Goal: Contribute content: Contribute content

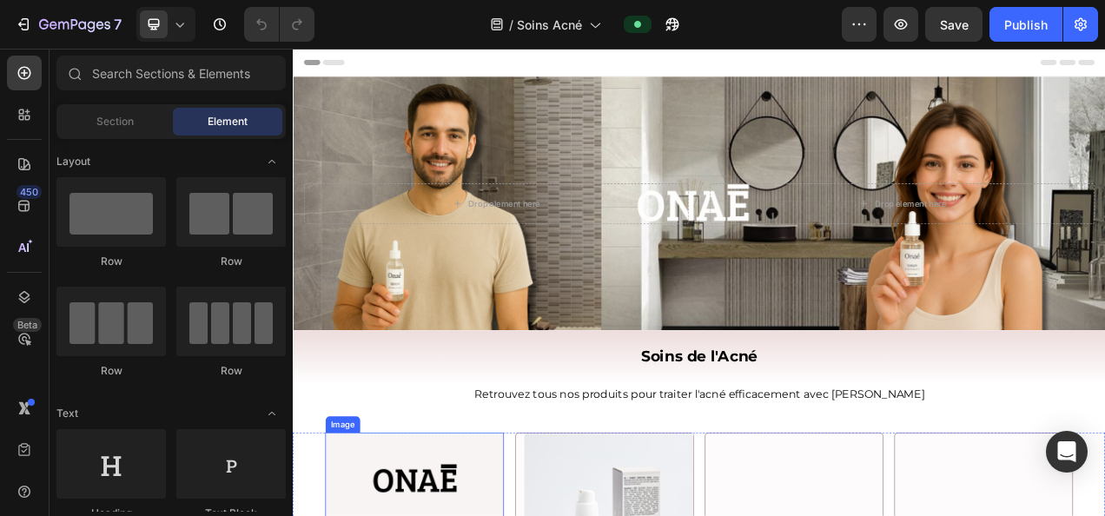
scroll to position [312, 0]
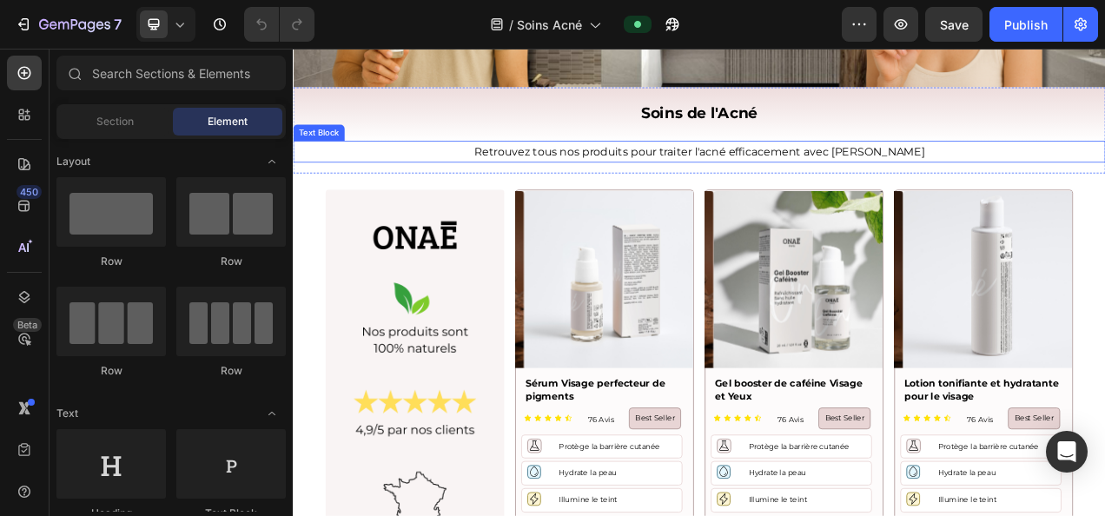
click at [768, 175] on p "Retrouvez tous nos produits pour traiter l'acné efficacement avec [PERSON_NAME]" at bounding box center [813, 181] width 1039 height 25
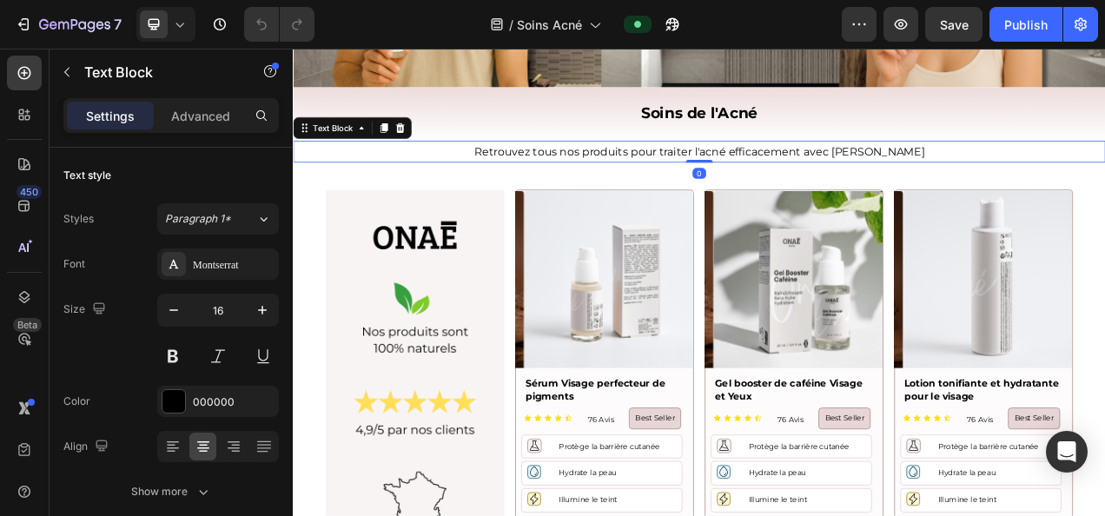
click at [635, 175] on p "Retrouvez tous nos produits pour traiter l'acné efficacement avec [PERSON_NAME]" at bounding box center [813, 181] width 1039 height 25
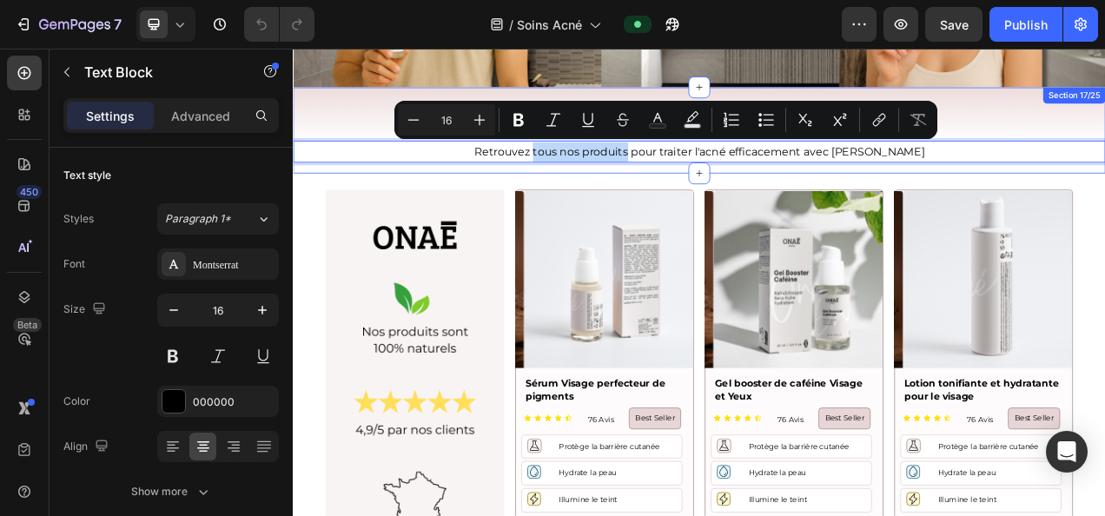
drag, startPoint x: 632, startPoint y: 177, endPoint x: 755, endPoint y: 194, distance: 123.6
click at [755, 194] on div "Soins de l'Acné Heading Retrouvez tous nos produits pour traiter l'acné efficac…" at bounding box center [814, 153] width 1042 height 110
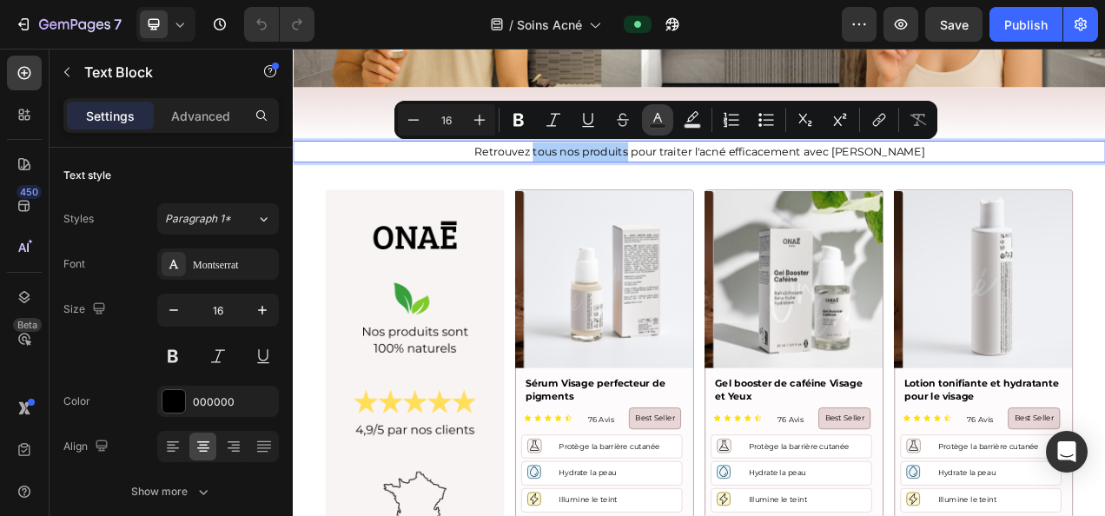
click at [514, 109] on button "Bold" at bounding box center [518, 119] width 31 height 31
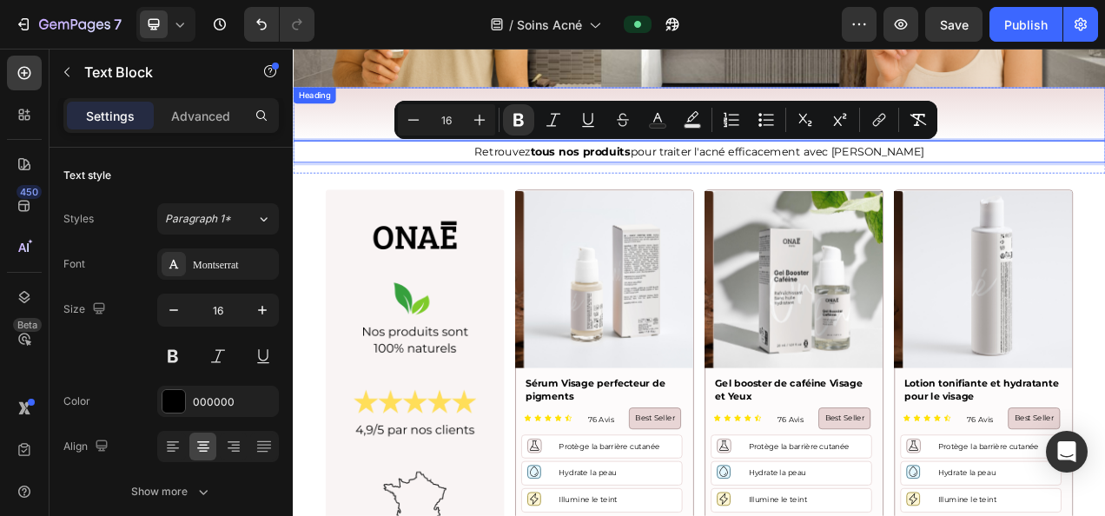
click at [357, 160] on h2 "Soins de l'Acné" at bounding box center [814, 132] width 1042 height 69
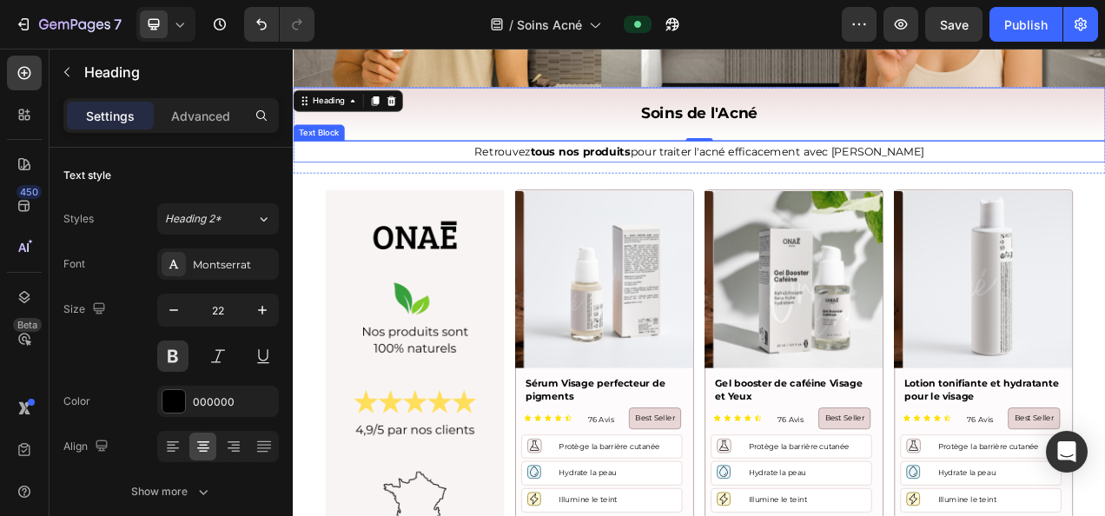
drag, startPoint x: 836, startPoint y: 164, endPoint x: 816, endPoint y: 175, distance: 22.9
click at [834, 169] on p "Retrouvez tous nos produits pour traiter l'acné efficacement avec [PERSON_NAME]" at bounding box center [813, 181] width 1039 height 25
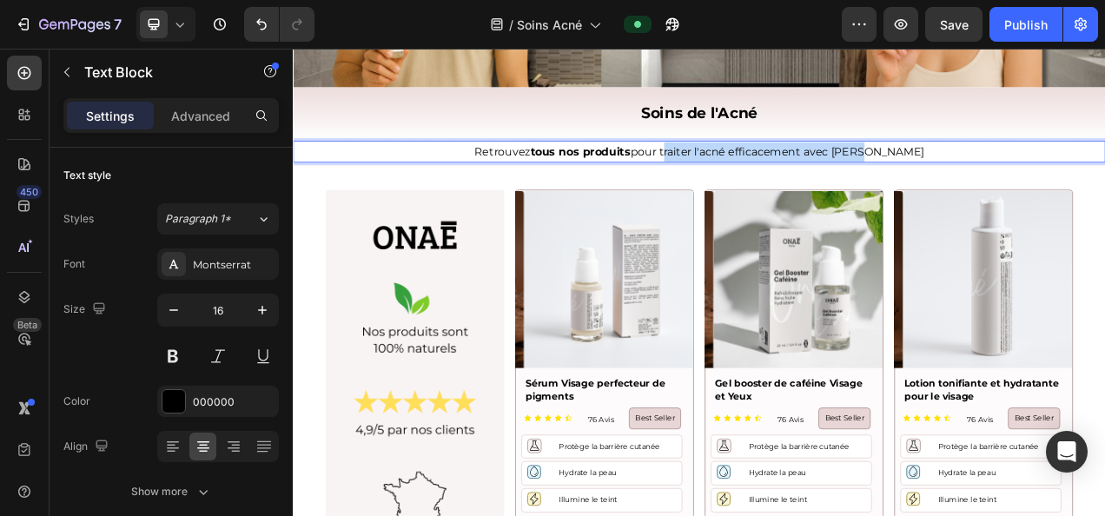
drag, startPoint x: 798, startPoint y: 176, endPoint x: 1073, endPoint y: 187, distance: 274.7
click at [1073, 187] on p "Retrouvez tous nos produits pour traiter l'acné efficacement avec [PERSON_NAME]" at bounding box center [813, 181] width 1039 height 25
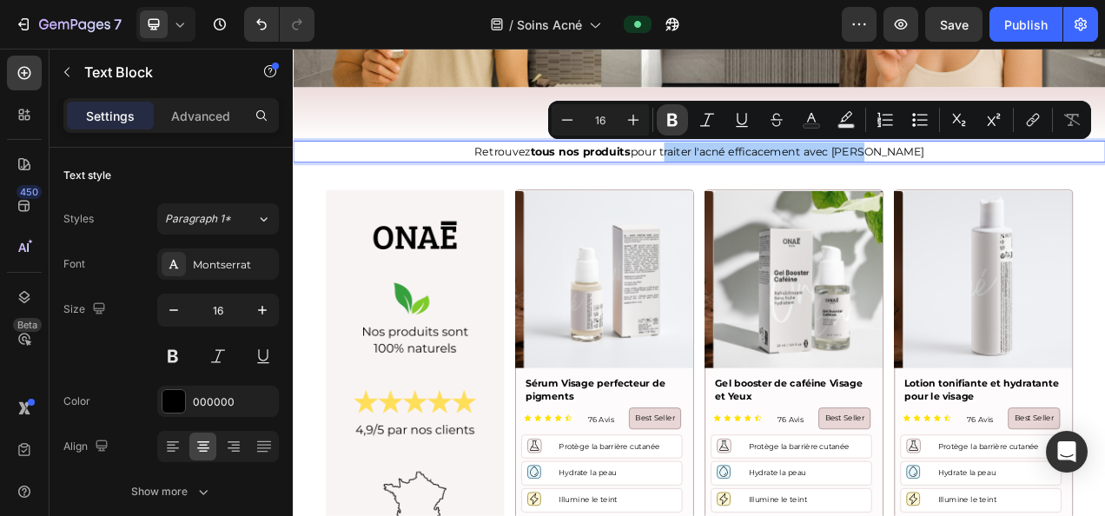
click at [668, 120] on icon "Editor contextual toolbar" at bounding box center [672, 120] width 10 height 13
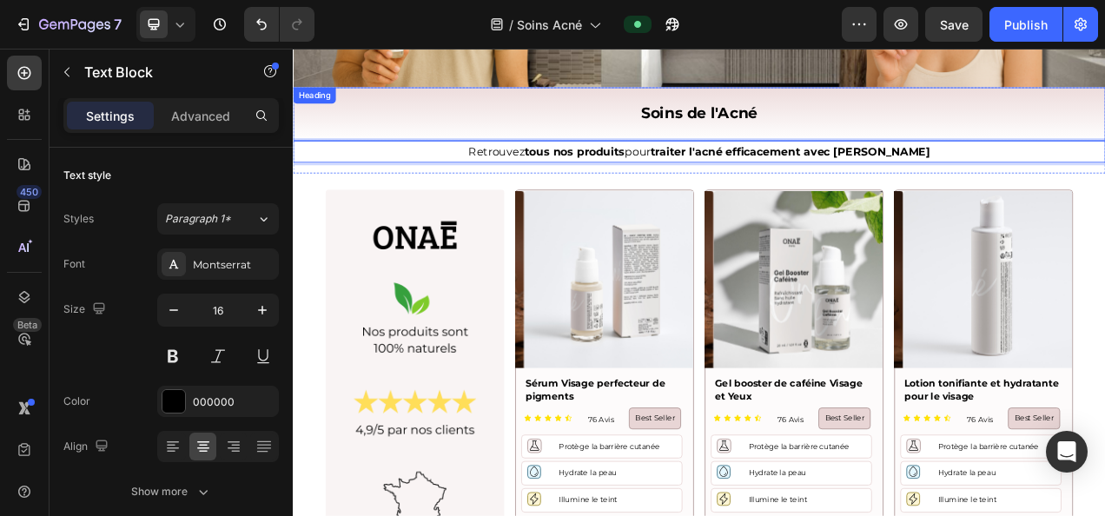
click at [512, 122] on h2 "Soins de l'Acné" at bounding box center [814, 132] width 1042 height 69
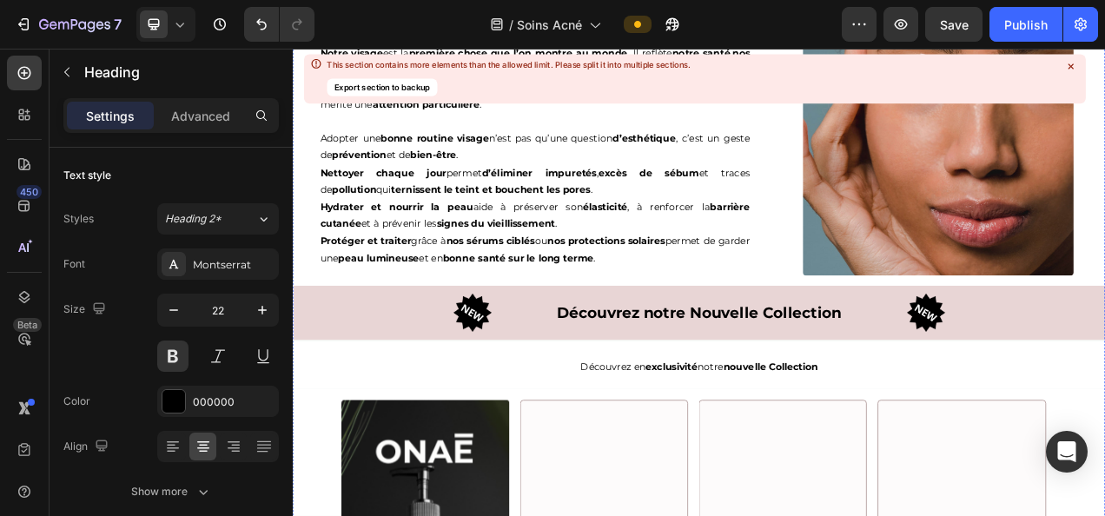
scroll to position [3574, 0]
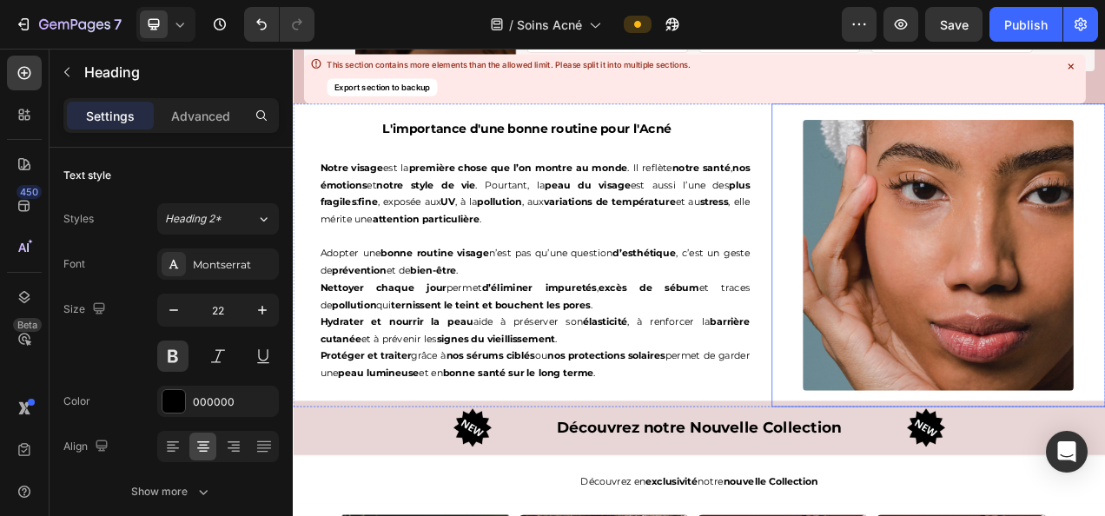
click at [1045, 419] on img at bounding box center [1120, 313] width 347 height 347
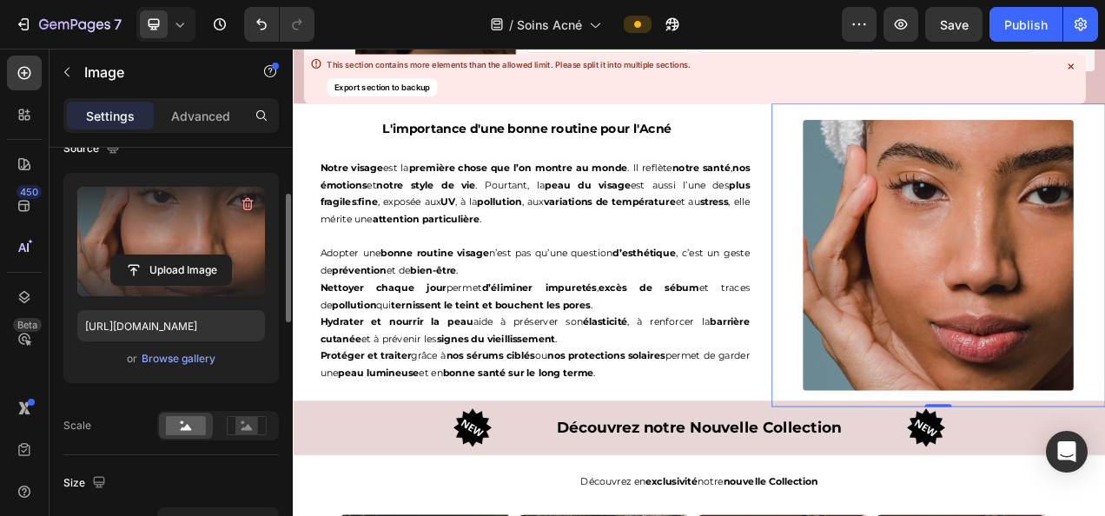
scroll to position [151, 0]
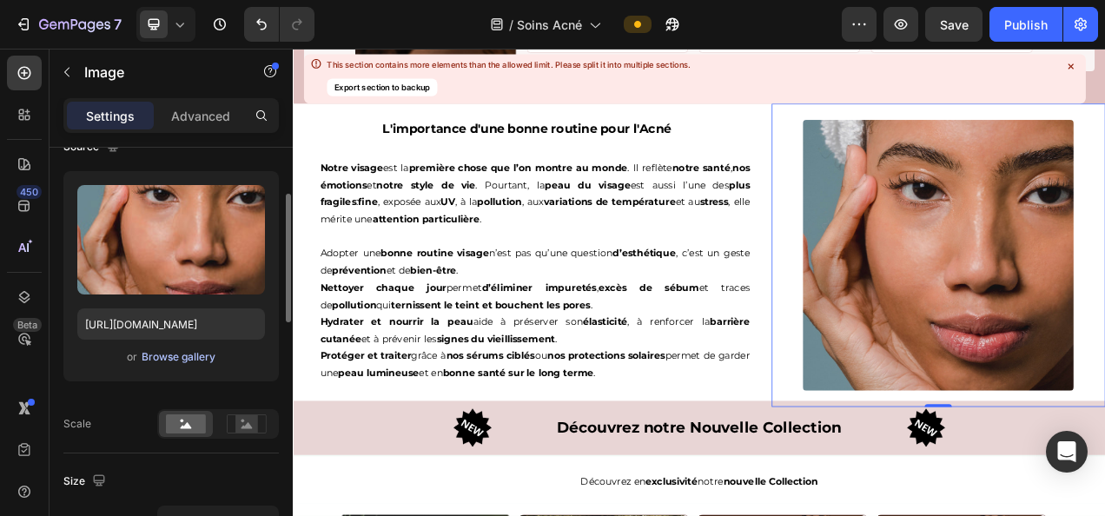
click at [155, 358] on div "Browse gallery" at bounding box center [179, 357] width 74 height 16
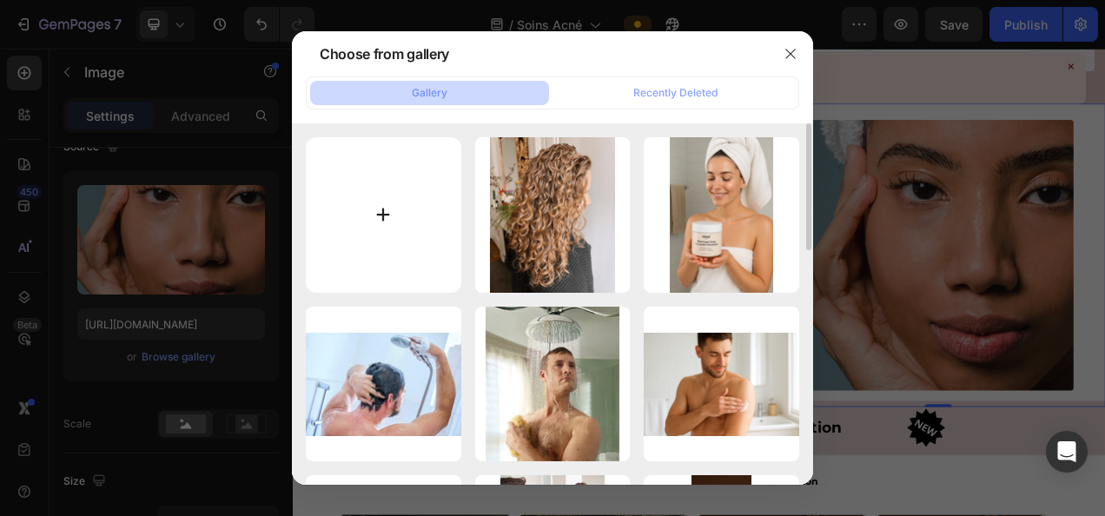
click at [366, 209] on input "file" at bounding box center [383, 214] width 155 height 155
type input "C:\fakepath\Capture d’écran [DATE] 143718.png"
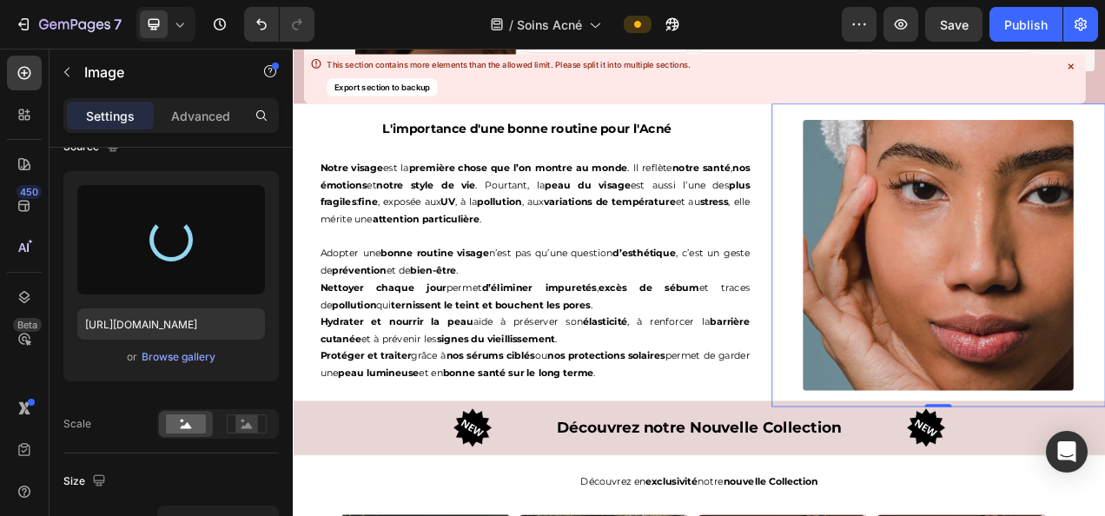
type input "[URL][DOMAIN_NAME]"
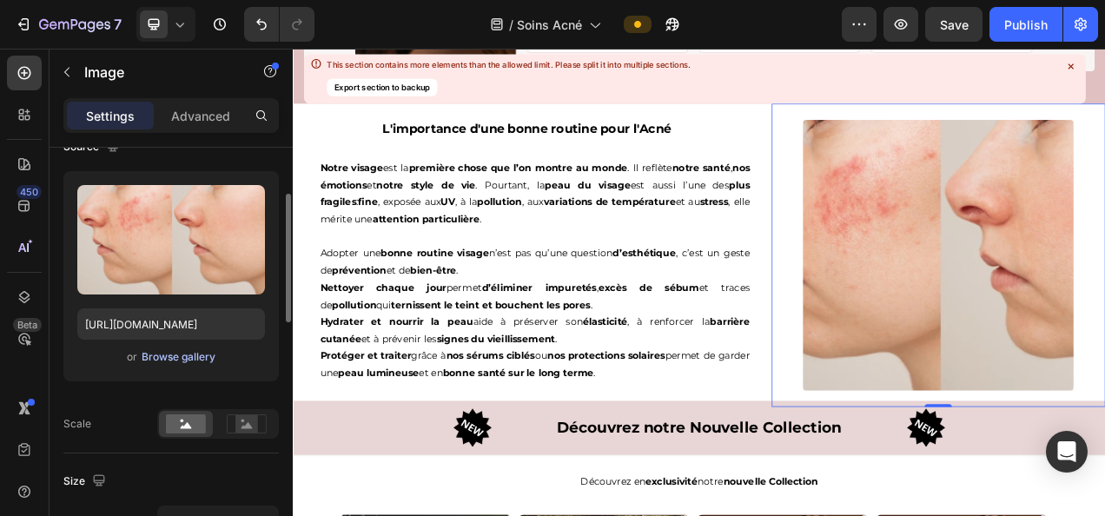
click at [180, 353] on div "Browse gallery" at bounding box center [179, 357] width 74 height 16
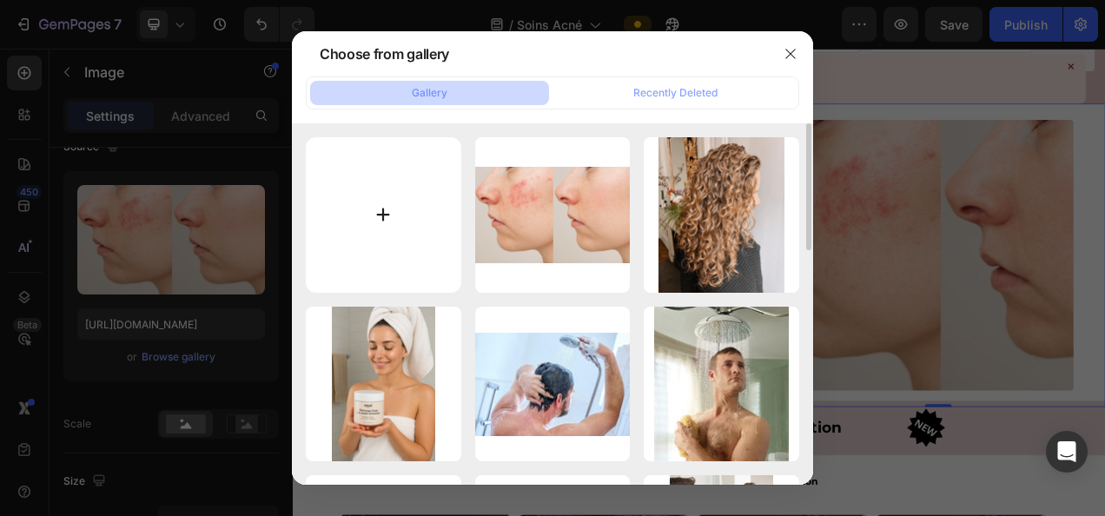
click at [374, 241] on input "file" at bounding box center [383, 214] width 155 height 155
type input "C:\fakepath\acnéactive-aviclear-avant-après-1.jpg"
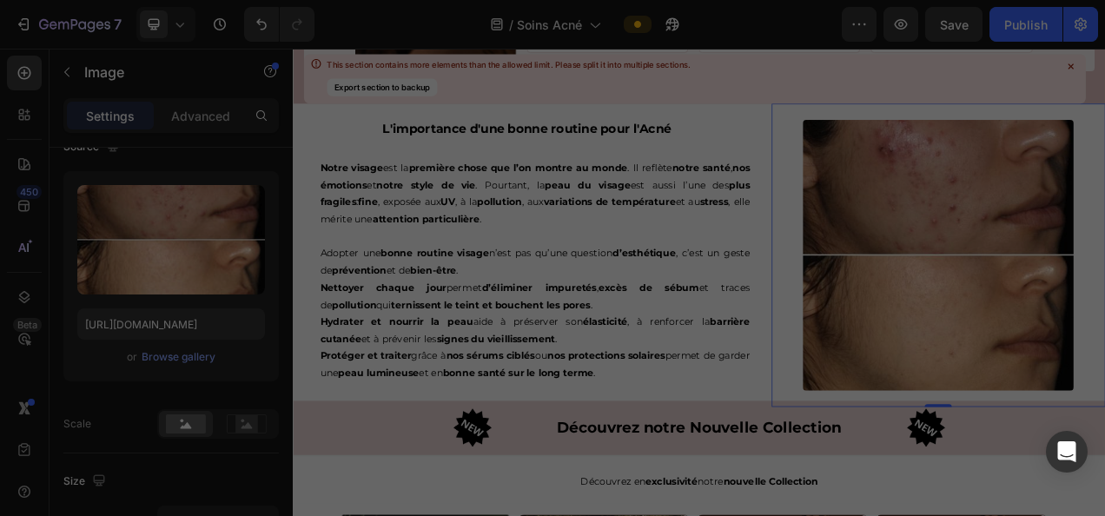
type input "[URL][DOMAIN_NAME]"
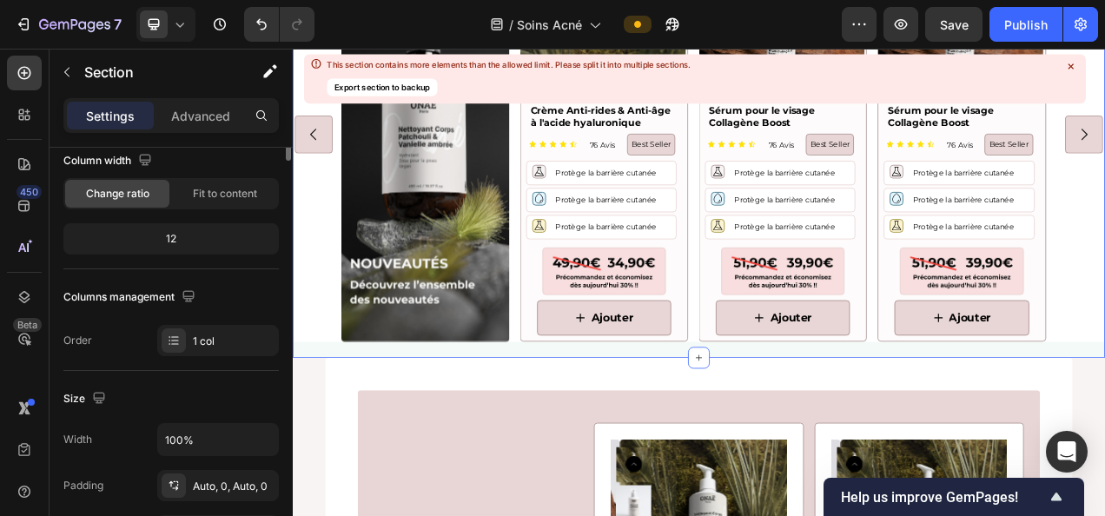
scroll to position [0, 0]
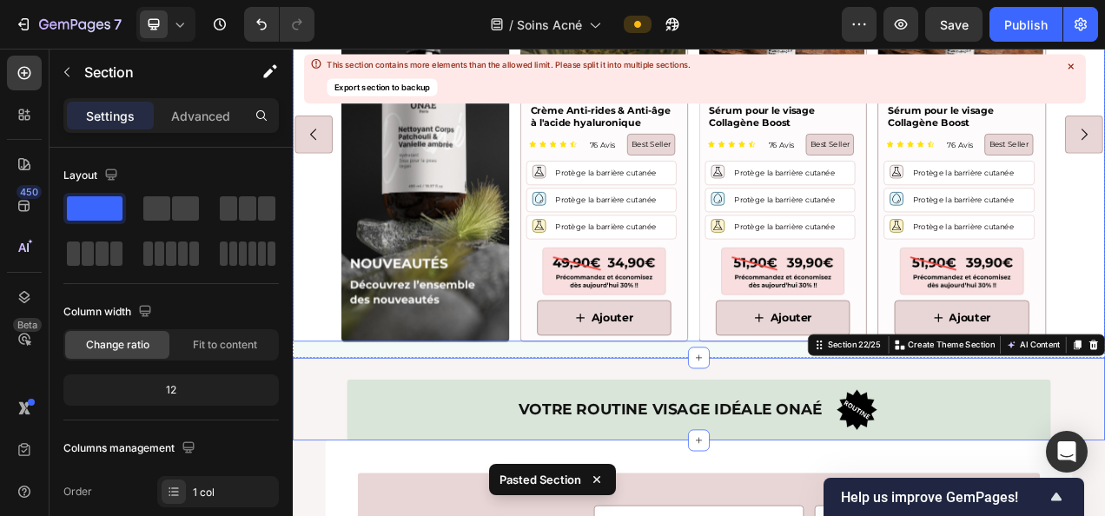
click at [329, 410] on div "Image Product Images Crème Anti-rides & Anti-âge à l'acide hyaluronique Product…" at bounding box center [814, 159] width 1042 height 532
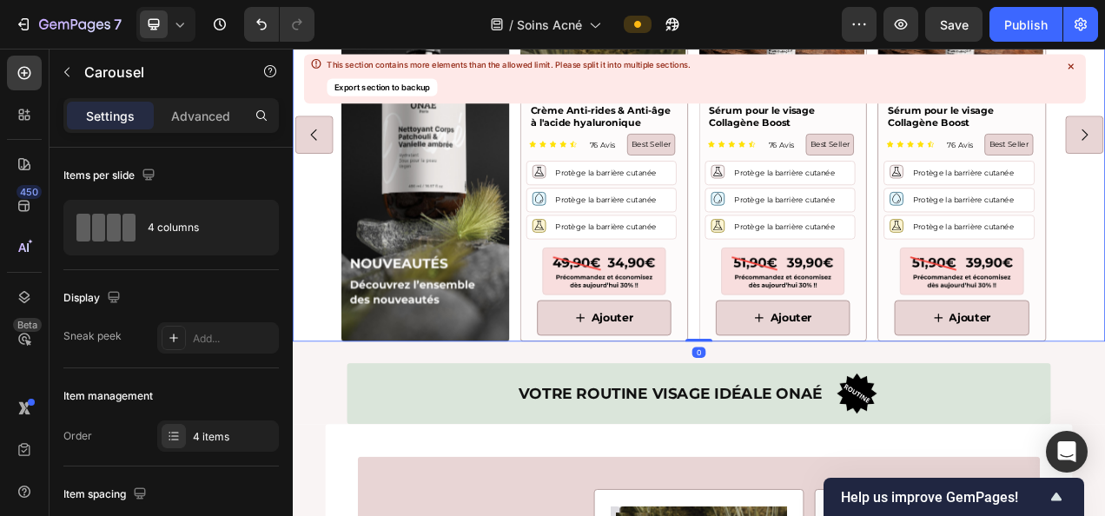
drag, startPoint x: 804, startPoint y: 466, endPoint x: 823, endPoint y: 349, distance: 117.8
click at [805, 424] on div "Image Product Images Crème Anti-rides & Anti-âge à l'acide hyaluronique Product…" at bounding box center [814, 152] width 1042 height 546
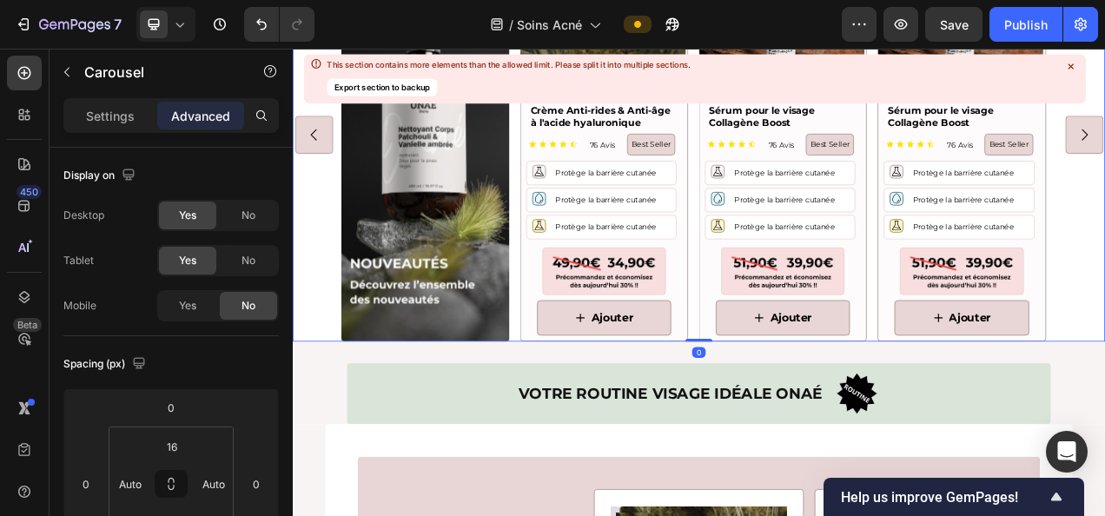
click at [804, 342] on div "Image Product Images Crème Anti-rides & Anti-âge à l'acide hyaluronique Product…" at bounding box center [813, 159] width 917 height 532
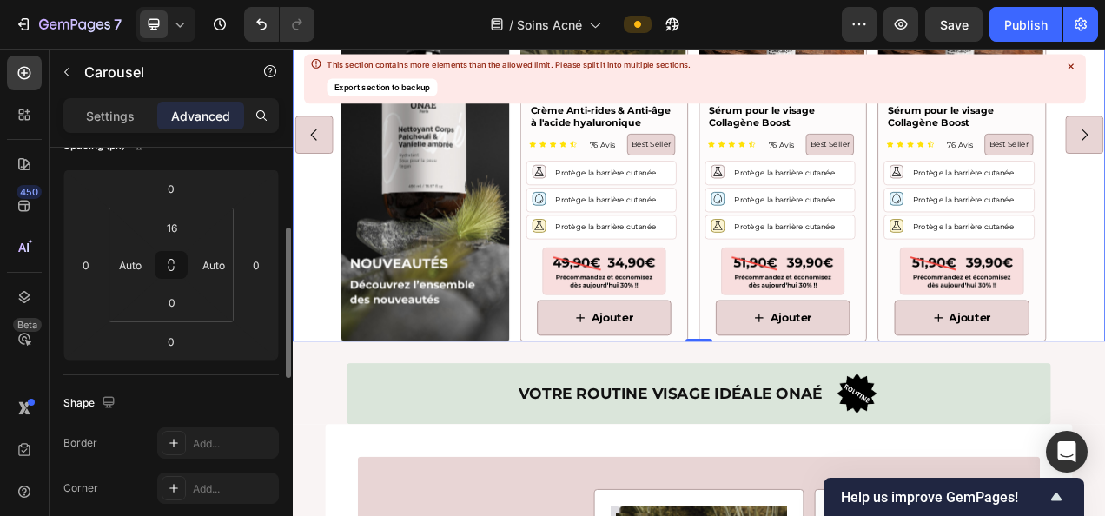
scroll to position [221, 0]
click at [170, 298] on input "0" at bounding box center [172, 300] width 35 height 26
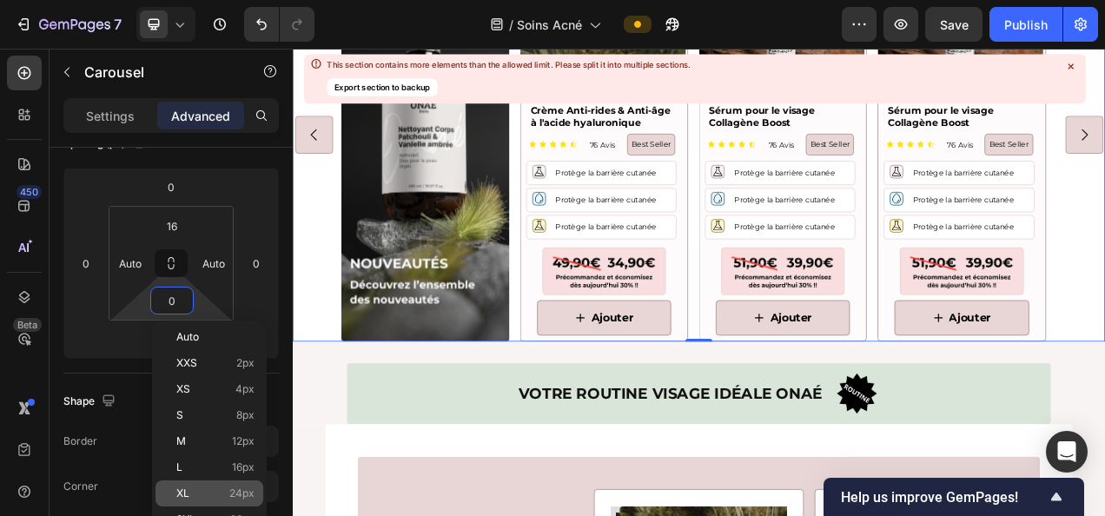
click at [226, 491] on p "XL 24px" at bounding box center [215, 493] width 78 height 12
type input "24"
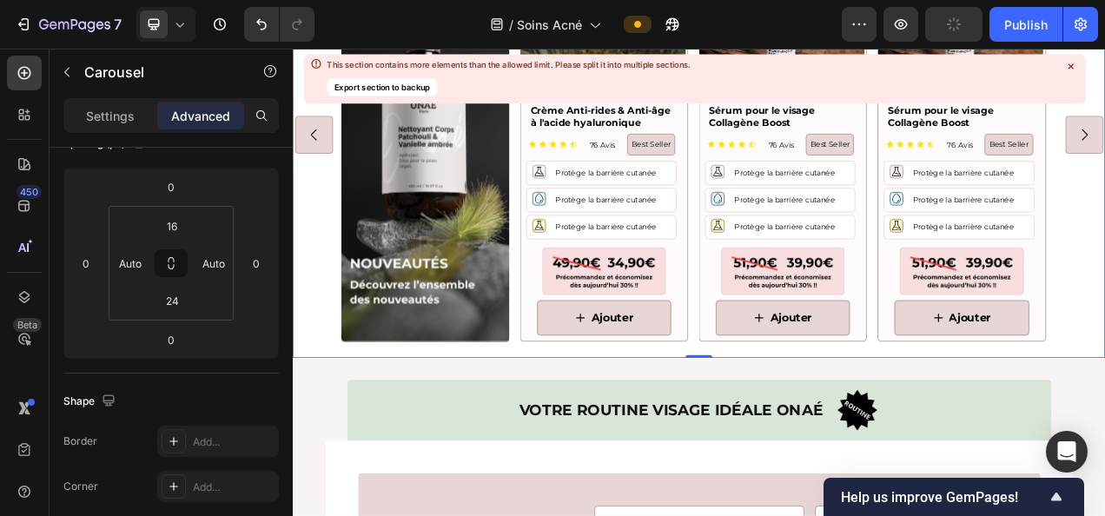
click at [340, 307] on div "Image Product Images Crème Anti-rides & Anti-âge à l'acide hyaluronique Product…" at bounding box center [814, 159] width 1042 height 532
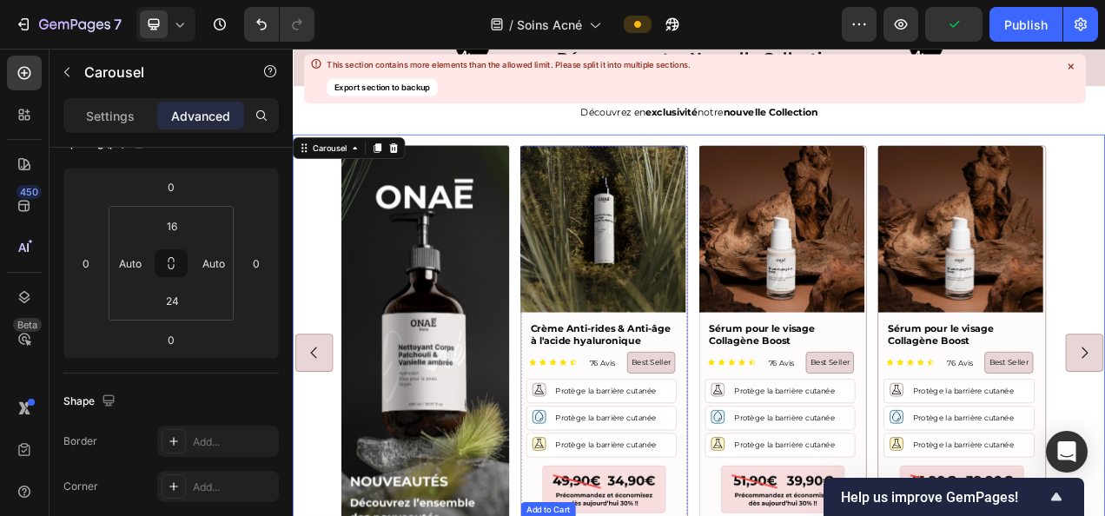
scroll to position [3961, 0]
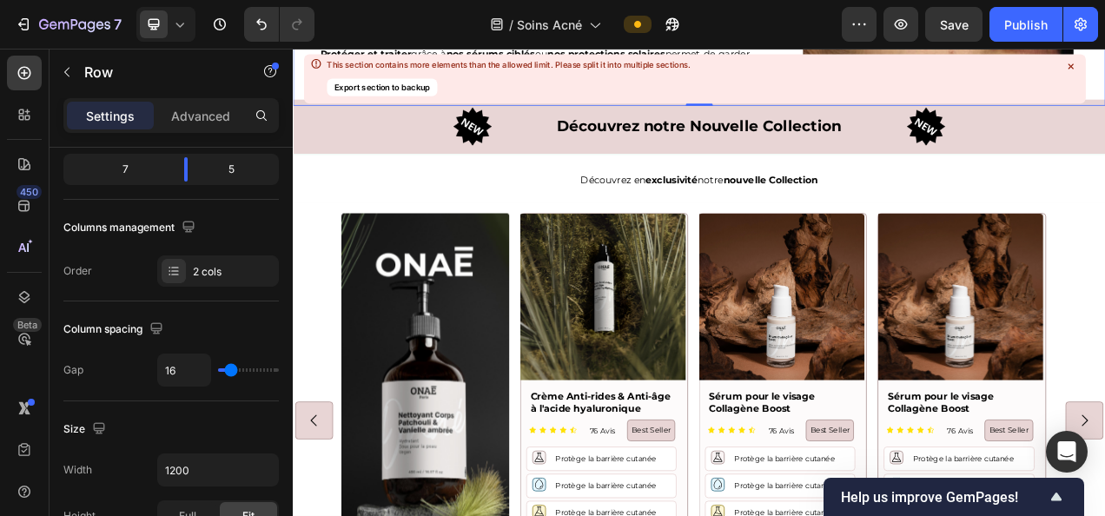
scroll to position [0, 0]
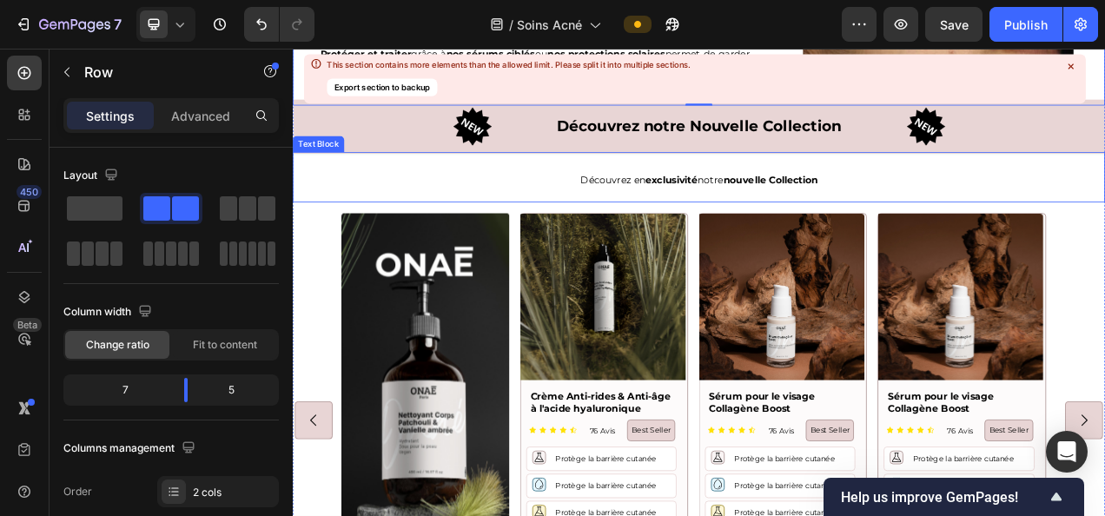
click at [398, 228] on div "Découvrez en exclusivité notre nouvelle Collection" at bounding box center [814, 215] width 1042 height 61
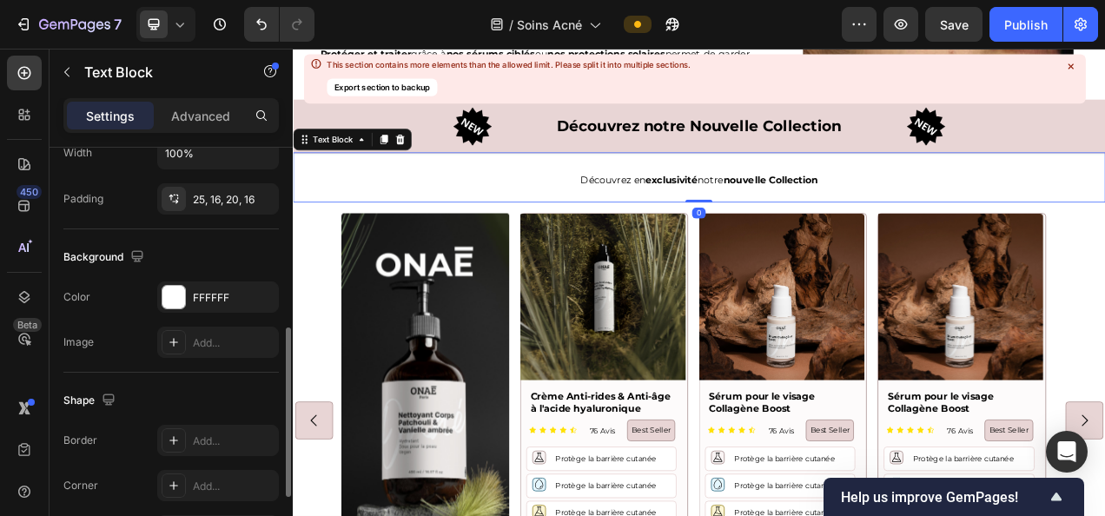
scroll to position [439, 0]
click at [326, 294] on div "Image Product Images Crème Anti-rides & Anti-âge à l'acide hyaluronique Product…" at bounding box center [814, 526] width 1042 height 532
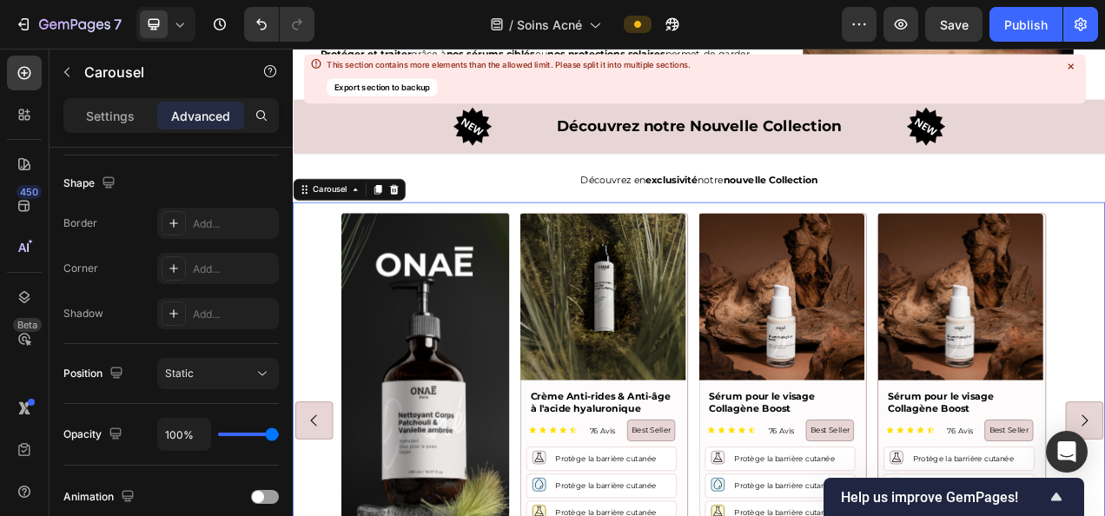
scroll to position [0, 0]
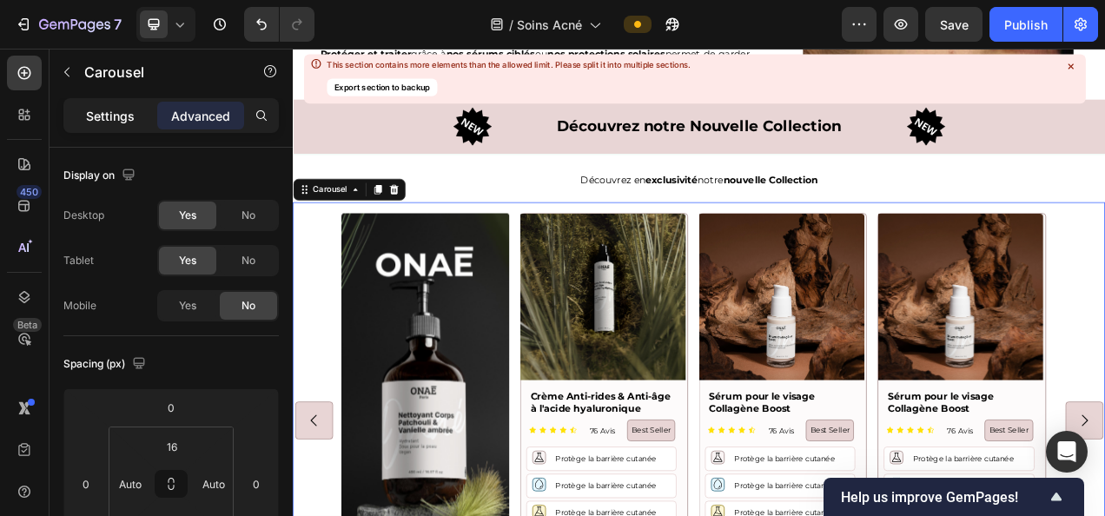
click at [128, 104] on div "Settings" at bounding box center [110, 116] width 87 height 28
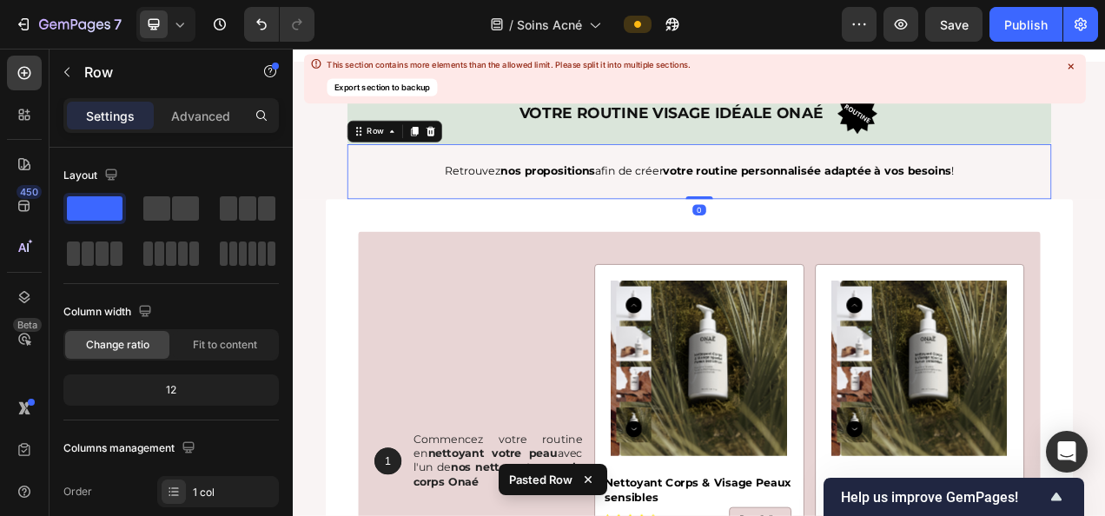
scroll to position [4395, 0]
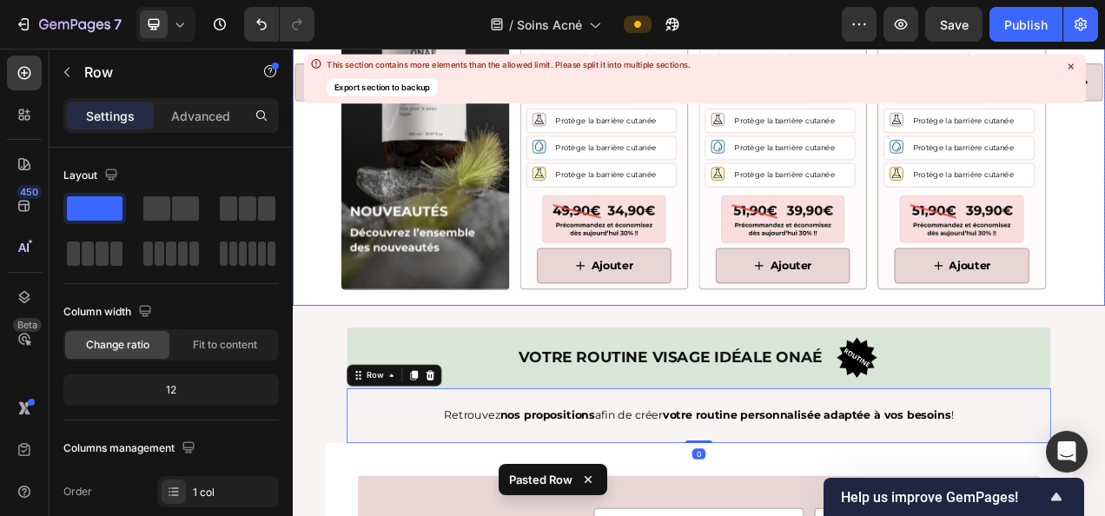
click at [764, 379] on div "Image Product Images Crème Anti-rides & Anti-âge à l'acide hyaluronique Product…" at bounding box center [814, 95] width 1042 height 567
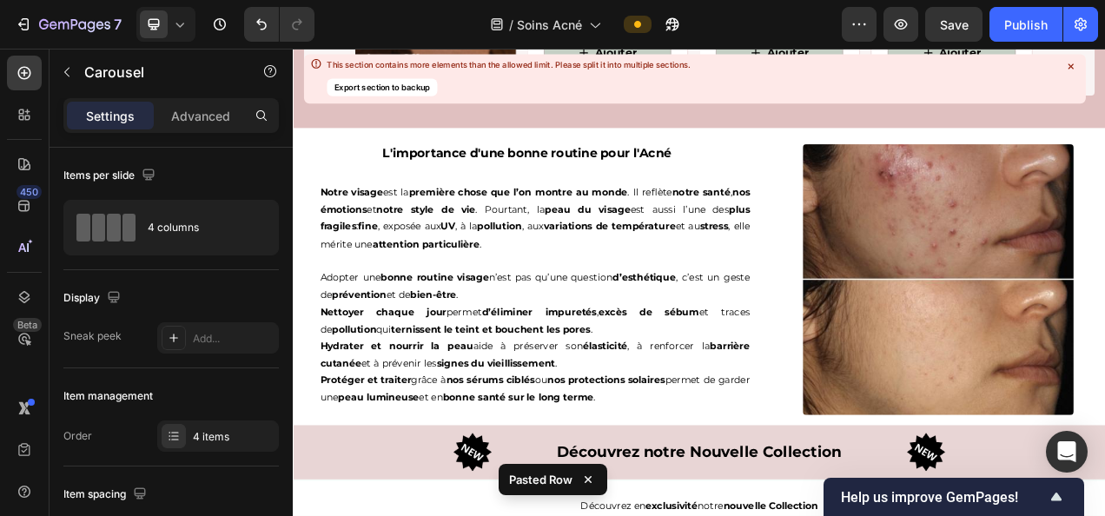
scroll to position [3521, 0]
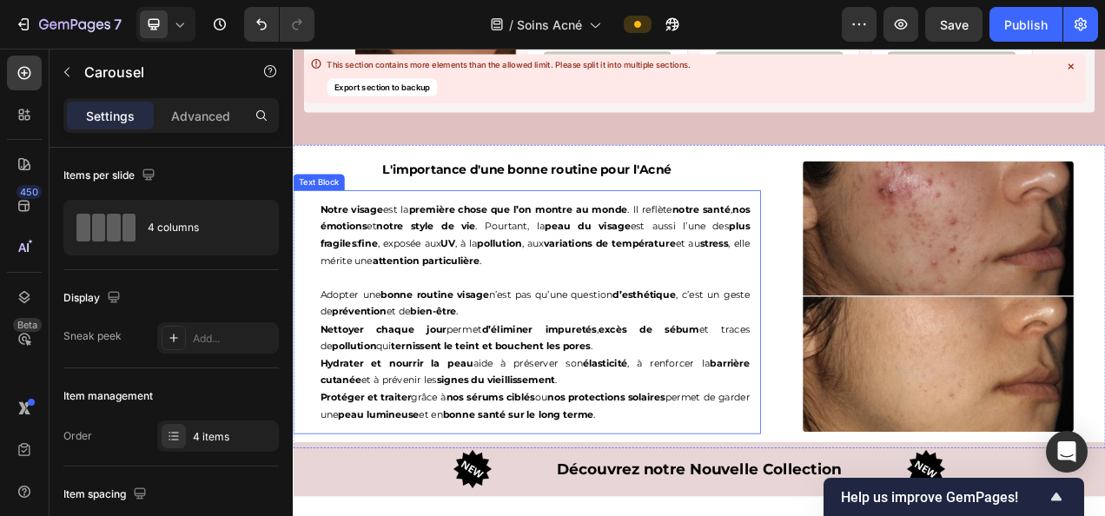
click at [727, 503] on strong "nos protections solaires" at bounding box center [693, 495] width 151 height 16
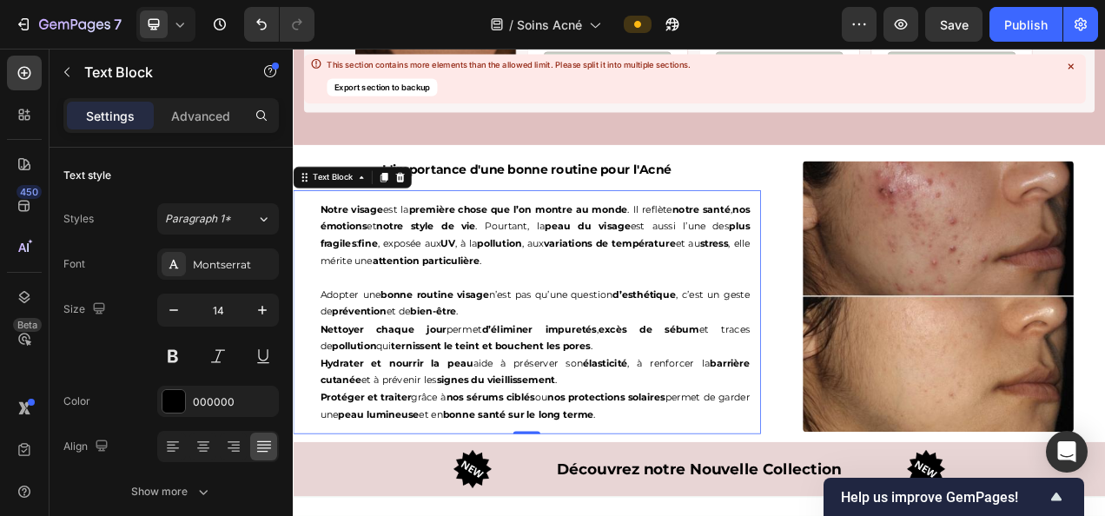
click at [743, 515] on p "Protéger et traiter grâce à nos sérums ciblés ou nos protections solaires perme…" at bounding box center [603, 506] width 552 height 43
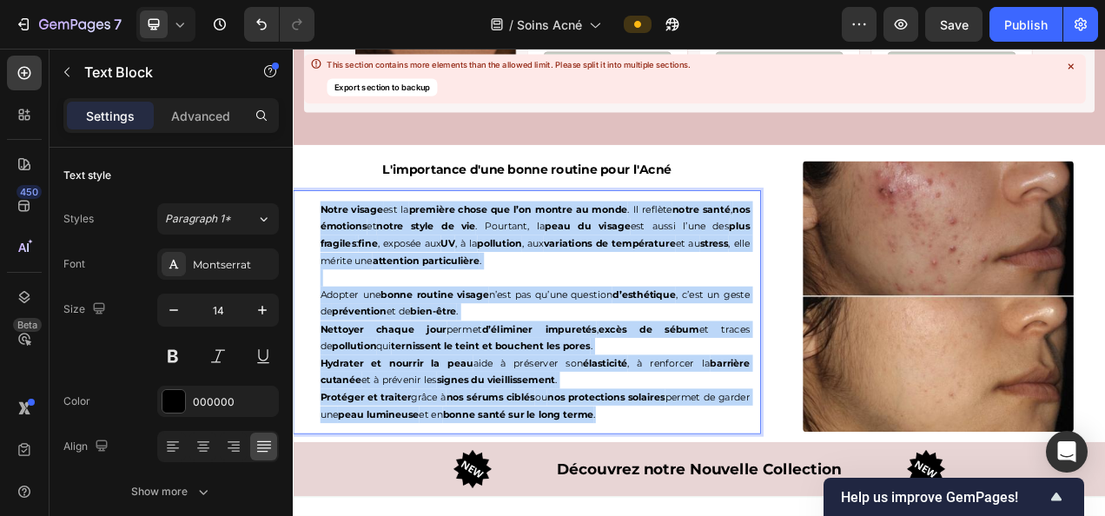
drag, startPoint x: 755, startPoint y: 543, endPoint x: 321, endPoint y: 287, distance: 503.8
click at [321, 287] on div "Notre visage est la première chose que l’on montre au monde . Il reflète notre …" at bounding box center [603, 386] width 579 height 313
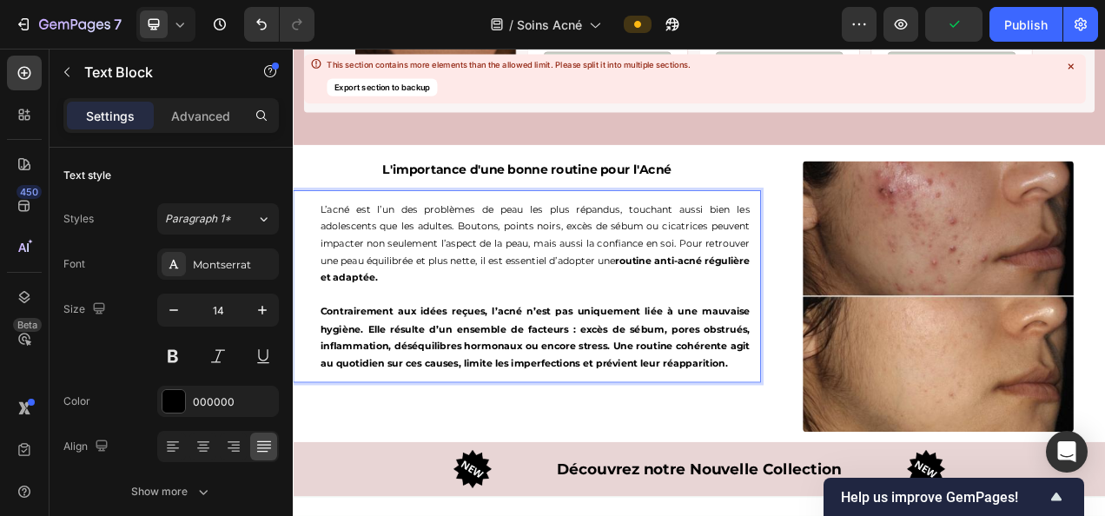
click at [829, 459] on strong "Contrairement aux idées reçues, l’acné n’est pas uniquement liée à une mauvaise…" at bounding box center [603, 419] width 552 height 82
click at [854, 463] on p "Contrairement aux idées reçues, l’acné n’est pas uniquement liée à une mauvaise…" at bounding box center [603, 419] width 552 height 88
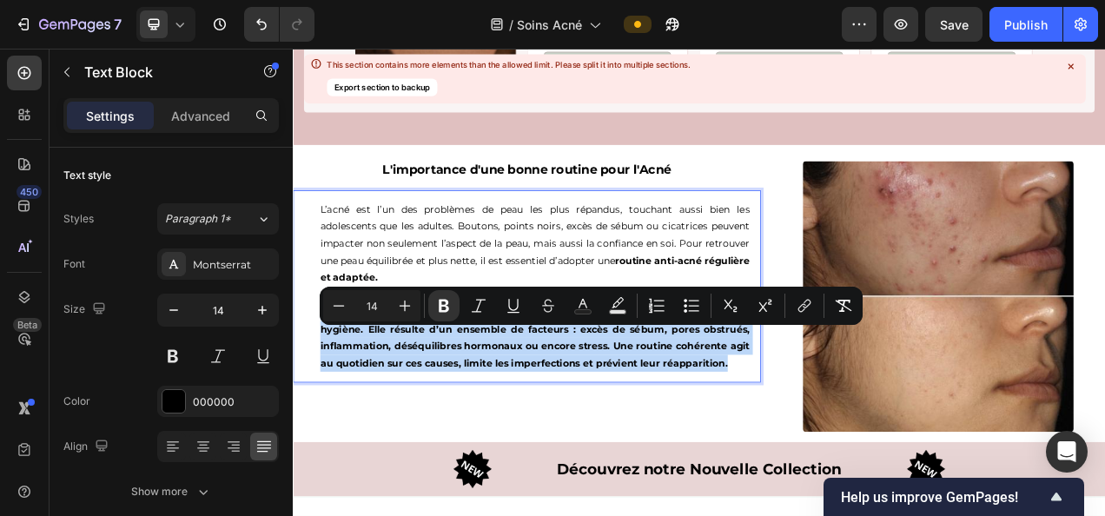
drag, startPoint x: 857, startPoint y: 475, endPoint x: 313, endPoint y: 420, distance: 547.4
click at [314, 420] on div "L’acné est l’un des problèmes de peau les plus répandus, touchant aussi bien le…" at bounding box center [603, 353] width 579 height 247
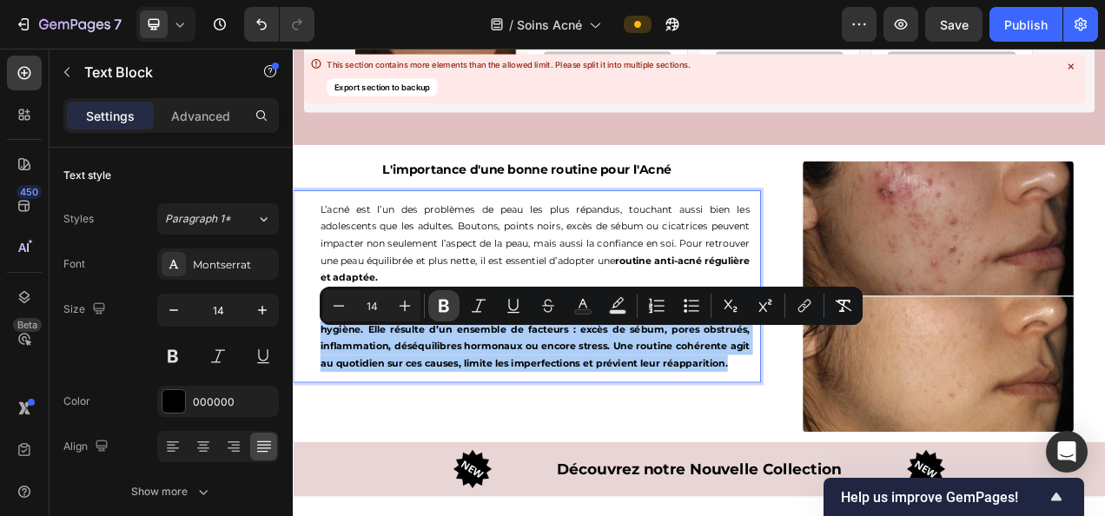
click at [445, 298] on icon "Editor contextual toolbar" at bounding box center [443, 305] width 17 height 17
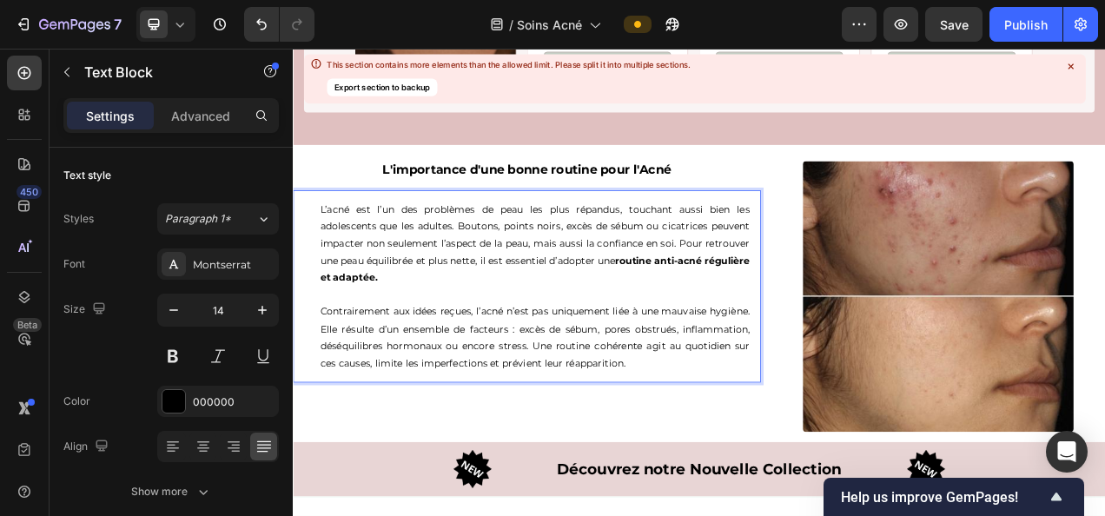
click at [823, 463] on p "Contrairement aux idées reçues, l’acné n’est pas uniquement liée à une mauvaise…" at bounding box center [603, 419] width 552 height 88
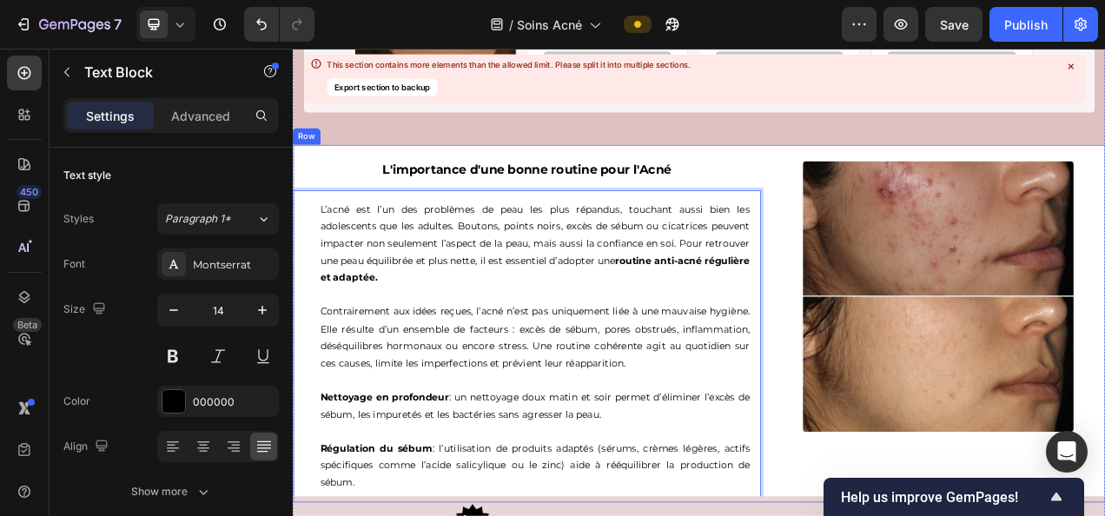
scroll to position [3528, 0]
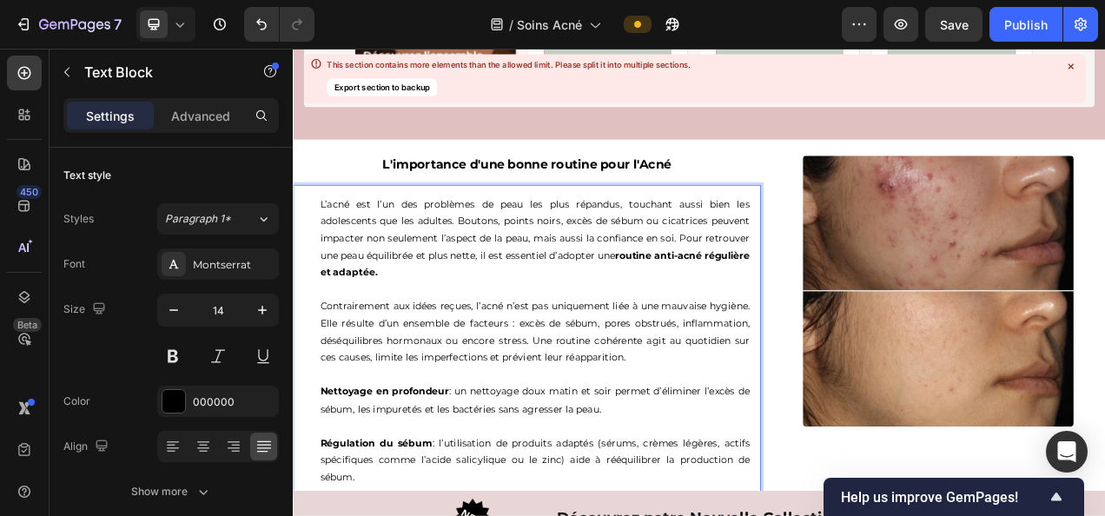
click at [657, 406] on p "Contrairement aux idées reçues, l’acné n’est pas uniquement liée à une mauvaise…" at bounding box center [603, 412] width 552 height 88
click at [812, 456] on p "Contrairement aux idées reçues, l’acné n’est pas uniquement liée à une mauvaise…" at bounding box center [603, 412] width 552 height 88
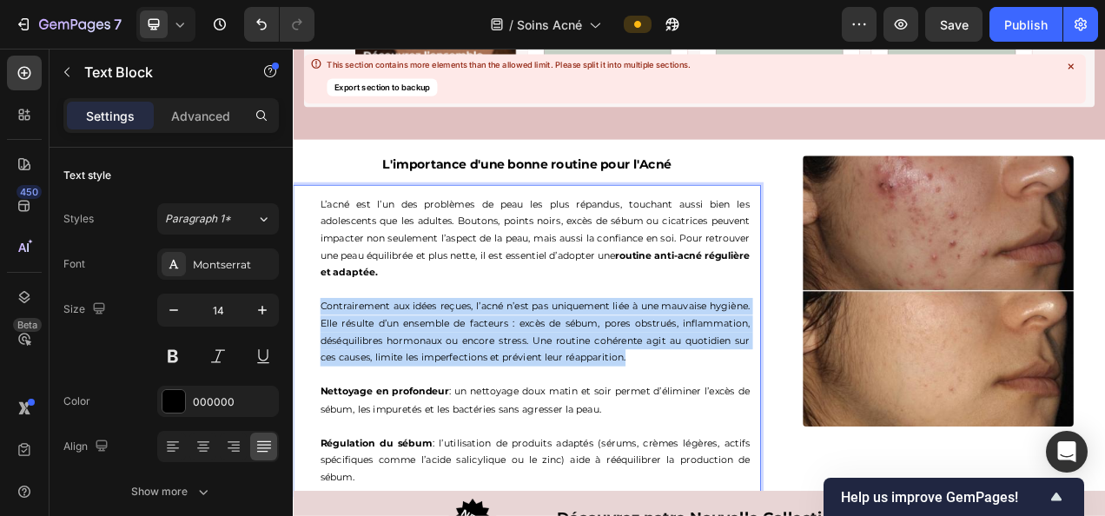
drag, startPoint x: 812, startPoint y: 475, endPoint x: 318, endPoint y: 402, distance: 499.6
click at [318, 402] on div "L’acné est l’un des problèmes de peau les plus répandus, touchant aussi bien le…" at bounding box center [603, 423] width 579 height 400
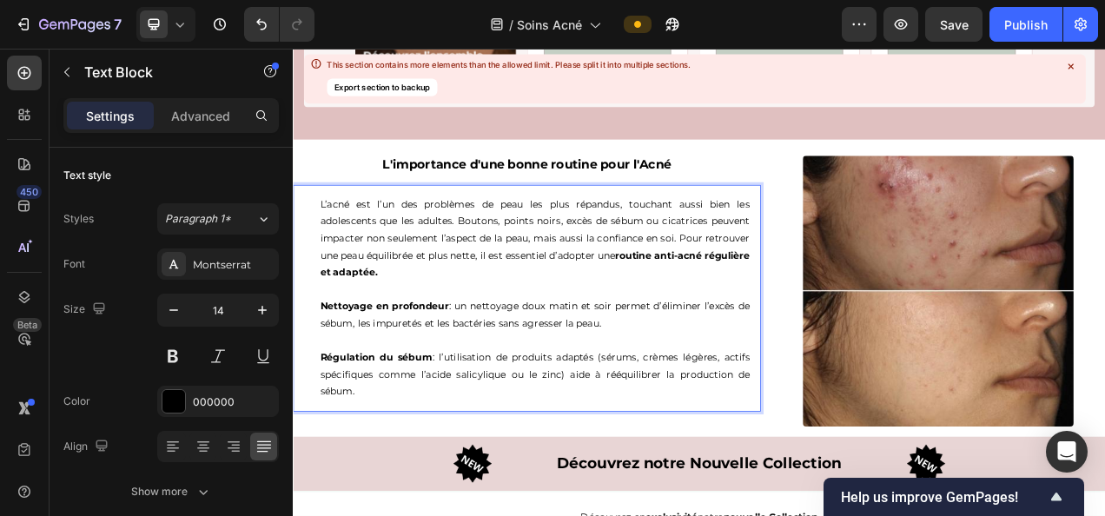
click at [451, 500] on p "Régulation du sébum : l’utilisation de produits adaptés (sérums, crèmes légères…" at bounding box center [603, 467] width 552 height 66
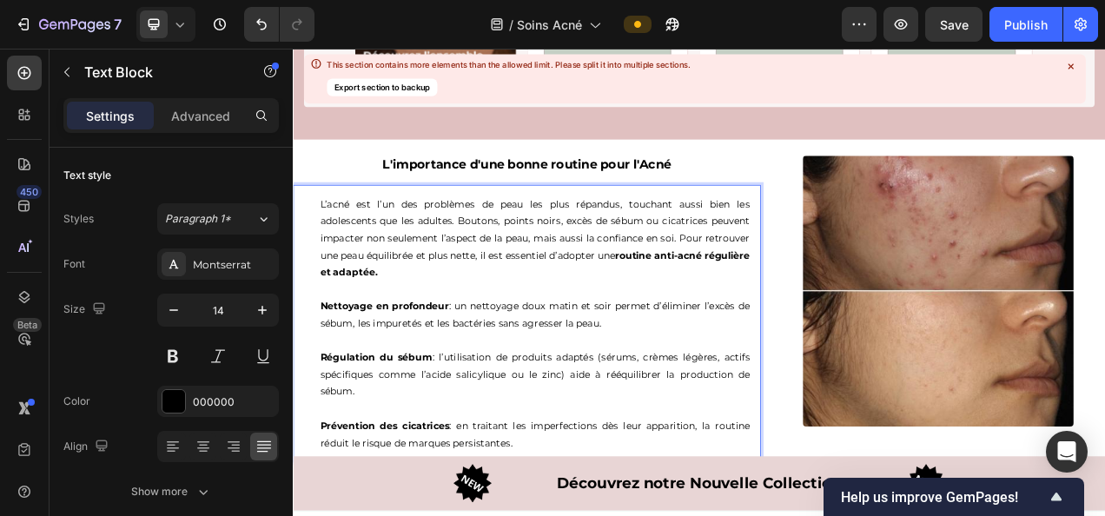
click at [608, 347] on p "L’acné est l’un des problèmes de peau les plus répandus, touchant aussi bien le…" at bounding box center [603, 291] width 552 height 109
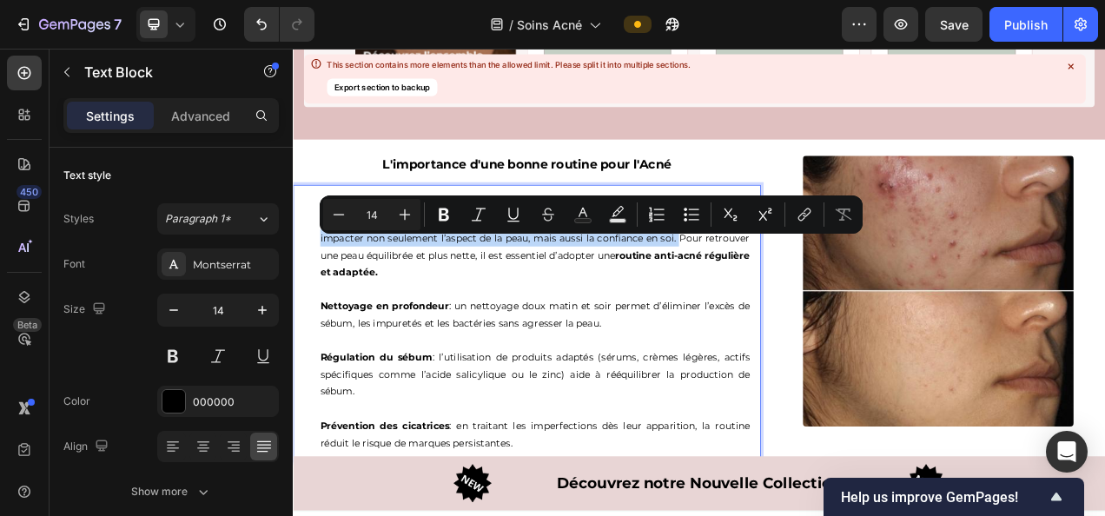
drag, startPoint x: 843, startPoint y: 322, endPoint x: 501, endPoint y: 297, distance: 342.3
click at [501, 297] on p "L’acné est l’un des problèmes de peau les plus répandus, touchant aussi bien le…" at bounding box center [603, 291] width 552 height 109
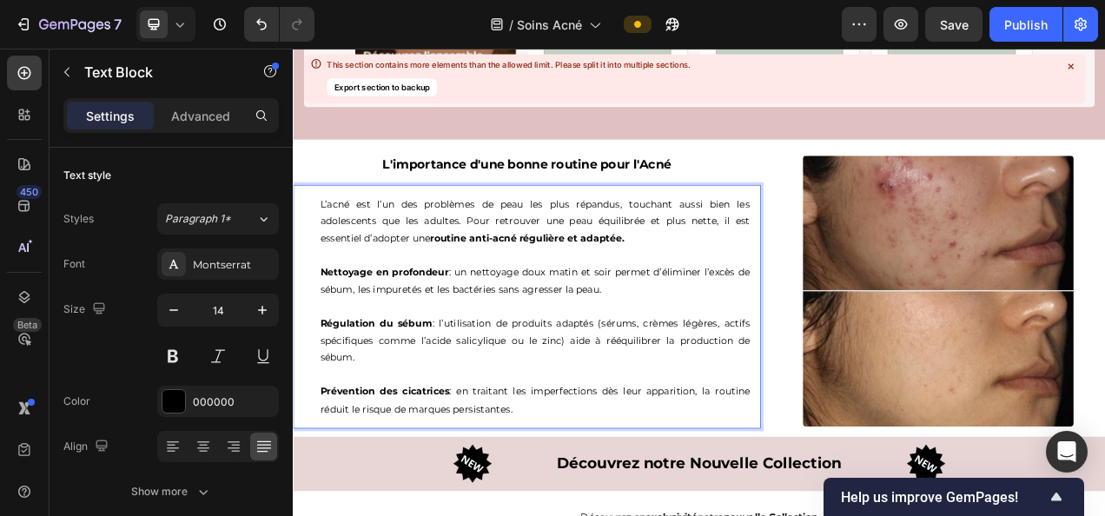
click at [602, 515] on div "L’acné est l’un des problèmes de peau les plus répandus, touchant aussi bien le…" at bounding box center [603, 379] width 579 height 313
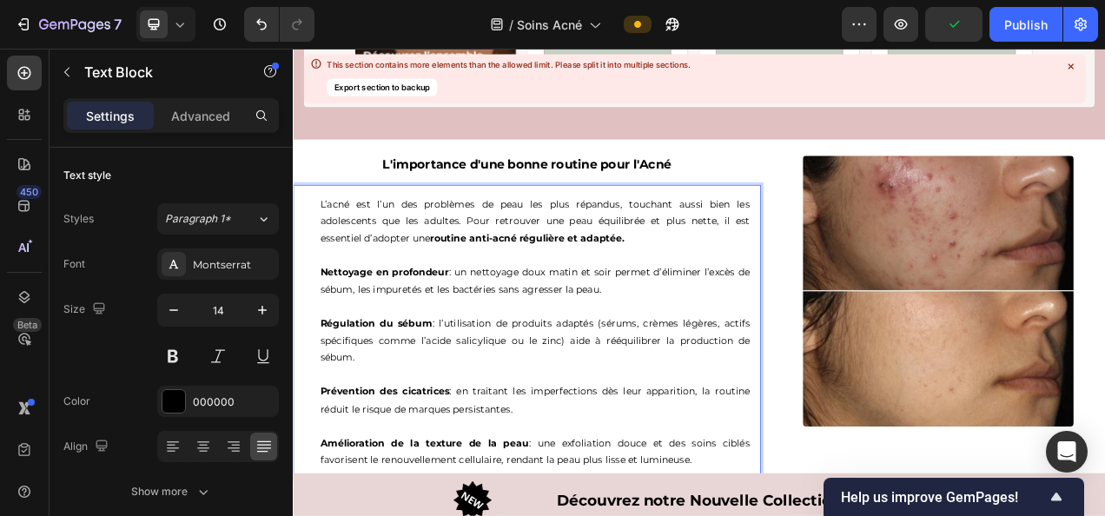
click at [677, 390] on p "Rich Text Editor. Editing area: main" at bounding box center [603, 379] width 552 height 22
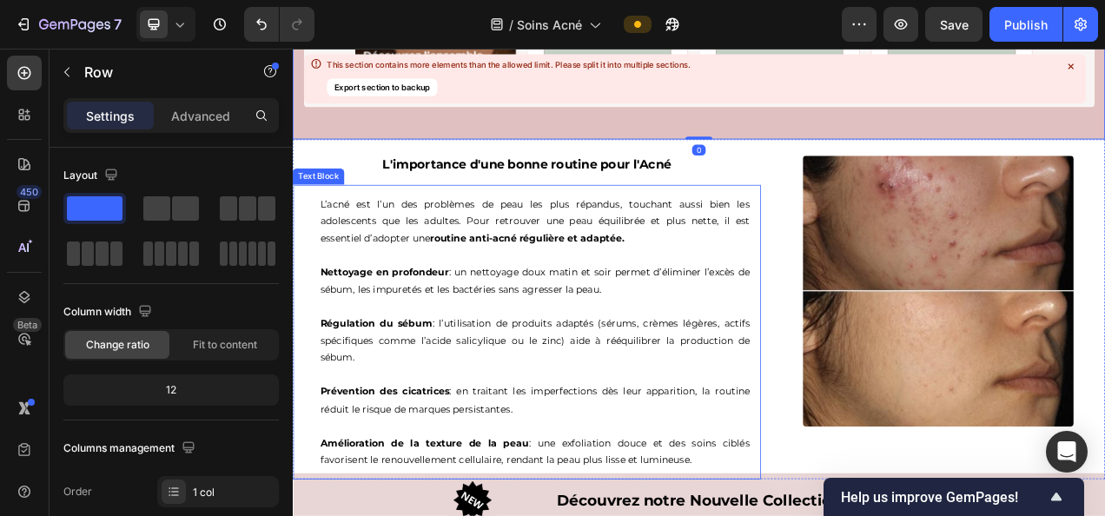
click at [565, 390] on p "Rich Text Editor. Editing area: main" at bounding box center [603, 379] width 552 height 22
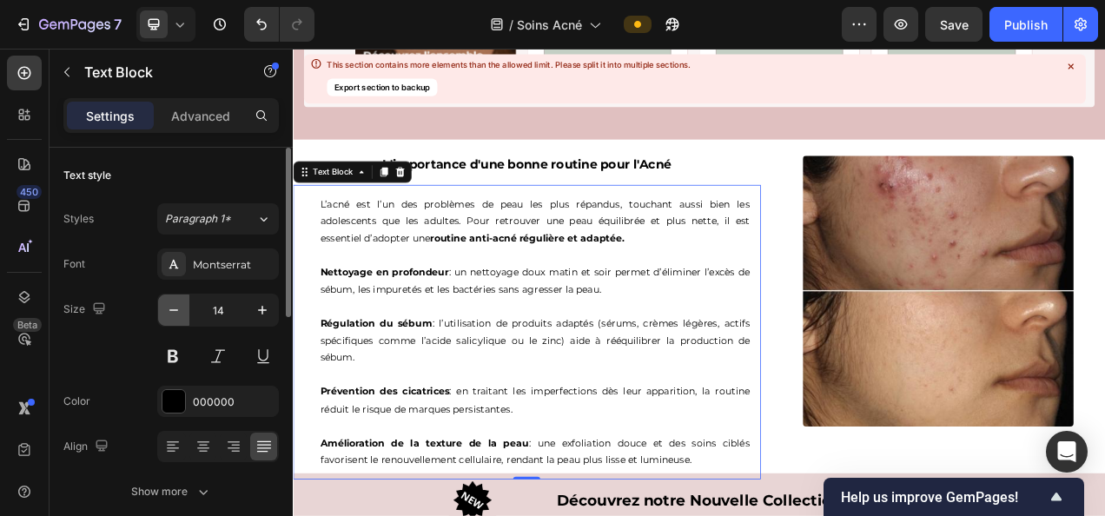
click at [169, 301] on icon "button" at bounding box center [173, 309] width 17 height 17
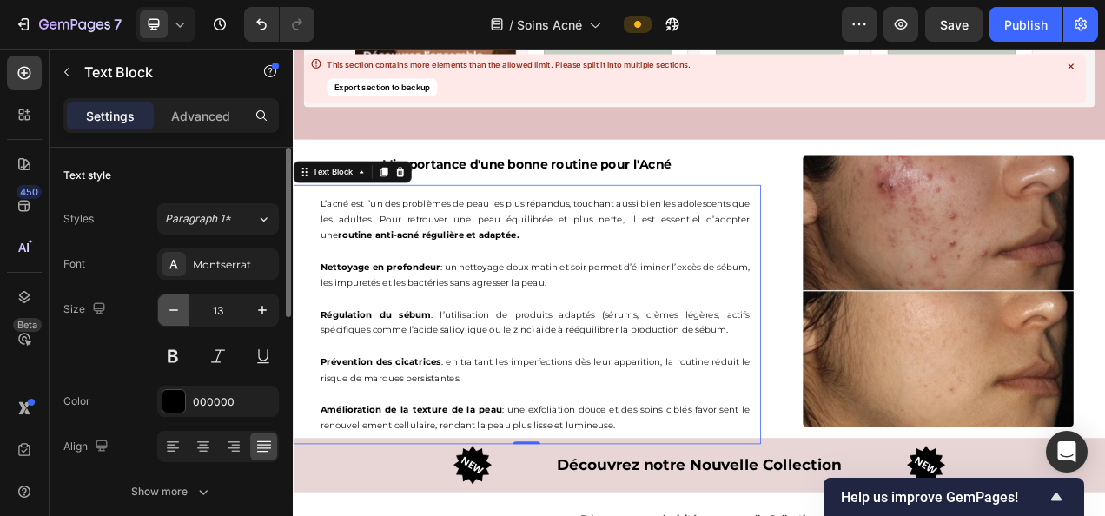
click at [169, 301] on icon "button" at bounding box center [173, 309] width 17 height 17
type input "12"
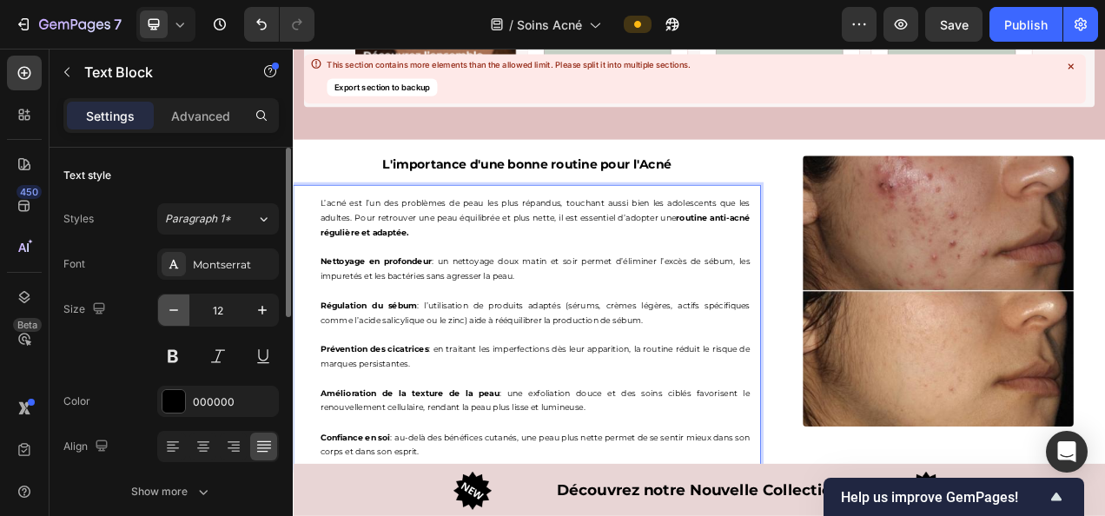
click at [177, 296] on button "button" at bounding box center [173, 309] width 31 height 31
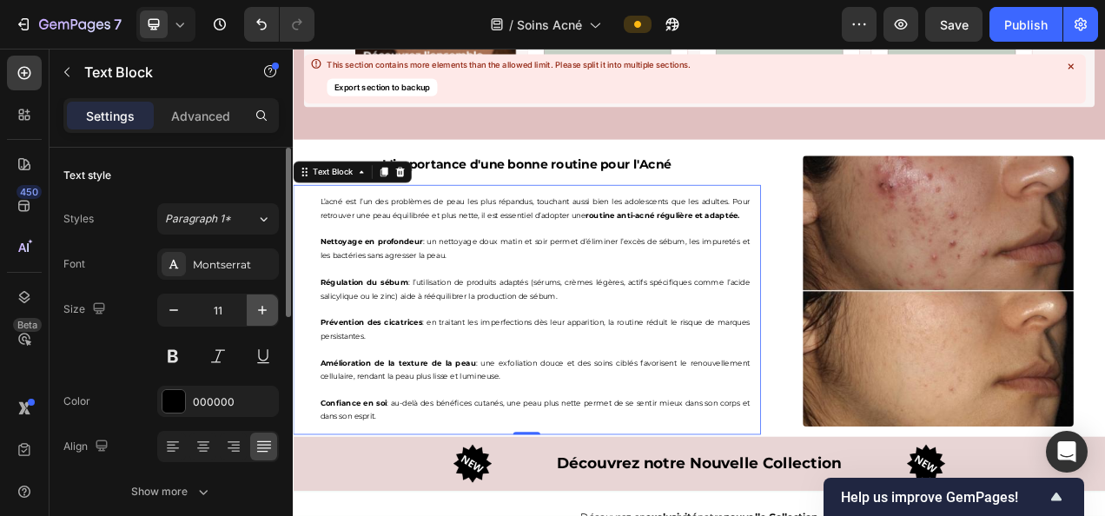
click at [265, 310] on icon "button" at bounding box center [262, 309] width 17 height 17
type input "12"
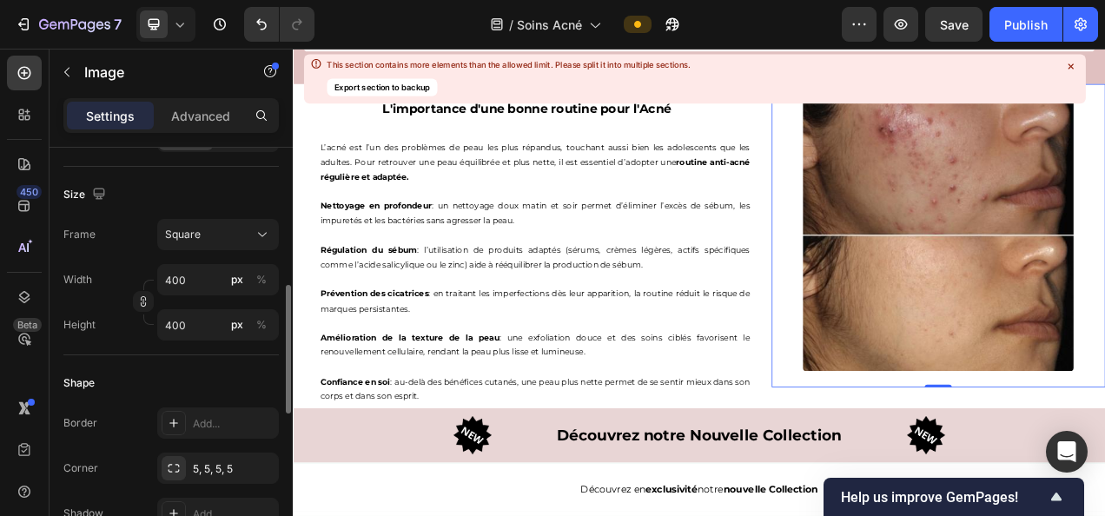
scroll to position [443, 0]
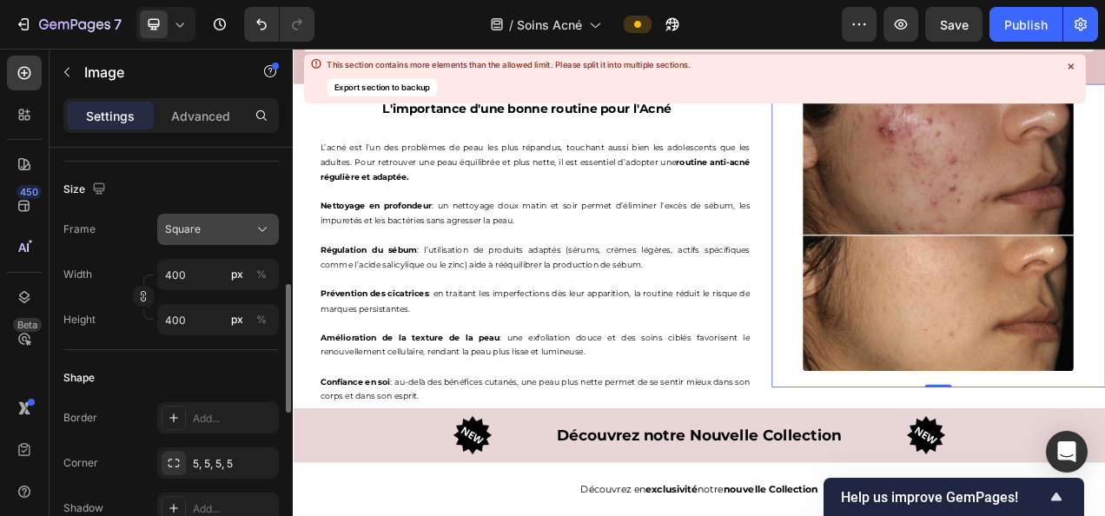
click at [254, 217] on button "Square" at bounding box center [218, 229] width 122 height 31
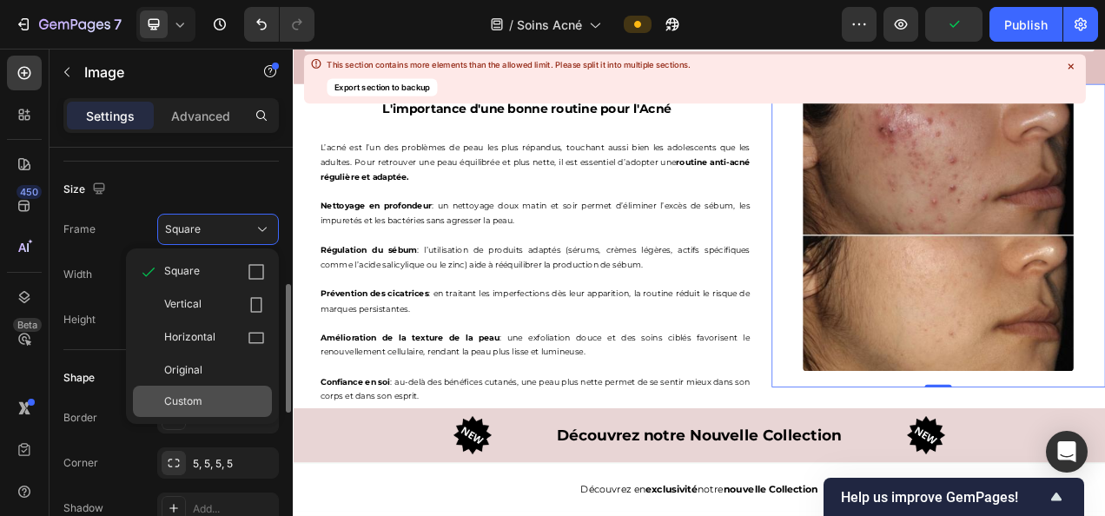
click at [197, 403] on span "Custom" at bounding box center [183, 401] width 38 height 16
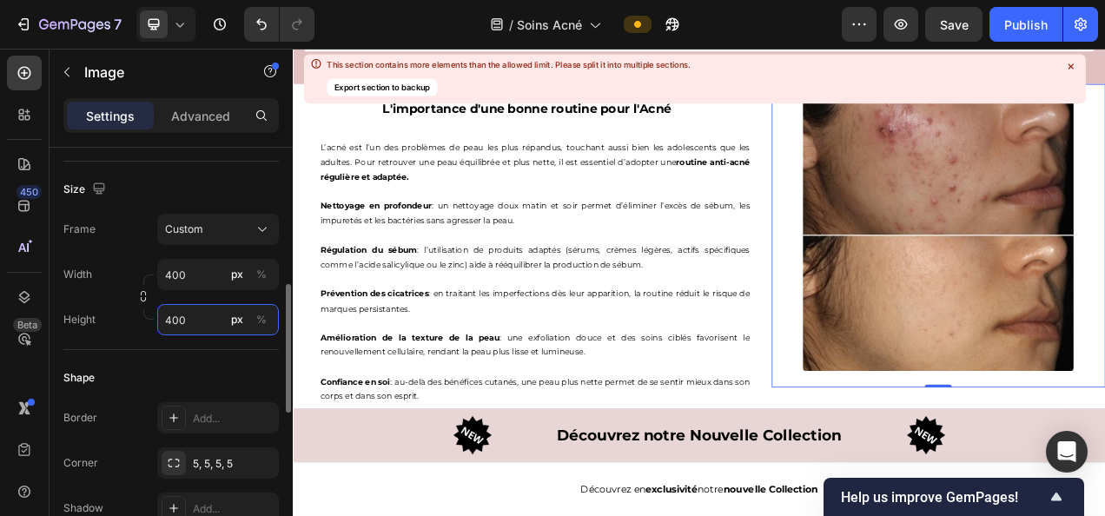
click at [193, 318] on input "400" at bounding box center [218, 319] width 122 height 31
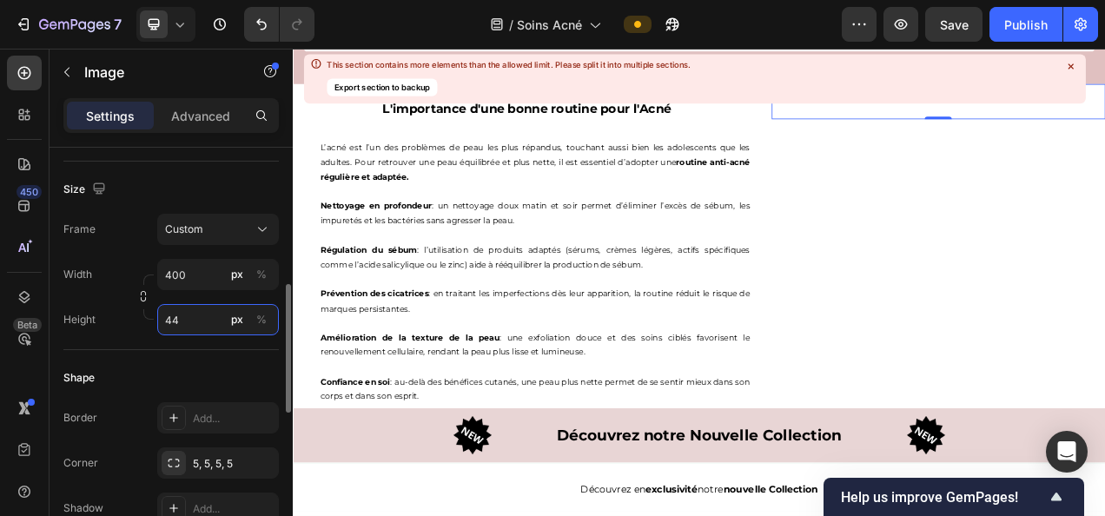
type input "440"
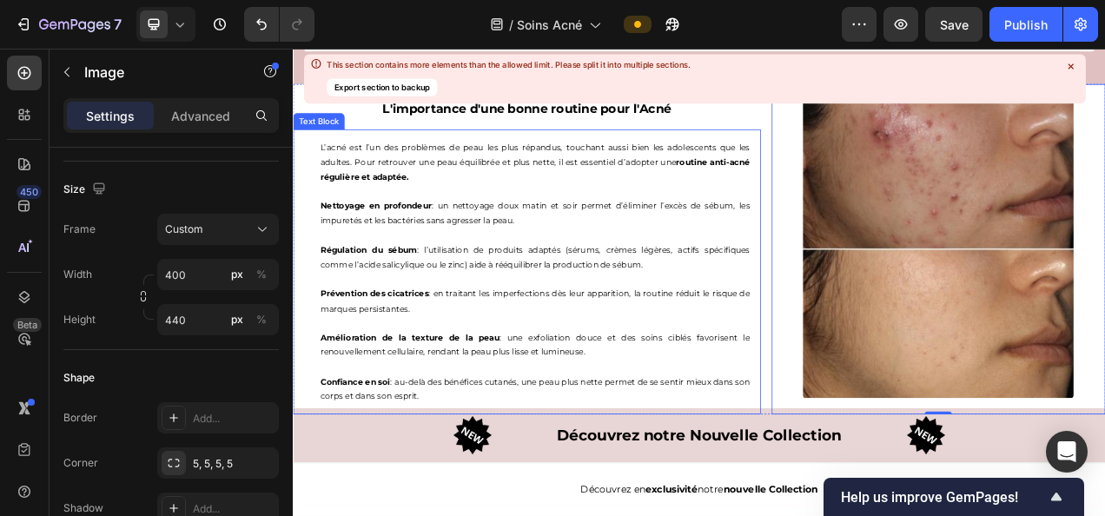
click at [496, 188] on div "L’acné est l’un des problèmes de peau les plus répandus, touchant aussi bien le…" at bounding box center [603, 335] width 579 height 366
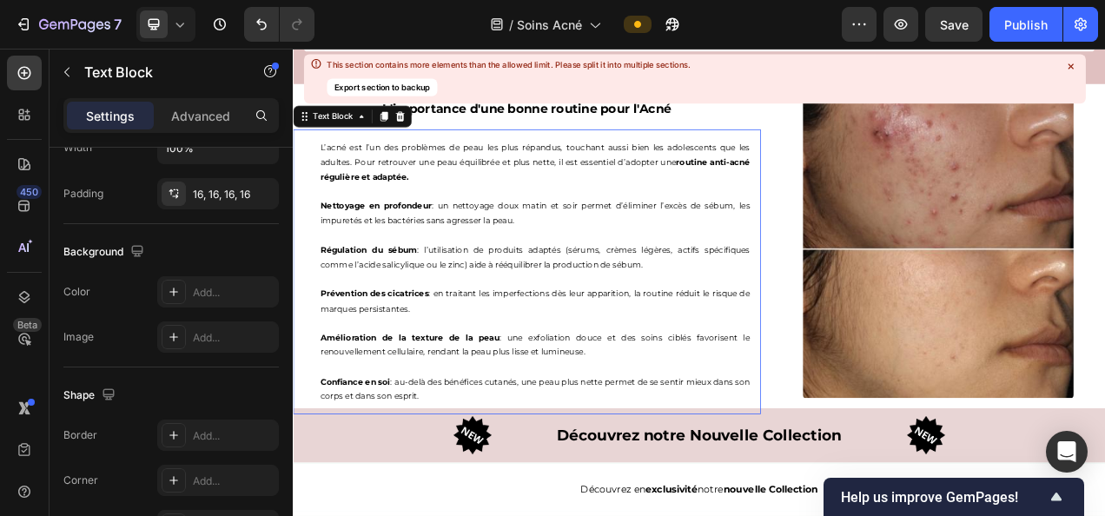
scroll to position [0, 0]
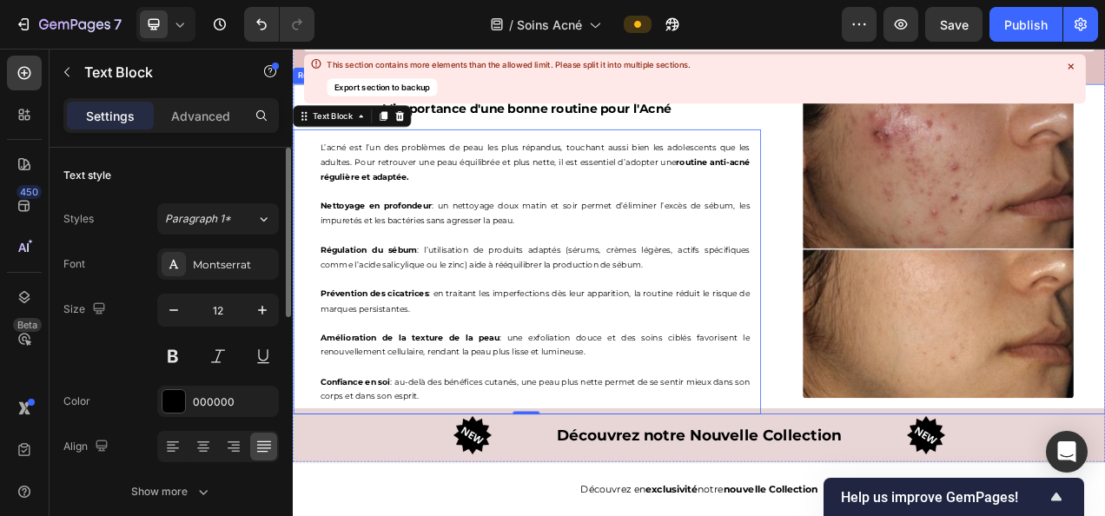
click at [707, 91] on div "This section contains more elements than the allowed limit. Please split it int…" at bounding box center [694, 79] width 782 height 50
click at [844, 73] on div "This section contains more elements than the allowed limit. Please split it int…" at bounding box center [694, 79] width 782 height 50
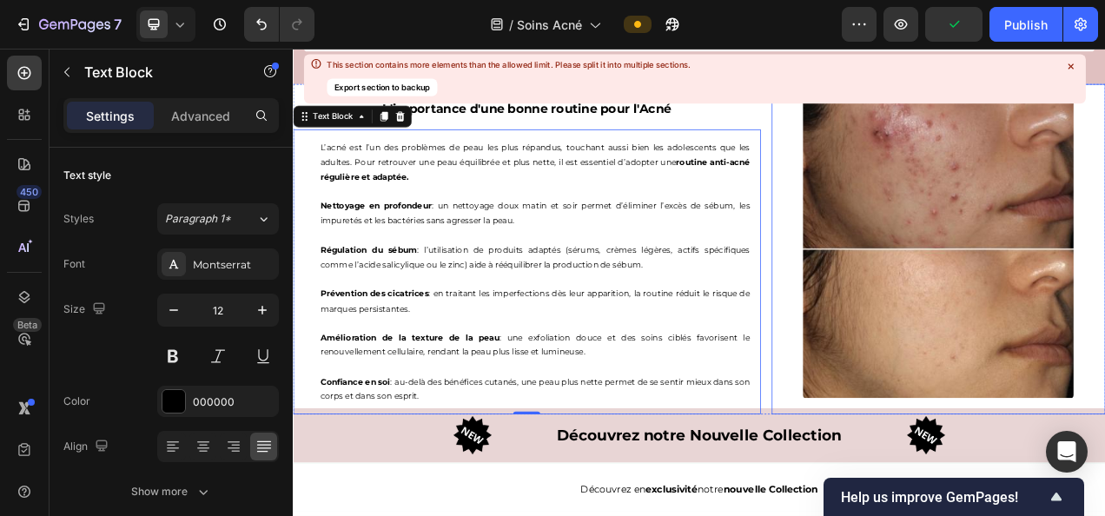
click at [1074, 67] on icon at bounding box center [1070, 66] width 14 height 14
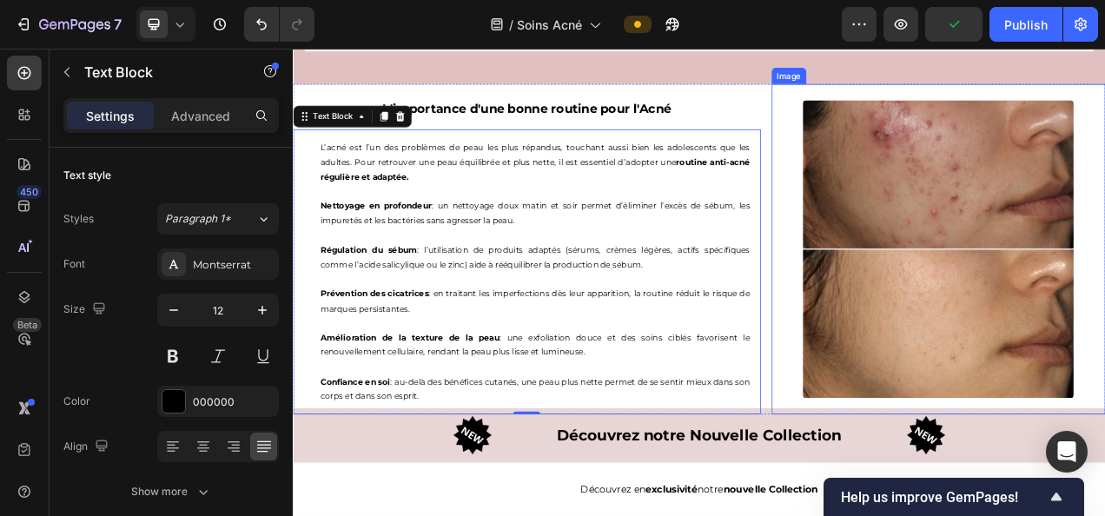
click at [920, 91] on div "Image" at bounding box center [928, 84] width 37 height 16
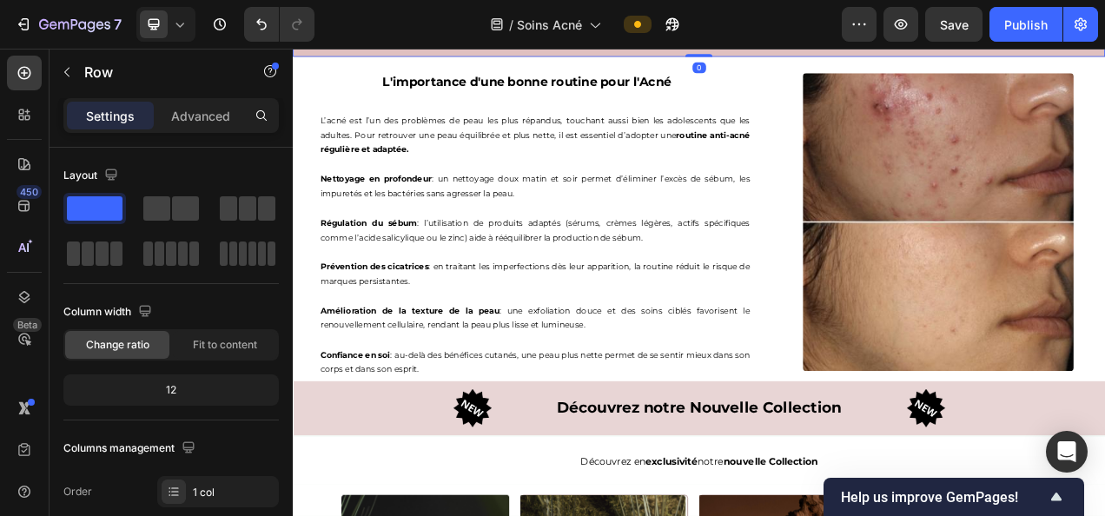
scroll to position [3636, 0]
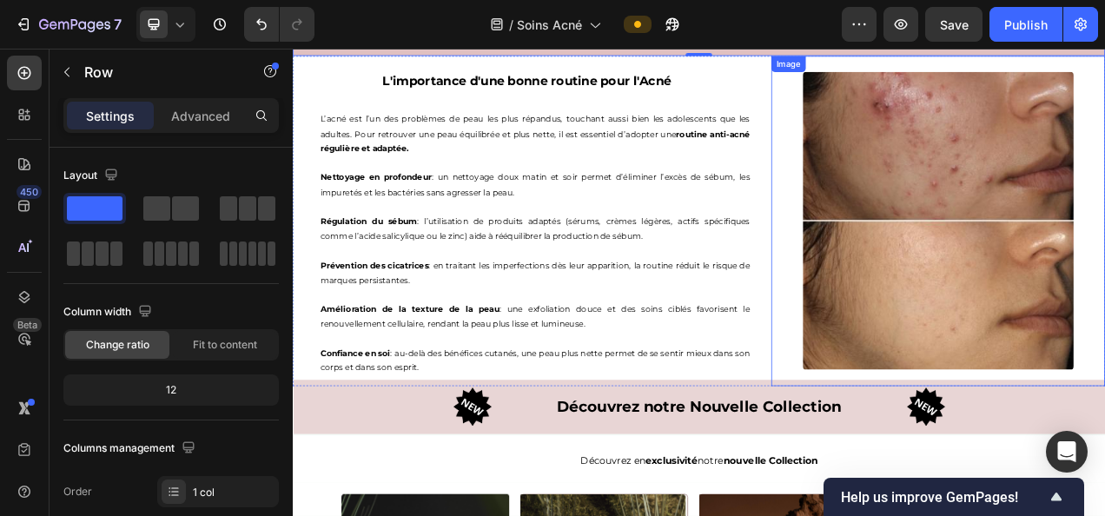
click at [907, 481] on div "Image" at bounding box center [1121, 269] width 428 height 424
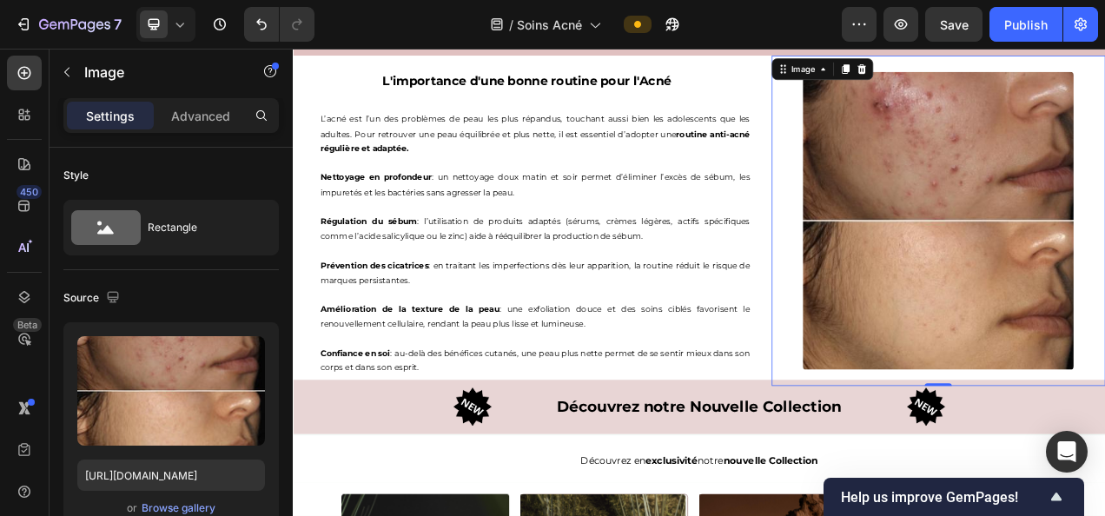
click at [881, 481] on div "L’acné est l’un des problèmes de peau les plus répandus, touchant aussi bien le…" at bounding box center [603, 299] width 579 height 366
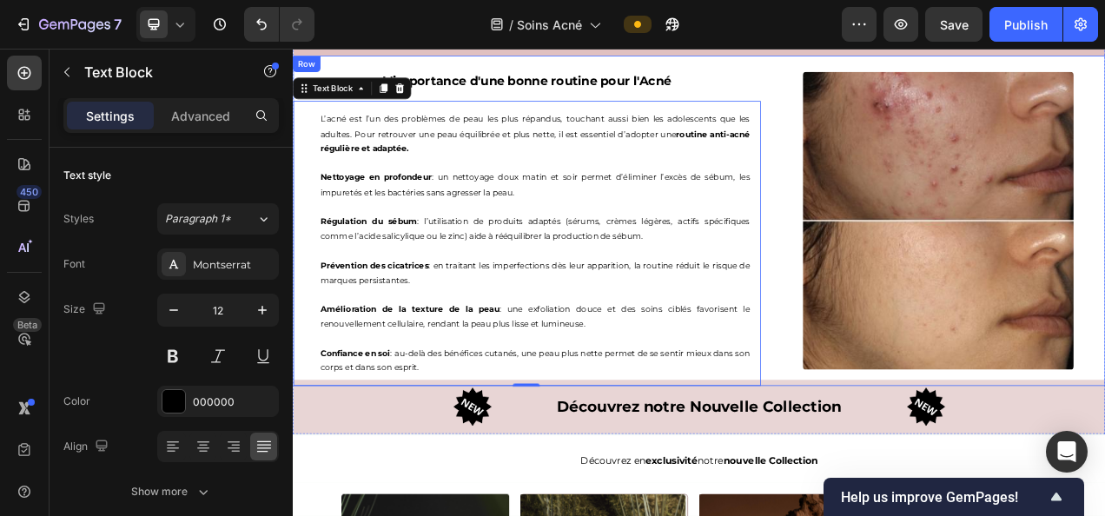
click at [893, 480] on div "L'importance d'une bonne routine pour l'Acné Heading L’acné est l’un des problè…" at bounding box center [814, 269] width 1042 height 424
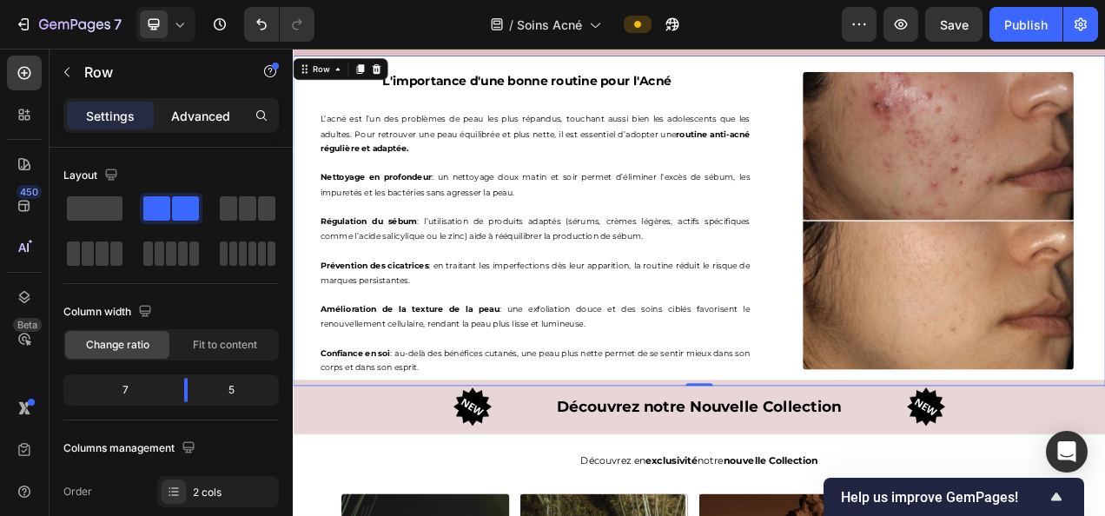
click at [195, 112] on p "Advanced" at bounding box center [200, 116] width 59 height 18
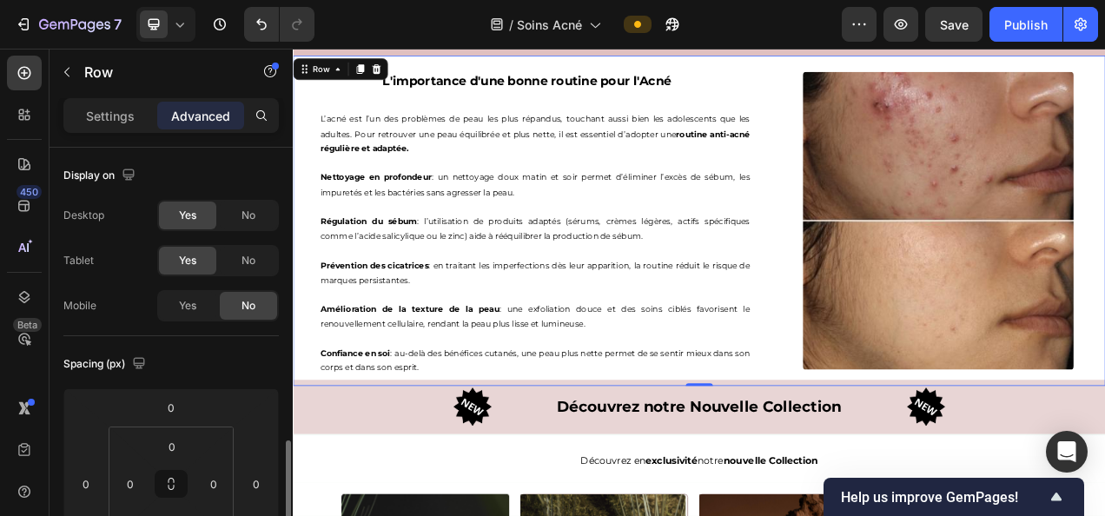
scroll to position [267, 0]
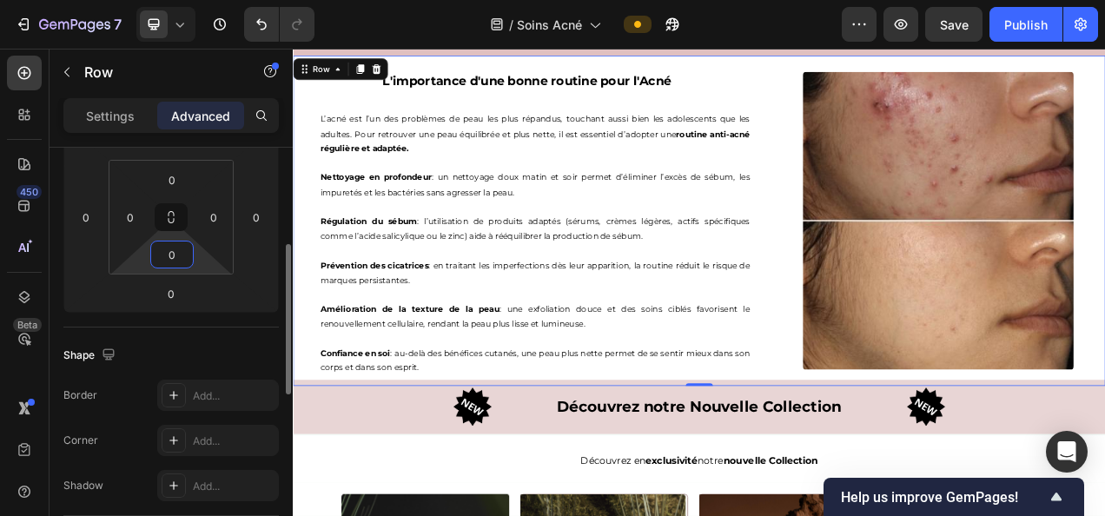
click at [170, 260] on input "0" at bounding box center [172, 254] width 35 height 26
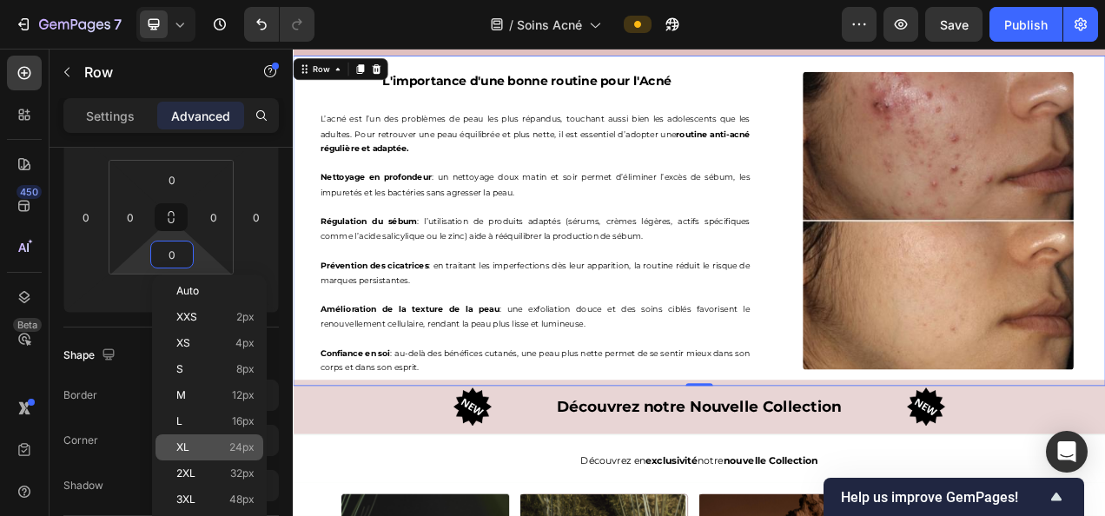
click at [248, 441] on span "24px" at bounding box center [241, 447] width 25 height 12
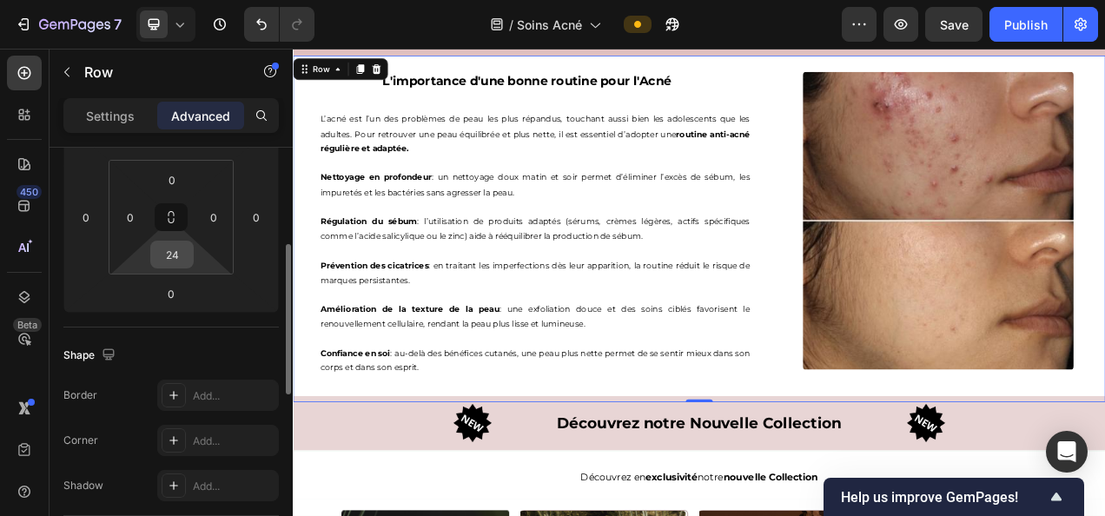
click at [160, 256] on input "24" at bounding box center [172, 254] width 35 height 26
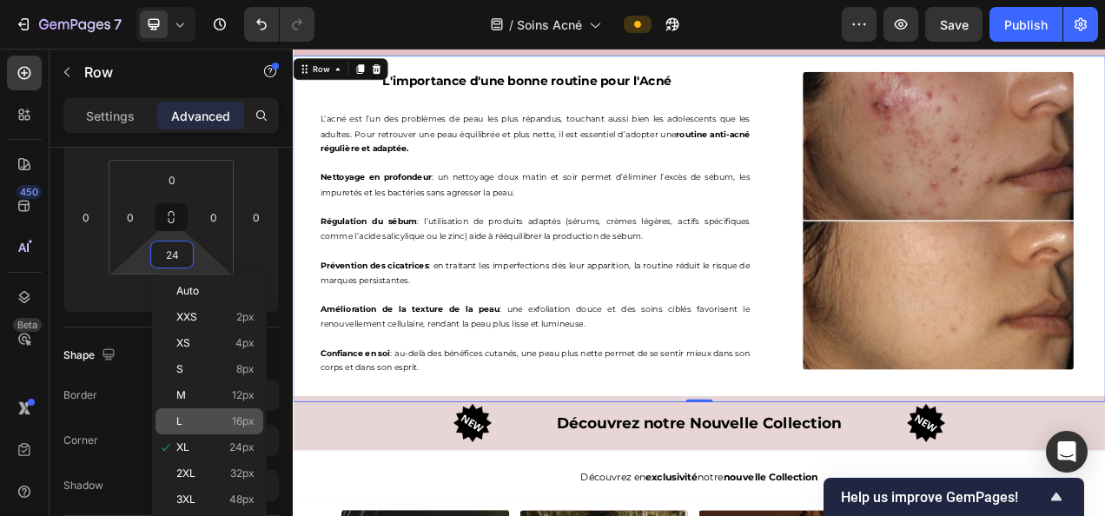
click at [238, 415] on span "16px" at bounding box center [243, 421] width 23 height 12
type input "16"
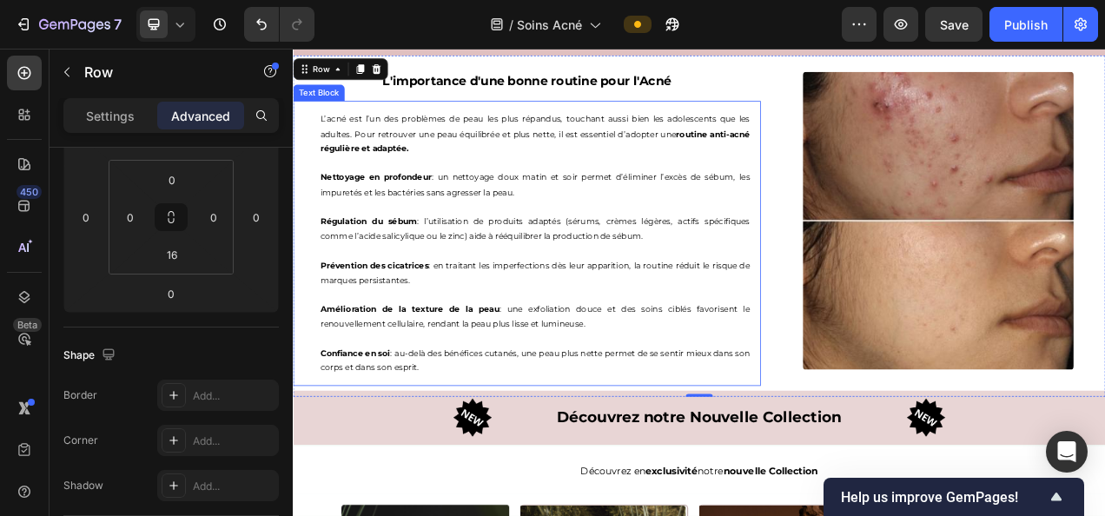
click at [793, 292] on p "Régulation du sébum : l’utilisation de produits adaptés (sérums, crèmes légères…" at bounding box center [603, 279] width 552 height 37
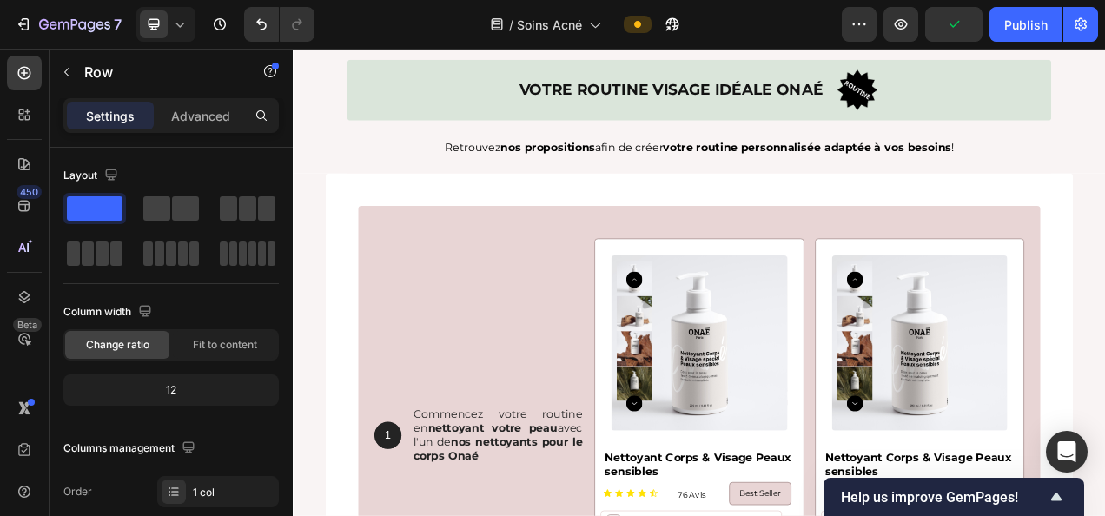
scroll to position [4815, 0]
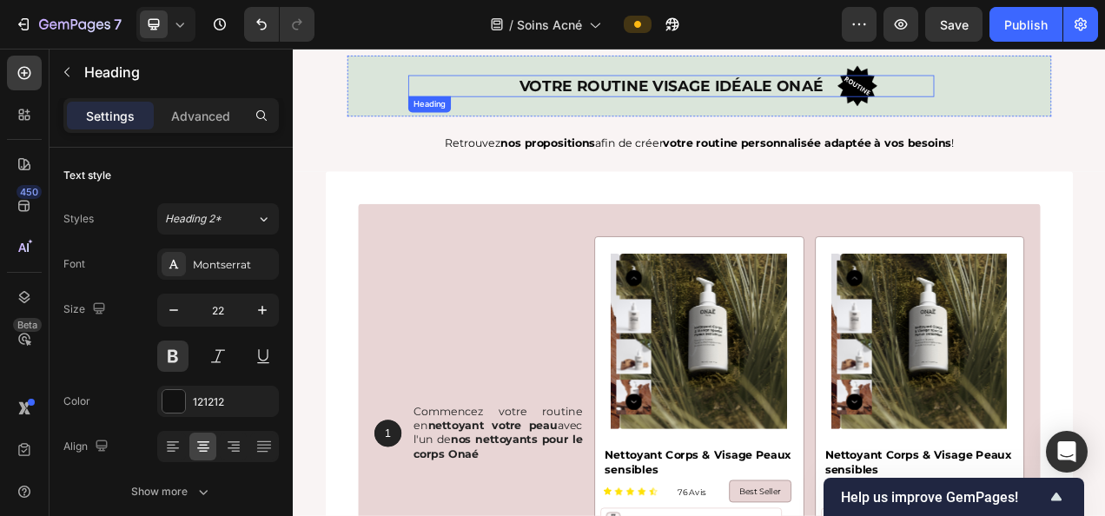
click at [805, 96] on h2 "Votre routine visage idéale Onaé" at bounding box center [777, 97] width 675 height 29
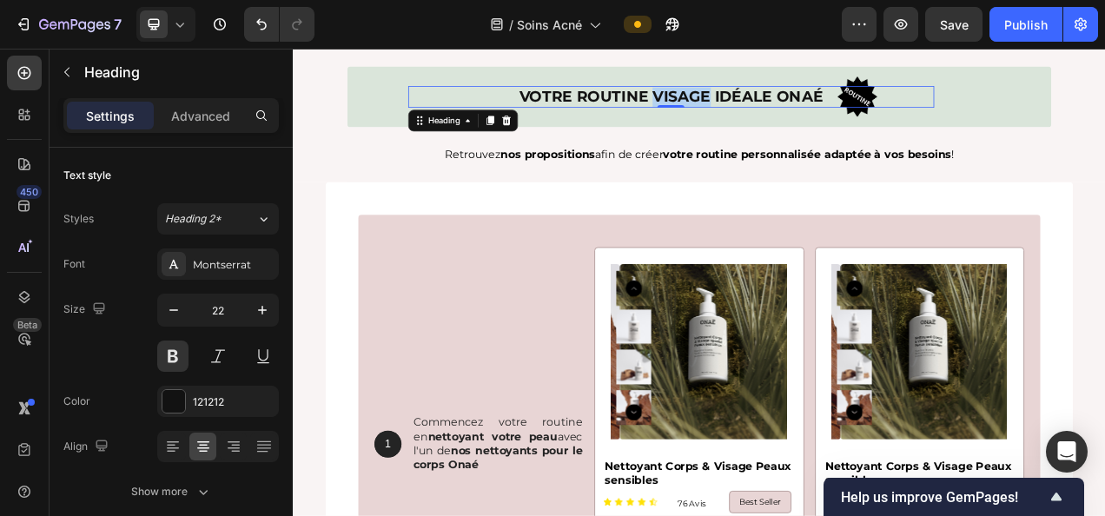
click at [776, 115] on p "Votre routine visage idéale Onaé" at bounding box center [777, 110] width 671 height 25
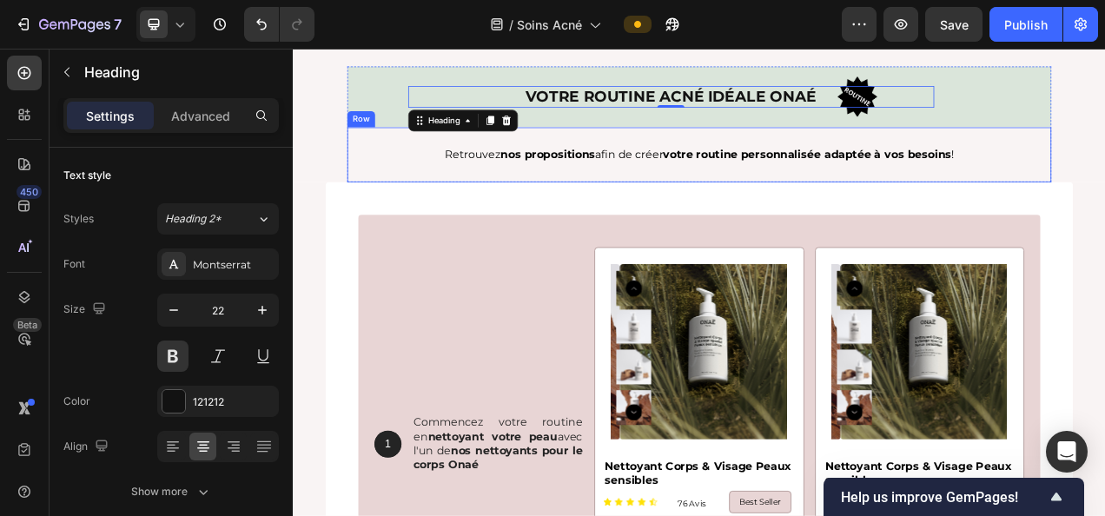
click at [727, 215] on div "Retrouvez nos propositions afin de créer votre routine personnalisée adaptée à …" at bounding box center [813, 184] width 903 height 70
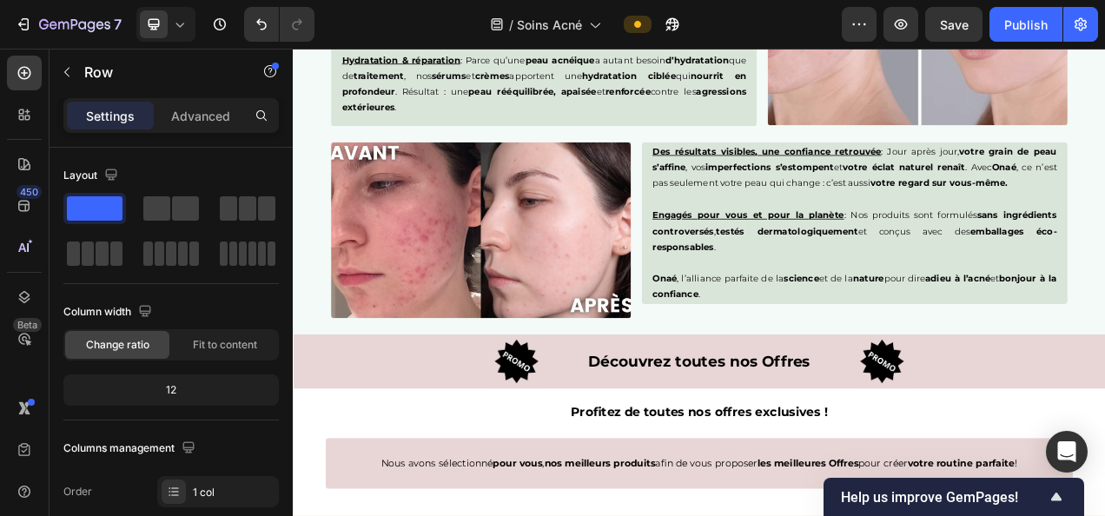
scroll to position [2360, 0]
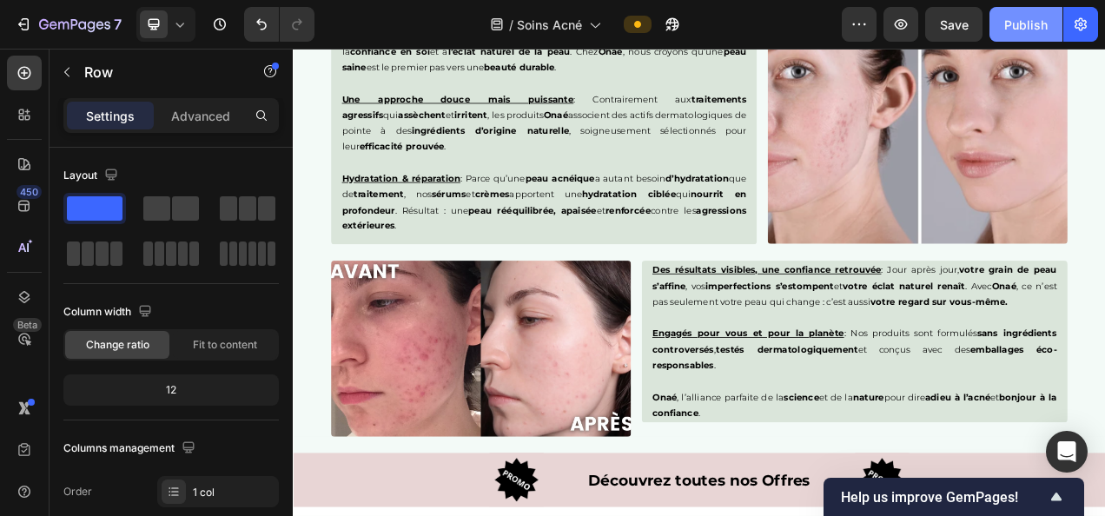
click at [1035, 22] on div "Publish" at bounding box center [1025, 25] width 43 height 18
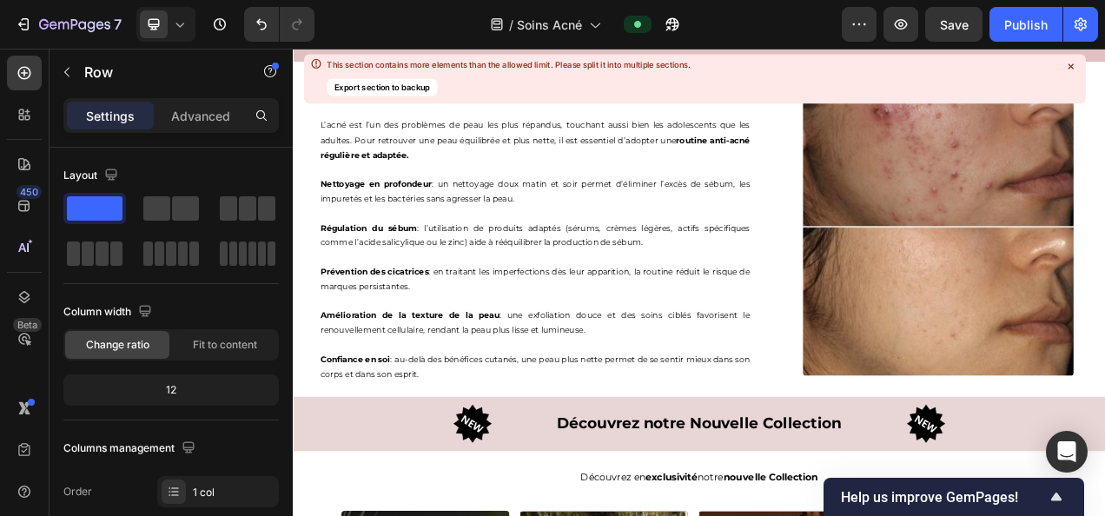
scroll to position [3578, 0]
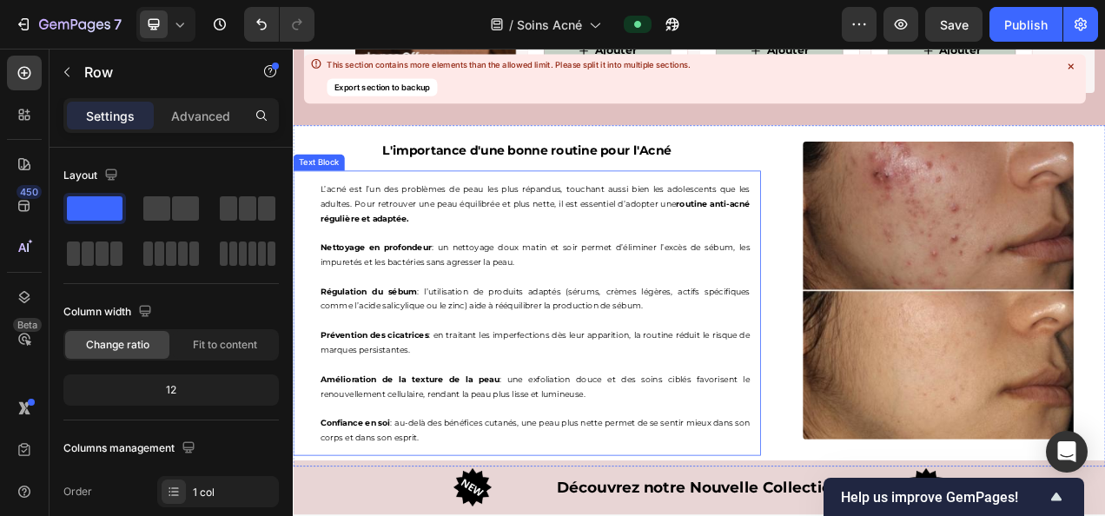
click at [341, 220] on p "L’acné est l’un des problèmes de peau les plus répandus, touchant aussi bien le…" at bounding box center [603, 247] width 552 height 56
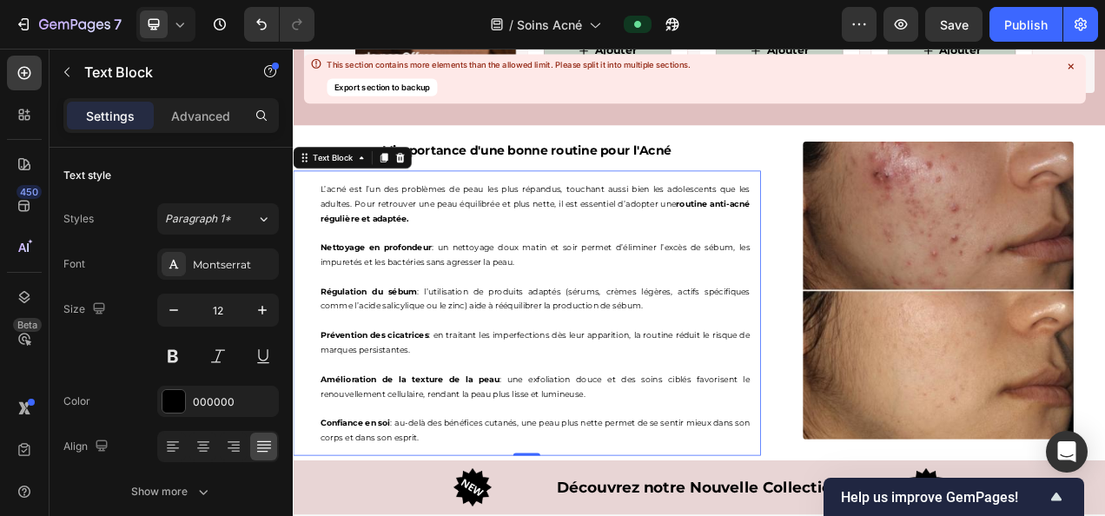
click at [340, 223] on p "L’acné est l’un des problèmes de peau les plus répandus, touchant aussi bien le…" at bounding box center [603, 247] width 552 height 56
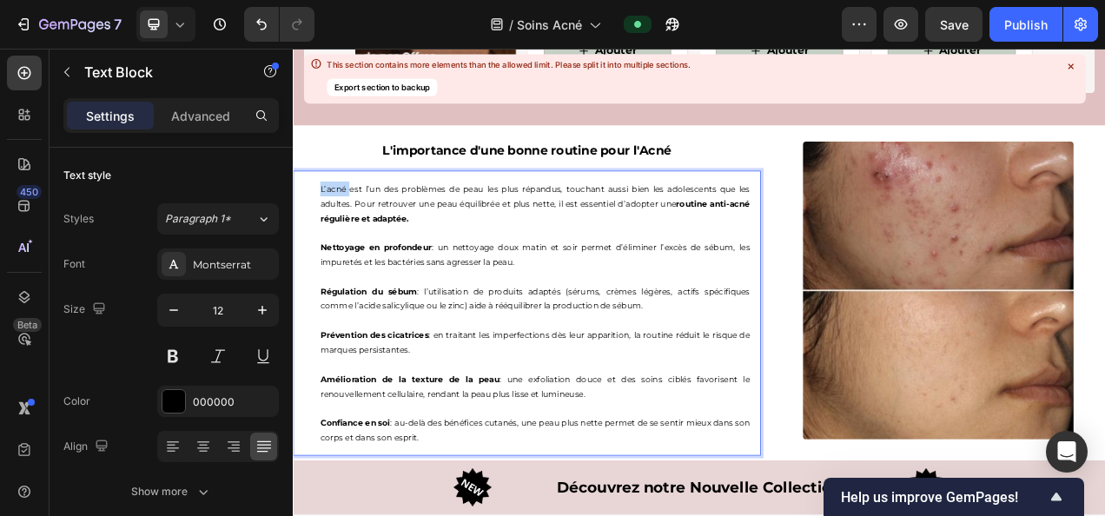
click at [340, 223] on p "L’acné est l’un des problèmes de peau les plus répandus, touchant aussi bien le…" at bounding box center [603, 247] width 552 height 56
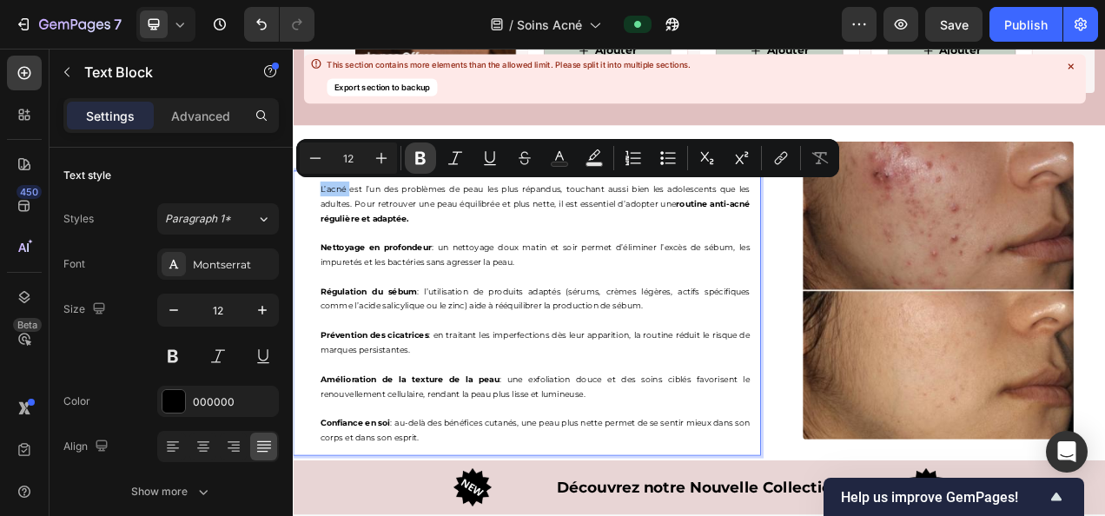
click at [415, 160] on icon "Editor contextual toolbar" at bounding box center [420, 158] width 10 height 13
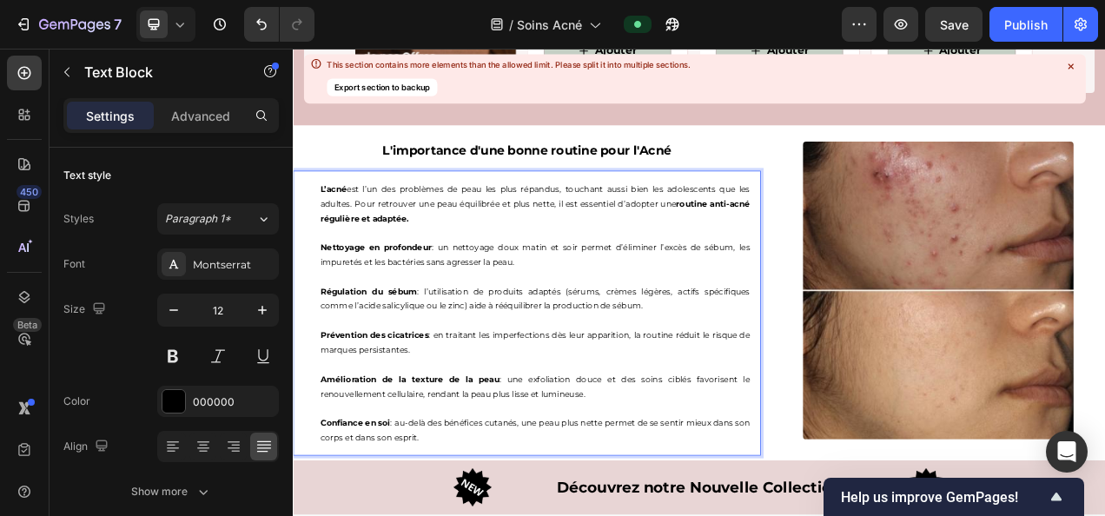
click at [439, 219] on p "L’acné est l’un des problèmes de peau les plus répandus, touchant aussi bien le…" at bounding box center [603, 247] width 552 height 56
click at [434, 223] on p "L’acné est l’un des problèmes de peau les plus répandus, touchant aussi bien le…" at bounding box center [603, 247] width 552 height 56
drag, startPoint x: 433, startPoint y: 223, endPoint x: 630, endPoint y: 223, distance: 197.2
click at [630, 223] on p "L’acné est l’un des problèmes de peau les plus répandus, touchant aussi bien le…" at bounding box center [603, 247] width 552 height 56
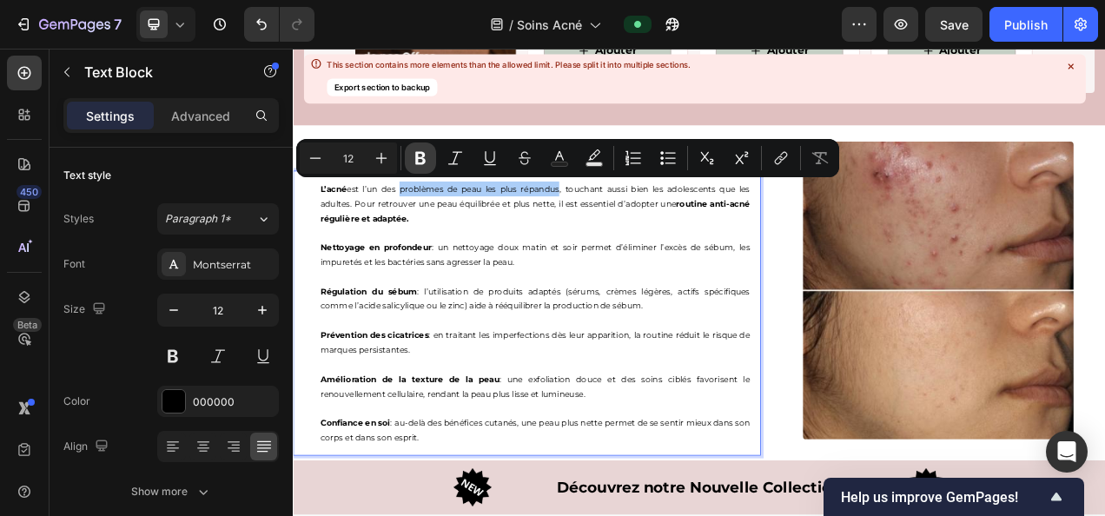
click at [422, 158] on icon "Editor contextual toolbar" at bounding box center [420, 158] width 10 height 13
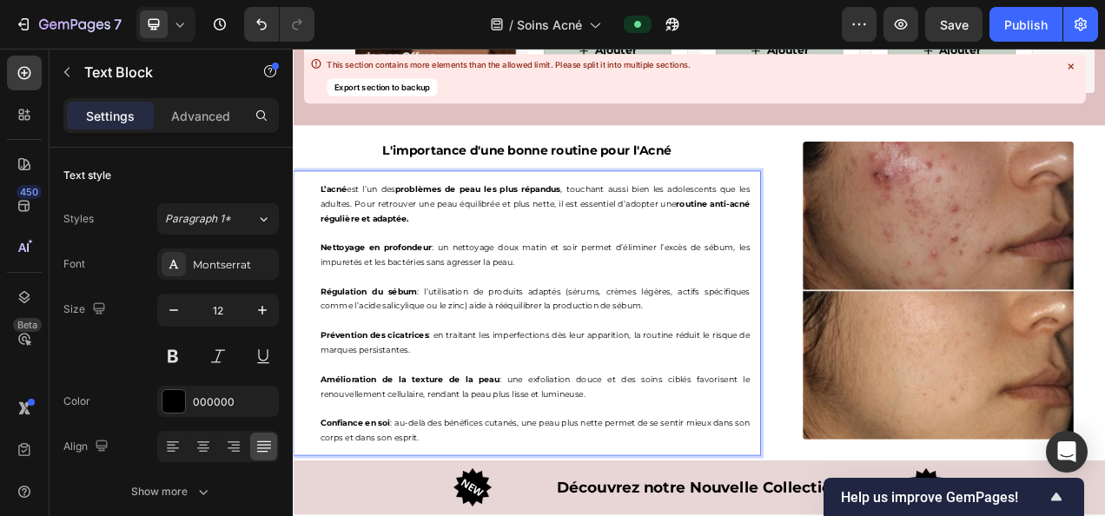
click at [743, 294] on p "Nettoyage en profondeur : un nettoyage doux matin et soir permet d’éliminer l’e…" at bounding box center [603, 312] width 552 height 37
click at [789, 223] on p "L’acné est l’un des problèmes de peau les plus répandus , touchant aussi bien l…" at bounding box center [603, 247] width 552 height 56
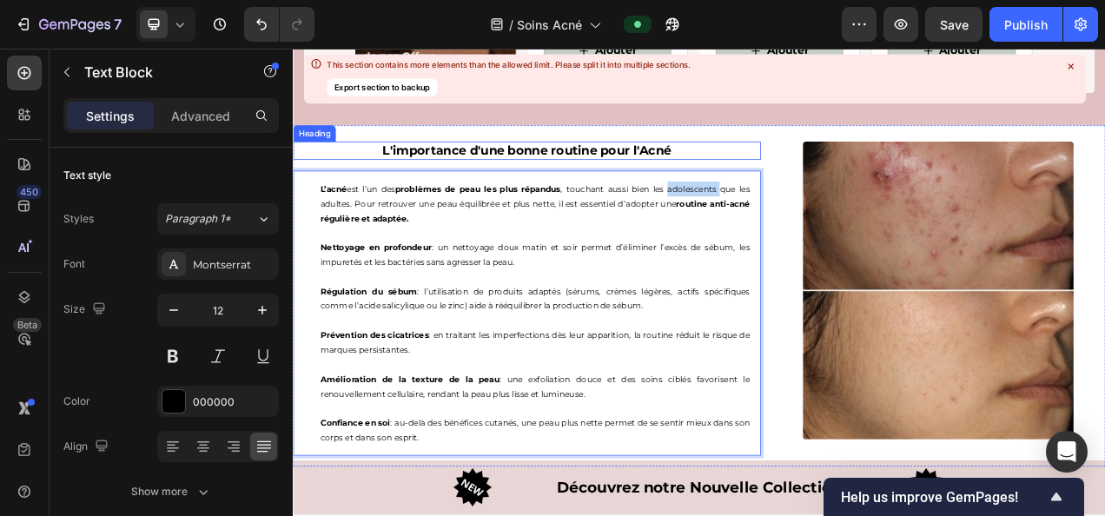
click at [784, 148] on div "L'importance d'une bonne routine pour l'Acné Heading L’acné est l’un des problè…" at bounding box center [593, 359] width 600 height 424
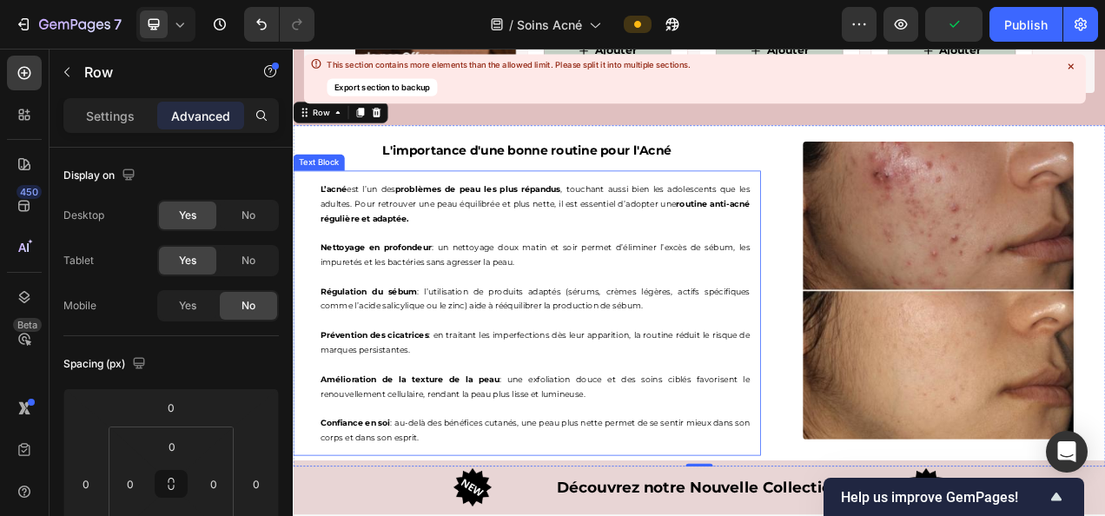
click at [802, 219] on p "L’acné est l’un des problèmes de peau les plus répandus , touchant aussi bien l…" at bounding box center [603, 247] width 552 height 56
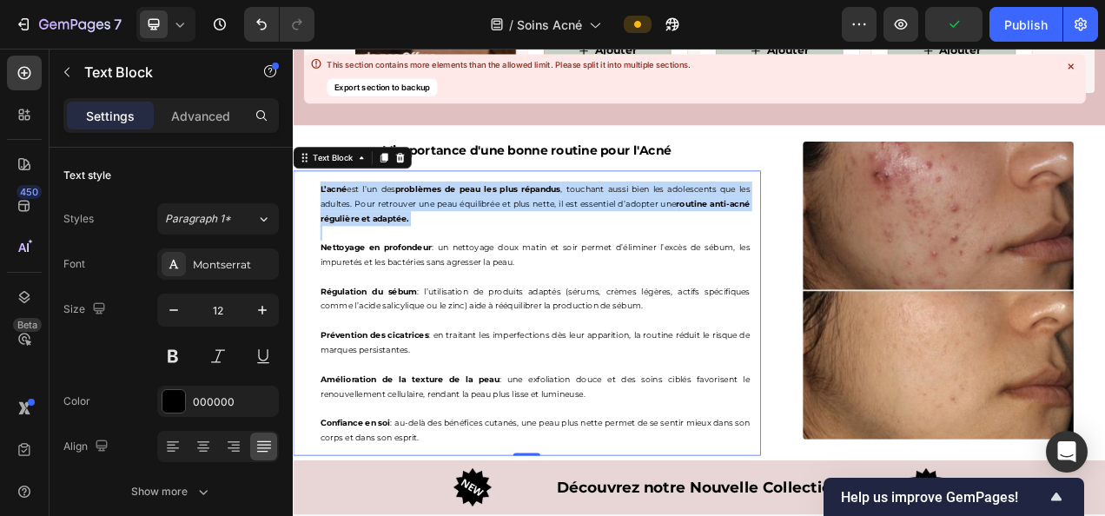
click at [802, 219] on p "L’acné est l’un des problèmes de peau les plus répandus , touchant aussi bien l…" at bounding box center [603, 247] width 552 height 56
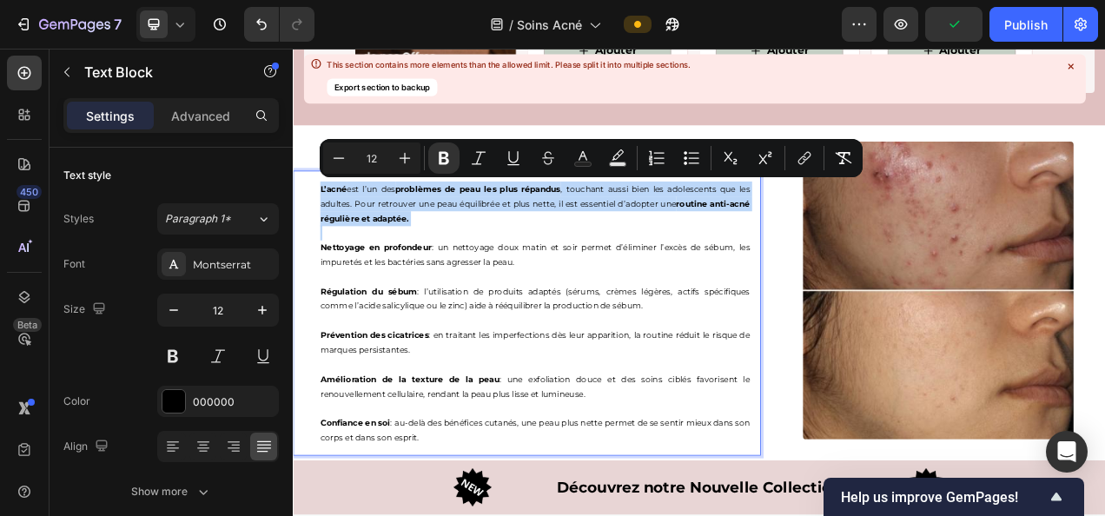
click at [802, 219] on p "L’acné est l’un des problèmes de peau les plus répandus , touchant aussi bien l…" at bounding box center [603, 247] width 552 height 56
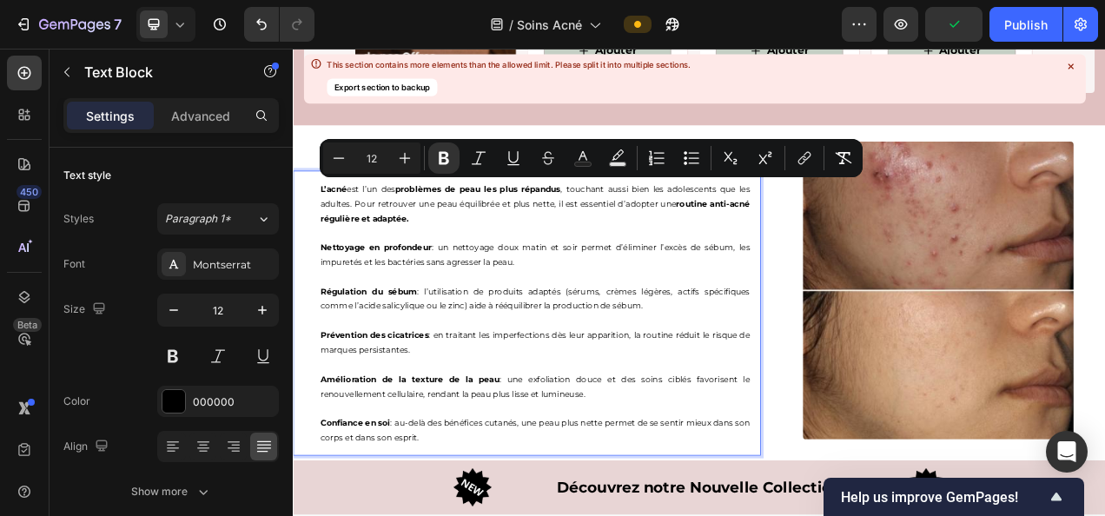
click at [788, 298] on p "Nettoyage en profondeur : un nettoyage doux matin et soir permet d’éliminer l’e…" at bounding box center [603, 312] width 552 height 37
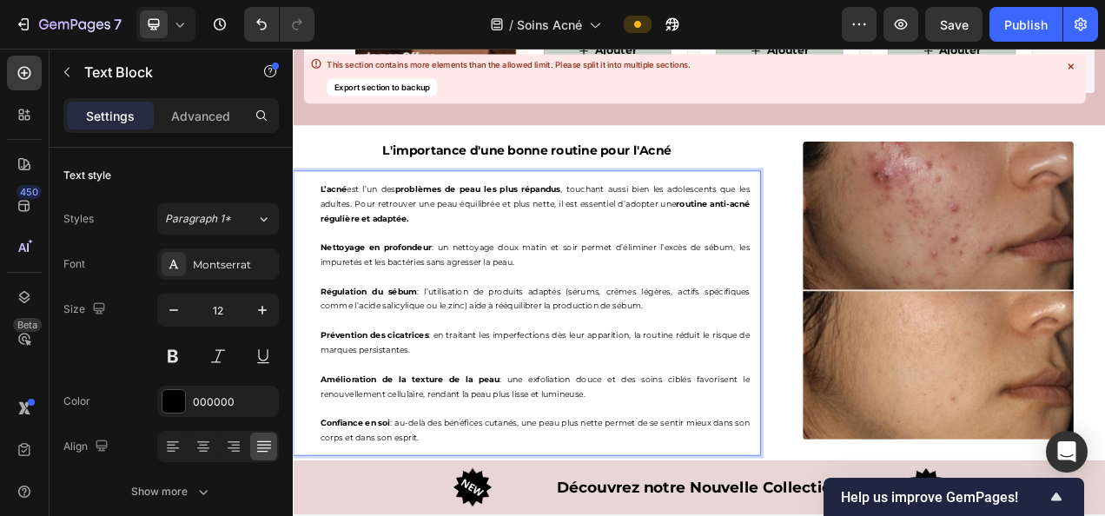
click at [798, 223] on p "L’acné est l’un des problèmes de peau les plus répandus , touchant aussi bien l…" at bounding box center [603, 247] width 552 height 56
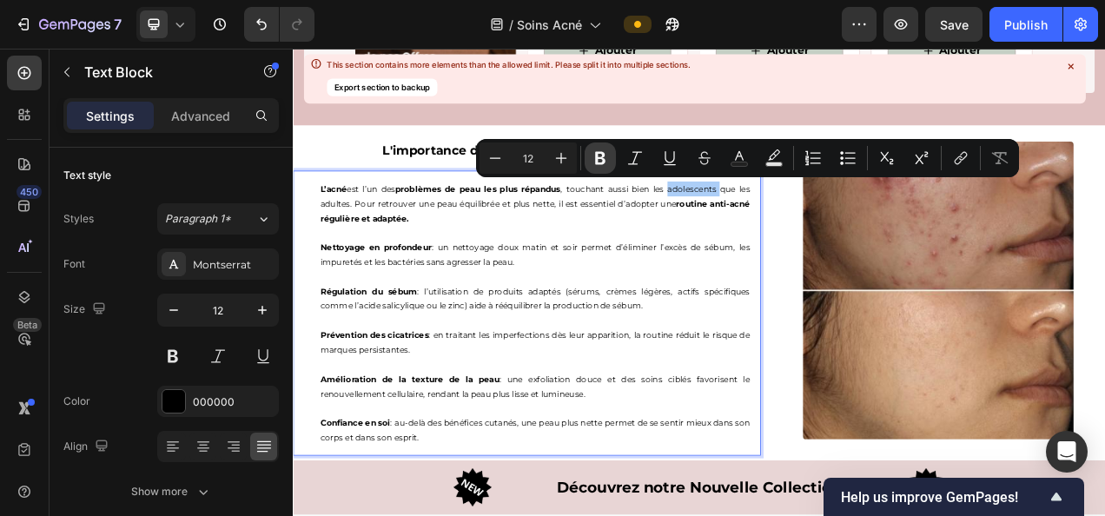
drag, startPoint x: 594, startPoint y: 159, endPoint x: 78, endPoint y: 209, distance: 518.4
click at [594, 159] on icon "Editor contextual toolbar" at bounding box center [599, 157] width 17 height 17
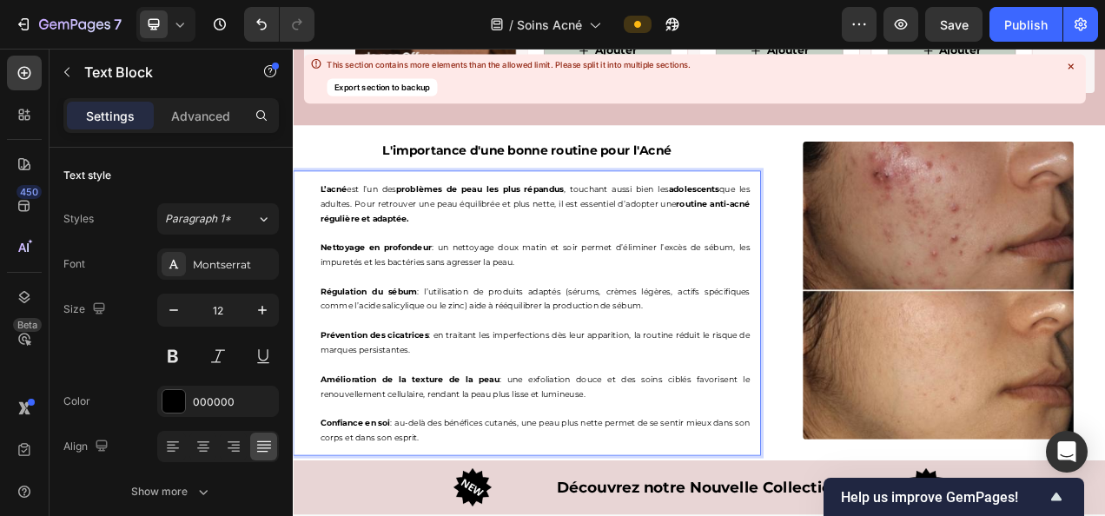
click at [342, 240] on p "L’acné est l’un des problèmes de peau les plus répandus , touchant aussi bien l…" at bounding box center [603, 247] width 552 height 56
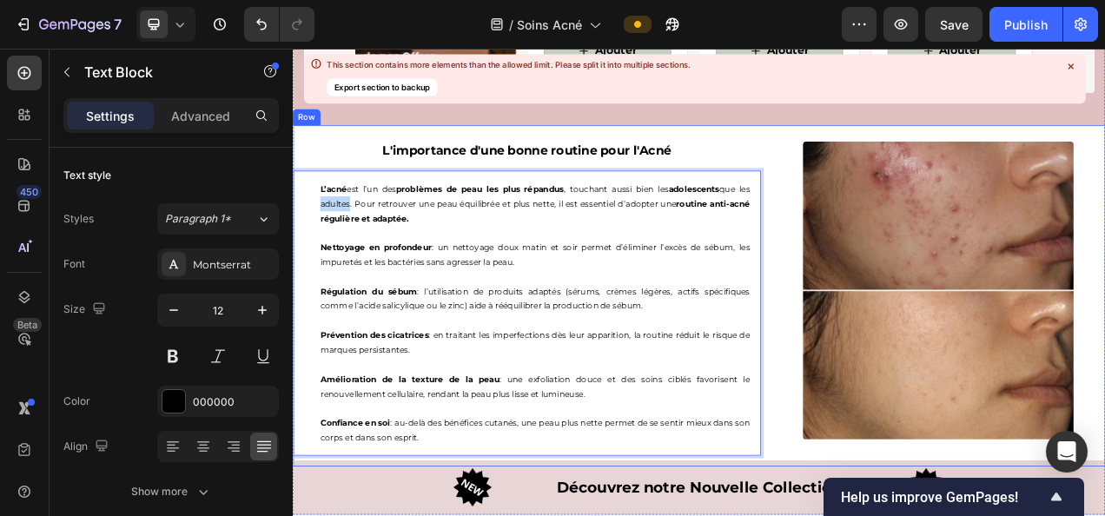
click at [357, 151] on div "L'importance d'une bonne routine pour l'Acné Heading L’acné est l’un des problè…" at bounding box center [593, 359] width 600 height 424
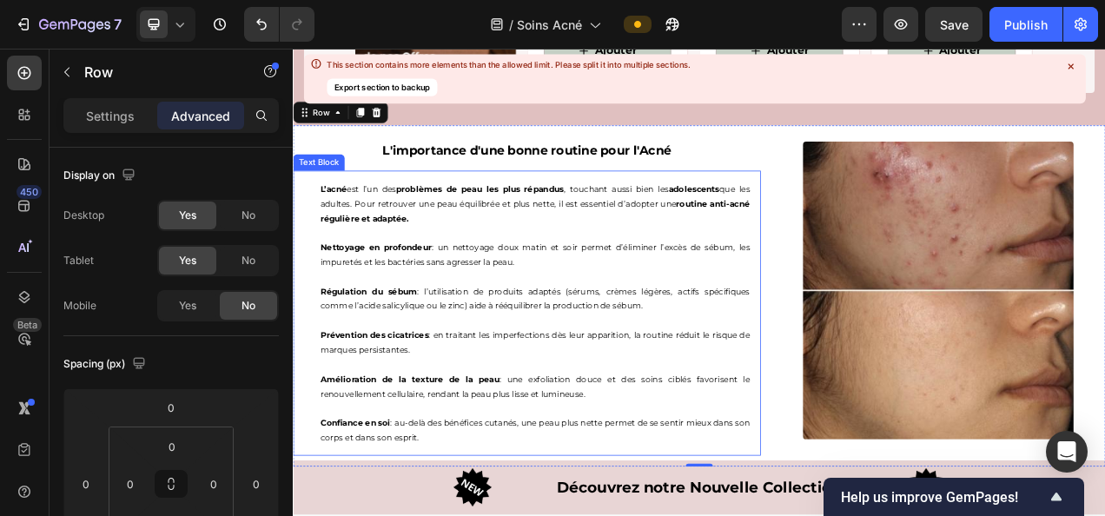
click at [349, 243] on p "L’acné est l’un des problèmes de peau les plus répandus , touchant aussi bien l…" at bounding box center [603, 247] width 552 height 56
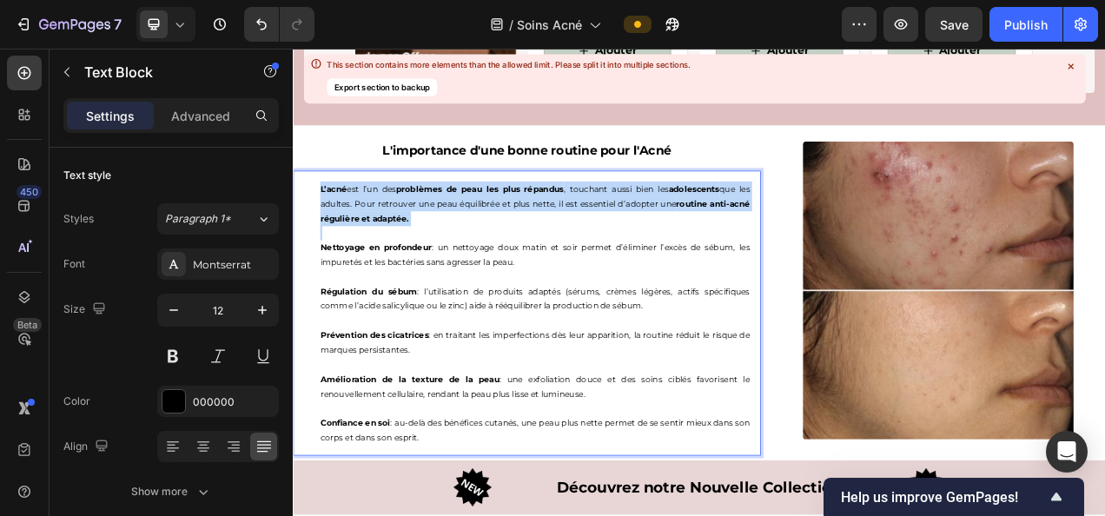
click at [349, 243] on p "L’acné est l’un des problèmes de peau les plus répandus , touchant aussi bien l…" at bounding box center [603, 247] width 552 height 56
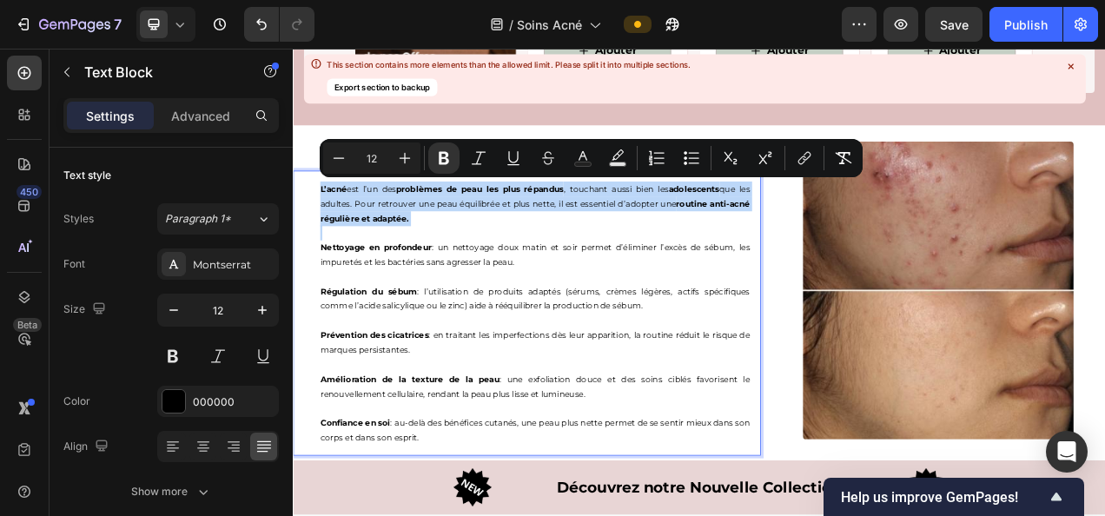
click at [349, 243] on p "L’acné est l’un des problèmes de peau les plus répandus , touchant aussi bien l…" at bounding box center [603, 247] width 552 height 56
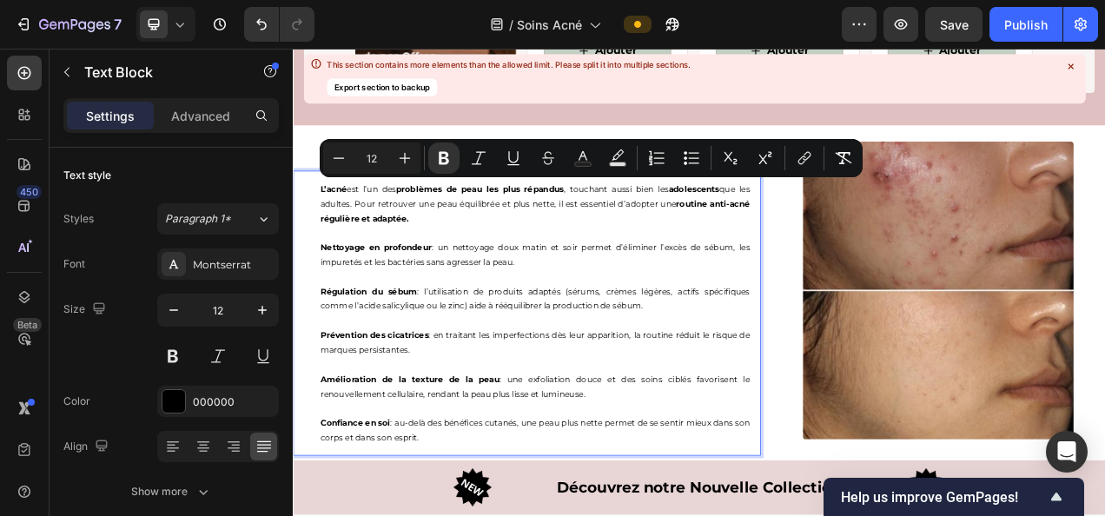
click at [352, 299] on strong "Nettoyage en profondeur" at bounding box center [398, 303] width 143 height 13
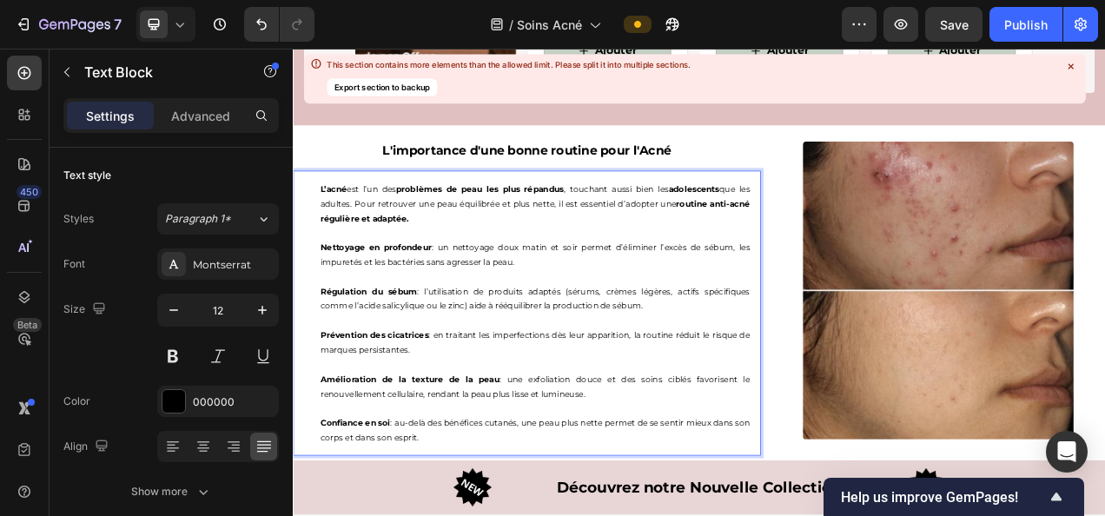
click at [333, 237] on p "L’acné est l’un des problèmes de peau les plus répandus , touchant aussi bien l…" at bounding box center [603, 247] width 552 height 56
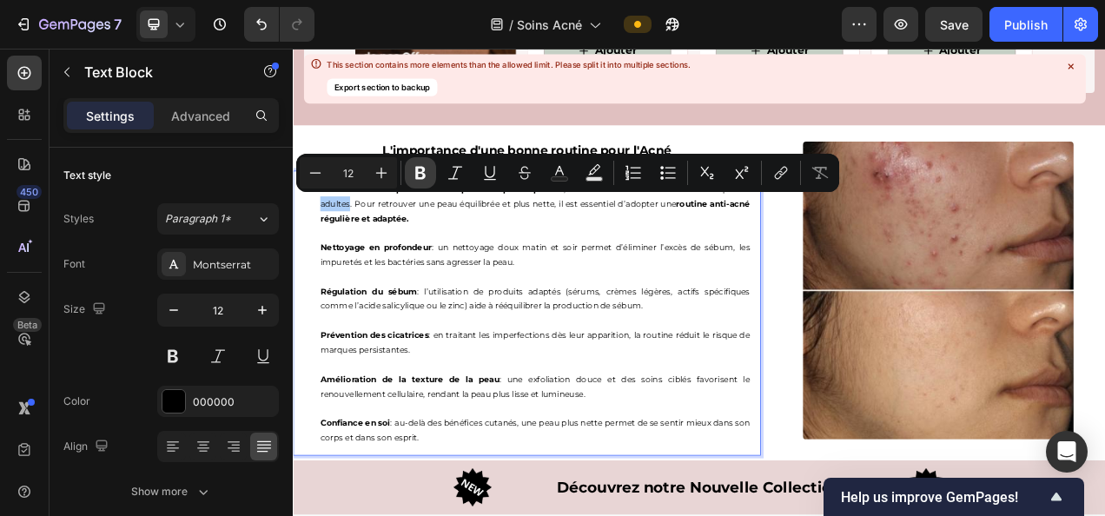
click at [422, 171] on icon "Editor contextual toolbar" at bounding box center [420, 173] width 10 height 13
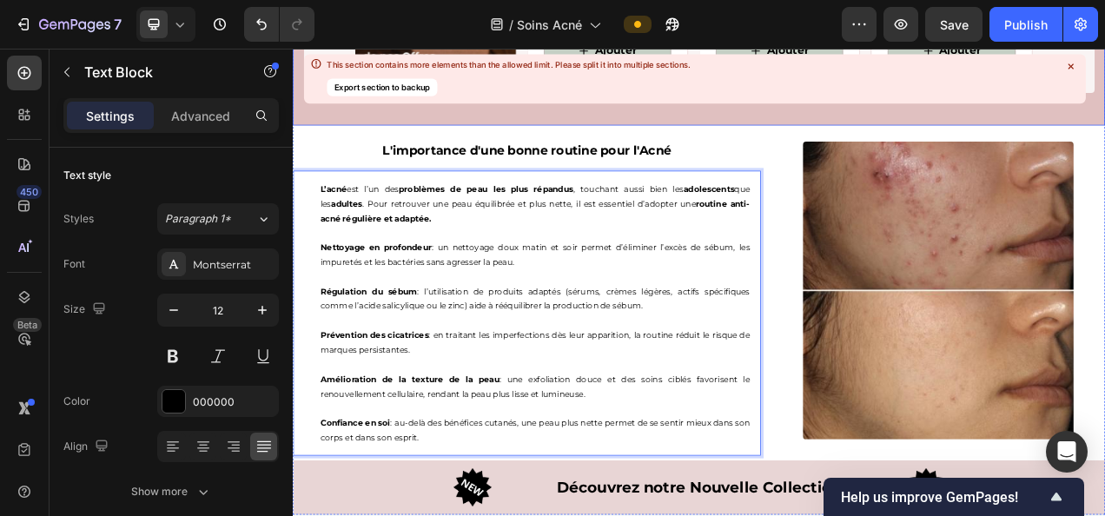
click at [505, 92] on div "This section contains more elements than the allowed limit. Please split it int…" at bounding box center [508, 78] width 363 height 38
click at [499, 256] on p "L’acné est l’un des problèmes de peau les plus répandus , touchant aussi bien l…" at bounding box center [603, 247] width 552 height 56
click at [476, 239] on p "L’acné est l’un des problèmes de peau les plus répandus , touchant aussi bien l…" at bounding box center [603, 247] width 552 height 56
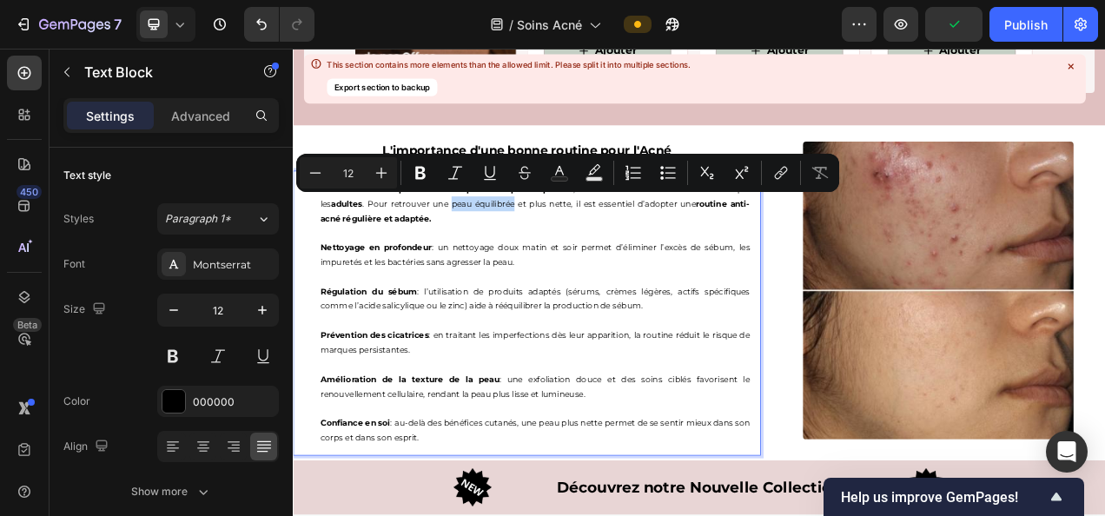
drag, startPoint x: 480, startPoint y: 239, endPoint x: 561, endPoint y: 239, distance: 80.8
click at [561, 239] on p "L’acné est l’un des problèmes de peau les plus répandus , touchant aussi bien l…" at bounding box center [603, 247] width 552 height 56
drag, startPoint x: 427, startPoint y: 175, endPoint x: 367, endPoint y: 101, distance: 95.8
click at [427, 175] on icon "Editor contextual toolbar" at bounding box center [420, 172] width 17 height 17
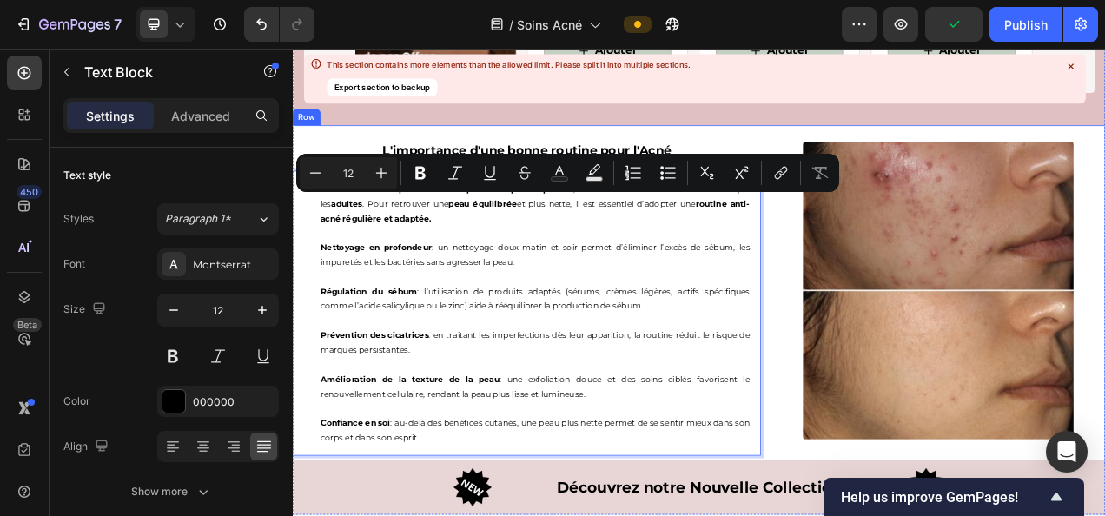
click at [660, 149] on div "L'importance d'une bonne routine pour l'Acné Heading L’acné est l’un des problè…" at bounding box center [593, 359] width 600 height 424
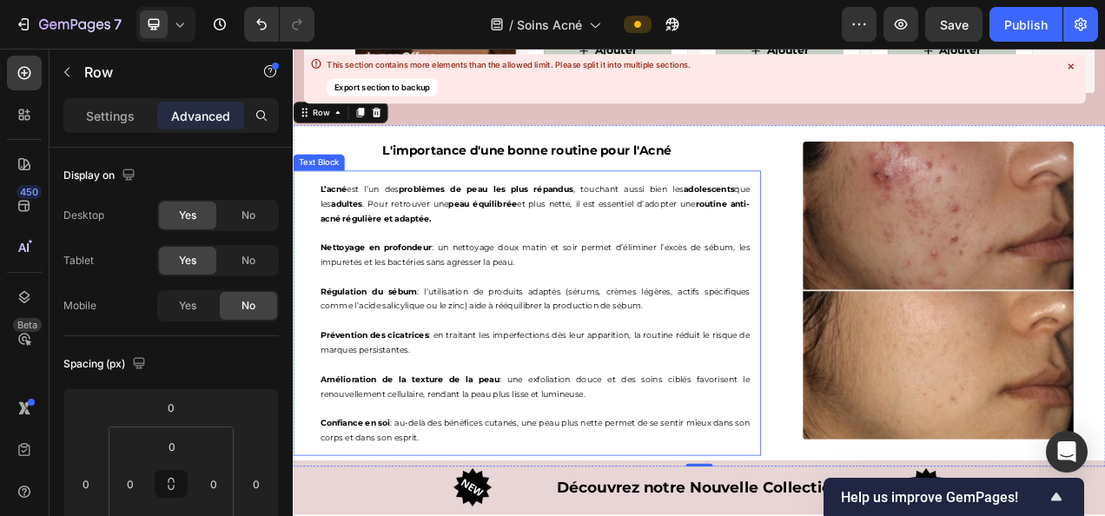
click at [619, 245] on p "L’acné est l’un des problèmes de peau les plus répandus , touchant aussi bien l…" at bounding box center [603, 247] width 552 height 56
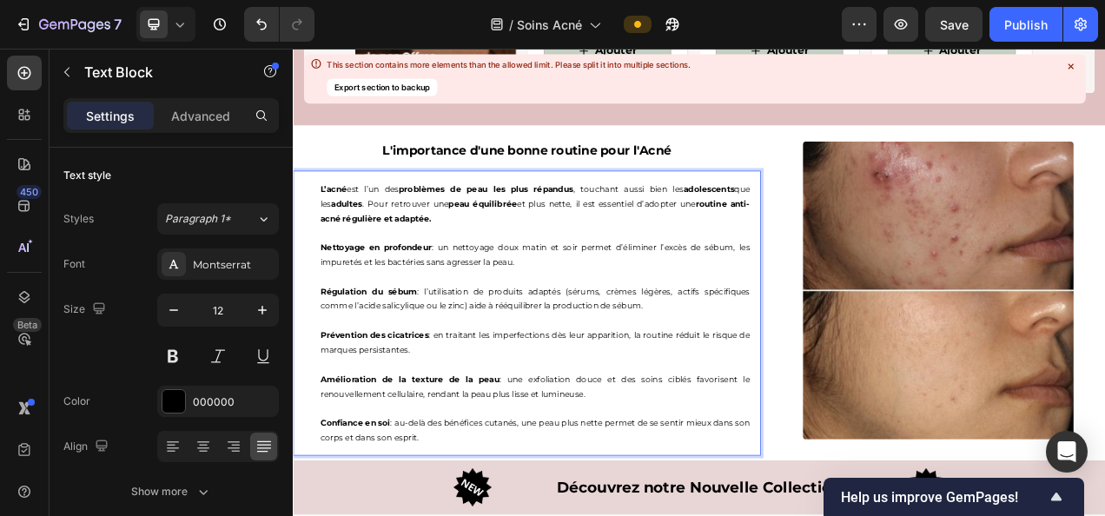
click at [619, 245] on p "L’acné est l’un des problèmes de peau les plus répandus , touchant aussi bien l…" at bounding box center [603, 247] width 552 height 56
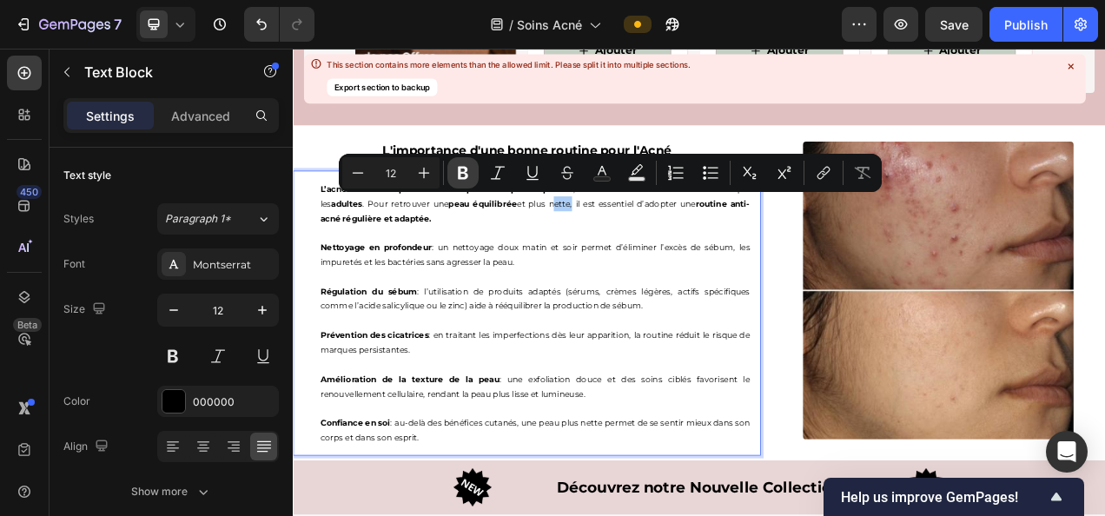
click at [462, 167] on icon "Editor contextual toolbar" at bounding box center [463, 173] width 10 height 13
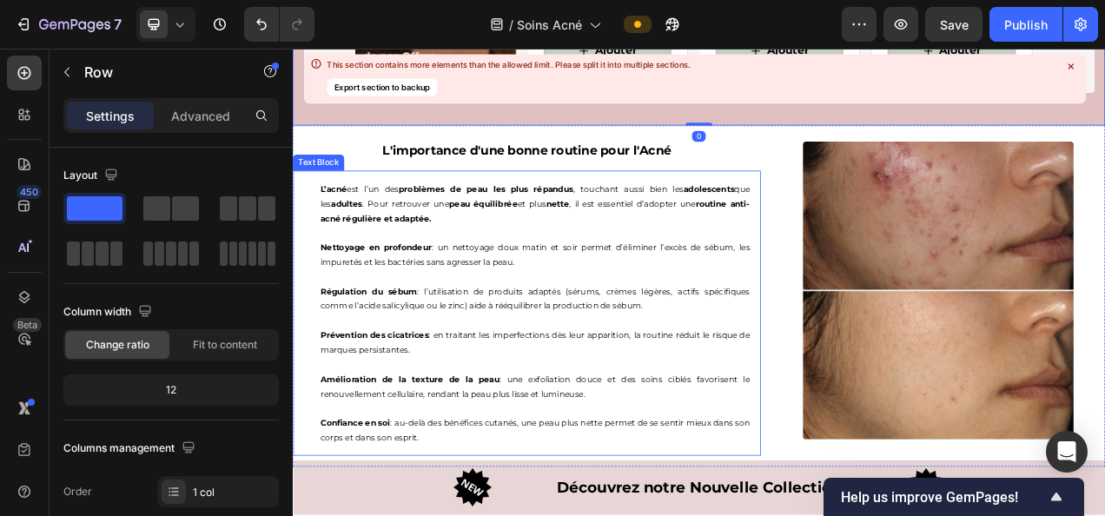
click at [362, 303] on p "Nettoyage en profondeur : un nettoyage doux matin et soir permet d’éliminer l’e…" at bounding box center [603, 312] width 552 height 37
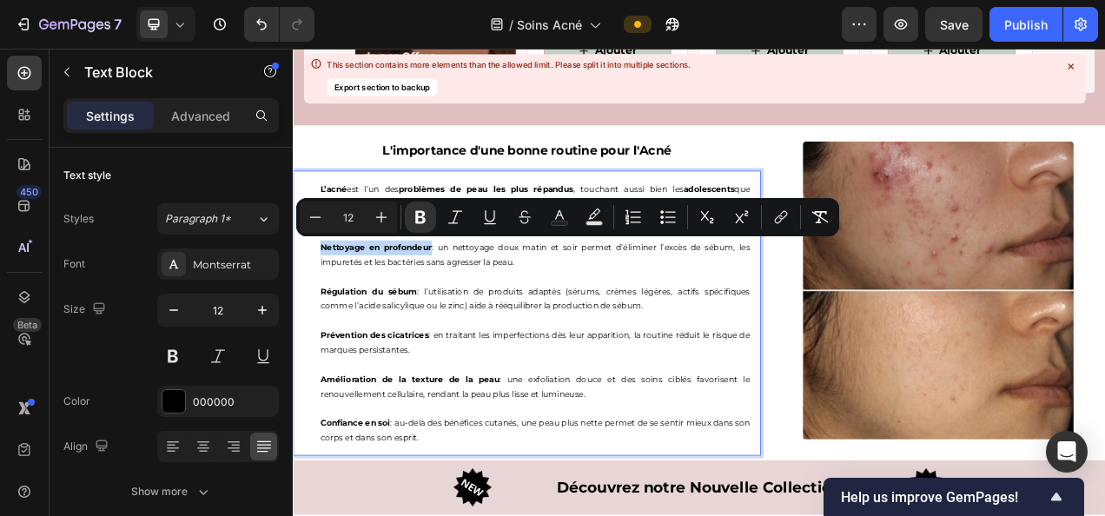
drag, startPoint x: 327, startPoint y: 296, endPoint x: 468, endPoint y: 294, distance: 140.7
click at [489, 218] on icon "Editor contextual toolbar" at bounding box center [489, 216] width 17 height 17
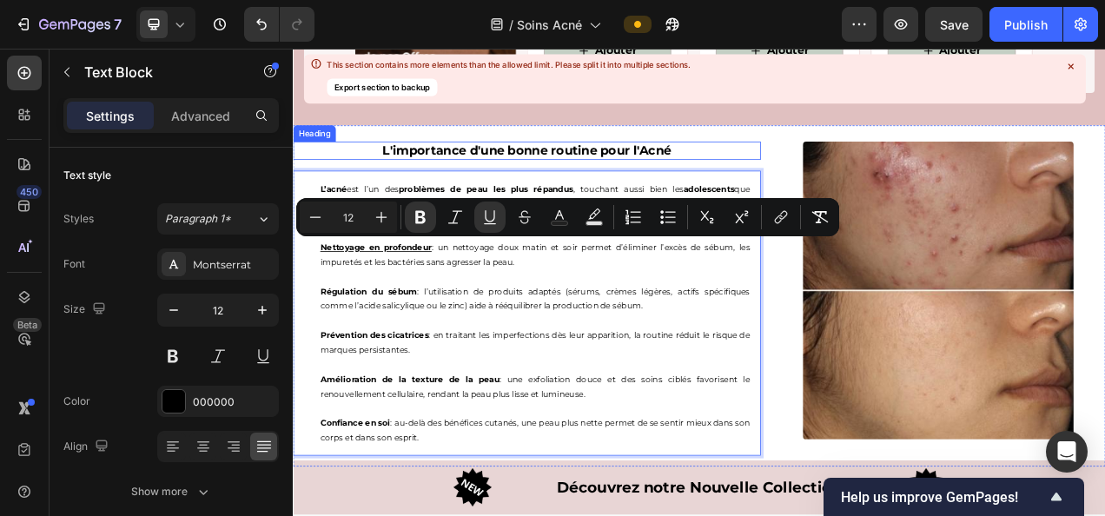
click at [650, 147] on div "L'importance d'une bonne routine pour l'Acné Heading L’acné est l’un des problè…" at bounding box center [593, 359] width 600 height 424
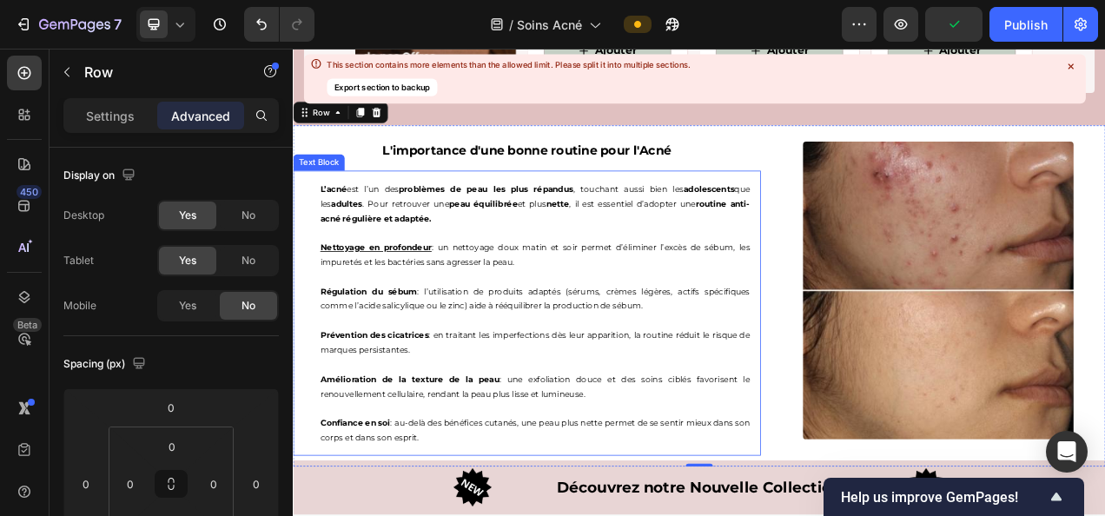
click at [515, 296] on p "Nettoyage en profondeur : un nettoyage doux matin et soir permet d’éliminer l’e…" at bounding box center [603, 312] width 552 height 37
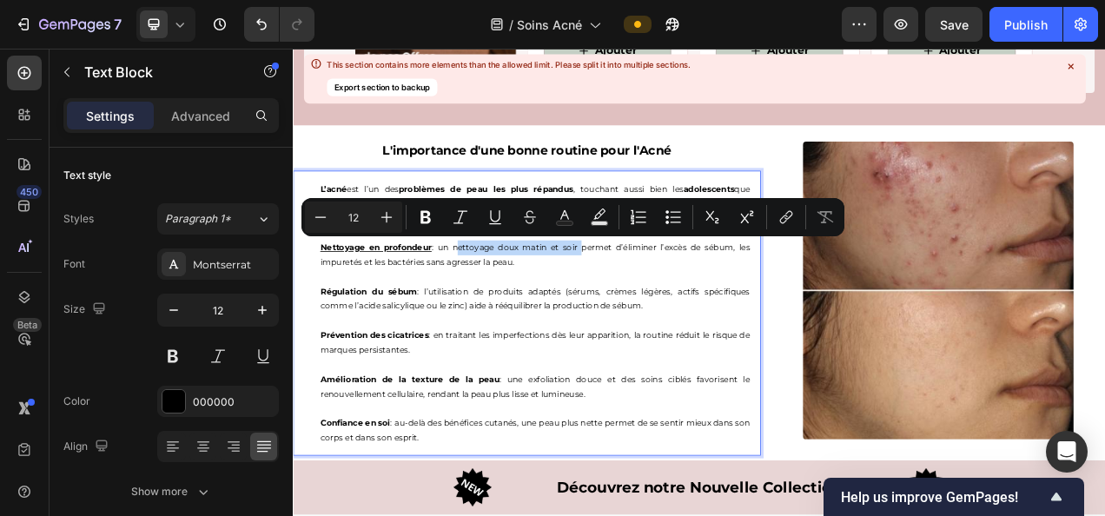
drag, startPoint x: 500, startPoint y: 300, endPoint x: 644, endPoint y: 300, distance: 144.2
click at [644, 300] on p "Nettoyage en profondeur : un nettoyage doux matin et soir permet d’éliminer l’e…" at bounding box center [603, 312] width 552 height 37
click at [426, 212] on icon "Editor contextual toolbar" at bounding box center [425, 217] width 10 height 13
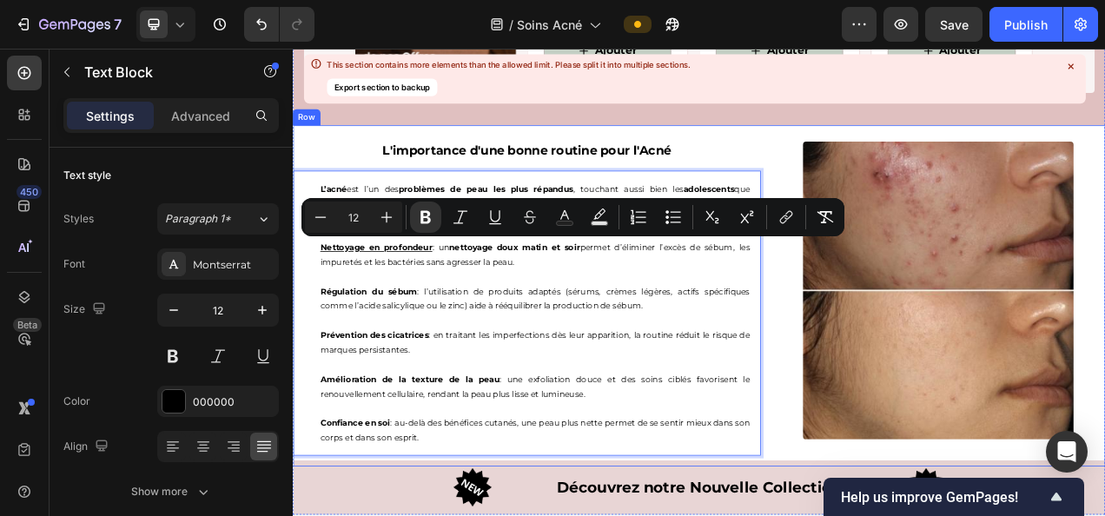
click at [853, 148] on div "L'importance d'une bonne routine pour l'Acné Heading L’acné est l’un des problè…" at bounding box center [593, 359] width 600 height 424
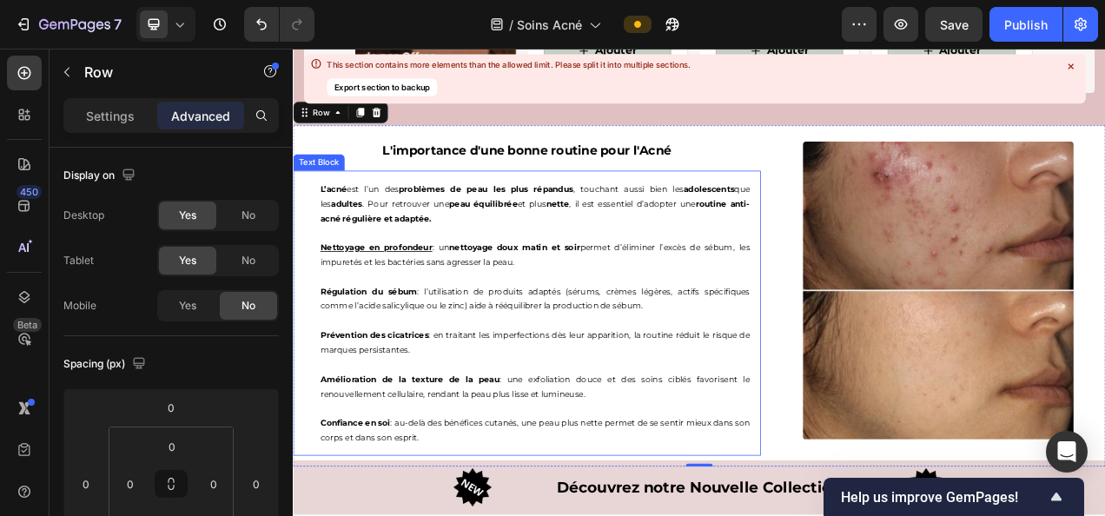
click at [703, 297] on p "Nettoyage en profondeur : un nettoyage doux matin et soir permet d’éliminer l’e…" at bounding box center [603, 312] width 552 height 37
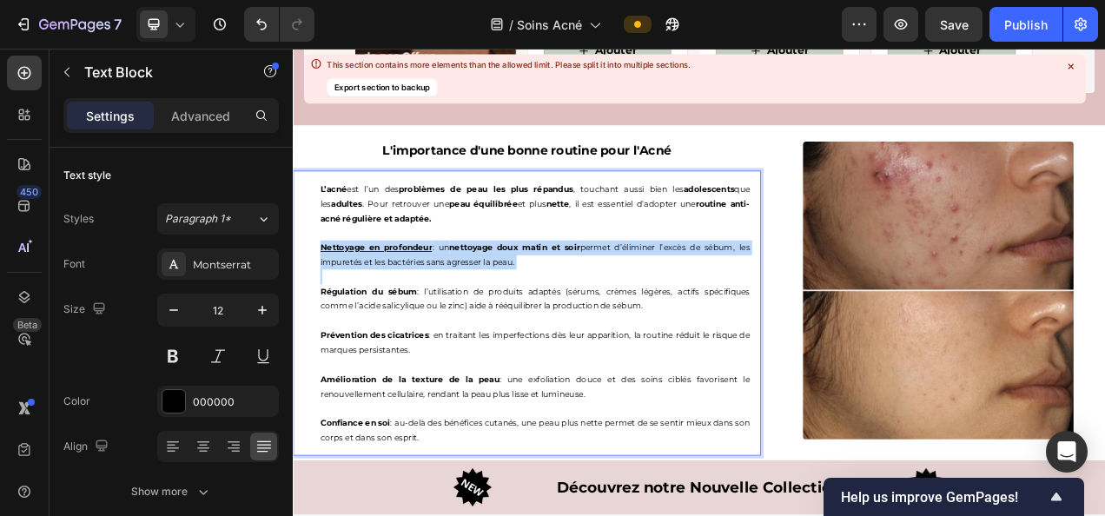
drag, startPoint x: 703, startPoint y: 297, endPoint x: 725, endPoint y: 299, distance: 22.6
click at [725, 299] on p "Nettoyage en profondeur : un nettoyage doux matin et soir permet d’éliminer l’e…" at bounding box center [603, 312] width 552 height 37
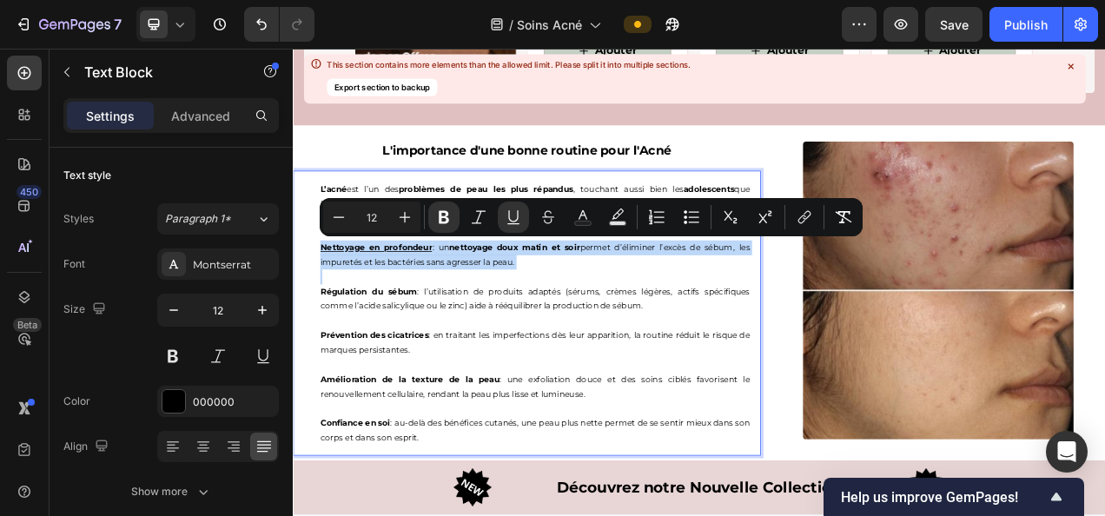
click at [726, 300] on p "Nettoyage en profondeur : un nettoyage doux matin et soir permet d’éliminer l’e…" at bounding box center [603, 312] width 552 height 37
click at [724, 336] on p "Rich Text Editor. Editing area: main" at bounding box center [603, 341] width 552 height 19
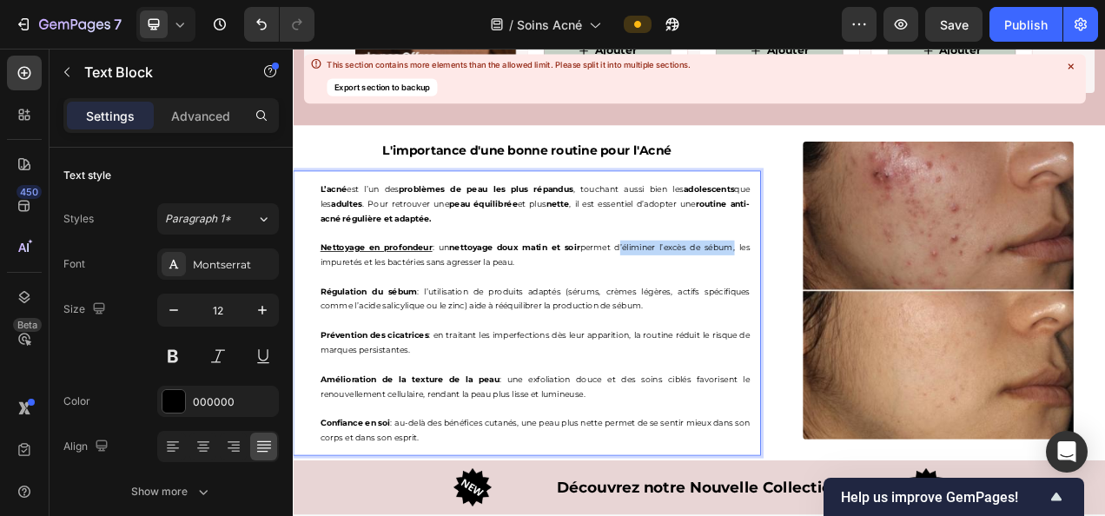
drag, startPoint x: 704, startPoint y: 300, endPoint x: 846, endPoint y: 295, distance: 141.6
click at [846, 295] on p "Nettoyage en profondeur : un nettoyage doux matin et soir permet d’éliminer l’e…" at bounding box center [603, 312] width 552 height 37
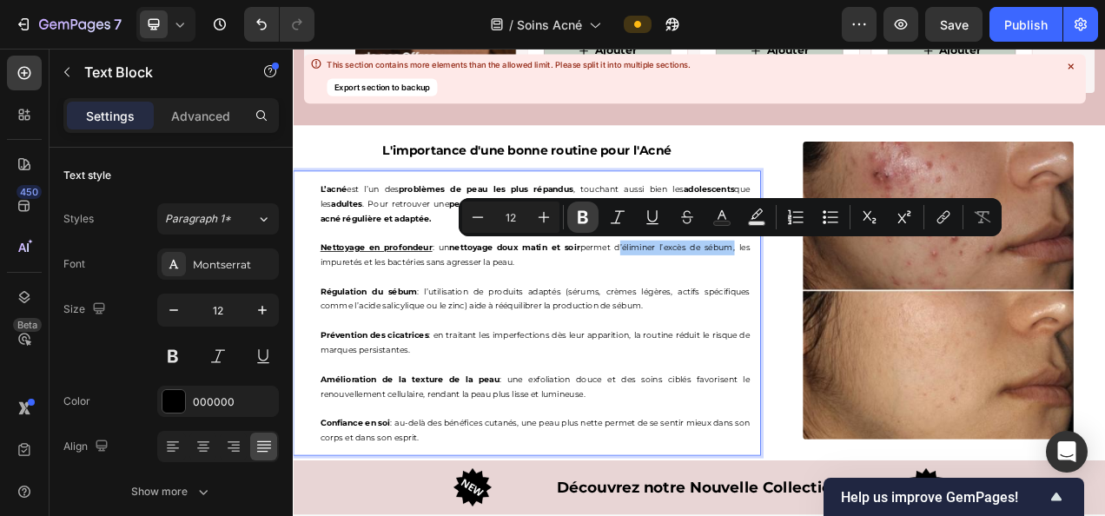
click at [577, 217] on icon "Editor contextual toolbar" at bounding box center [582, 216] width 17 height 17
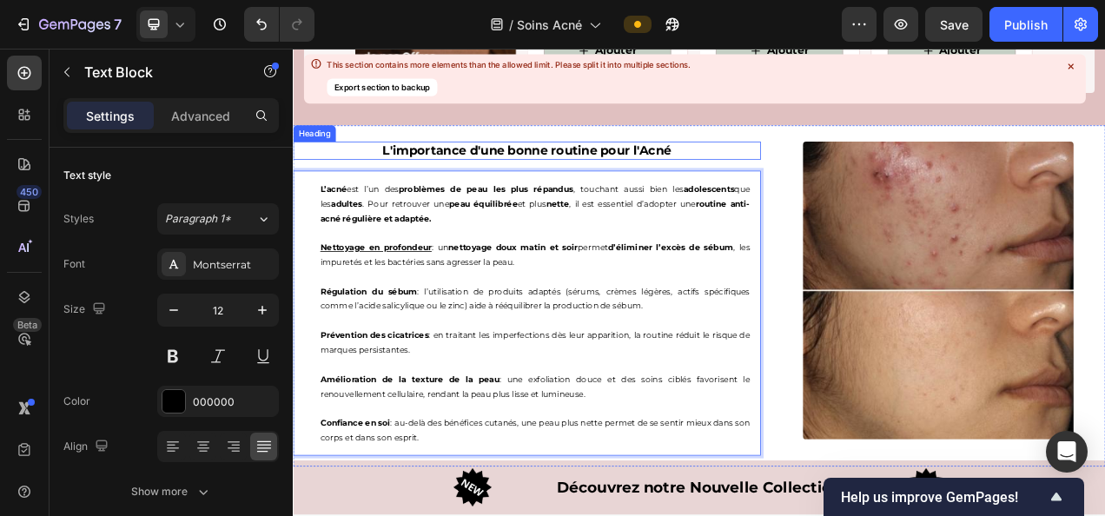
click at [473, 154] on div "L'importance d'une bonne routine pour l'Acné Heading L’acné est l’un des problè…" at bounding box center [593, 359] width 600 height 424
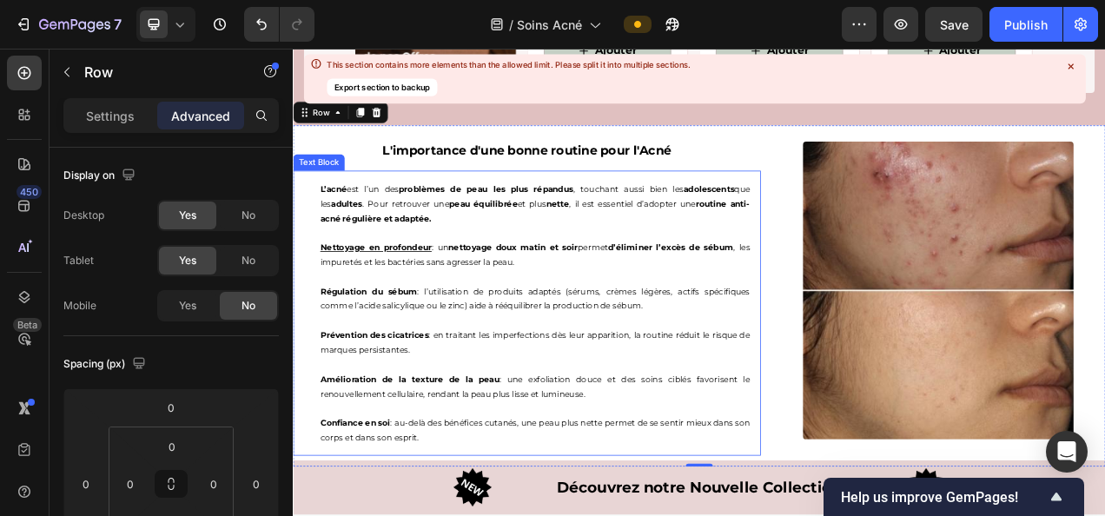
click at [349, 316] on p "Nettoyage en profondeur : un nettoyage doux matin et soir permet d’éliminer l’e…" at bounding box center [603, 312] width 552 height 37
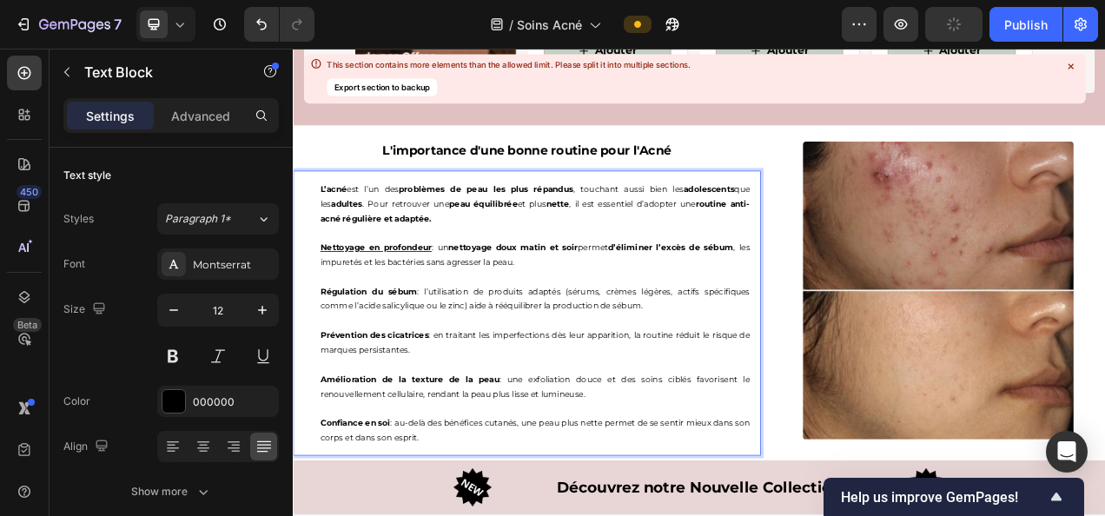
click at [347, 319] on p "Nettoyage en profondeur : un nettoyage doux matin et soir permet d’éliminer l’e…" at bounding box center [603, 312] width 552 height 37
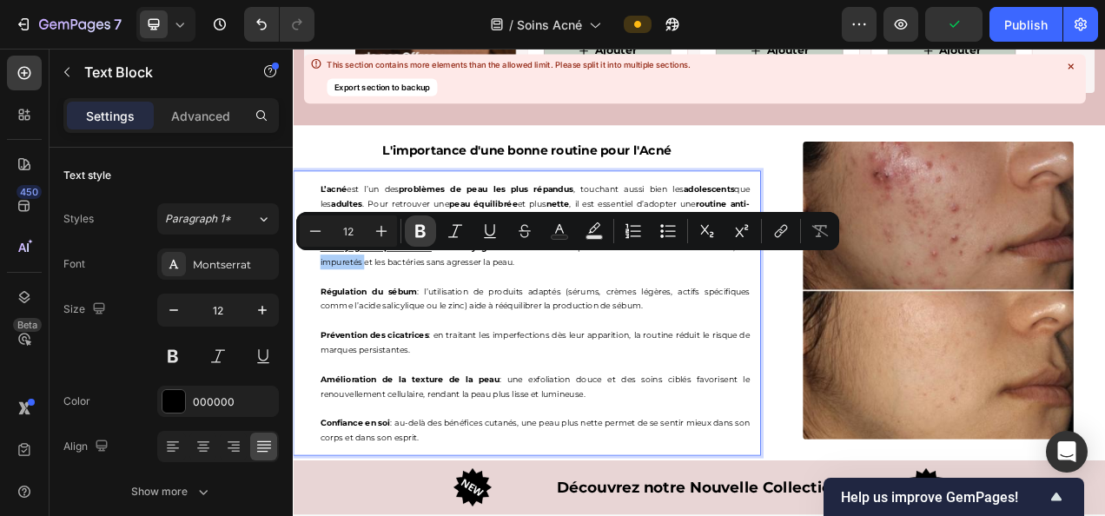
click at [426, 224] on icon "Editor contextual toolbar" at bounding box center [420, 230] width 17 height 17
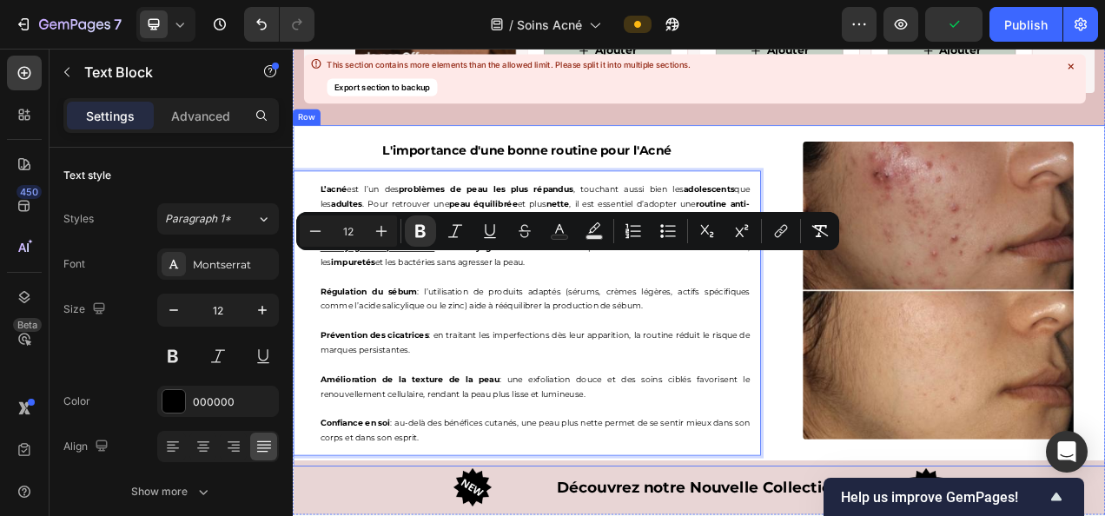
click at [558, 151] on div "L'importance d'une bonne routine pour l'Acné Heading L’acné est l’un des problè…" at bounding box center [593, 359] width 600 height 424
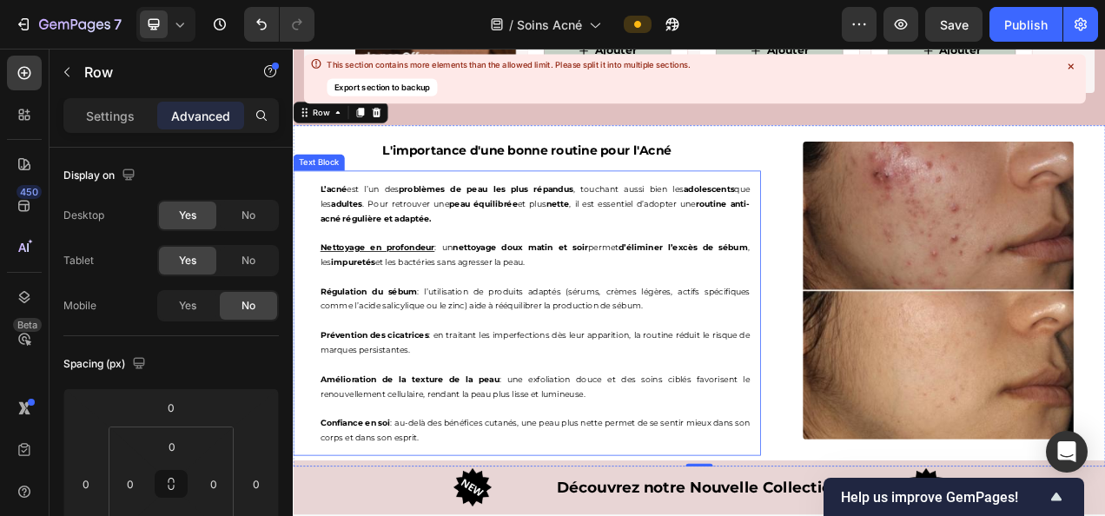
click at [433, 314] on p "Nettoyage en profondeur : un nettoyage doux matin et soir permet d’éliminer l’e…" at bounding box center [603, 312] width 552 height 37
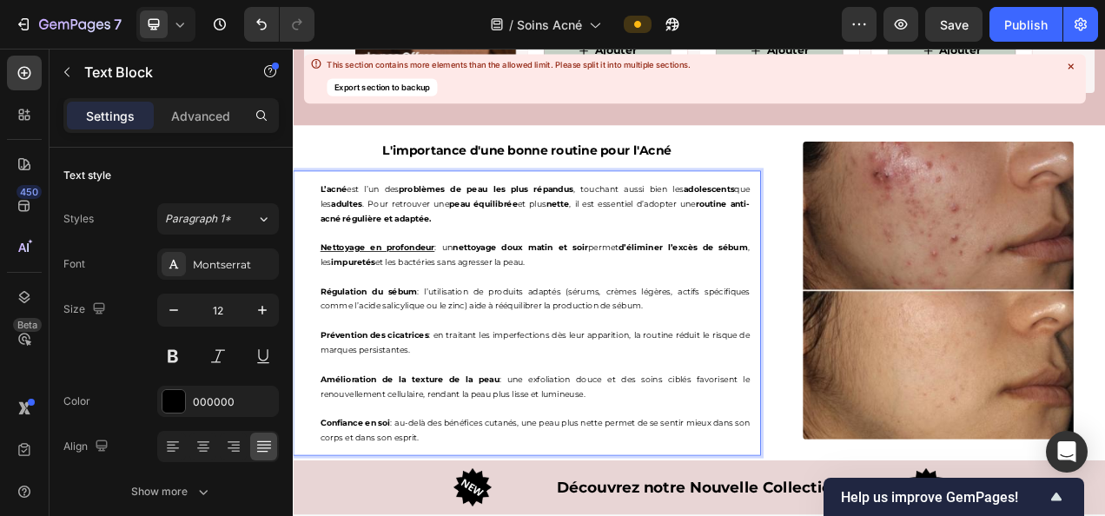
click at [415, 321] on p "Nettoyage en profondeur : un nettoyage doux matin et soir permet d’éliminer l’e…" at bounding box center [603, 312] width 552 height 37
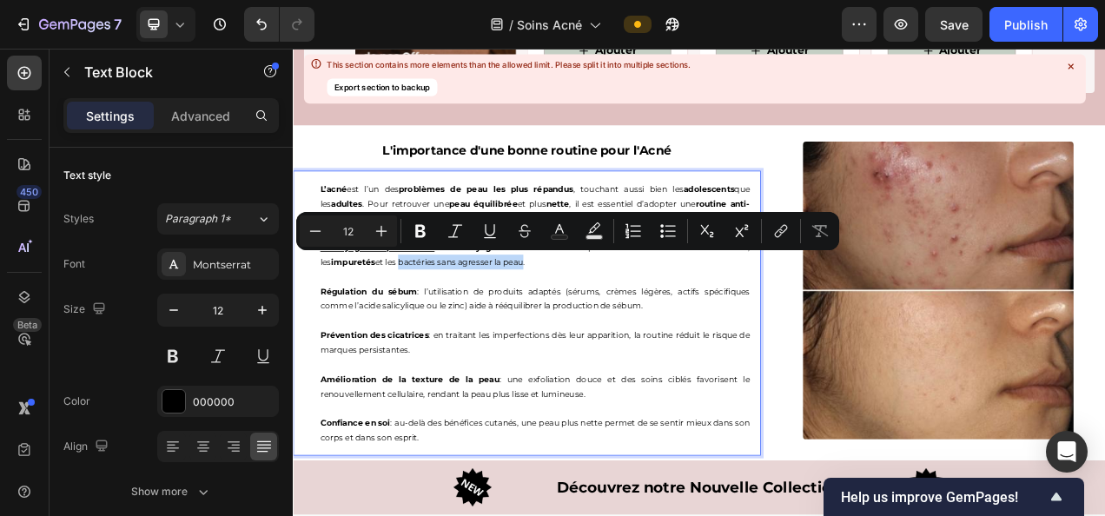
drag, startPoint x: 415, startPoint y: 321, endPoint x: 574, endPoint y: 322, distance: 158.9
click at [574, 322] on p "Nettoyage en profondeur : un nettoyage doux matin et soir permet d’éliminer l’e…" at bounding box center [603, 312] width 552 height 37
click at [427, 237] on icon "Editor contextual toolbar" at bounding box center [420, 230] width 17 height 17
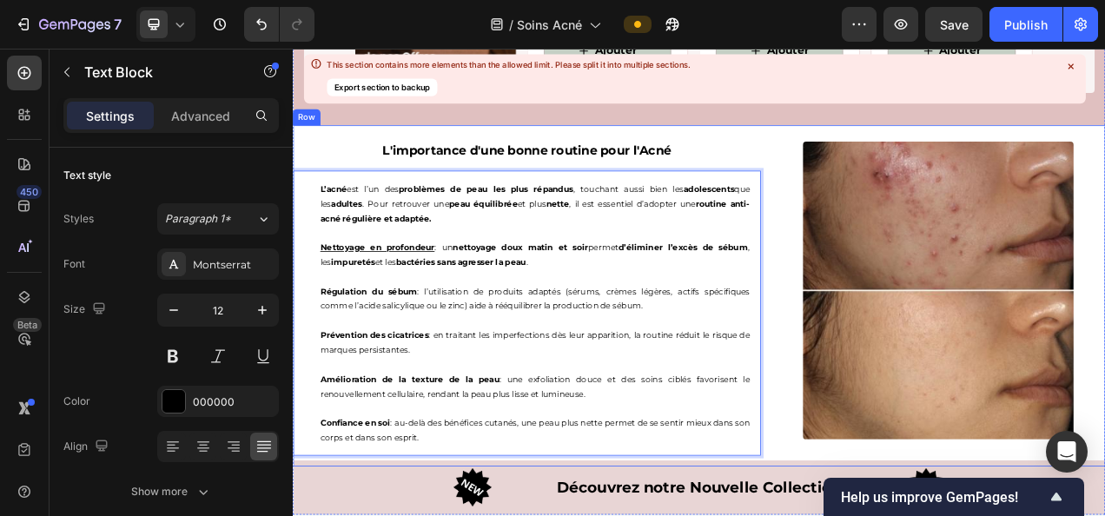
click at [479, 147] on div "L'importance d'une bonne routine pour l'Acné Heading L’acné est l’un des problè…" at bounding box center [593, 359] width 600 height 424
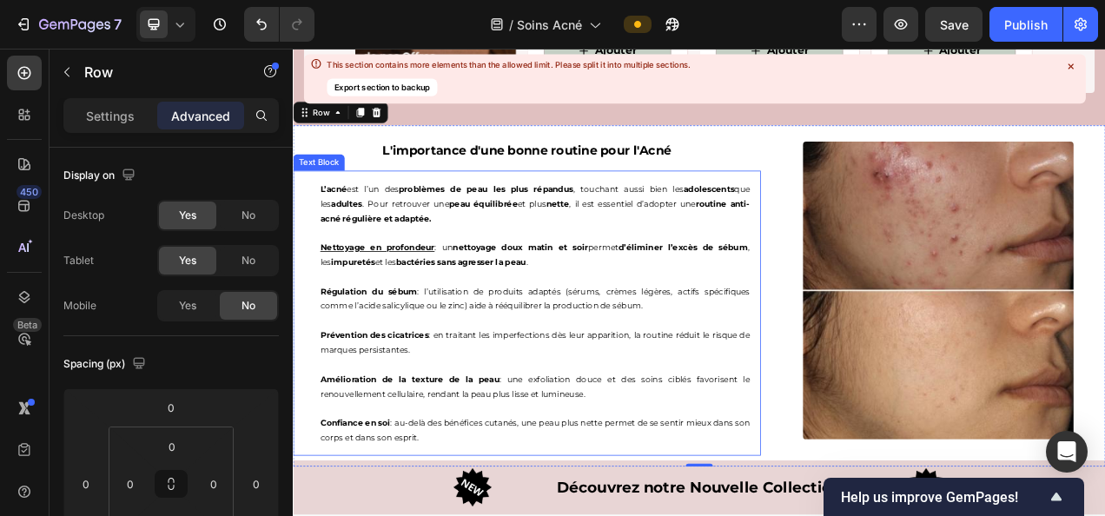
click at [354, 355] on strong "Régulation du sébum" at bounding box center [389, 360] width 124 height 13
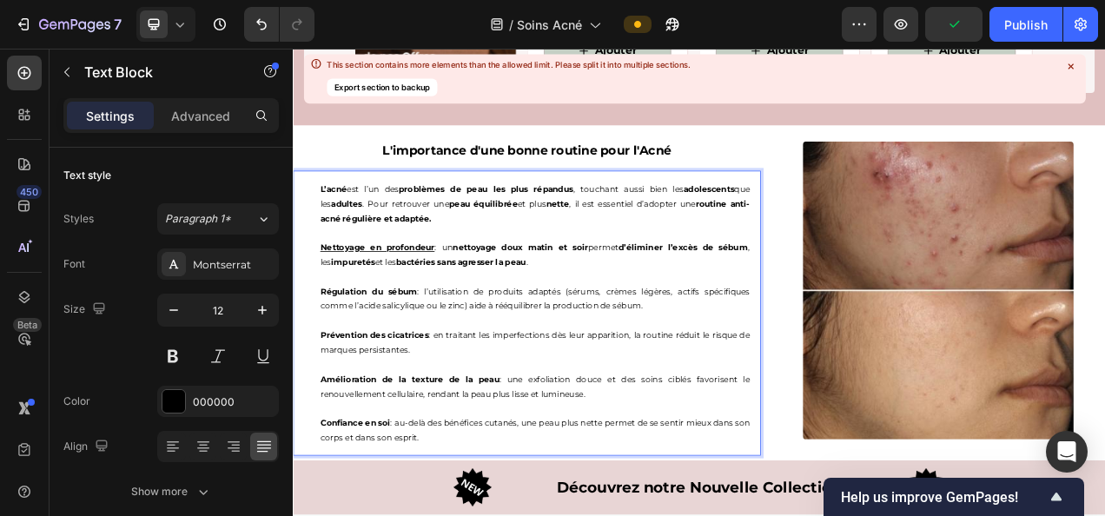
click at [323, 353] on div "L’acné est l’un des problèmes de peau les plus répandus , touchant aussi bien l…" at bounding box center [603, 388] width 579 height 366
drag, startPoint x: 328, startPoint y: 353, endPoint x: 449, endPoint y: 356, distance: 120.8
click at [449, 356] on p "Régulation du sébum : l’utilisation de produits adaptés (sérums, crèmes légères…" at bounding box center [603, 369] width 552 height 37
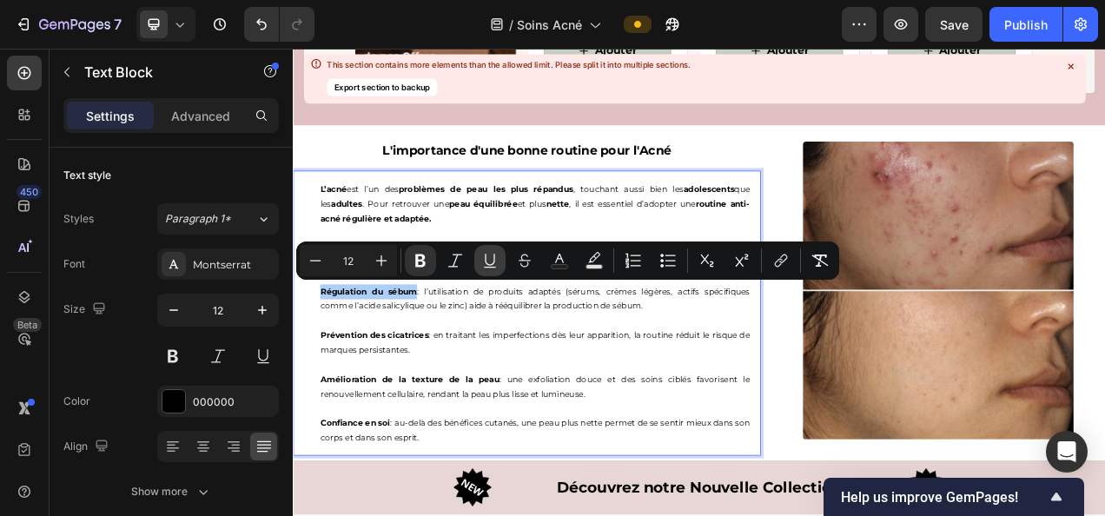
click at [495, 256] on icon "Editor contextual toolbar" at bounding box center [489, 260] width 17 height 17
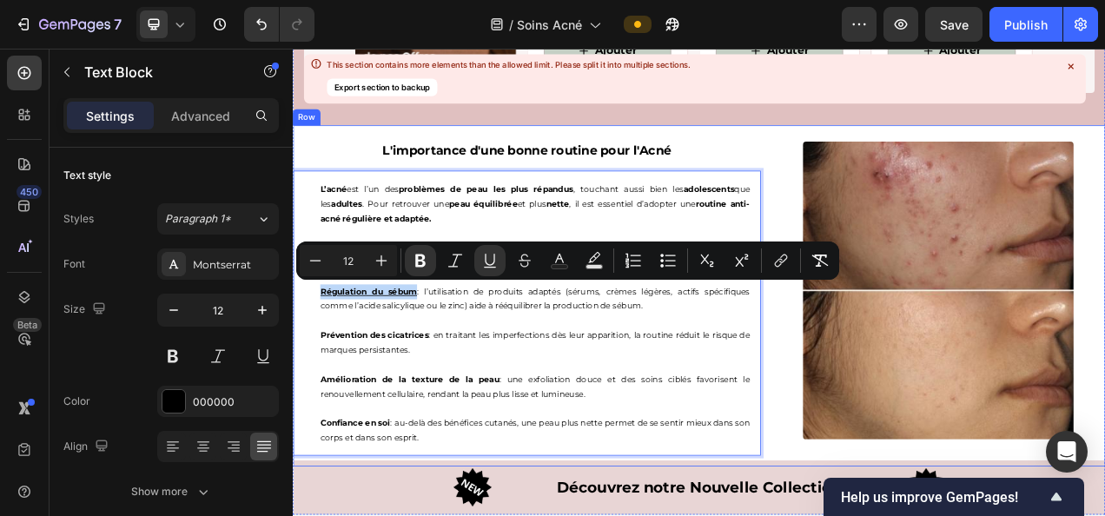
click at [664, 151] on div "L'importance d'une bonne routine pour l'Acné Heading L’acné est l’un des problè…" at bounding box center [593, 359] width 600 height 424
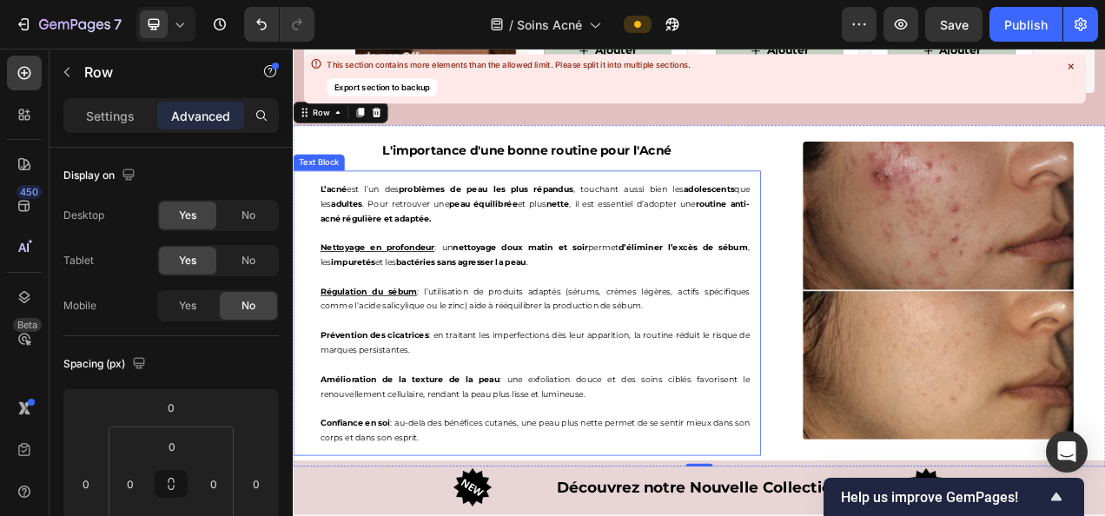
click at [538, 354] on p "Régulation du sébum : l’utilisation de produits adaptés (sérums, crèmes légères…" at bounding box center [603, 369] width 552 height 37
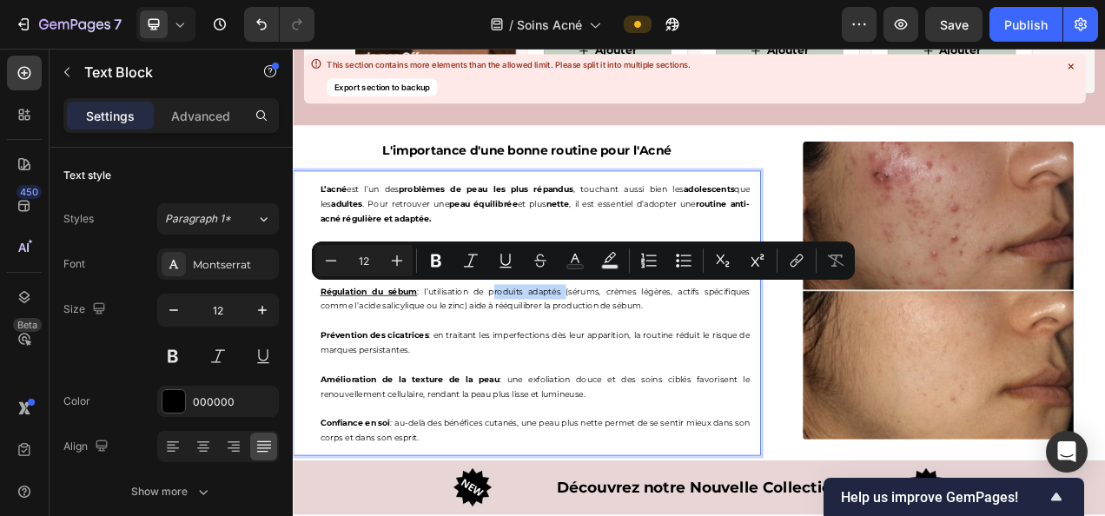
drag, startPoint x: 544, startPoint y: 352, endPoint x: 635, endPoint y: 362, distance: 91.8
click at [635, 362] on p "Régulation du sébum : l’utilisation de produits adaptés (sérums, crèmes légères…" at bounding box center [603, 369] width 552 height 37
click at [436, 261] on icon "Editor contextual toolbar" at bounding box center [436, 260] width 10 height 13
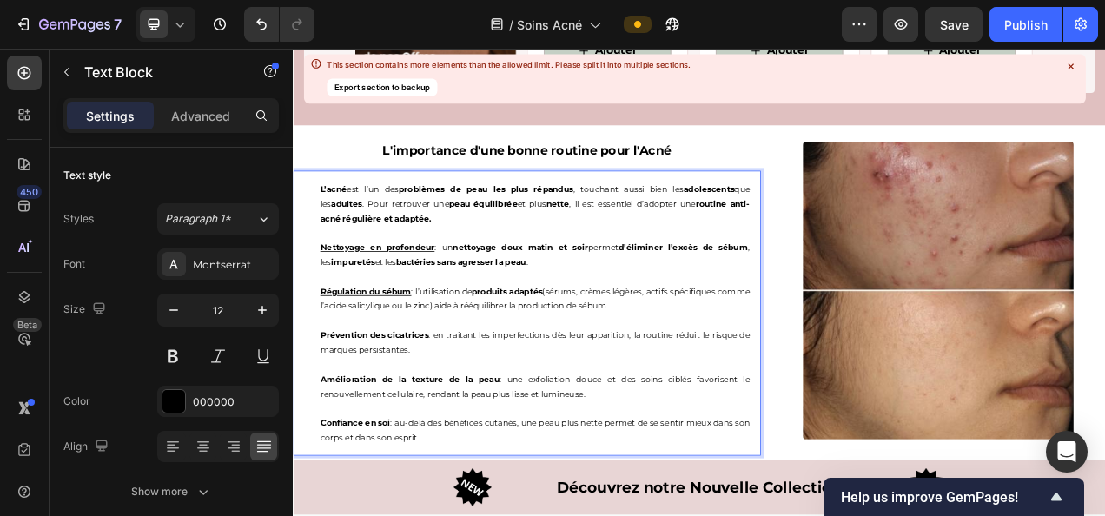
click at [644, 355] on p "Régulation du sébum : l’utilisation de produits adaptés (sérums, crèmes légères…" at bounding box center [603, 369] width 552 height 37
click at [772, 351] on p "Régulation du sébum : l’utilisation de produits adaptés so (nsérums, crèmes lég…" at bounding box center [603, 369] width 552 height 37
drag, startPoint x: 776, startPoint y: 353, endPoint x: 697, endPoint y: 360, distance: 79.4
click at [697, 360] on p "Régulation du sébum : l’utilisation de produits adaptés so (nsérums, crèmes lég…" at bounding box center [603, 369] width 552 height 37
click at [635, 356] on p "Régulation du sébum : l’utilisation de produits adaptés so (nsérums, , actifs s…" at bounding box center [603, 369] width 552 height 37
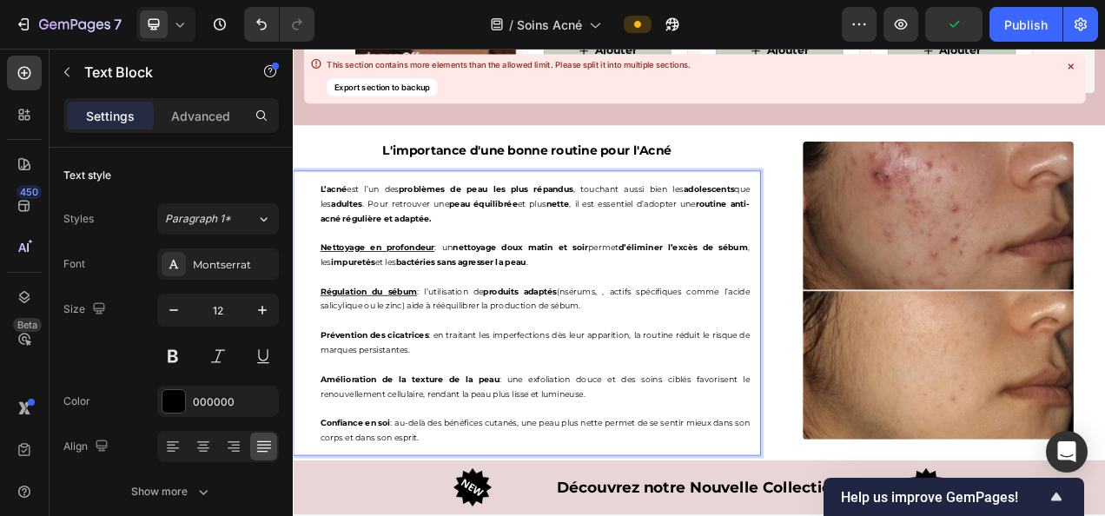
click at [647, 352] on p "Régulation du sébum : l’utilisation de produits adaptés (nsérums, , actifs spéc…" at bounding box center [603, 369] width 552 height 37
click at [649, 354] on p "Régulation du sébum : l’utilisation de produits adaptés (nosérums, , actifs spé…" at bounding box center [603, 369] width 552 height 37
click at [647, 358] on p "Régulation du sébum : l’utilisation de produits adaptés (noq sérums, , actifs s…" at bounding box center [603, 369] width 552 height 37
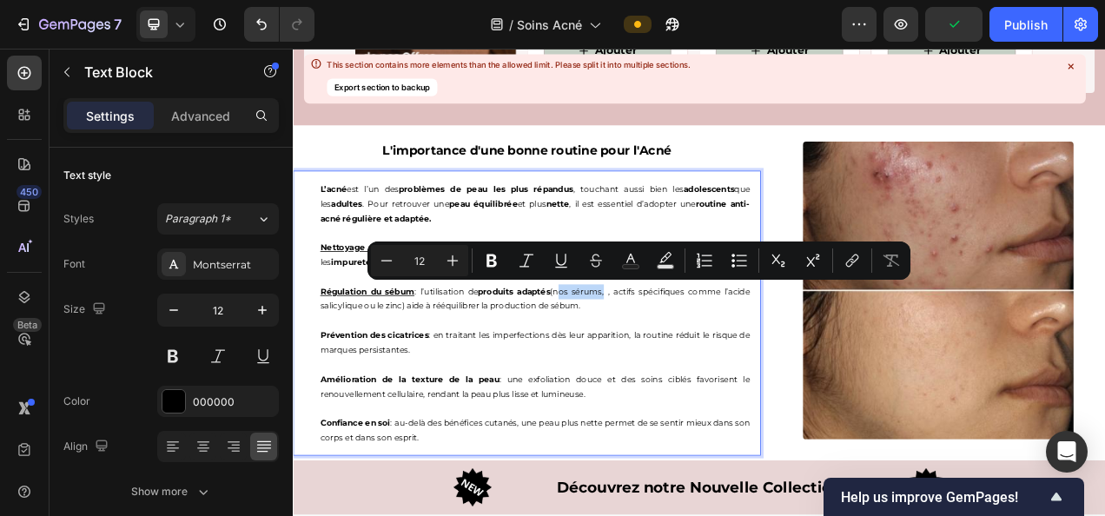
drag, startPoint x: 631, startPoint y: 354, endPoint x: 690, endPoint y: 354, distance: 59.1
click at [690, 354] on p "Régulation du sébum : l’utilisation de produits adaptés (nos sérums, , actifs s…" at bounding box center [603, 369] width 552 height 37
drag, startPoint x: 494, startPoint y: 266, endPoint x: 488, endPoint y: 210, distance: 55.9
click at [494, 266] on icon "Editor contextual toolbar" at bounding box center [491, 260] width 10 height 13
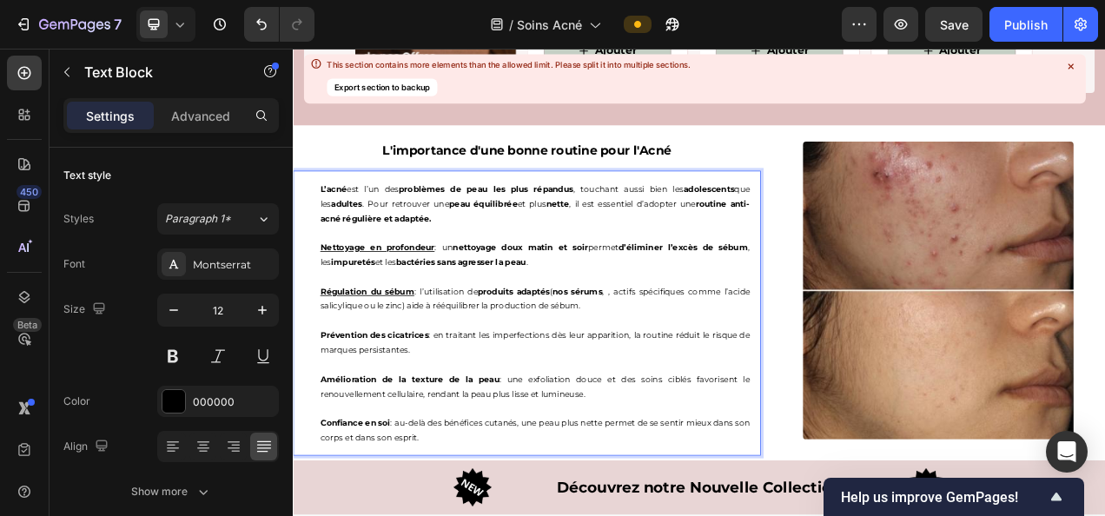
click at [702, 356] on p "Régulation du sébum : l’utilisation de produits adaptés ( nos sérums , , actifs…" at bounding box center [603, 369] width 552 height 37
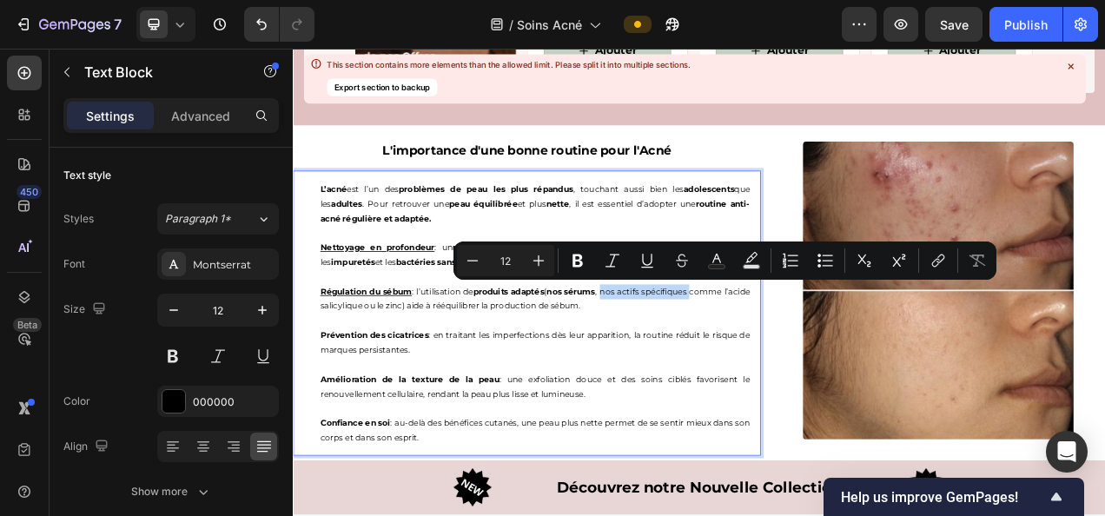
drag, startPoint x: 711, startPoint y: 354, endPoint x: 829, endPoint y: 357, distance: 117.3
click at [829, 357] on p "Régulation du sébum : l’utilisation de produits adaptés ( nos sérums , nos acti…" at bounding box center [603, 369] width 552 height 37
drag, startPoint x: 580, startPoint y: 269, endPoint x: 232, endPoint y: 304, distance: 350.0
click at [580, 269] on button "Bold" at bounding box center [577, 260] width 31 height 31
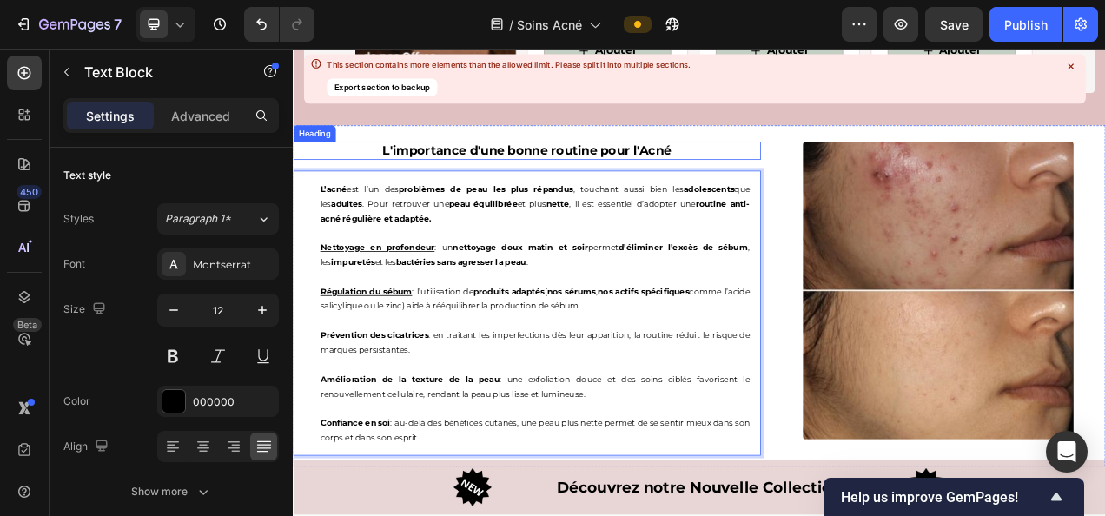
click at [452, 147] on div "L'importance d'une bonne routine pour l'Acné Heading L’acné est l’un des problè…" at bounding box center [593, 359] width 600 height 424
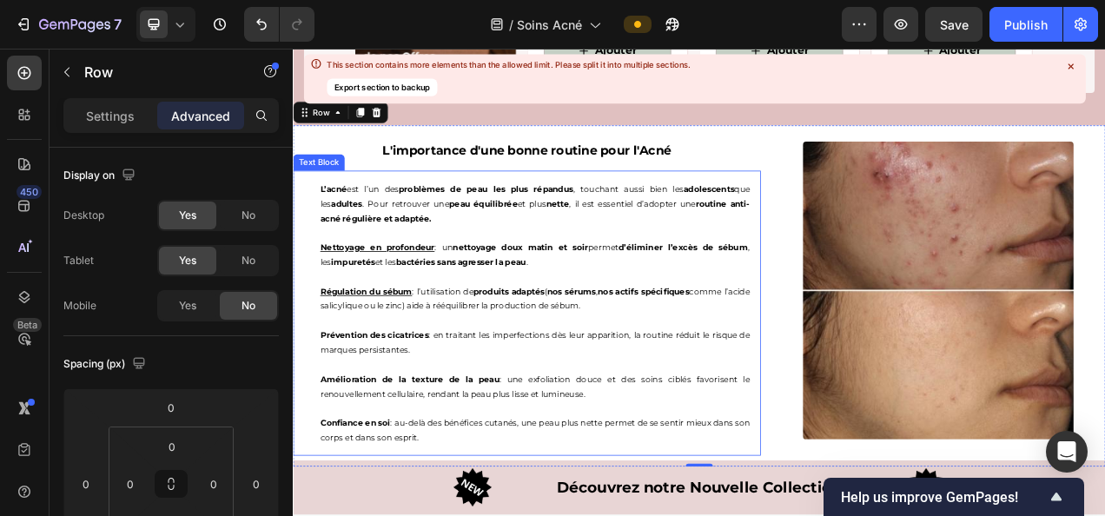
click at [344, 375] on p "Régulation du sébum : l’utilisation de produits adaptés ( nos sérums , nos acti…" at bounding box center [603, 369] width 552 height 37
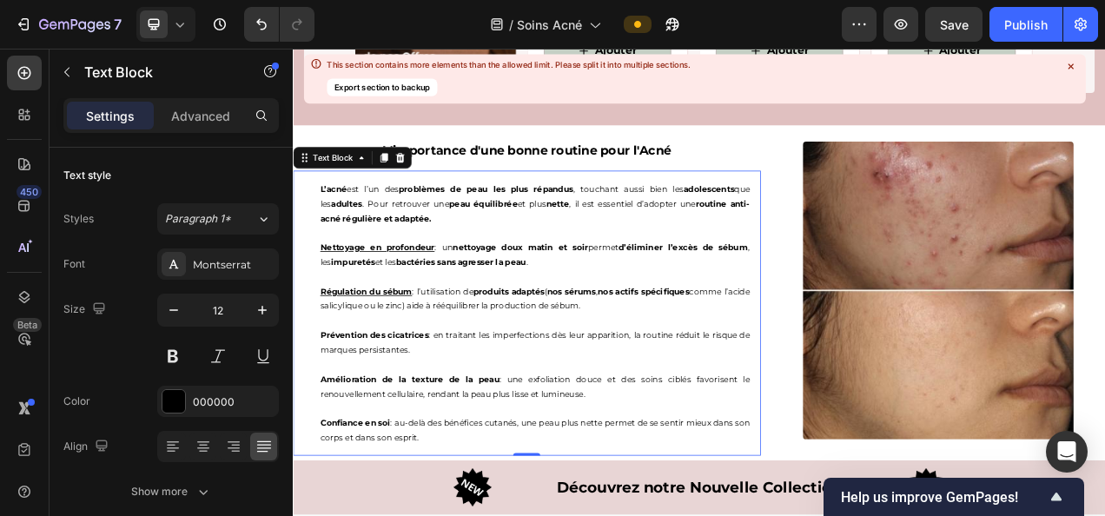
click at [325, 373] on div "L’acné est l’un des problèmes de peau les plus répandus , touchant aussi bien l…" at bounding box center [603, 388] width 579 height 366
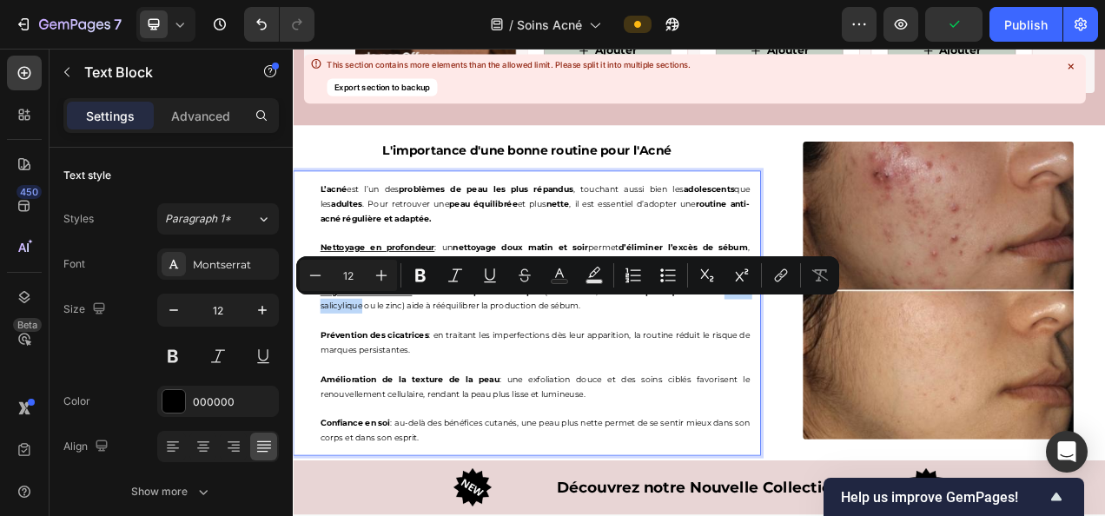
drag, startPoint x: 325, startPoint y: 373, endPoint x: 408, endPoint y: 375, distance: 83.4
click at [408, 375] on div "L’acné est l’un des problèmes de peau les plus répandus , touchant aussi bien l…" at bounding box center [603, 388] width 579 height 366
click at [414, 276] on icon "Editor contextual toolbar" at bounding box center [420, 275] width 17 height 17
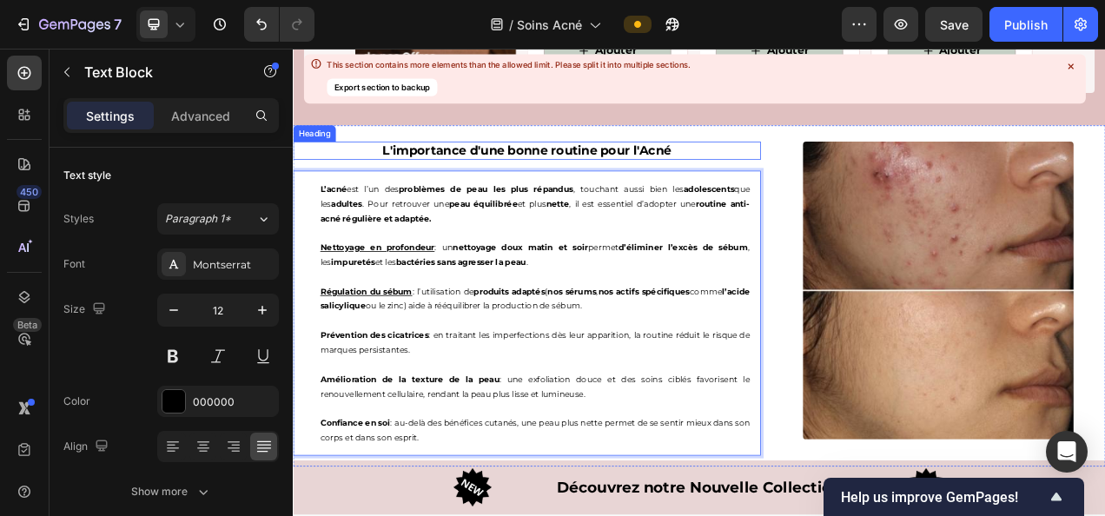
click at [526, 168] on h2 "L'importance d'une bonne routine pour l'Acné" at bounding box center [593, 179] width 600 height 23
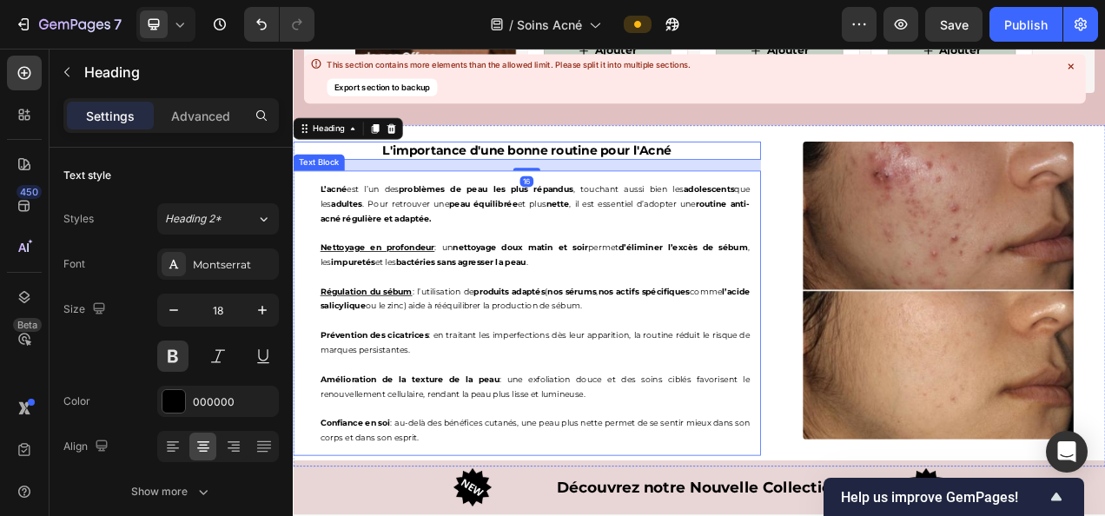
click at [452, 368] on p "Régulation du sébum : l’utilisation de produits adaptés ( nos sérums , nos acti…" at bounding box center [603, 369] width 552 height 37
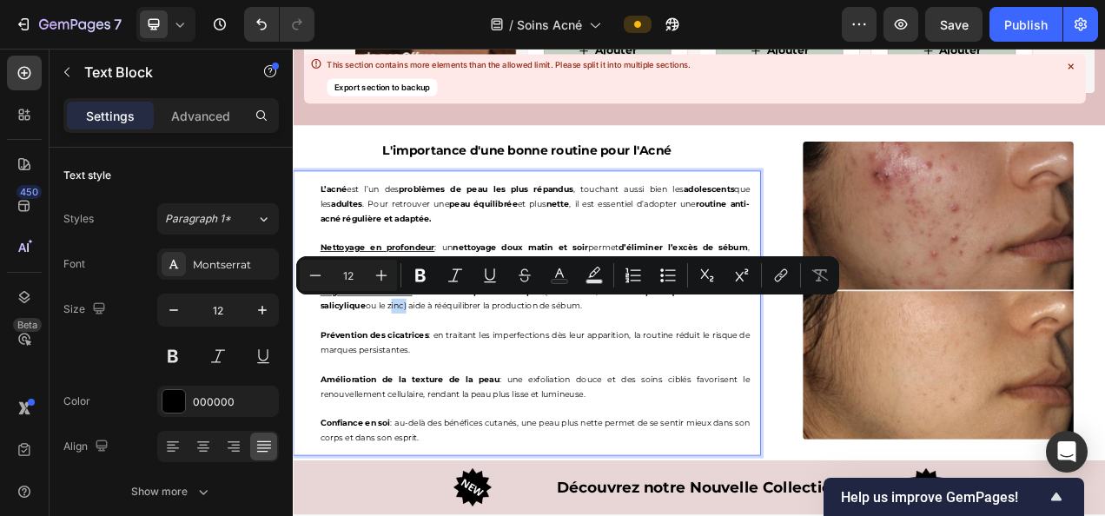
drag, startPoint x: 452, startPoint y: 373, endPoint x: 474, endPoint y: 376, distance: 22.7
click at [474, 376] on p "Régulation du sébum : l’utilisation de produits adaptés ( nos sérums , nos acti…" at bounding box center [603, 369] width 552 height 37
click at [421, 278] on icon "Editor contextual toolbar" at bounding box center [420, 275] width 17 height 17
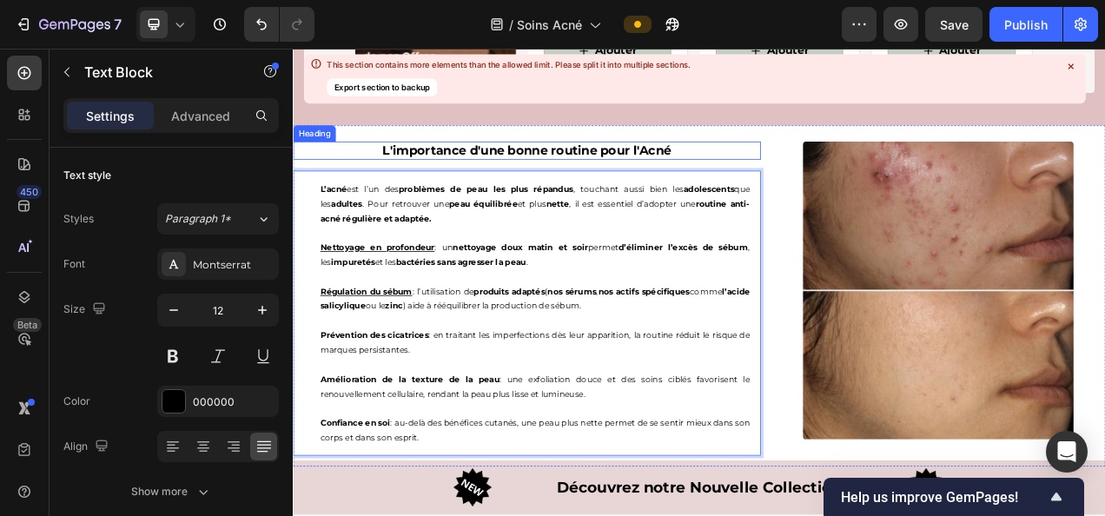
click at [586, 168] on h2 "L'importance d'une bonne routine pour l'Acné" at bounding box center [593, 179] width 600 height 23
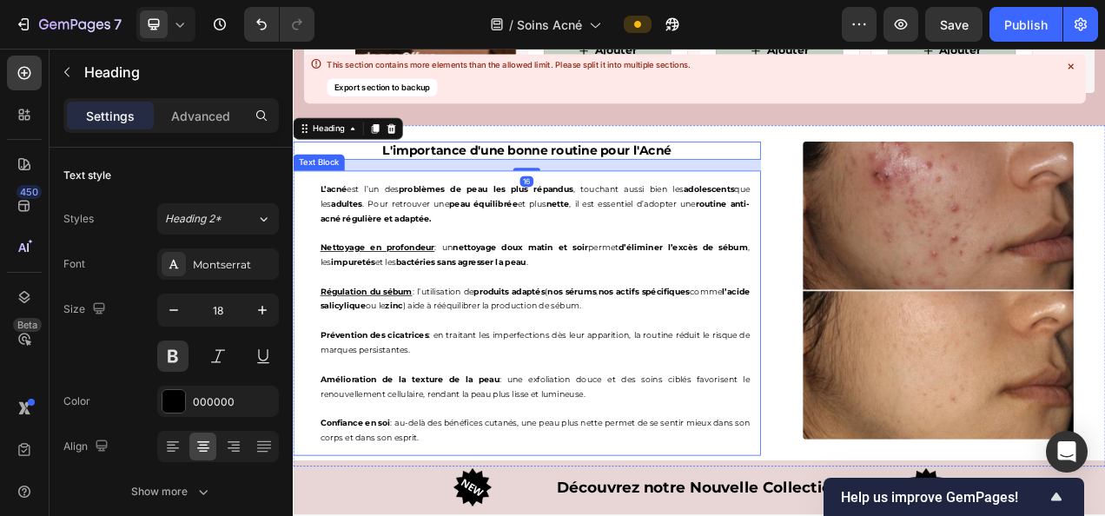
click at [518, 373] on p "Régulation du sébum : l’utilisation de produits adaptés ( nos sérums , nos acti…" at bounding box center [603, 369] width 552 height 37
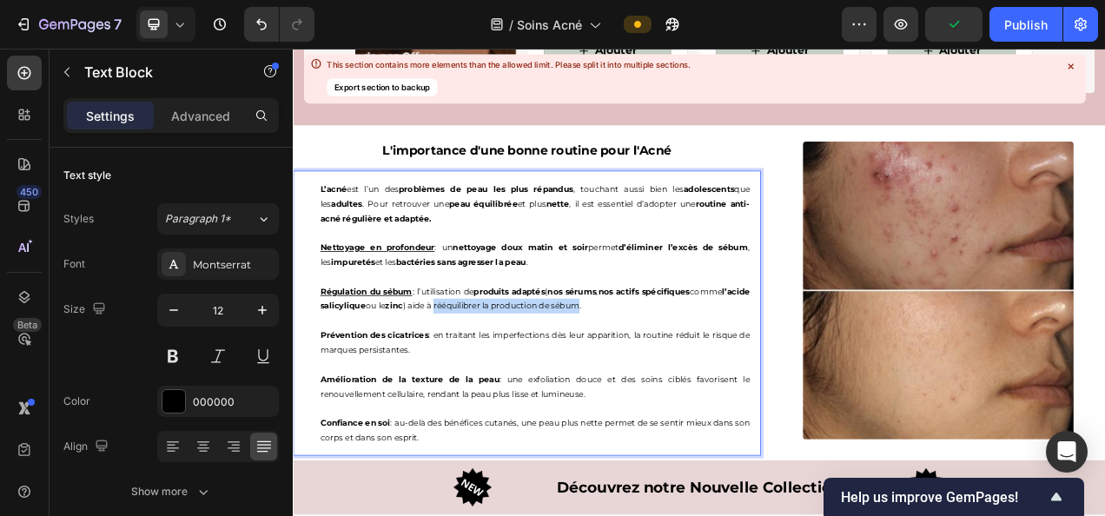
drag, startPoint x: 518, startPoint y: 373, endPoint x: 702, endPoint y: 373, distance: 184.1
click at [702, 373] on p "Régulation du sébum : l’utilisation de produits adaptés ( nos sérums , nos acti…" at bounding box center [603, 369] width 552 height 37
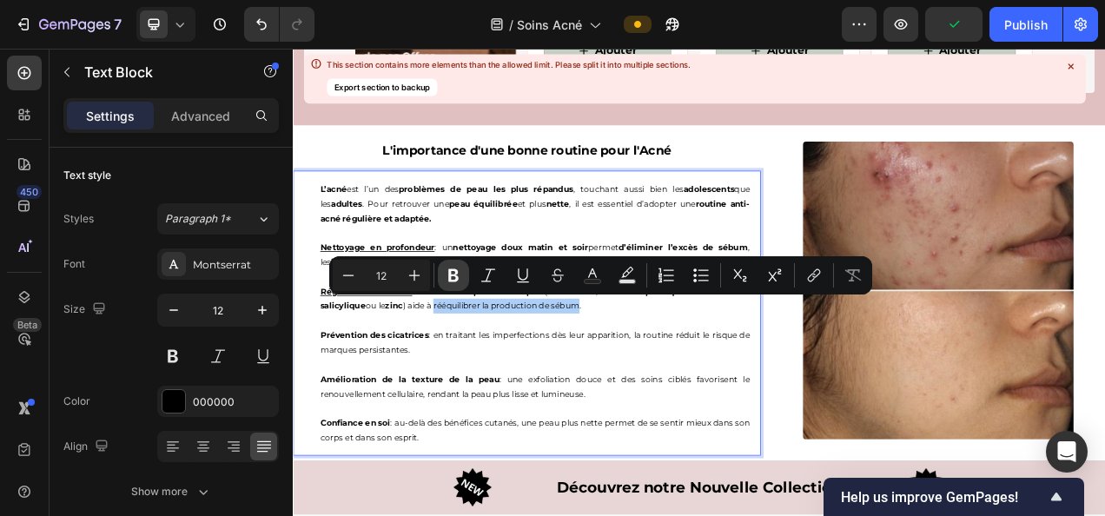
drag, startPoint x: 454, startPoint y: 283, endPoint x: 387, endPoint y: 127, distance: 170.0
click at [454, 283] on icon "Editor contextual toolbar" at bounding box center [453, 275] width 17 height 17
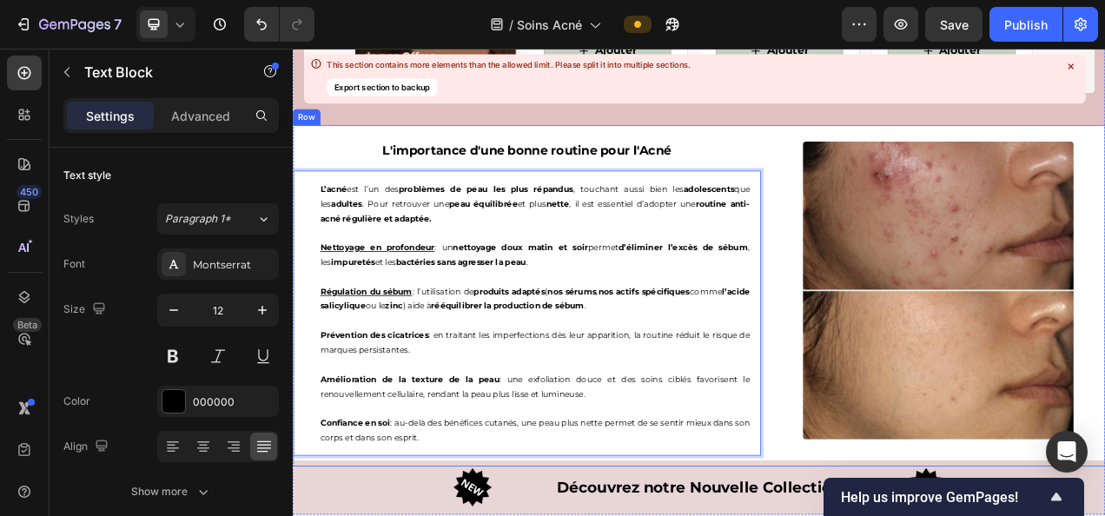
click at [691, 147] on div "L'importance d'une bonne routine pour l'Acné Heading L’acné est l’un des problè…" at bounding box center [593, 359] width 600 height 424
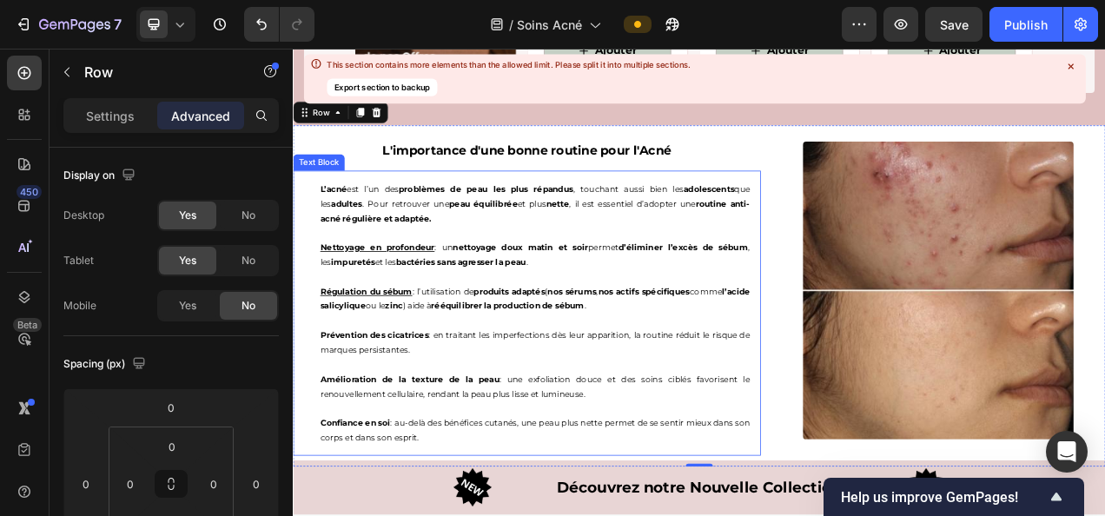
click at [366, 400] on p "Rich Text Editor. Editing area: main" at bounding box center [603, 397] width 552 height 19
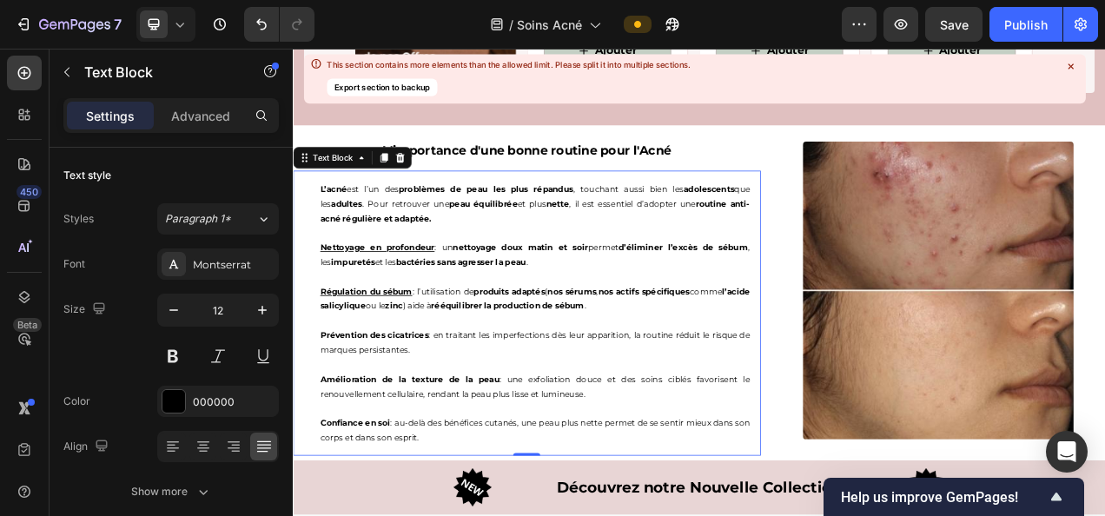
click at [319, 407] on div "L’acné est l’un des problèmes de peau les plus répandus , touchant aussi bien l…" at bounding box center [603, 388] width 579 height 366
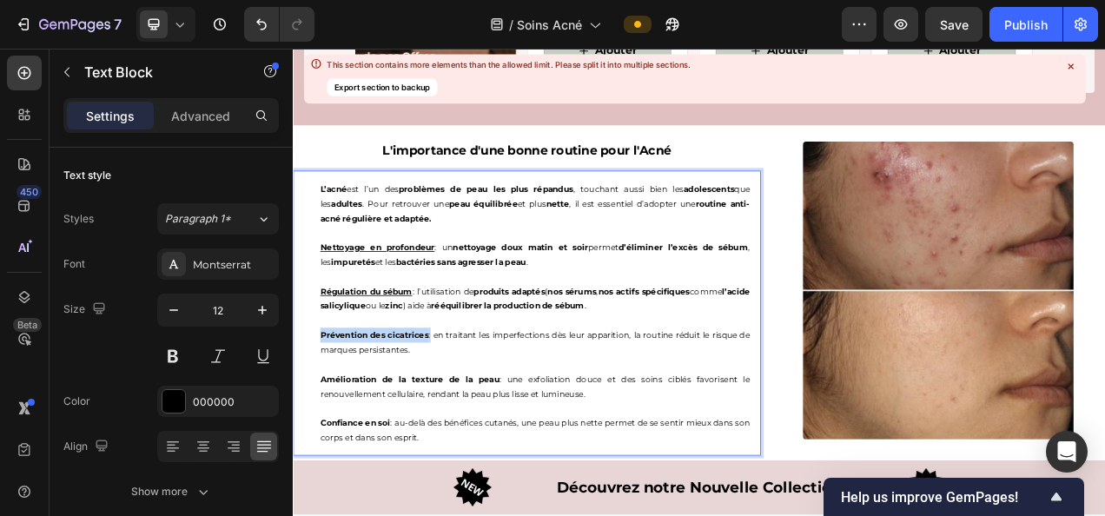
drag, startPoint x: 330, startPoint y: 408, endPoint x: 470, endPoint y: 403, distance: 139.9
click at [470, 406] on p "Prévention des cicatrices : en traitant les imperfections dès leur apparition, …" at bounding box center [603, 424] width 552 height 37
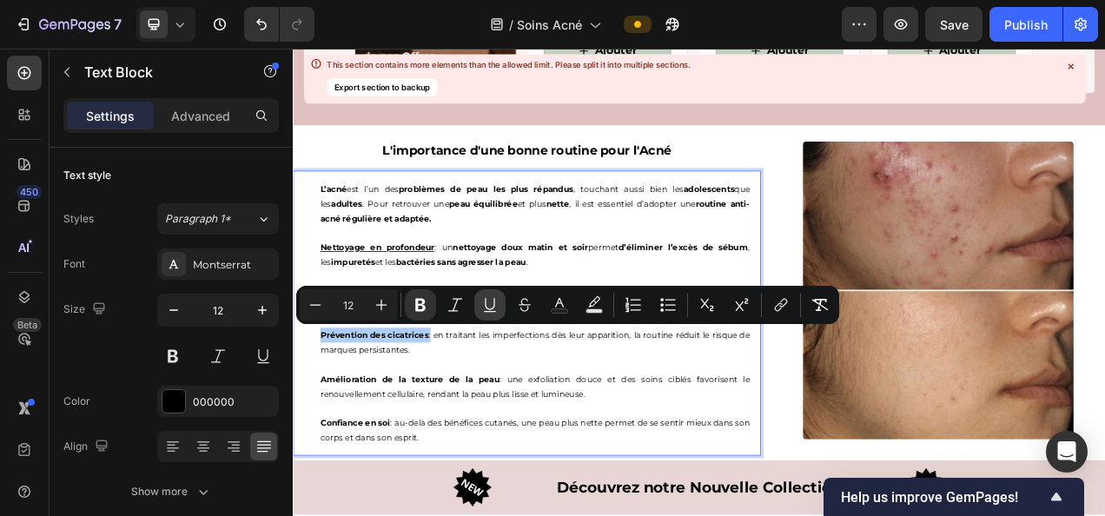
click at [490, 299] on icon "Editor contextual toolbar" at bounding box center [489, 304] width 17 height 17
click at [450, 431] on p "Prévention des cicatrices : en traitant les imperfections dès leur apparition, …" at bounding box center [603, 424] width 552 height 37
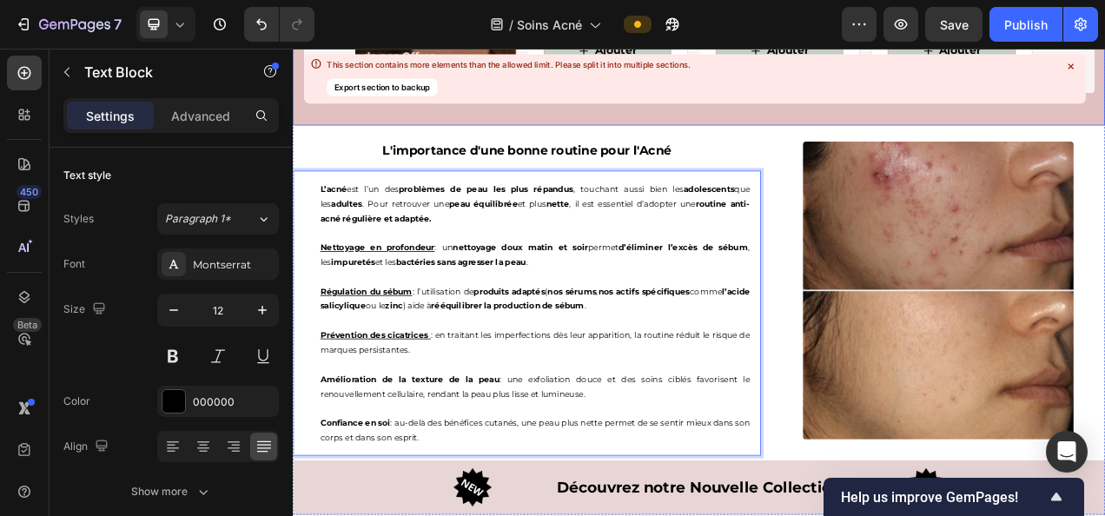
click at [469, 409] on u "Rich Text Editor. Editing area: main" at bounding box center [467, 415] width 3 height 13
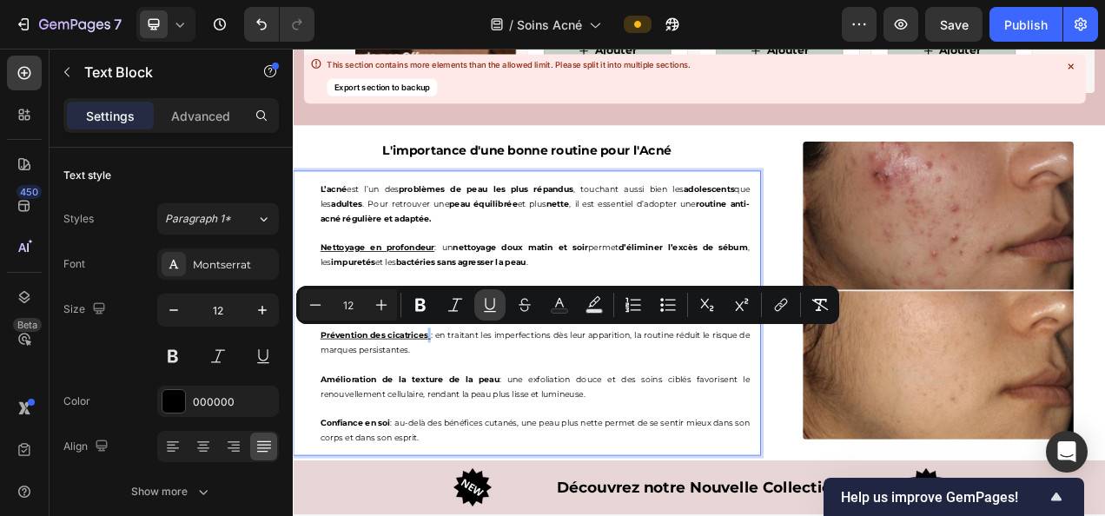
click at [482, 301] on icon "Editor contextual toolbar" at bounding box center [489, 304] width 17 height 17
click at [554, 101] on div "This section contains more elements than the allowed limit. Please split it int…" at bounding box center [694, 79] width 782 height 50
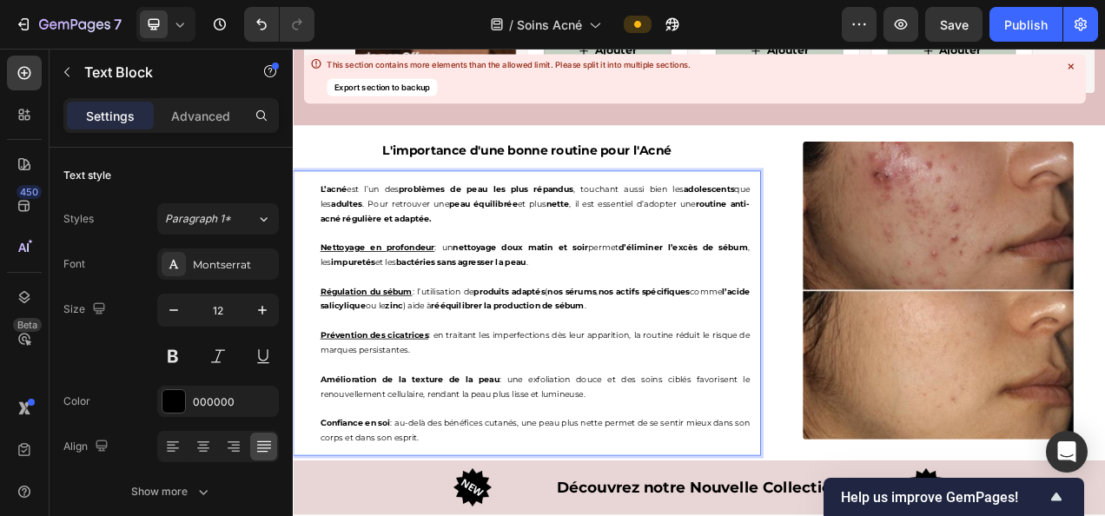
click at [575, 409] on p "Prévention des cicatrices : en traitant les imperfections dès leur apparition, …" at bounding box center [603, 424] width 552 height 37
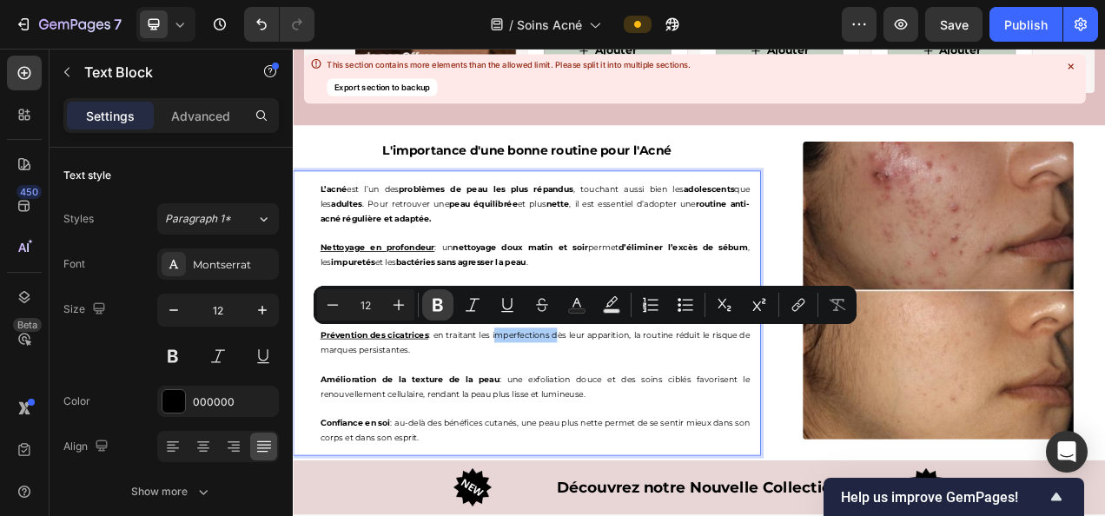
click at [437, 301] on icon "Editor contextual toolbar" at bounding box center [437, 304] width 17 height 17
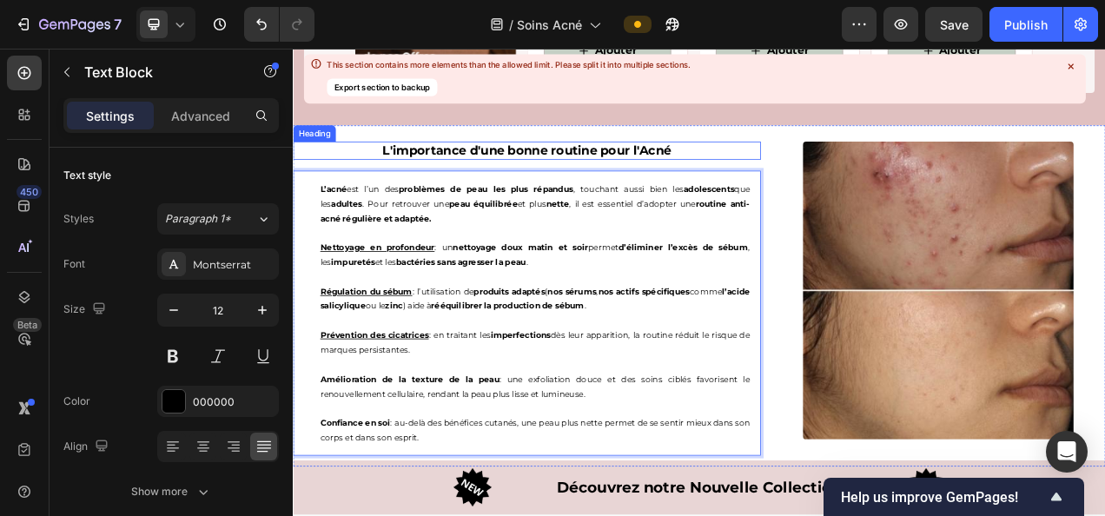
click at [733, 168] on h2 "L'importance d'une bonne routine pour l'Acné" at bounding box center [593, 179] width 600 height 23
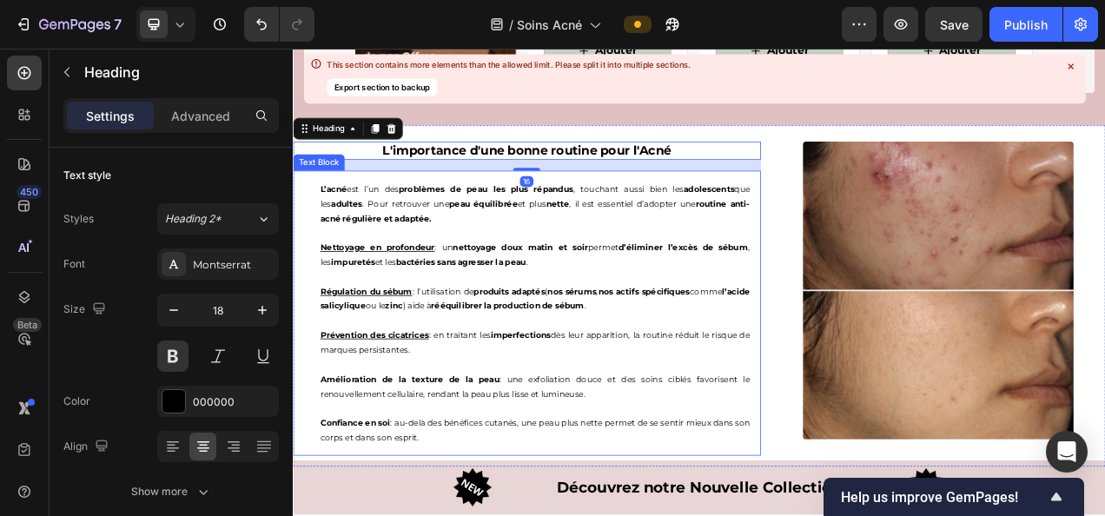
click at [698, 413] on p "Prévention des cicatrices : en traitant les imperfections dès leur apparition, …" at bounding box center [603, 424] width 552 height 37
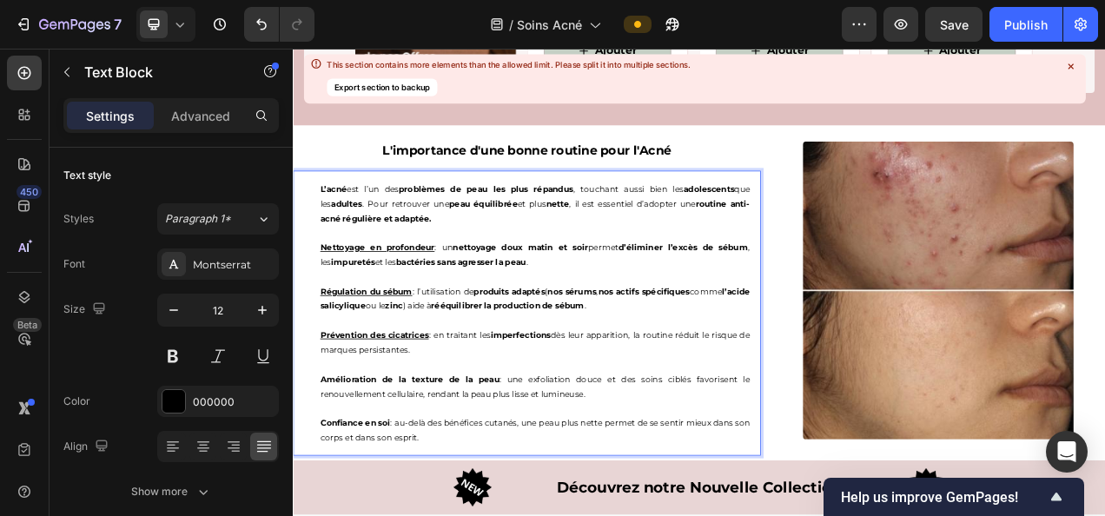
click at [698, 413] on p "Prévention des cicatrices : en traitant les imperfections dès leur apparition, …" at bounding box center [603, 424] width 552 height 37
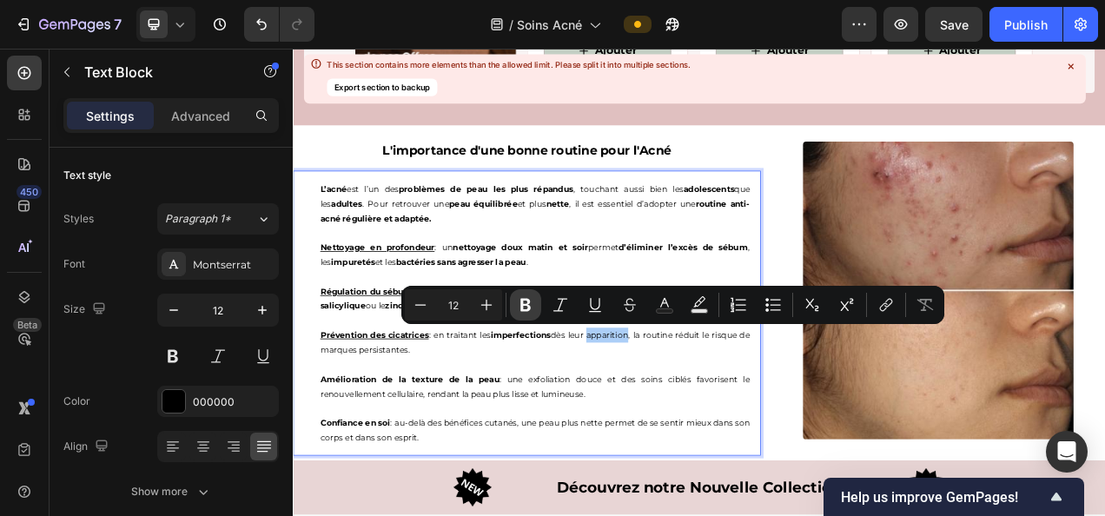
click at [533, 306] on icon "Editor contextual toolbar" at bounding box center [525, 304] width 17 height 17
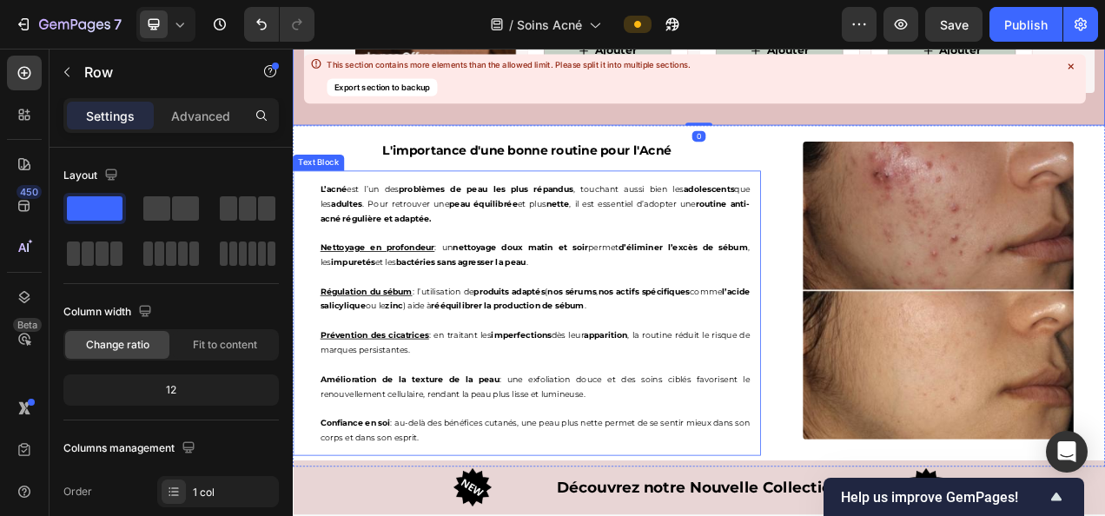
click at [762, 410] on p "Prévention des cicatrices : en traitant les imperfections dès leur apparition ,…" at bounding box center [603, 424] width 552 height 37
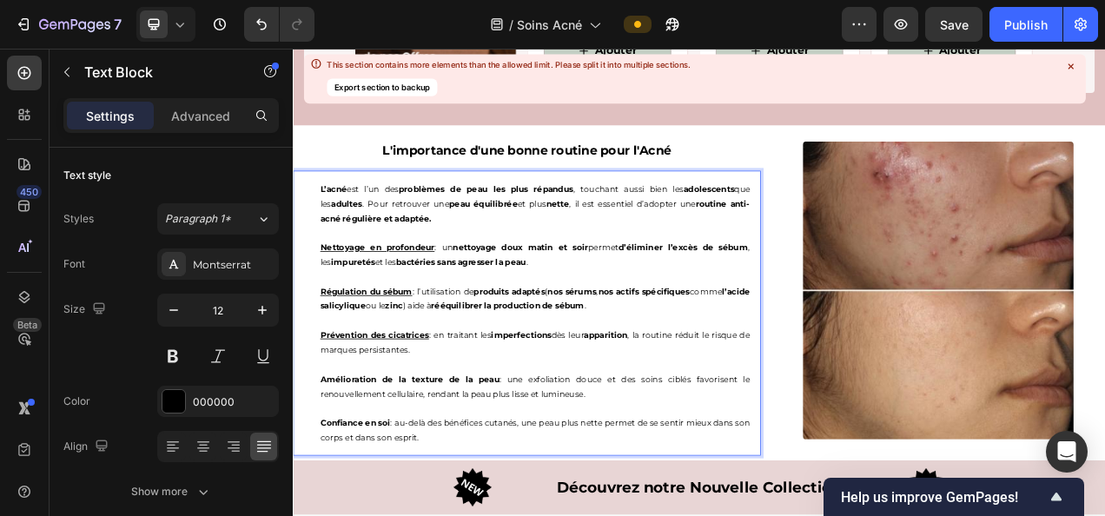
click at [762, 410] on p "Prévention des cicatrices : en traitant les imperfections dès leur apparition ,…" at bounding box center [603, 424] width 552 height 37
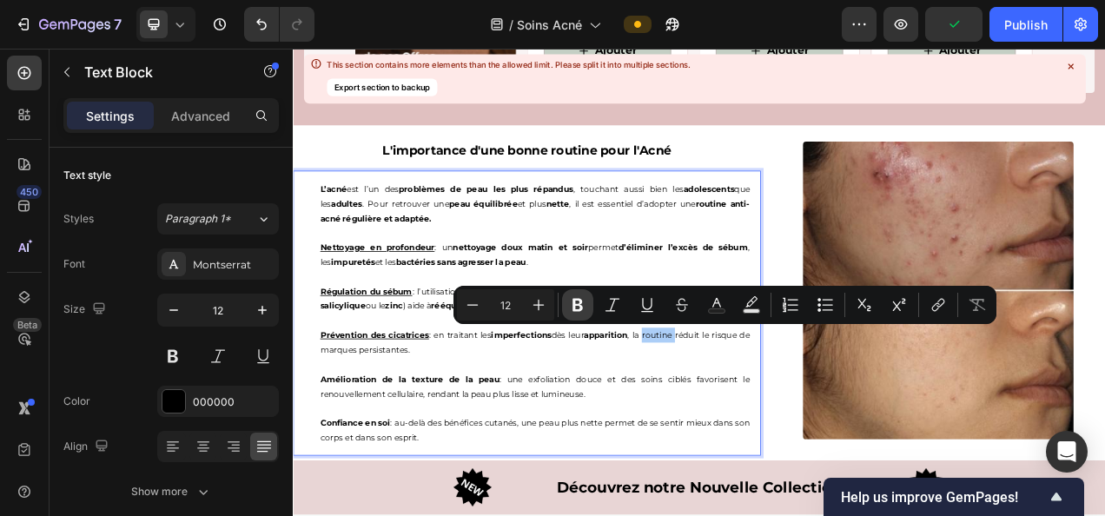
click at [572, 307] on icon "Editor contextual toolbar" at bounding box center [577, 304] width 17 height 17
click at [687, 80] on div "This section contains more elements than the allowed limit. Please split it int…" at bounding box center [508, 78] width 363 height 38
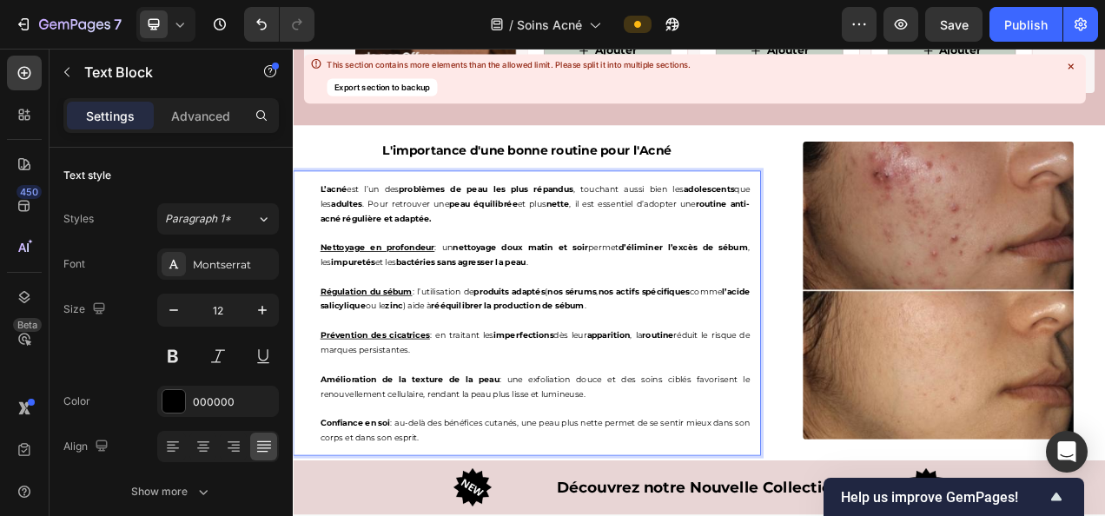
click at [781, 410] on strong "routine" at bounding box center [761, 415] width 40 height 13
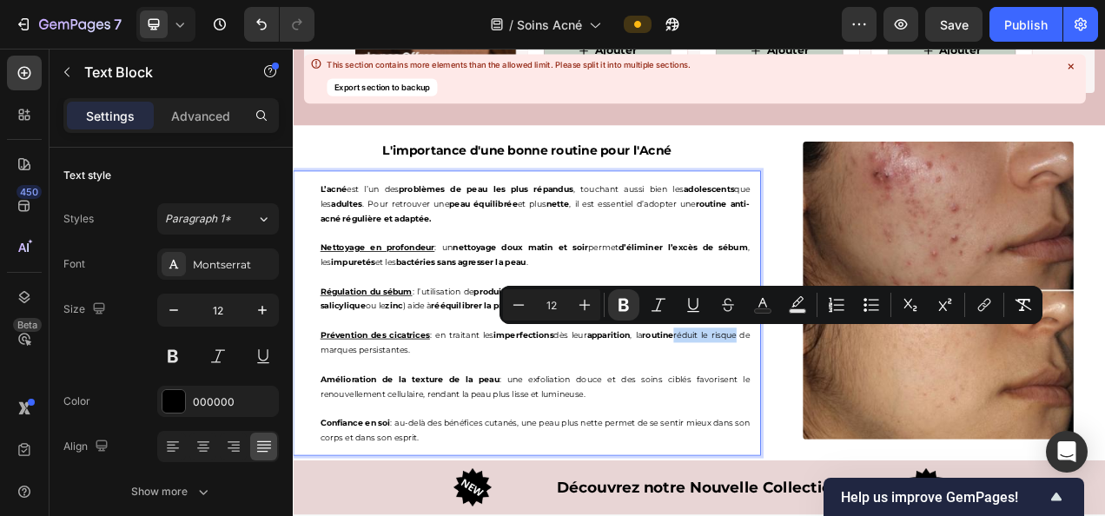
drag, startPoint x: 786, startPoint y: 410, endPoint x: 871, endPoint y: 415, distance: 85.3
click at [871, 415] on div "L’acné est l’un des problèmes de peau les plus répandus , touchant aussi bien l…" at bounding box center [603, 388] width 579 height 366
click at [631, 309] on icon "Editor contextual toolbar" at bounding box center [623, 304] width 17 height 17
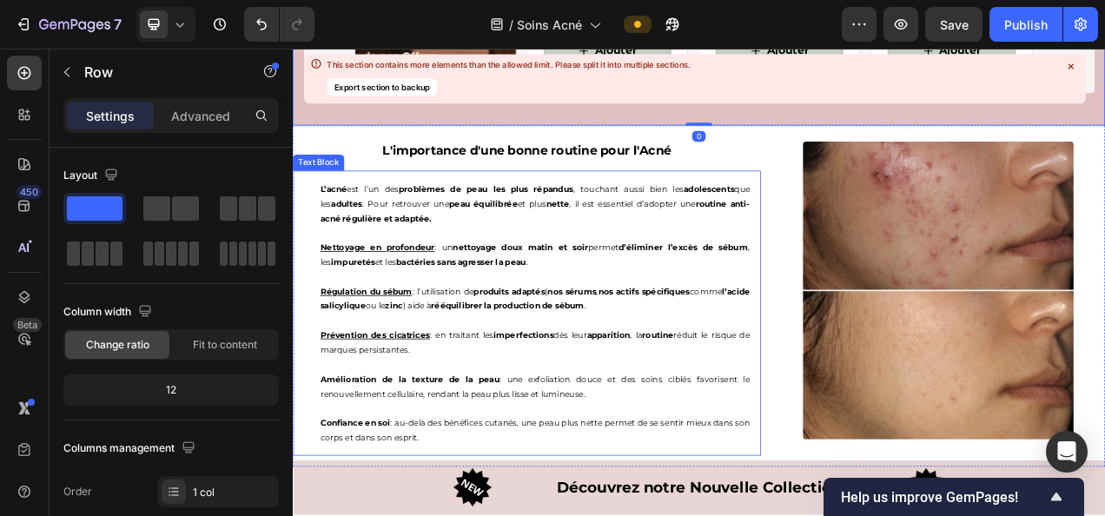
click at [791, 413] on p "Prévention des cicatrices : en traitant les imperfections dès leur apparition ,…" at bounding box center [603, 424] width 552 height 37
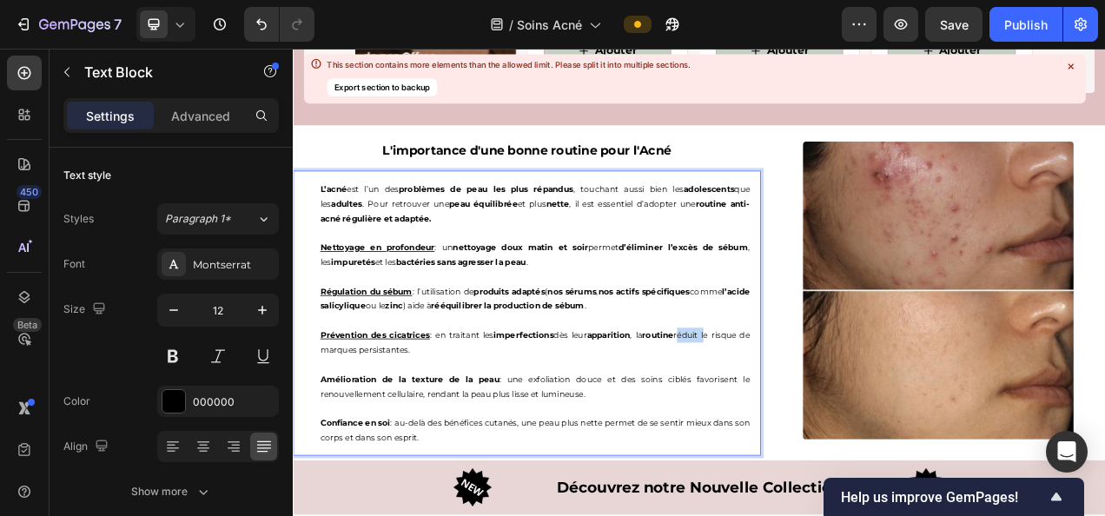
click at [791, 411] on p "Prévention des cicatrices : en traitant les imperfections dès leur apparition ,…" at bounding box center [603, 424] width 552 height 37
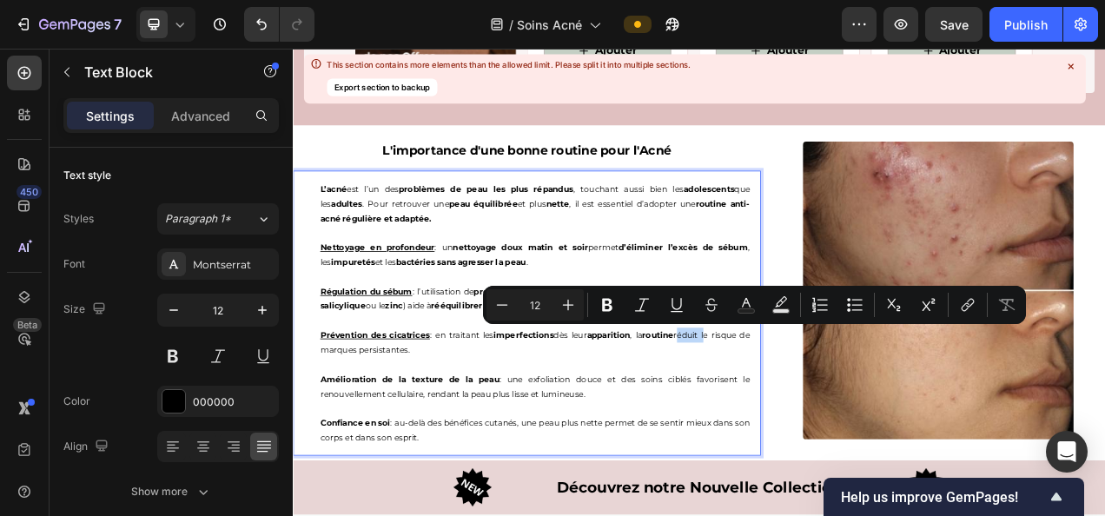
click at [791, 411] on p "Prévention des cicatrices : en traitant les imperfections dès leur apparition ,…" at bounding box center [603, 424] width 552 height 37
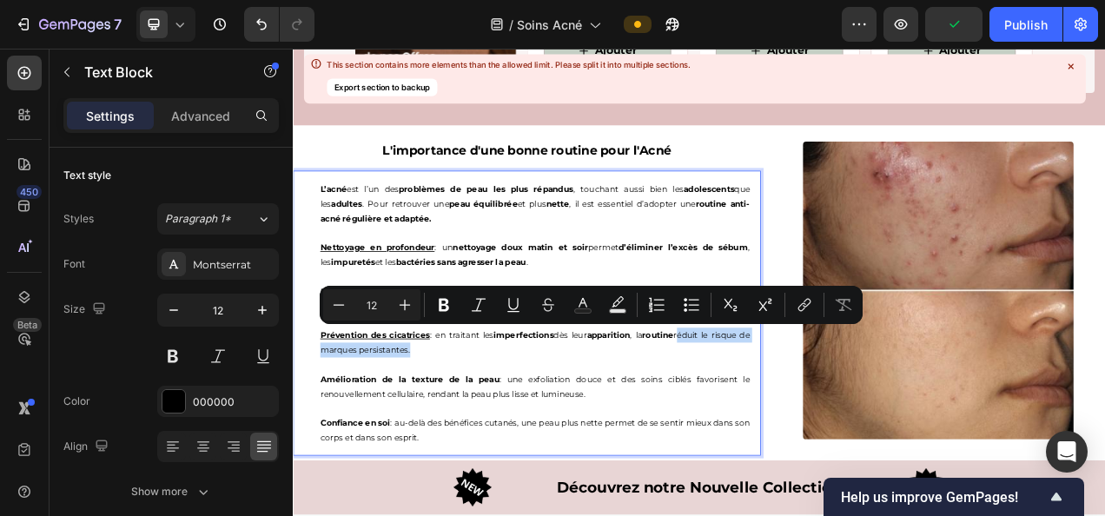
drag, startPoint x: 791, startPoint y: 411, endPoint x: 453, endPoint y: 427, distance: 339.1
click at [453, 427] on p "Prévention des cicatrices : en traitant les imperfections dès leur apparition ,…" at bounding box center [603, 424] width 552 height 37
click at [443, 299] on icon "Editor contextual toolbar" at bounding box center [444, 305] width 10 height 13
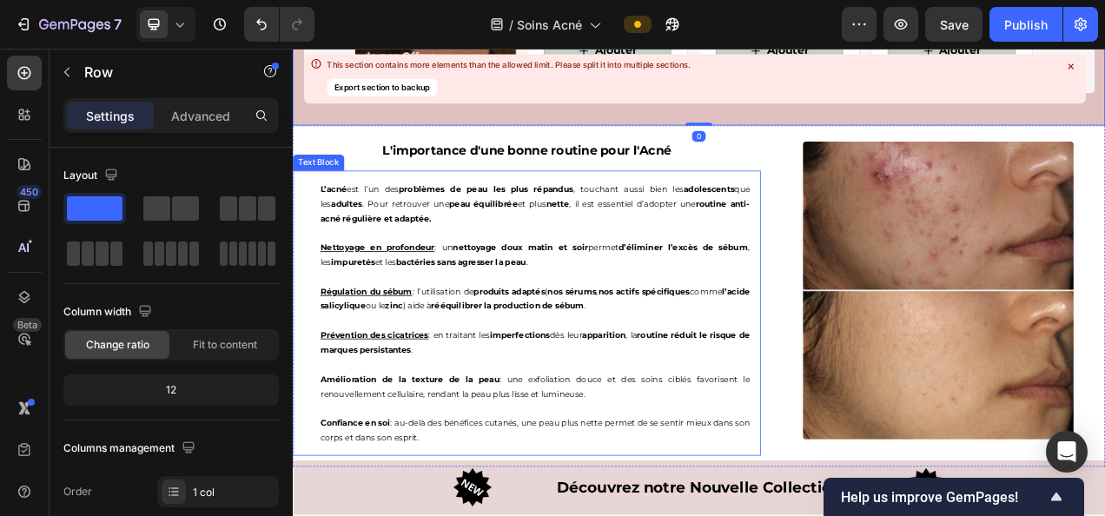
click at [424, 463] on p "Amélioration de la texture de la peau : une exfoliation douce et des soins cibl…" at bounding box center [603, 481] width 552 height 37
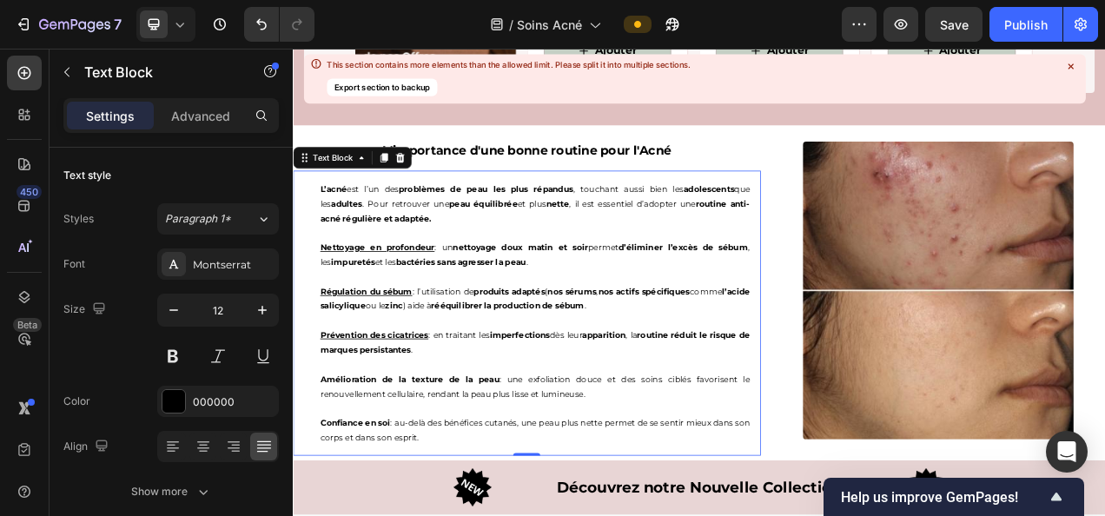
click at [323, 465] on div "L’acné est l’un des problèmes de peau les plus répandus , touchant aussi bien l…" at bounding box center [603, 388] width 579 height 366
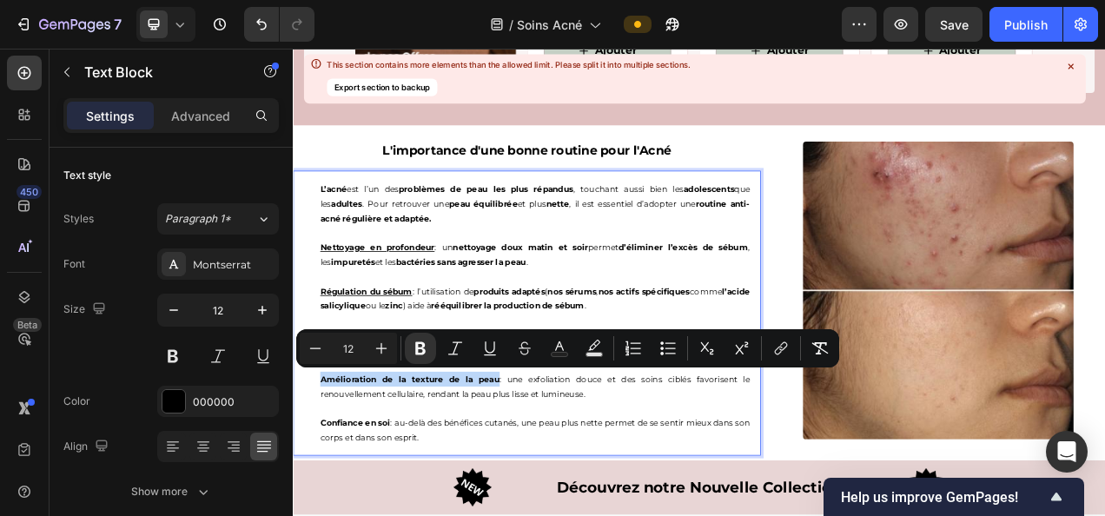
drag, startPoint x: 324, startPoint y: 465, endPoint x: 541, endPoint y: 470, distance: 217.2
click at [541, 470] on div "L’acné est l’un des problèmes de peau les plus répandus , touchant aussi bien l…" at bounding box center [603, 388] width 579 height 366
click at [492, 349] on icon "Editor contextual toolbar" at bounding box center [489, 348] width 17 height 17
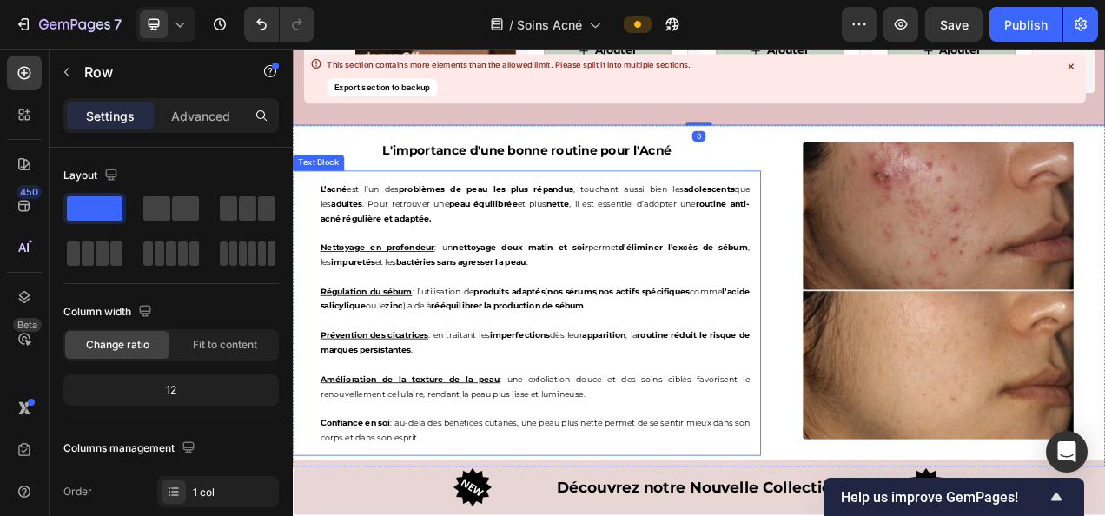
click at [591, 463] on p "Amélioration de la texture de la peau : une exfoliation douce et des soins cibl…" at bounding box center [603, 481] width 552 height 37
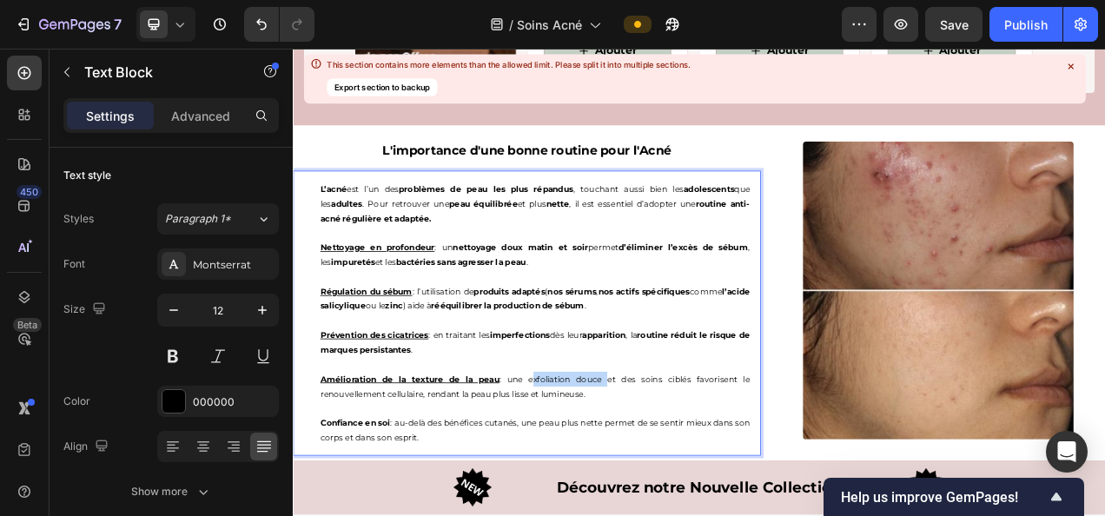
drag, startPoint x: 594, startPoint y: 468, endPoint x: 687, endPoint y: 466, distance: 93.0
click at [687, 466] on p "Amélioration de la texture de la peau : une exfoliation douce et des soins cibl…" at bounding box center [603, 481] width 552 height 37
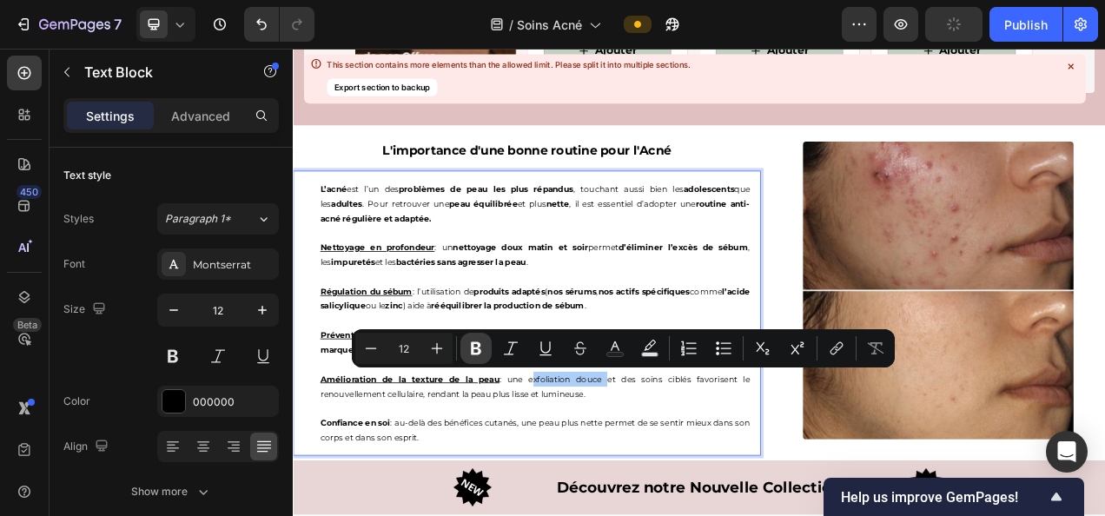
click at [476, 350] on icon "Editor contextual toolbar" at bounding box center [475, 348] width 17 height 17
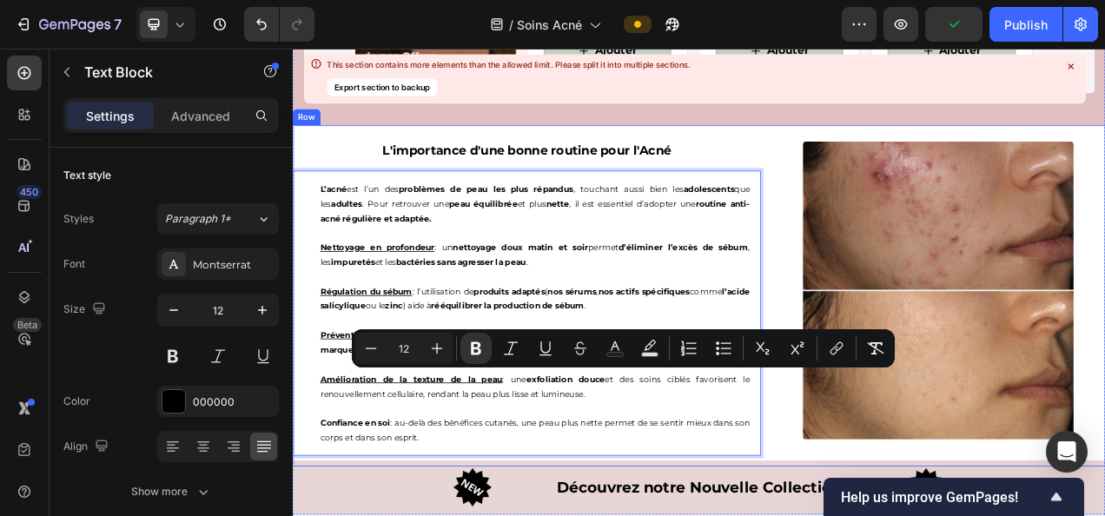
click at [838, 149] on div "L'importance d'une bonne routine pour l'Acné Heading L’acné est l’un des problè…" at bounding box center [593, 359] width 600 height 424
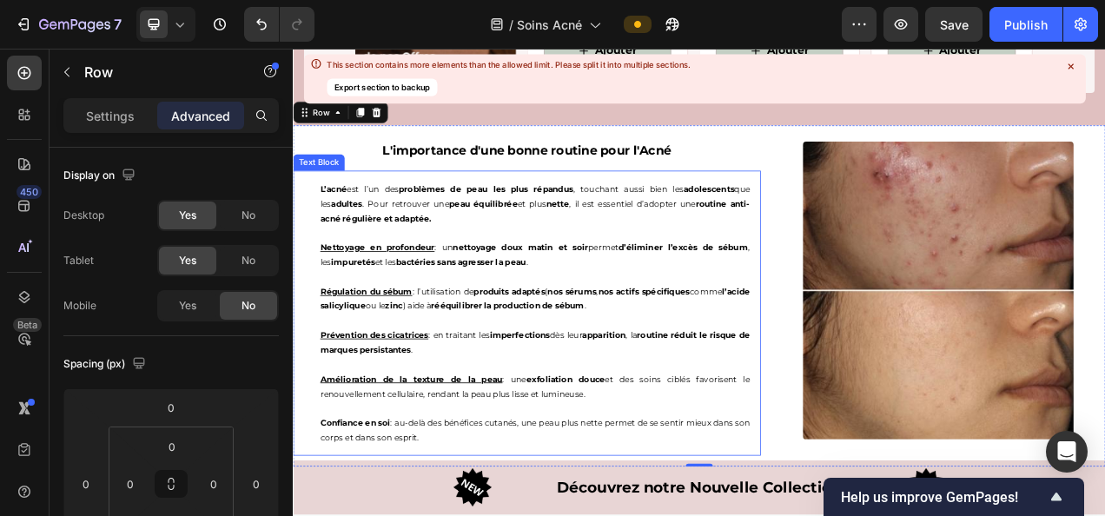
click at [735, 463] on p "Amélioration de la texture de la peau : une exfoliation douce et des soins cibl…" at bounding box center [603, 481] width 552 height 37
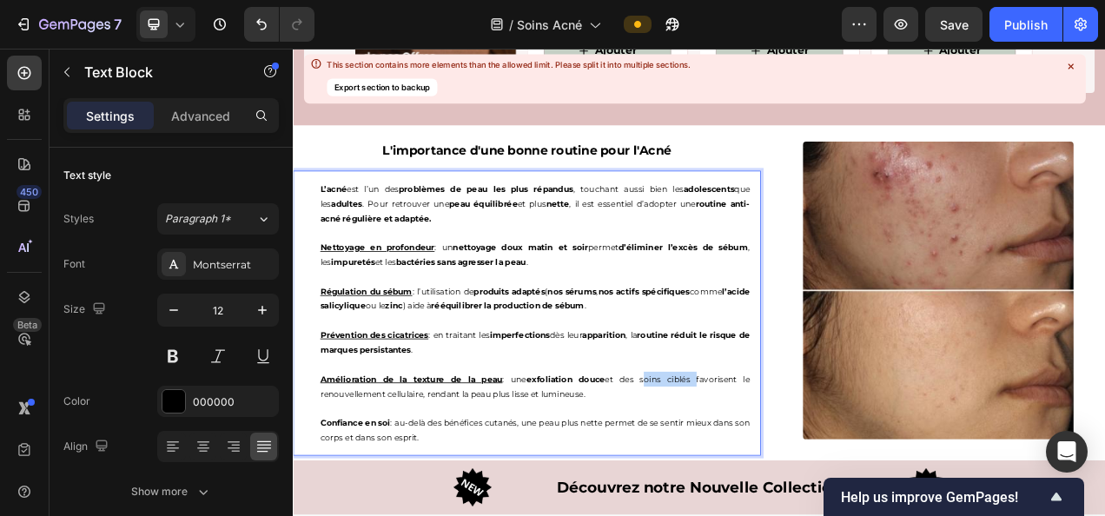
drag, startPoint x: 735, startPoint y: 468, endPoint x: 796, endPoint y: 469, distance: 61.7
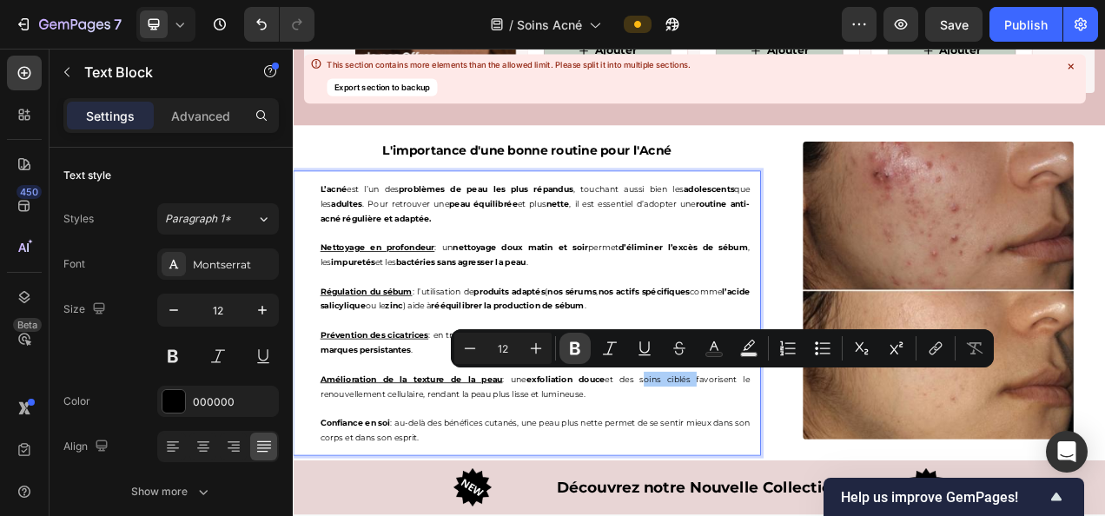
click at [575, 352] on icon "Editor contextual toolbar" at bounding box center [574, 348] width 17 height 17
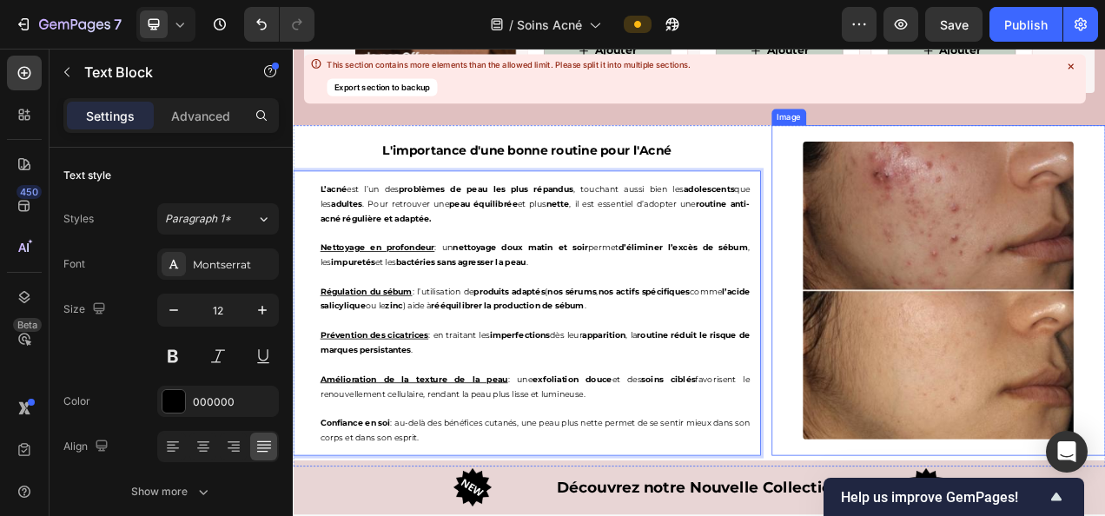
click at [929, 304] on div at bounding box center [1121, 359] width 428 height 382
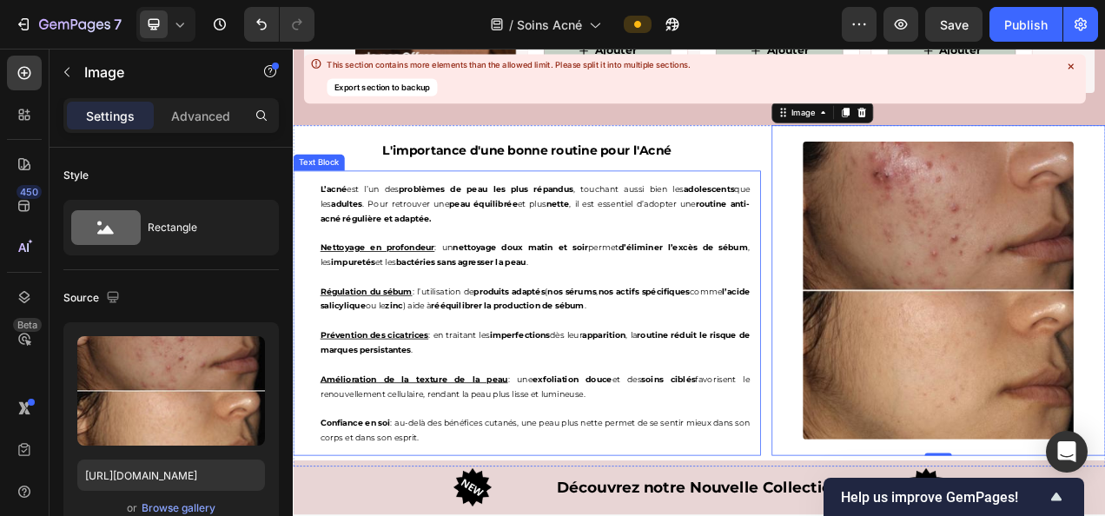
click at [315, 486] on div "L’acné est l’un des problèmes de peau les plus répandus , touchant aussi bien l…" at bounding box center [603, 388] width 579 height 366
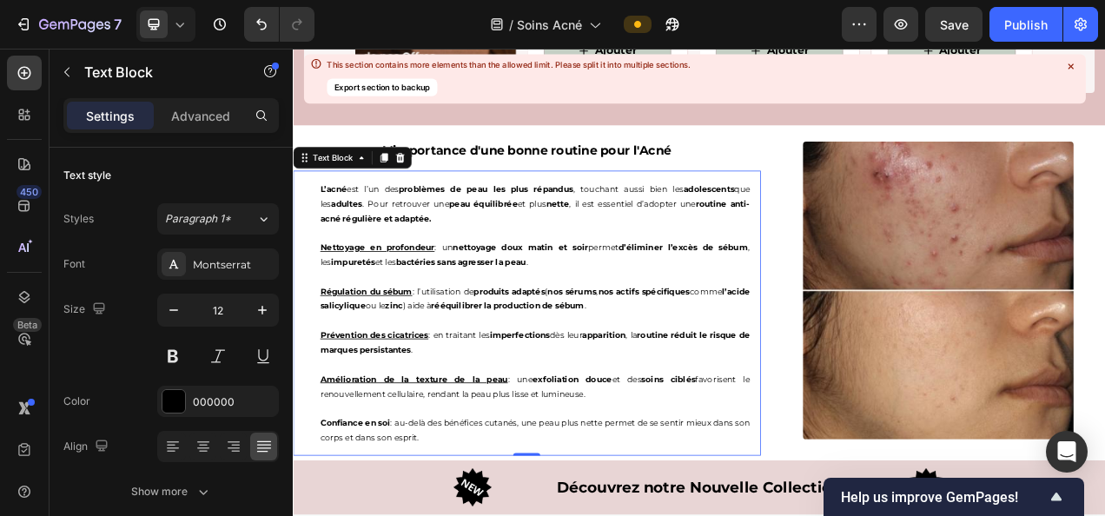
click at [323, 483] on div "L’acné est l’un des problèmes de peau les plus répandus , touchant aussi bien l…" at bounding box center [603, 388] width 579 height 366
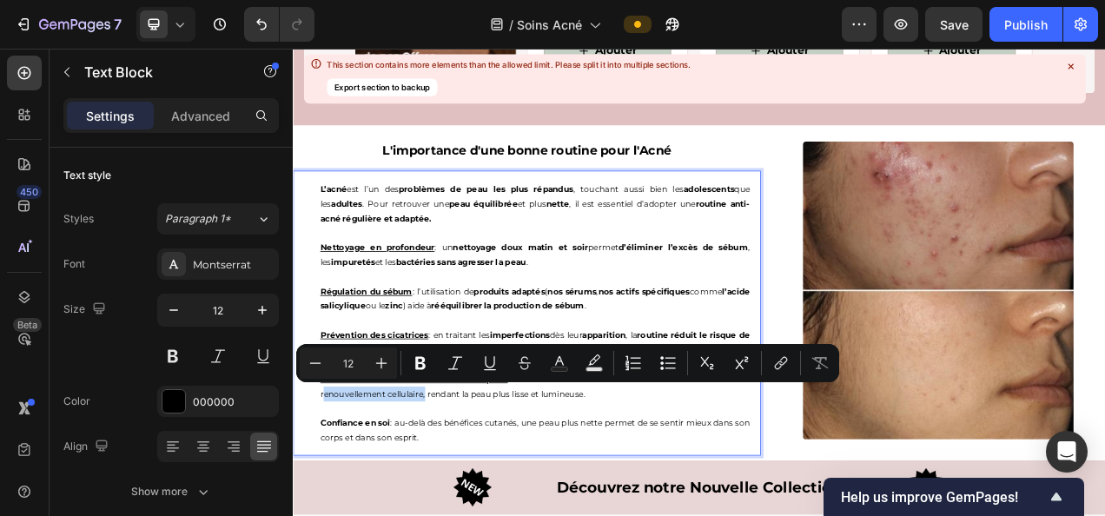
drag, startPoint x: 323, startPoint y: 485, endPoint x: 449, endPoint y: 491, distance: 126.1
click at [449, 491] on div "L’acné est l’un des problèmes de peau les plus répandus , touchant aussi bien l…" at bounding box center [603, 388] width 579 height 366
click at [419, 363] on icon "Editor contextual toolbar" at bounding box center [420, 363] width 10 height 13
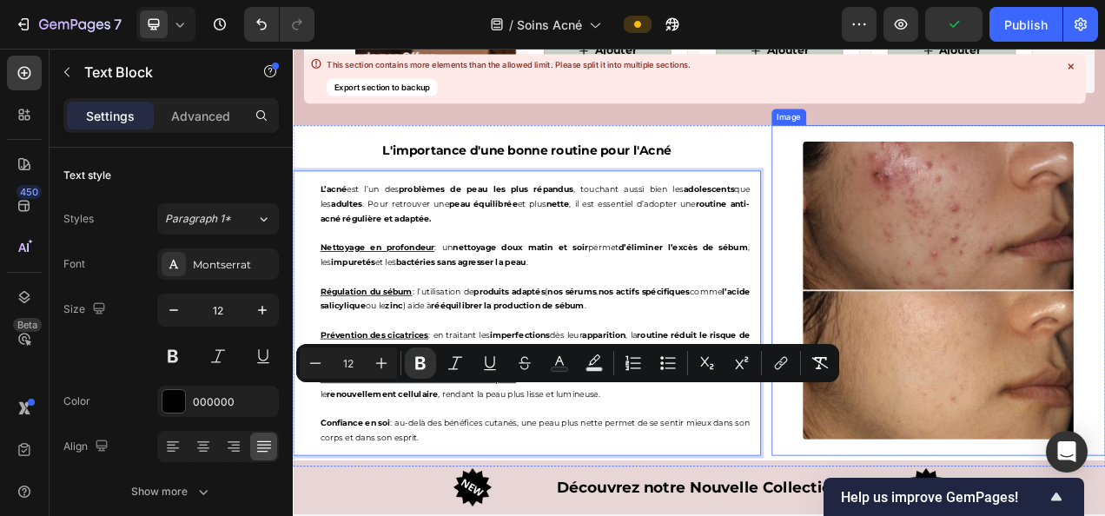
click at [907, 291] on div at bounding box center [1121, 359] width 428 height 382
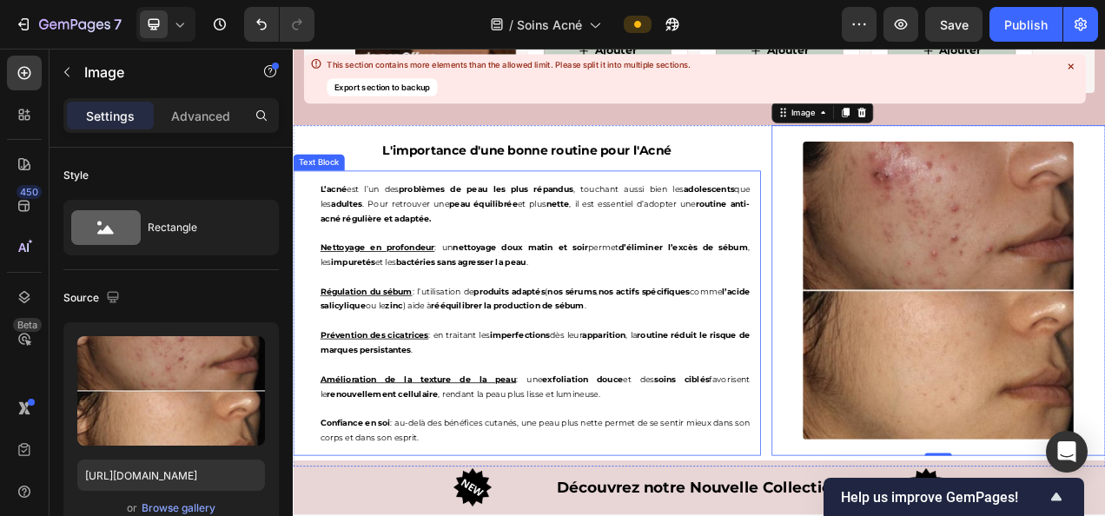
click at [558, 487] on p "Amélioration de la texture de la peau : une exfoliation douce et des soins cibl…" at bounding box center [603, 481] width 552 height 37
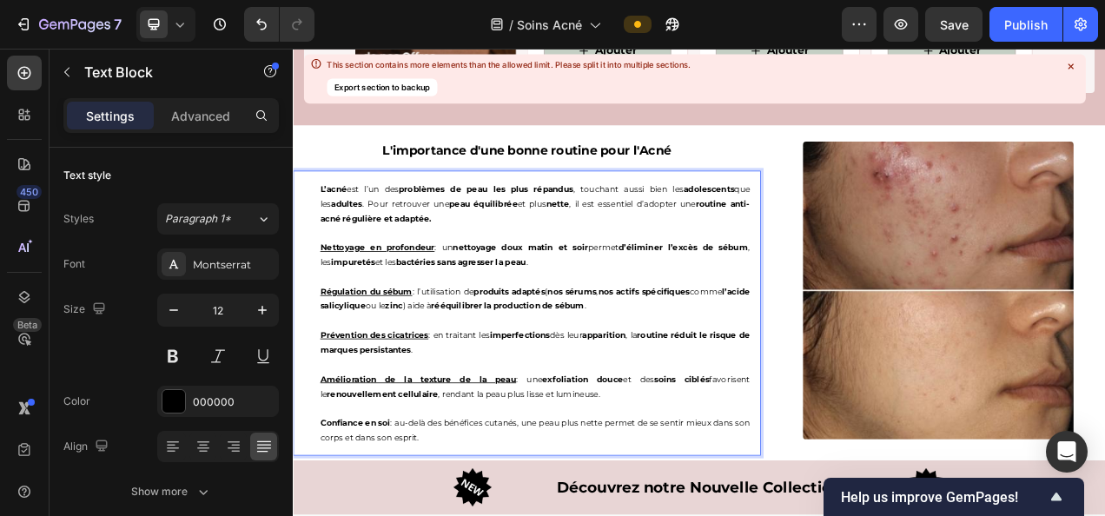
click at [530, 486] on p "Amélioration de la texture de la peau : une exfoliation douce et des soins cibl…" at bounding box center [603, 481] width 552 height 37
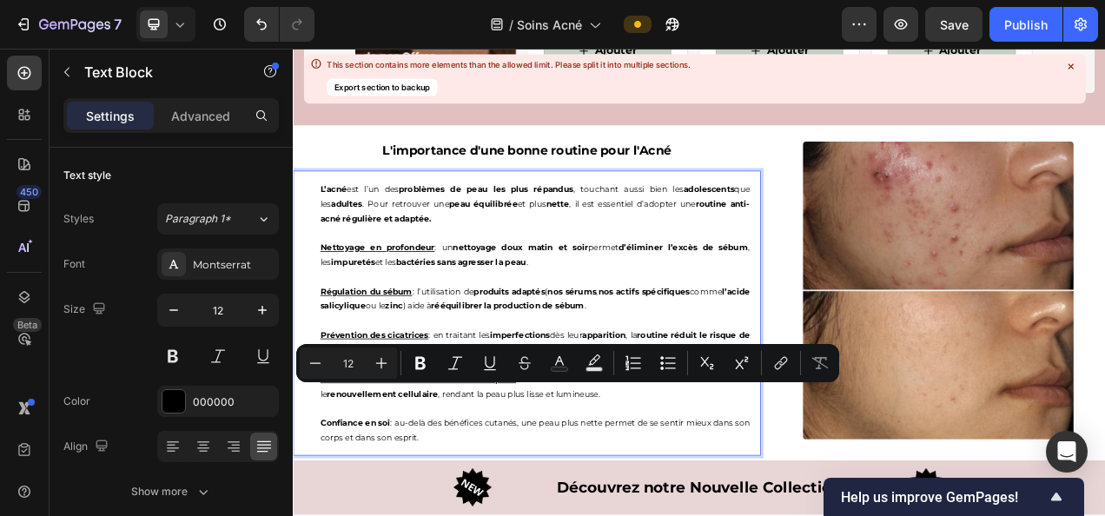
click at [526, 489] on p "Amélioration de la texture de la peau : une exfoliation douce et des soins cibl…" at bounding box center [603, 481] width 552 height 37
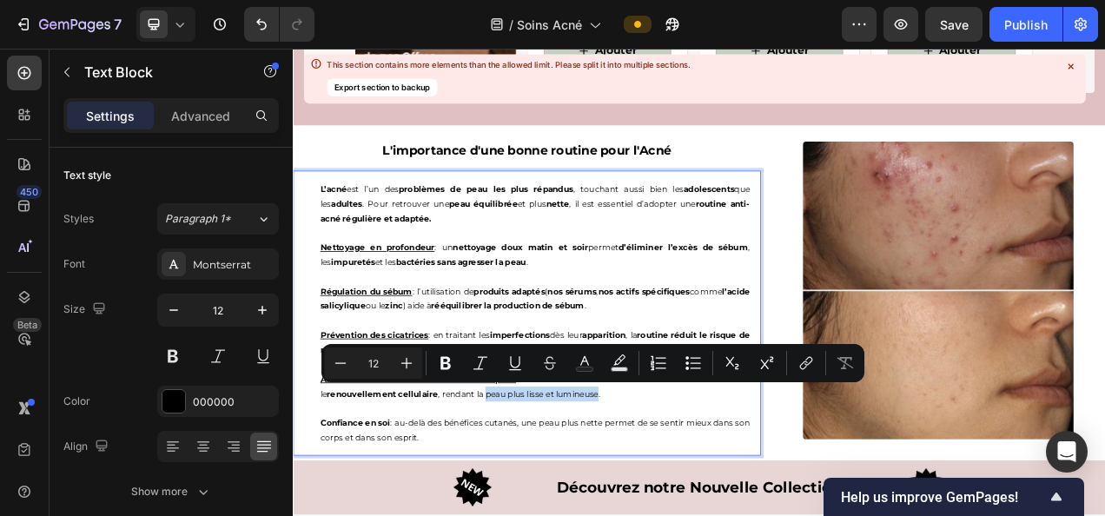
drag, startPoint x: 527, startPoint y: 486, endPoint x: 673, endPoint y: 492, distance: 146.0
click at [673, 492] on p "Amélioration de la texture de la peau : une exfoliation douce et des soins cibl…" at bounding box center [603, 481] width 552 height 37
click at [446, 367] on icon "Editor contextual toolbar" at bounding box center [445, 363] width 10 height 13
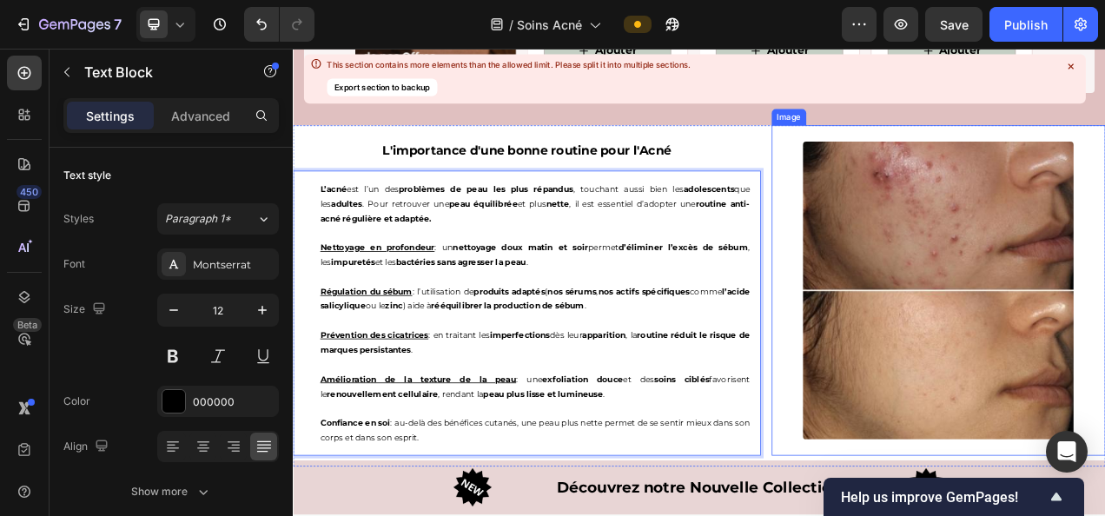
click at [907, 263] on div at bounding box center [1121, 359] width 428 height 382
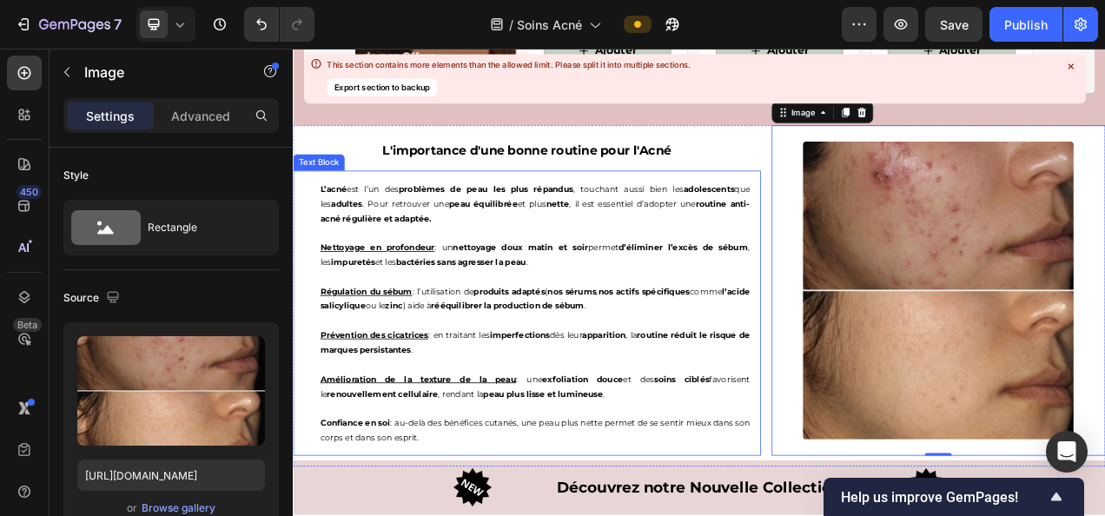
click at [326, 515] on div "L’acné est l’un des problèmes de peau les plus répandus , touchant aussi bien l…" at bounding box center [603, 388] width 579 height 366
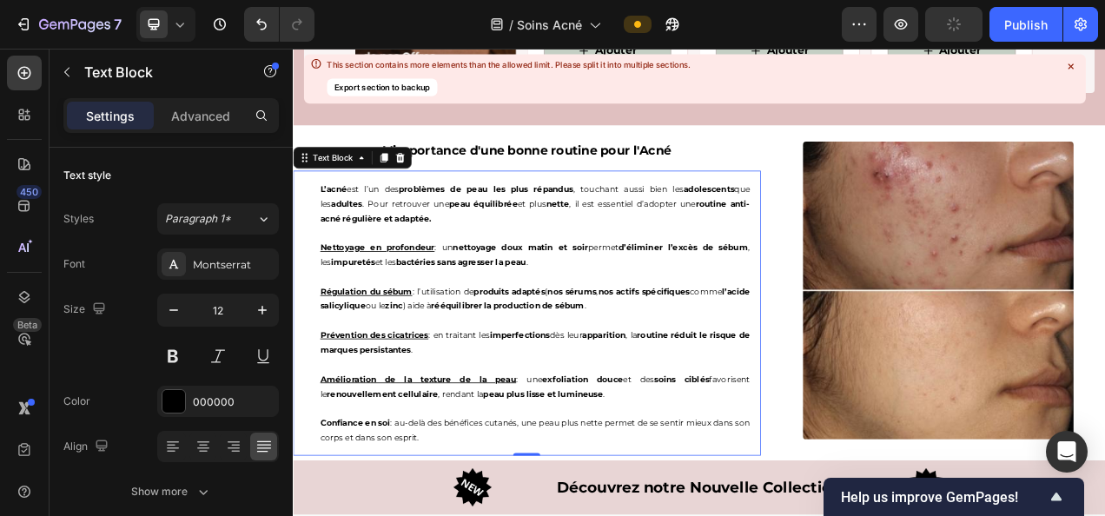
click at [322, 515] on div "L’acné est l’un des problèmes de peau les plus répandus , touchant aussi bien l…" at bounding box center [603, 388] width 579 height 366
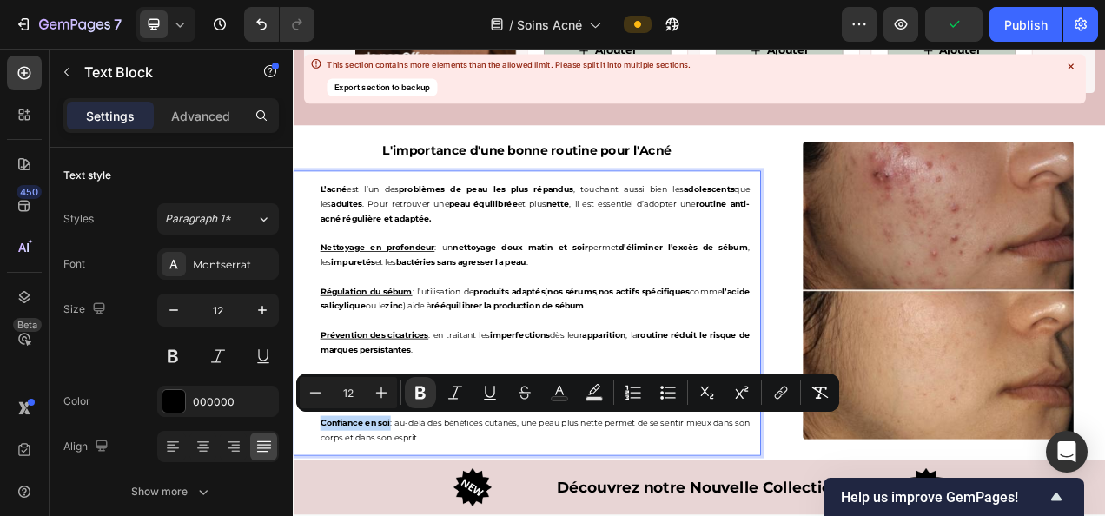
drag, startPoint x: 323, startPoint y: 522, endPoint x: 414, endPoint y: 528, distance: 91.4
click at [414, 515] on div "L’acné est l’un des problèmes de peau les plus répandus , touchant aussi bien l…" at bounding box center [603, 388] width 579 height 366
click at [481, 387] on icon "Editor contextual toolbar" at bounding box center [489, 392] width 17 height 17
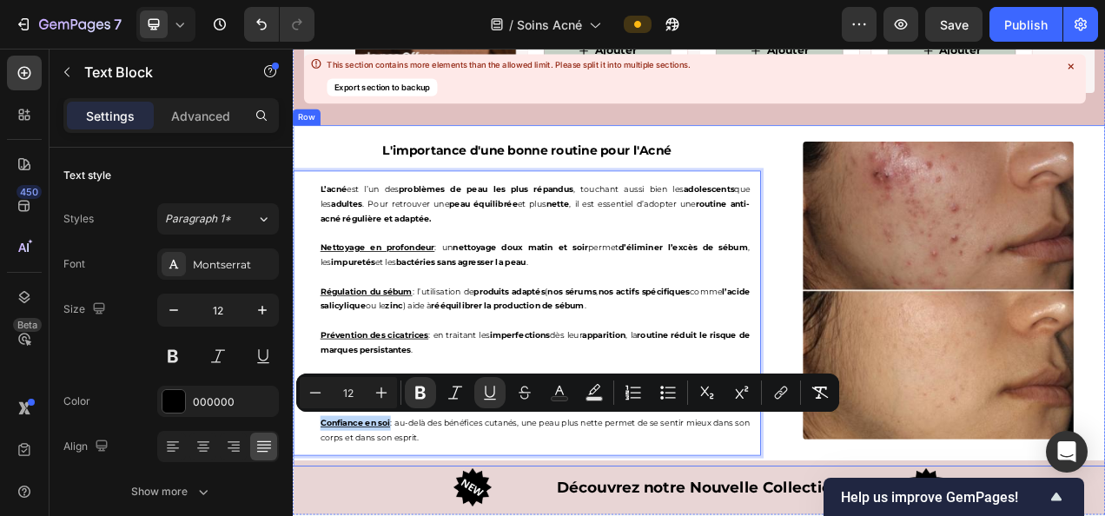
click at [907, 343] on div at bounding box center [1121, 359] width 428 height 382
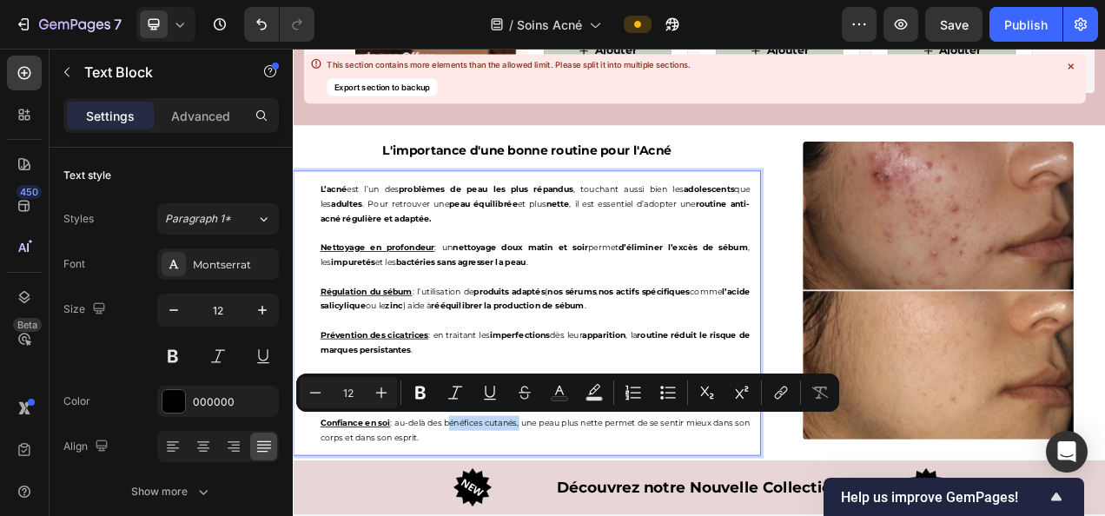
drag, startPoint x: 492, startPoint y: 524, endPoint x: 585, endPoint y: 517, distance: 94.1
click at [420, 392] on icon "Editor contextual toolbar" at bounding box center [420, 393] width 10 height 13
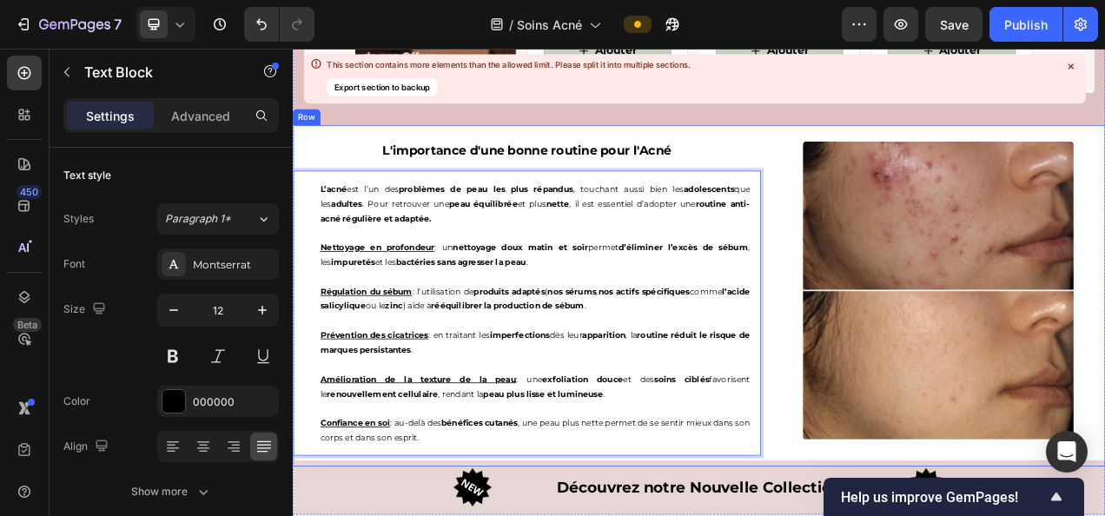
click at [895, 373] on div "L'importance d'une bonne routine pour l'Acné Heading L’acné est l’un des problè…" at bounding box center [814, 366] width 1042 height 438
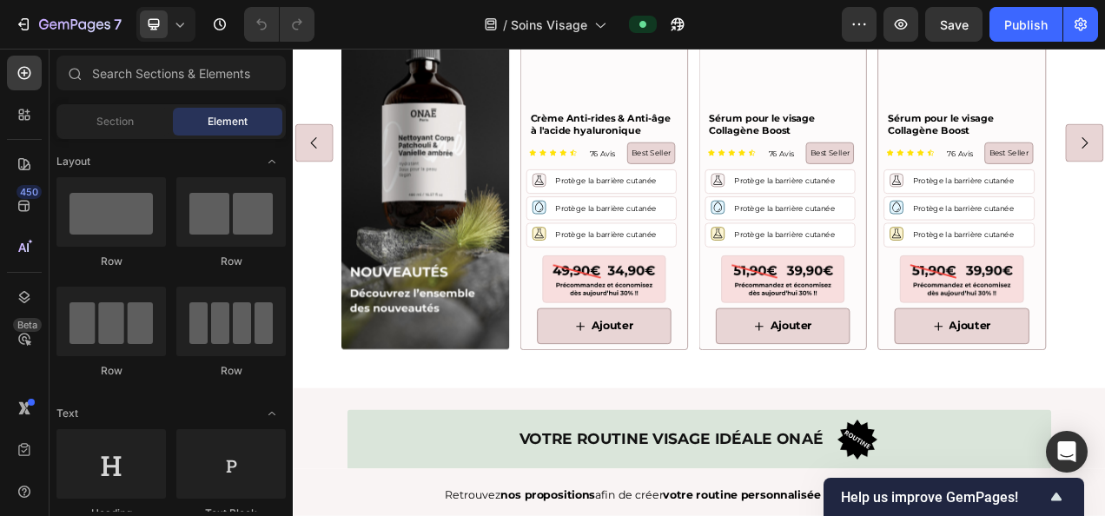
scroll to position [4702, 0]
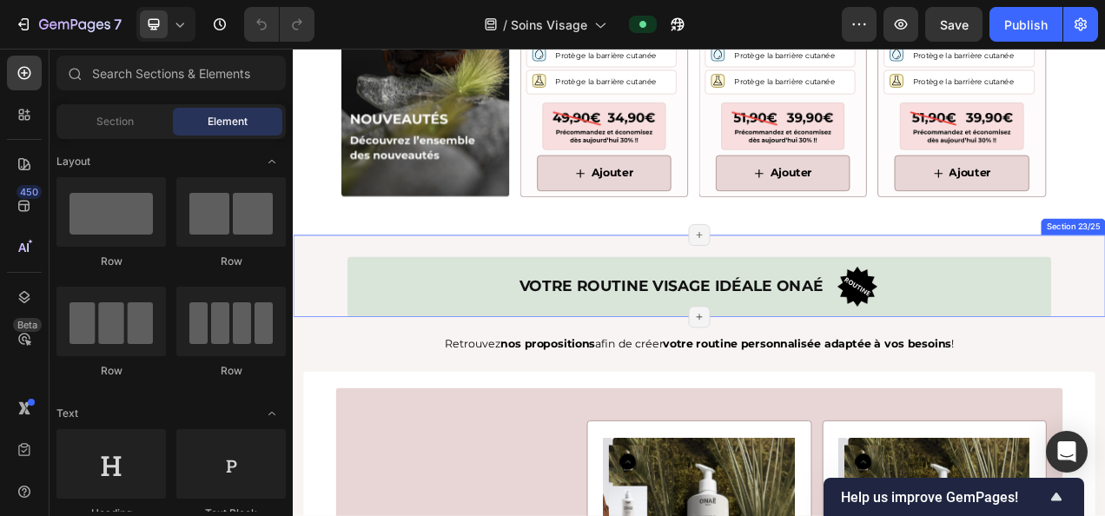
click at [322, 300] on div "Votre routine visage idéale Onaé Heading Image Row Row Section 23/25 Page has r…" at bounding box center [814, 339] width 1042 height 105
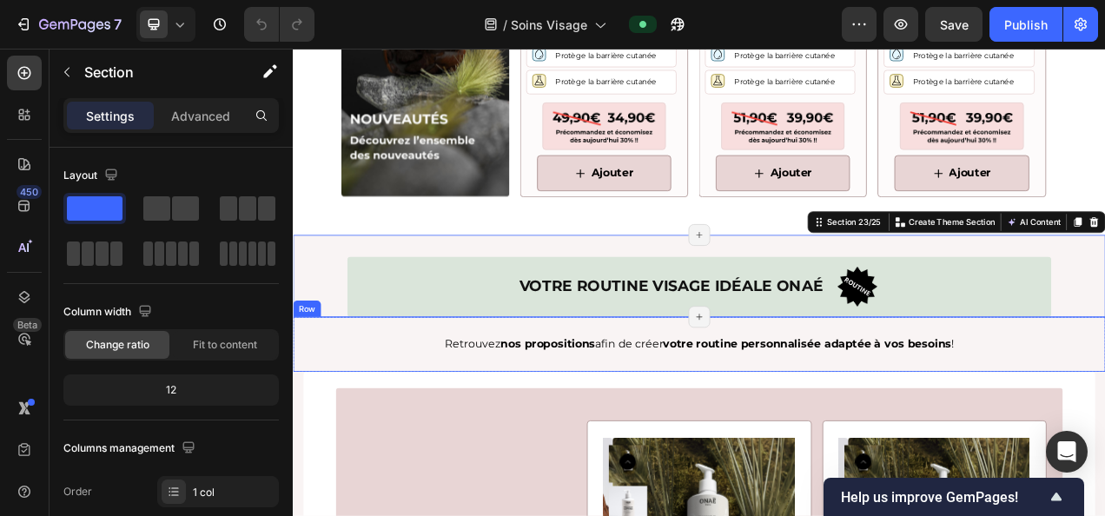
click at [377, 393] on div "Retrouvez nos propositions afin de créer votre routine personnalisée adaptée à …" at bounding box center [814, 428] width 1042 height 70
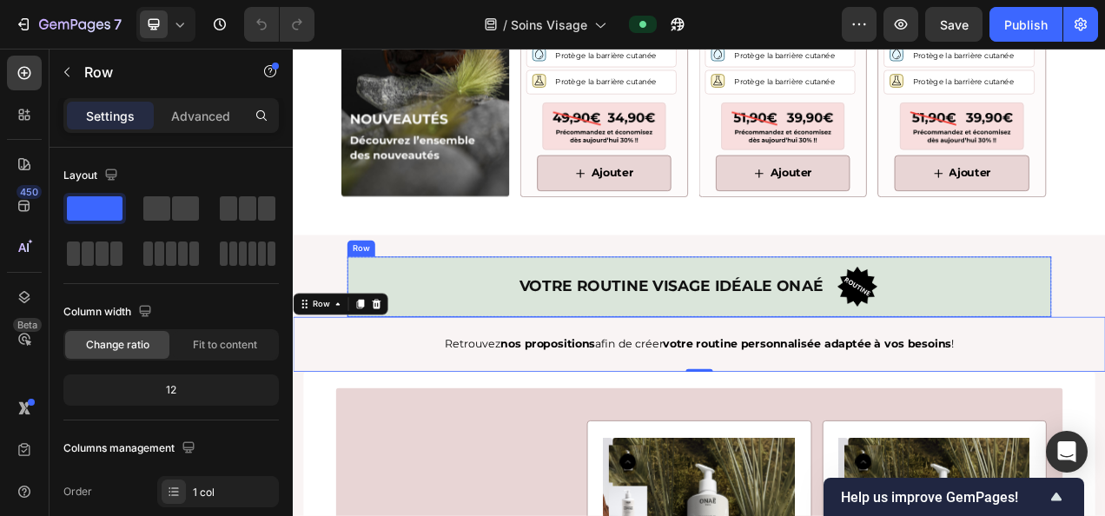
scroll to position [4860, 0]
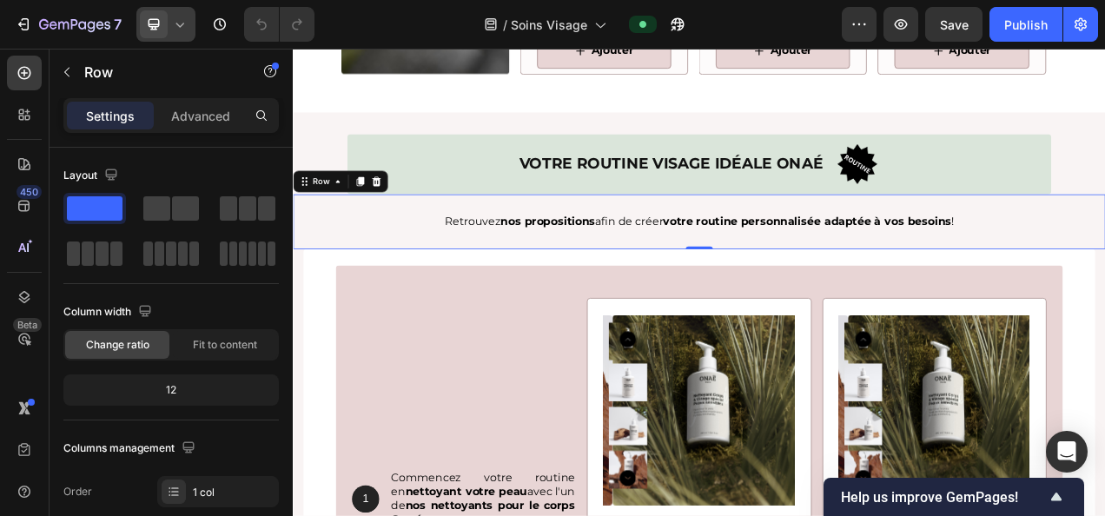
click at [184, 26] on icon at bounding box center [179, 24] width 17 height 17
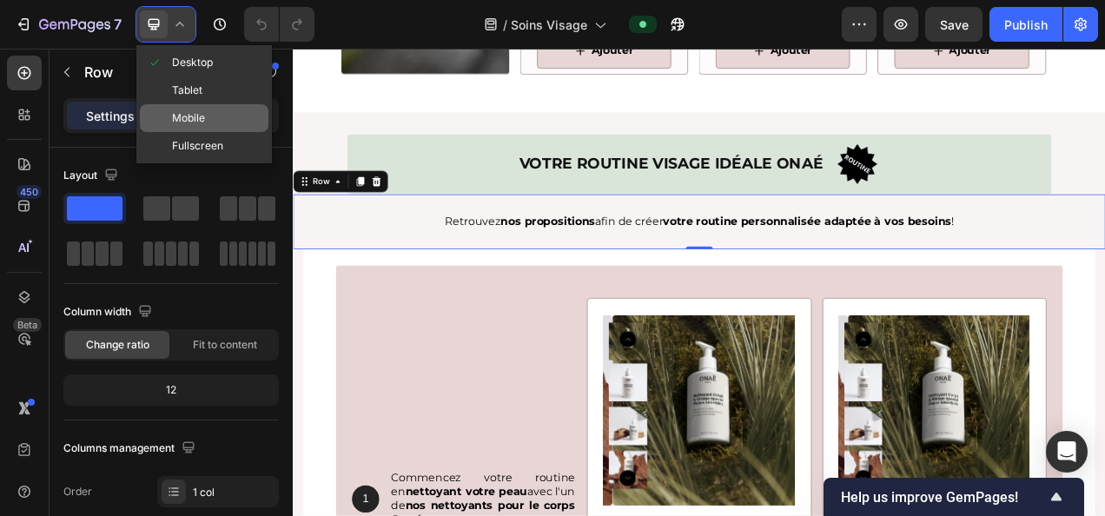
click at [210, 115] on div "Mobile" at bounding box center [204, 118] width 129 height 28
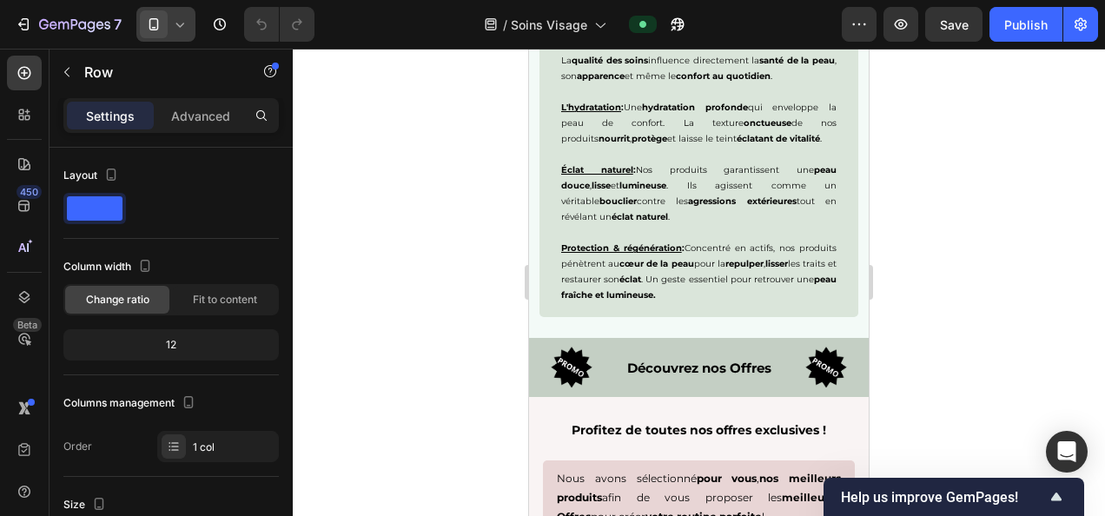
scroll to position [2664, 0]
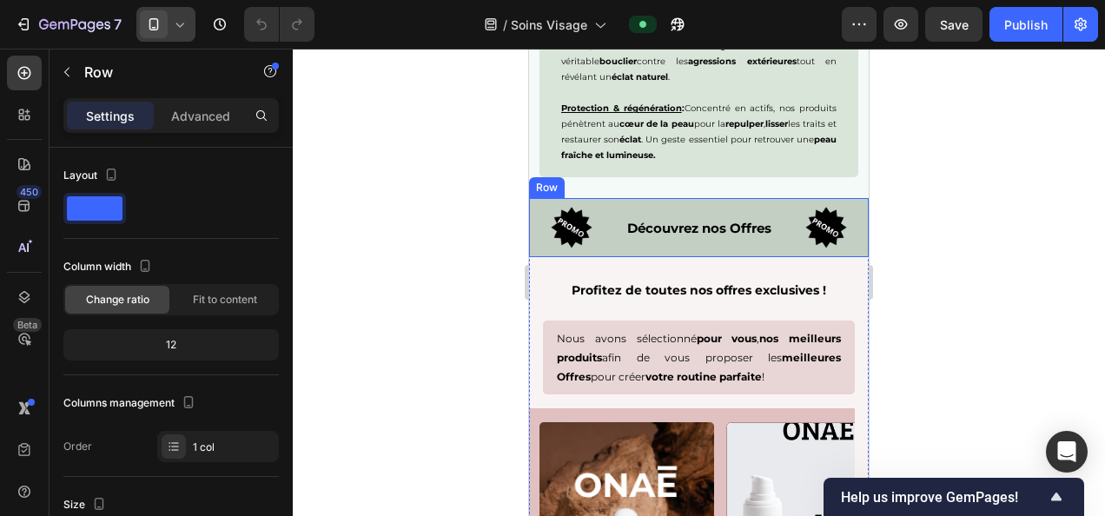
click at [649, 248] on div "Découvrez nos Offres Text Block" at bounding box center [699, 227] width 170 height 50
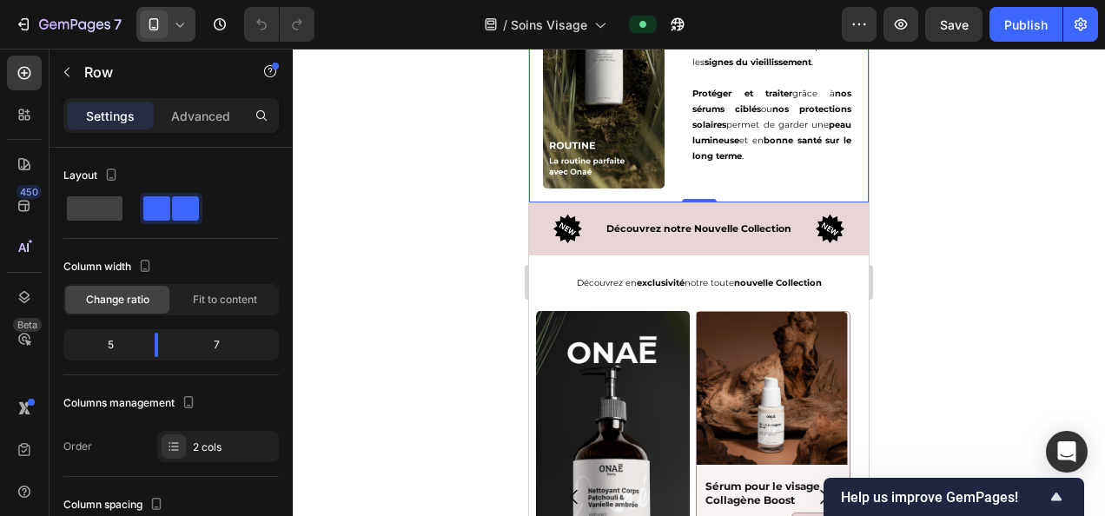
scroll to position [3973, 0]
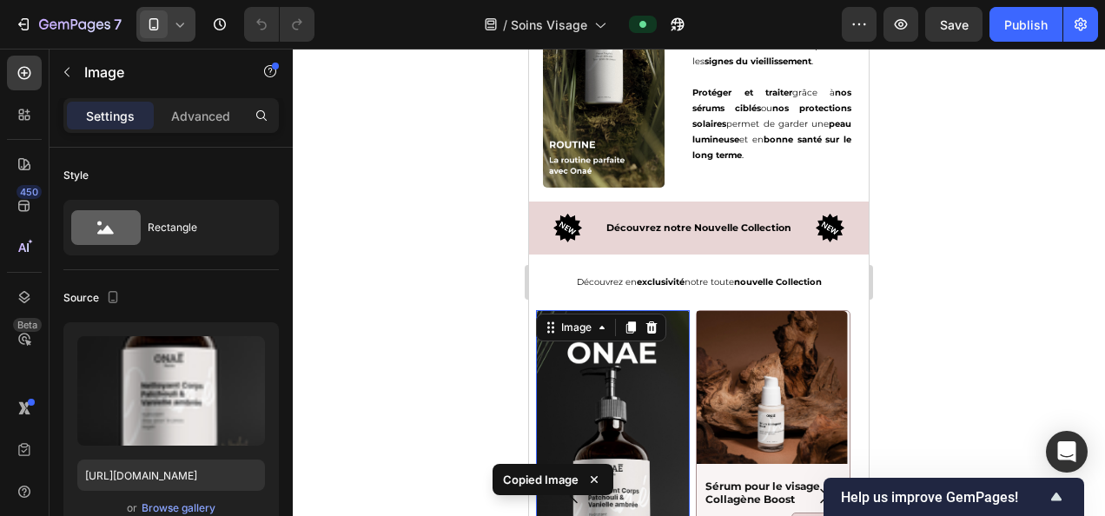
click at [1030, 306] on div at bounding box center [699, 282] width 812 height 467
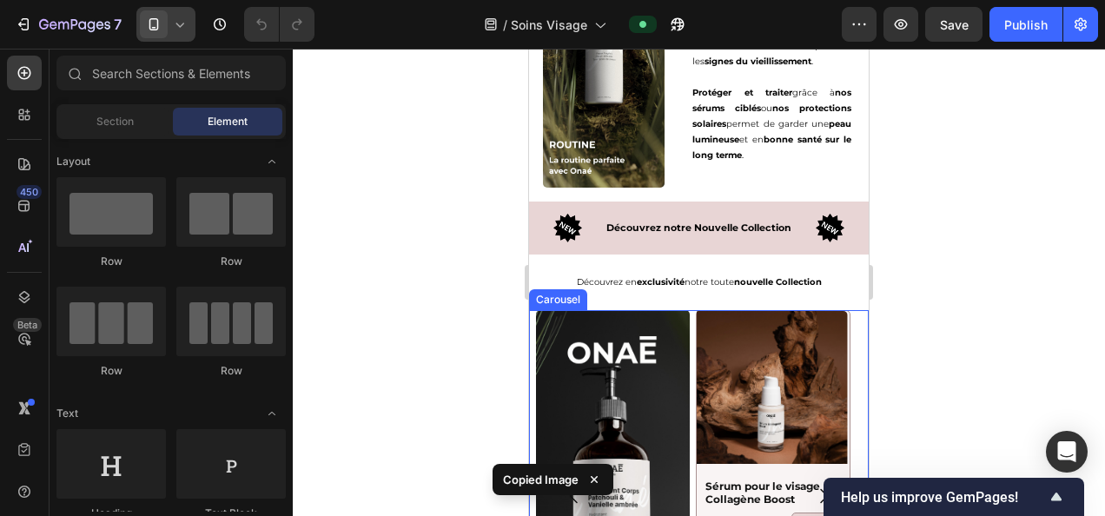
click at [691, 328] on div "Image Product Images Sérum pour le visage Collagène Boost Product Title Icon Ic…" at bounding box center [699, 496] width 326 height 372
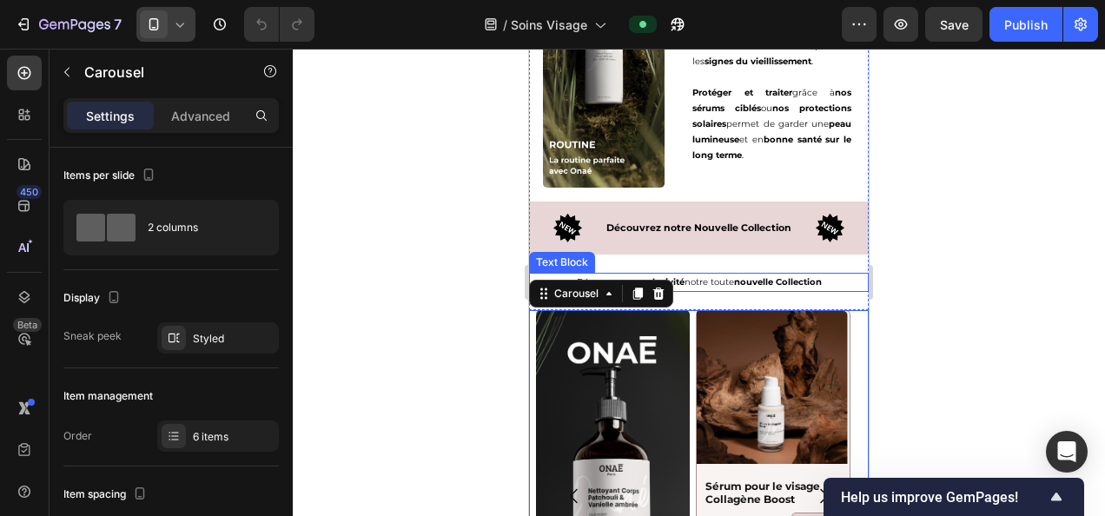
click at [745, 278] on strong "nouvelle Collection" at bounding box center [778, 281] width 88 height 11
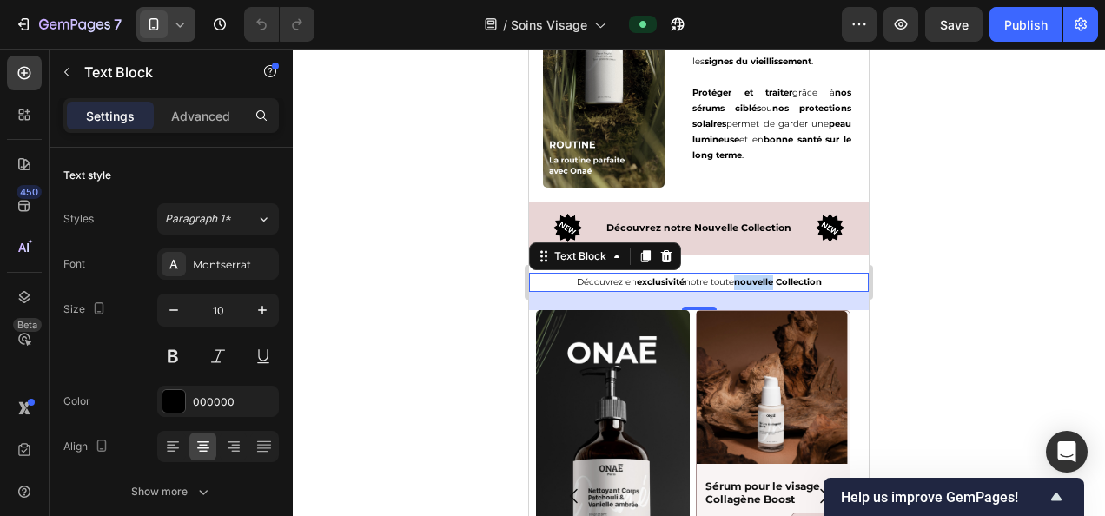
click at [745, 278] on strong "nouvelle Collection" at bounding box center [778, 281] width 88 height 11
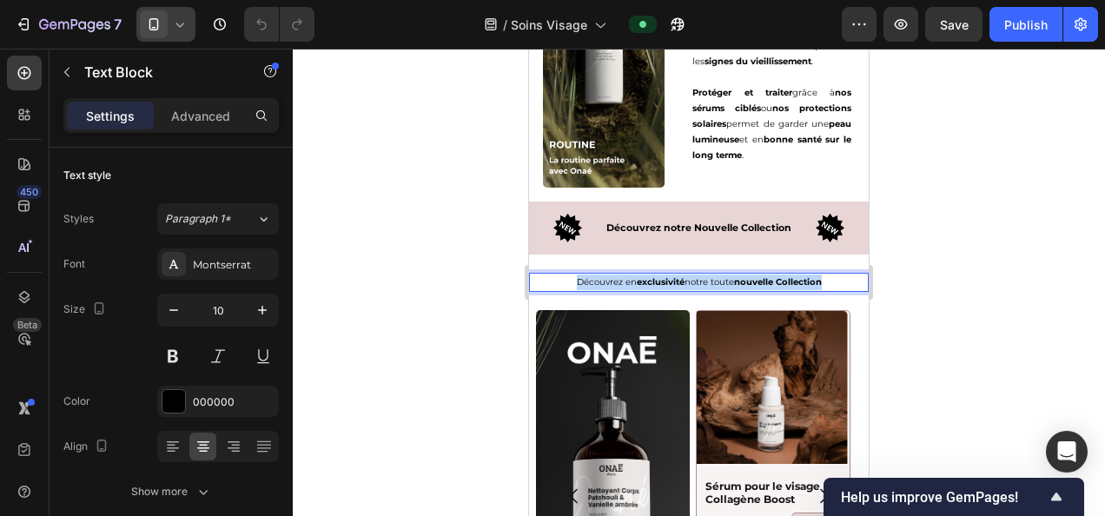
click at [745, 278] on strong "nouvelle Collection" at bounding box center [778, 281] width 88 height 11
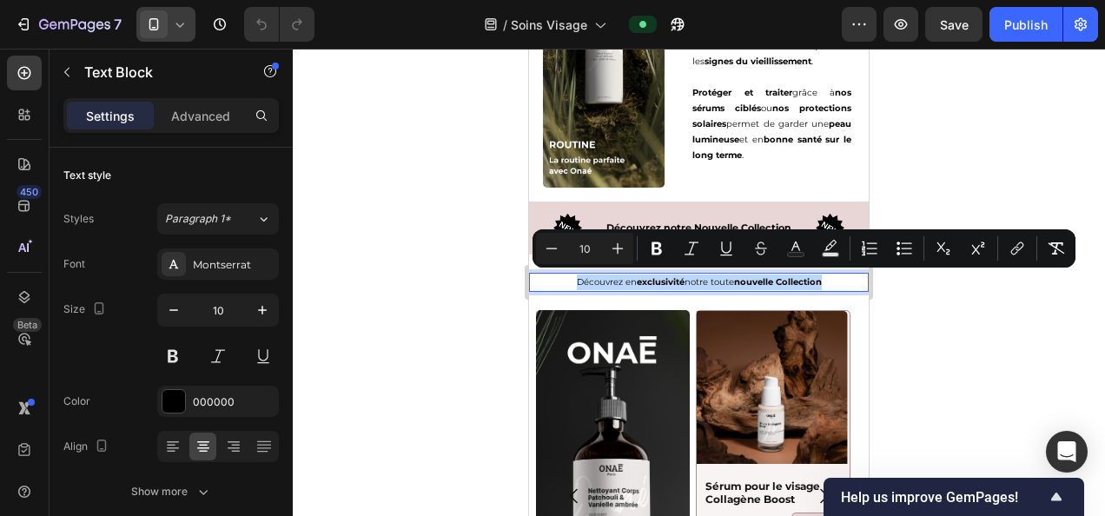
copy p "Découvrez en exclusivité notre toute nouvelle Collection"
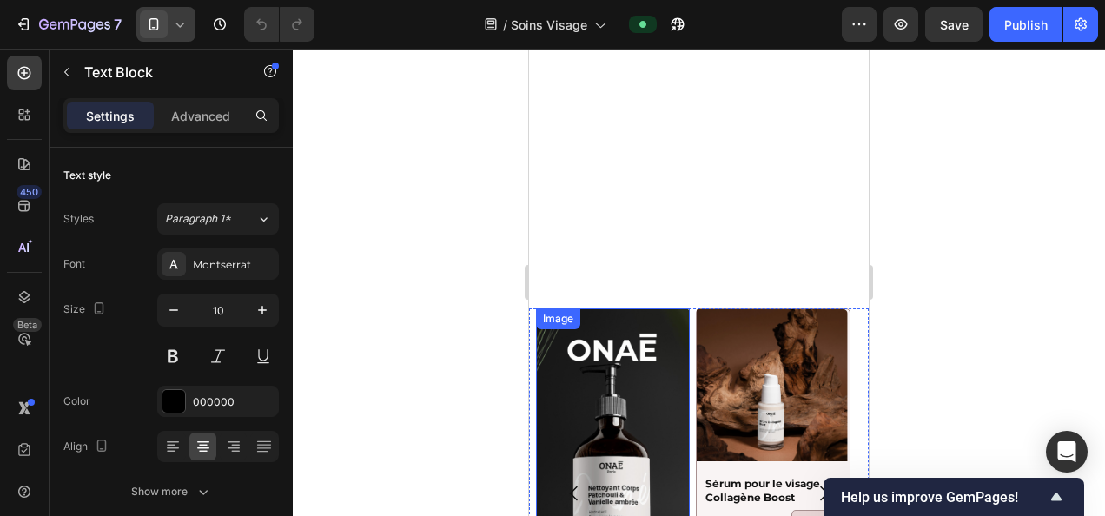
type input "16"
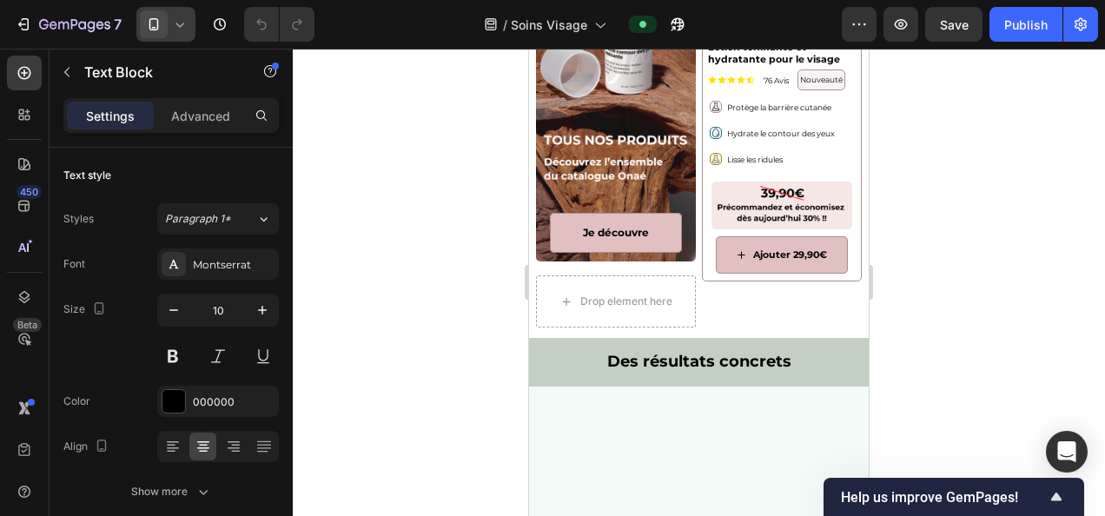
scroll to position [1352, 0]
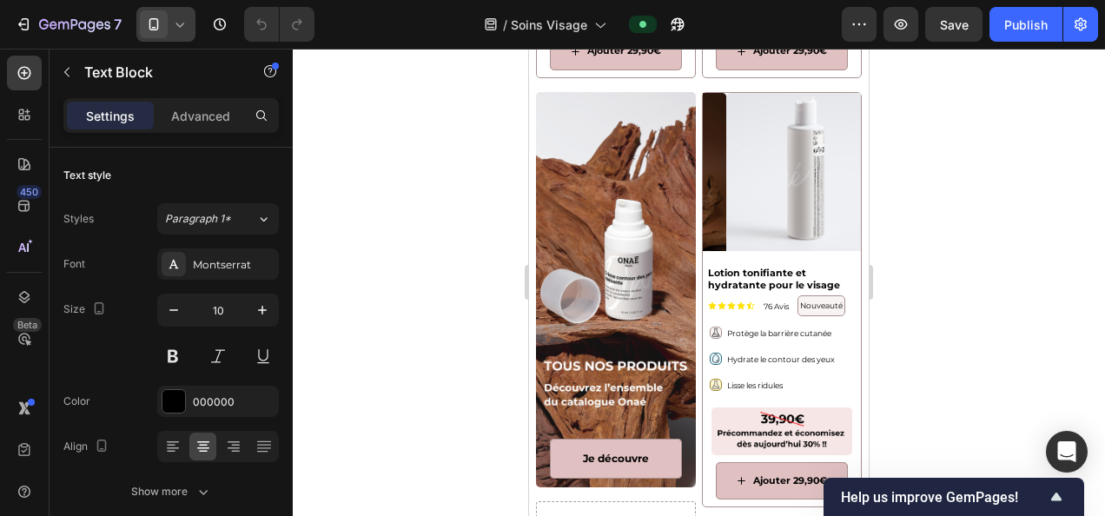
click at [180, 28] on icon at bounding box center [179, 24] width 17 height 17
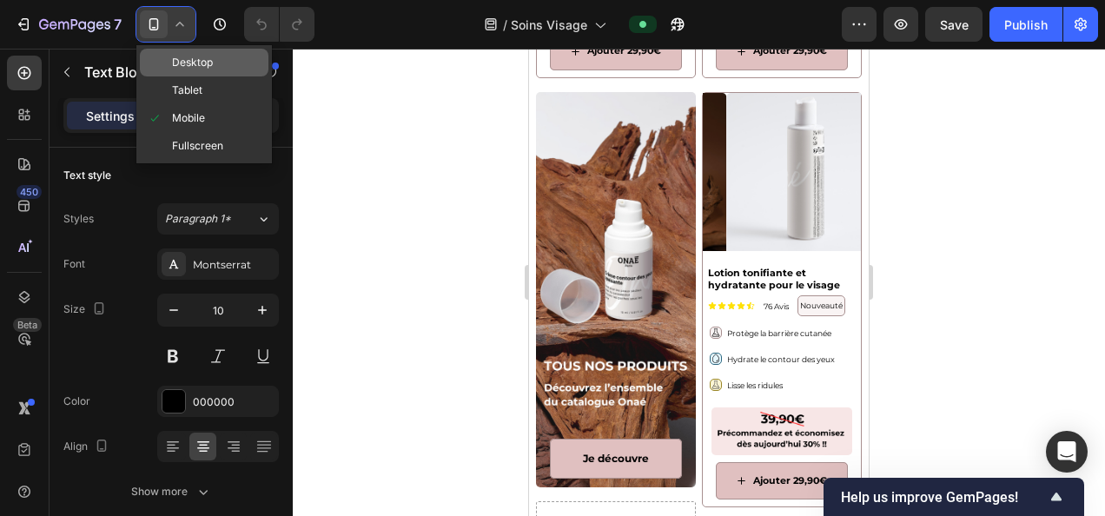
click at [208, 66] on span "Desktop" at bounding box center [192, 62] width 41 height 17
type input "16"
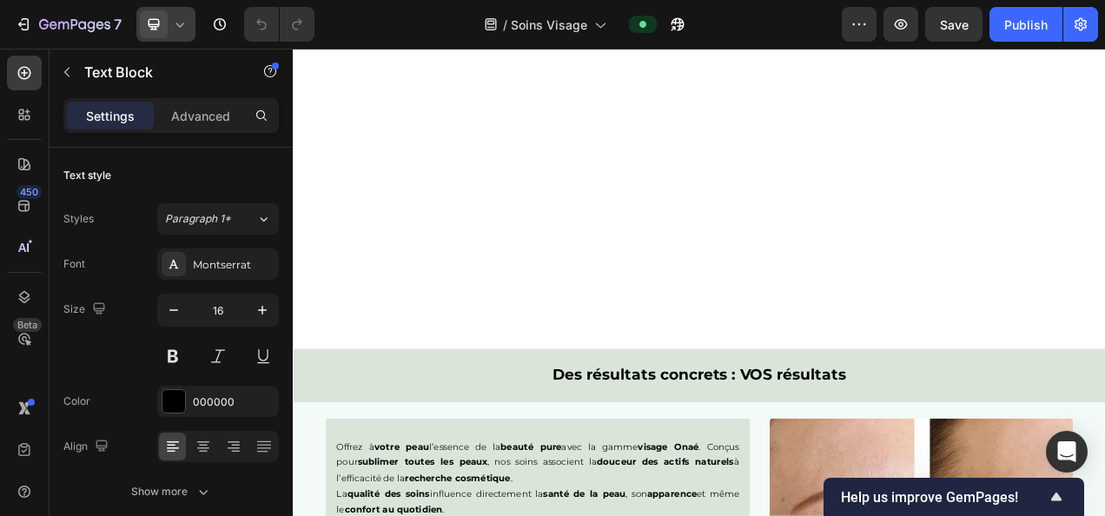
scroll to position [2629, 0]
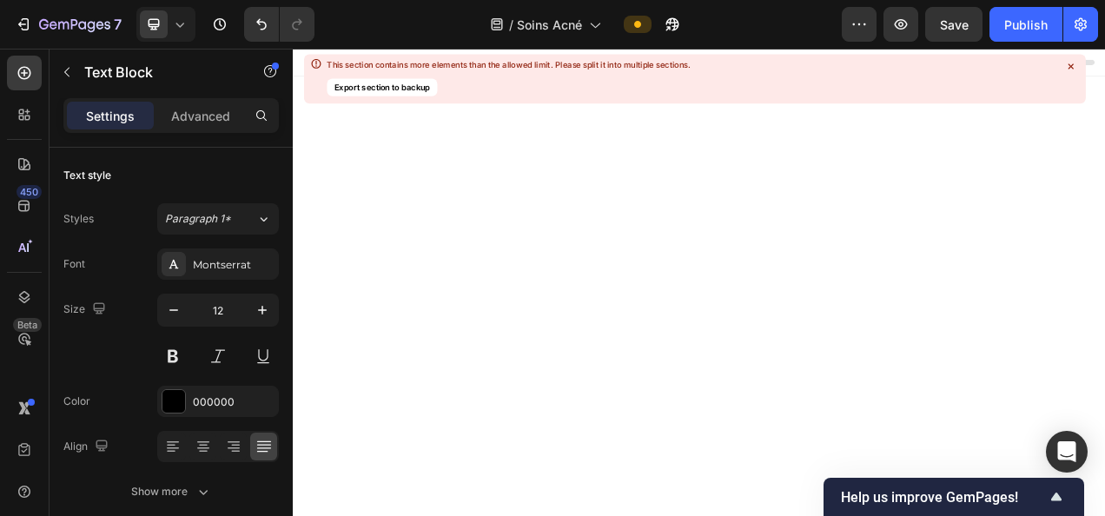
scroll to position [3578, 0]
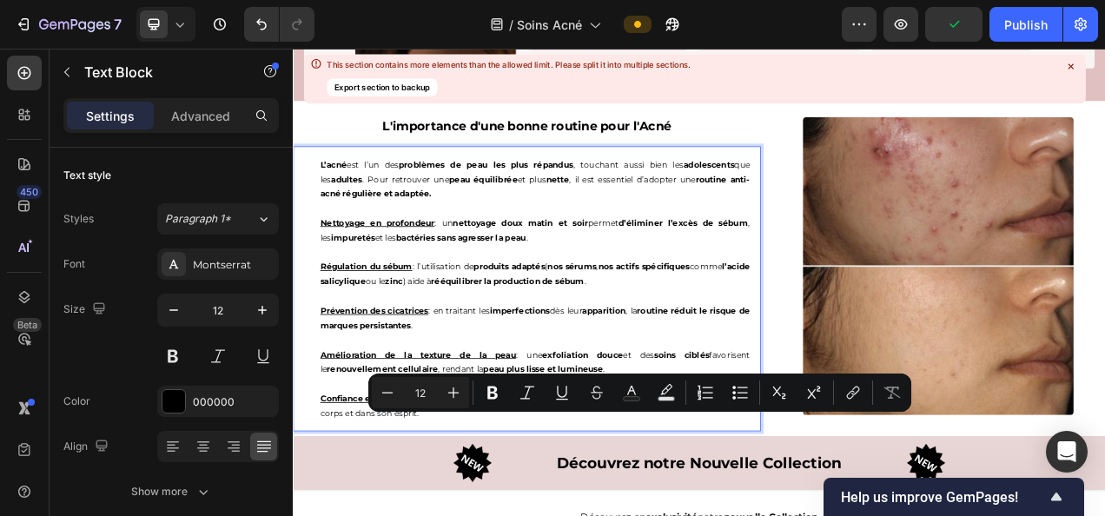
drag, startPoint x: 619, startPoint y: 521, endPoint x: 698, endPoint y: 526, distance: 79.2
click at [698, 515] on p "Confiance en soi : au-delà des bénéfices cutanés , une peau plus nette permet d…" at bounding box center [603, 506] width 552 height 37
drag, startPoint x: 492, startPoint y: 390, endPoint x: 686, endPoint y: 289, distance: 219.1
click at [492, 390] on icon "Editor contextual toolbar" at bounding box center [492, 392] width 17 height 17
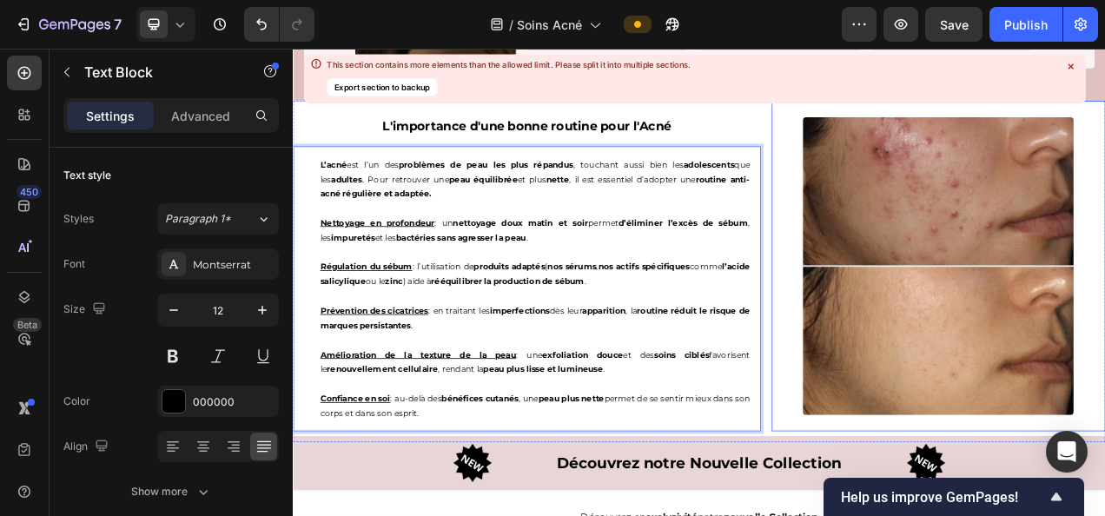
click at [935, 334] on div at bounding box center [1121, 327] width 428 height 382
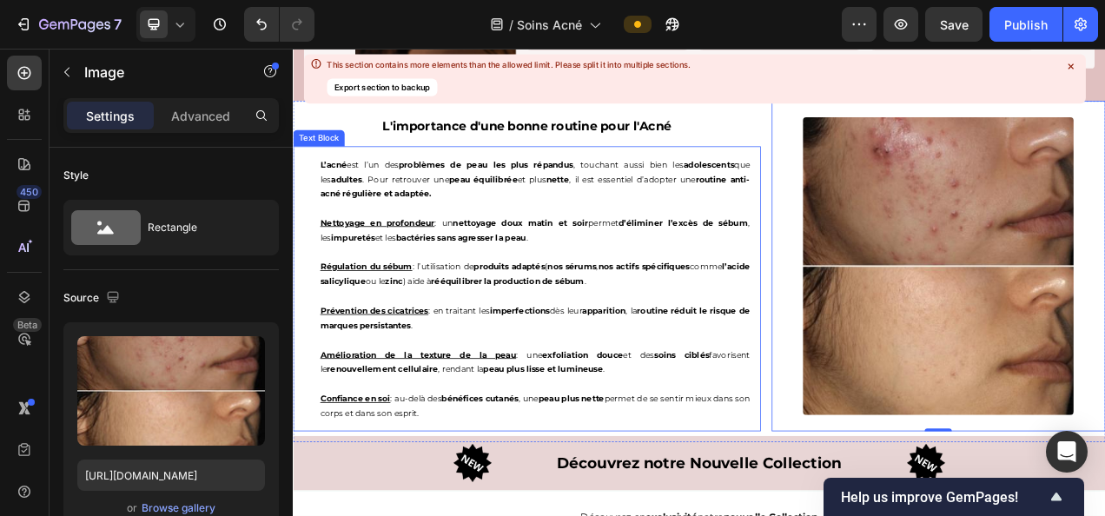
click at [780, 515] on p "Confiance en soi : au-delà des bénéfices cutanés , une peau plus nette permet d…" at bounding box center [603, 506] width 552 height 37
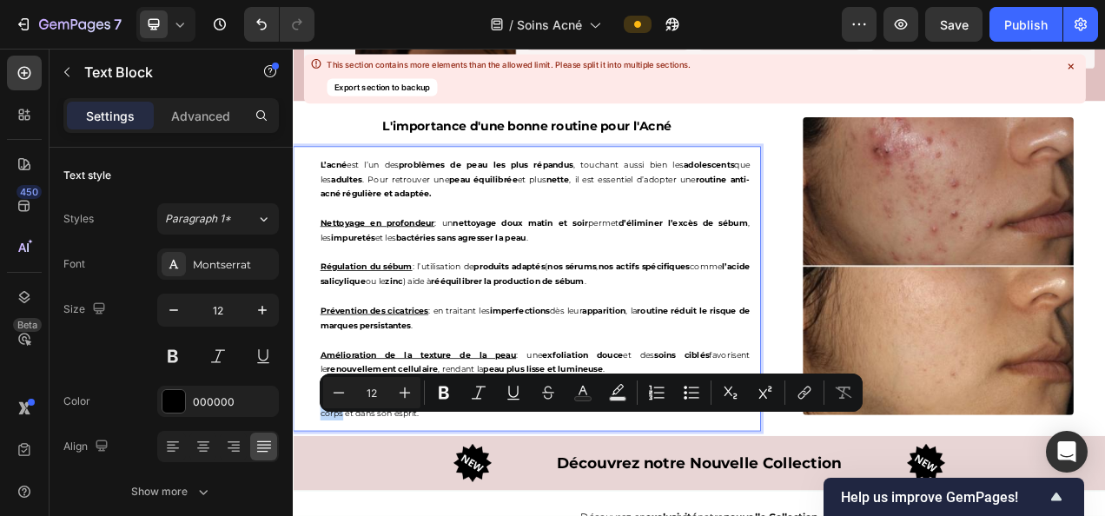
drag, startPoint x: 763, startPoint y: 523, endPoint x: 376, endPoint y: 549, distance: 388.3
click at [376, 515] on p "Confiance en soi : au-delà des bénéfices cutanés , une peau plus nette permet d…" at bounding box center [603, 506] width 552 height 37
drag, startPoint x: 438, startPoint y: 386, endPoint x: 535, endPoint y: 363, distance: 99.9
click at [438, 386] on icon "Editor contextual toolbar" at bounding box center [443, 392] width 17 height 17
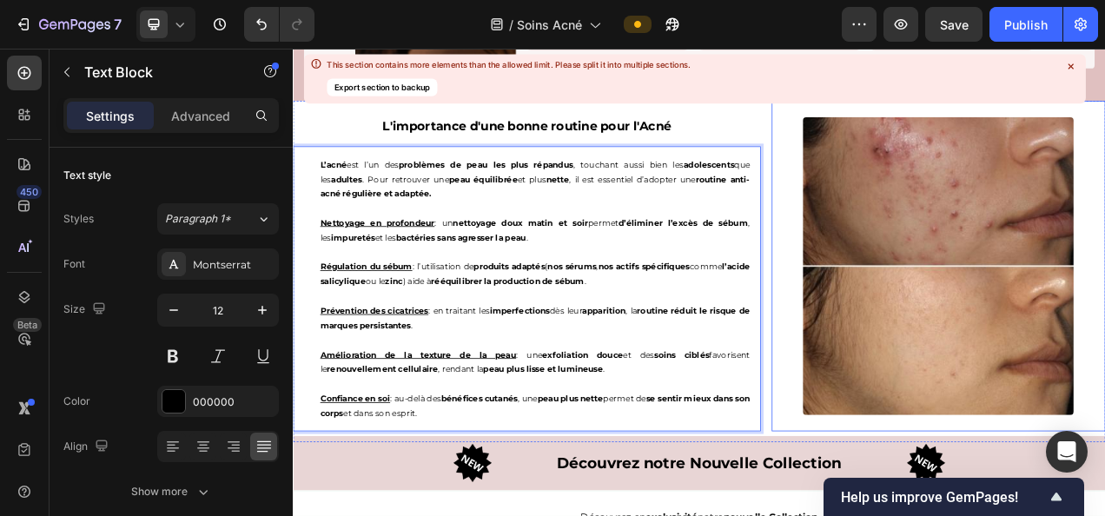
click at [907, 308] on div at bounding box center [1121, 327] width 428 height 382
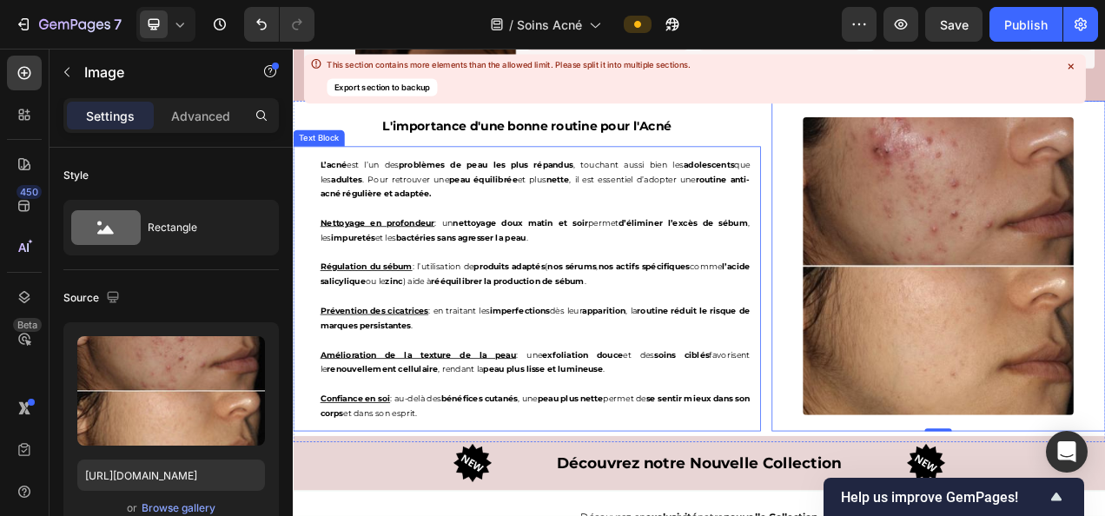
click at [446, 515] on p "Confiance en soi : au-delà des bénéfices cutanés , une peau plus nette permet d…" at bounding box center [603, 506] width 552 height 37
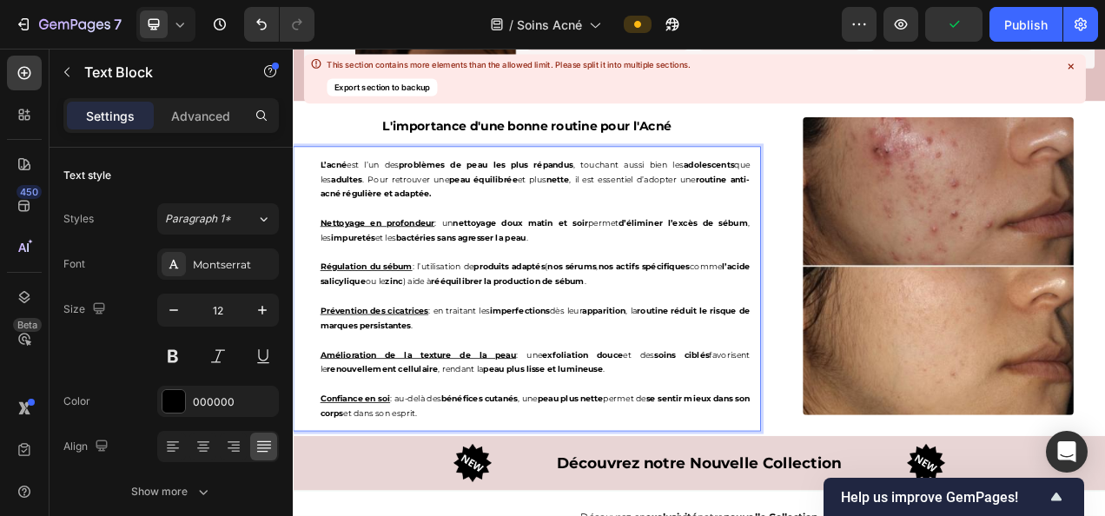
drag, startPoint x: 452, startPoint y: 544, endPoint x: 491, endPoint y: 539, distance: 39.4
click at [491, 515] on p "Confiance en soi : au-delà des bénéfices cutanés , une peau plus nette permet d…" at bounding box center [603, 506] width 552 height 37
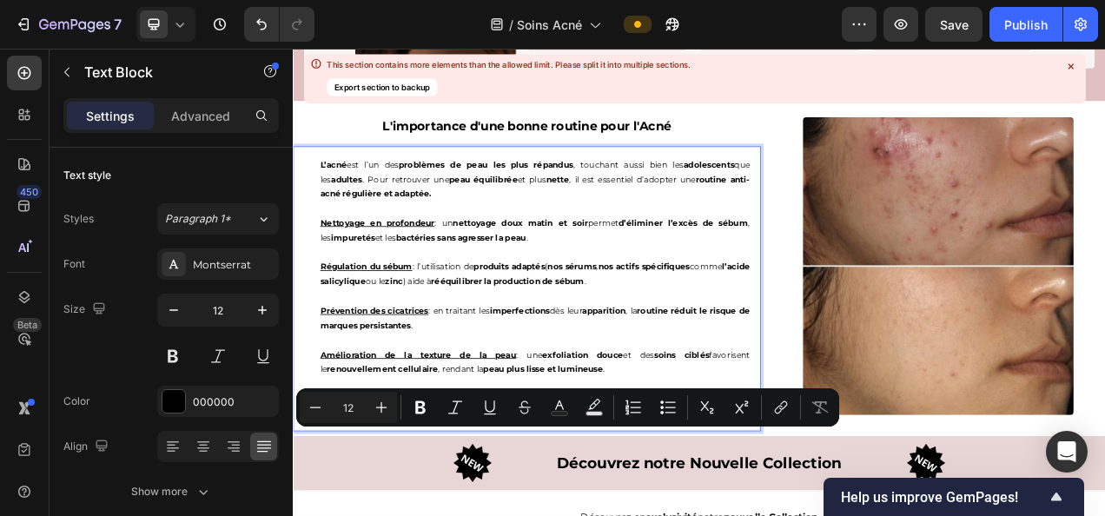
drag, startPoint x: 451, startPoint y: 541, endPoint x: 505, endPoint y: 545, distance: 54.0
click at [505, 515] on p "Confiance en soi : au-delà des bénéfices cutanés , une peau plus nette permet d…" at bounding box center [603, 506] width 552 height 37
click at [426, 410] on icon "Editor contextual toolbar" at bounding box center [420, 407] width 17 height 17
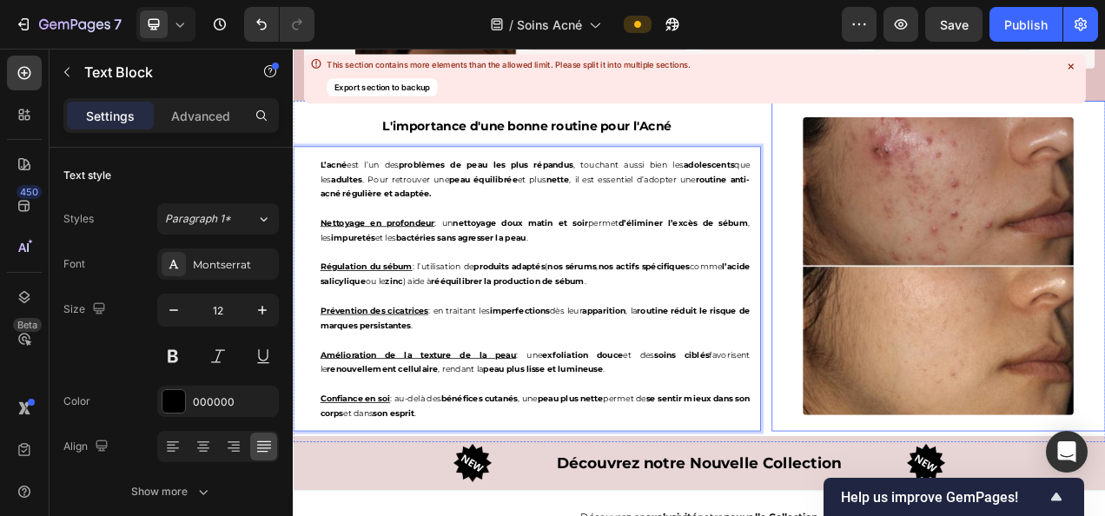
click at [911, 318] on div at bounding box center [1121, 327] width 428 height 382
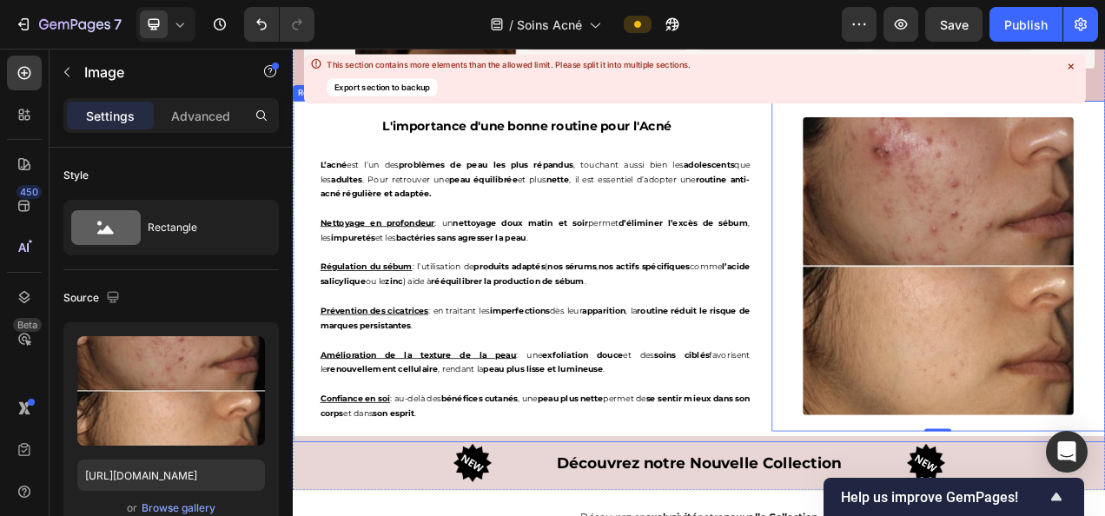
click at [835, 151] on div "L'importance d'une bonne routine pour l'Acné Heading L’acné est l’un des problè…" at bounding box center [593, 328] width 600 height 424
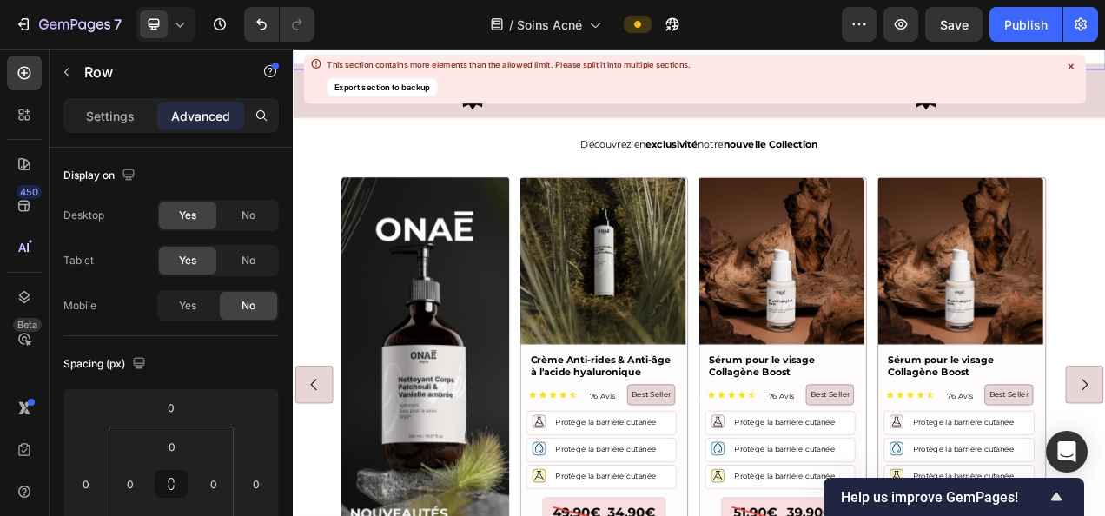
scroll to position [4080, 0]
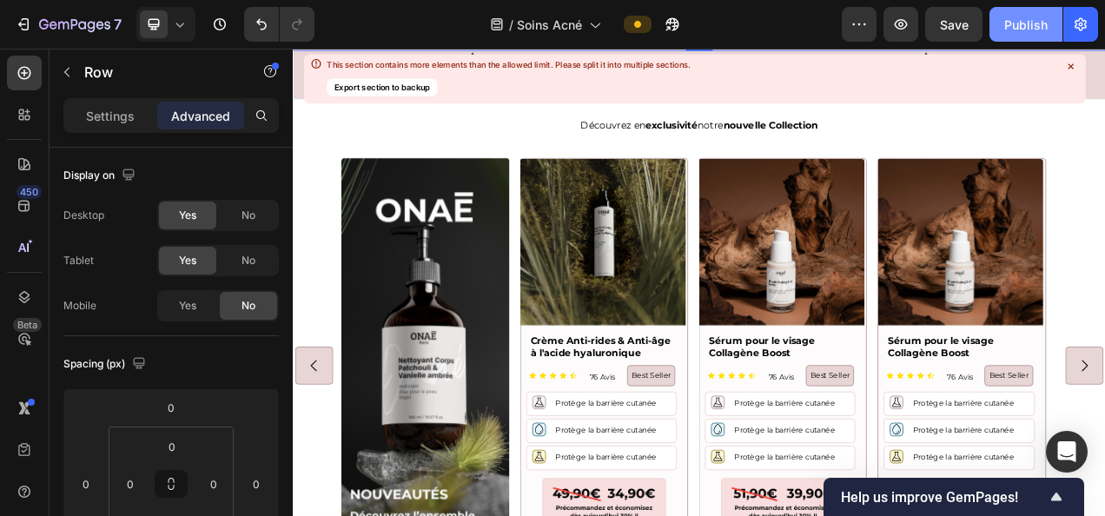
click at [1028, 31] on div "Publish" at bounding box center [1025, 25] width 43 height 18
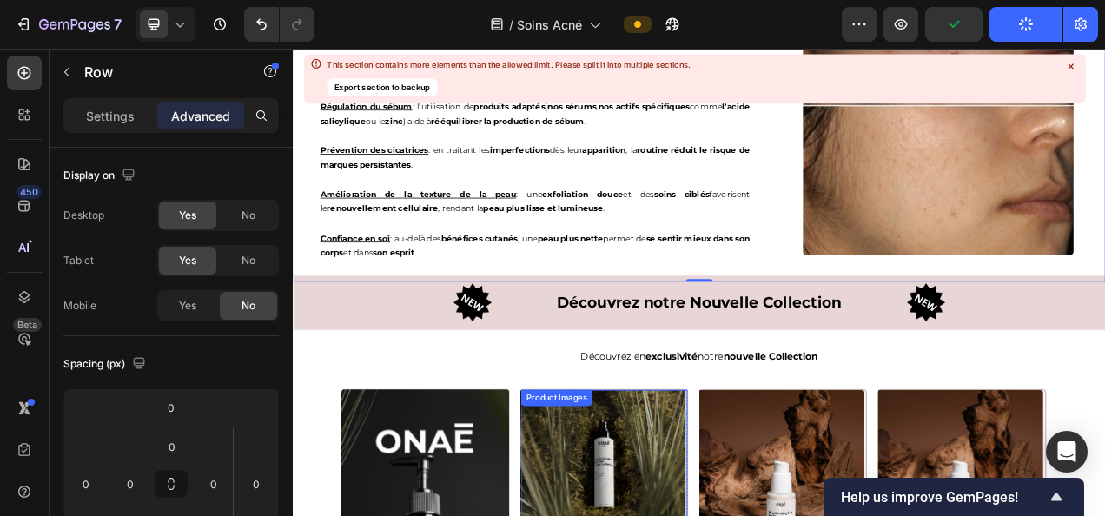
scroll to position [3783, 0]
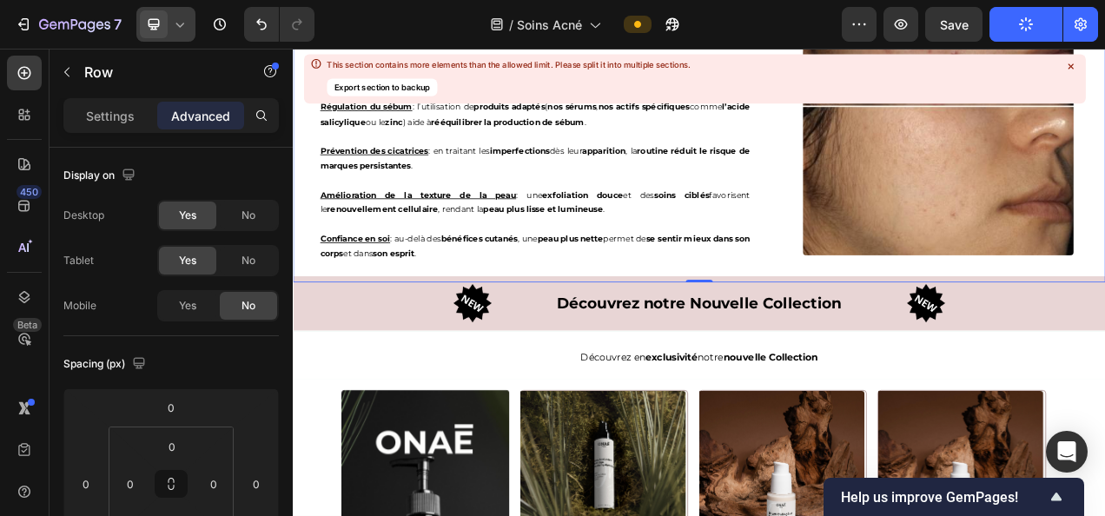
click at [182, 32] on icon at bounding box center [179, 24] width 17 height 17
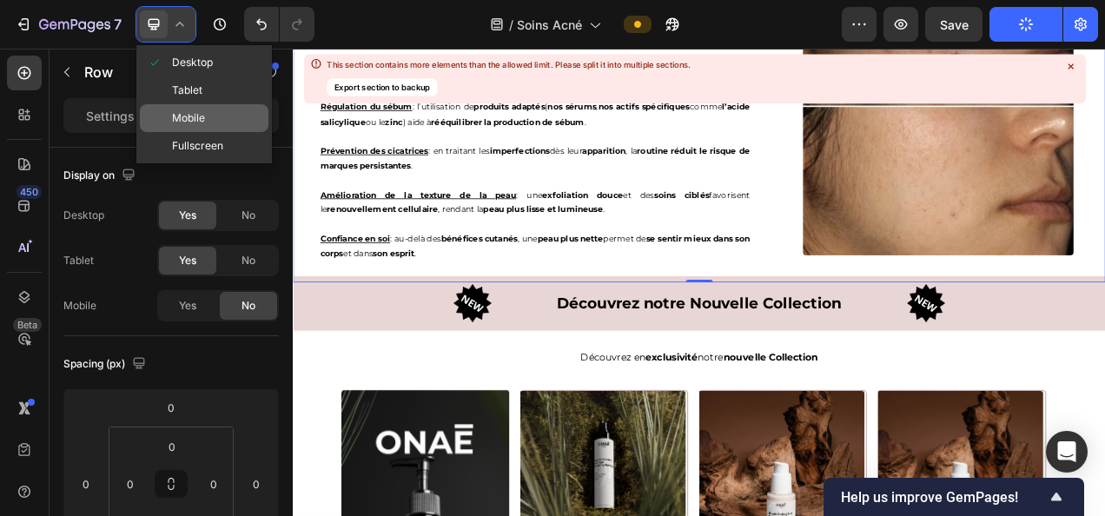
click at [205, 115] on div "Mobile" at bounding box center [204, 118] width 129 height 28
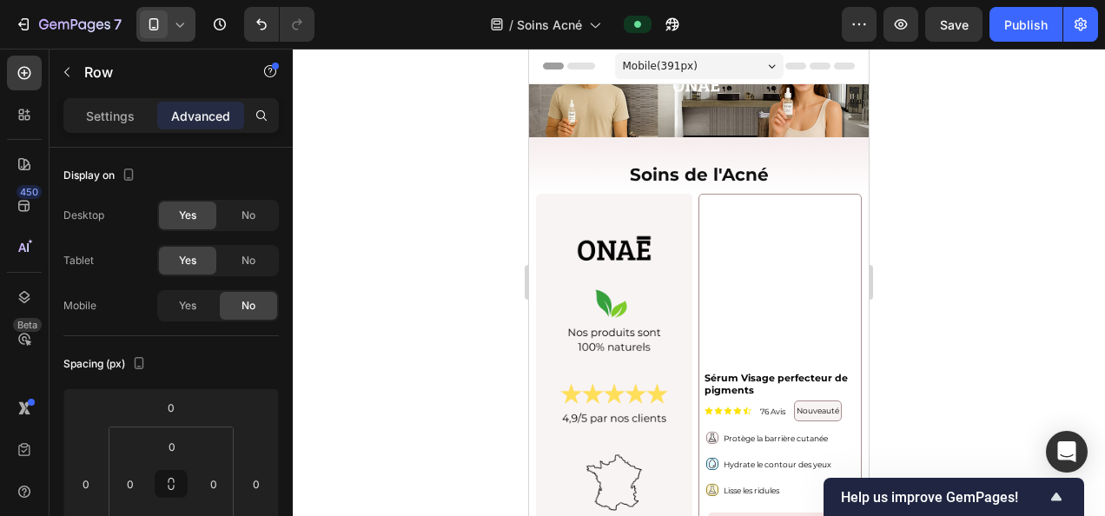
click at [942, 112] on div at bounding box center [699, 282] width 812 height 467
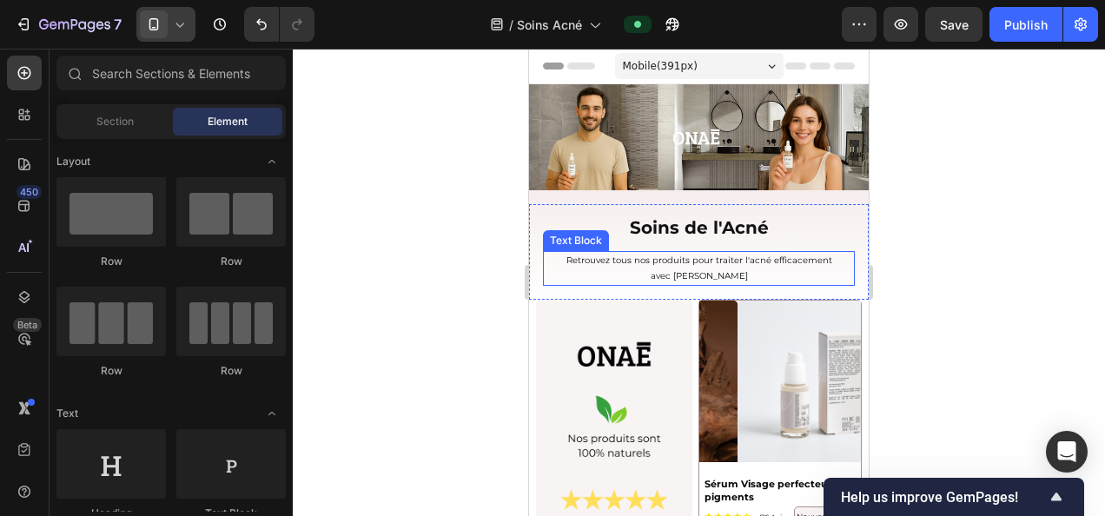
click at [631, 254] on p "Retrouvez tous nos produits pour traiter l'acné efficacement" at bounding box center [699, 261] width 308 height 16
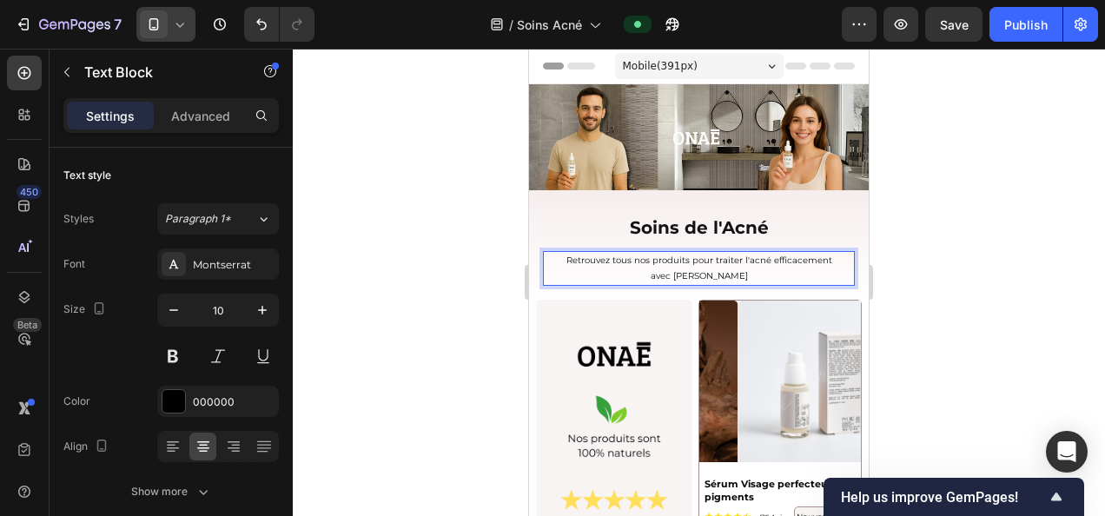
click at [607, 254] on p "Retrouvez tous nos produits pour traiter l'acné efficacement" at bounding box center [699, 261] width 308 height 16
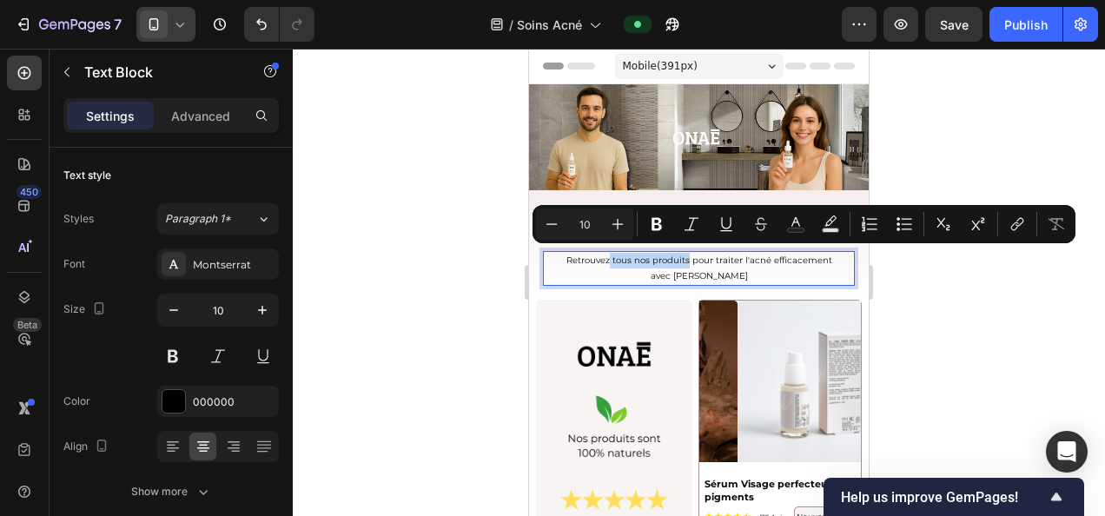
drag, startPoint x: 606, startPoint y: 254, endPoint x: 676, endPoint y: 260, distance: 69.7
click at [676, 260] on p "Retrouvez tous nos produits pour traiter l'acné efficacement" at bounding box center [699, 261] width 308 height 16
click at [661, 226] on icon "Editor contextual toolbar" at bounding box center [656, 224] width 10 height 13
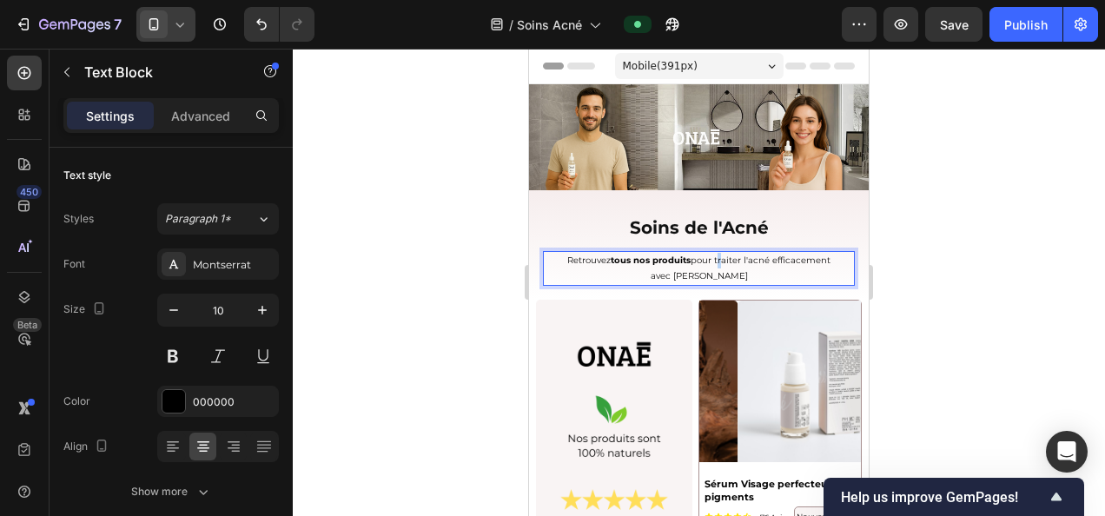
click at [712, 261] on p "Retrouvez tous nos produits pour traiter l'acné efficacement" at bounding box center [699, 261] width 308 height 16
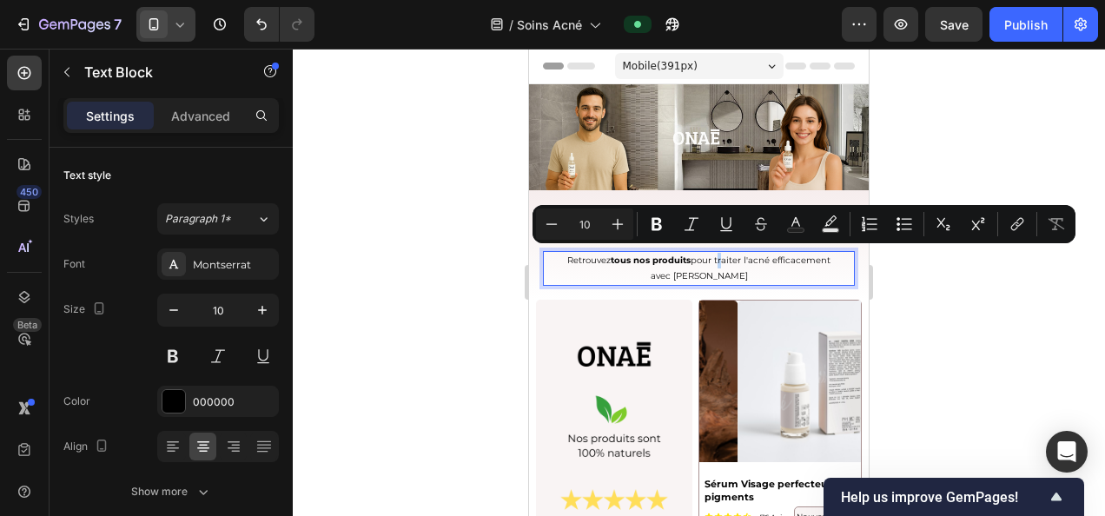
click at [712, 258] on p "Retrouvez tous nos produits pour traiter l'acné efficacement" at bounding box center [699, 261] width 308 height 16
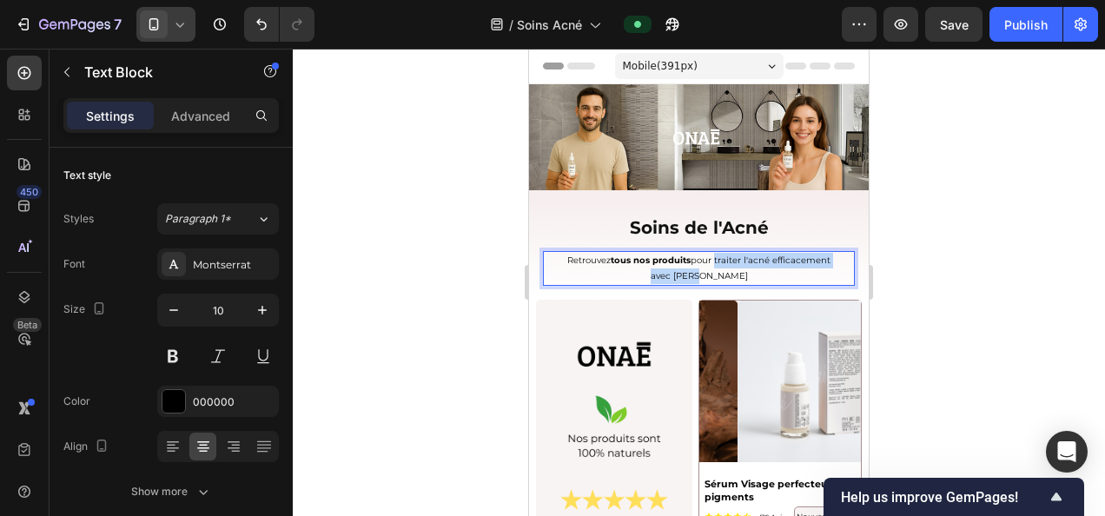
drag, startPoint x: 709, startPoint y: 257, endPoint x: 727, endPoint y: 273, distance: 24.0
click at [727, 273] on div "Retrouvez tous nos produits pour traiter l'acné efficacement avec Onaé" at bounding box center [699, 268] width 312 height 35
click at [889, 198] on div at bounding box center [699, 282] width 812 height 467
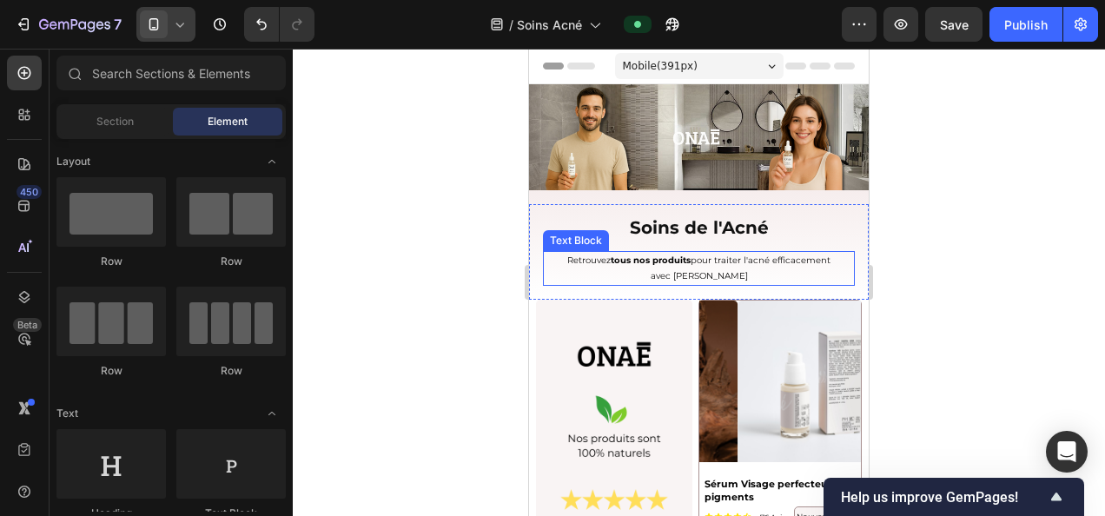
click at [728, 254] on p "Retrouvez tous nos produits pour traiter l'acné efficacement" at bounding box center [699, 261] width 308 height 16
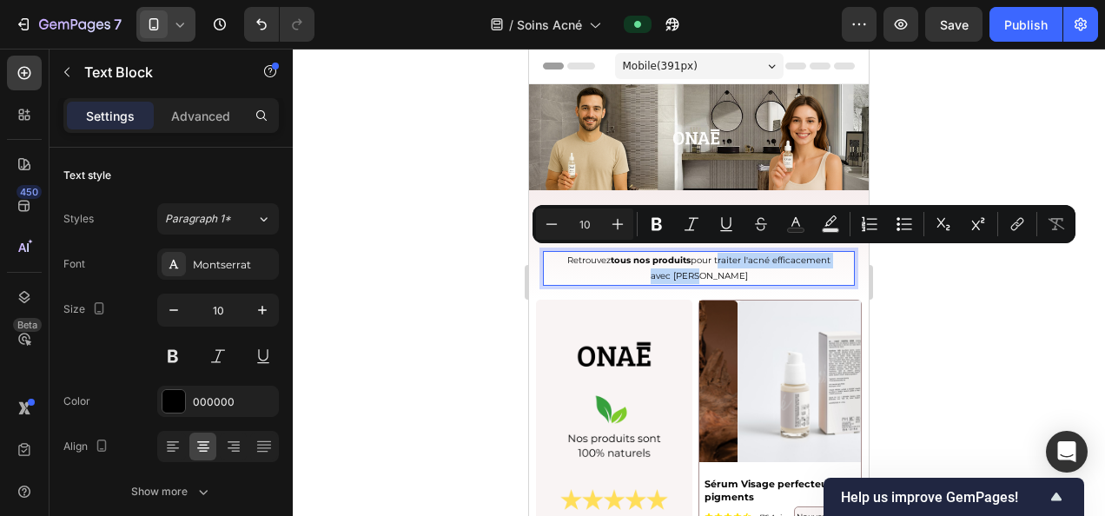
drag, startPoint x: 710, startPoint y: 257, endPoint x: 726, endPoint y: 274, distance: 23.4
click at [726, 274] on div "Retrouvez tous nos produits pour traiter l'acné efficacement avec Onaé" at bounding box center [699, 268] width 312 height 35
click at [659, 221] on icon "Editor contextual toolbar" at bounding box center [656, 224] width 10 height 13
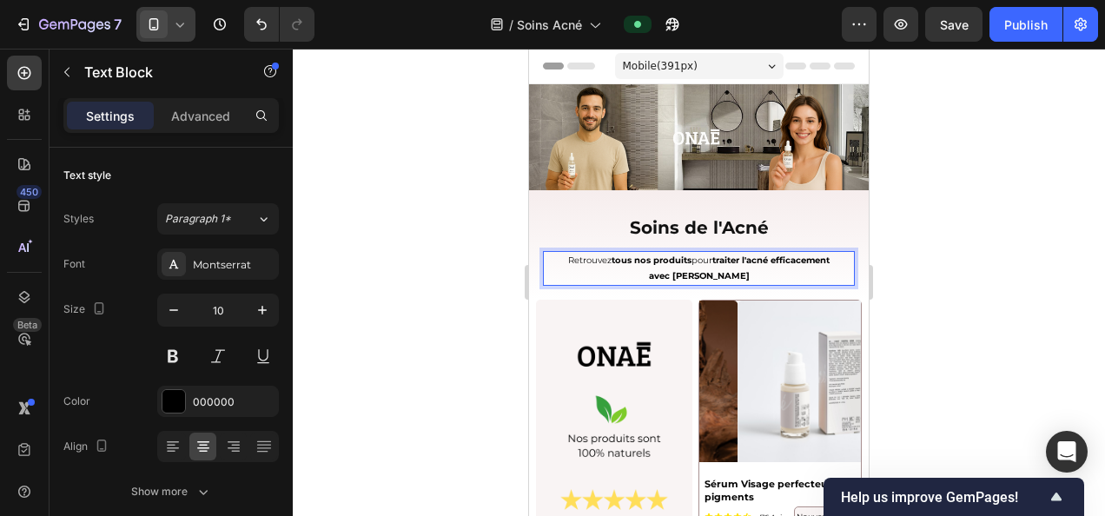
click at [900, 299] on div at bounding box center [699, 282] width 812 height 467
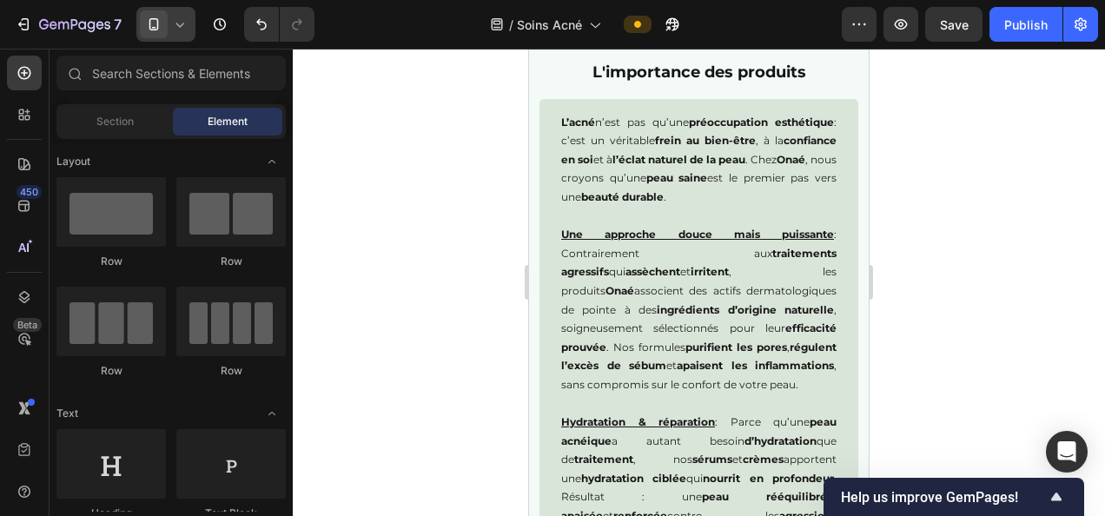
scroll to position [1962, 0]
click at [685, 348] on strong "purifient les pores" at bounding box center [736, 346] width 102 height 13
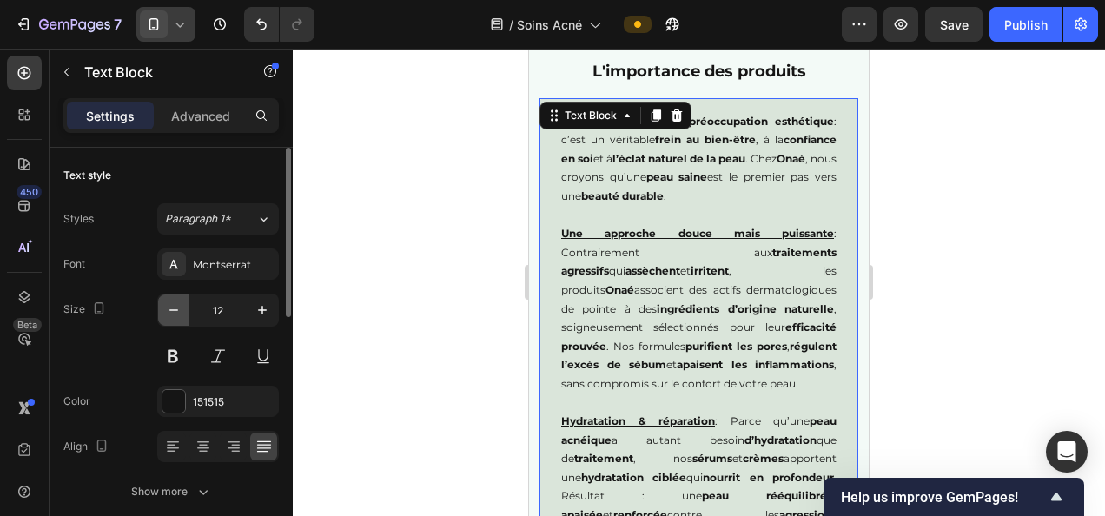
click at [172, 312] on icon "button" at bounding box center [173, 309] width 17 height 17
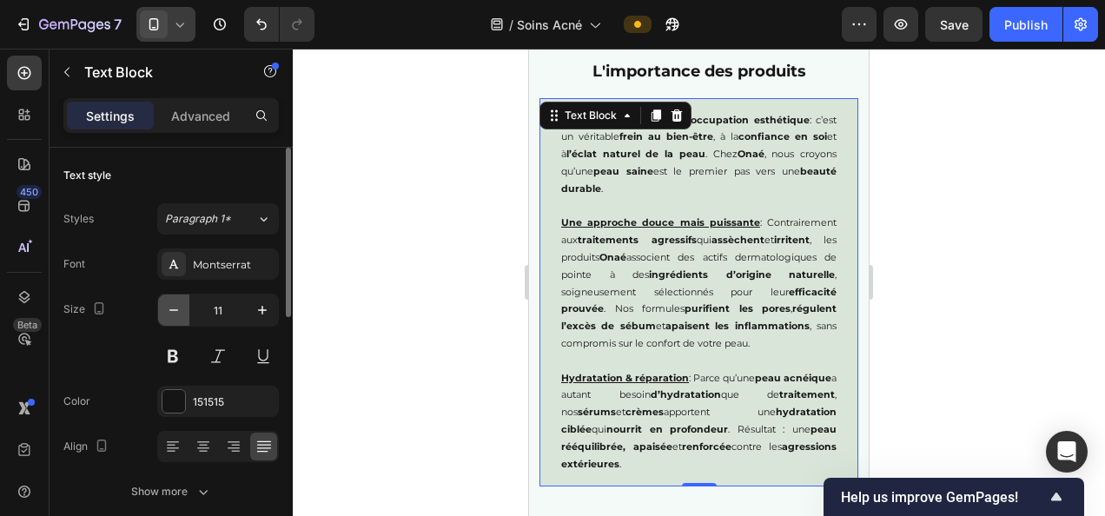
click at [172, 312] on icon "button" at bounding box center [173, 309] width 17 height 17
type input "10"
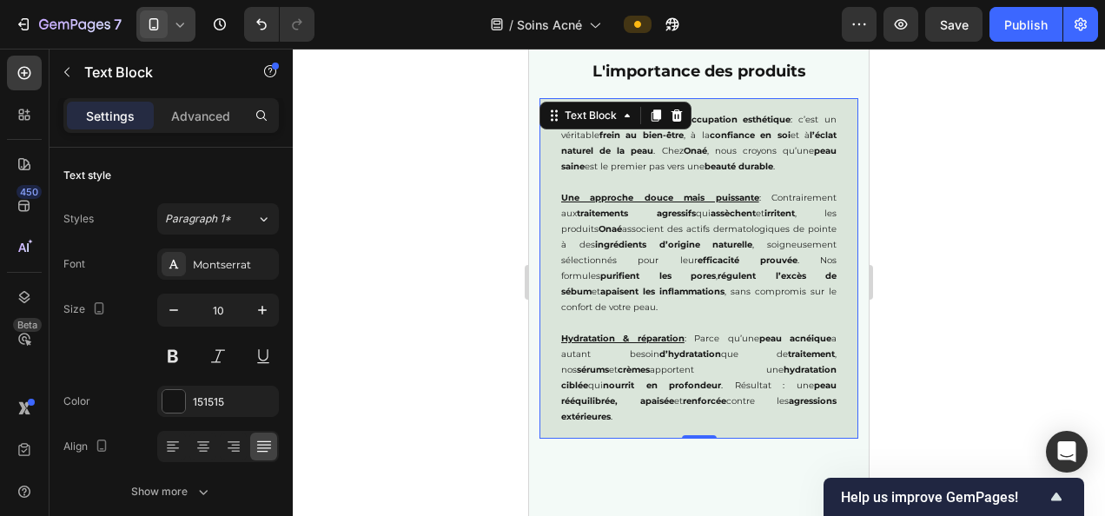
click at [455, 250] on div at bounding box center [699, 282] width 812 height 467
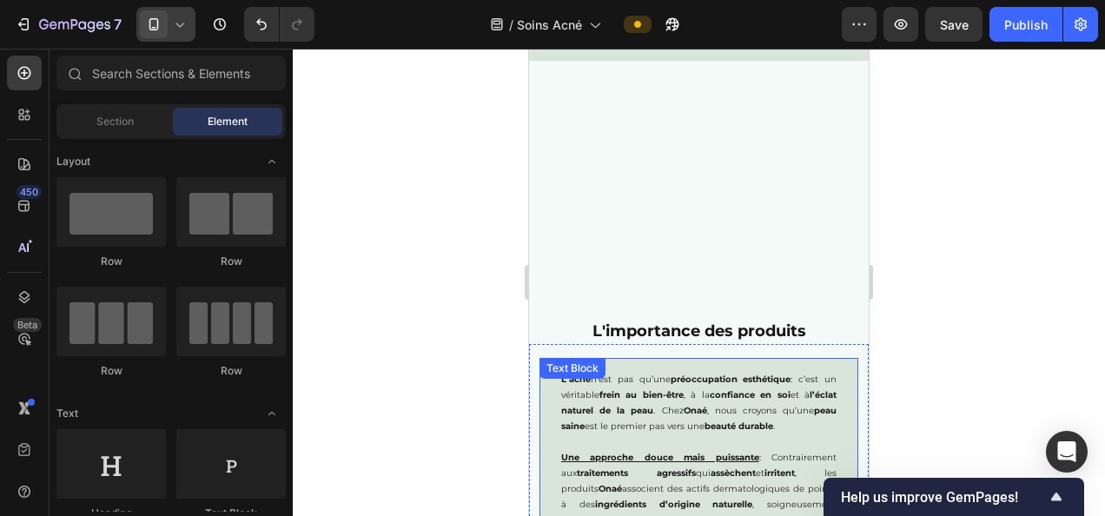
scroll to position [1702, 0]
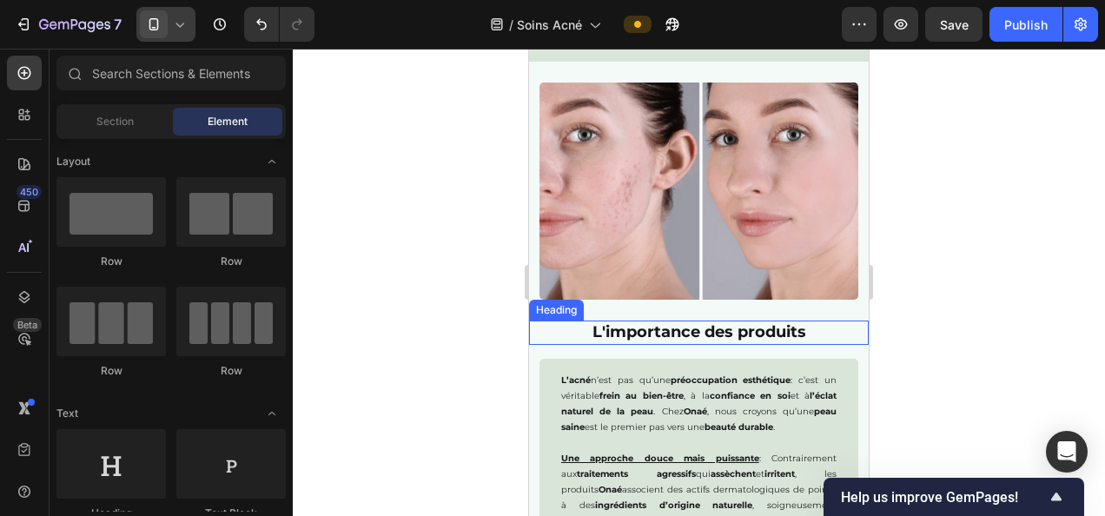
click at [705, 335] on h2 "L'importance des produits" at bounding box center [699, 332] width 340 height 23
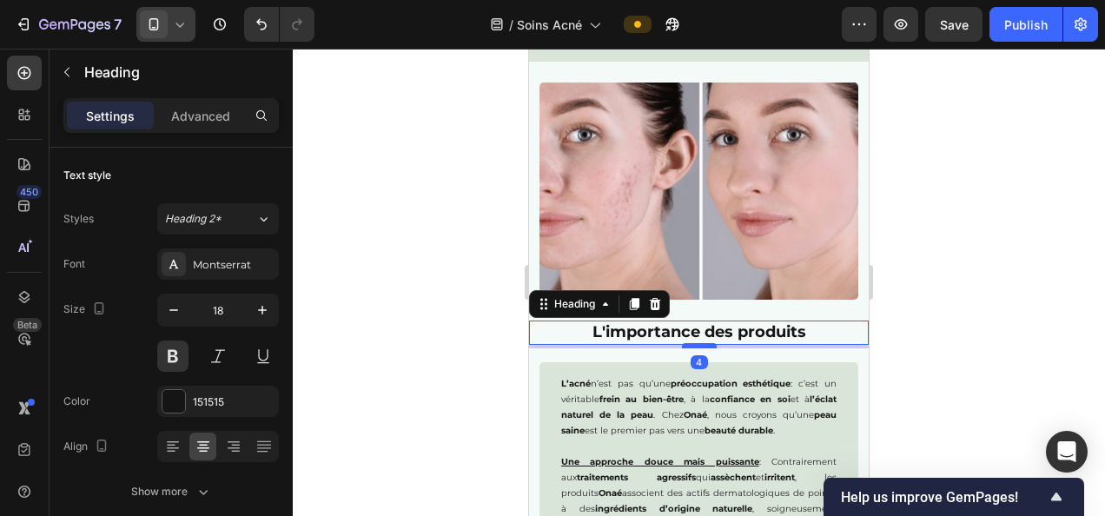
click at [701, 344] on div at bounding box center [699, 345] width 35 height 5
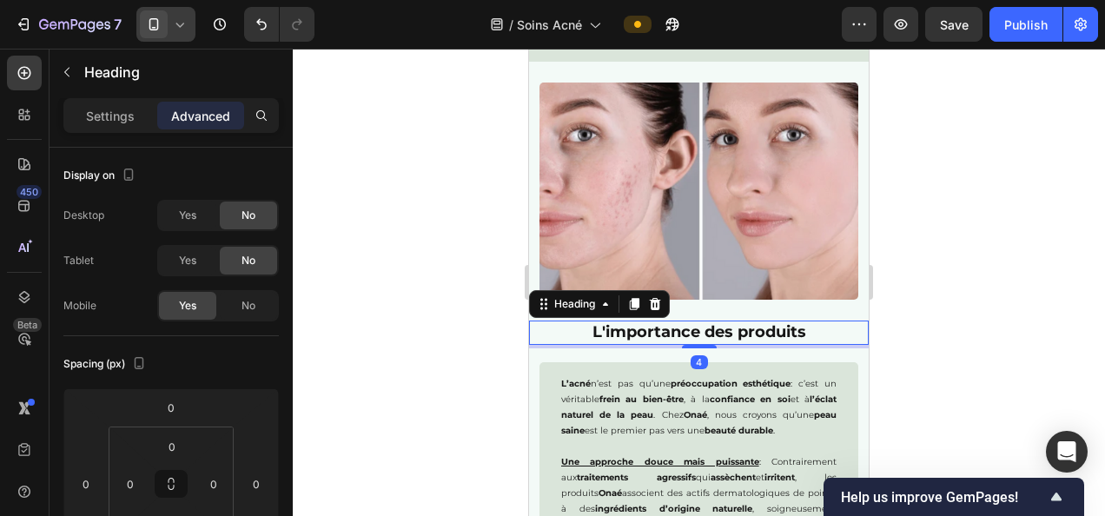
click at [1021, 320] on div at bounding box center [699, 282] width 812 height 467
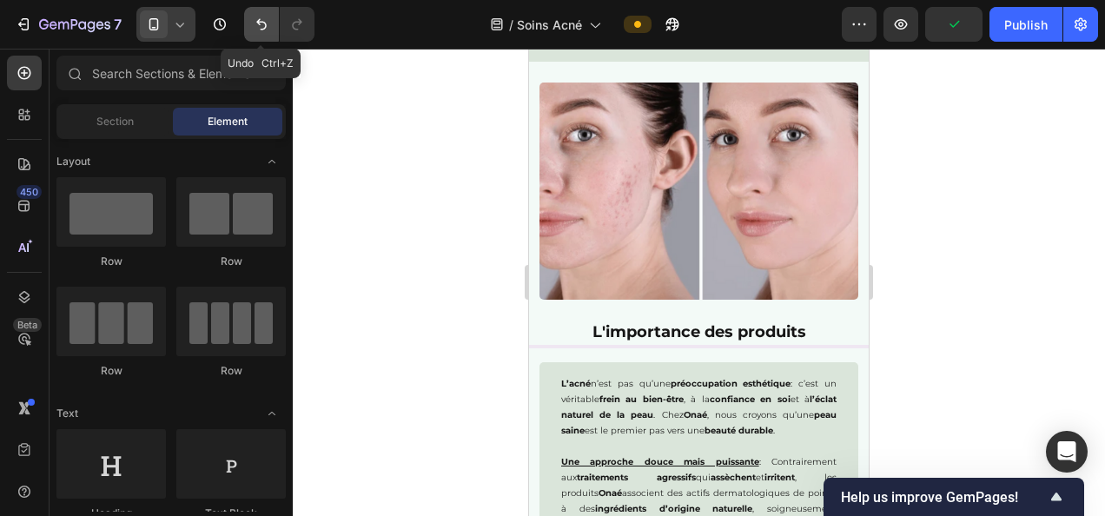
click at [263, 17] on icon "Undo/Redo" at bounding box center [261, 24] width 17 height 17
click at [259, 16] on icon "Undo/Redo" at bounding box center [261, 24] width 17 height 17
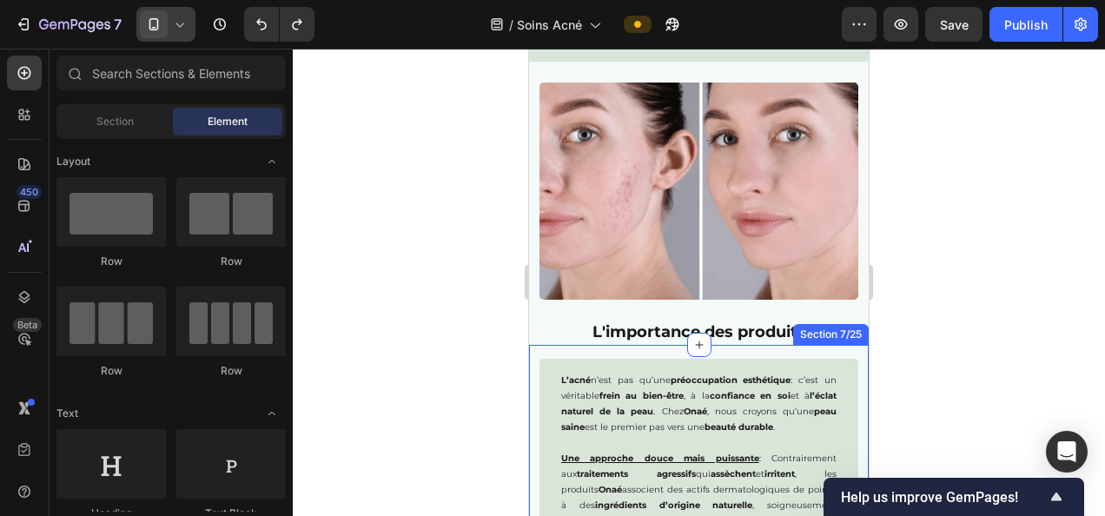
click at [674, 347] on div "L’acné n’est pas qu’une préoccupation esthétique : c’est un véritable frein au …" at bounding box center [699, 522] width 340 height 354
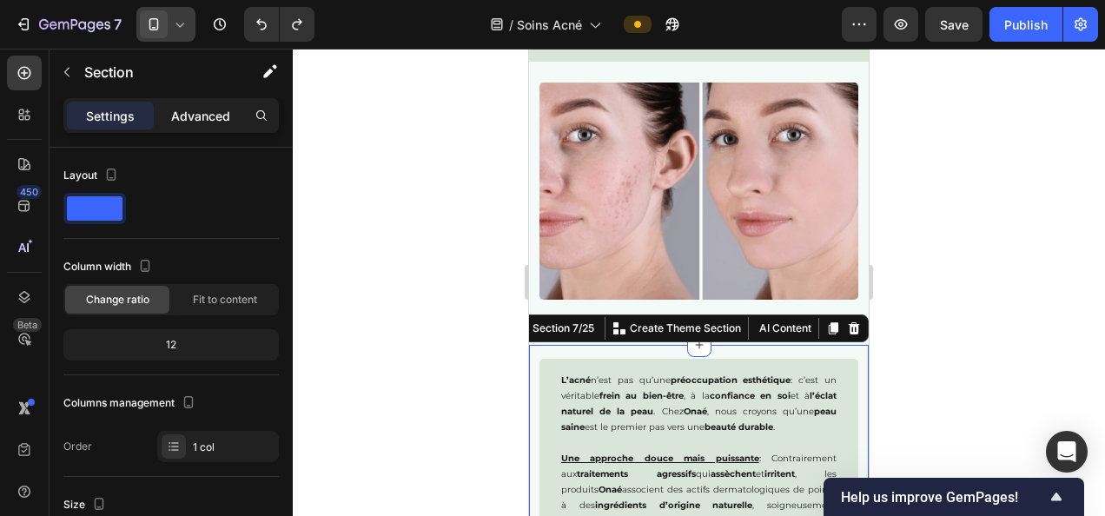
click at [193, 127] on div "Advanced" at bounding box center [200, 116] width 87 height 28
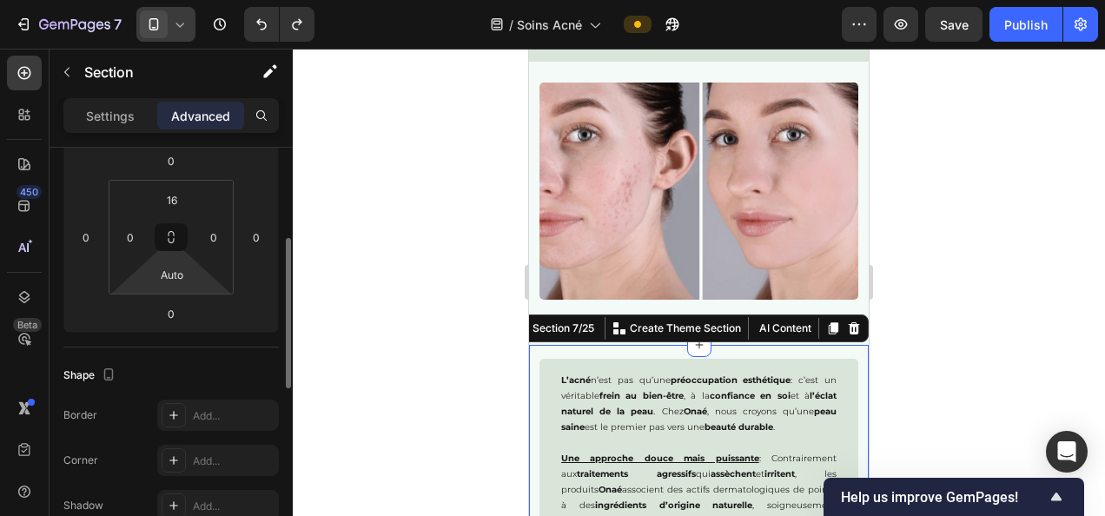
scroll to position [248, 0]
click at [170, 189] on input "16" at bounding box center [172, 198] width 35 height 26
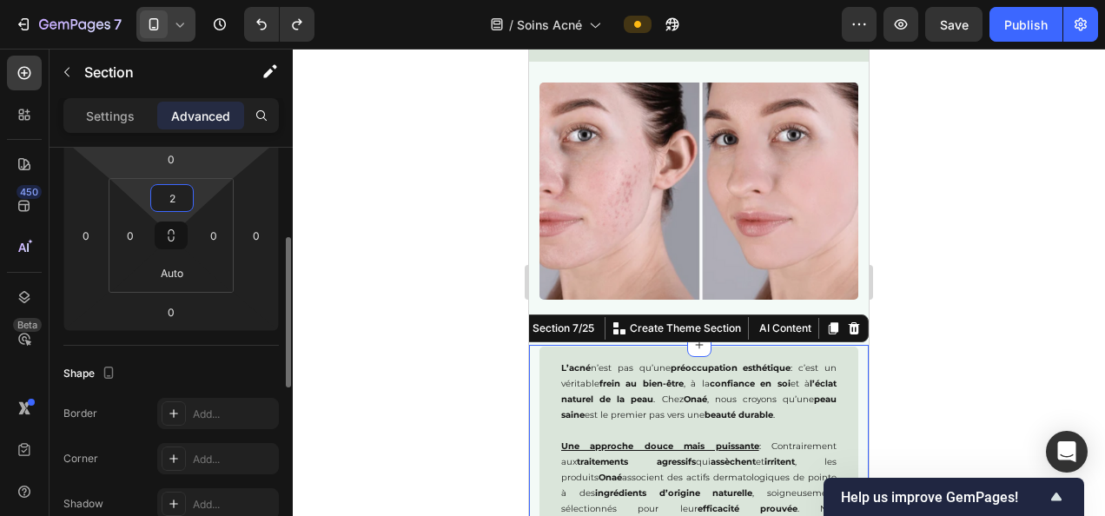
type input "20"
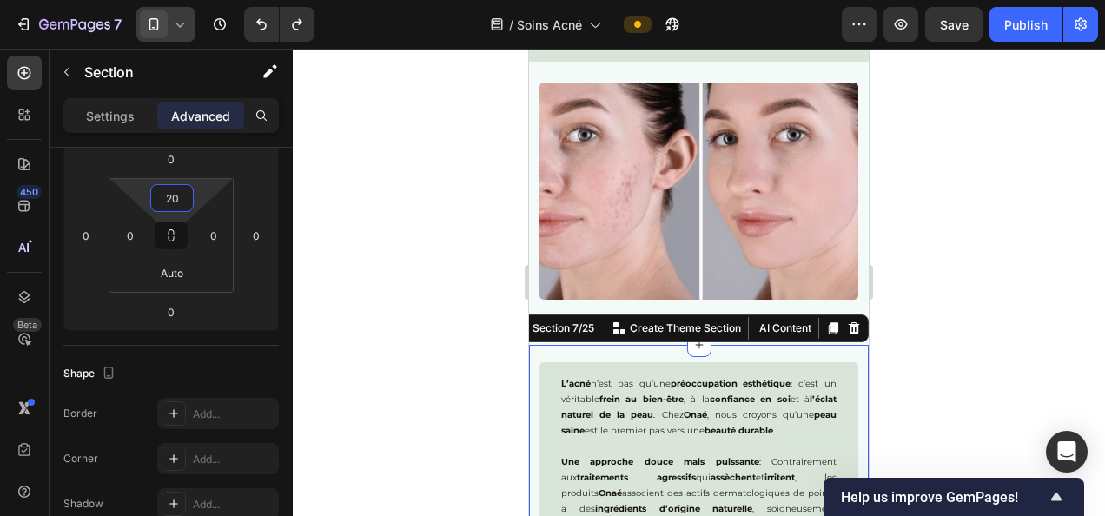
click at [436, 240] on div at bounding box center [699, 282] width 812 height 467
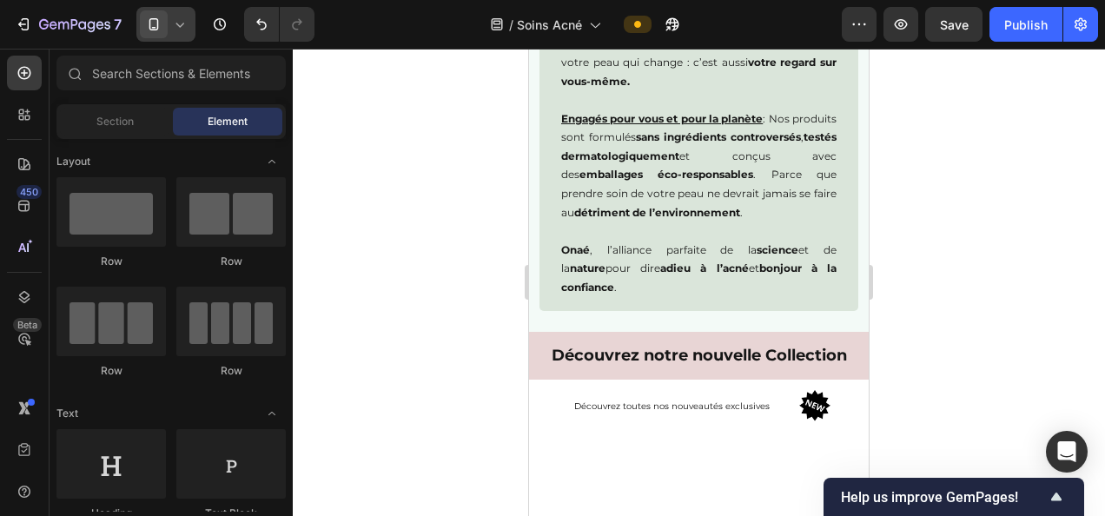
scroll to position [2481, 0]
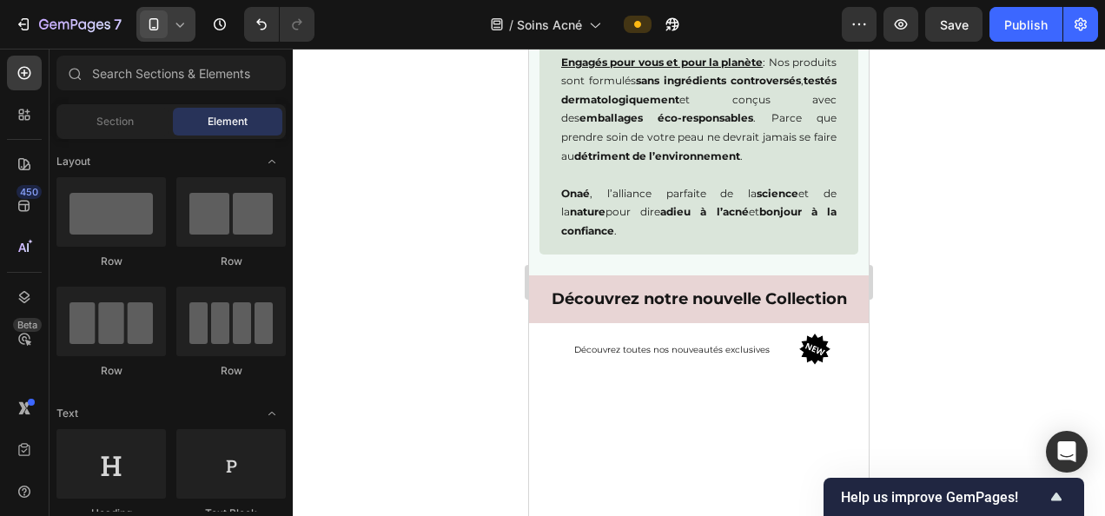
click at [728, 87] on strong "sans ingrédients controversés" at bounding box center [718, 80] width 165 height 13
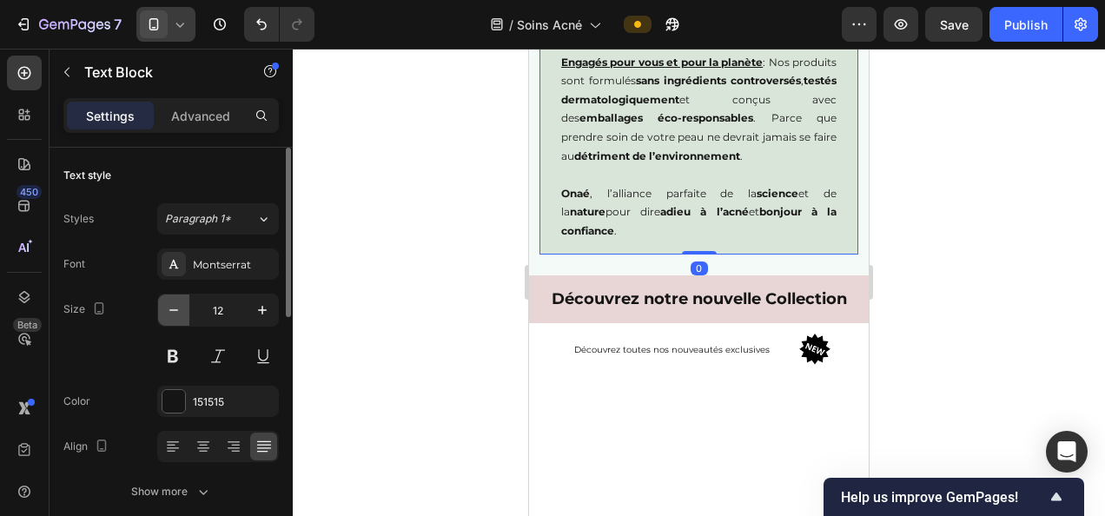
click at [181, 313] on icon "button" at bounding box center [173, 309] width 17 height 17
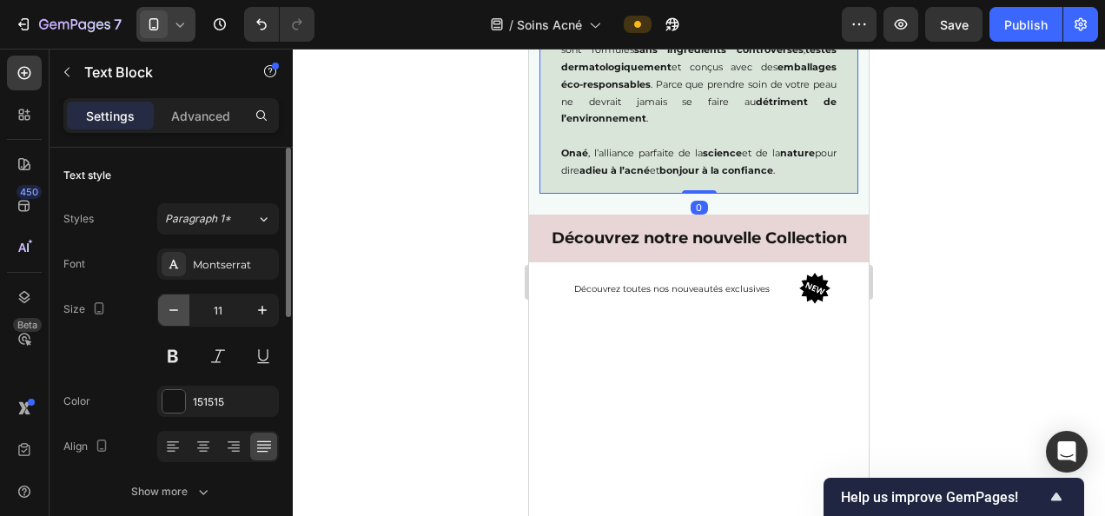
type input "10"
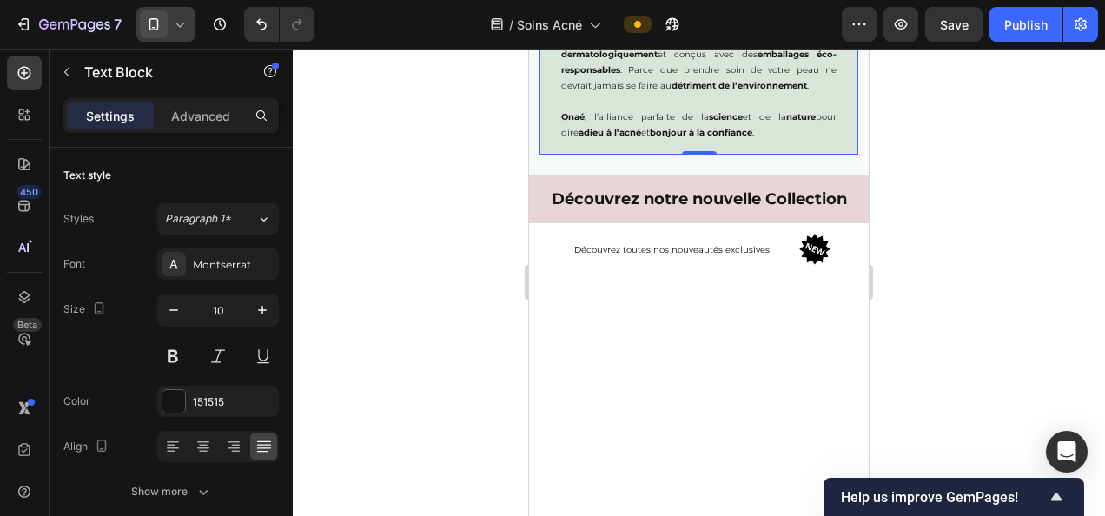
click at [442, 297] on div at bounding box center [699, 282] width 812 height 467
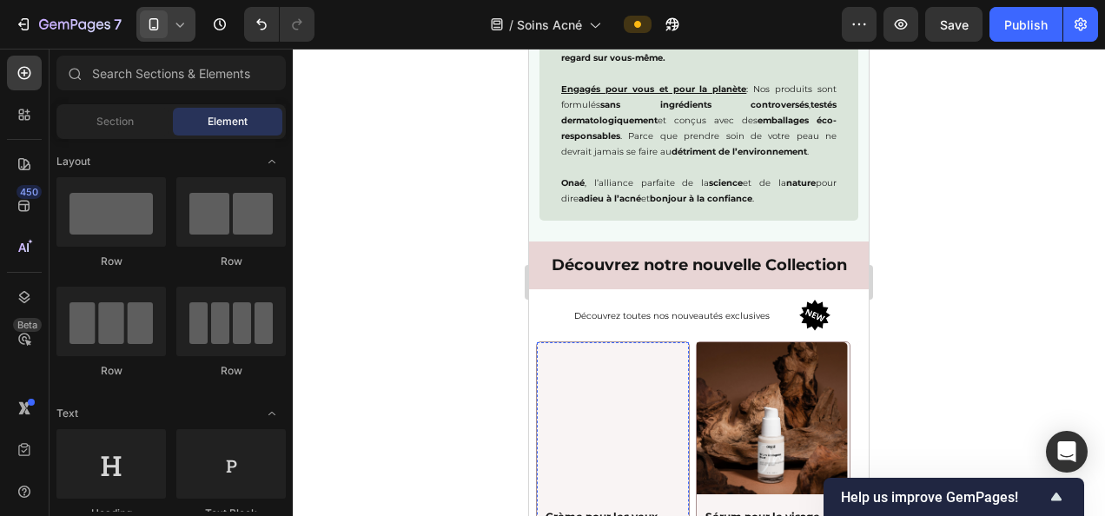
scroll to position [2518, 0]
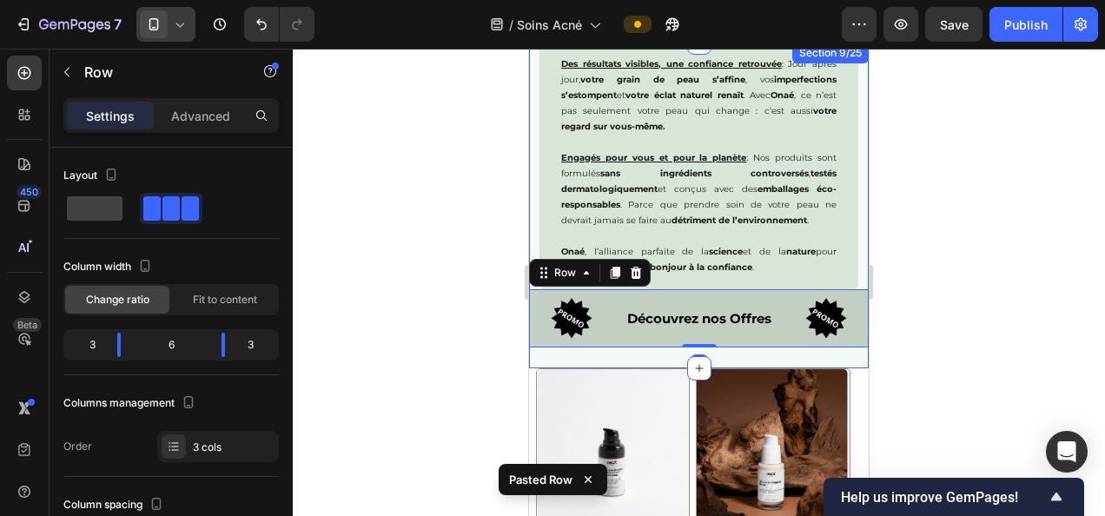
click at [849, 271] on div "Des résultats visibles, une confiance retrouvée : Jour après jour, votre grain …" at bounding box center [699, 196] width 340 height 306
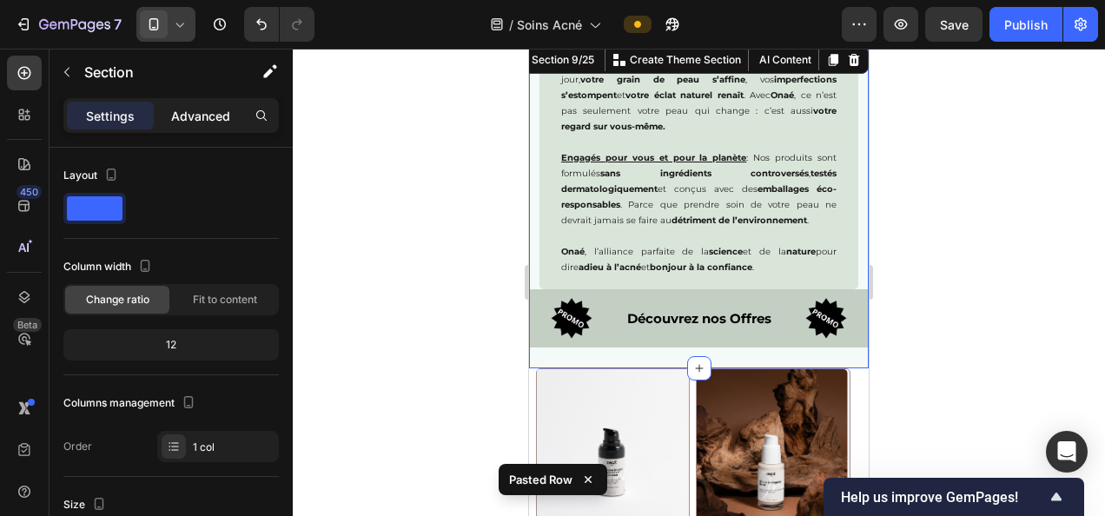
click at [205, 113] on p "Advanced" at bounding box center [200, 116] width 59 height 18
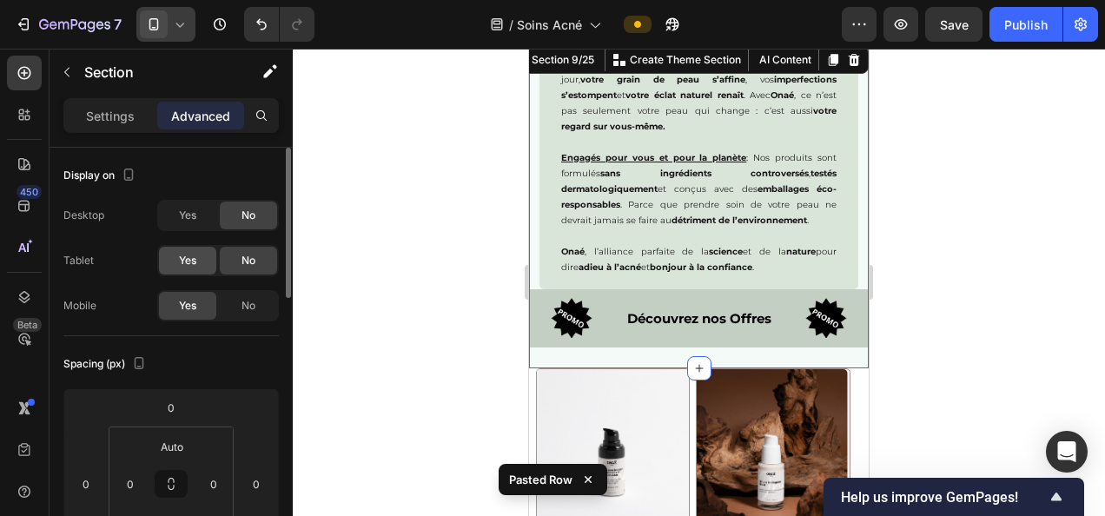
scroll to position [267, 0]
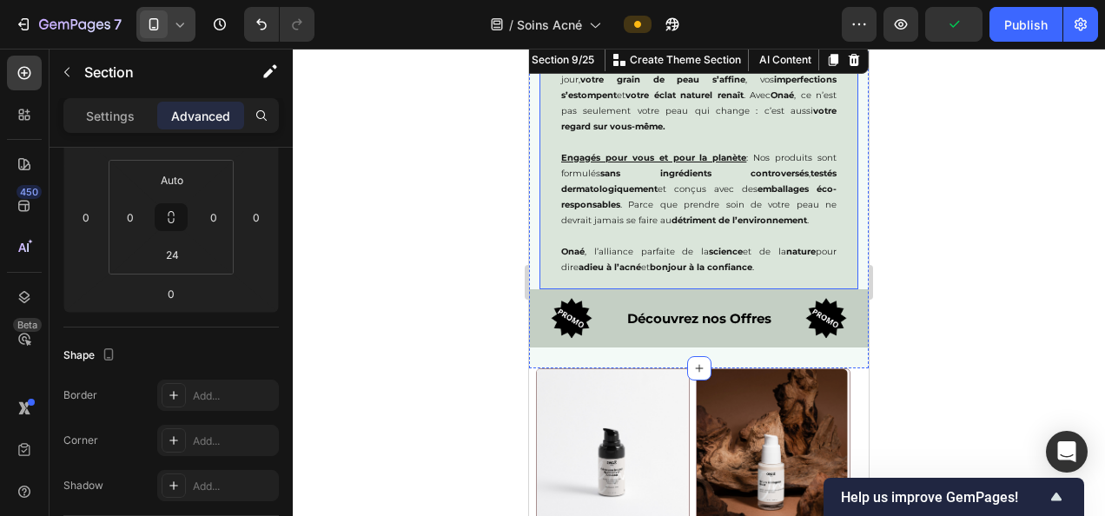
click at [631, 275] on div "Des résultats visibles, une confiance retrouvée : Jour après jour, votre grain …" at bounding box center [698, 166] width 319 height 247
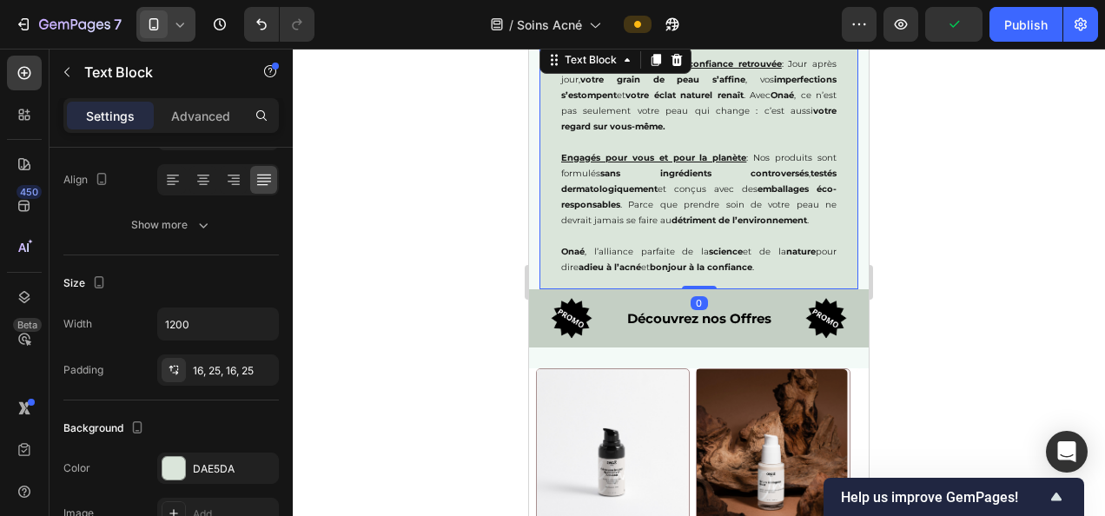
scroll to position [0, 0]
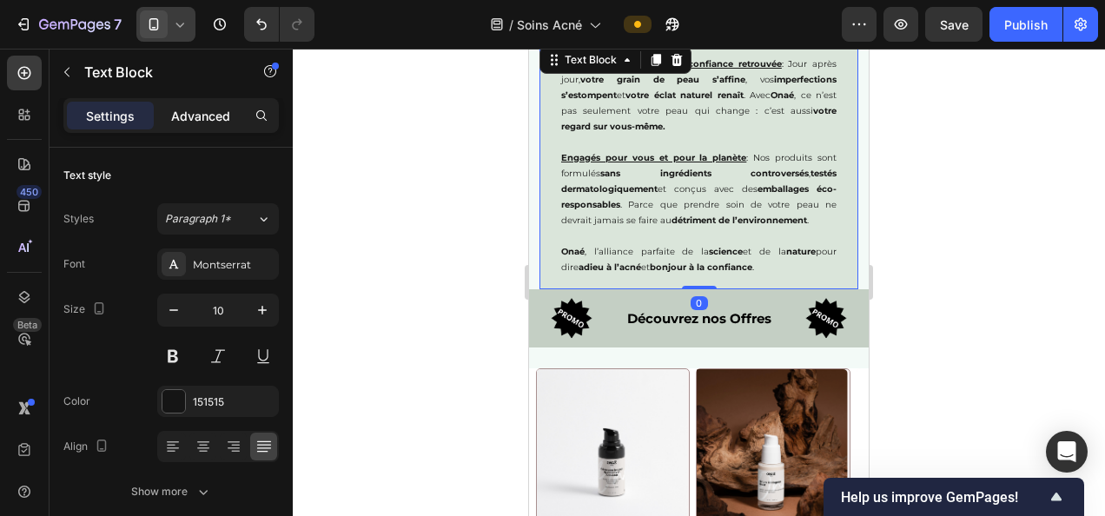
click at [208, 116] on p "Advanced" at bounding box center [200, 116] width 59 height 18
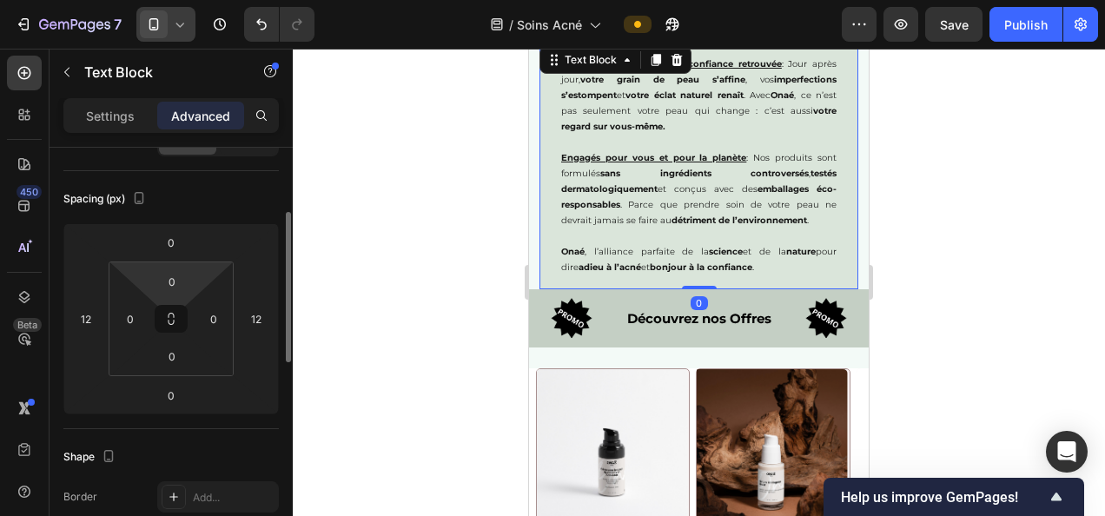
scroll to position [169, 0]
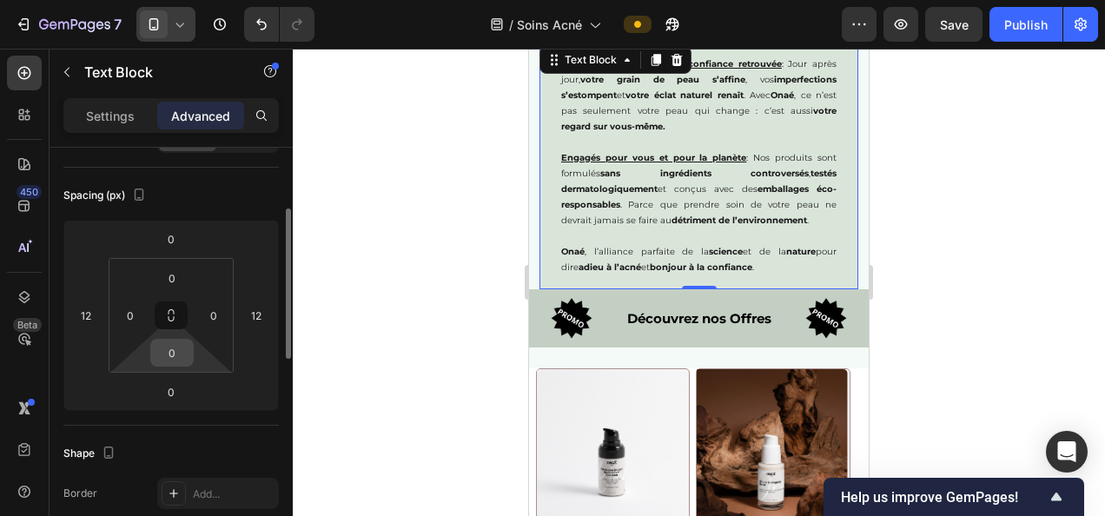
click at [162, 349] on input "0" at bounding box center [172, 353] width 35 height 26
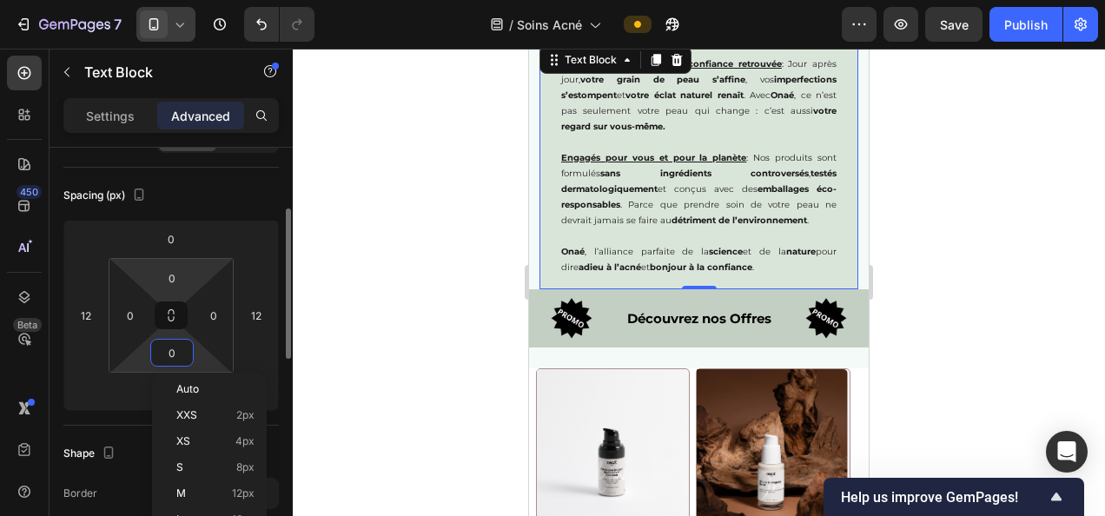
scroll to position [281, 0]
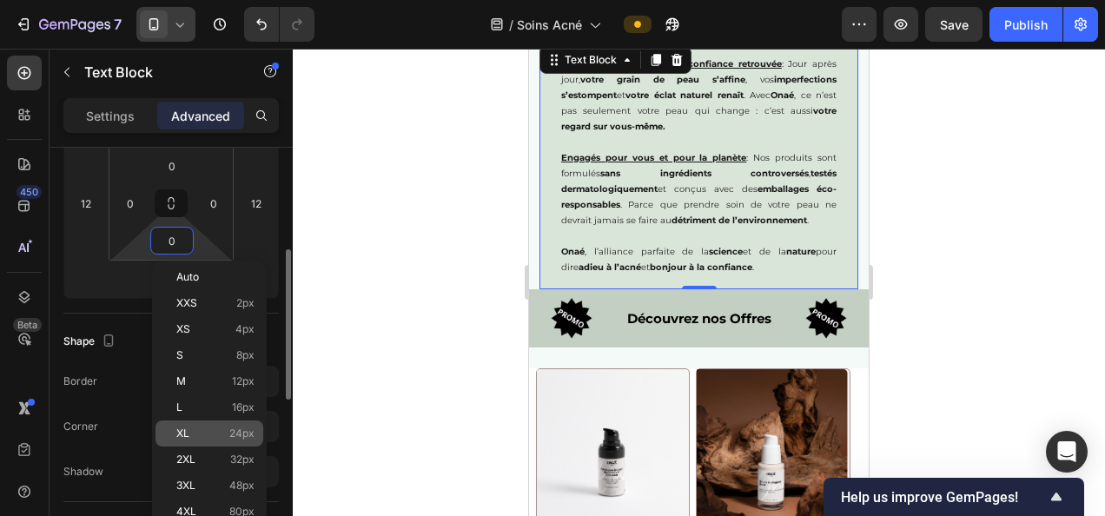
click at [242, 432] on span "24px" at bounding box center [241, 433] width 25 height 12
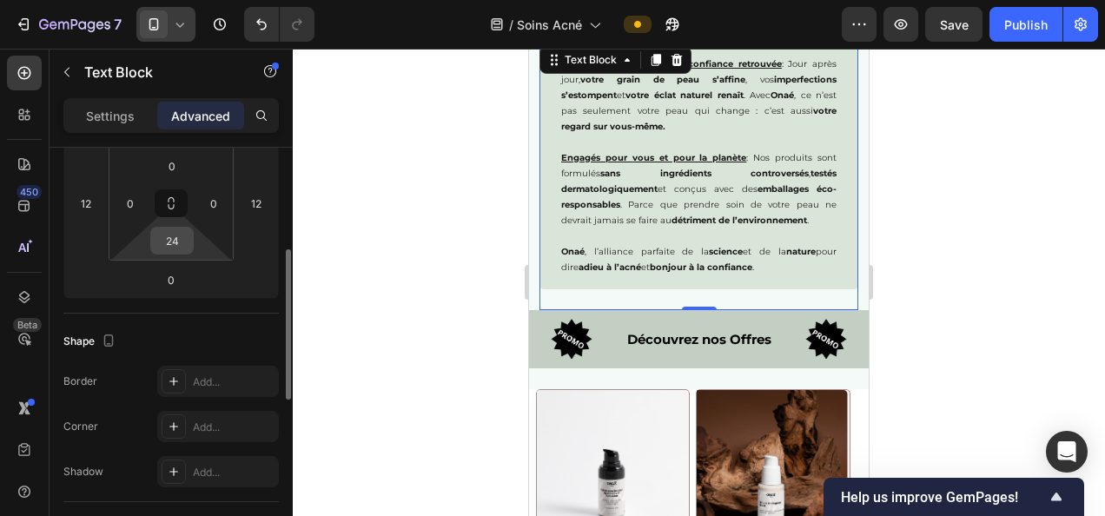
click at [175, 229] on input "24" at bounding box center [172, 241] width 35 height 26
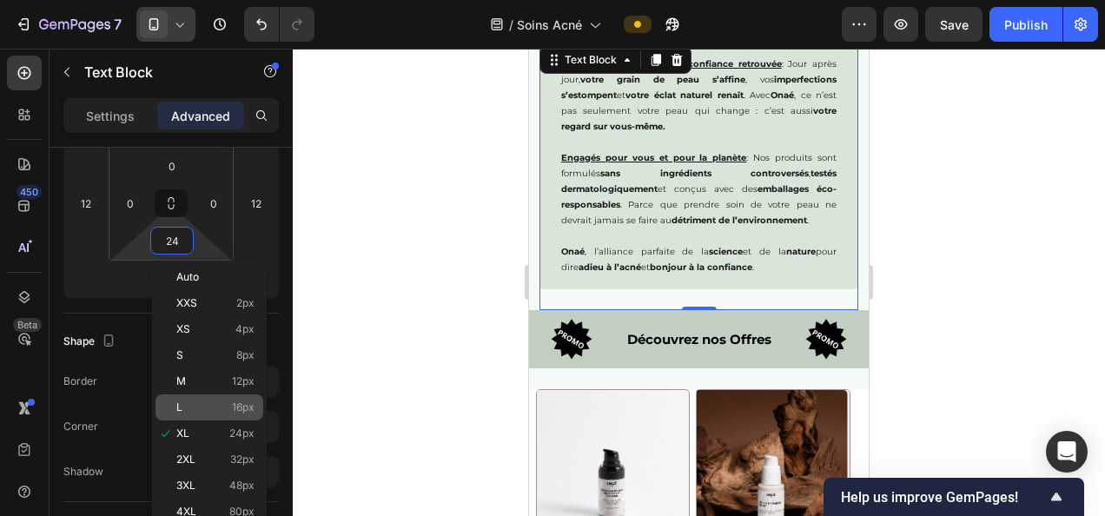
click at [233, 402] on span "16px" at bounding box center [243, 407] width 23 height 12
type input "16"
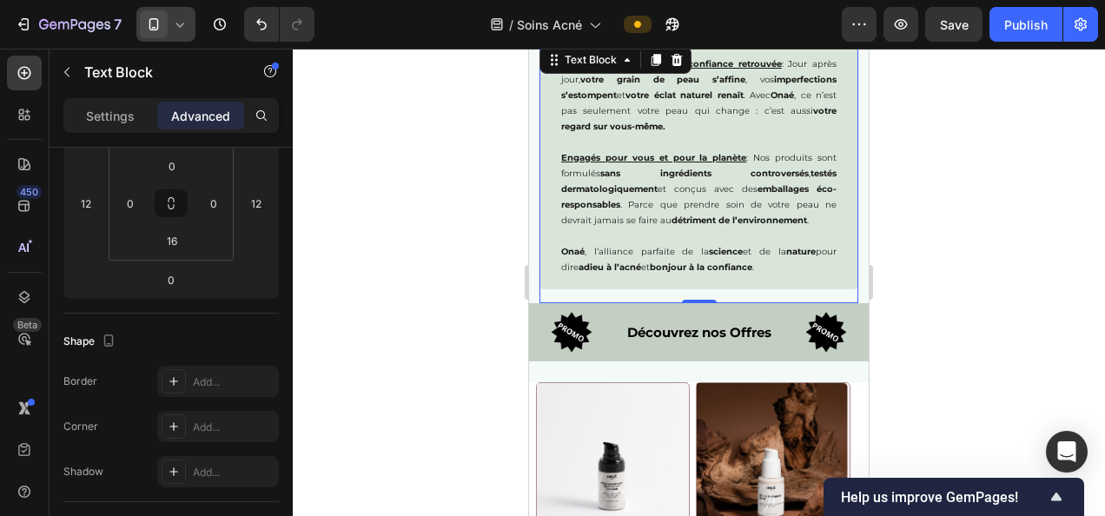
click at [420, 351] on div at bounding box center [699, 282] width 812 height 467
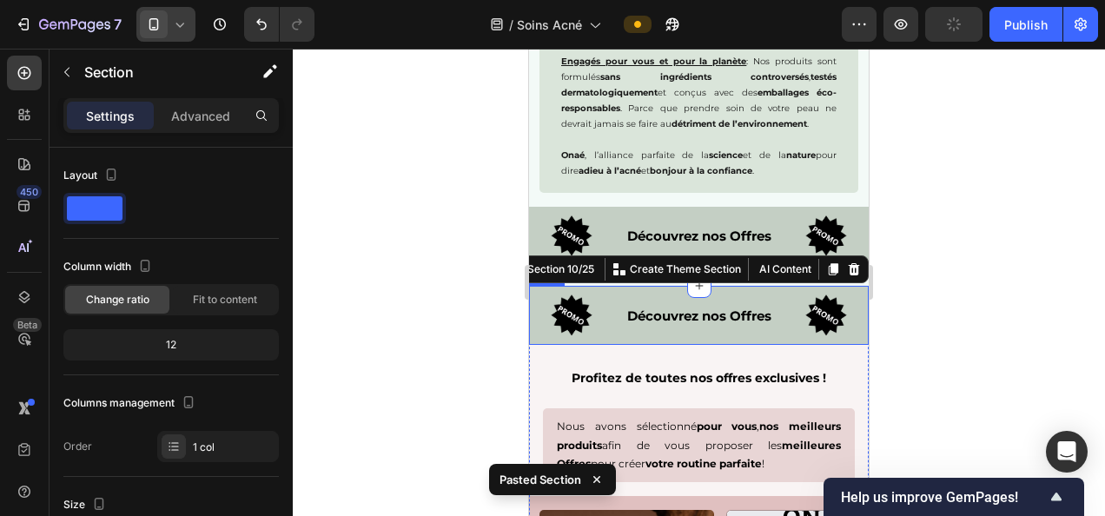
scroll to position [2600, 0]
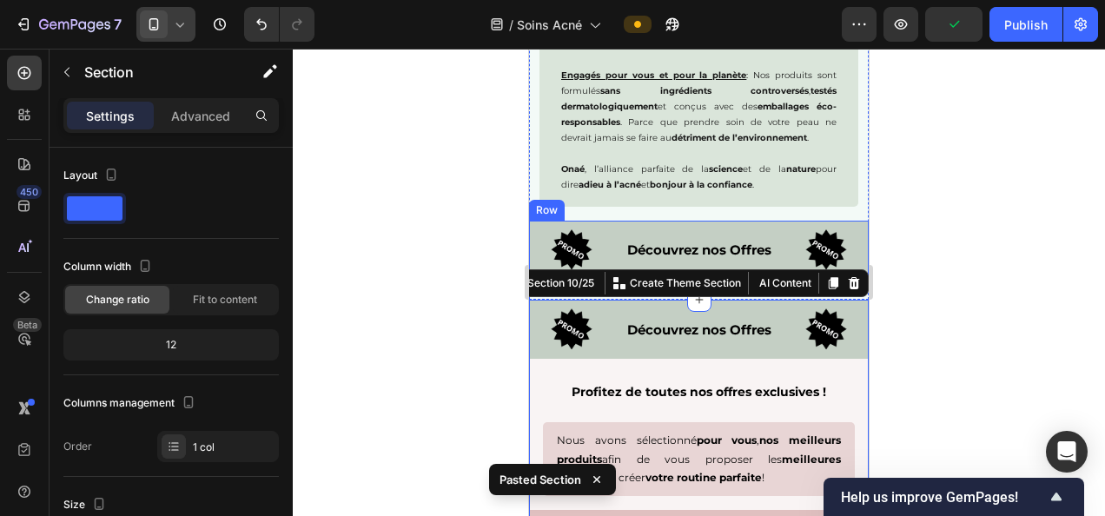
click at [750, 222] on div "Image Découvrez nos Offres Text Block Image Row" at bounding box center [699, 250] width 340 height 59
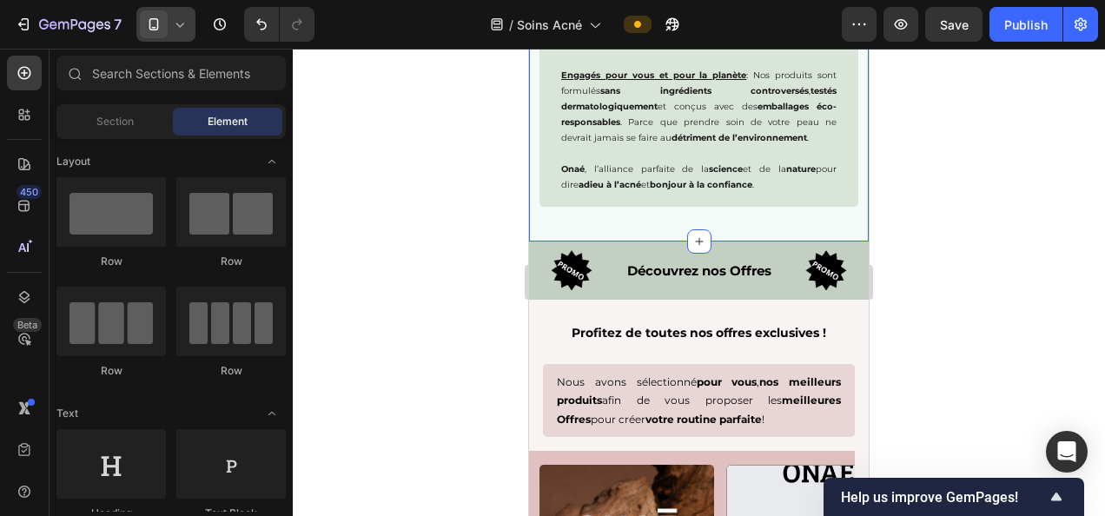
click at [727, 219] on div "Des résultats visibles, une confiance retrouvée : Jour après jour, votre grain …" at bounding box center [698, 90] width 319 height 261
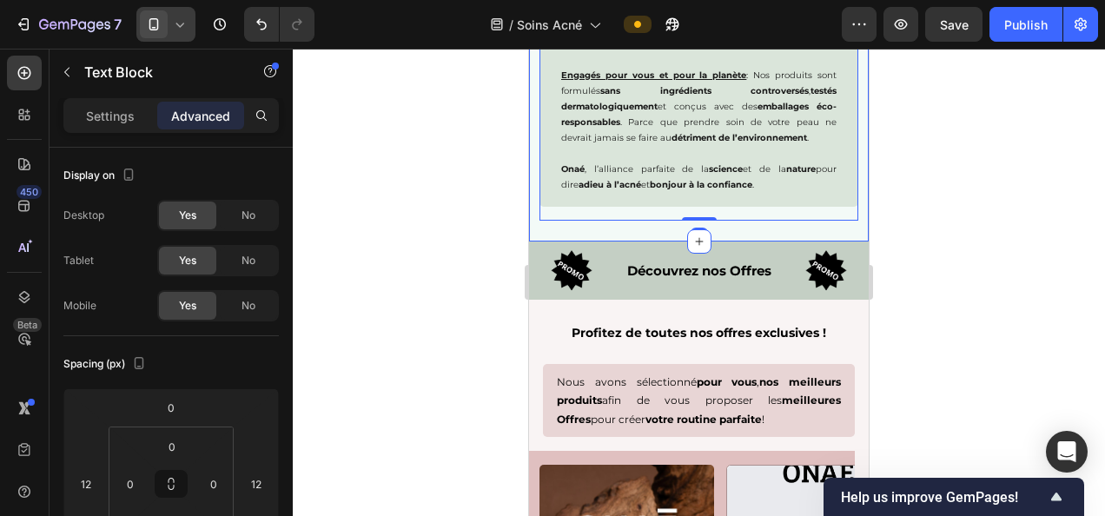
click at [728, 226] on div "Des résultats visibles, une confiance retrouvée : Jour après jour, votre grain …" at bounding box center [699, 100] width 340 height 281
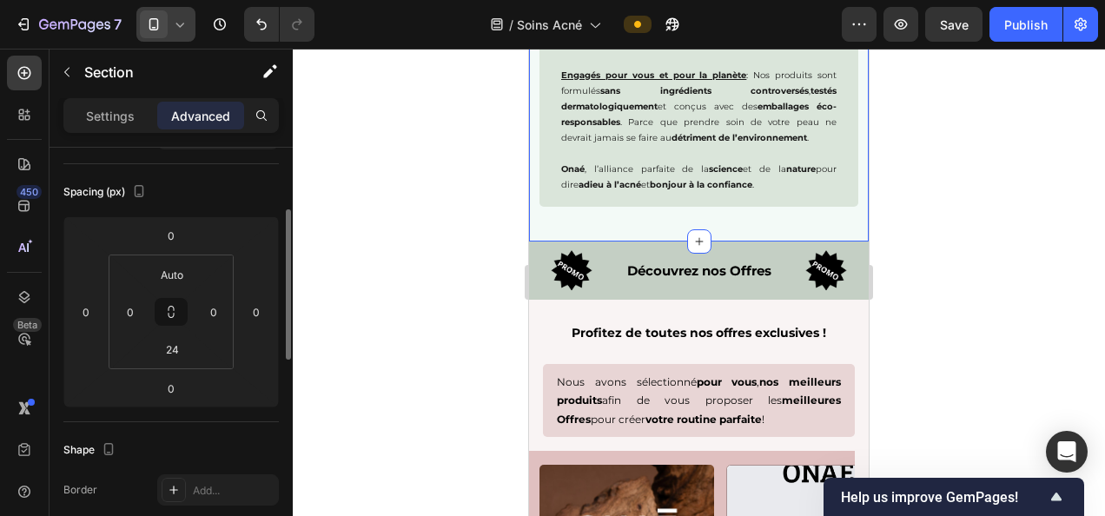
scroll to position [173, 0]
click at [181, 346] on input "24" at bounding box center [172, 348] width 35 height 26
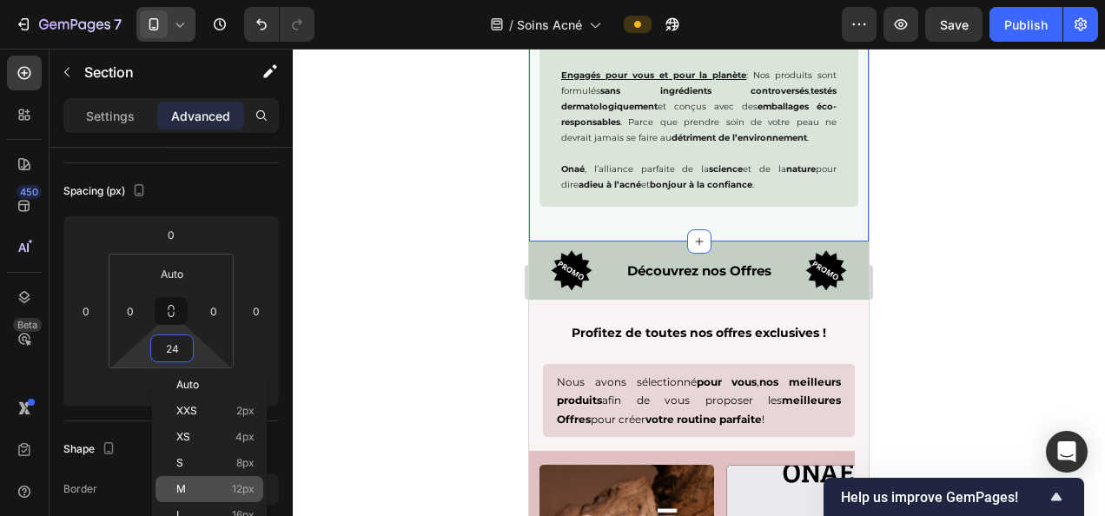
click at [239, 488] on span "12px" at bounding box center [243, 489] width 23 height 12
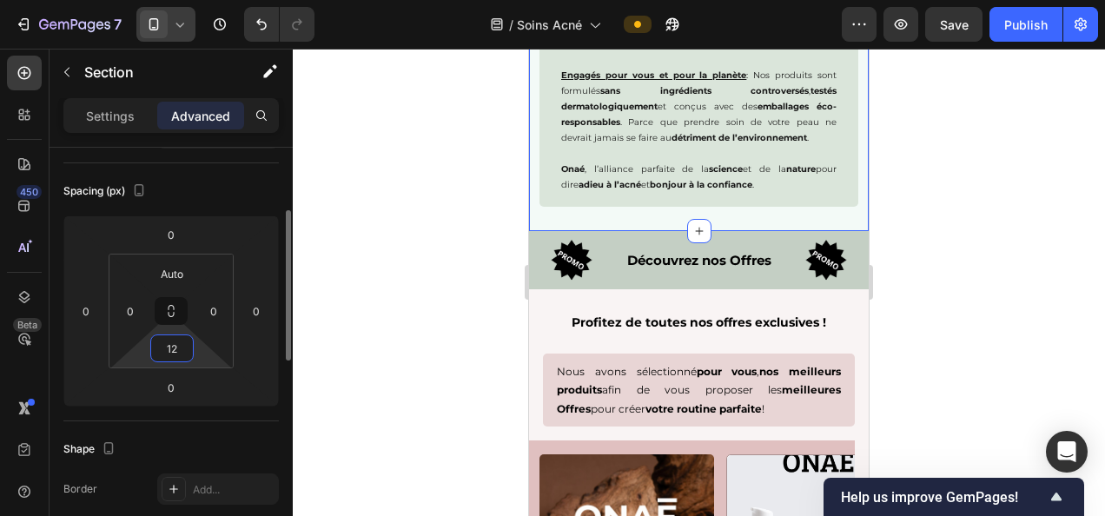
click at [167, 339] on input "12" at bounding box center [172, 348] width 35 height 26
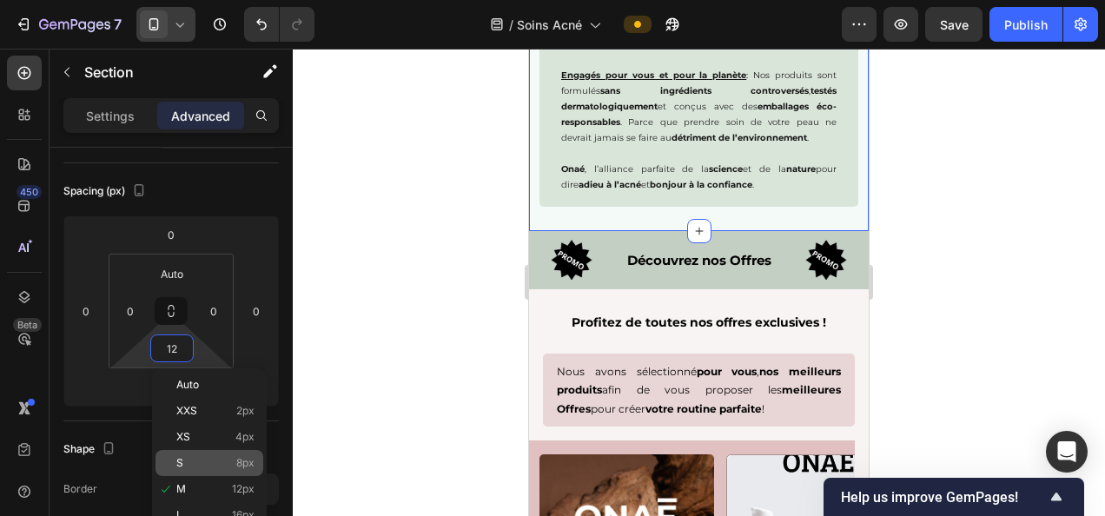
click at [241, 460] on span "8px" at bounding box center [245, 463] width 18 height 12
type input "8"
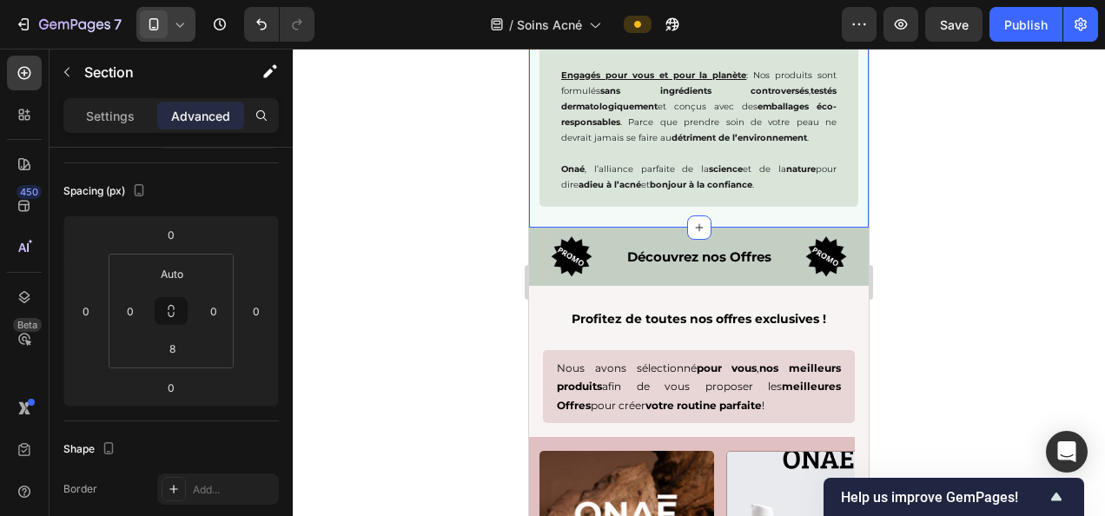
click at [498, 305] on div at bounding box center [699, 282] width 812 height 467
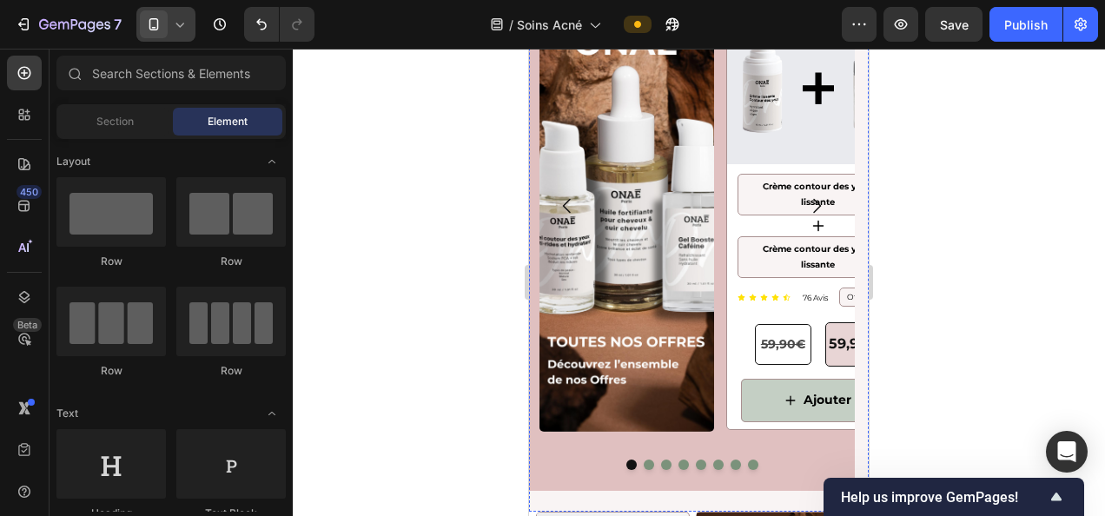
scroll to position [3403, 0]
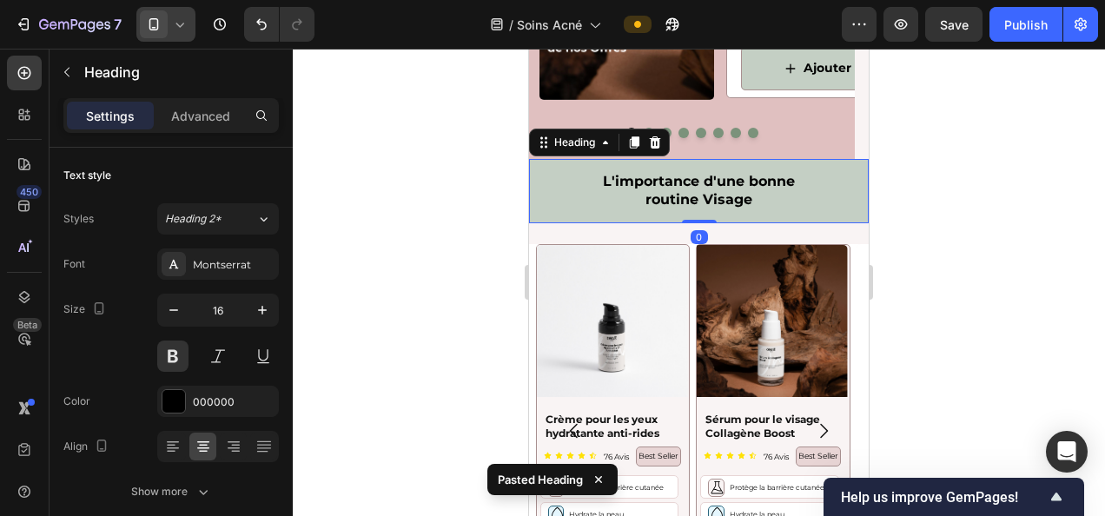
click at [723, 196] on h2 "L'importance d'une bonne routine Visage" at bounding box center [699, 191] width 340 height 64
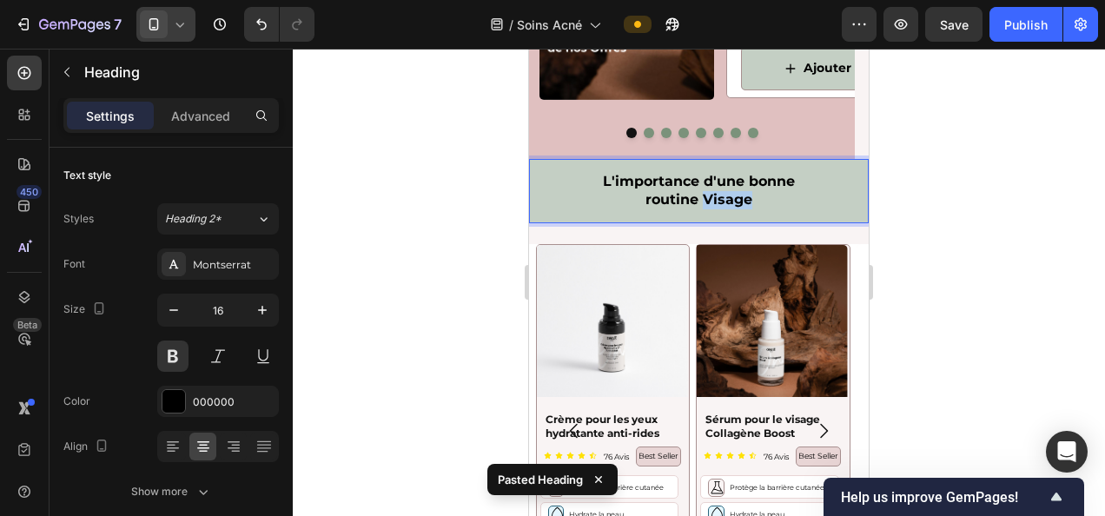
click at [723, 196] on p "L'importance d'une bonne routine Visage" at bounding box center [699, 191] width 312 height 36
click at [1070, 222] on div at bounding box center [699, 282] width 812 height 467
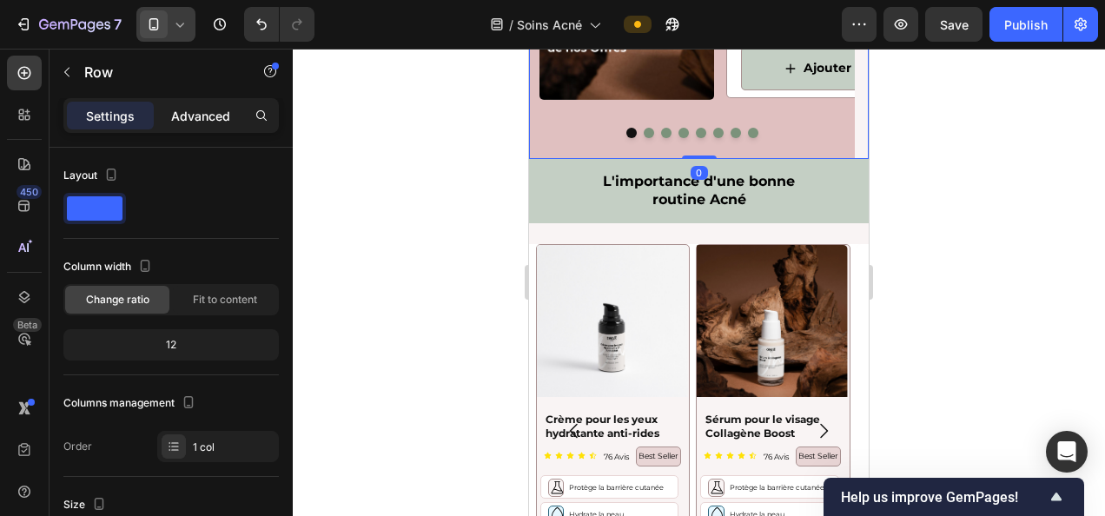
click at [195, 110] on p "Advanced" at bounding box center [200, 116] width 59 height 18
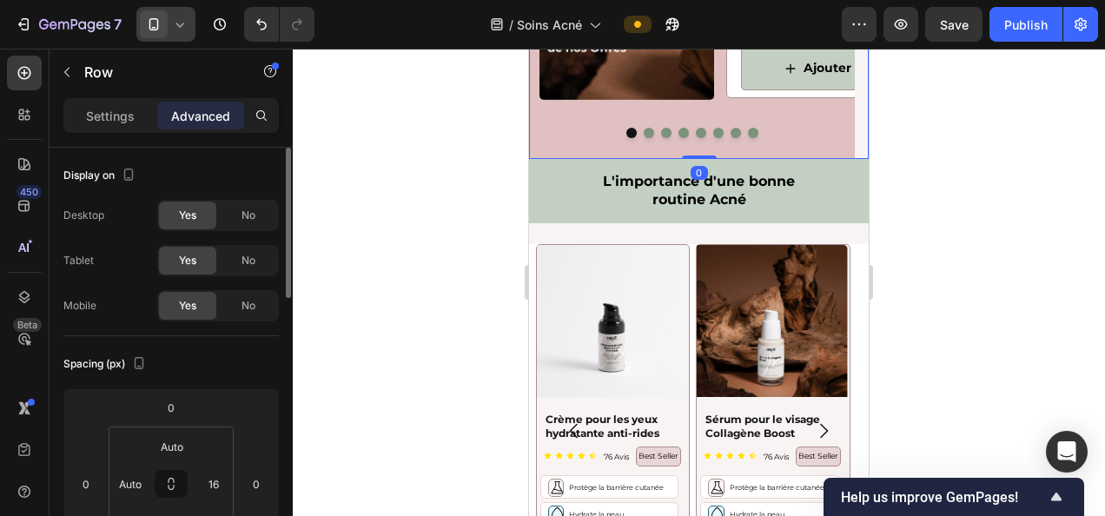
scroll to position [280, 0]
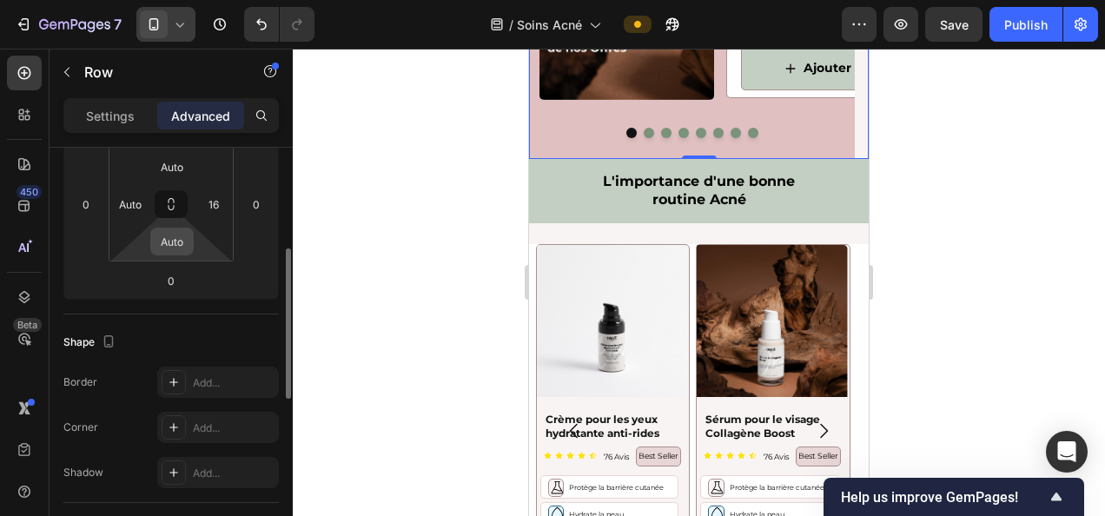
click at [173, 244] on input "Auto" at bounding box center [172, 241] width 35 height 26
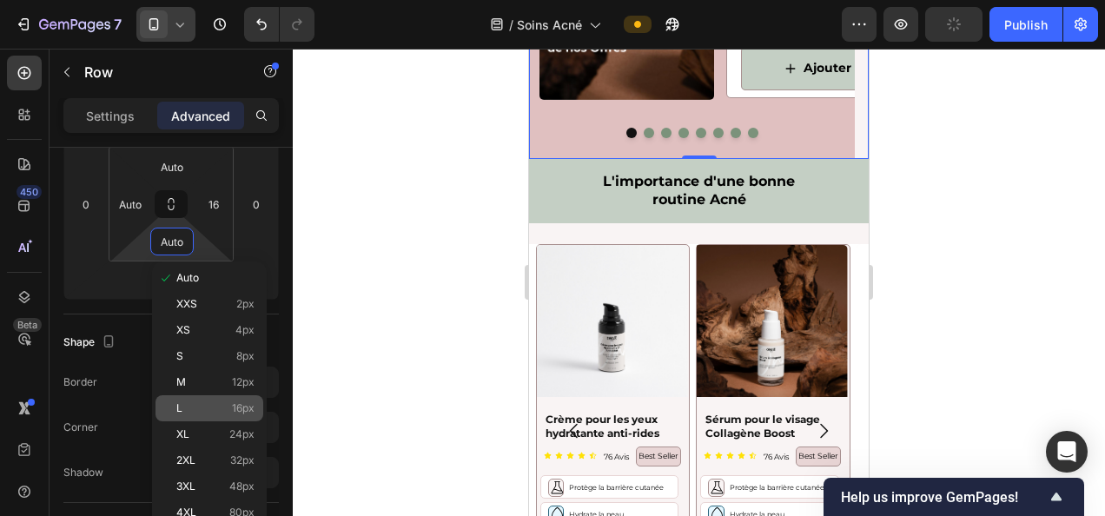
click at [238, 402] on span "16px" at bounding box center [243, 408] width 23 height 12
type input "16"
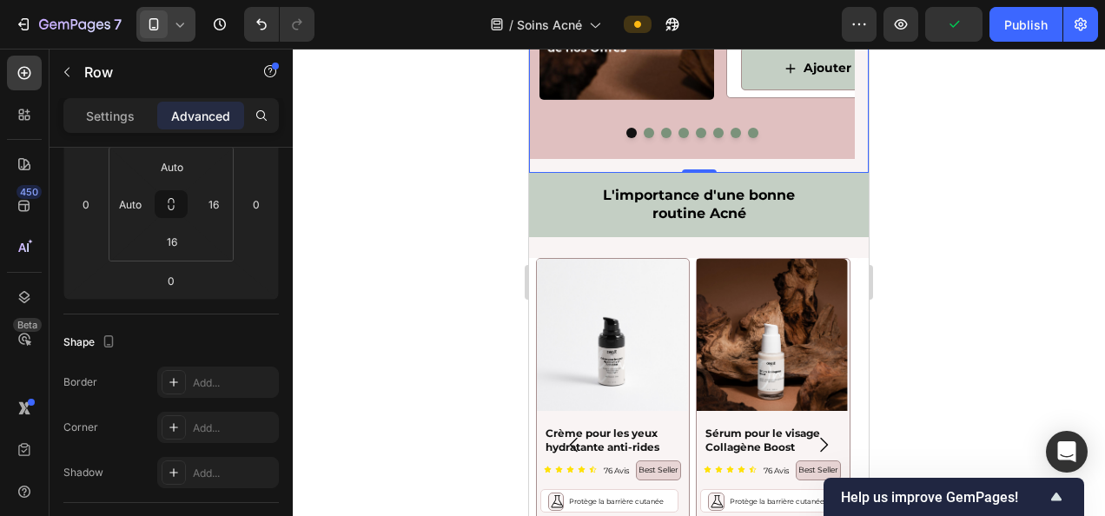
click at [434, 365] on div at bounding box center [699, 282] width 812 height 467
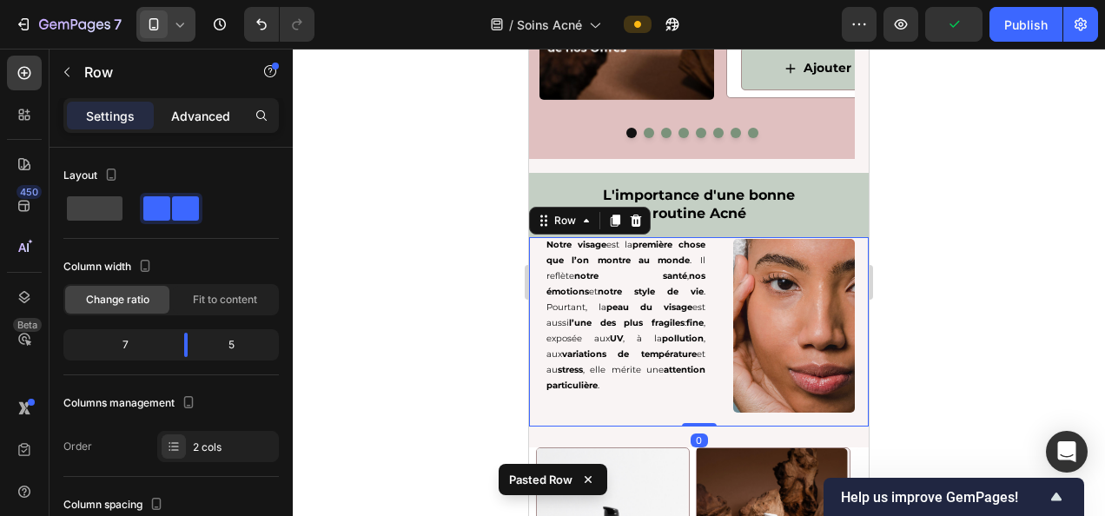
click at [202, 111] on p "Advanced" at bounding box center [200, 116] width 59 height 18
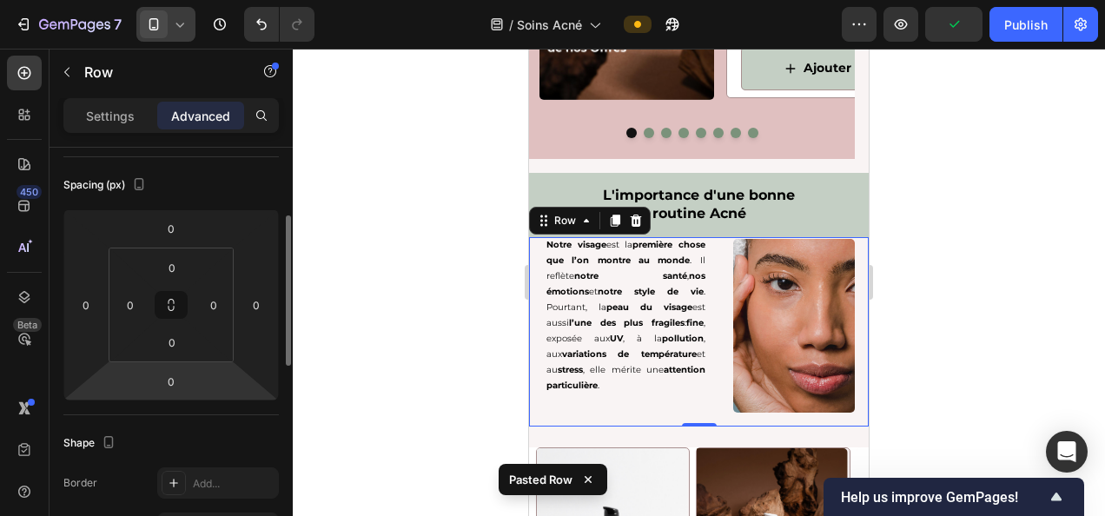
scroll to position [182, 0]
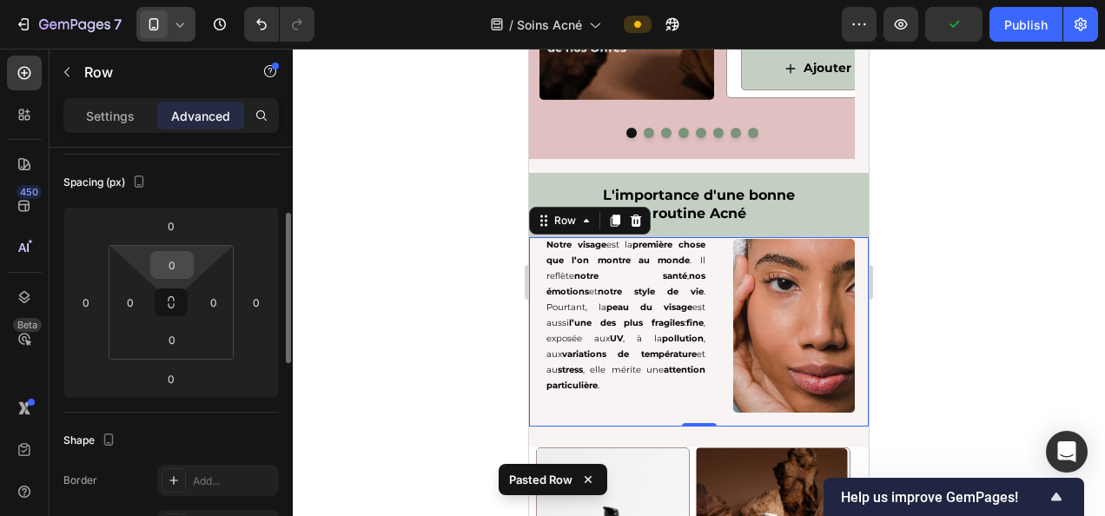
click at [167, 268] on input "0" at bounding box center [172, 265] width 35 height 26
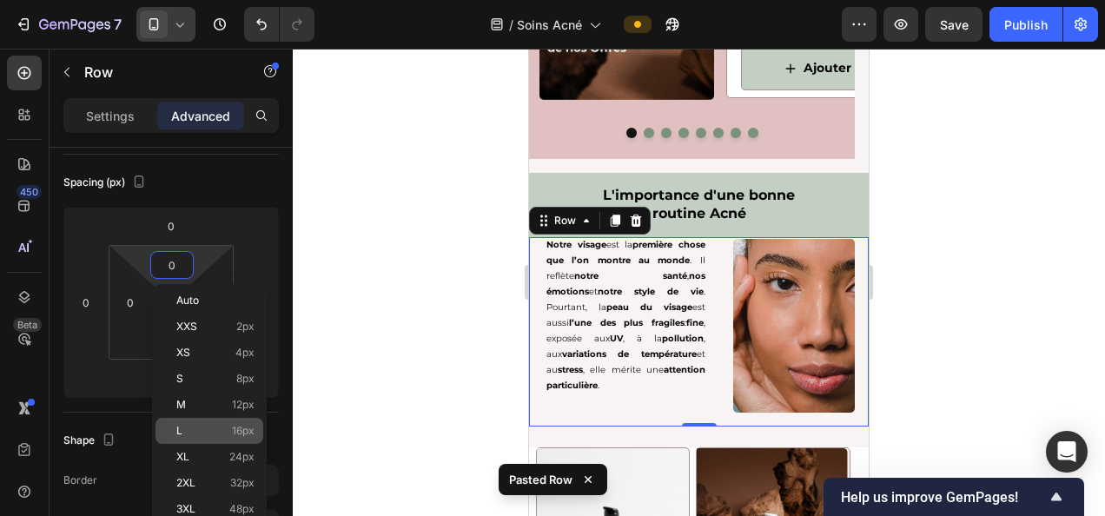
click at [238, 434] on span "16px" at bounding box center [243, 431] width 23 height 12
type input "16"
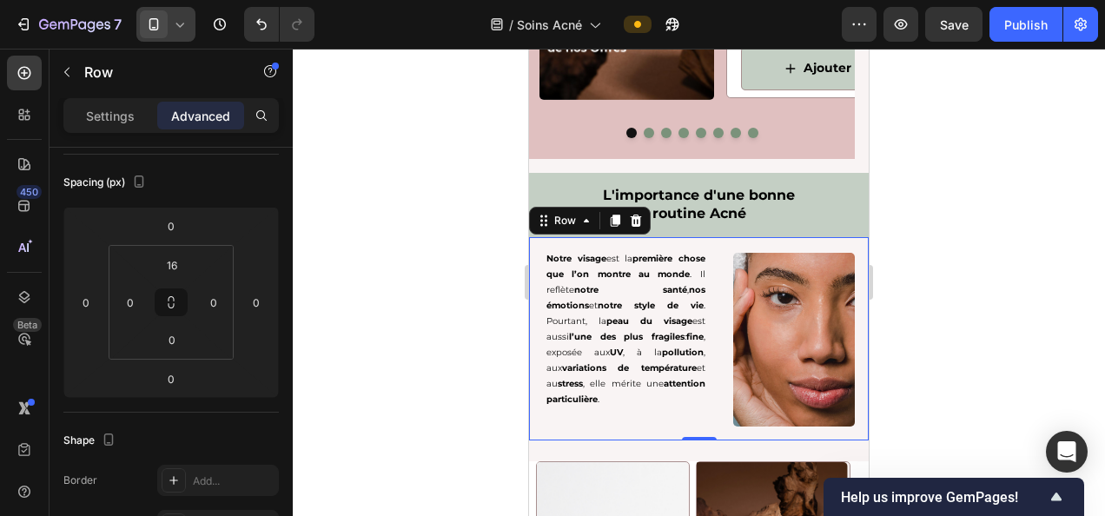
click at [424, 340] on div at bounding box center [699, 282] width 812 height 467
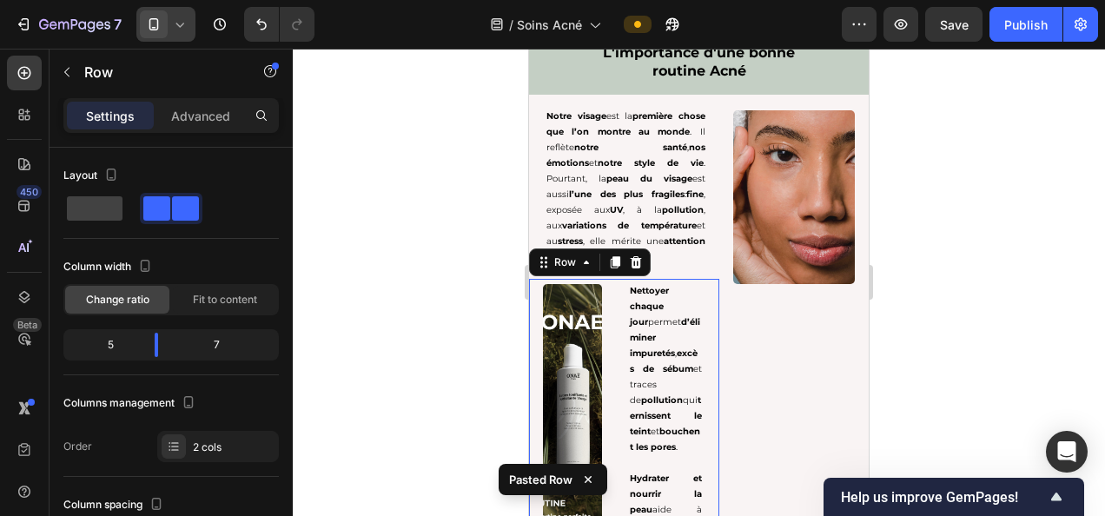
scroll to position [3711, 0]
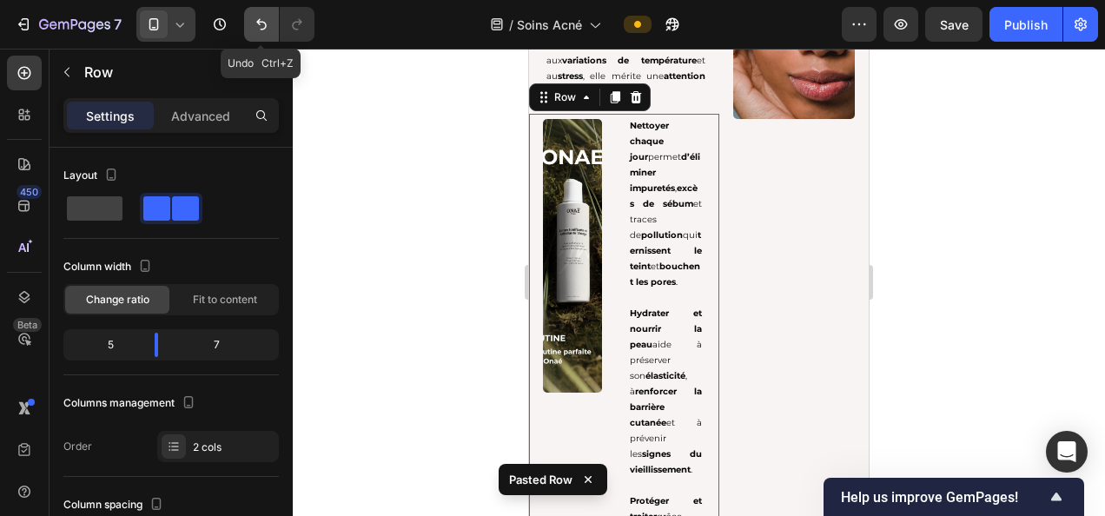
click at [267, 26] on icon "Undo/Redo" at bounding box center [261, 24] width 17 height 17
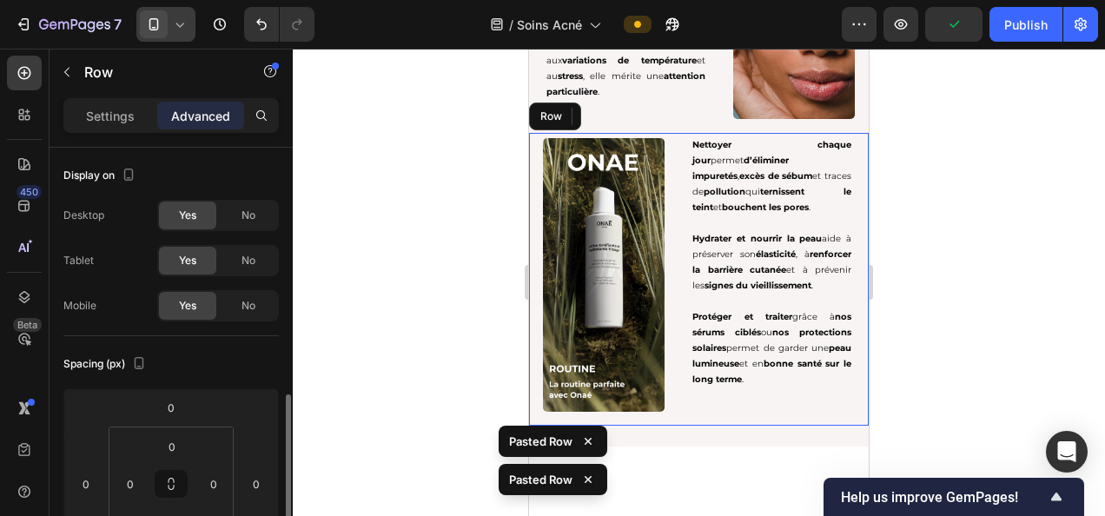
scroll to position [182, 0]
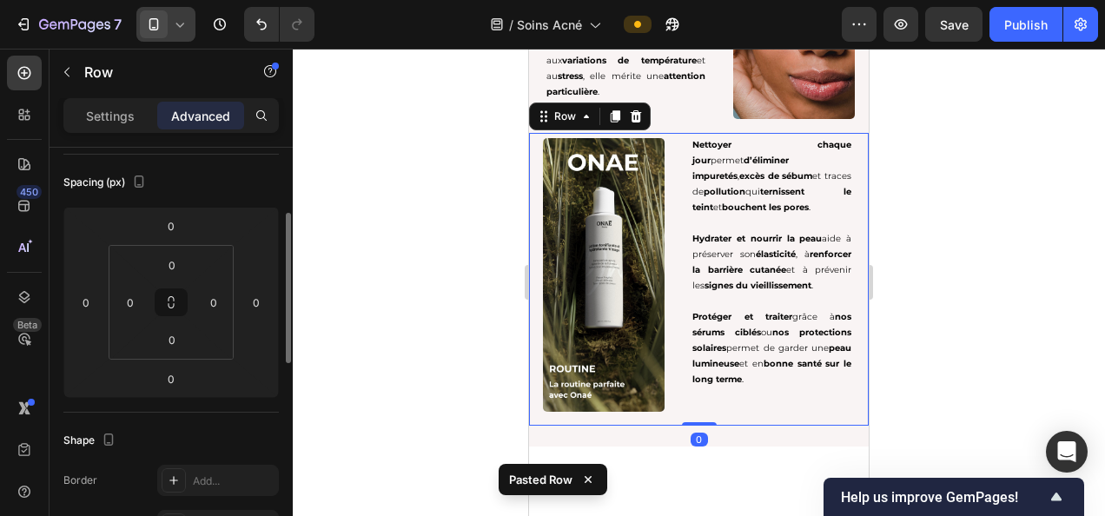
click at [1026, 236] on div at bounding box center [699, 282] width 812 height 467
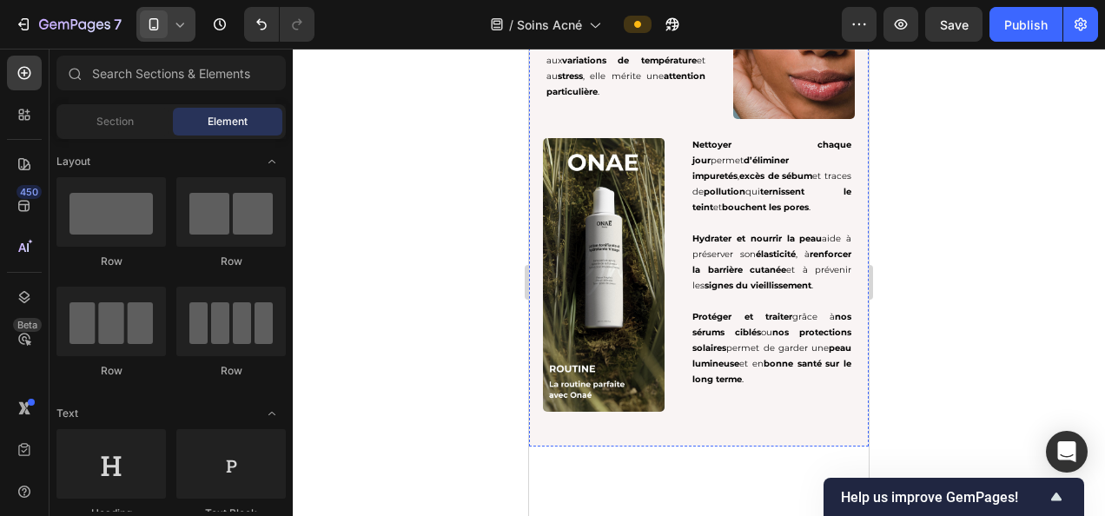
scroll to position [3551, 0]
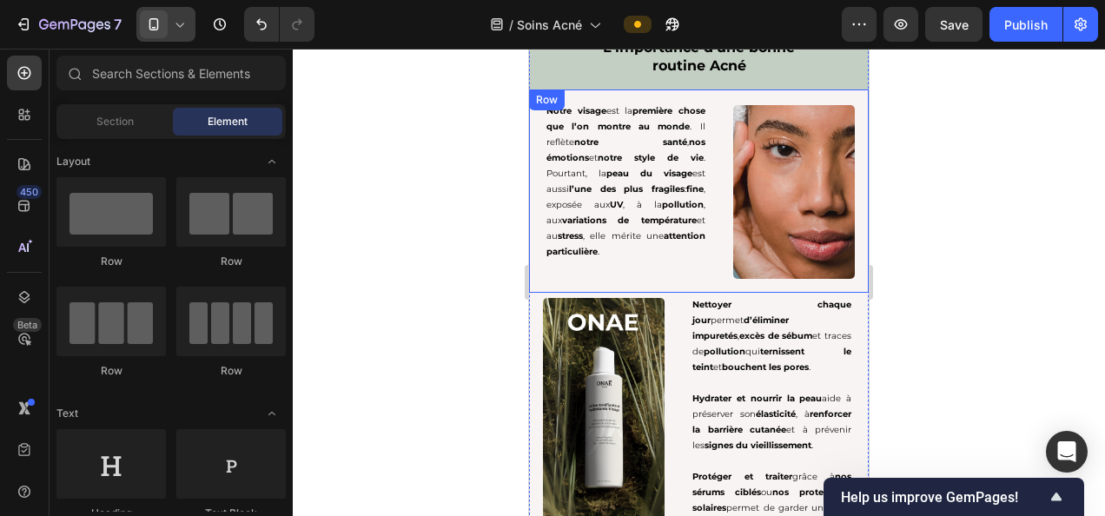
click at [644, 89] on div "Notre visage est la première chose que l’on montre au monde . Il reflète notre …" at bounding box center [699, 190] width 340 height 203
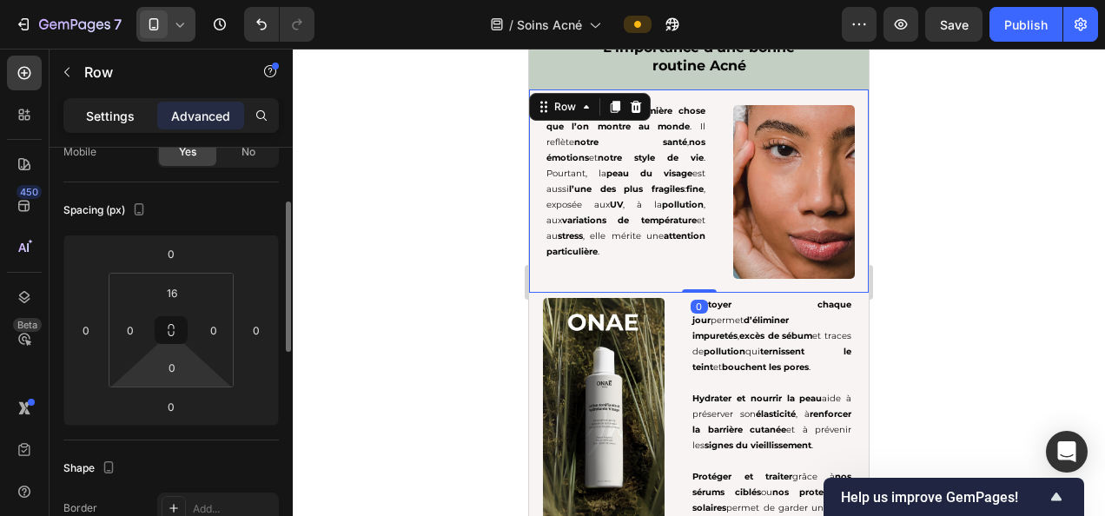
scroll to position [158, 0]
click at [115, 118] on p "Settings" at bounding box center [110, 116] width 49 height 18
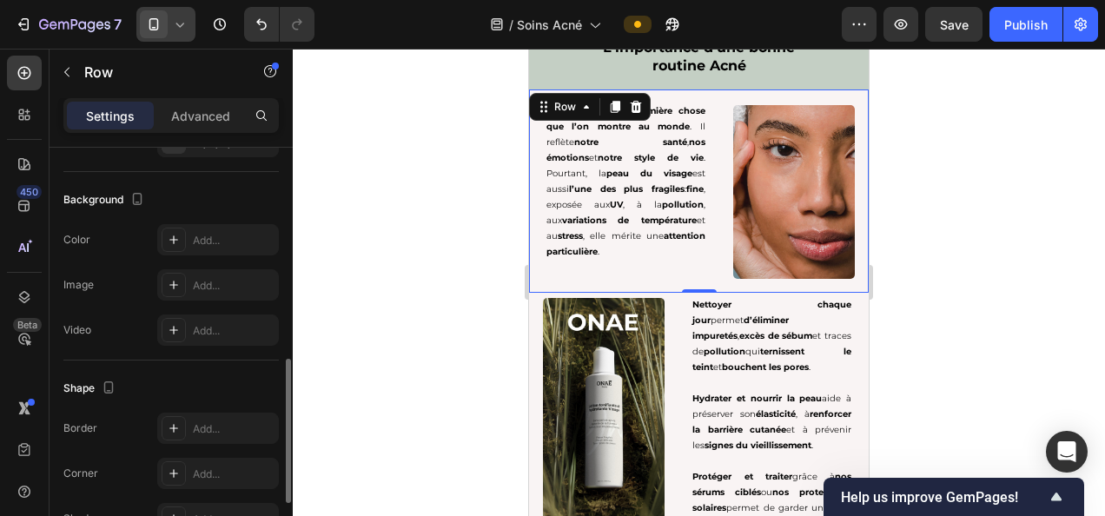
scroll to position [609, 0]
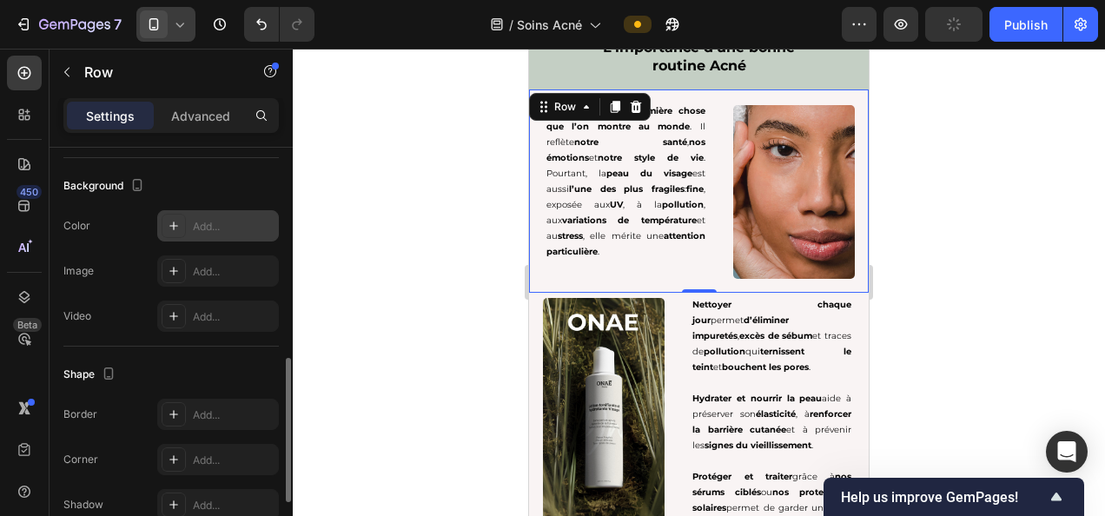
click at [208, 235] on div "Add..." at bounding box center [218, 225] width 122 height 31
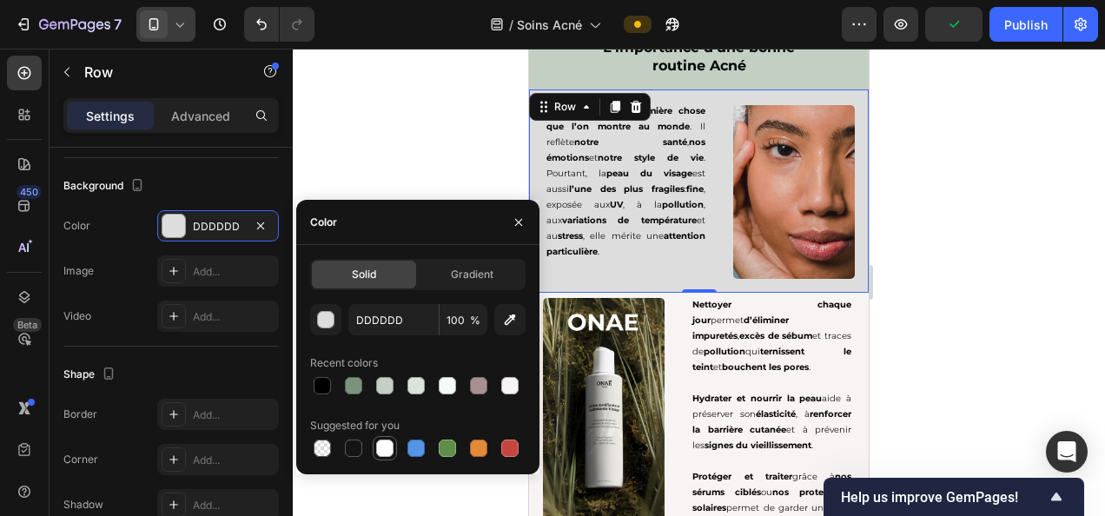
click at [389, 446] on div at bounding box center [384, 447] width 17 height 17
type input "FFFFFF"
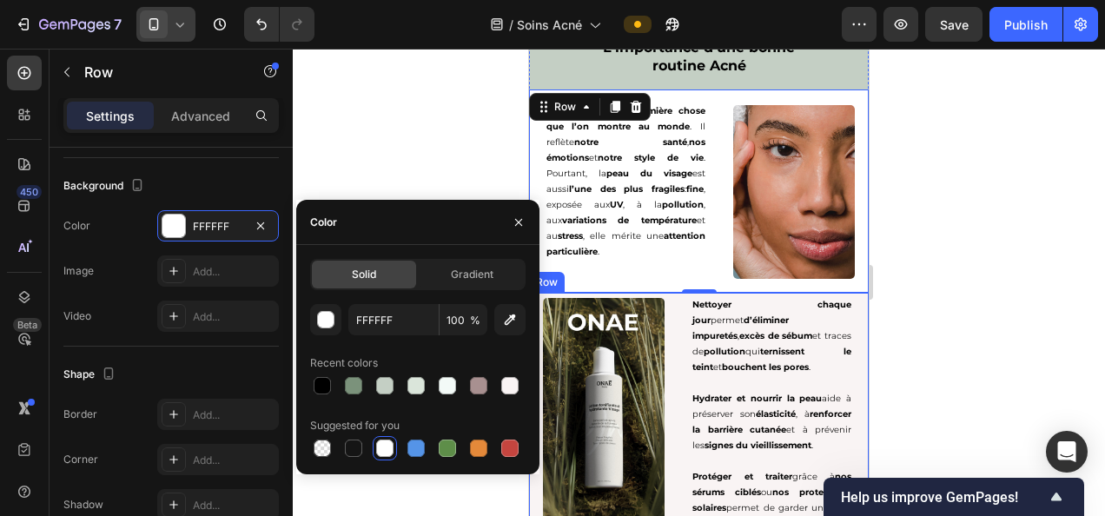
click at [667, 332] on div "Image Nettoyer chaque jour permet d’éliminer impuretés , excès de sébum et trac…" at bounding box center [699, 439] width 340 height 293
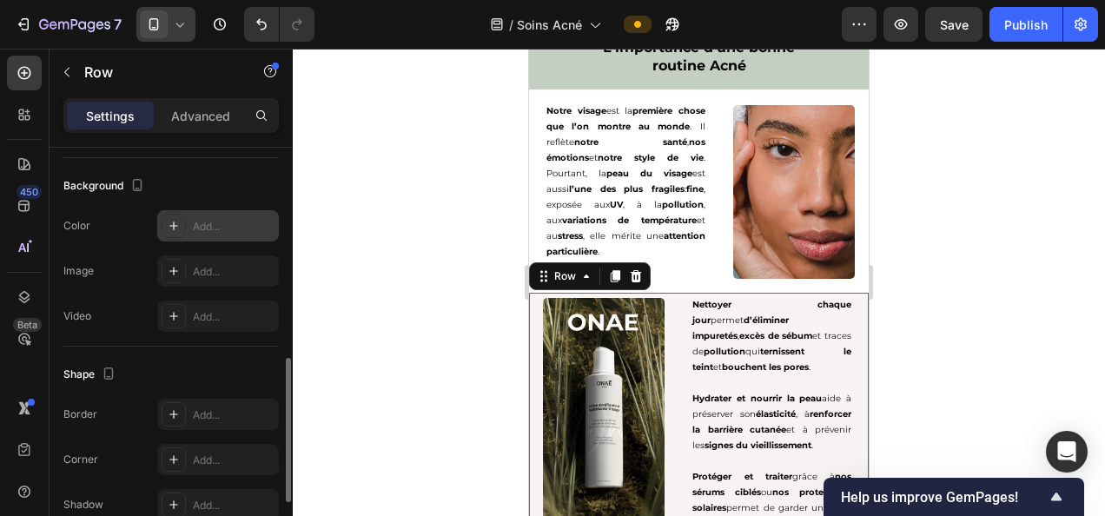
click at [226, 219] on div "Add..." at bounding box center [234, 227] width 82 height 16
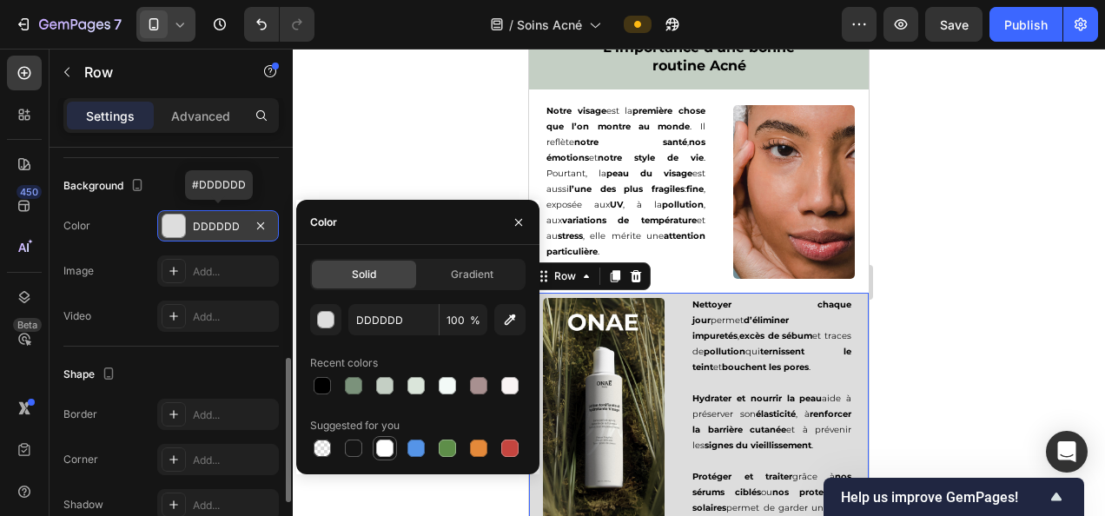
click at [387, 450] on div at bounding box center [384, 447] width 17 height 17
type input "FFFFFF"
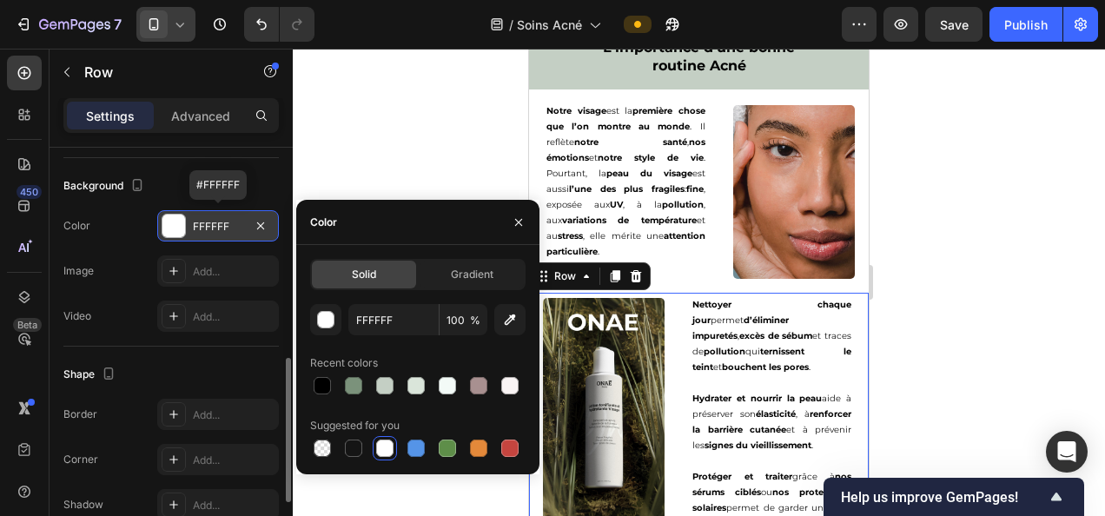
click at [1028, 269] on div at bounding box center [699, 282] width 812 height 467
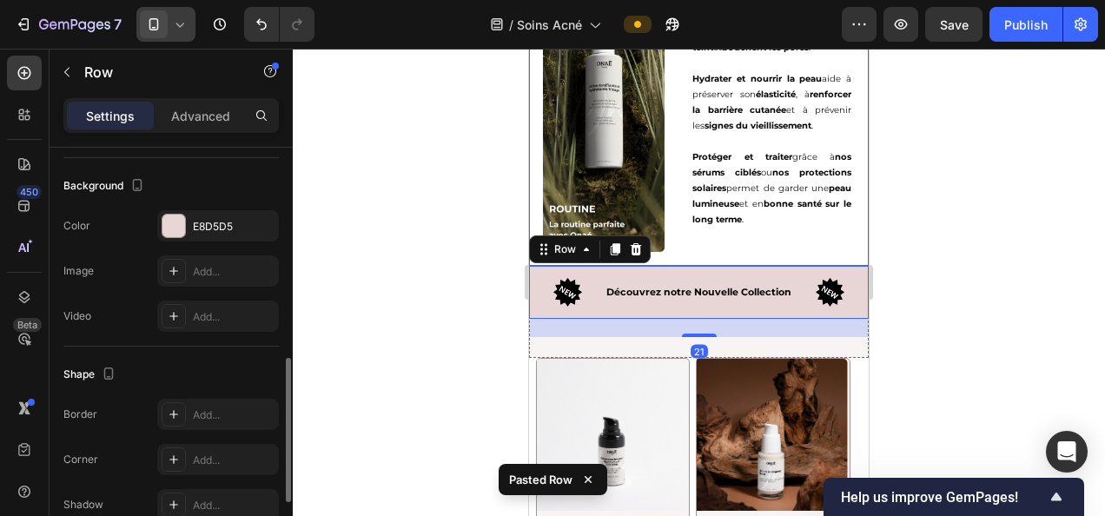
click at [1014, 268] on div at bounding box center [699, 282] width 812 height 467
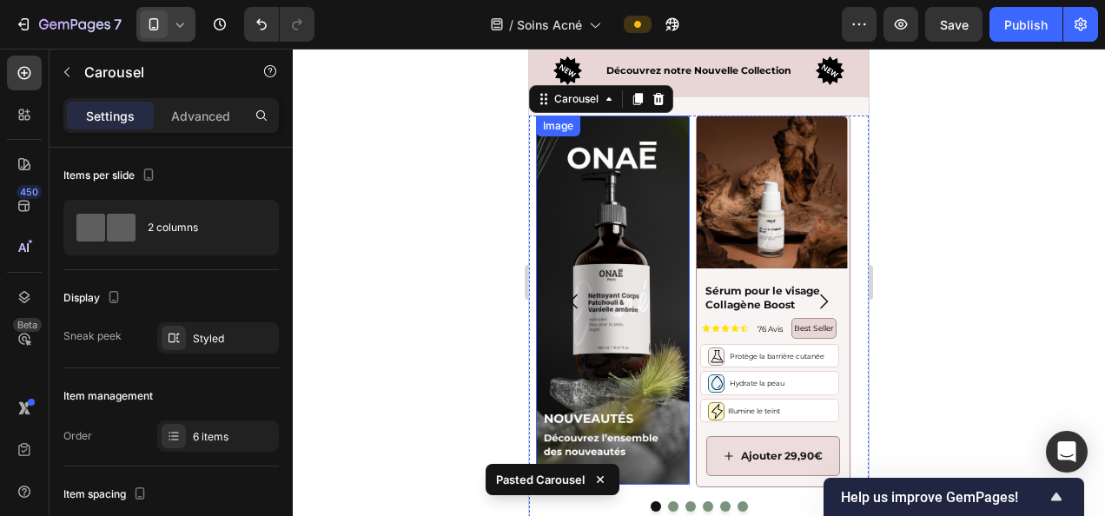
scroll to position [3868, 0]
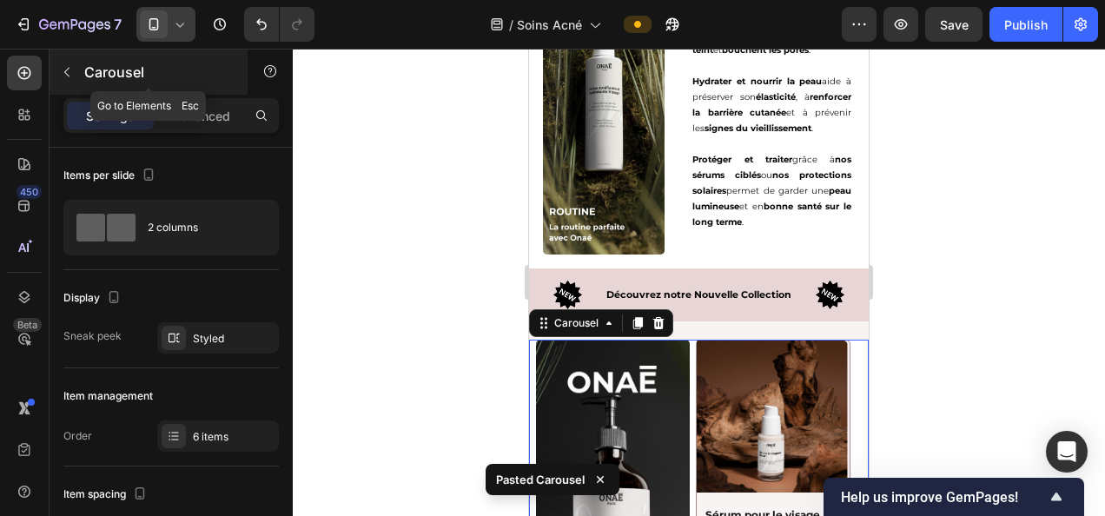
click at [66, 71] on icon "button" at bounding box center [67, 72] width 14 height 14
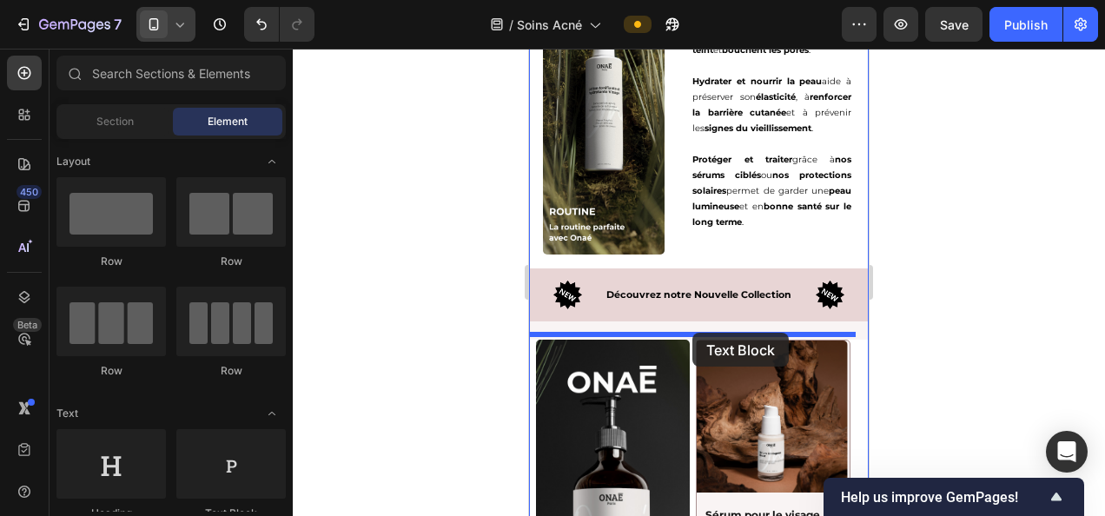
drag, startPoint x: 758, startPoint y: 516, endPoint x: 692, endPoint y: 333, distance: 194.8
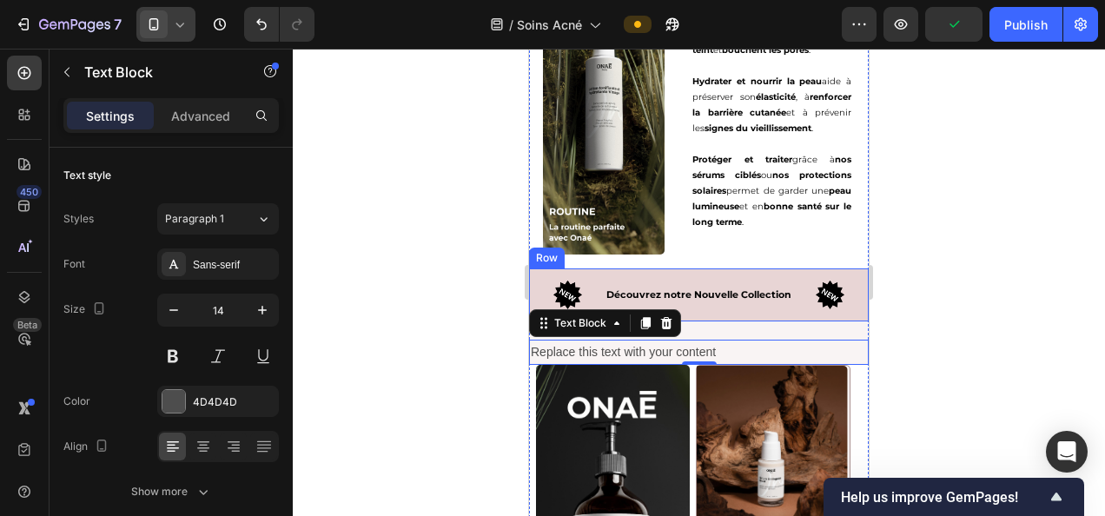
click at [644, 341] on div "Replace this text with your content" at bounding box center [699, 352] width 340 height 25
click at [644, 341] on p "Replace this text with your content" at bounding box center [699, 352] width 336 height 22
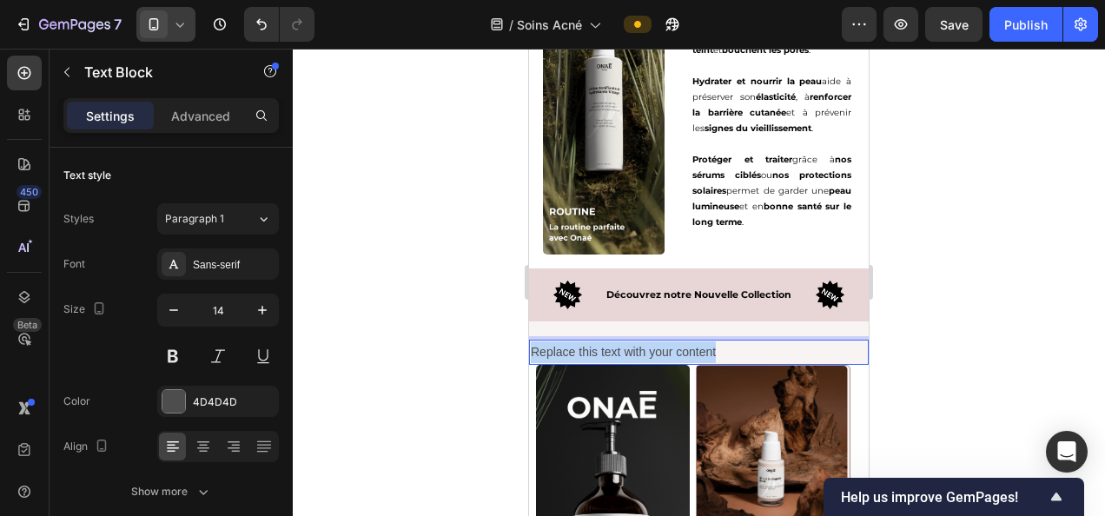
click at [644, 341] on p "Replace this text with your content" at bounding box center [699, 352] width 336 height 22
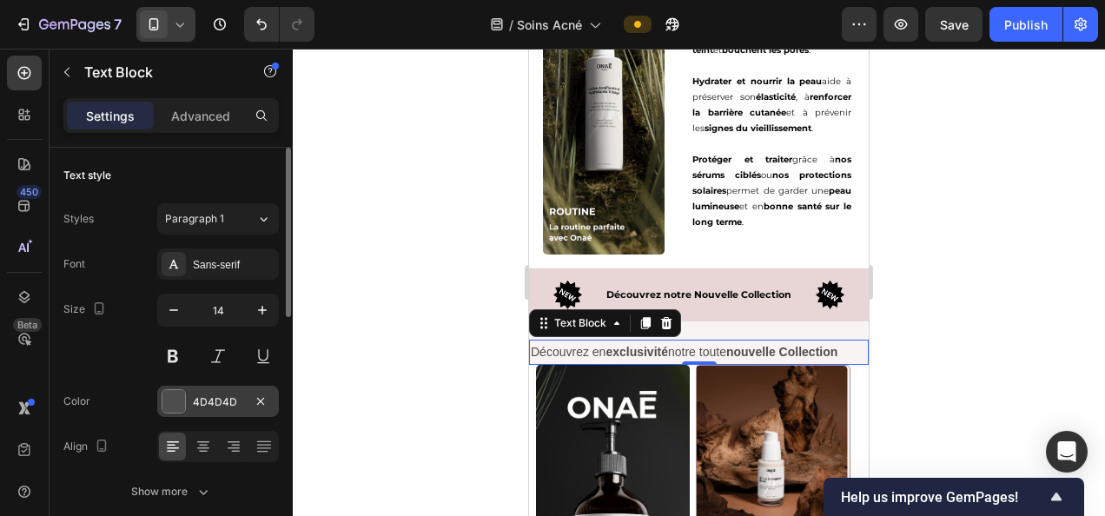
click at [218, 401] on div "4D4D4D" at bounding box center [218, 402] width 50 height 16
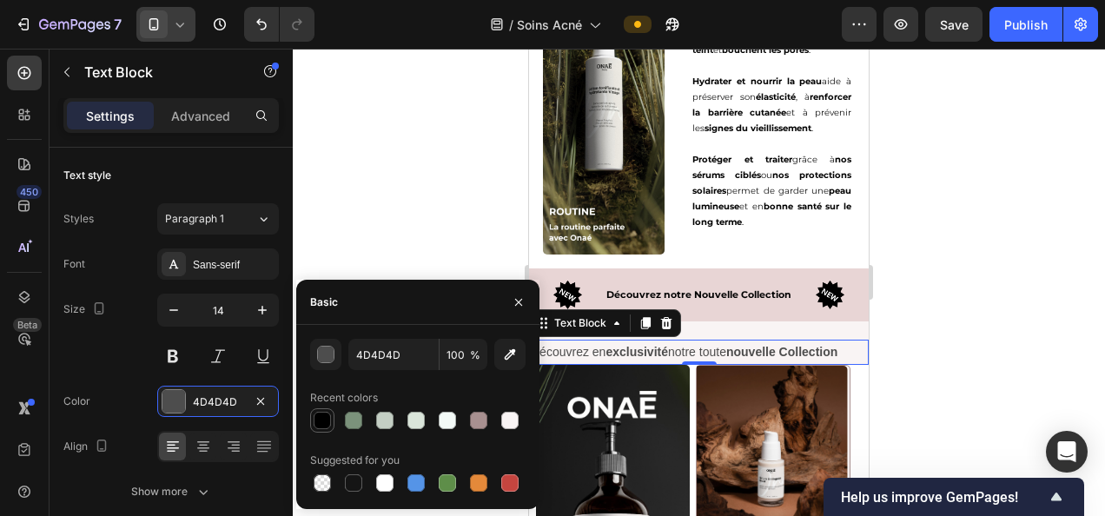
click at [318, 419] on div at bounding box center [322, 420] width 17 height 17
type input "000000"
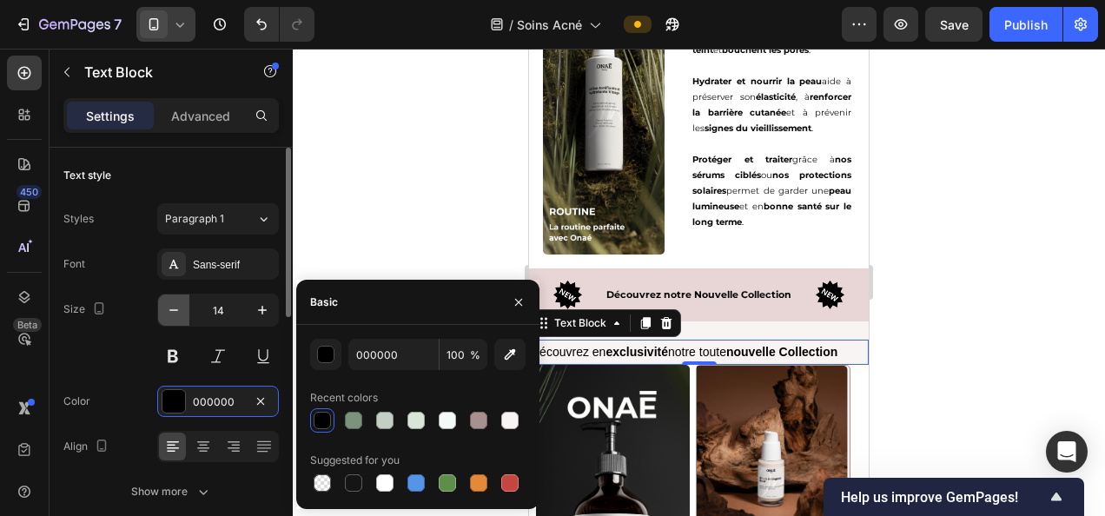
click at [167, 305] on icon "button" at bounding box center [173, 309] width 17 height 17
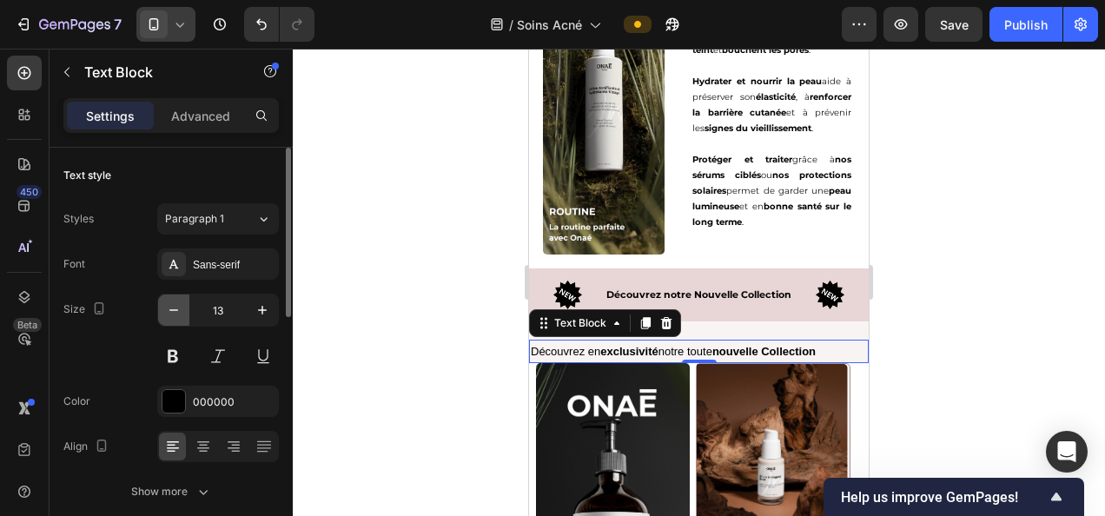
click at [167, 305] on icon "button" at bounding box center [173, 309] width 17 height 17
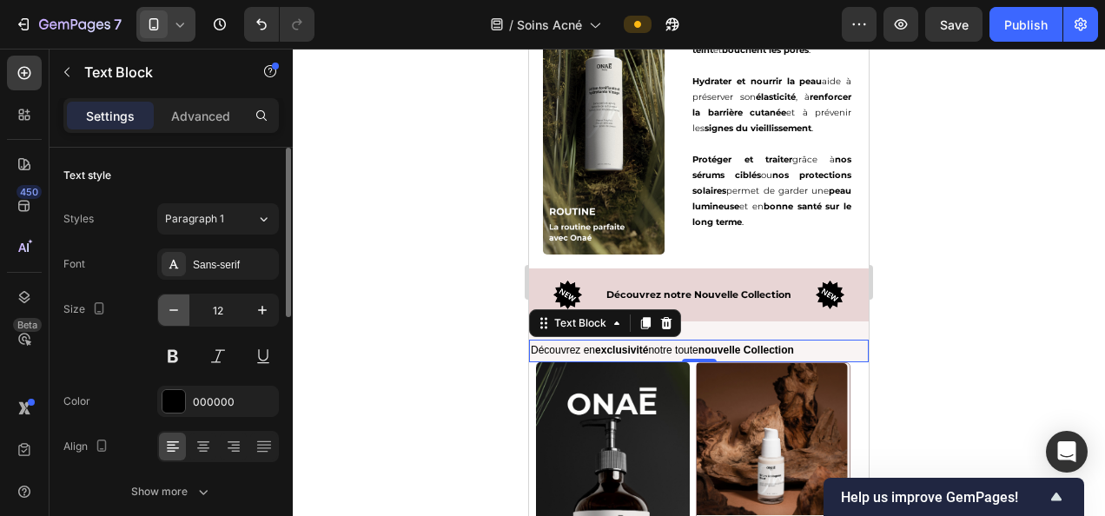
click at [167, 305] on icon "button" at bounding box center [173, 309] width 17 height 17
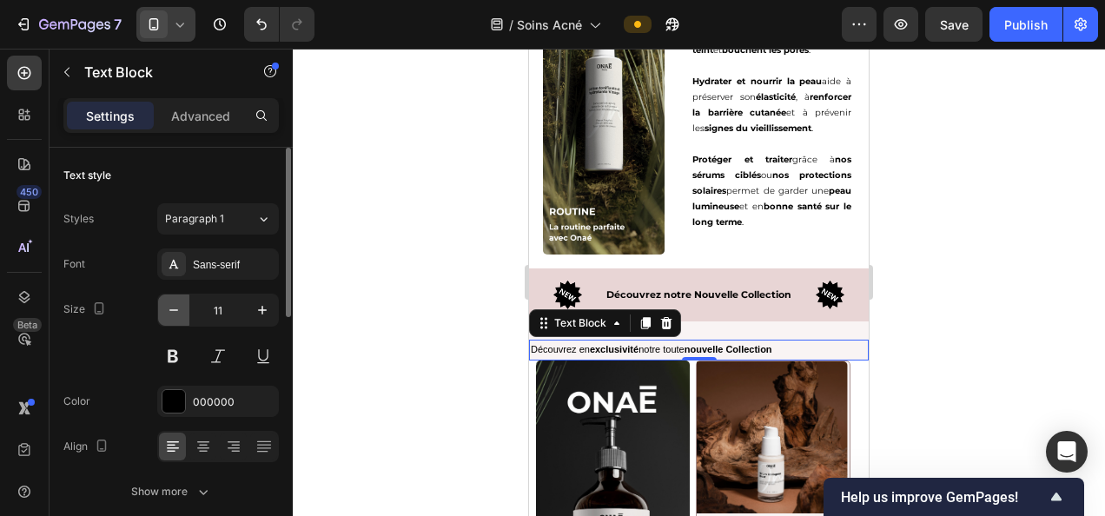
click at [167, 305] on icon "button" at bounding box center [173, 309] width 17 height 17
type input "10"
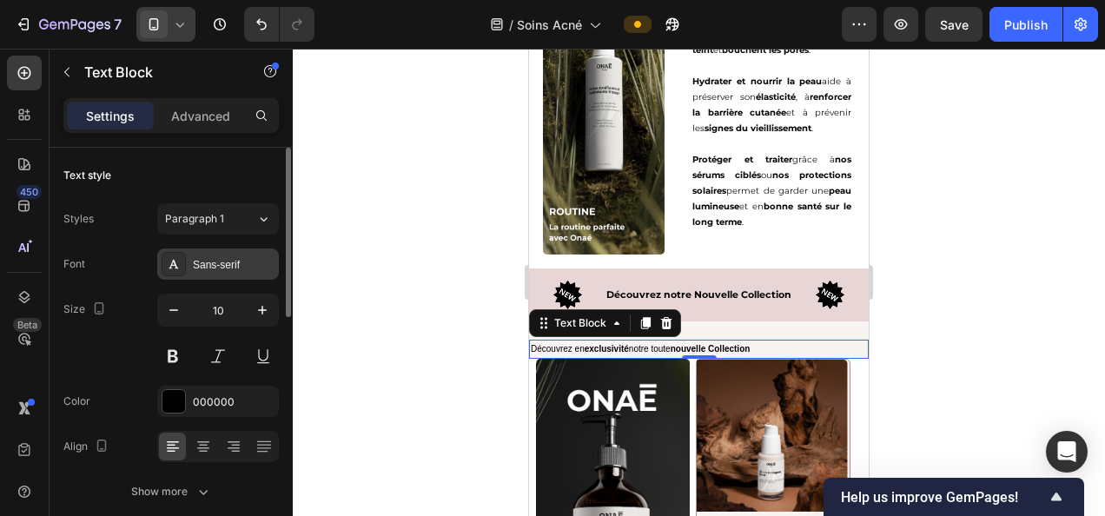
click at [247, 268] on div "Sans-serif" at bounding box center [234, 265] width 82 height 16
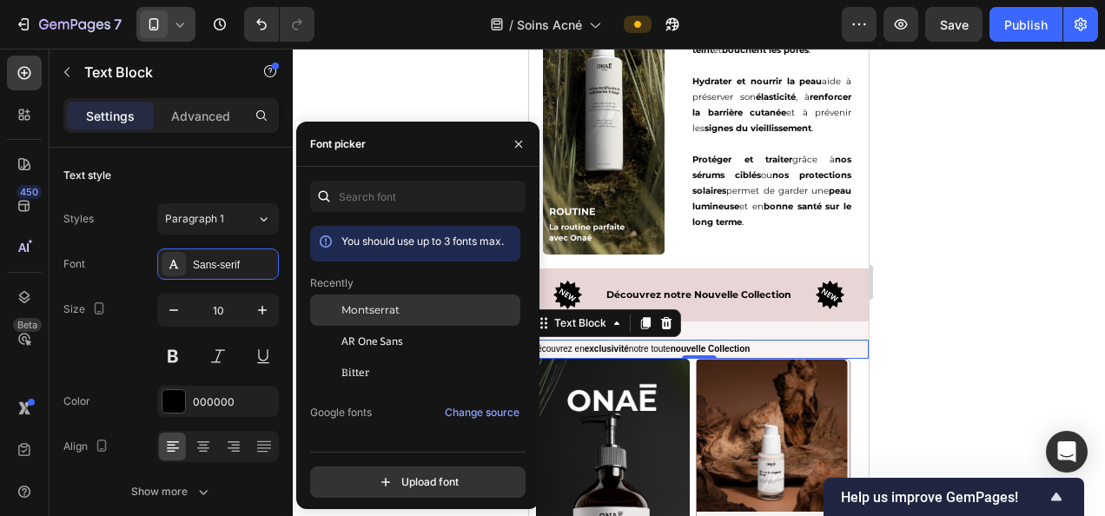
click at [393, 313] on span "Montserrat" at bounding box center [370, 310] width 58 height 16
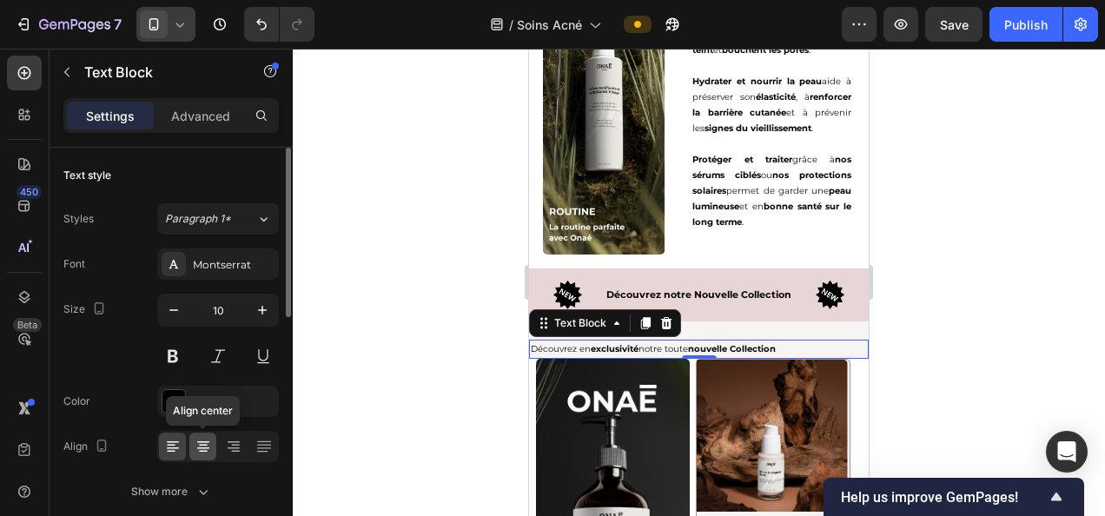
click at [208, 452] on icon at bounding box center [203, 446] width 17 height 17
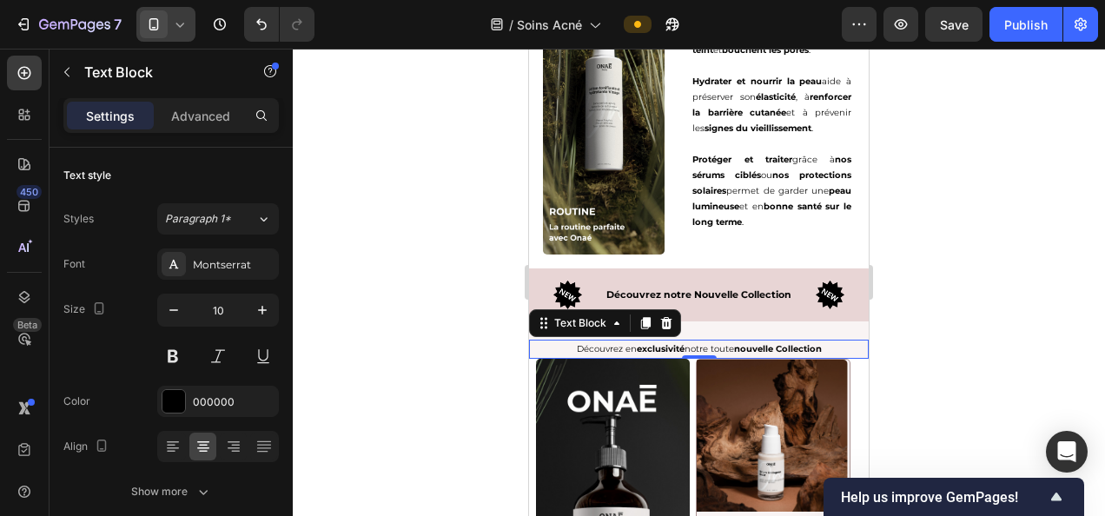
click at [426, 350] on div at bounding box center [699, 282] width 812 height 467
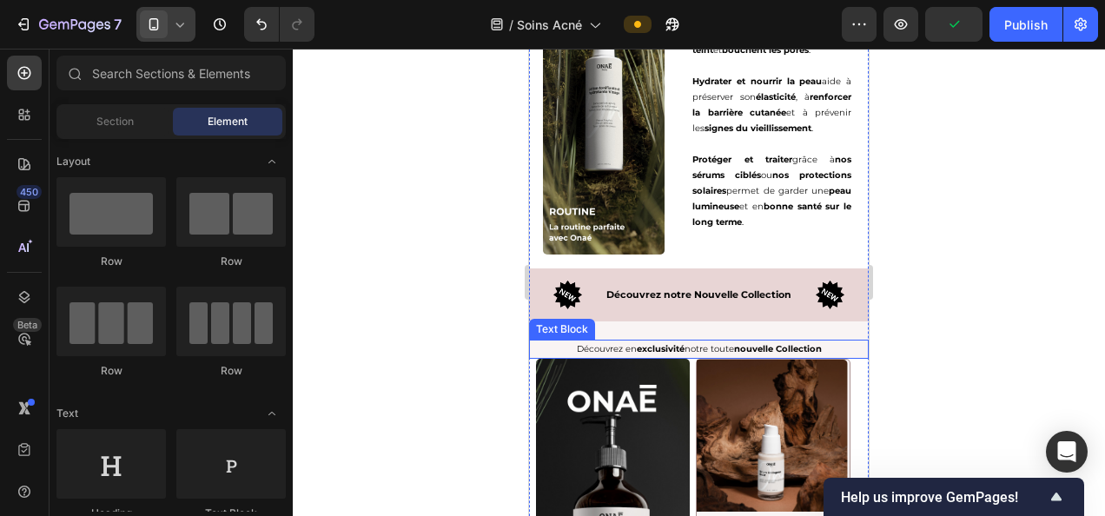
click at [659, 346] on strong "exclusivité" at bounding box center [661, 348] width 48 height 11
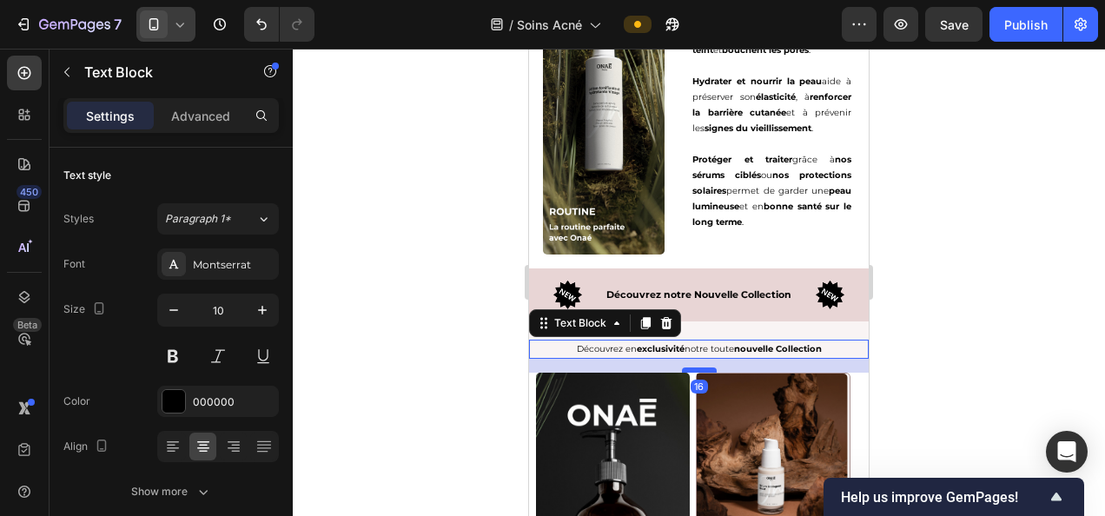
drag, startPoint x: 690, startPoint y: 351, endPoint x: 1440, endPoint y: 413, distance: 753.0
click at [704, 367] on div at bounding box center [699, 369] width 35 height 5
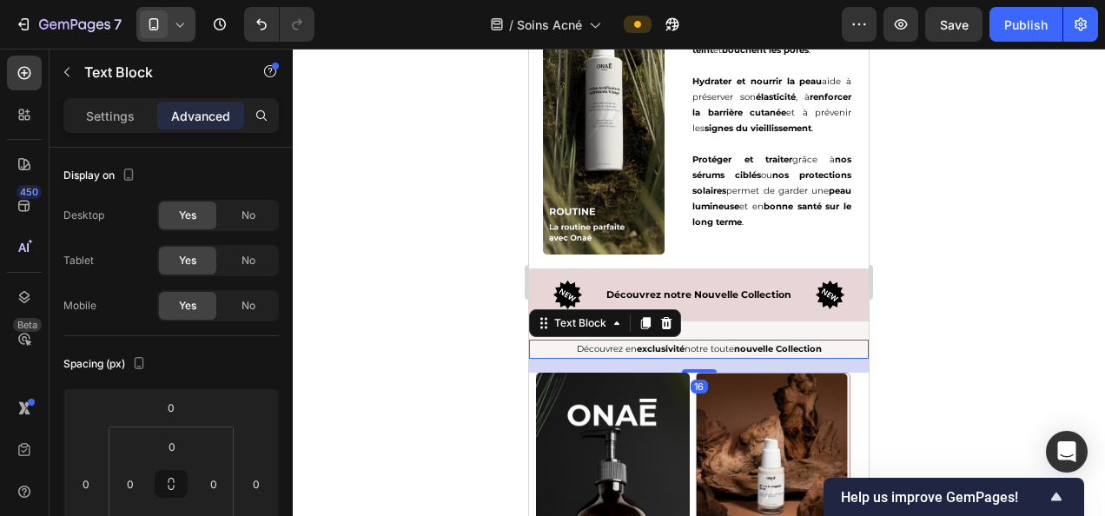
click at [968, 356] on div at bounding box center [699, 282] width 812 height 467
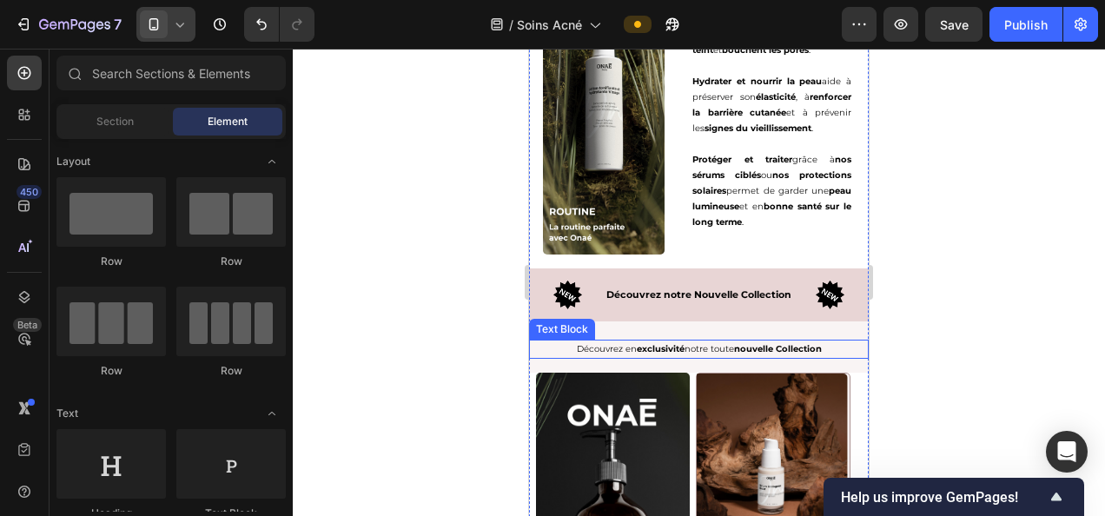
click at [684, 341] on p "Découvrez en exclusivité notre toute nouvelle Collection" at bounding box center [699, 349] width 336 height 16
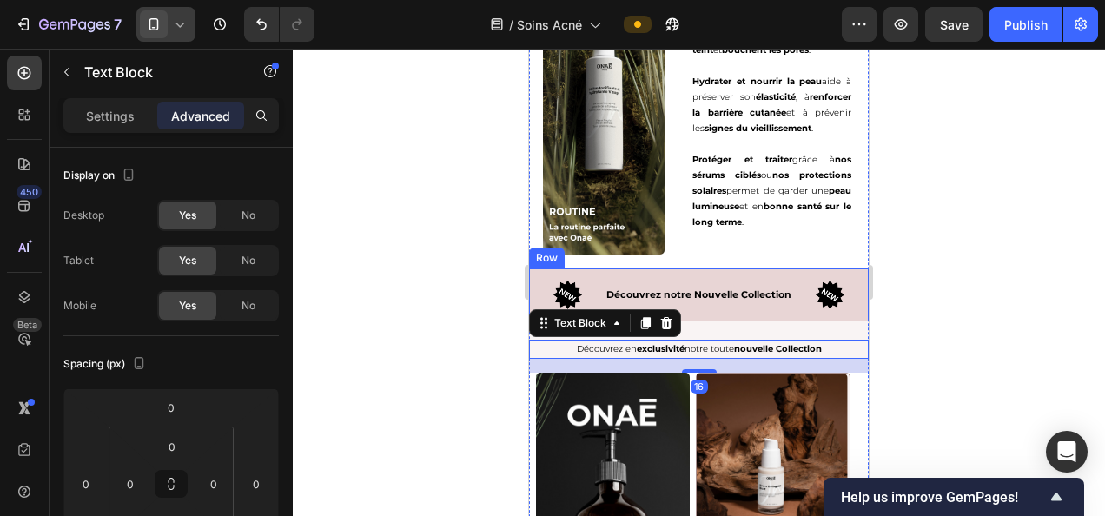
click at [707, 309] on div "Image Découvrez notre Nouvelle Collection Text Block Image Row" at bounding box center [699, 294] width 340 height 53
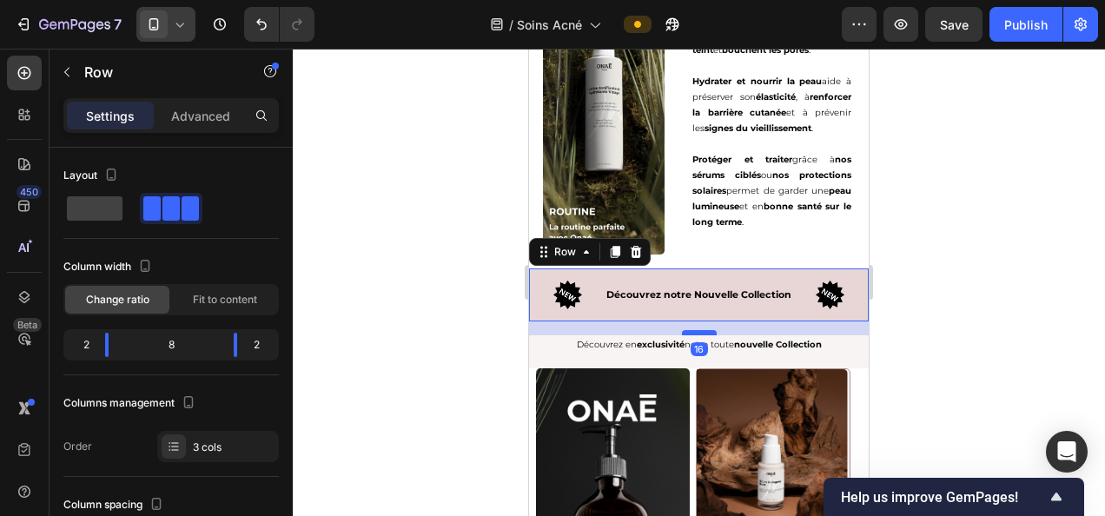
drag, startPoint x: 695, startPoint y: 331, endPoint x: 703, endPoint y: 327, distance: 8.9
click at [703, 330] on div at bounding box center [699, 332] width 35 height 5
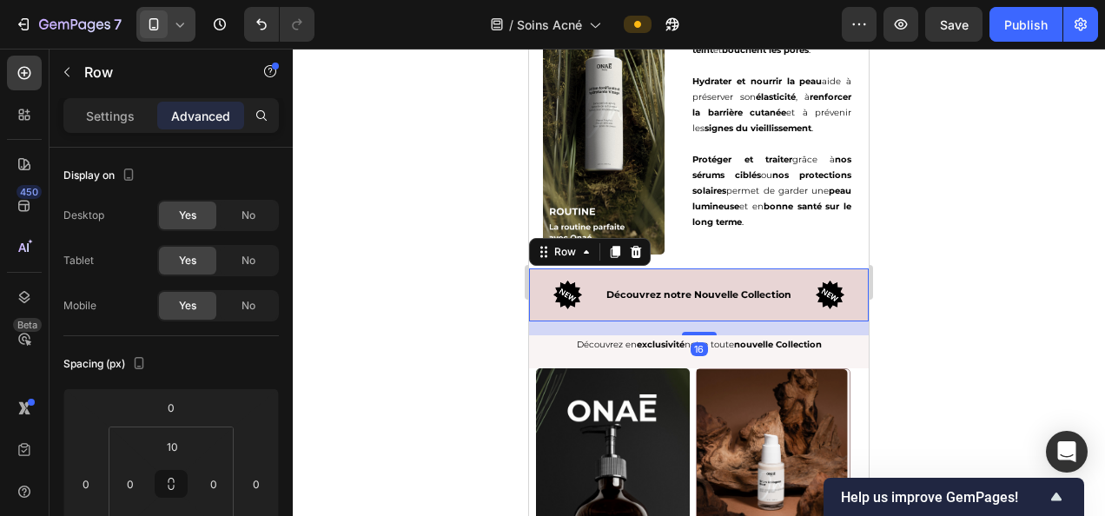
click at [962, 384] on div at bounding box center [699, 282] width 812 height 467
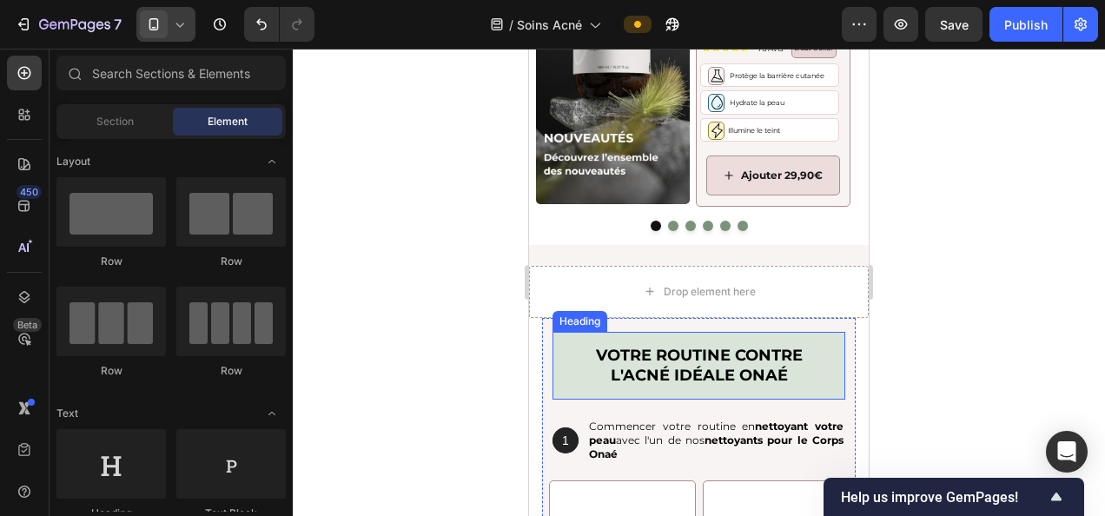
scroll to position [4459, 0]
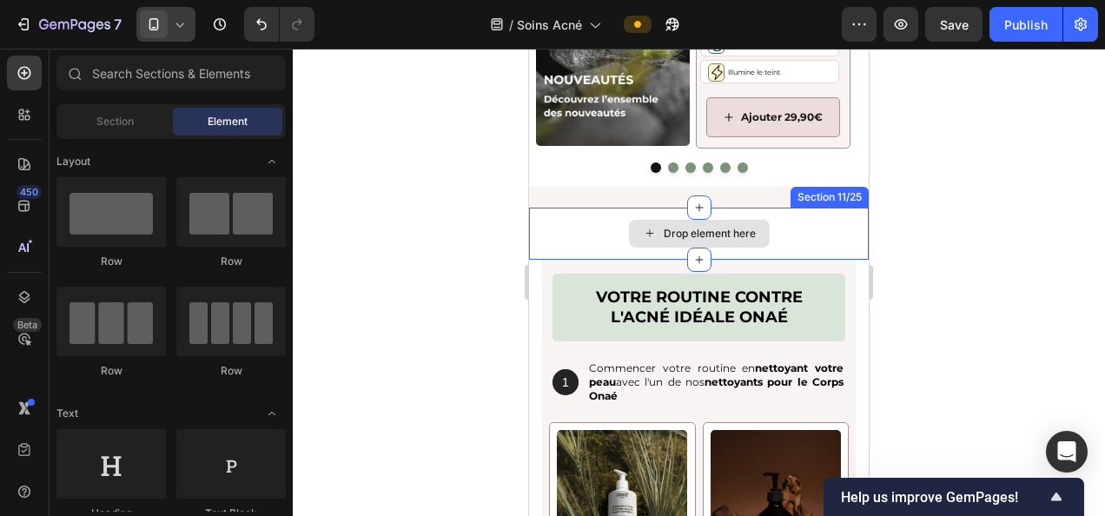
click at [650, 226] on div "Drop element here" at bounding box center [699, 234] width 141 height 28
click at [811, 222] on div "Drop element here" at bounding box center [699, 234] width 340 height 52
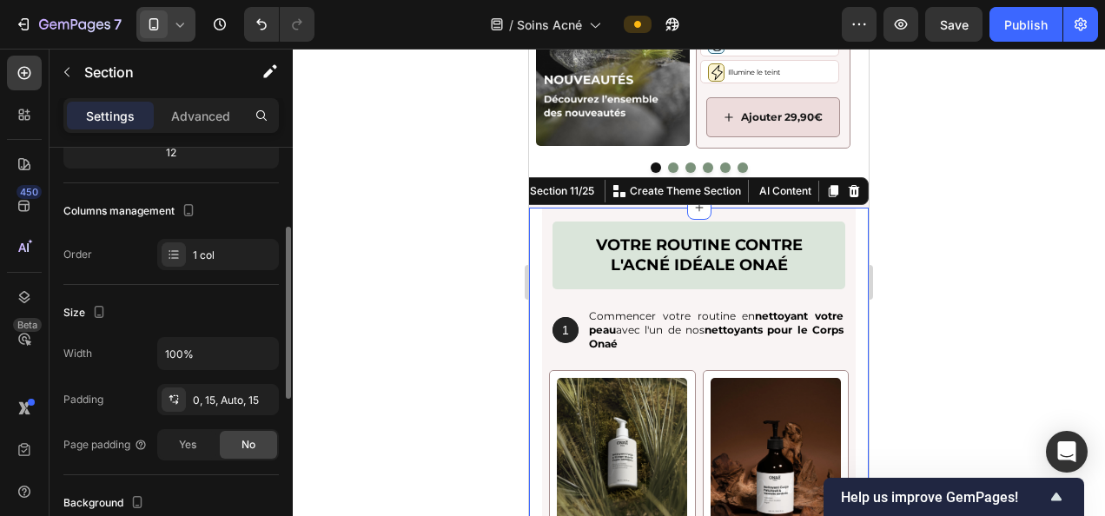
scroll to position [291, 0]
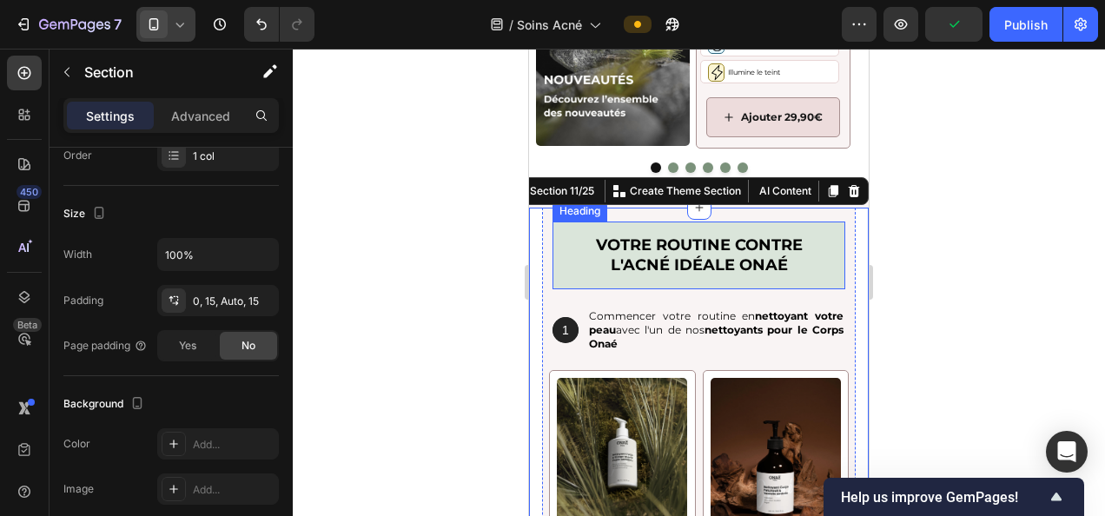
click at [975, 267] on div at bounding box center [699, 282] width 812 height 467
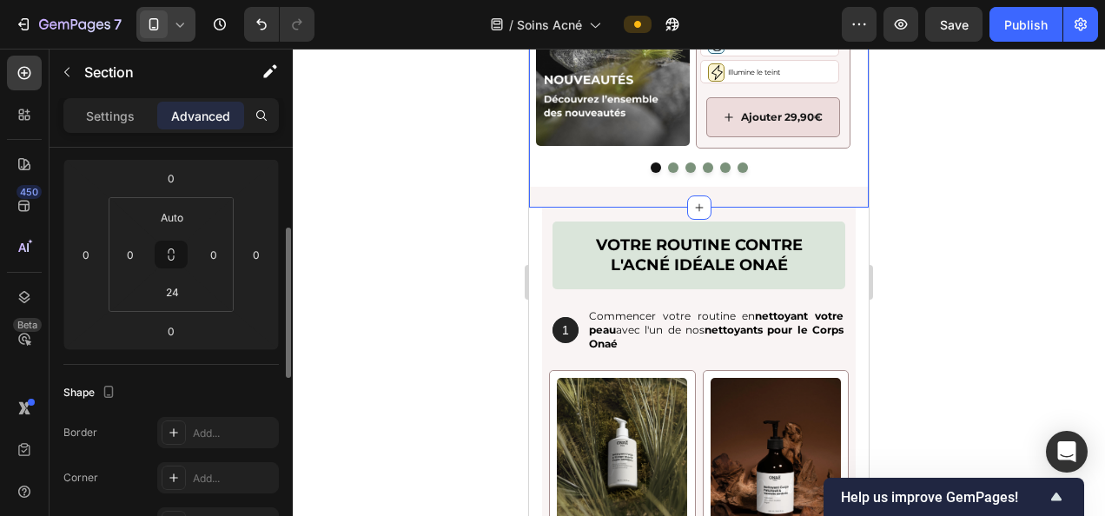
scroll to position [228, 0]
click at [168, 290] on input "24" at bounding box center [172, 293] width 35 height 26
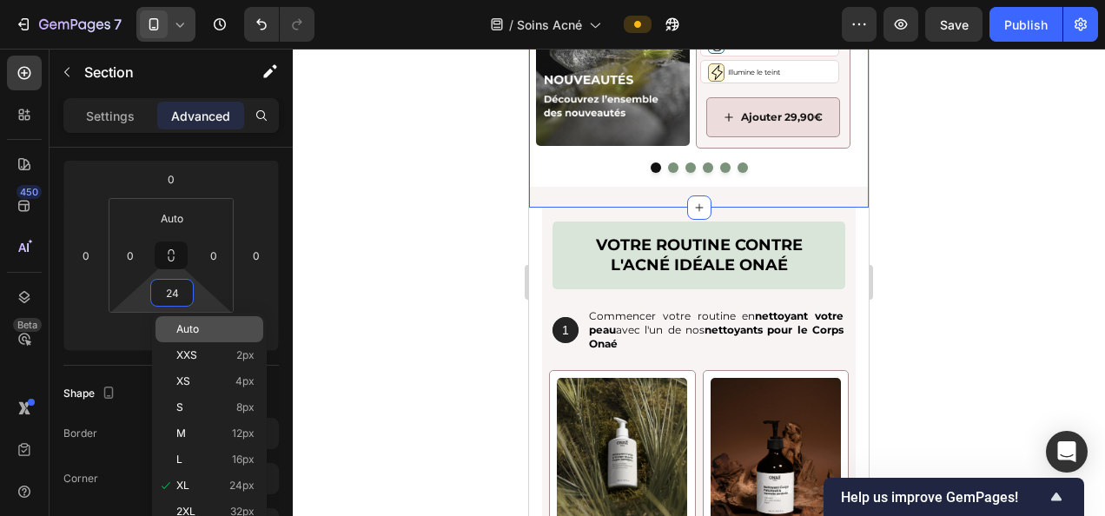
click at [202, 330] on p "Auto" at bounding box center [215, 329] width 78 height 12
type input "Auto"
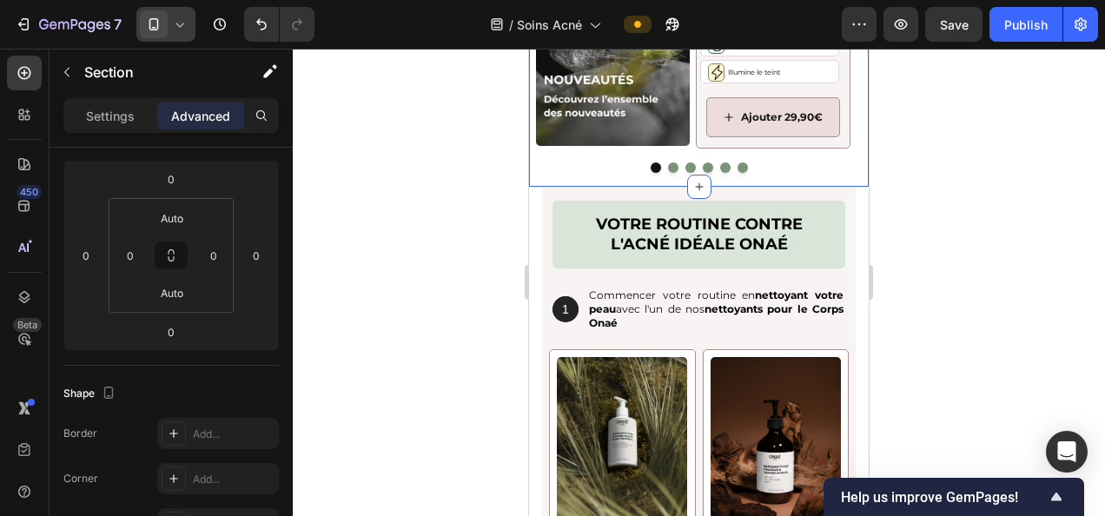
click at [352, 330] on div at bounding box center [699, 282] width 812 height 467
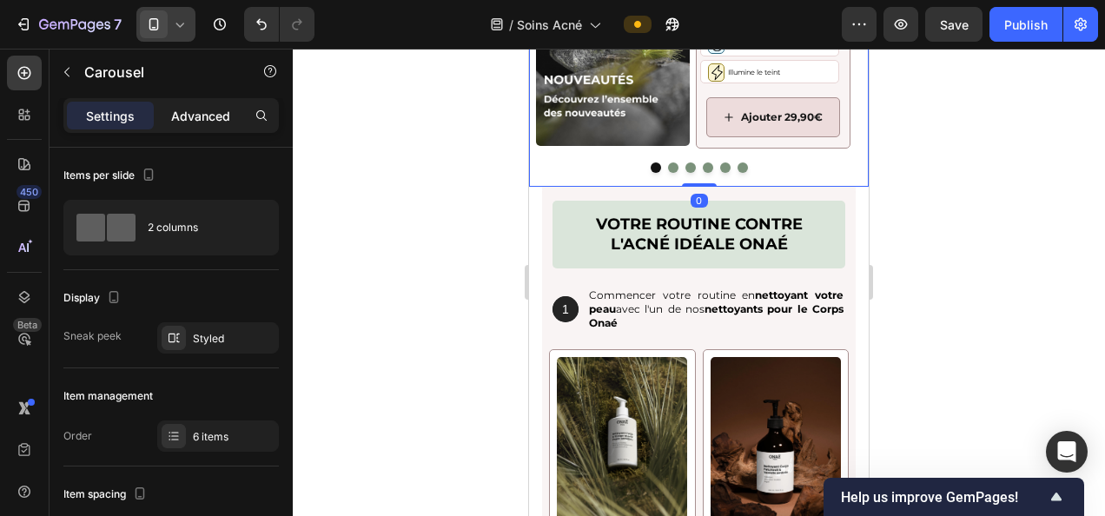
click at [186, 109] on p "Advanced" at bounding box center [200, 116] width 59 height 18
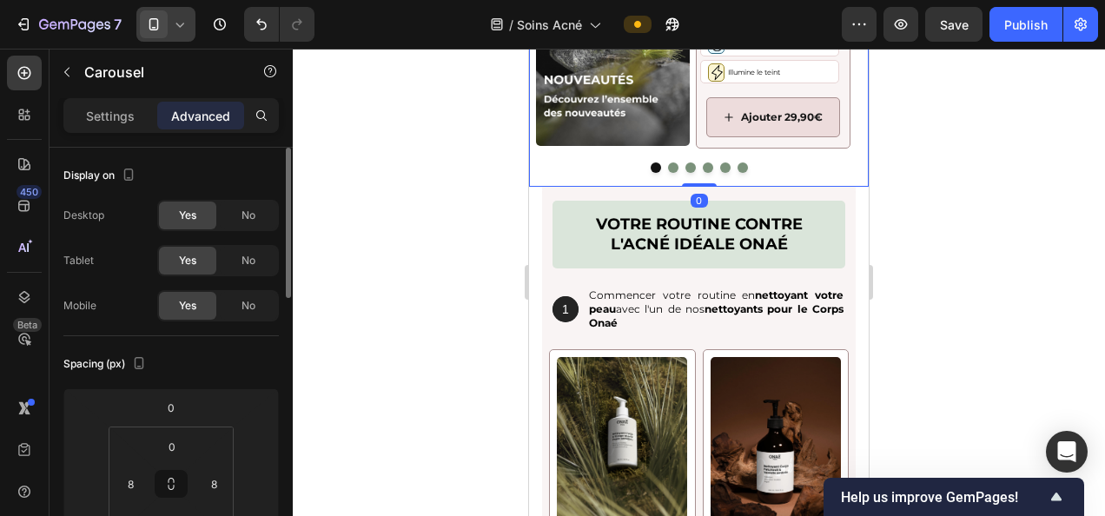
scroll to position [188, 0]
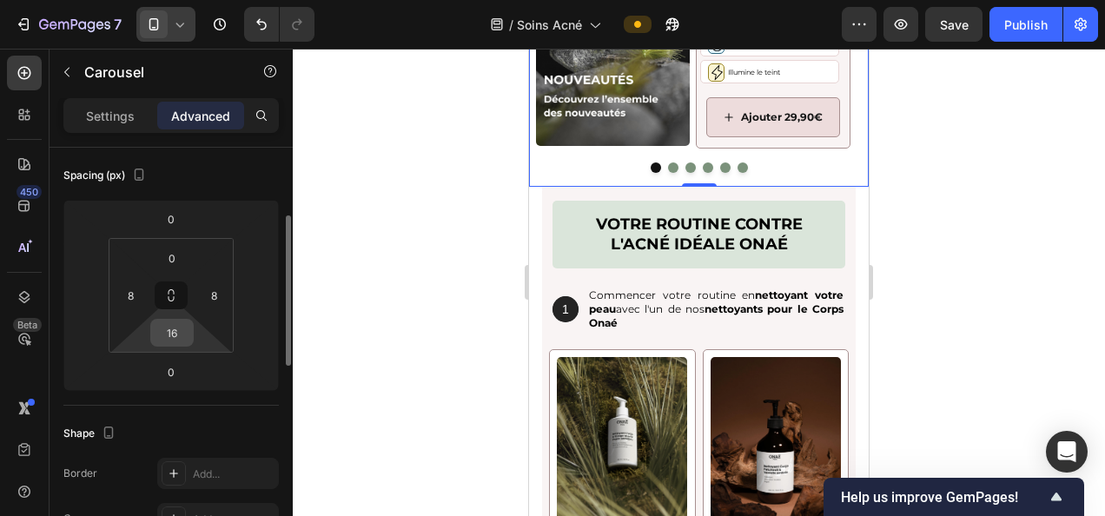
click at [164, 320] on input "16" at bounding box center [172, 333] width 35 height 26
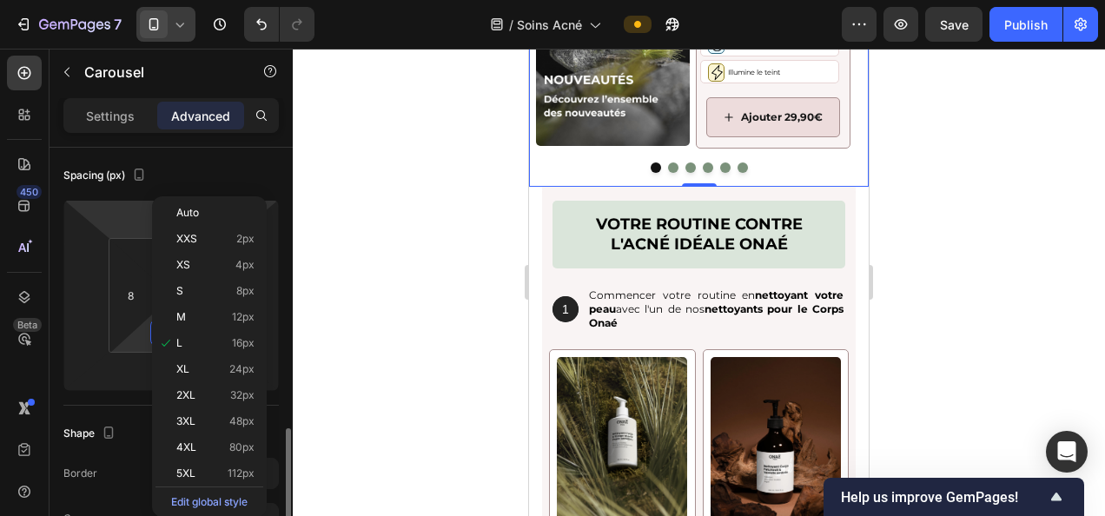
scroll to position [345, 0]
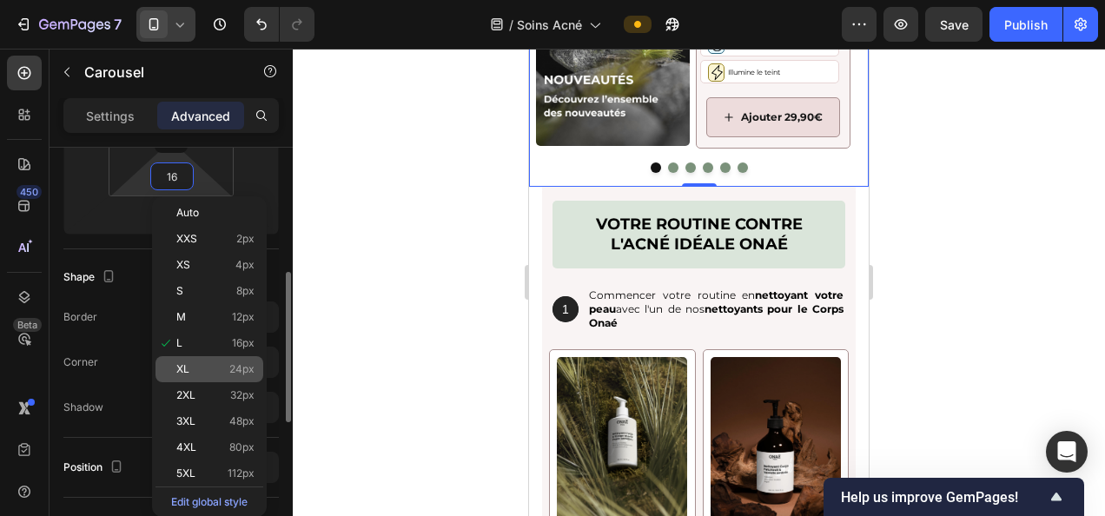
click at [231, 367] on span "24px" at bounding box center [241, 369] width 25 height 12
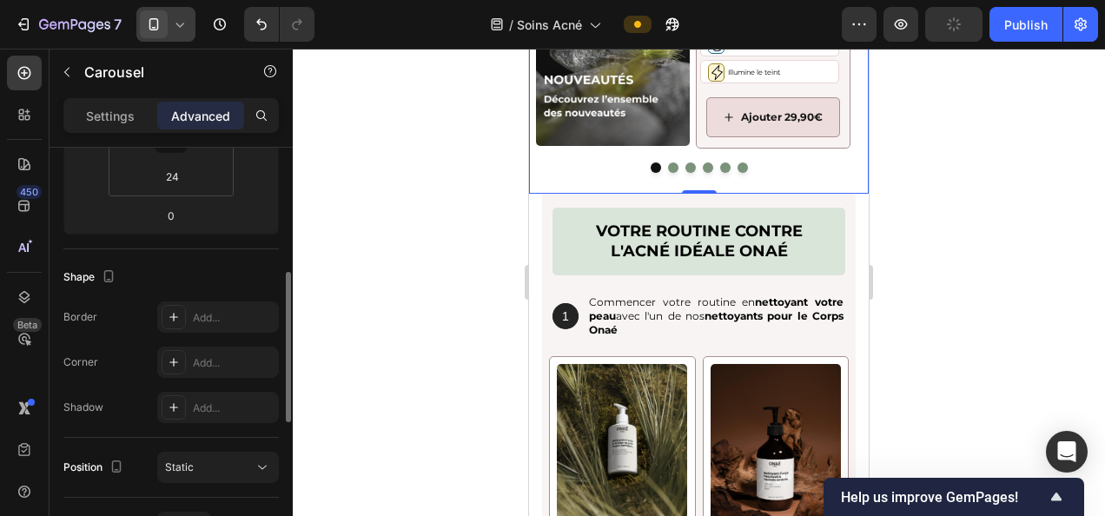
click at [472, 285] on div at bounding box center [699, 282] width 812 height 467
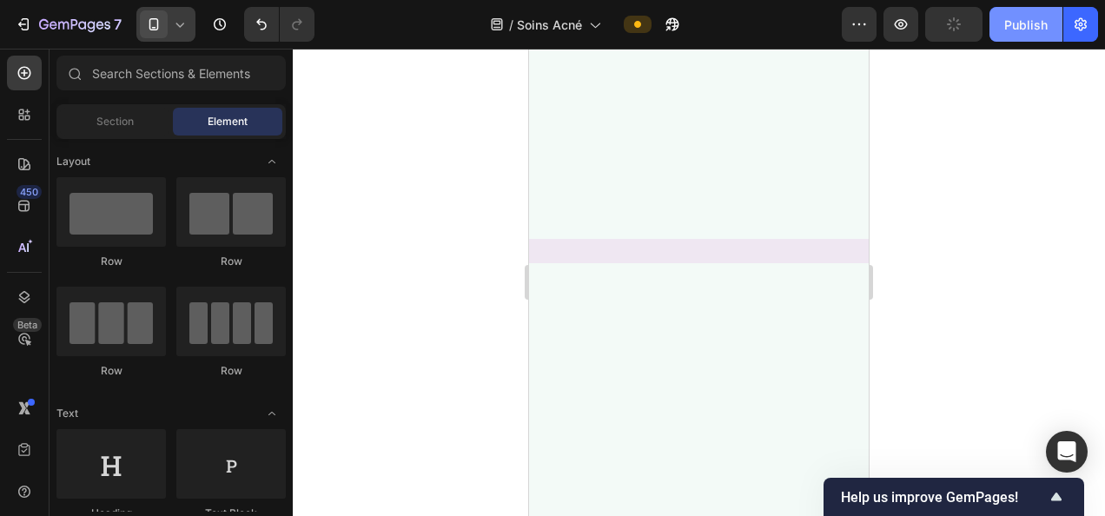
scroll to position [0, 0]
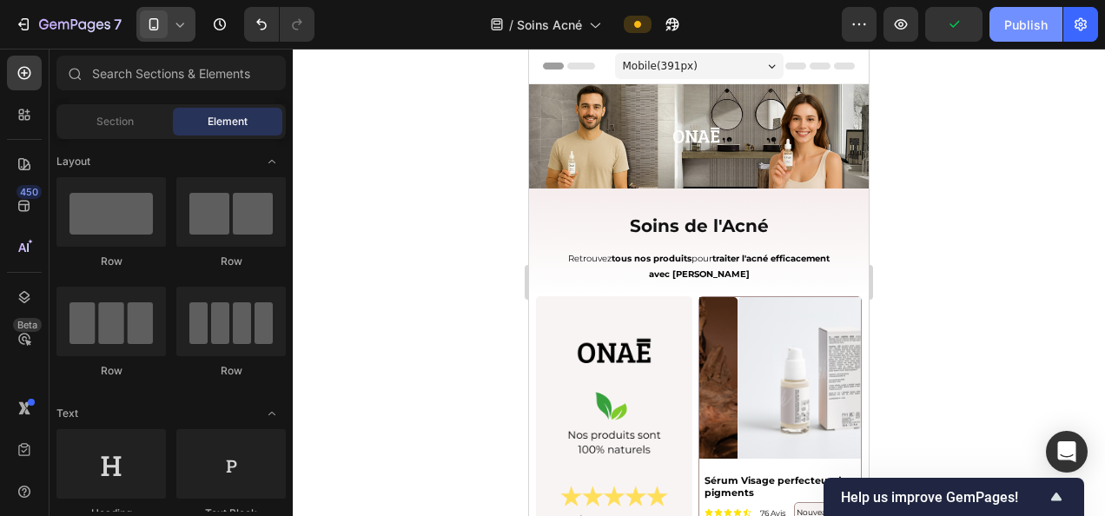
click at [1028, 24] on div "Publish" at bounding box center [1025, 25] width 43 height 18
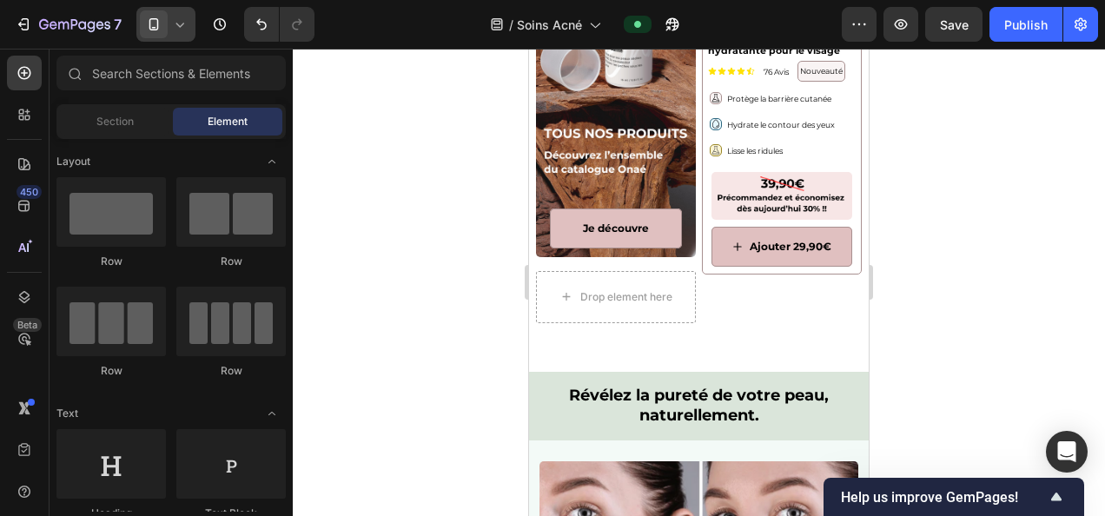
scroll to position [1360, 0]
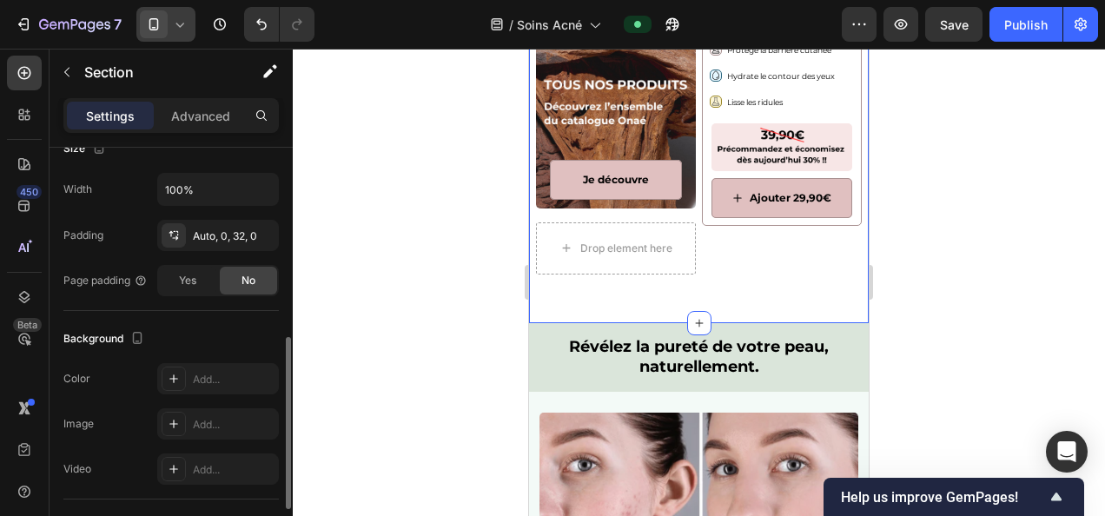
scroll to position [396, 0]
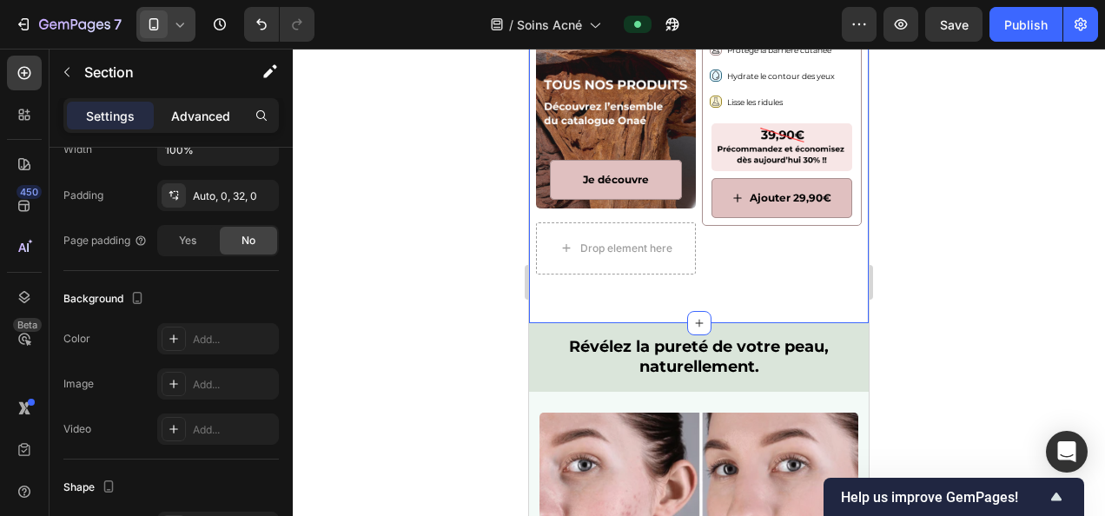
click at [186, 111] on p "Advanced" at bounding box center [200, 116] width 59 height 18
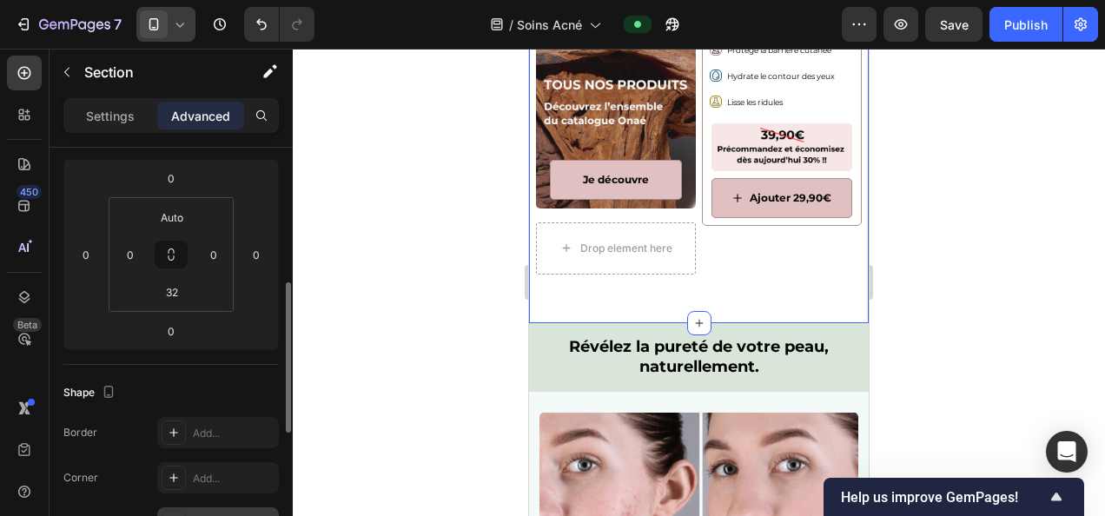
scroll to position [221, 0]
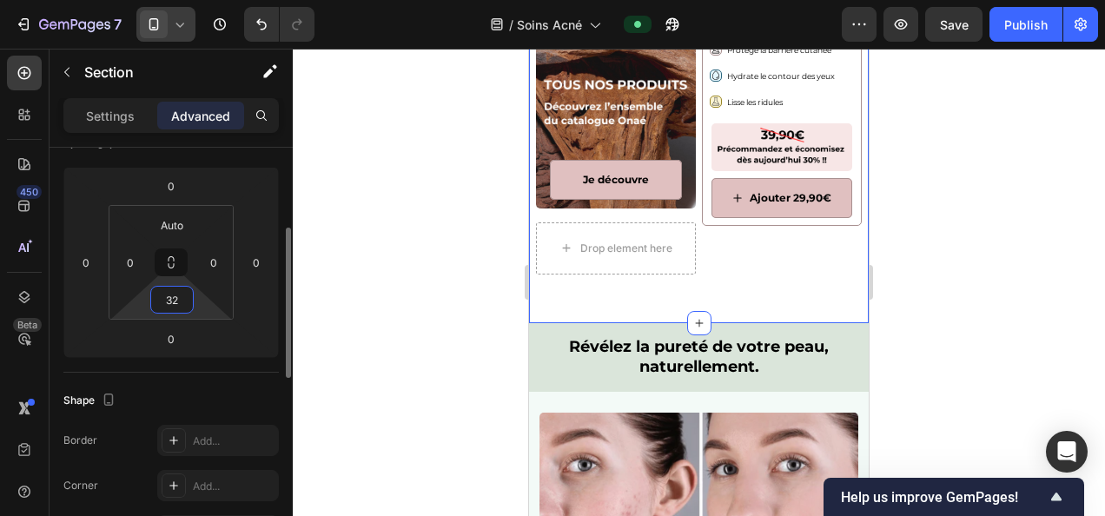
click at [174, 307] on input "32" at bounding box center [172, 300] width 35 height 26
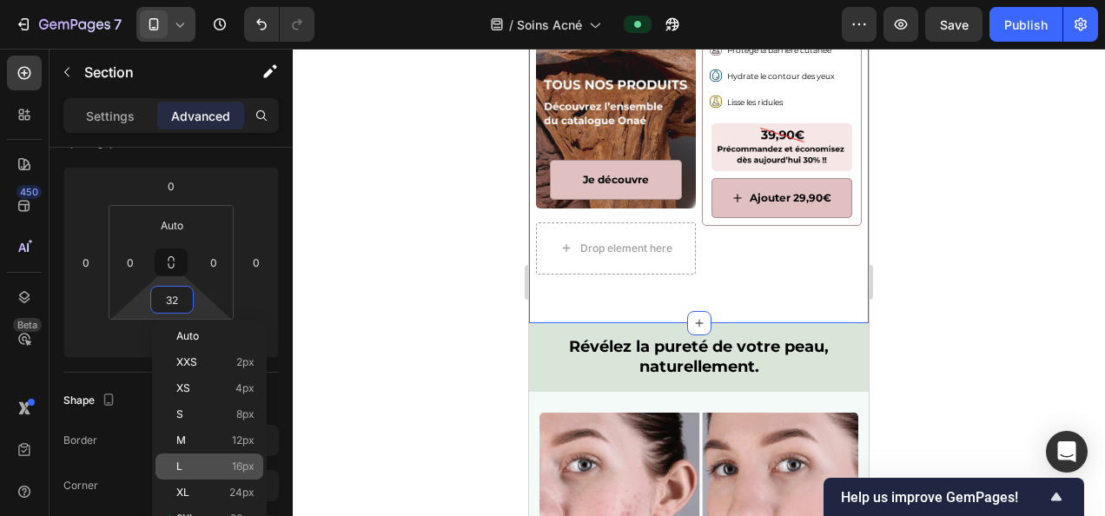
click at [233, 457] on div "L 16px" at bounding box center [209, 466] width 108 height 26
type input "16"
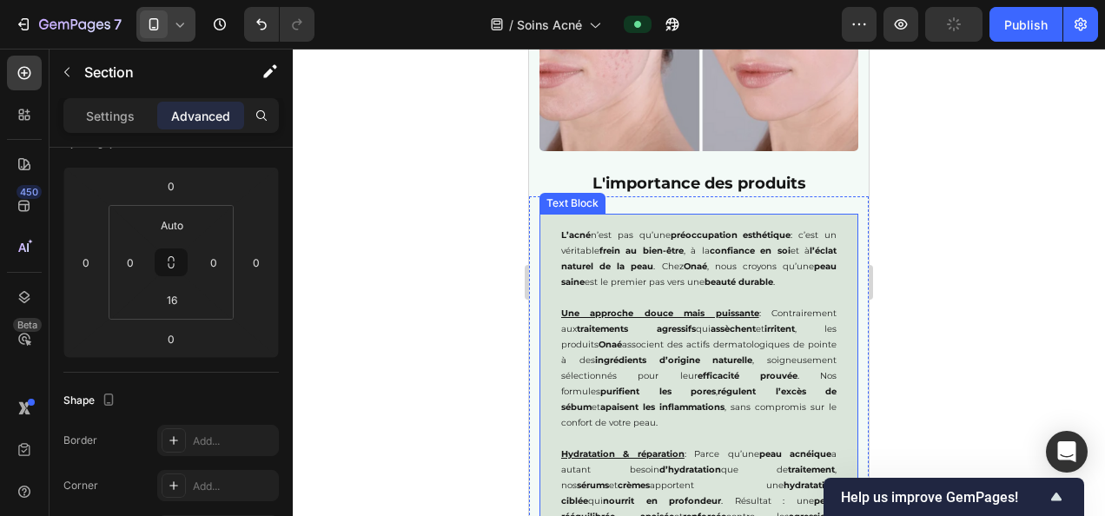
scroll to position [1940, 0]
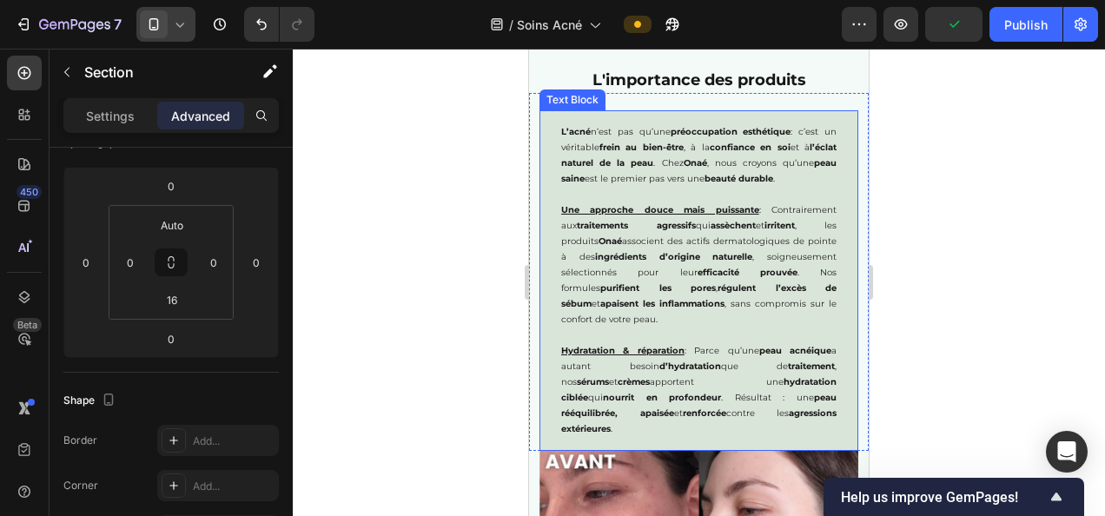
click at [764, 270] on p "Une approche douce mais puissante : Contrairement aux traitements agressifs qui…" at bounding box center [698, 264] width 275 height 125
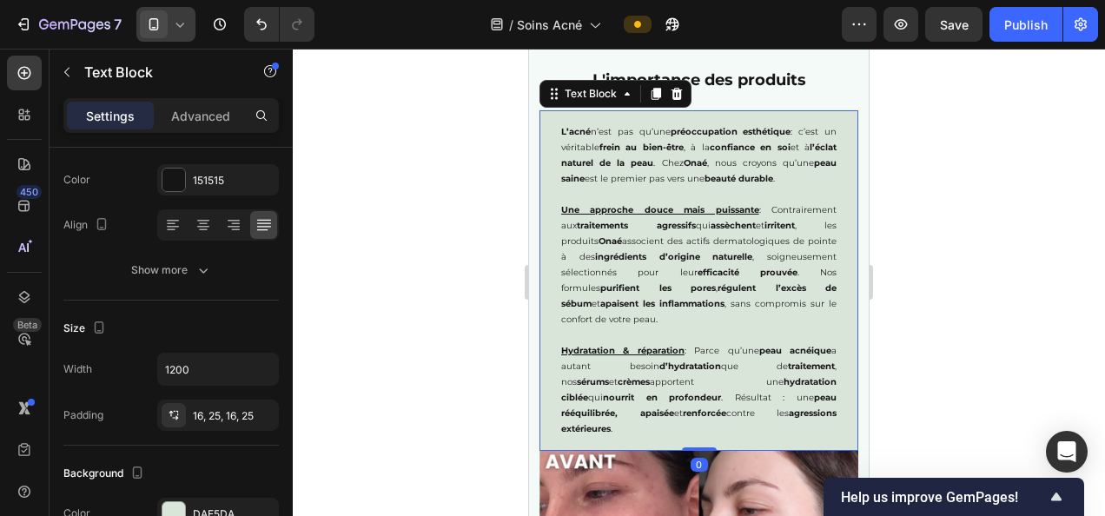
scroll to position [0, 0]
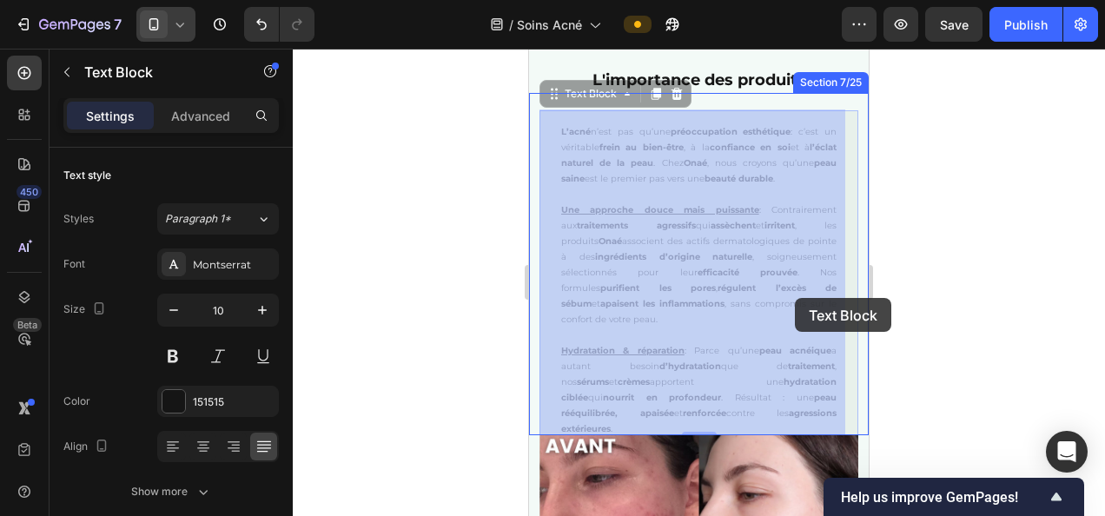
drag, startPoint x: 761, startPoint y: 271, endPoint x: 795, endPoint y: 298, distance: 43.3
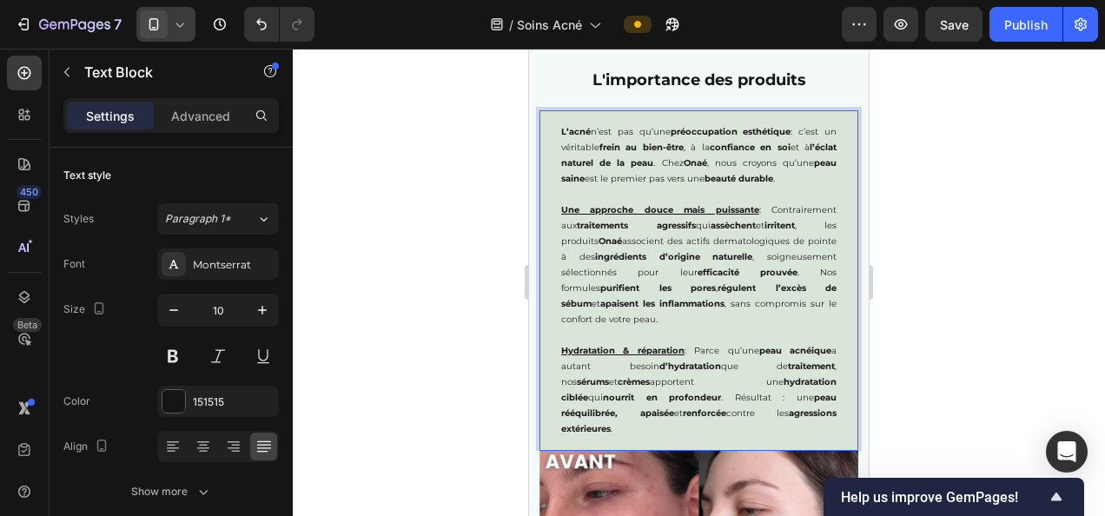
click at [761, 273] on p "Une approche douce mais puissante : Contrairement aux traitements agressifs qui…" at bounding box center [698, 264] width 275 height 125
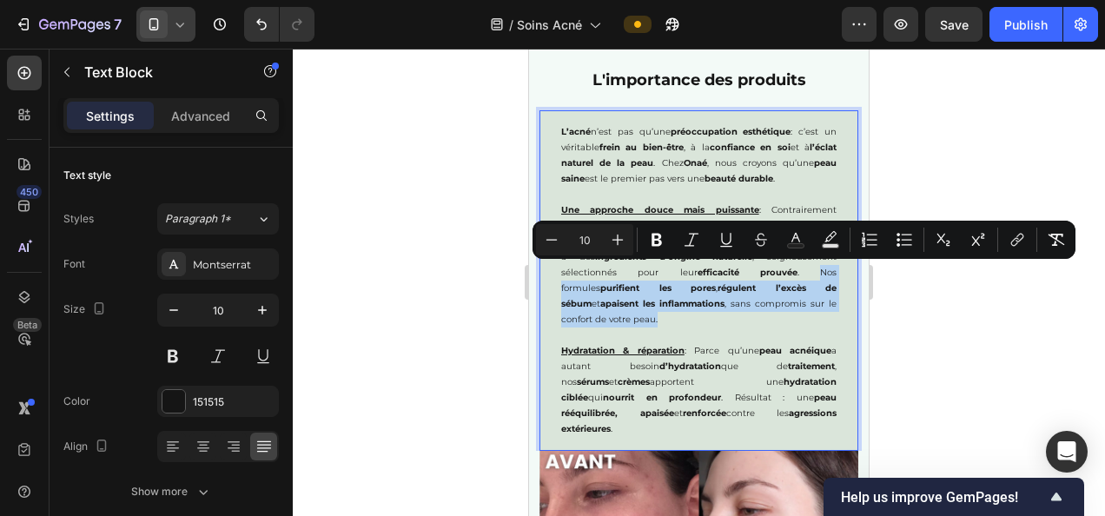
drag, startPoint x: 763, startPoint y: 270, endPoint x: 790, endPoint y: 323, distance: 59.4
click at [790, 323] on p "Une approche douce mais puissante : Contrairement aux traitements agressifs qui…" at bounding box center [698, 264] width 275 height 125
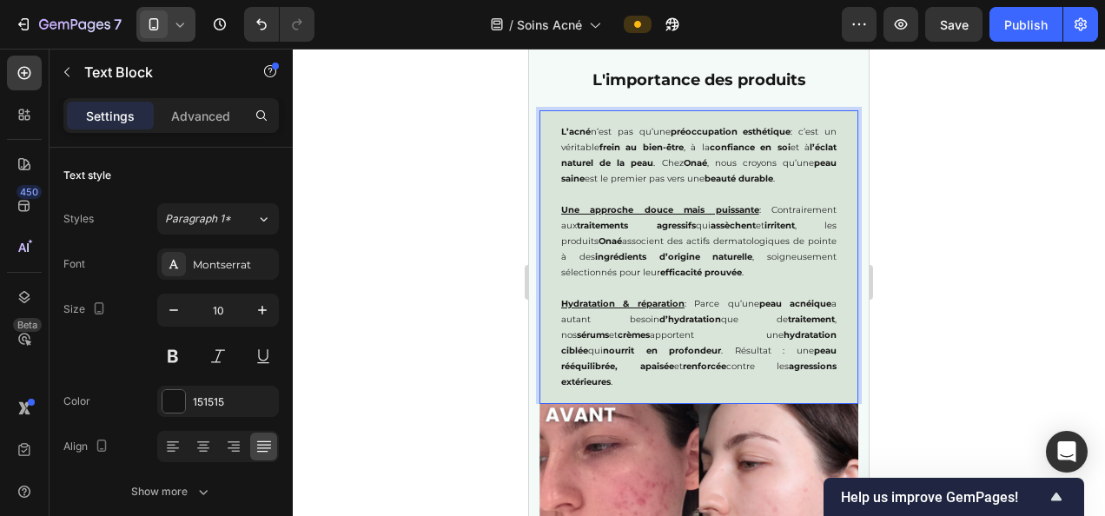
click at [950, 240] on div at bounding box center [699, 282] width 812 height 467
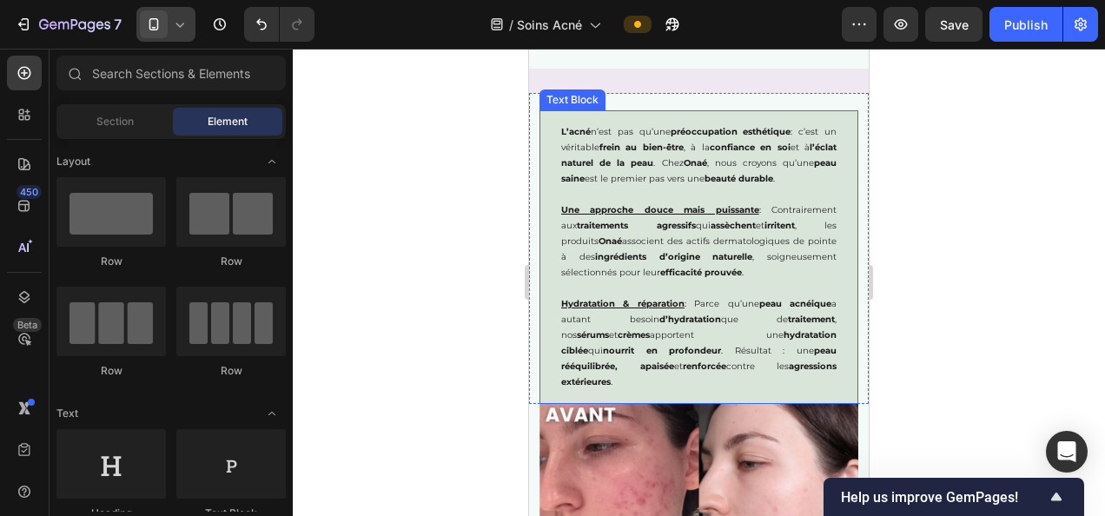
scroll to position [2012, 0]
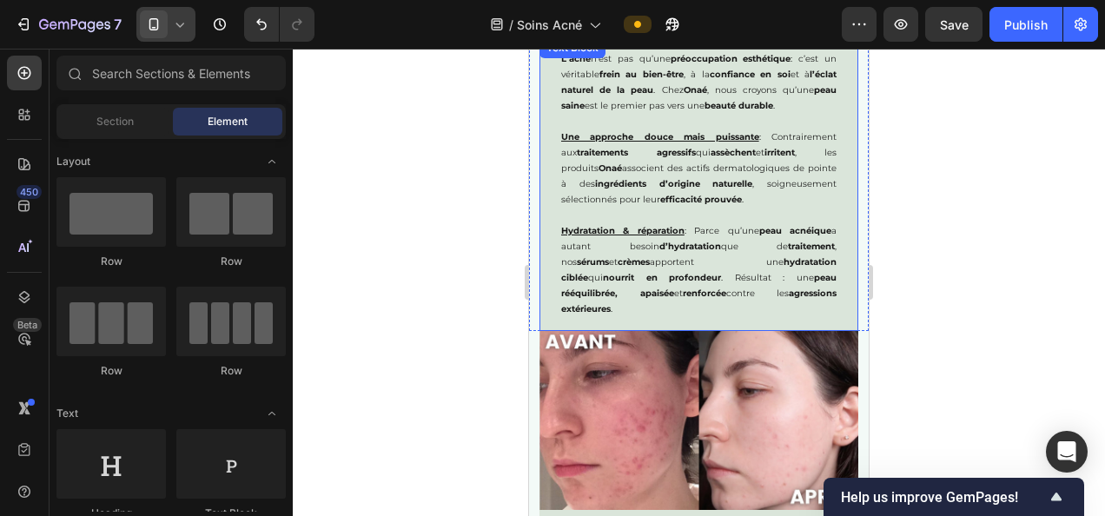
click at [668, 275] on p "Hydratation & réparation : Parce qu’une peau acnéique a autant besoin d’hydrata…" at bounding box center [698, 262] width 275 height 109
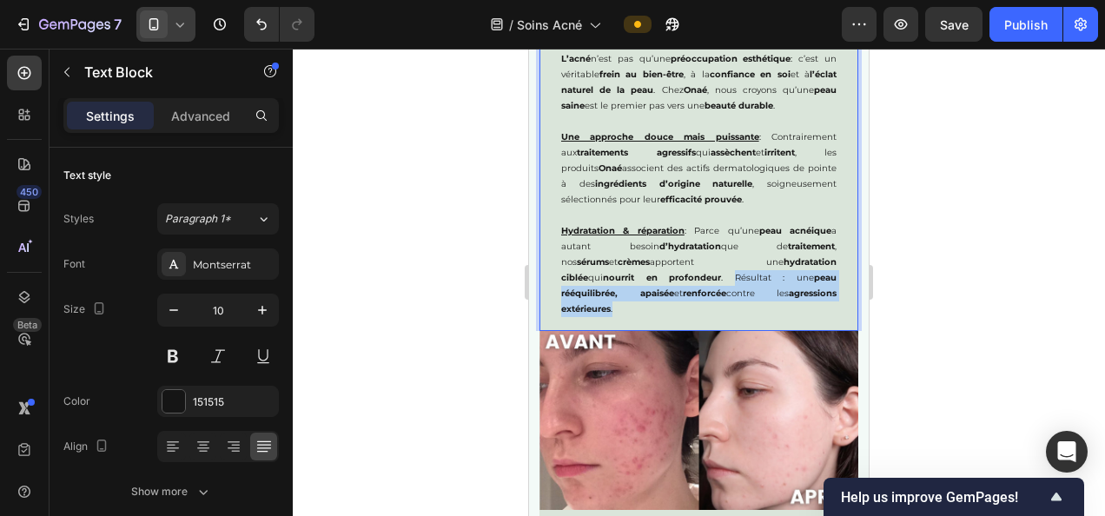
drag, startPoint x: 671, startPoint y: 277, endPoint x: 811, endPoint y: 285, distance: 140.9
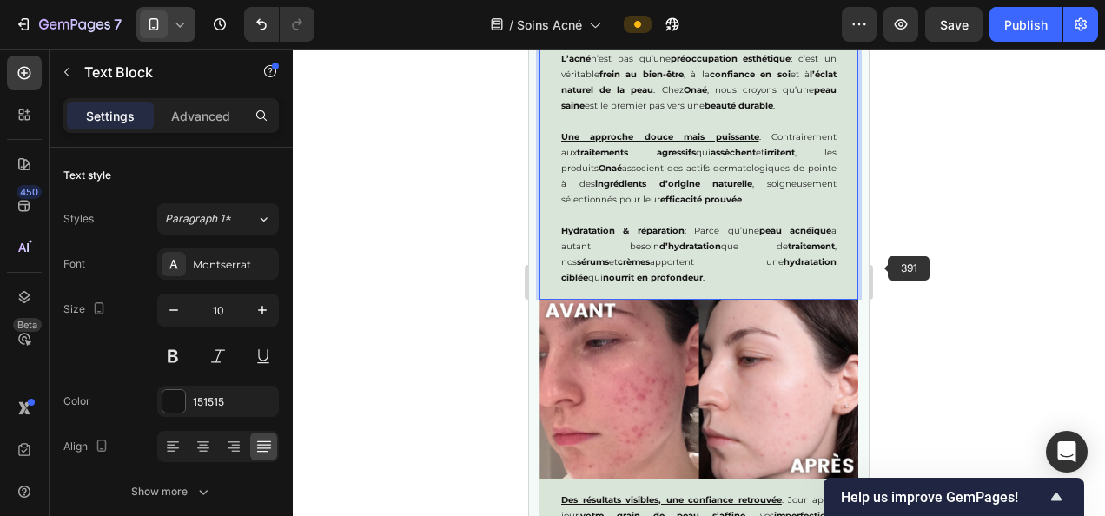
click at [921, 268] on div at bounding box center [699, 282] width 812 height 467
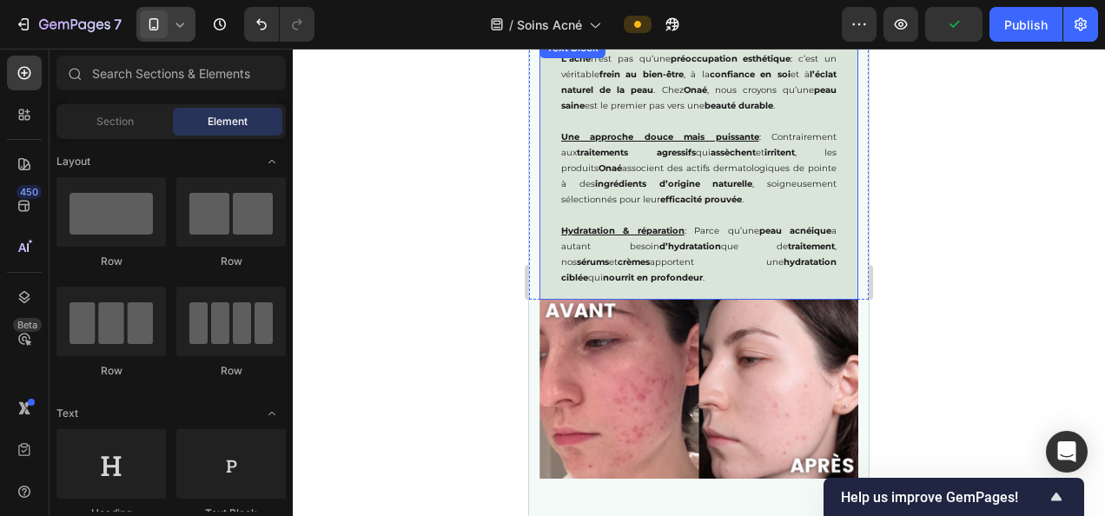
scroll to position [1927, 0]
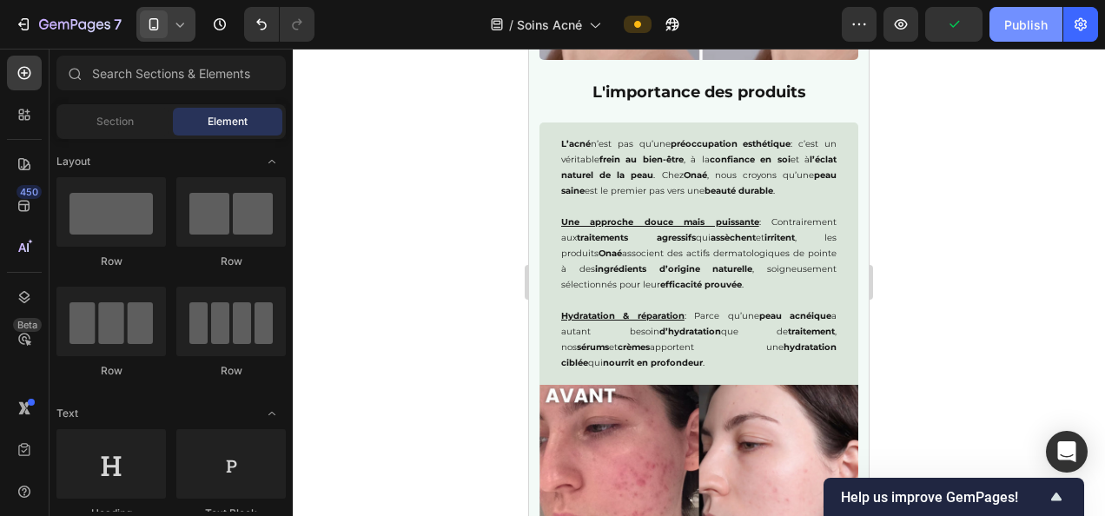
click at [1006, 30] on div "Publish" at bounding box center [1025, 25] width 43 height 18
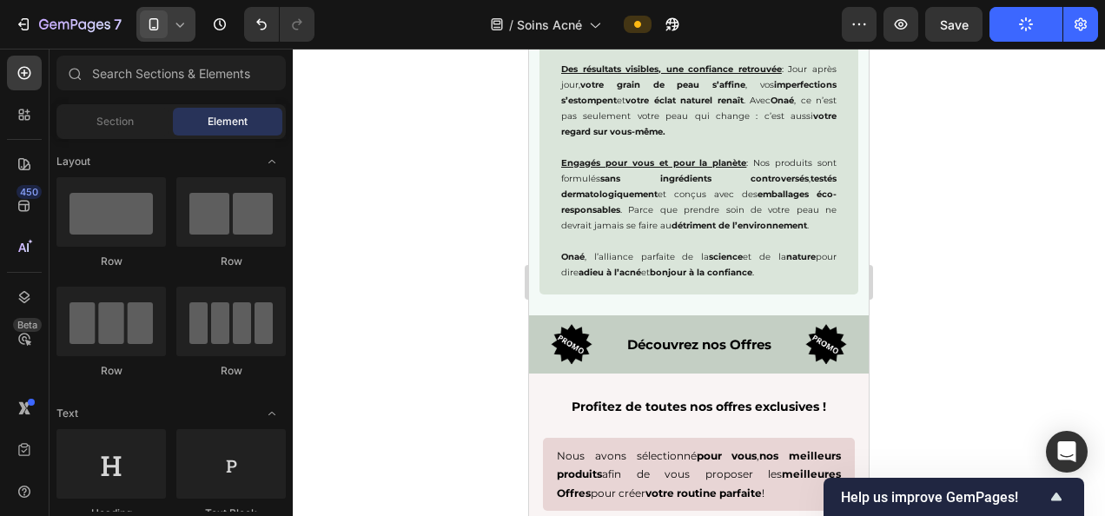
scroll to position [2379, 0]
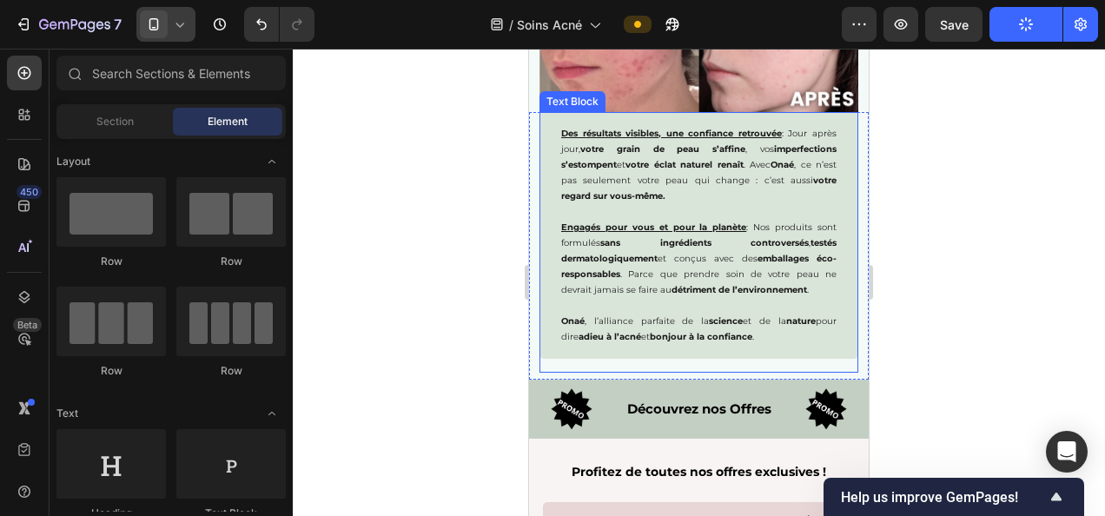
click at [742, 251] on p "Engagés pour vous et pour la planète : Nos produits sont formulés sans ingrédie…" at bounding box center [698, 251] width 275 height 94
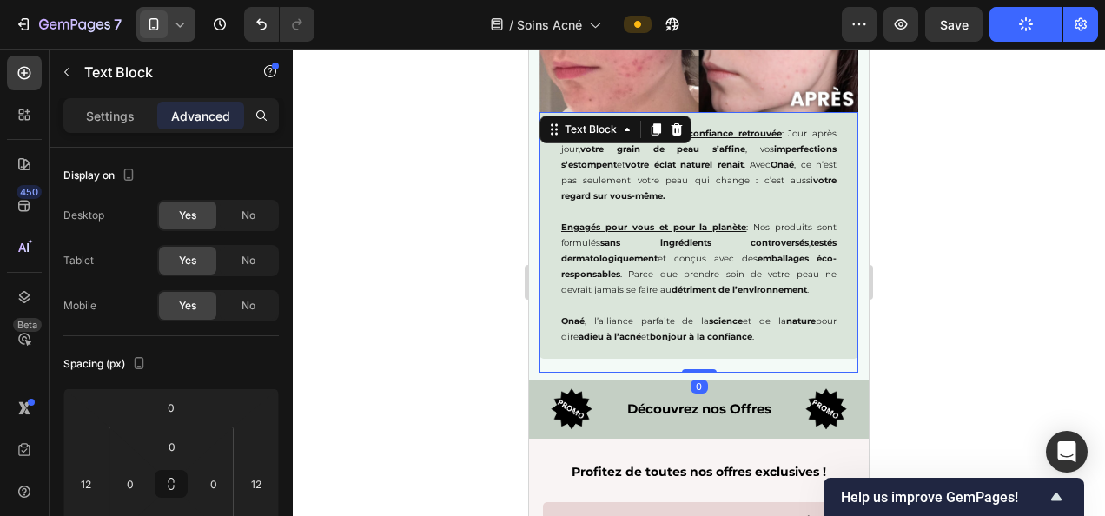
click at [814, 280] on p "Engagés pour vous et pour la planète : Nos produits sont formulés sans ingrédie…" at bounding box center [698, 251] width 275 height 94
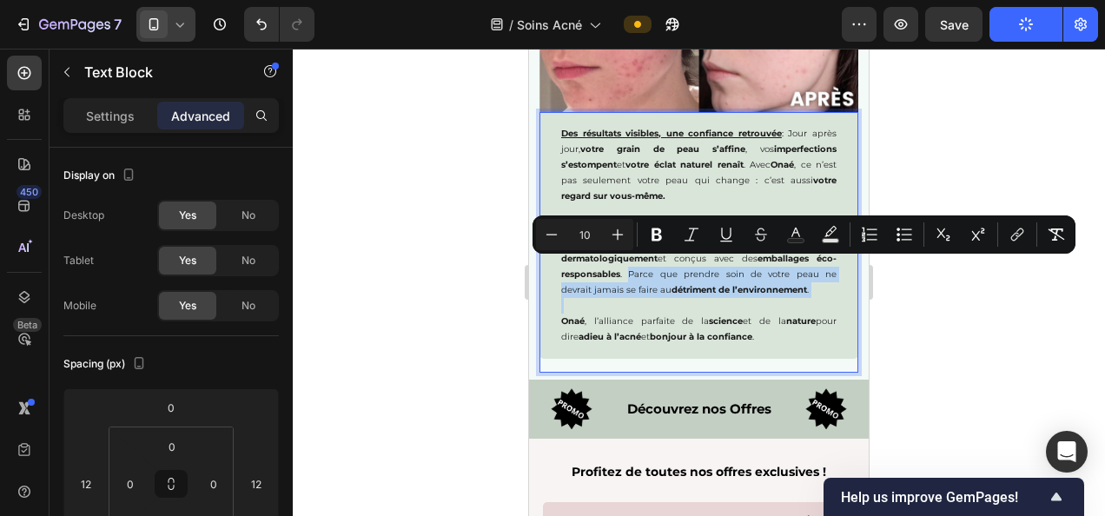
drag, startPoint x: 628, startPoint y: 268, endPoint x: 808, endPoint y: 292, distance: 181.4
click at [808, 292] on div "Des résultats visibles, une confiance retrouvée : Jour après jour, votre grain …" at bounding box center [698, 235] width 319 height 247
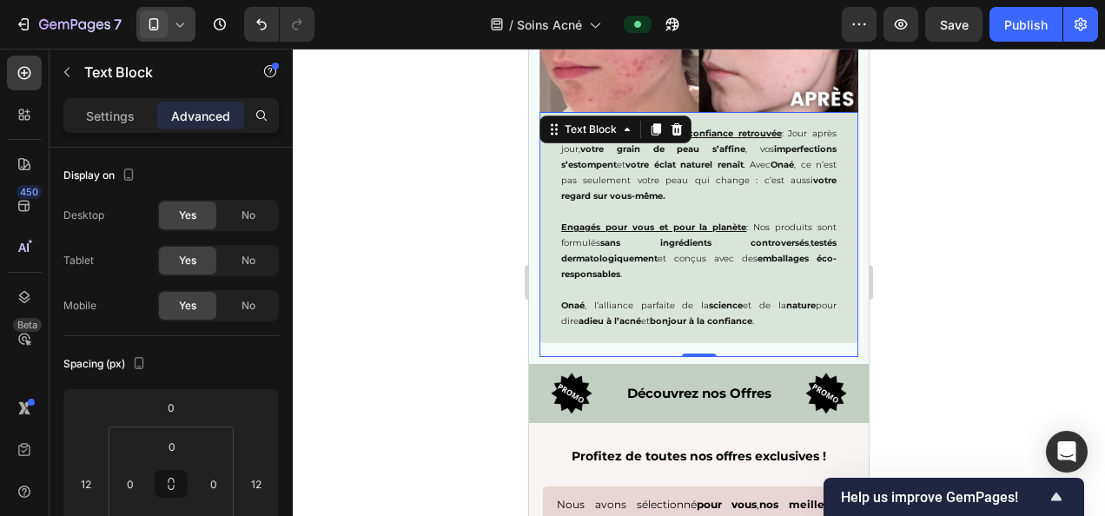
click at [934, 225] on div at bounding box center [699, 282] width 812 height 467
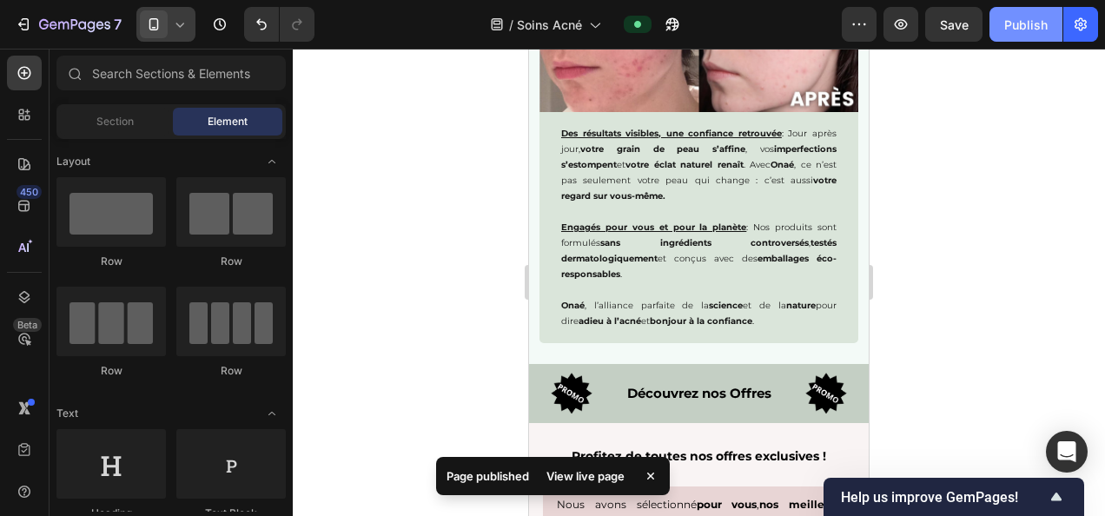
click at [1020, 14] on button "Publish" at bounding box center [1025, 24] width 73 height 35
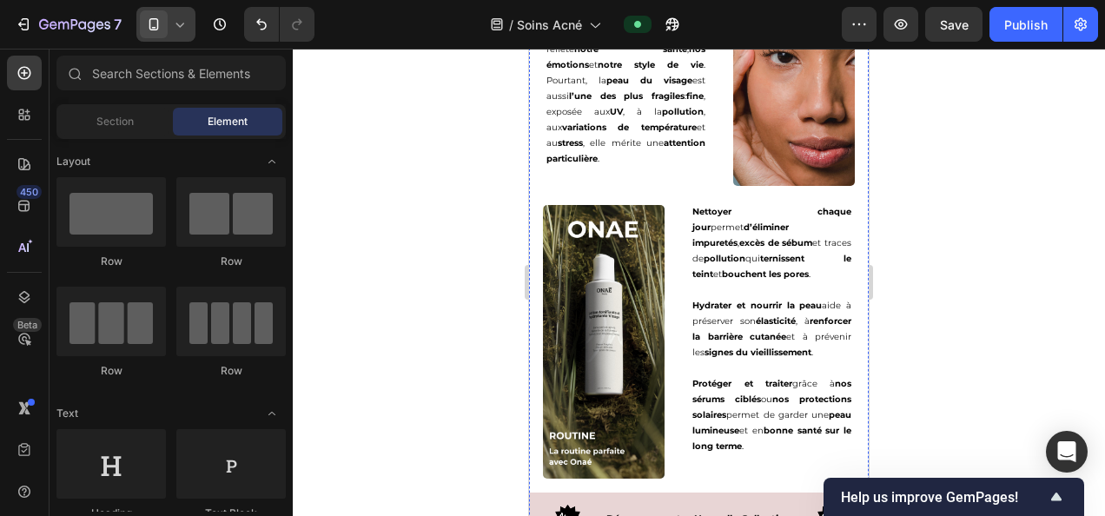
scroll to position [3420, 0]
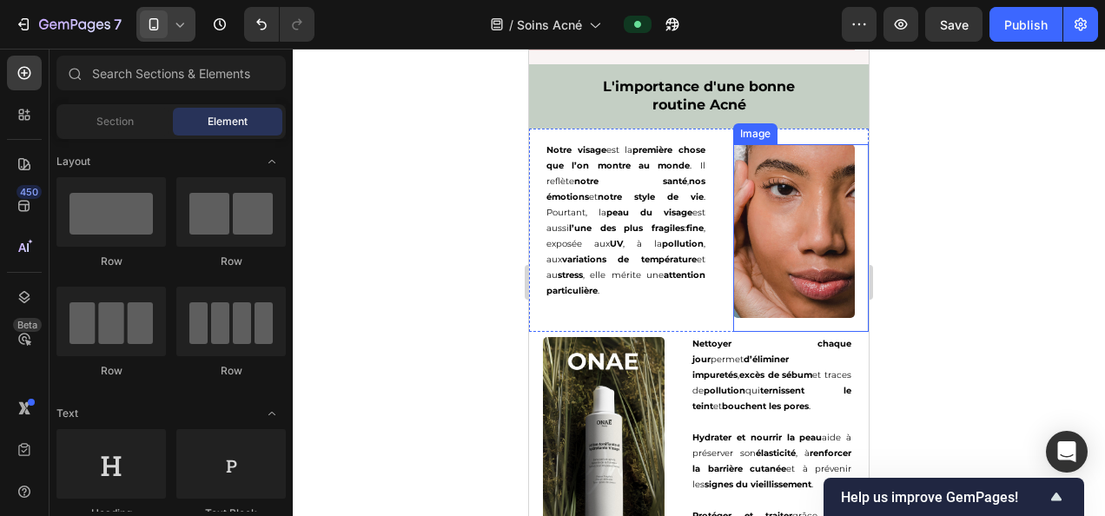
click at [771, 221] on img at bounding box center [794, 231] width 122 height 174
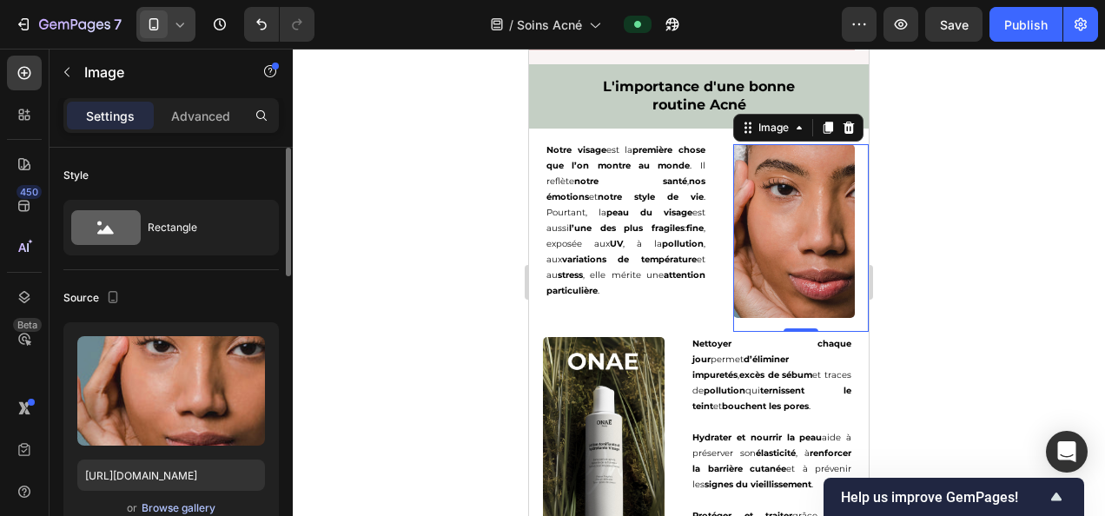
click at [179, 502] on div "Browse gallery" at bounding box center [179, 508] width 74 height 16
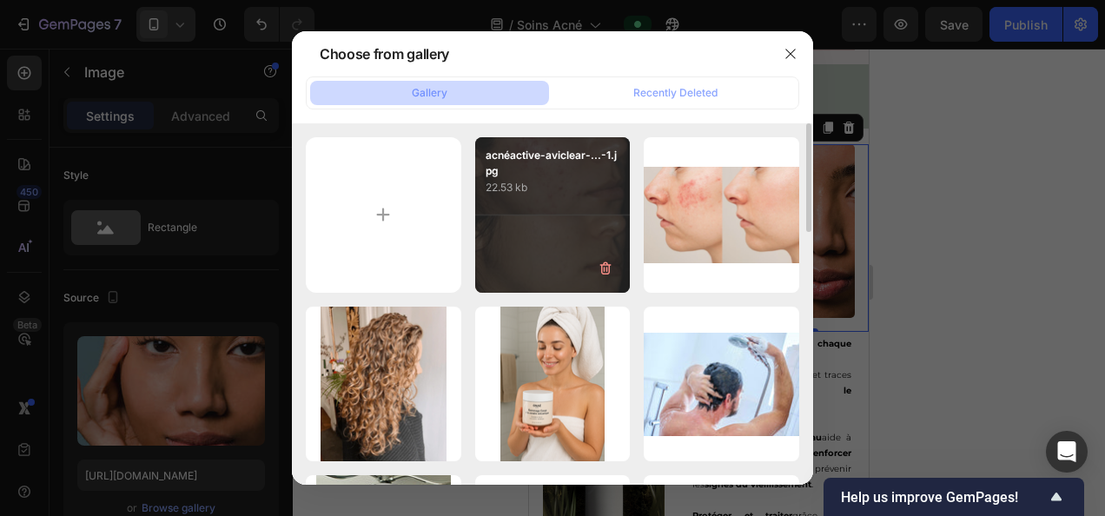
click at [526, 223] on div "acnéactive-aviclear-...-1.jpg 22.53 kb" at bounding box center [552, 214] width 155 height 155
type input "[URL][DOMAIN_NAME]"
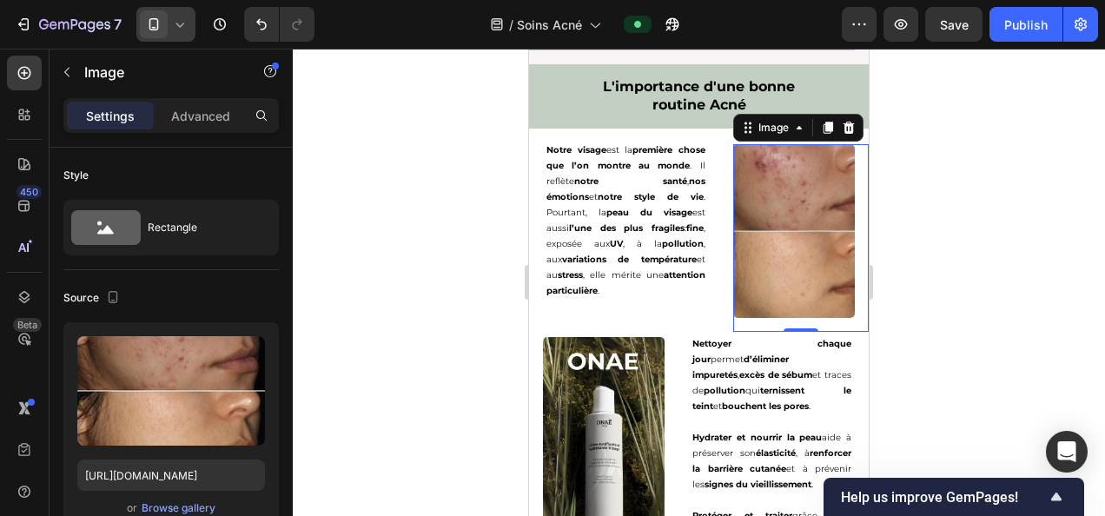
click at [988, 228] on div at bounding box center [699, 282] width 812 height 467
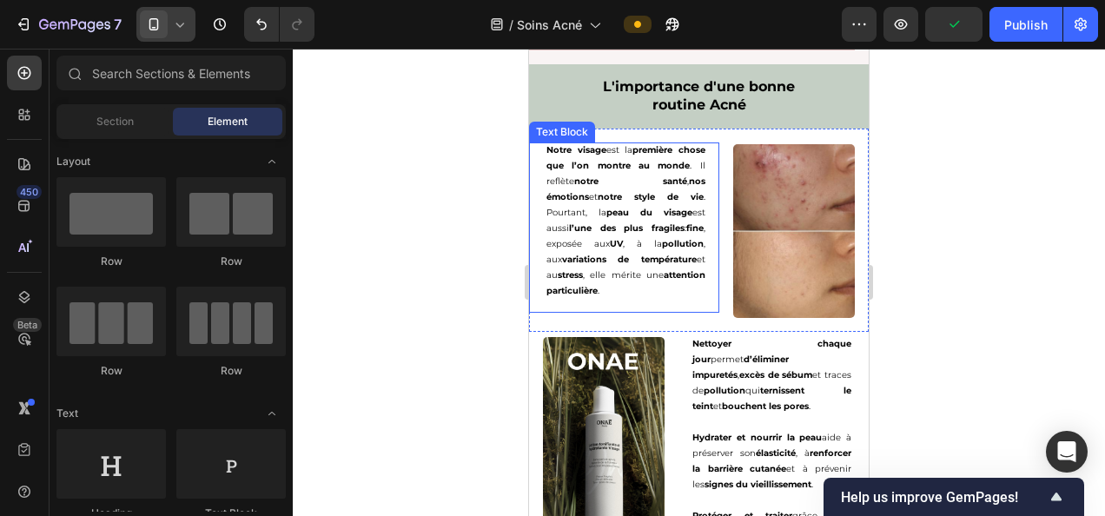
click at [664, 287] on p "Notre visage est la première chose que l’on montre au monde . Il reflète notre …" at bounding box center [625, 220] width 159 height 156
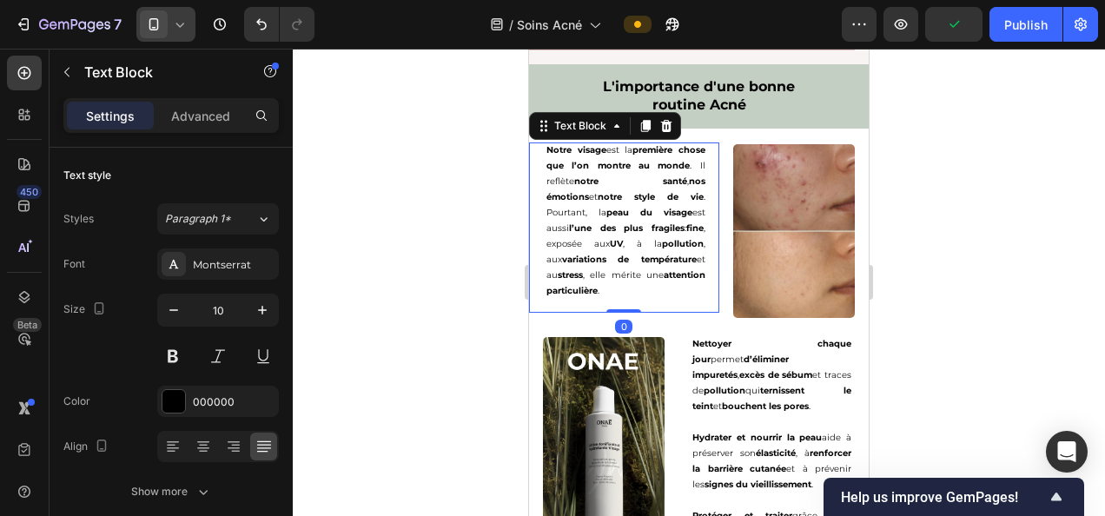
click at [661, 288] on p "Notre visage est la première chose que l’on montre au monde . Il reflète notre …" at bounding box center [625, 220] width 159 height 156
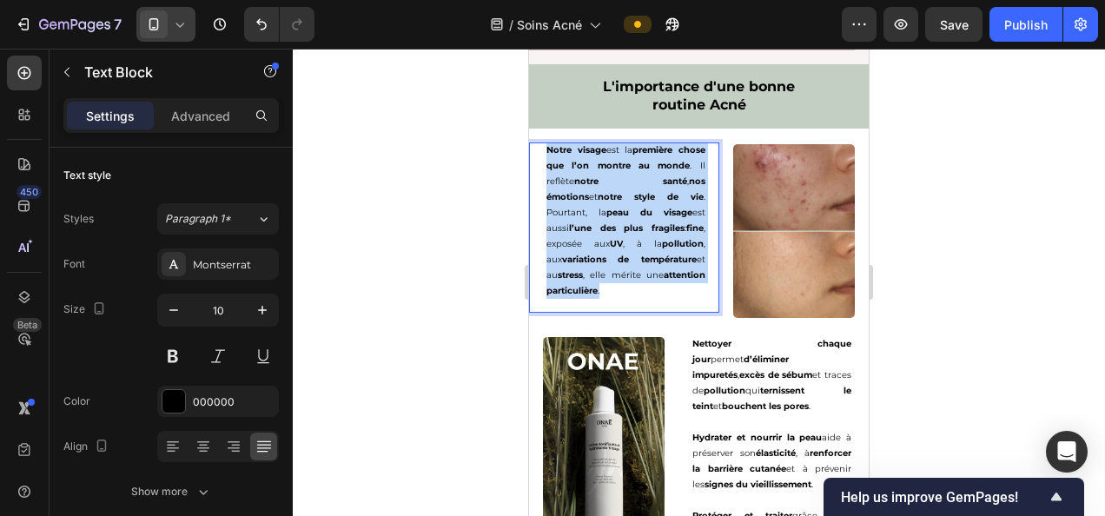
drag, startPoint x: 661, startPoint y: 288, endPoint x: 530, endPoint y: 147, distance: 193.0
click at [530, 147] on div "Notre visage est la première chose que l’on montre au monde . Il reflète notre …" at bounding box center [624, 227] width 190 height 170
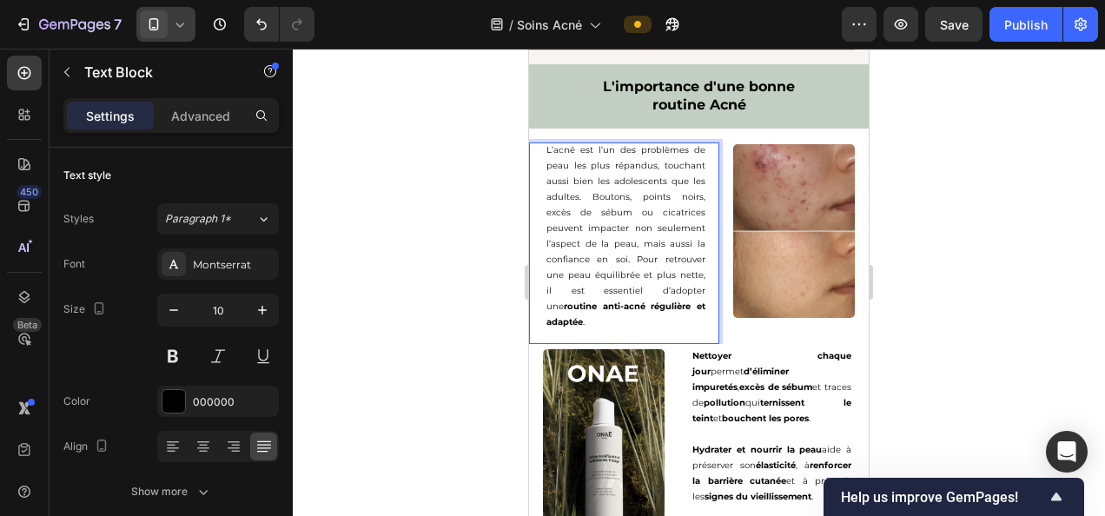
click at [409, 294] on div at bounding box center [699, 282] width 812 height 467
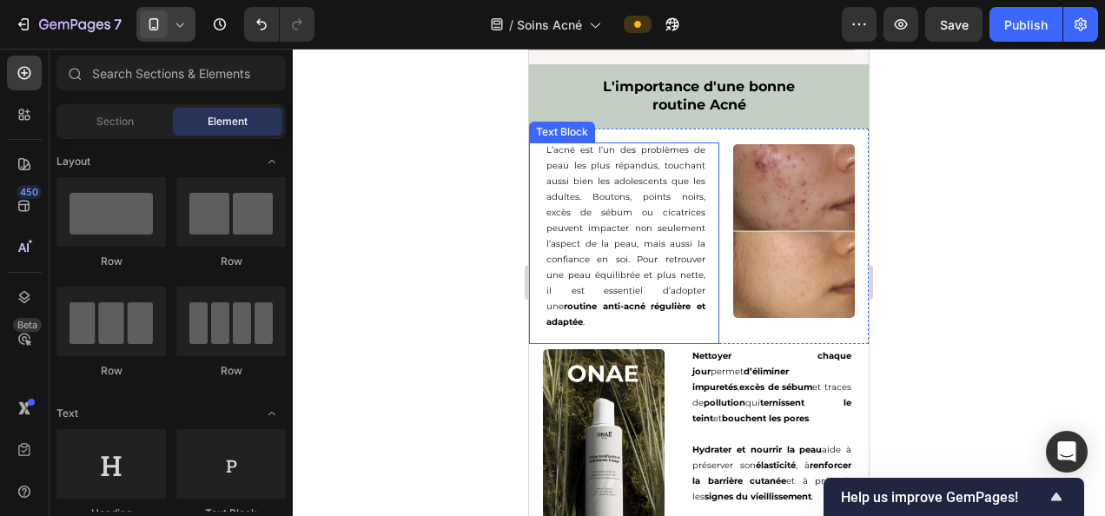
click at [628, 252] on p "L’acné est l’un des problèmes de peau les plus répandus, touchant aussi bien le…" at bounding box center [625, 236] width 159 height 188
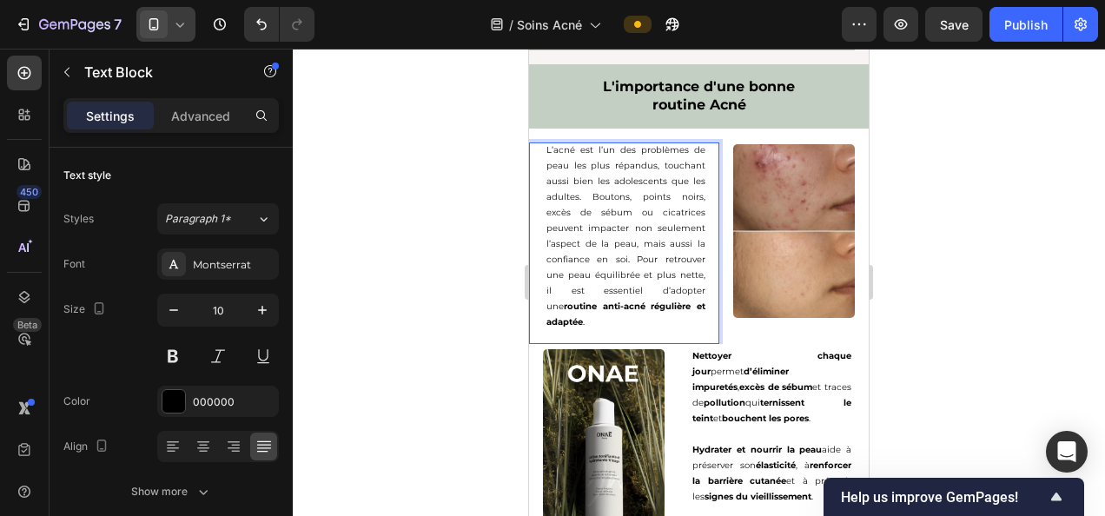
click at [630, 255] on p "L’acné est l’un des problèmes de peau les plus répandus, touchant aussi bien le…" at bounding box center [625, 236] width 159 height 188
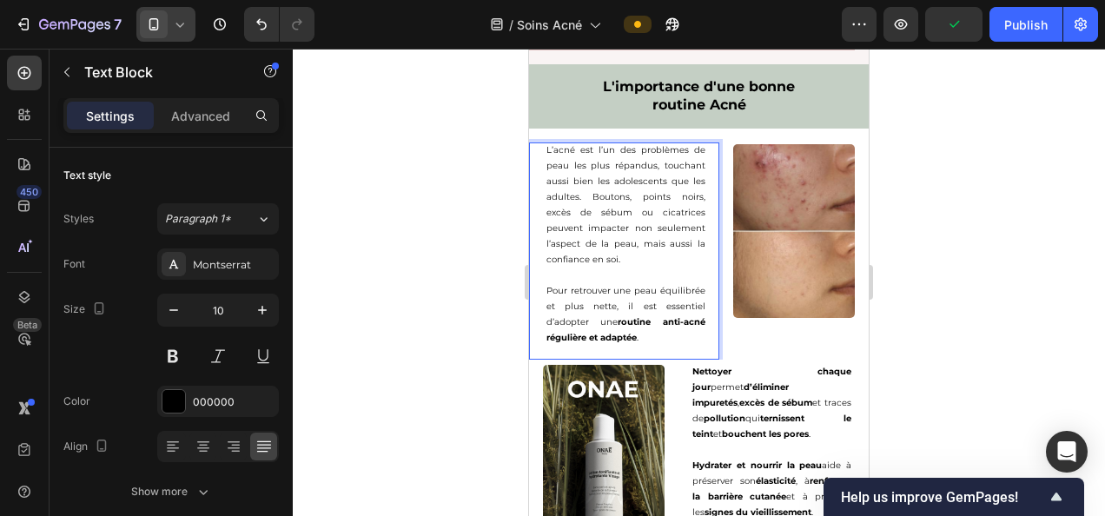
click at [631, 254] on p "L’acné est l’un des problèmes de peau les plus répandus, touchant aussi bien le…" at bounding box center [625, 204] width 159 height 125
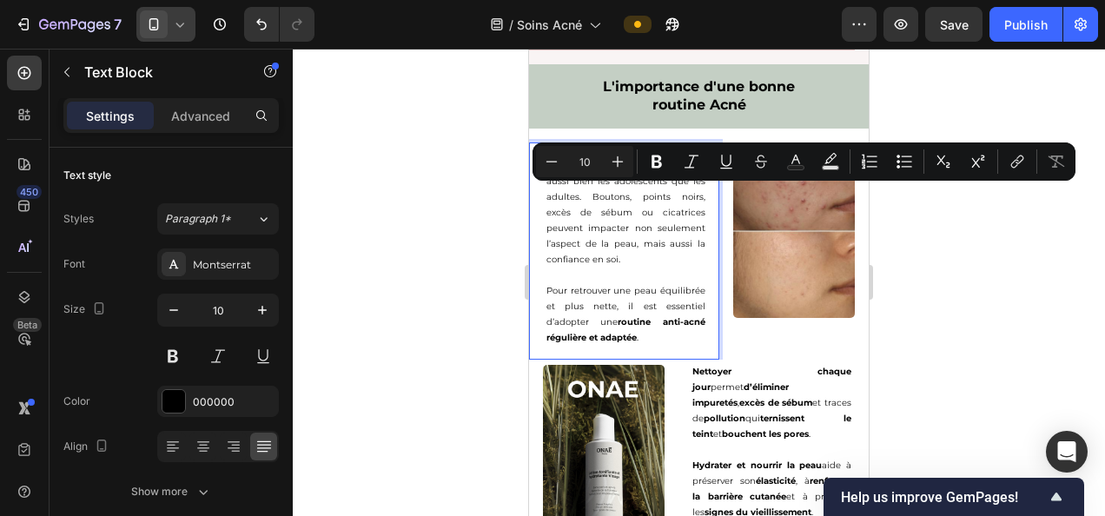
drag, startPoint x: 625, startPoint y: 256, endPoint x: 589, endPoint y: 197, distance: 69.4
click at [589, 197] on p "L’acné est l’un des problèmes de peau les plus répandus, touchant aussi bien le…" at bounding box center [625, 204] width 159 height 125
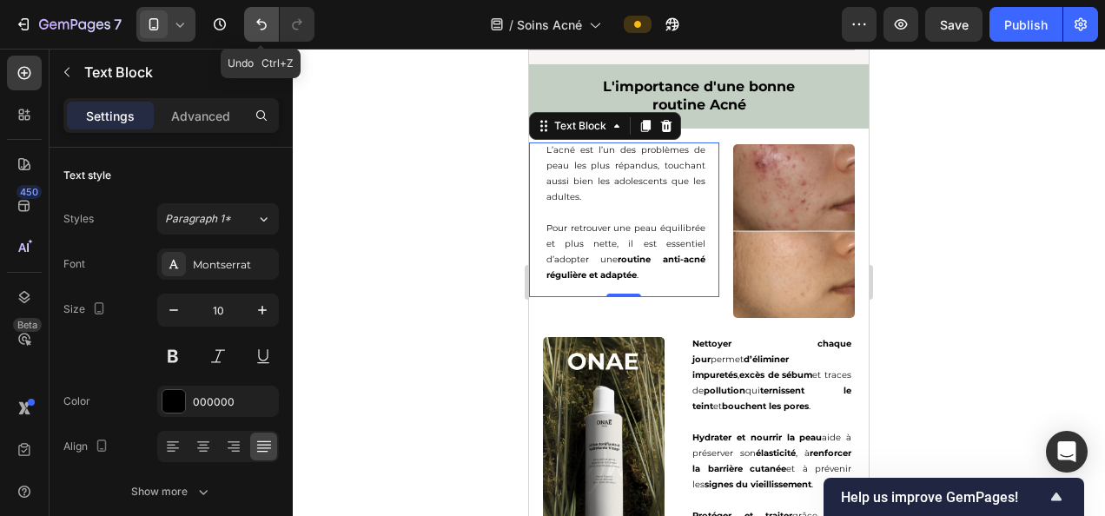
click at [259, 21] on icon "Undo/Redo" at bounding box center [261, 24] width 17 height 17
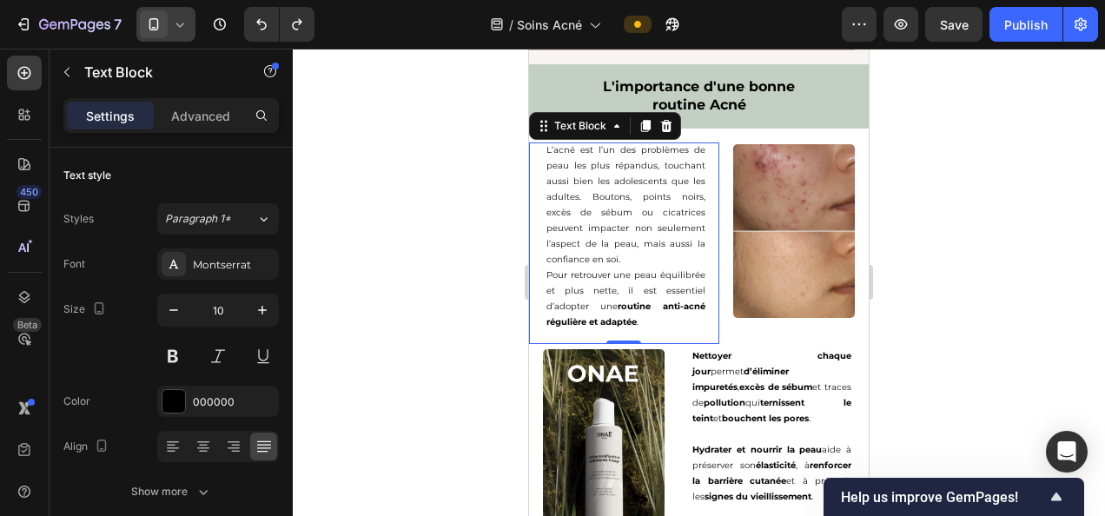
click at [462, 248] on div at bounding box center [699, 282] width 812 height 467
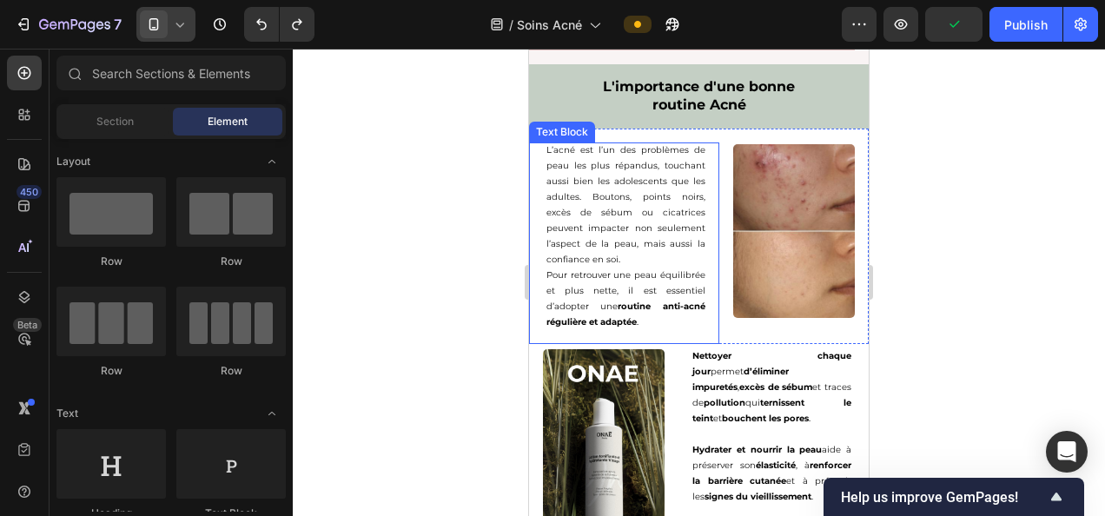
click at [556, 146] on p "L’acné est l’un des problèmes de peau les plus répandus, touchant aussi bien le…" at bounding box center [625, 204] width 159 height 125
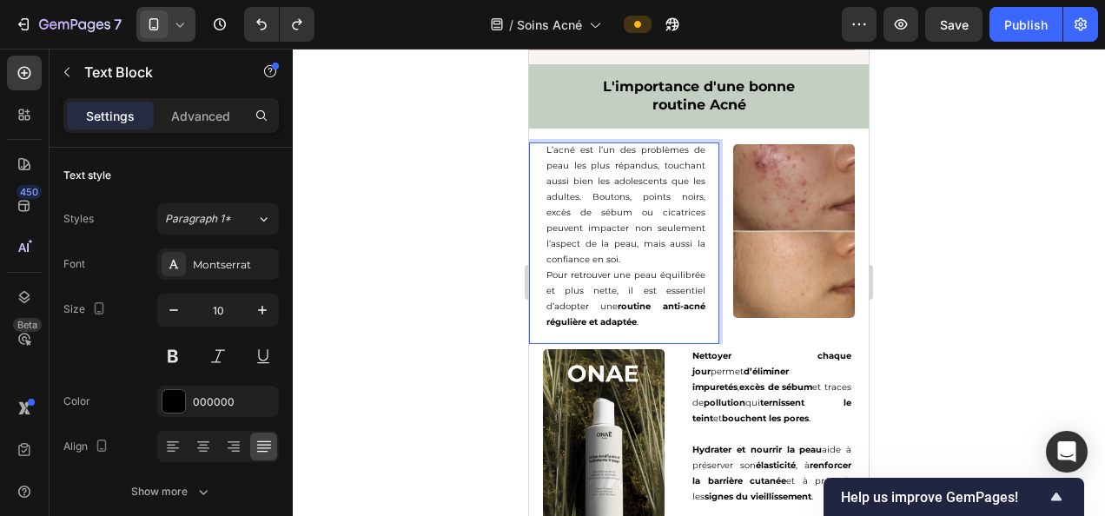
click at [556, 146] on p "L’acné est l’un des problèmes de peau les plus répandus, touchant aussi bien le…" at bounding box center [625, 204] width 159 height 125
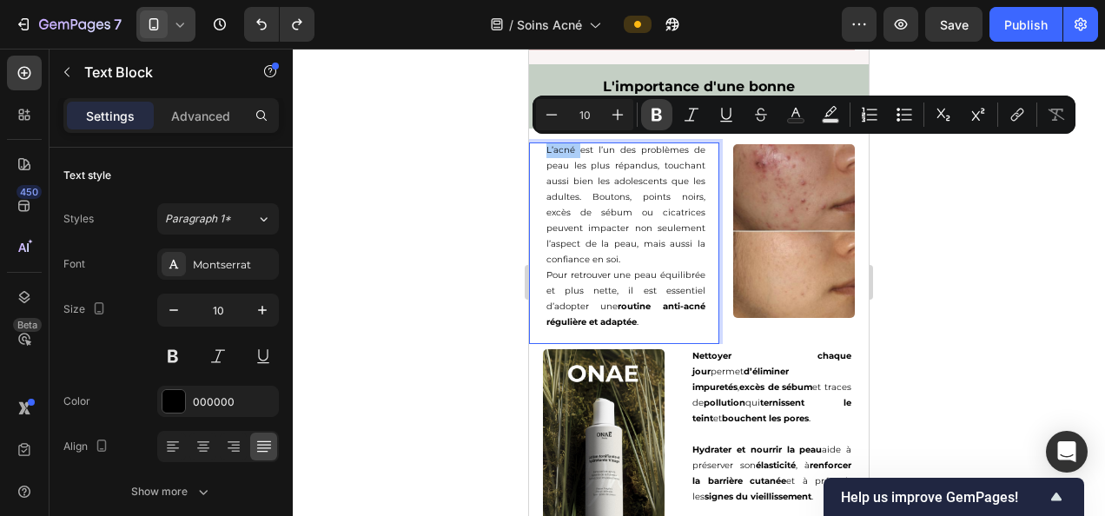
drag, startPoint x: 644, startPoint y: 108, endPoint x: 98, endPoint y: 111, distance: 546.3
click at [644, 108] on button "Bold" at bounding box center [656, 114] width 31 height 31
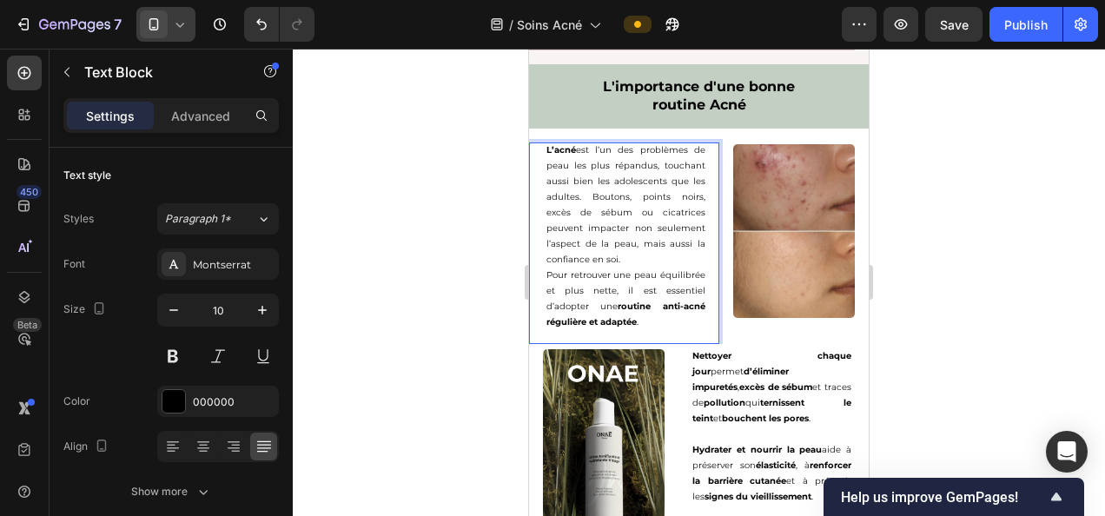
click at [634, 142] on p "L’acné est l’un des problèmes de peau les plus répandus, touchant aussi bien le…" at bounding box center [625, 204] width 159 height 125
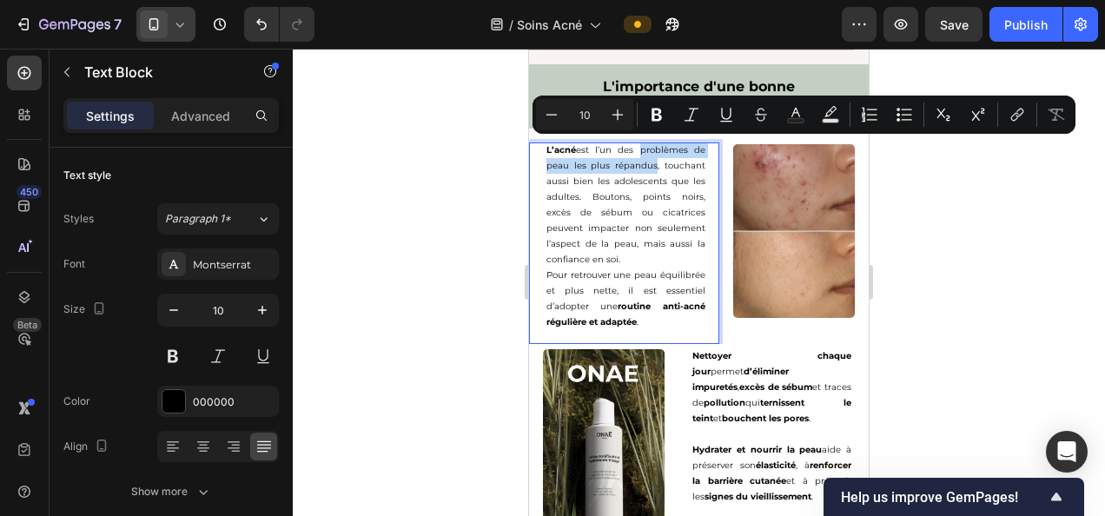
drag, startPoint x: 634, startPoint y: 147, endPoint x: 650, endPoint y: 156, distance: 18.3
click at [650, 156] on p "L’acné est l’un des problèmes de peau les plus répandus, touchant aussi bien le…" at bounding box center [625, 204] width 159 height 125
click at [651, 114] on icon "Editor contextual toolbar" at bounding box center [656, 115] width 10 height 13
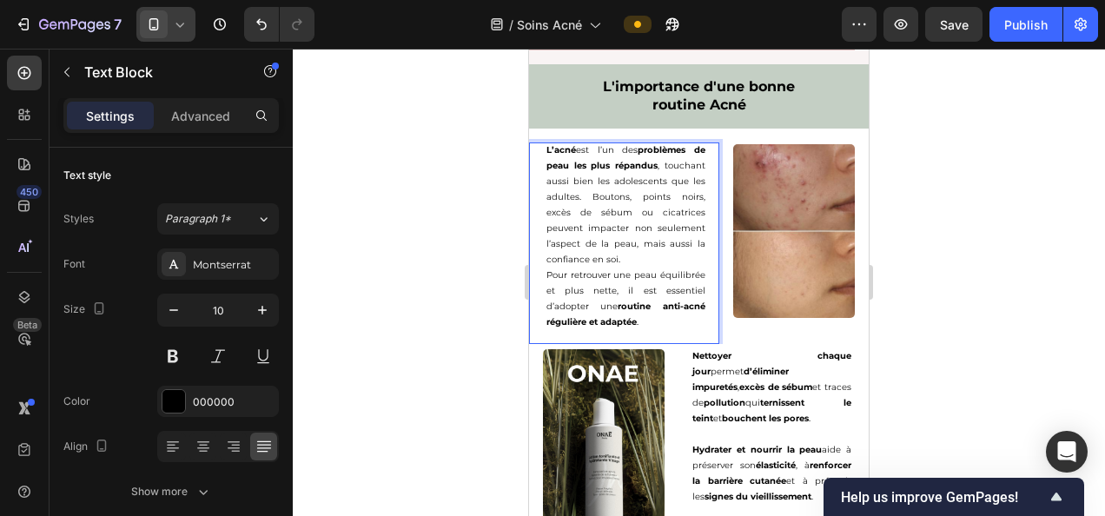
click at [621, 177] on p "L’acné est l’un des problèmes de peau les plus répandus , touchant aussi bien l…" at bounding box center [625, 204] width 159 height 125
click at [365, 215] on div at bounding box center [699, 282] width 812 height 467
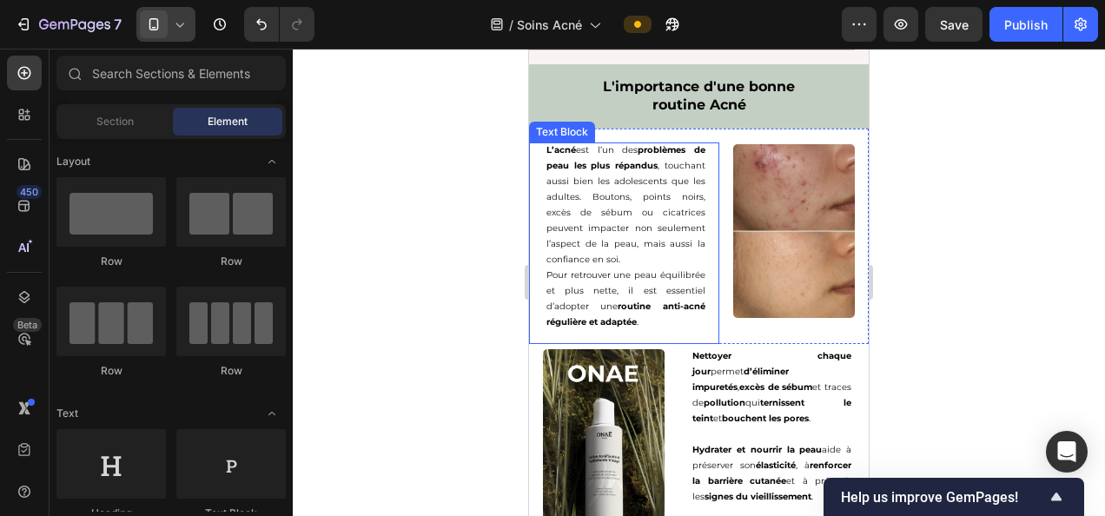
click at [636, 179] on p "L’acné est l’un des problèmes de peau les plus répandus , touchant aussi bien l…" at bounding box center [625, 204] width 159 height 125
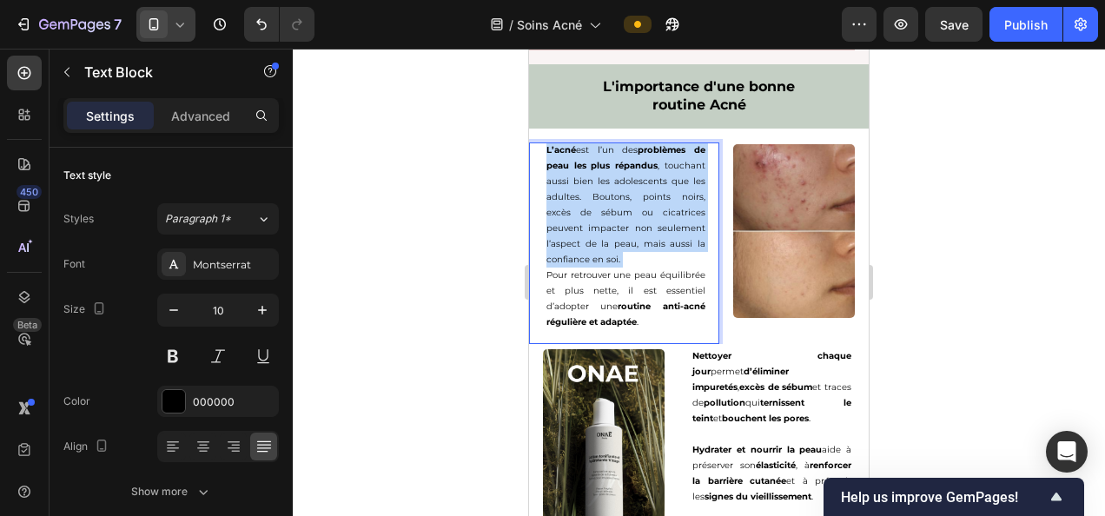
click at [636, 179] on p "L’acné est l’un des problèmes de peau les plus répandus , touchant aussi bien l…" at bounding box center [625, 204] width 159 height 125
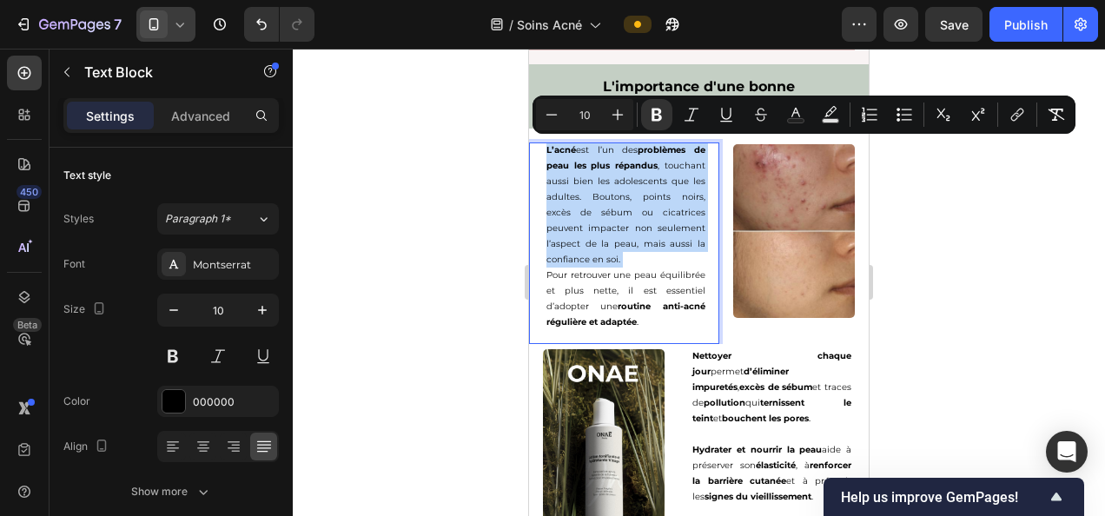
click at [636, 179] on p "L’acné est l’un des problèmes de peau les plus répandus , touchant aussi bien l…" at bounding box center [625, 204] width 159 height 125
click at [636, 295] on p "Pour retrouver une peau équilibrée et plus nette, il est essentiel d’adopter un…" at bounding box center [625, 299] width 159 height 63
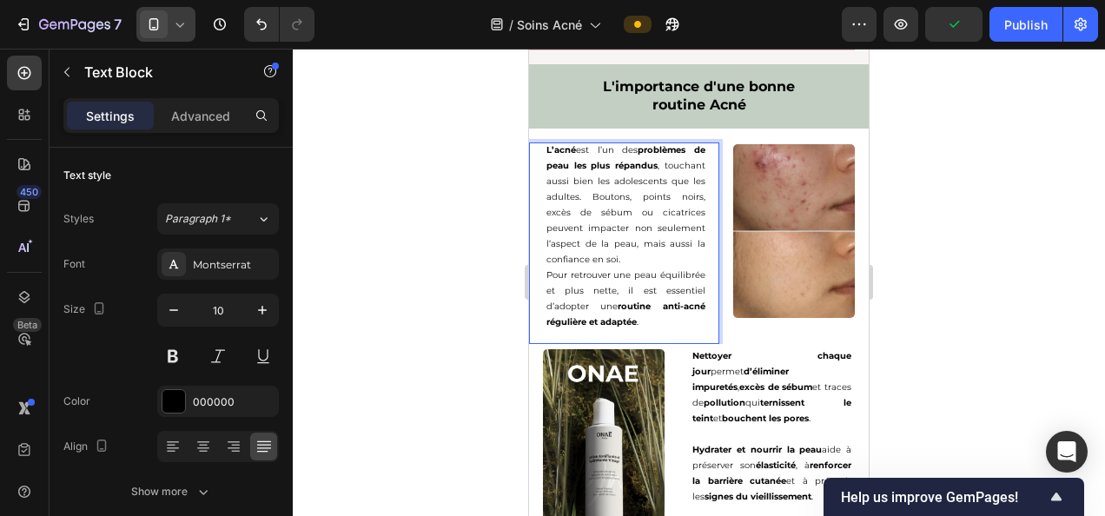
click at [634, 179] on p "L’acné est l’un des problèmes de peau les plus répandus , touchant aussi bien l…" at bounding box center [625, 204] width 159 height 125
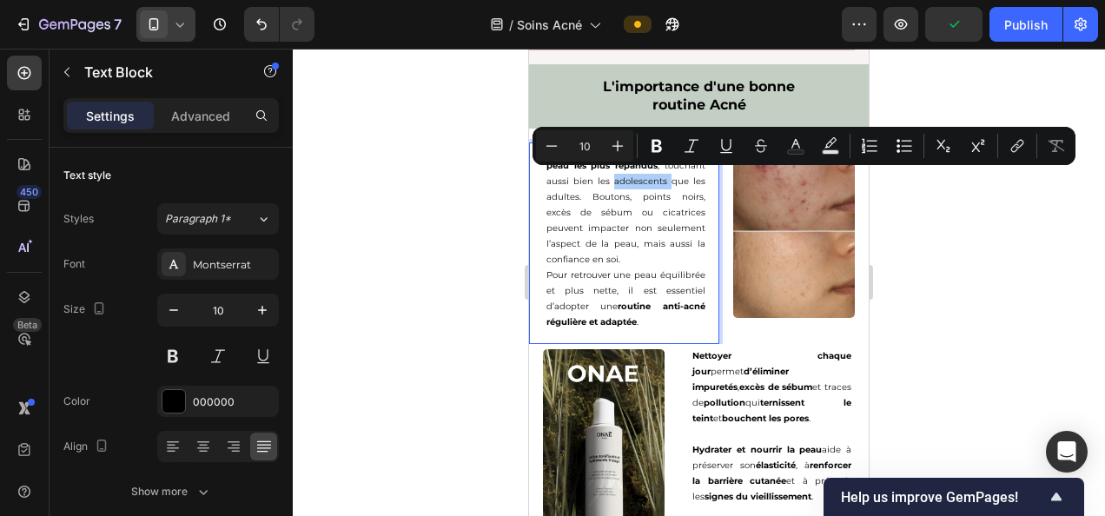
drag, startPoint x: 657, startPoint y: 139, endPoint x: 492, endPoint y: 207, distance: 177.6
click at [657, 140] on icon "Editor contextual toolbar" at bounding box center [656, 146] width 10 height 13
click at [452, 226] on div at bounding box center [699, 282] width 812 height 467
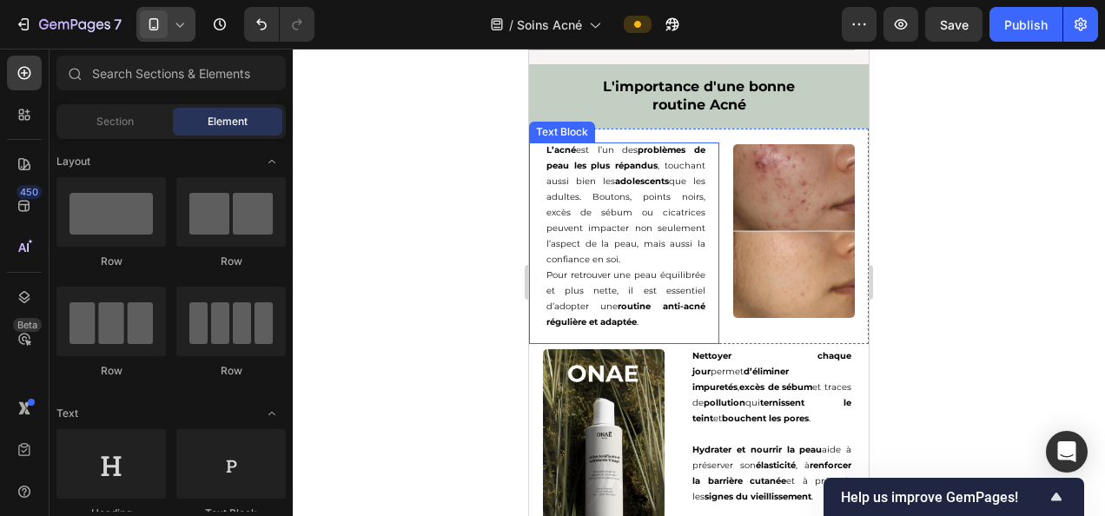
click at [557, 195] on p "L’acné est l’un des problèmes de peau les plus répandus , touchant aussi bien l…" at bounding box center [625, 204] width 159 height 125
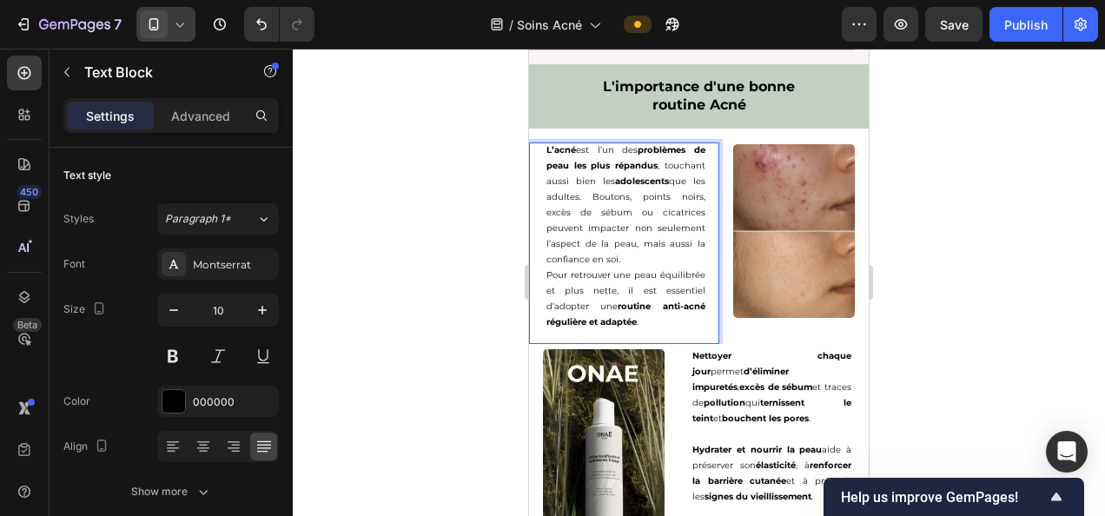
click at [557, 195] on p "L’acné est l’un des problèmes de peau les plus répandus , touchant aussi bien l…" at bounding box center [625, 204] width 159 height 125
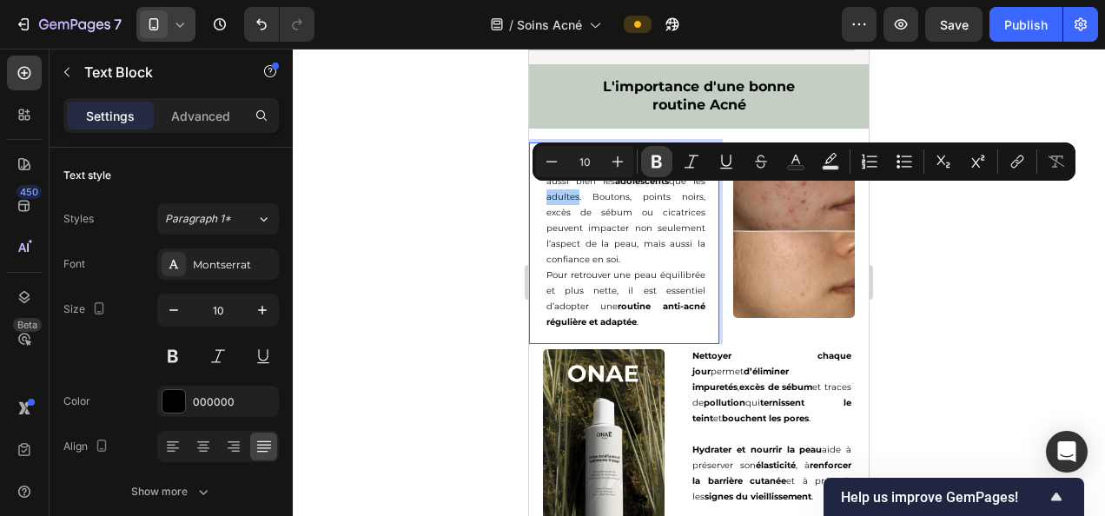
click at [653, 166] on icon "Editor contextual toolbar" at bounding box center [656, 161] width 10 height 13
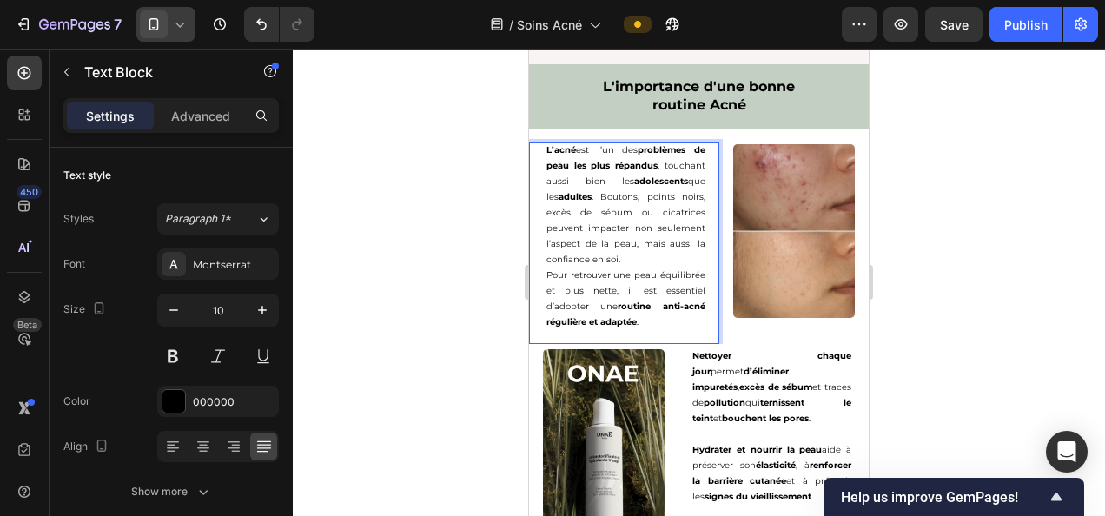
click at [436, 266] on div at bounding box center [699, 282] width 812 height 467
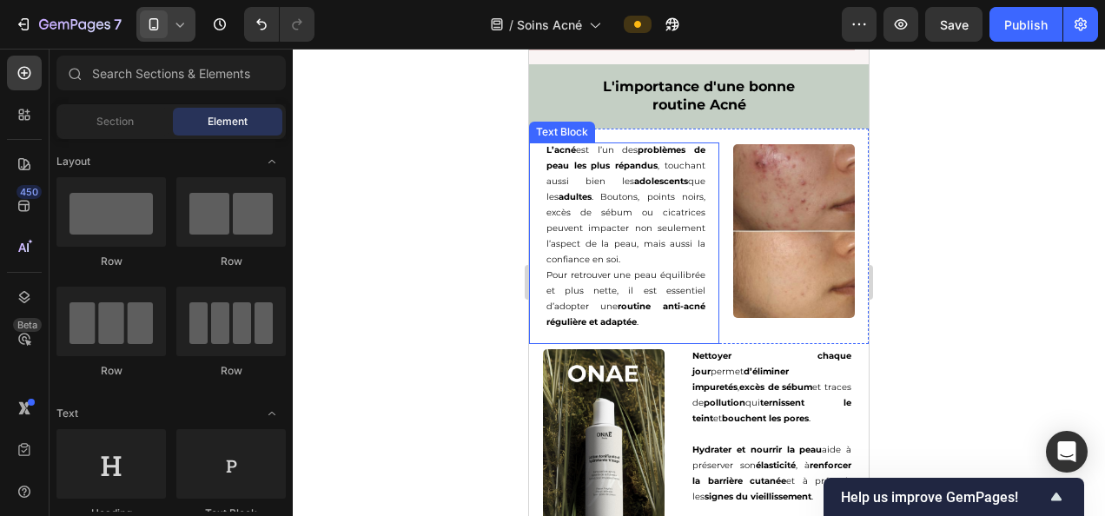
click at [612, 193] on p "L’acné est l’un des problèmes de peau les plus répandus , touchant aussi bien l…" at bounding box center [625, 204] width 159 height 125
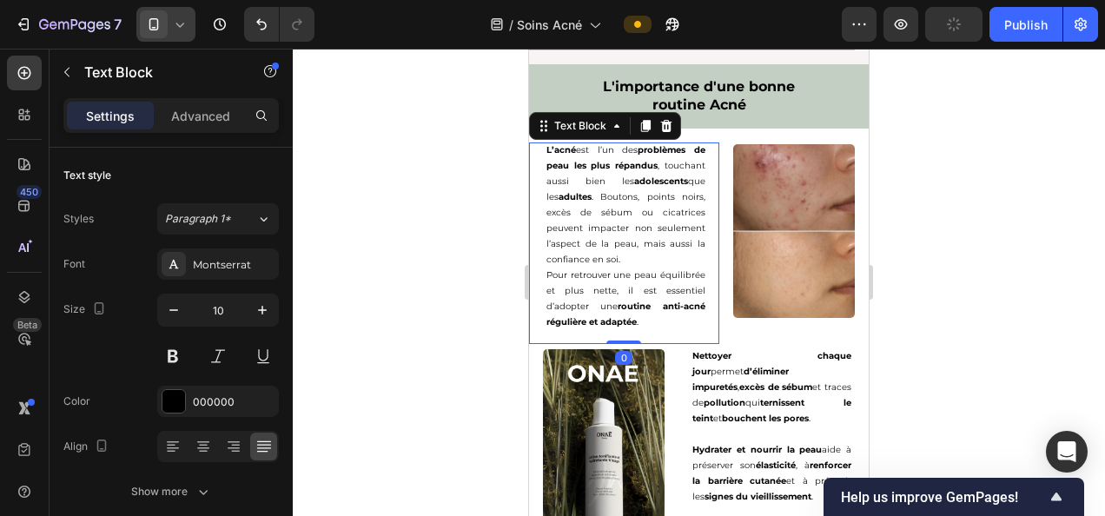
click at [609, 194] on p "L’acné est l’un des problèmes de peau les plus répandus , touchant aussi bien l…" at bounding box center [625, 204] width 159 height 125
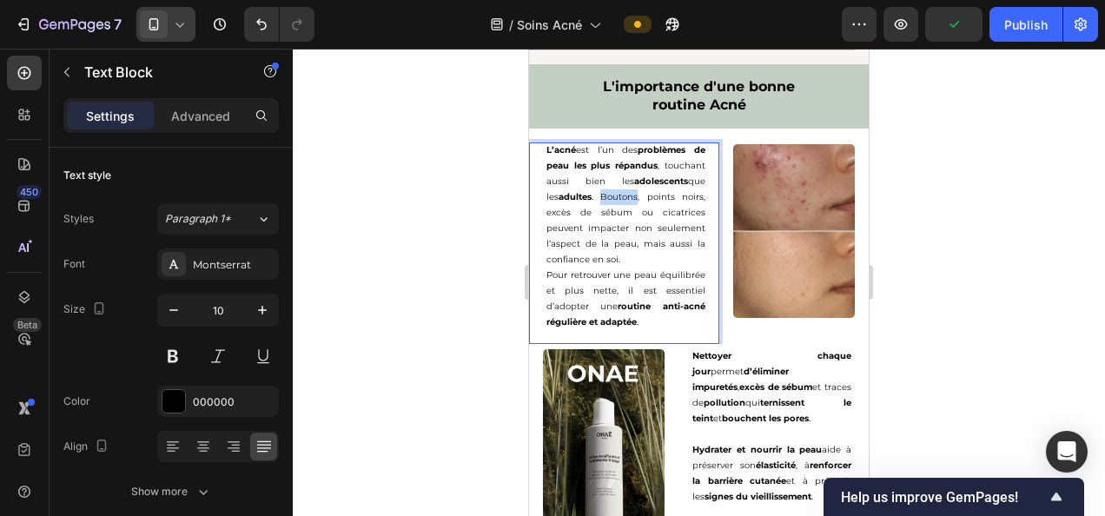
click at [609, 194] on p "L’acné est l’un des problèmes de peau les plus répandus , touchant aussi bien l…" at bounding box center [625, 204] width 159 height 125
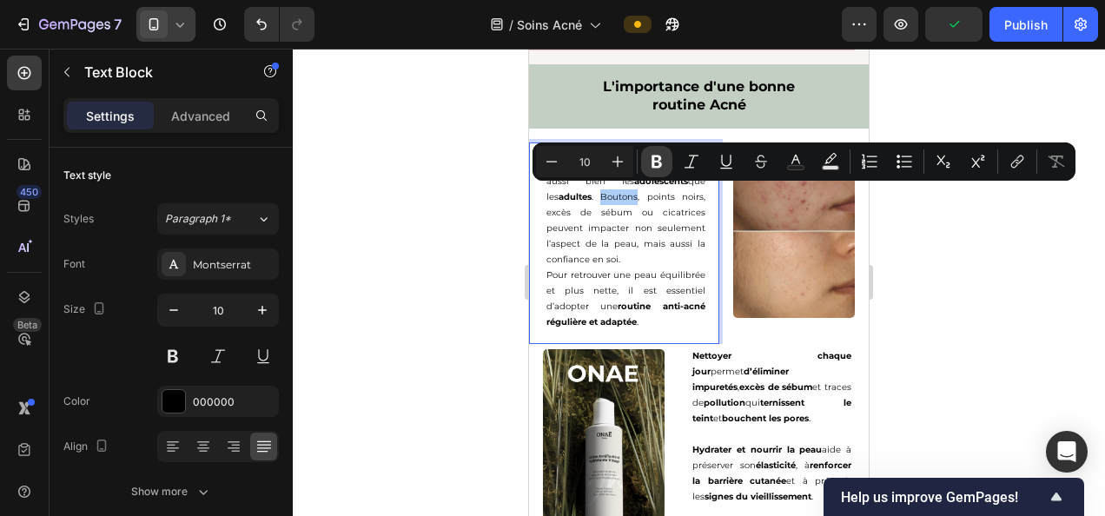
click at [664, 151] on button "Bold" at bounding box center [656, 161] width 31 height 31
click at [460, 259] on div at bounding box center [699, 282] width 812 height 467
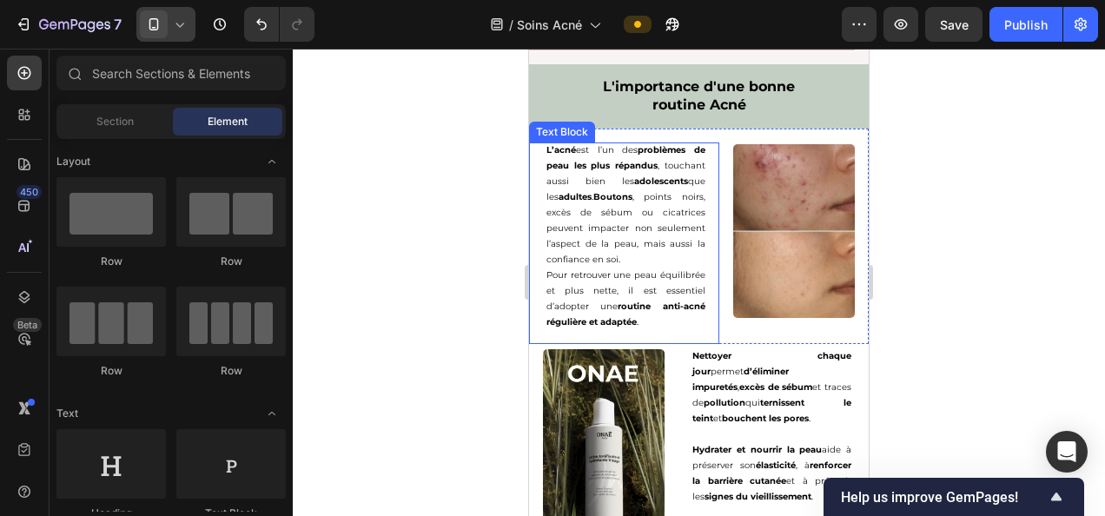
click at [638, 189] on p "L’acné est l’un des problèmes de peau les plus répandus , touchant aussi bien l…" at bounding box center [625, 204] width 159 height 125
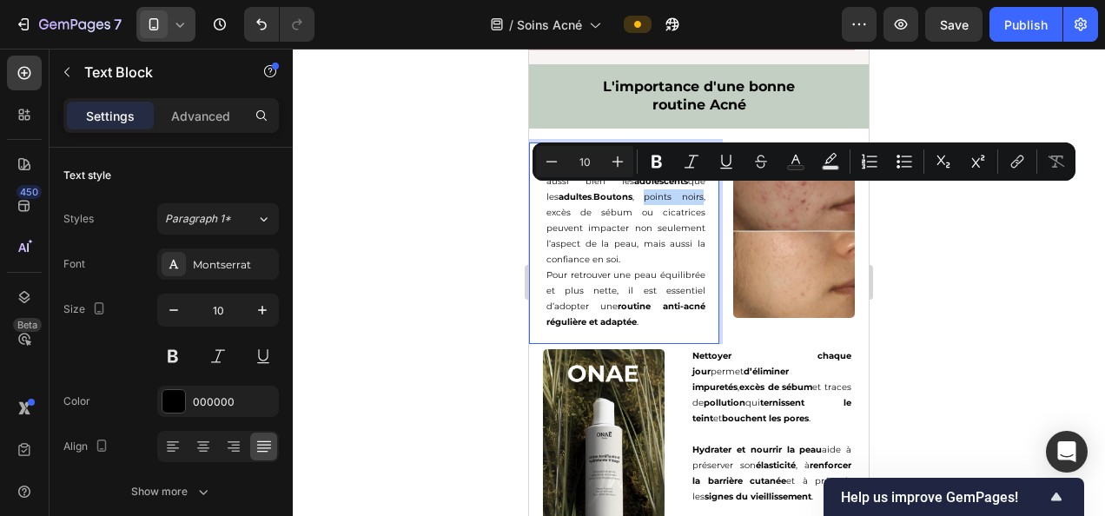
drag, startPoint x: 638, startPoint y: 191, endPoint x: 693, endPoint y: 201, distance: 56.4
click at [652, 159] on icon "Editor contextual toolbar" at bounding box center [656, 161] width 10 height 13
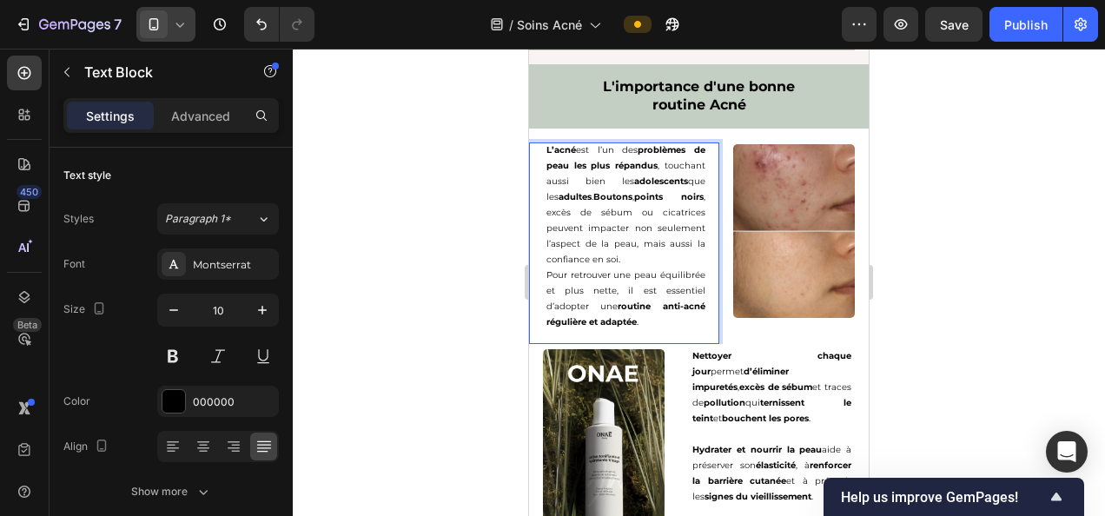
click at [429, 240] on div at bounding box center [699, 282] width 812 height 467
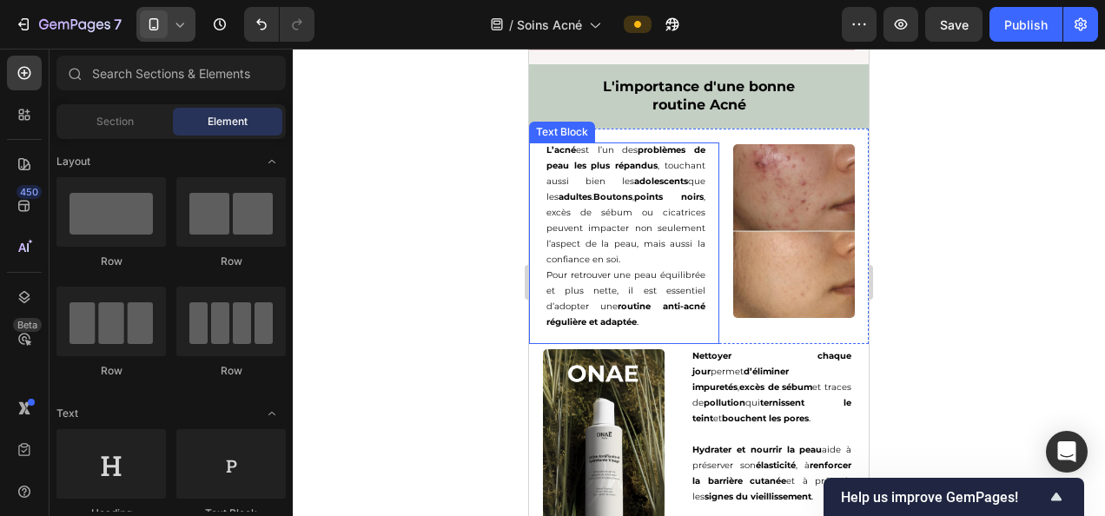
click at [549, 207] on p "L’acné est l’un des problèmes de peau les plus répandus , touchant aussi bien l…" at bounding box center [625, 204] width 159 height 125
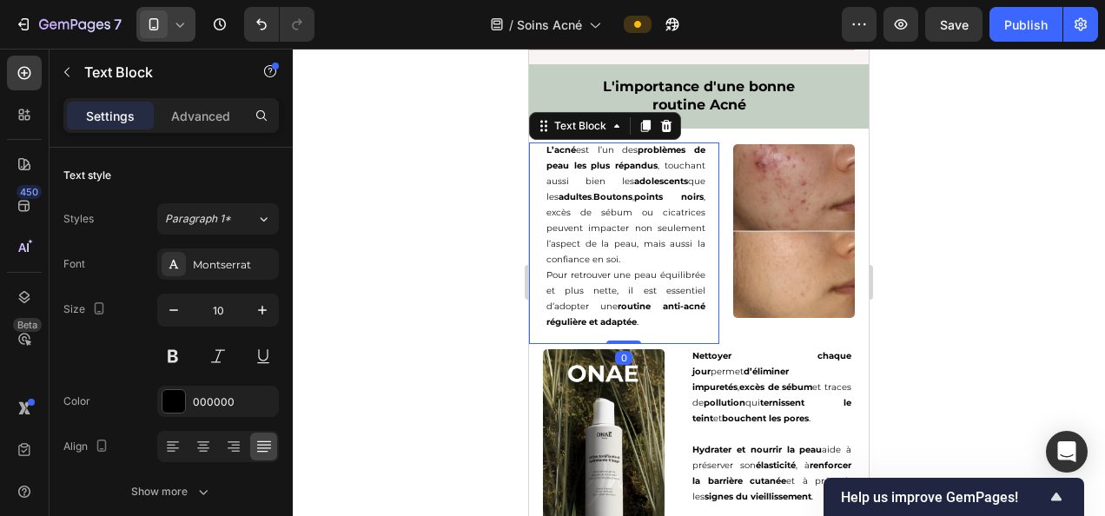
click at [544, 209] on div "L’acné est l’un des problèmes de peau les plus répandus , touchant aussi bien l…" at bounding box center [625, 243] width 187 height 202
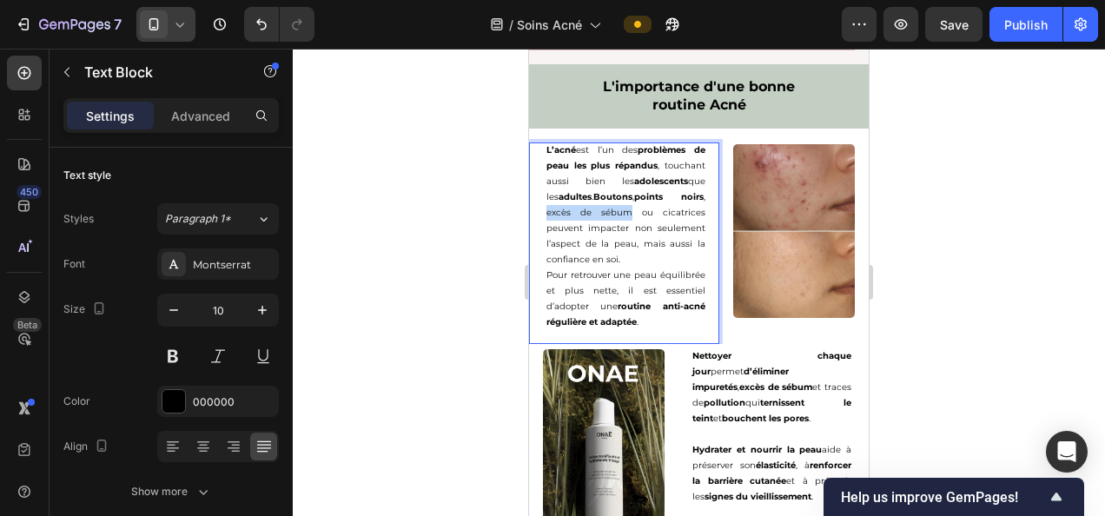
drag, startPoint x: 545, startPoint y: 208, endPoint x: 629, endPoint y: 209, distance: 84.3
click at [629, 209] on div "L’acné est l’un des problèmes de peau les plus répandus , touchant aussi bien l…" at bounding box center [625, 243] width 187 height 202
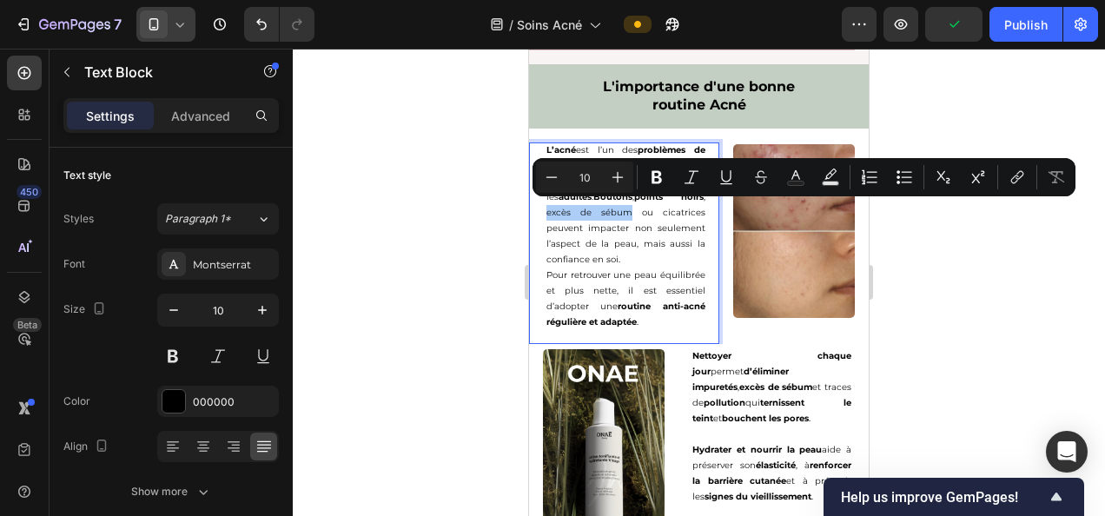
drag, startPoint x: 653, startPoint y: 178, endPoint x: 426, endPoint y: 261, distance: 242.1
click at [653, 177] on icon "Editor contextual toolbar" at bounding box center [656, 177] width 10 height 13
click at [426, 261] on div at bounding box center [699, 282] width 812 height 467
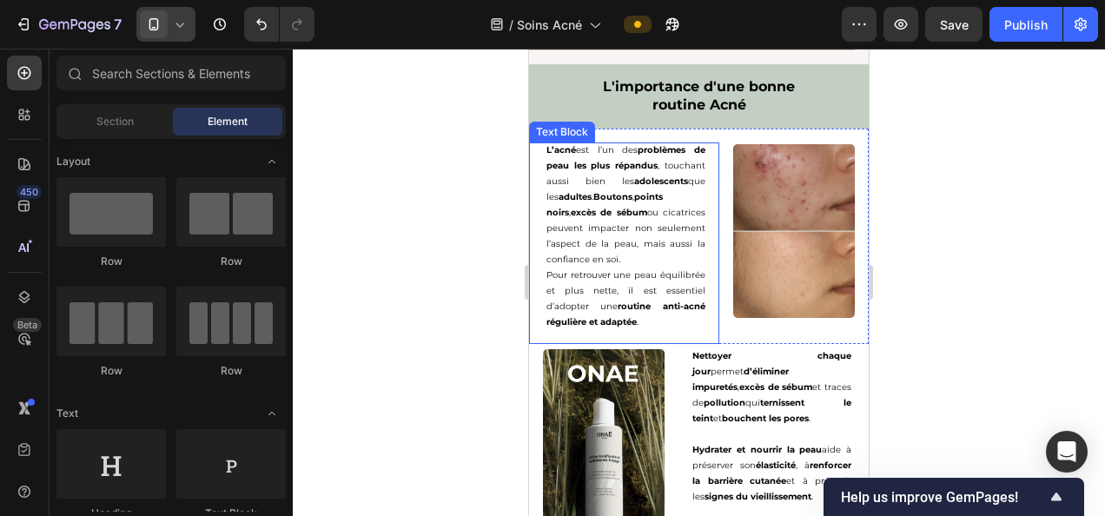
click at [684, 207] on p "L’acné est l’un des problèmes de peau les plus répandus , touchant aussi bien l…" at bounding box center [625, 204] width 159 height 125
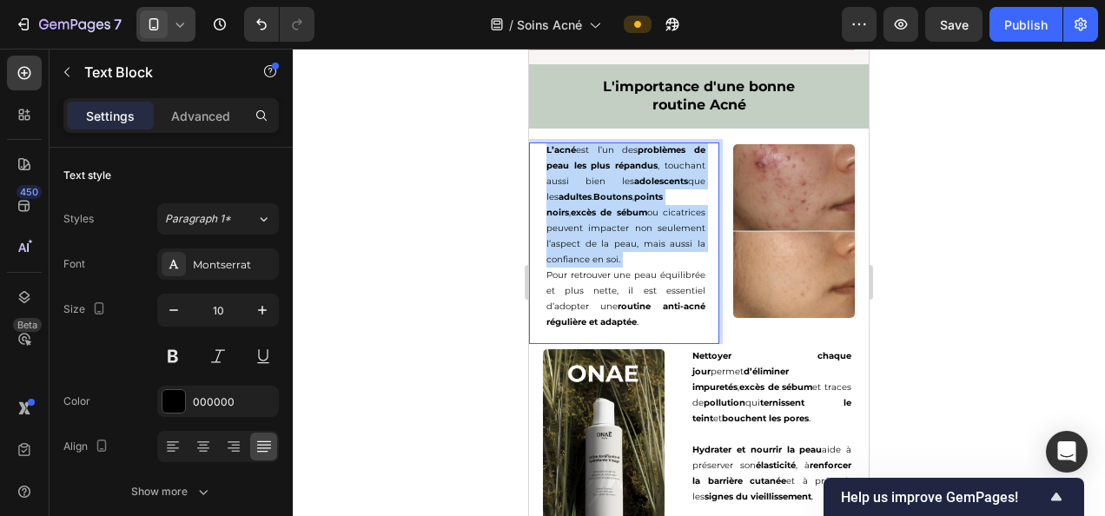
click at [684, 207] on p "L’acné est l’un des problèmes de peau les plus répandus , touchant aussi bien l…" at bounding box center [625, 204] width 159 height 125
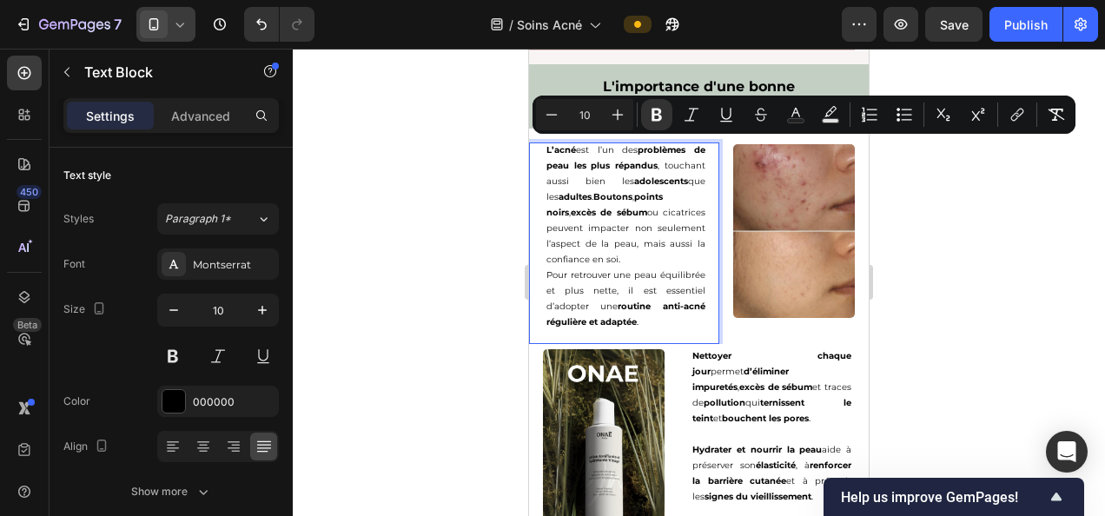
click at [669, 283] on p "Pour retrouver une peau équilibrée et plus nette, il est essentiel d’adopter un…" at bounding box center [625, 299] width 159 height 63
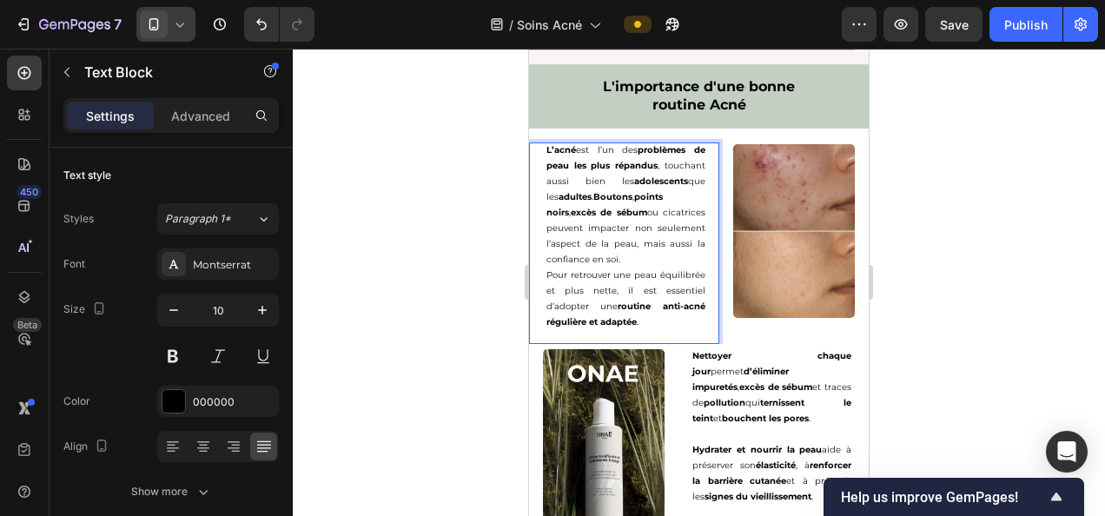
click at [676, 202] on p "L’acné est l’un des problèmes de peau les plus répandus , touchant aussi bien l…" at bounding box center [625, 204] width 159 height 125
click at [672, 208] on p "L’acné est l’un des problèmes de peau les plus répandus , touchant aussi bien l…" at bounding box center [625, 204] width 159 height 125
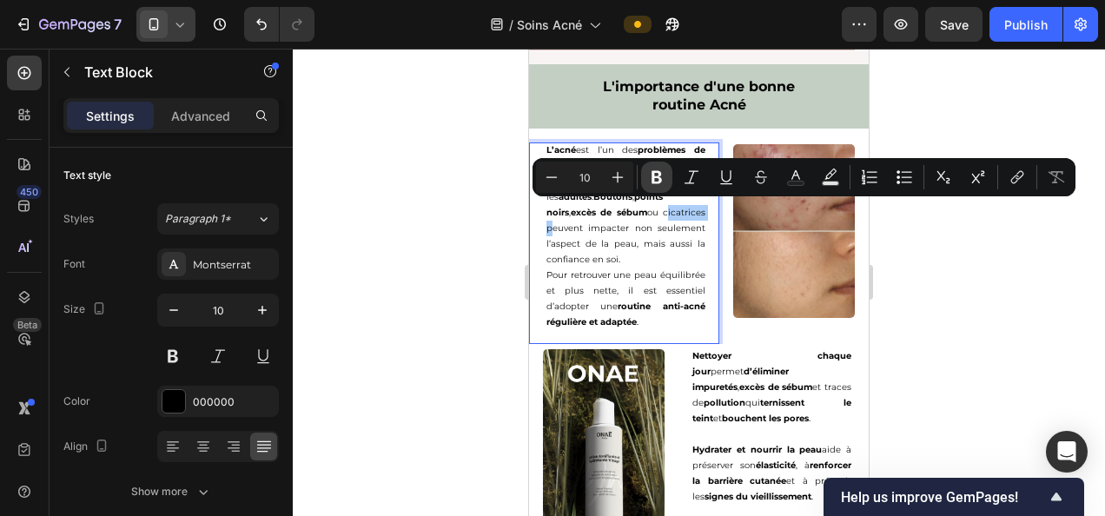
click at [656, 172] on icon "Editor contextual toolbar" at bounding box center [656, 177] width 10 height 13
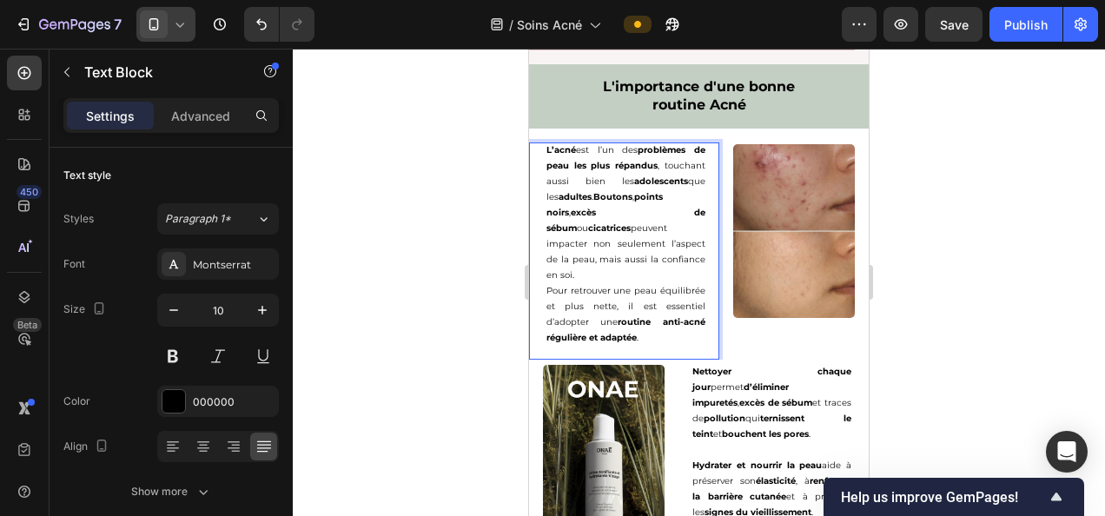
click at [415, 302] on div at bounding box center [699, 282] width 812 height 467
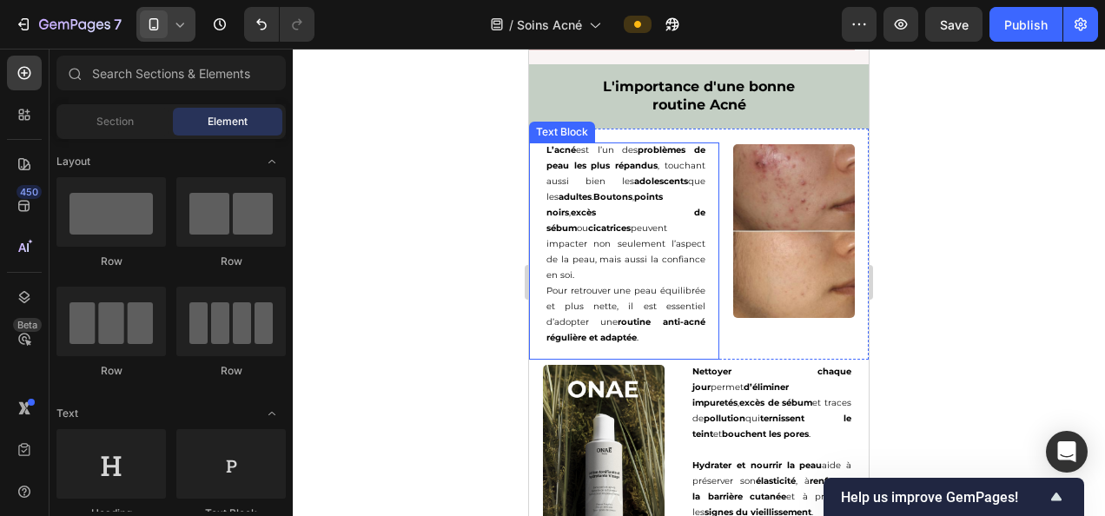
click at [558, 239] on p "L’acné est l’un des problèmes de peau les plus répandus , touchant aussi bien l…" at bounding box center [625, 212] width 159 height 141
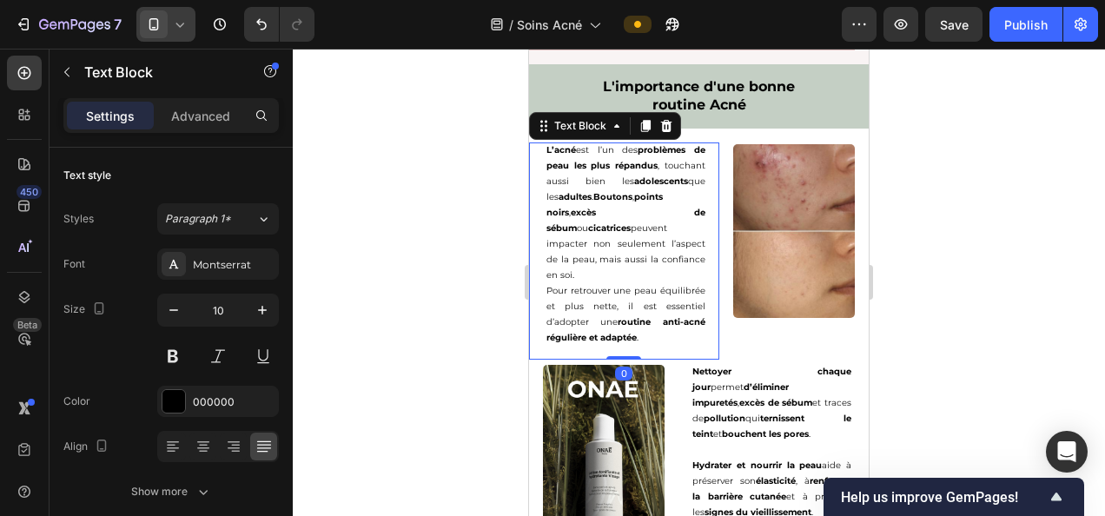
click at [544, 242] on div "L’acné est l’un des problèmes de peau les plus répandus , touchant aussi bien l…" at bounding box center [625, 250] width 187 height 217
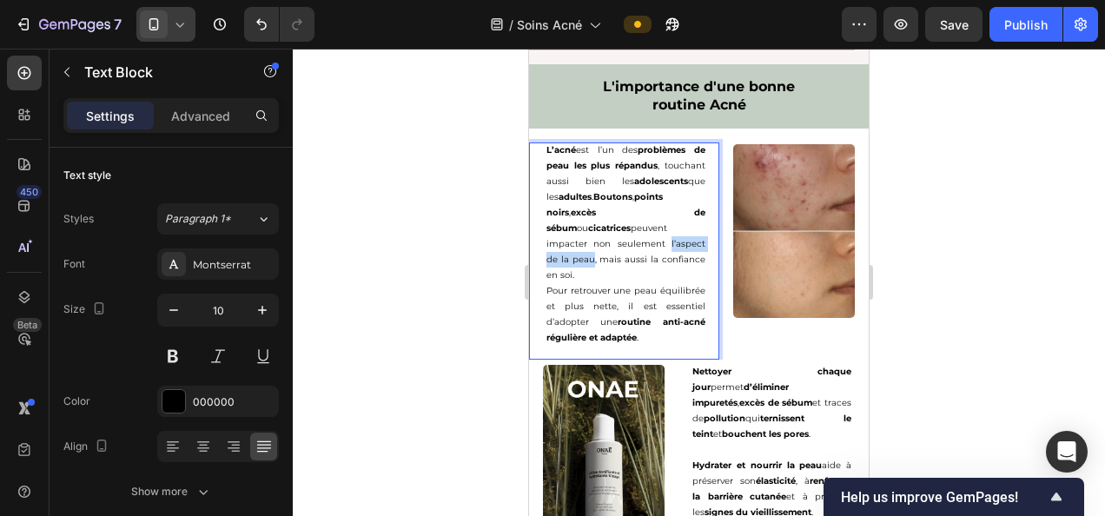
drag, startPoint x: 544, startPoint y: 240, endPoint x: 632, endPoint y: 243, distance: 88.7
click at [632, 243] on div "L’acné est l’un des problèmes de peau les plus répandus , touchant aussi bien l…" at bounding box center [625, 250] width 187 height 217
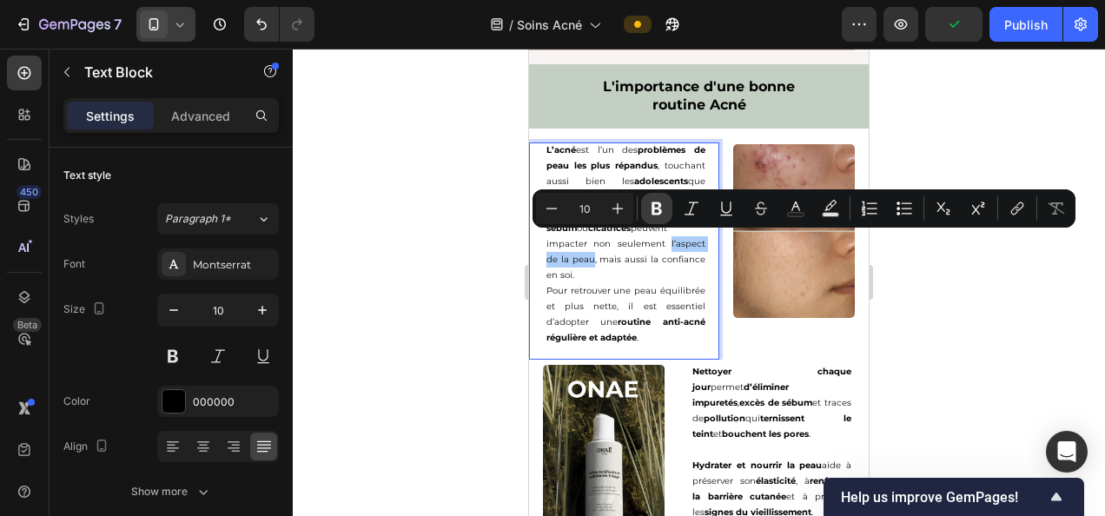
click at [654, 209] on icon "Editor contextual toolbar" at bounding box center [656, 208] width 10 height 13
click at [438, 302] on div at bounding box center [699, 282] width 812 height 467
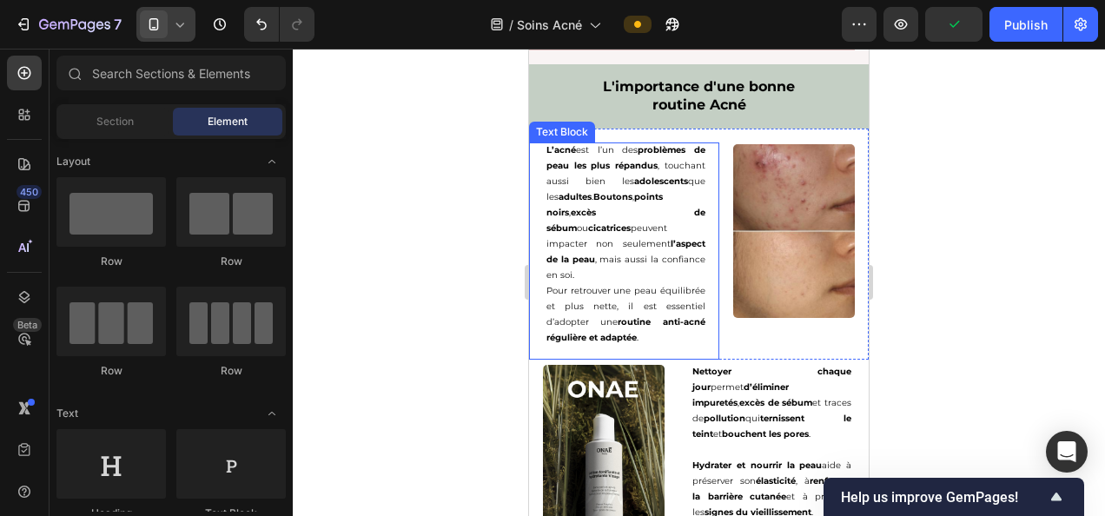
click at [556, 254] on p "L’acné est l’un des problèmes de peau les plus répandus , touchant aussi bien l…" at bounding box center [625, 212] width 159 height 141
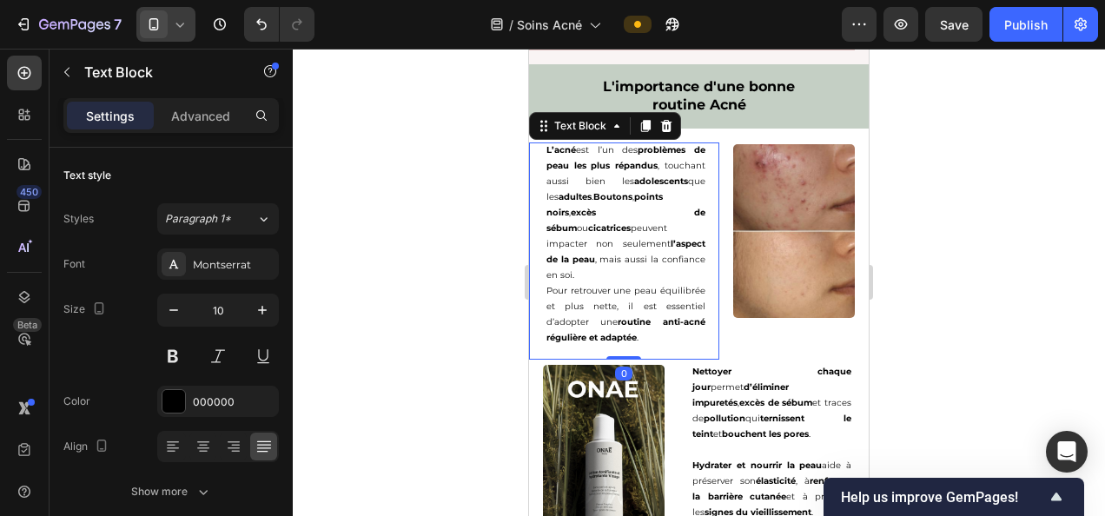
click at [543, 257] on div "L’acné est l’un des problèmes de peau les plus répandus , touchant aussi bien l…" at bounding box center [625, 250] width 187 height 217
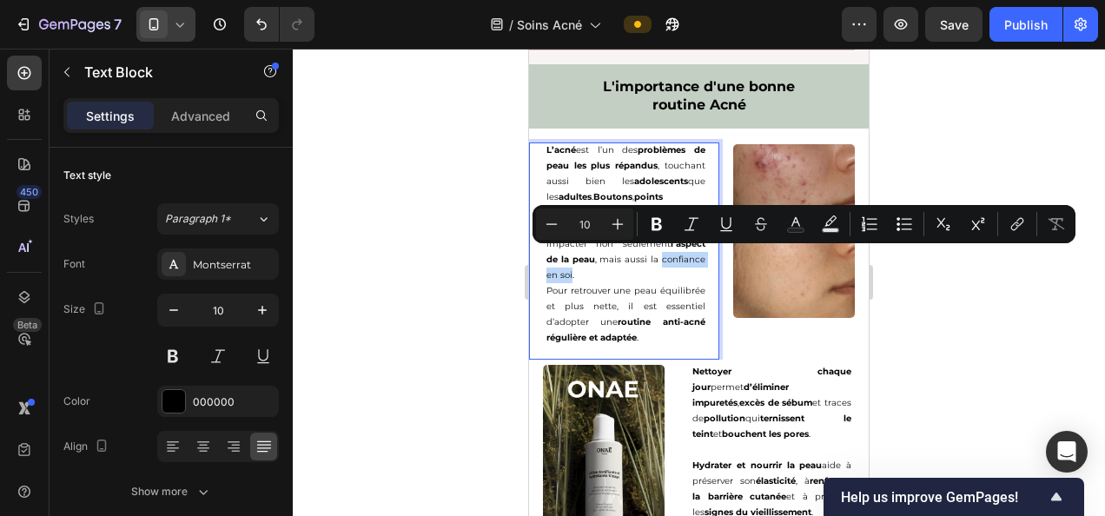
drag, startPoint x: 543, startPoint y: 256, endPoint x: 612, endPoint y: 257, distance: 69.5
click at [612, 257] on div "L’acné est l’un des problèmes de peau les plus répandus , touchant aussi bien l…" at bounding box center [625, 250] width 187 height 217
click at [662, 224] on icon "Editor contextual toolbar" at bounding box center [656, 223] width 17 height 17
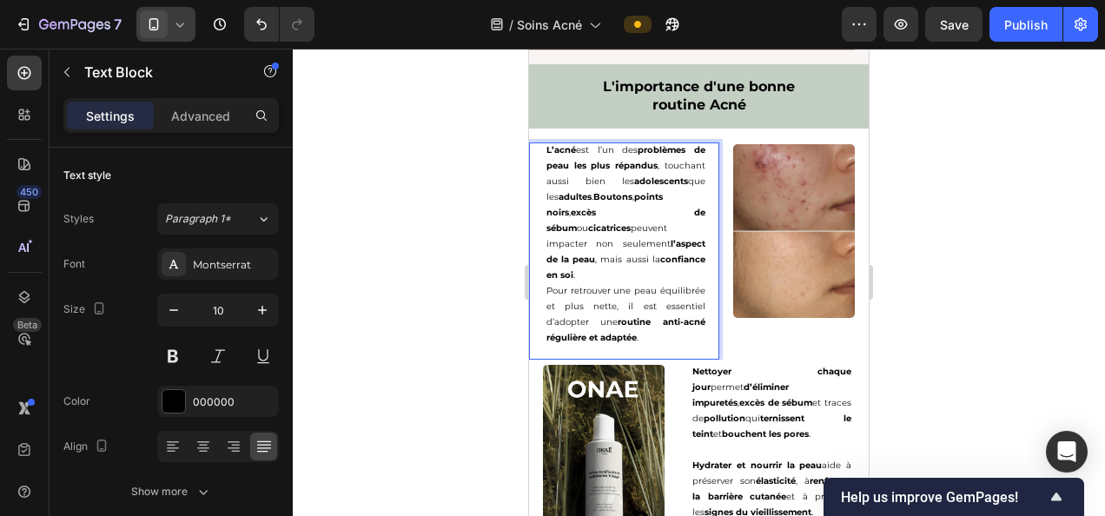
click at [437, 308] on div at bounding box center [699, 282] width 812 height 467
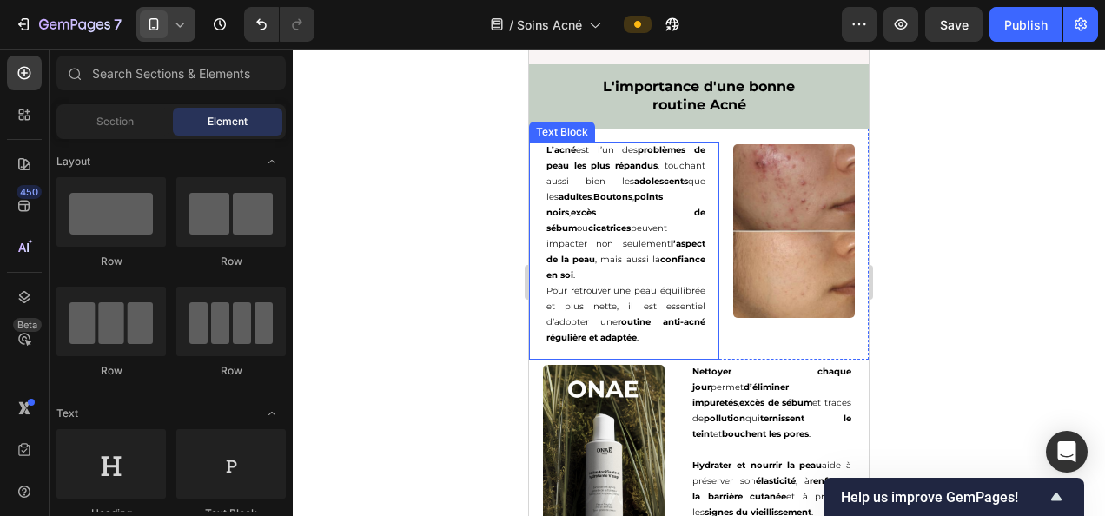
click at [674, 283] on p "Pour retrouver une peau équilibrée et plus nette, il est essentiel d’adopter un…" at bounding box center [625, 314] width 159 height 63
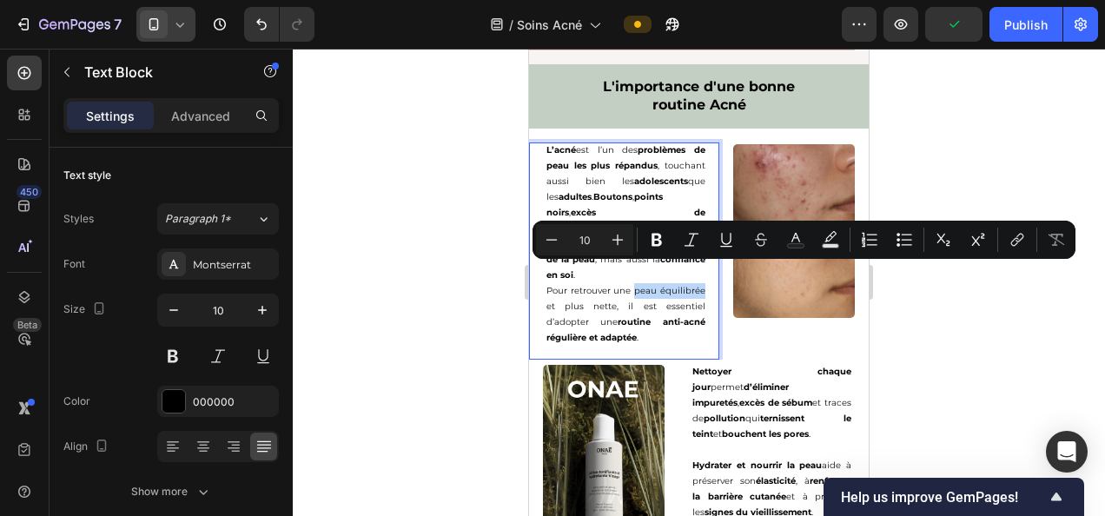
drag, startPoint x: 674, startPoint y: 271, endPoint x: 591, endPoint y: 287, distance: 84.8
drag, startPoint x: 652, startPoint y: 235, endPoint x: 443, endPoint y: 311, distance: 222.8
click at [652, 234] on icon "Editor contextual toolbar" at bounding box center [656, 240] width 10 height 13
click at [443, 311] on div at bounding box center [699, 282] width 812 height 467
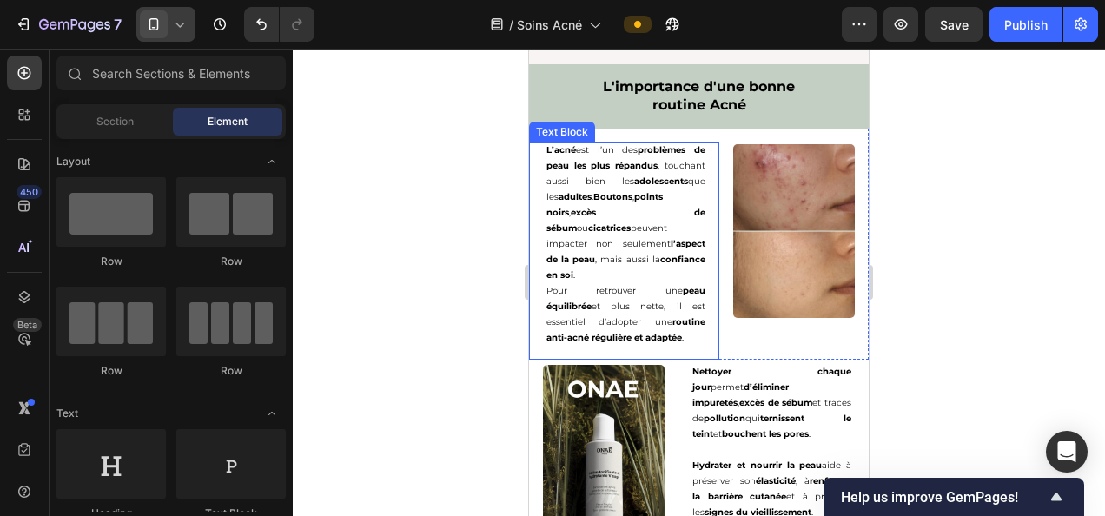
click at [622, 286] on p "Pour retrouver une peau équilibrée et plus nette, il est essentiel d’adopter un…" at bounding box center [625, 314] width 159 height 63
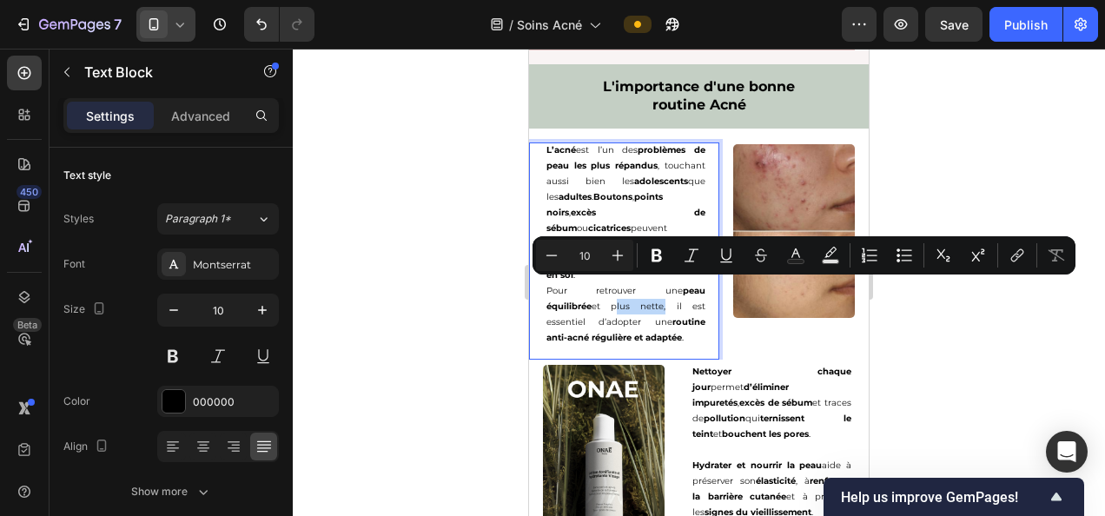
drag, startPoint x: 614, startPoint y: 287, endPoint x: 662, endPoint y: 292, distance: 48.1
click at [662, 292] on p "Pour retrouver une peau équilibrée et plus nette, il est essentiel d’adopter un…" at bounding box center [625, 314] width 159 height 63
click at [657, 255] on icon "Editor contextual toolbar" at bounding box center [656, 255] width 10 height 13
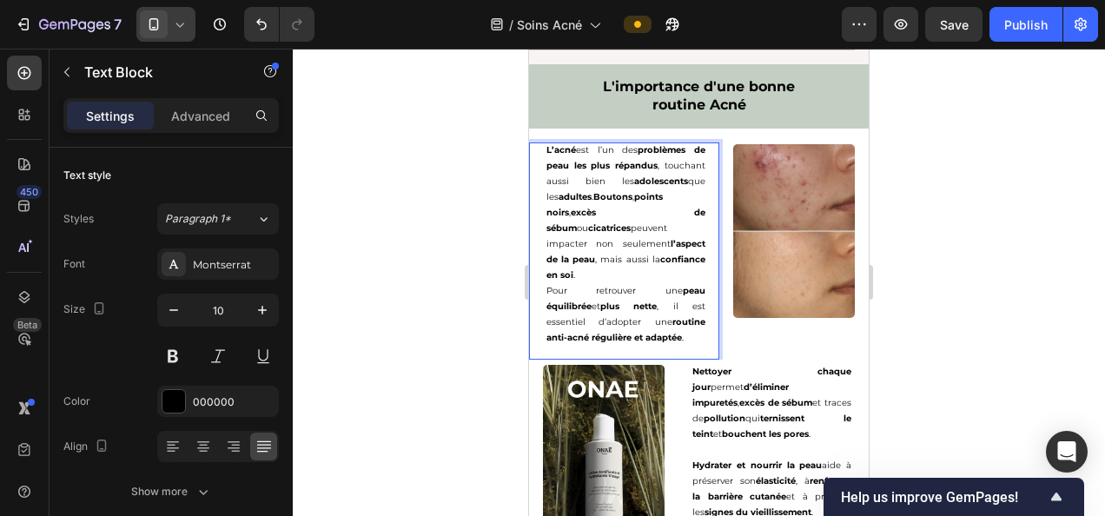
click at [416, 309] on div at bounding box center [699, 282] width 812 height 467
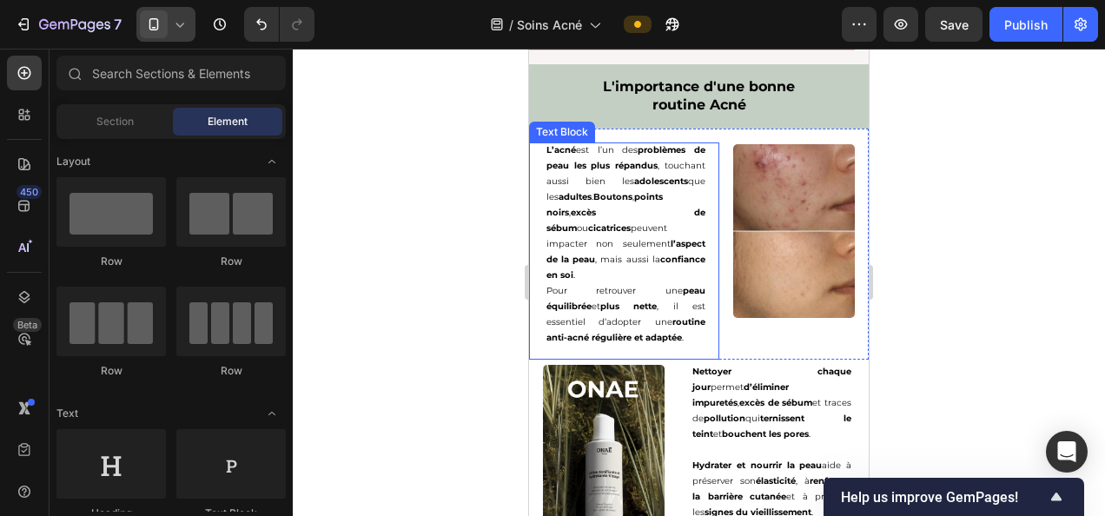
click at [565, 304] on p "Pour retrouver une peau équilibrée et plus nette , il est essentiel d’adopter u…" at bounding box center [625, 314] width 159 height 63
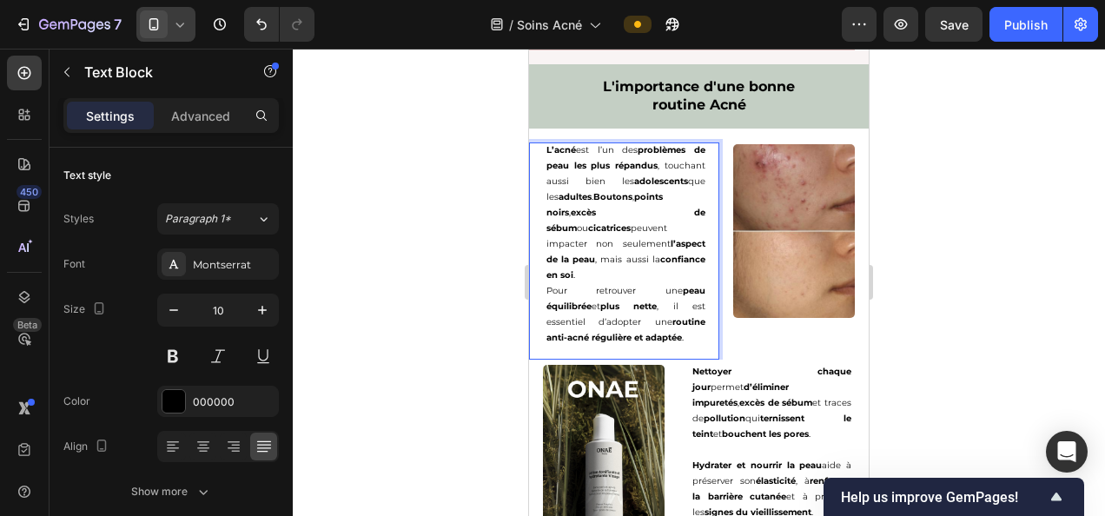
click at [565, 304] on p "Pour retrouver une peau équilibrée et plus nette , il est essentiel d’adopter u…" at bounding box center [625, 314] width 159 height 63
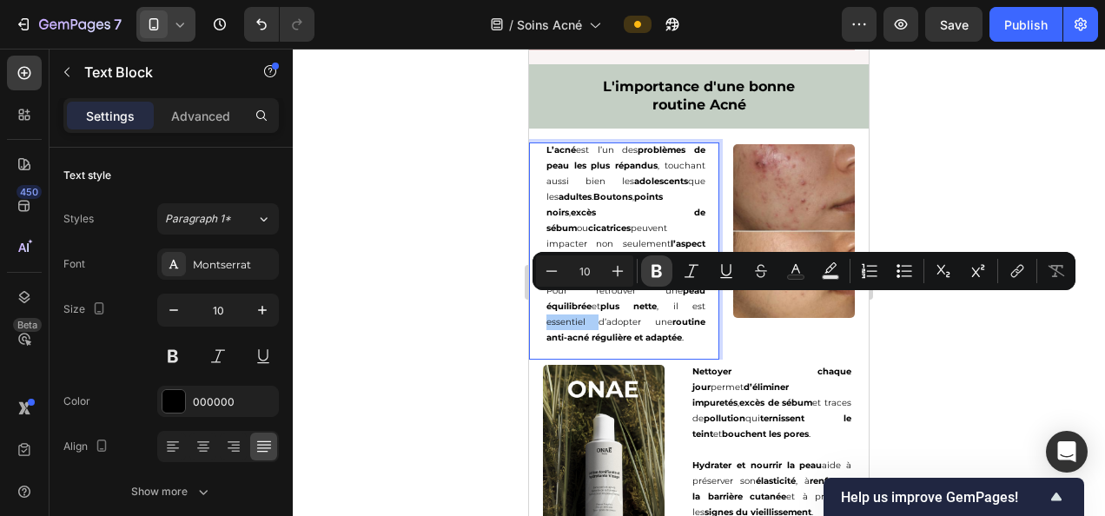
click at [650, 268] on icon "Editor contextual toolbar" at bounding box center [656, 270] width 17 height 17
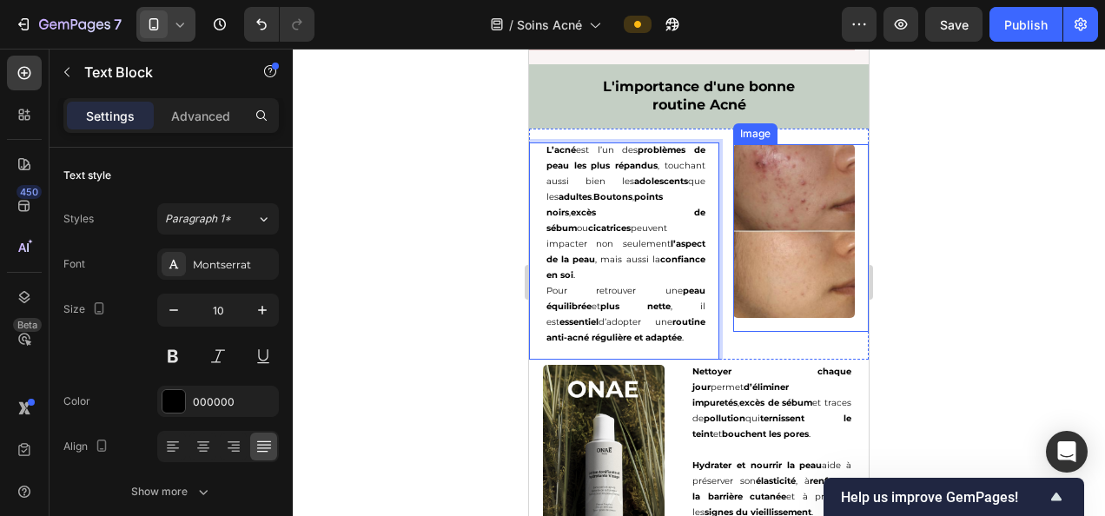
click at [806, 176] on img at bounding box center [794, 231] width 122 height 174
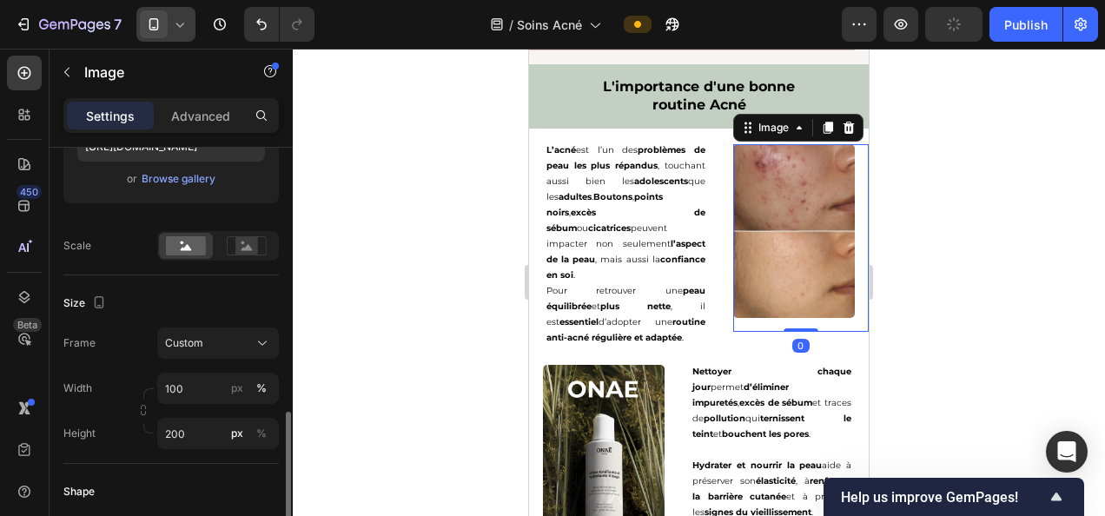
scroll to position [453, 0]
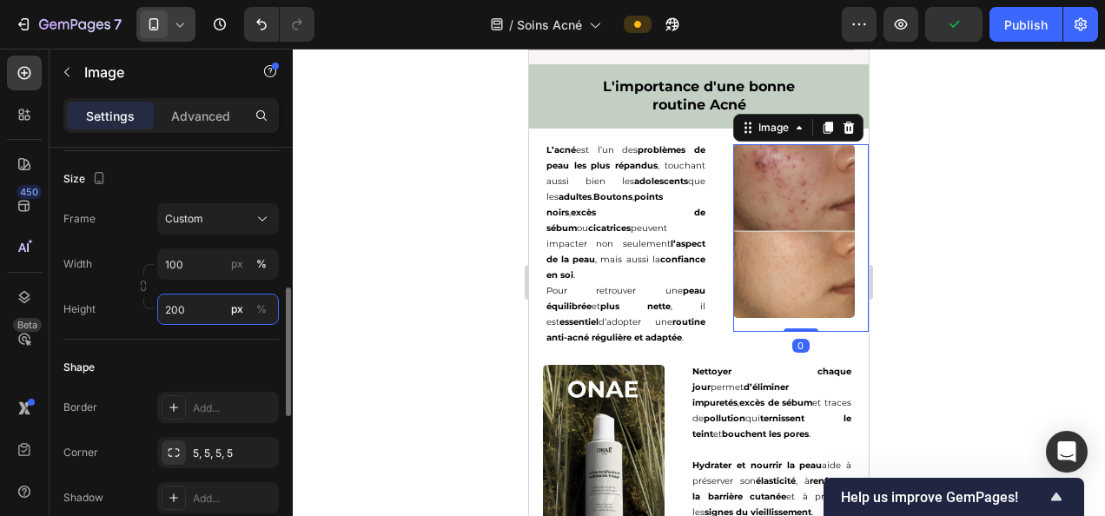
click at [200, 306] on input "200" at bounding box center [218, 309] width 122 height 31
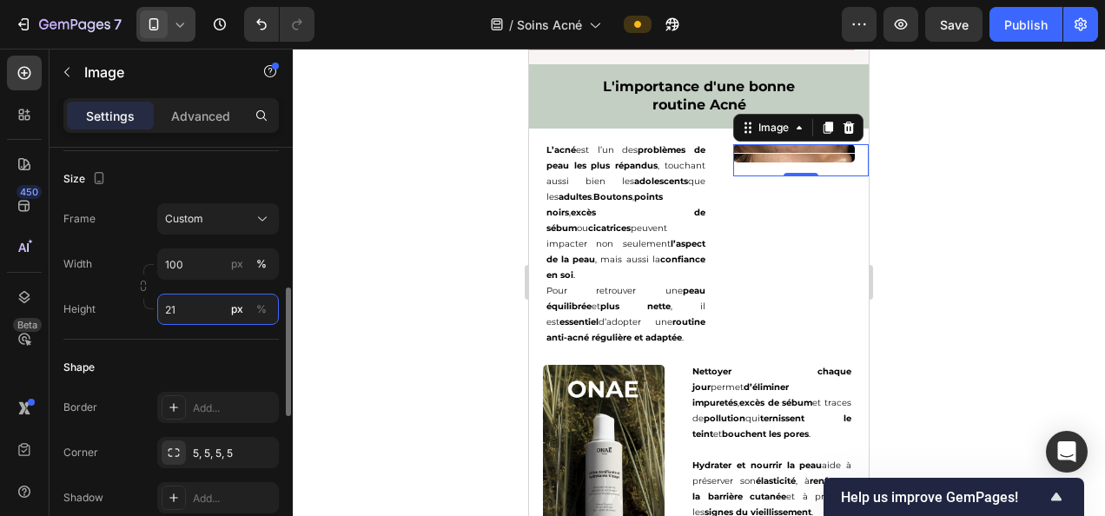
type input "215"
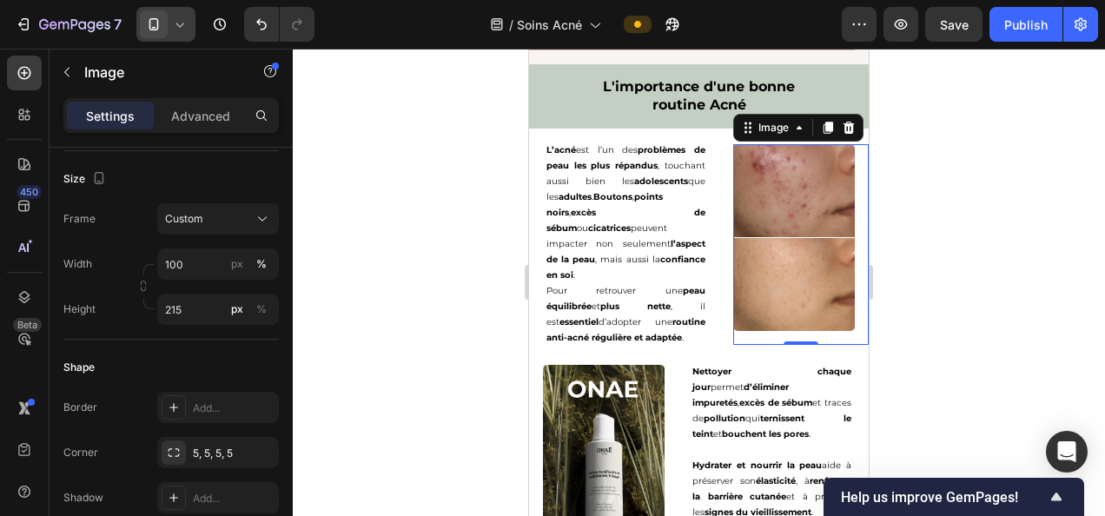
click at [481, 323] on div at bounding box center [699, 282] width 812 height 467
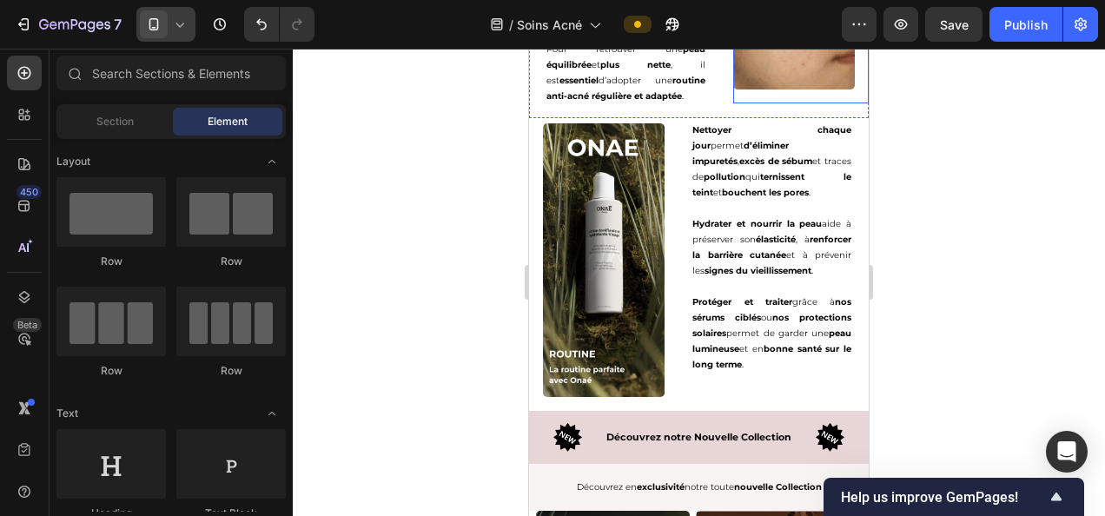
scroll to position [3676, 0]
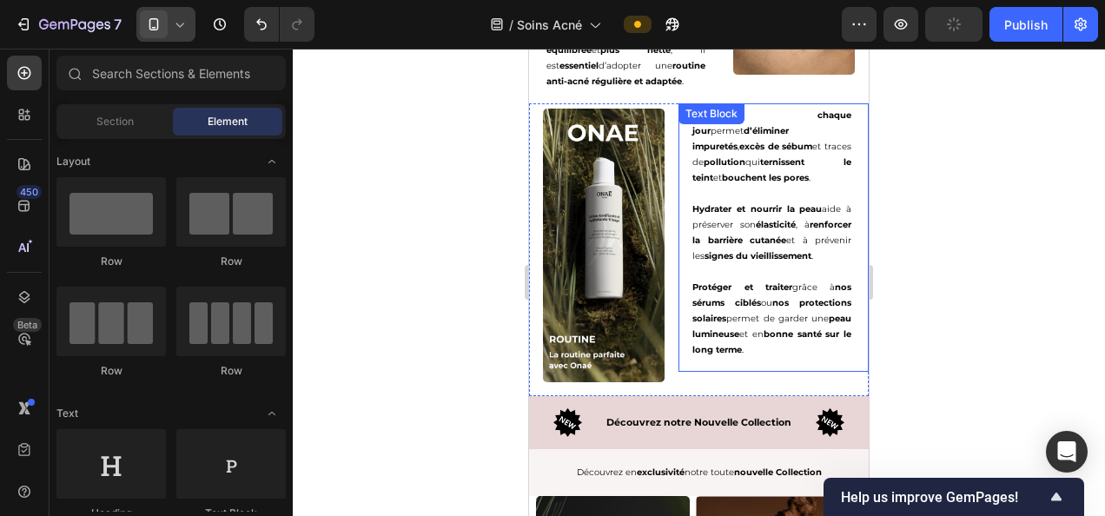
click at [752, 186] on p at bounding box center [771, 194] width 159 height 16
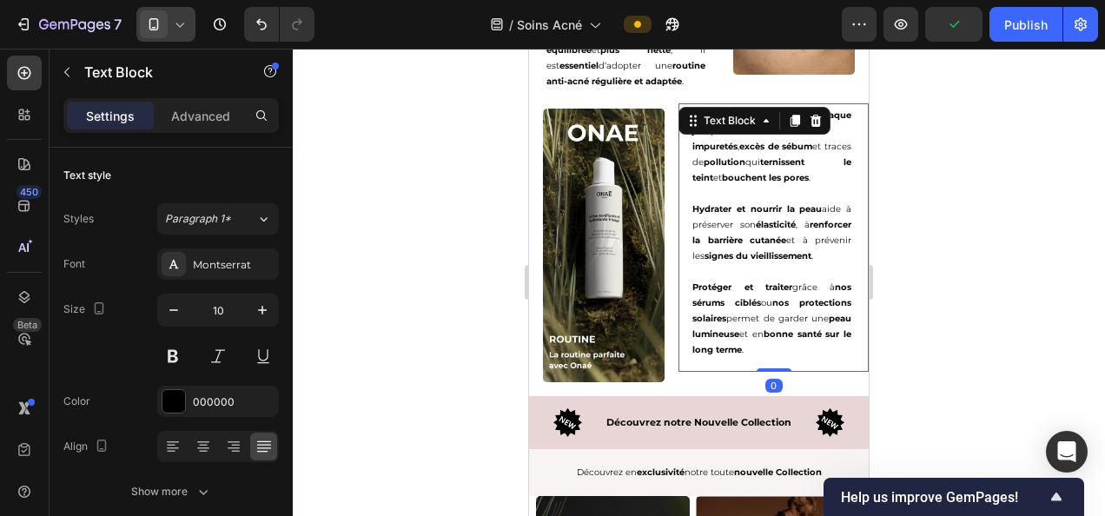
click at [804, 339] on p "Protéger et traiter grâce à nos sérums ciblés ou nos protections solaires perme…" at bounding box center [771, 319] width 159 height 78
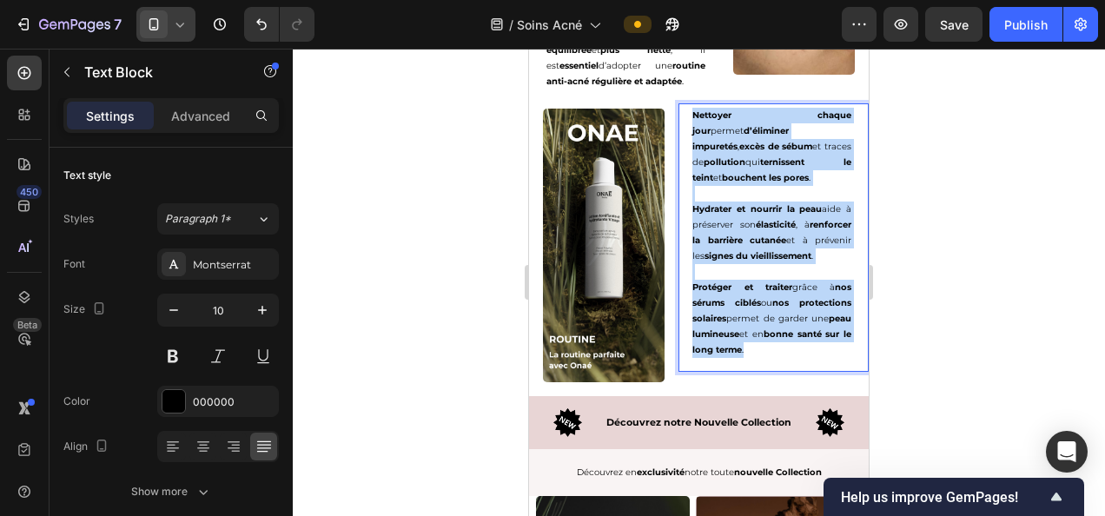
drag, startPoint x: 804, startPoint y: 349, endPoint x: 676, endPoint y: 98, distance: 282.0
click at [678, 103] on div "Nettoyer chaque jour permet d’éliminer impuretés , excès de sébum et traces de …" at bounding box center [771, 237] width 187 height 268
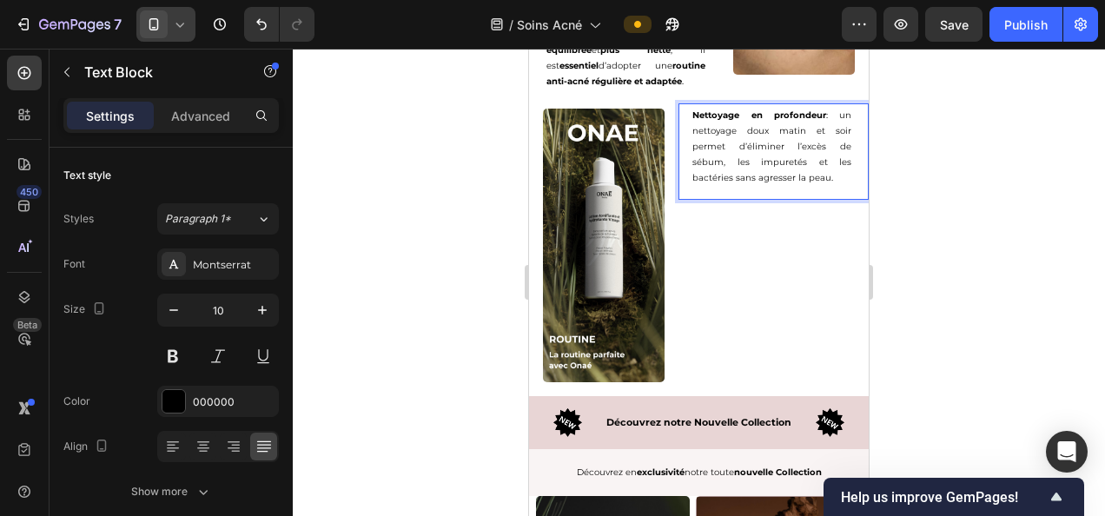
click at [839, 160] on div "Nettoyage en profondeur : un nettoyage doux matin et soir permet d’éliminer l’e…" at bounding box center [771, 151] width 187 height 96
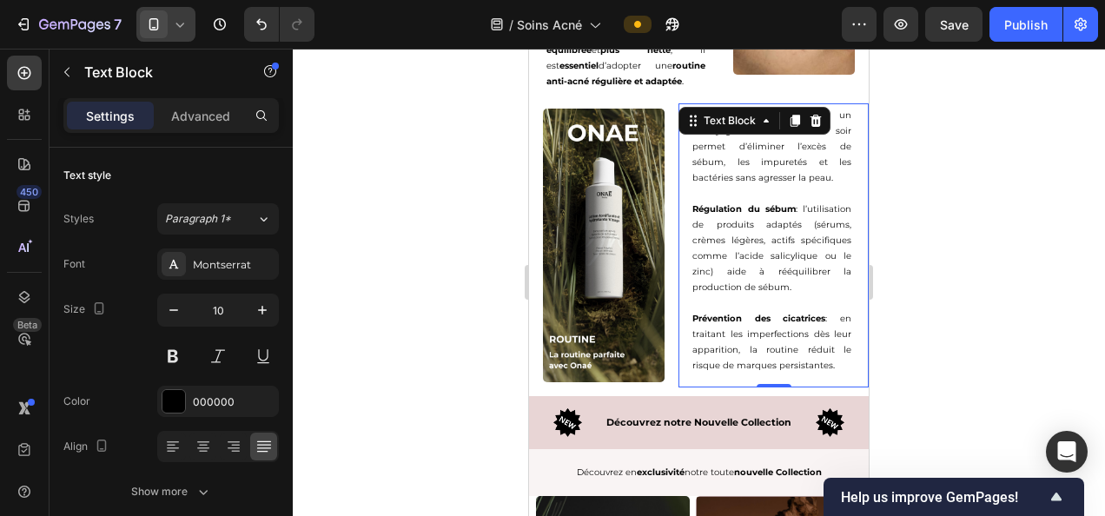
click at [1044, 318] on div at bounding box center [699, 282] width 812 height 467
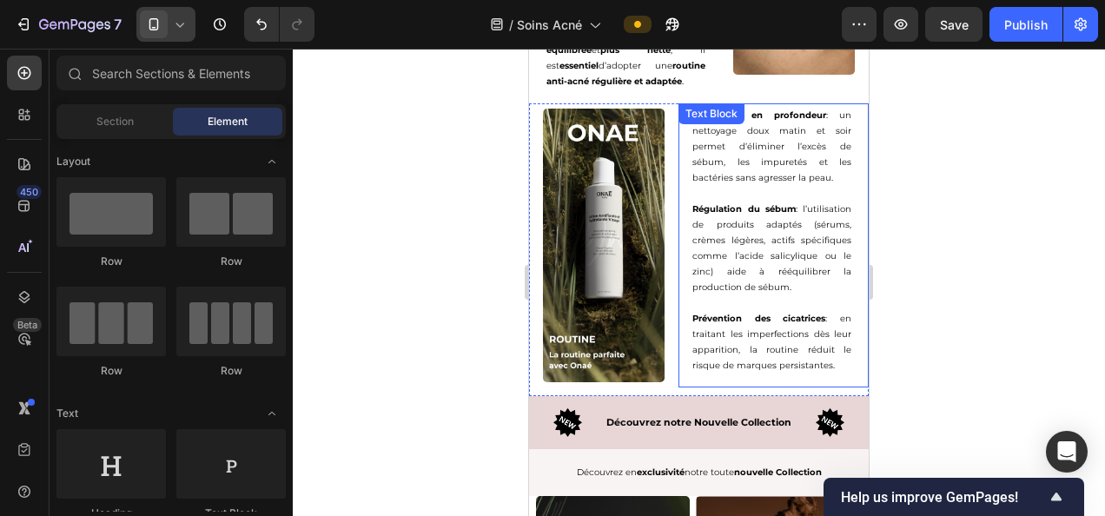
click at [686, 221] on div "Nettoyage en profondeur : un nettoyage doux matin et soir permet d’éliminer l’e…" at bounding box center [771, 245] width 187 height 284
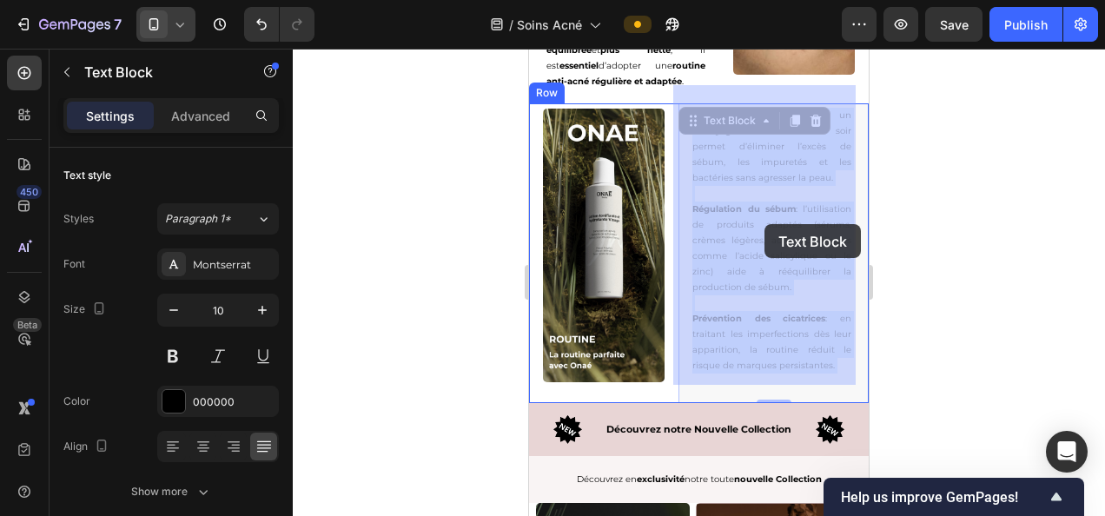
drag, startPoint x: 684, startPoint y: 221, endPoint x: 764, endPoint y: 224, distance: 80.0
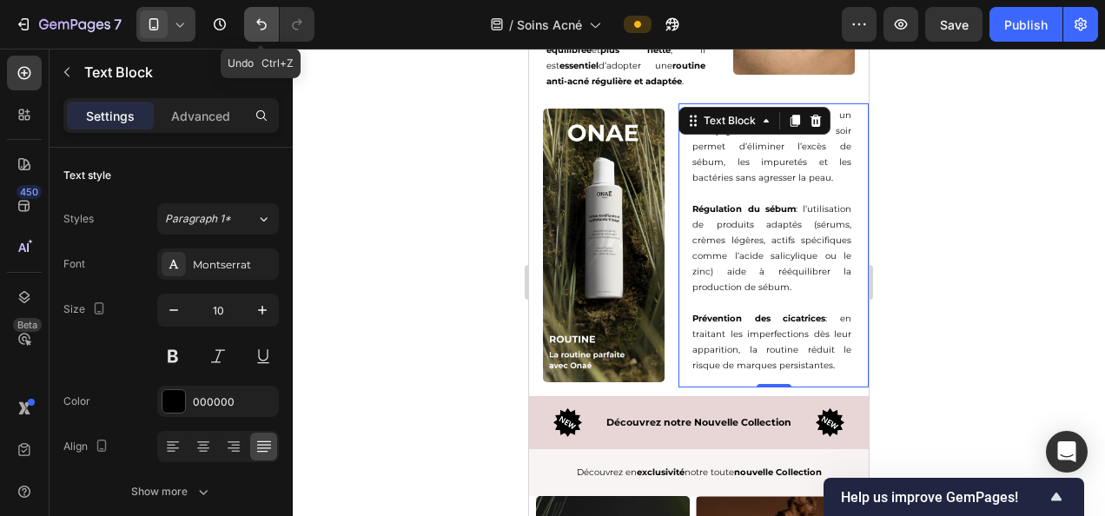
click at [262, 17] on icon "Undo/Redo" at bounding box center [261, 24] width 17 height 17
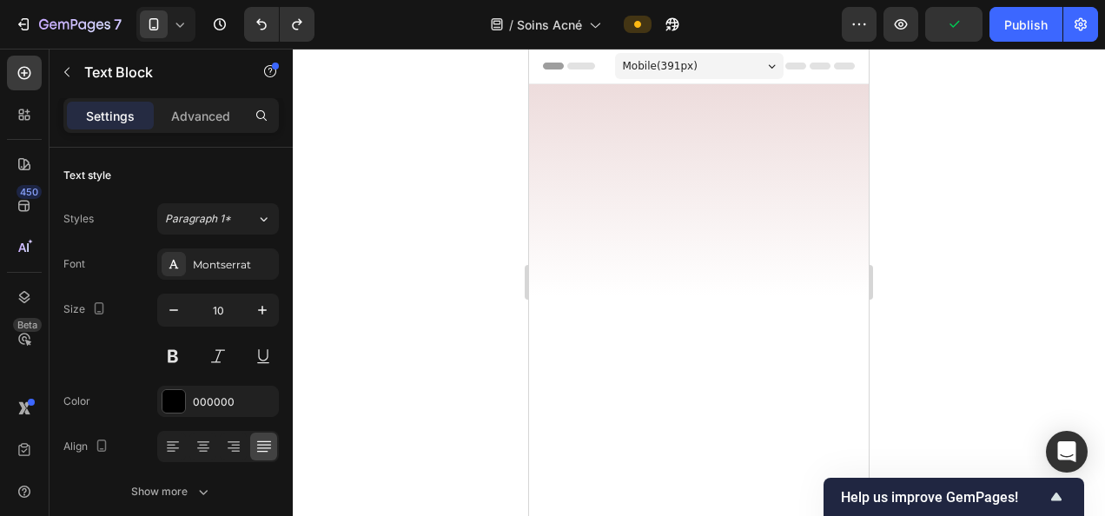
scroll to position [3676, 0]
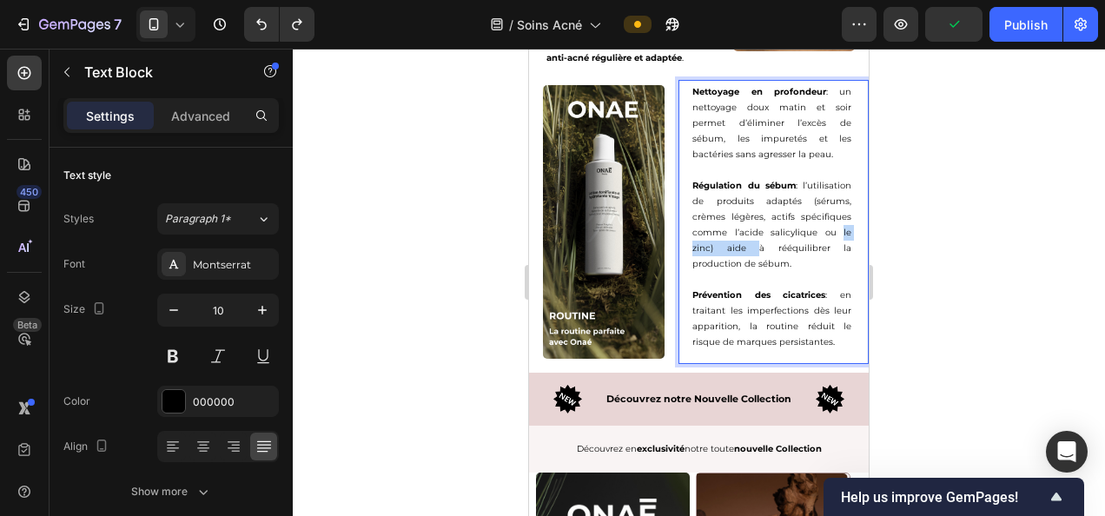
drag, startPoint x: 529, startPoint y: 49, endPoint x: 751, endPoint y: 247, distance: 297.8
click at [751, 247] on p "Régulation du sébum : l’utilisation de produits adaptés (sérums, crèmes légères…" at bounding box center [771, 225] width 159 height 94
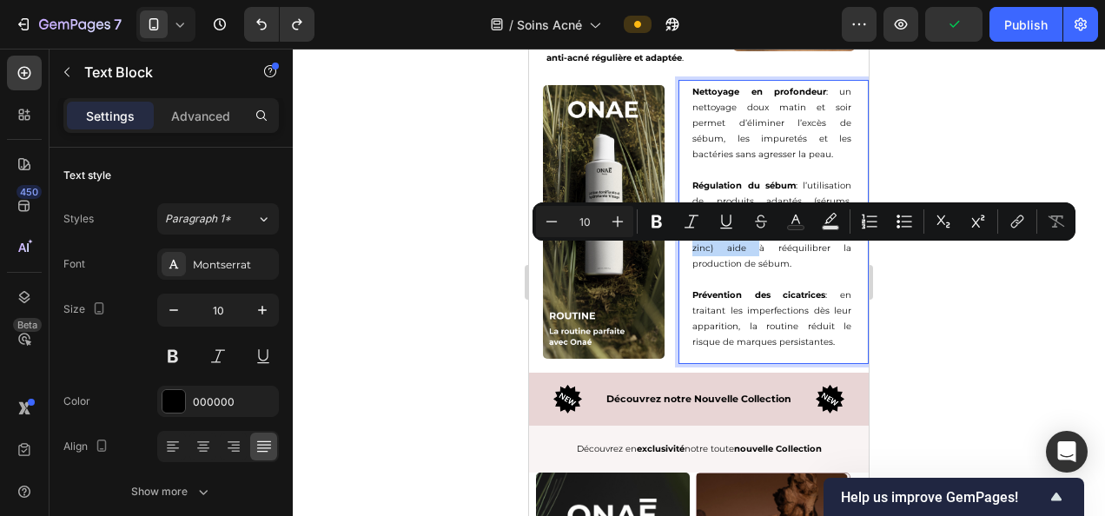
click at [755, 248] on p "Régulation du sébum : l’utilisation de produits adaptés (sérums, crèmes légères…" at bounding box center [771, 225] width 159 height 94
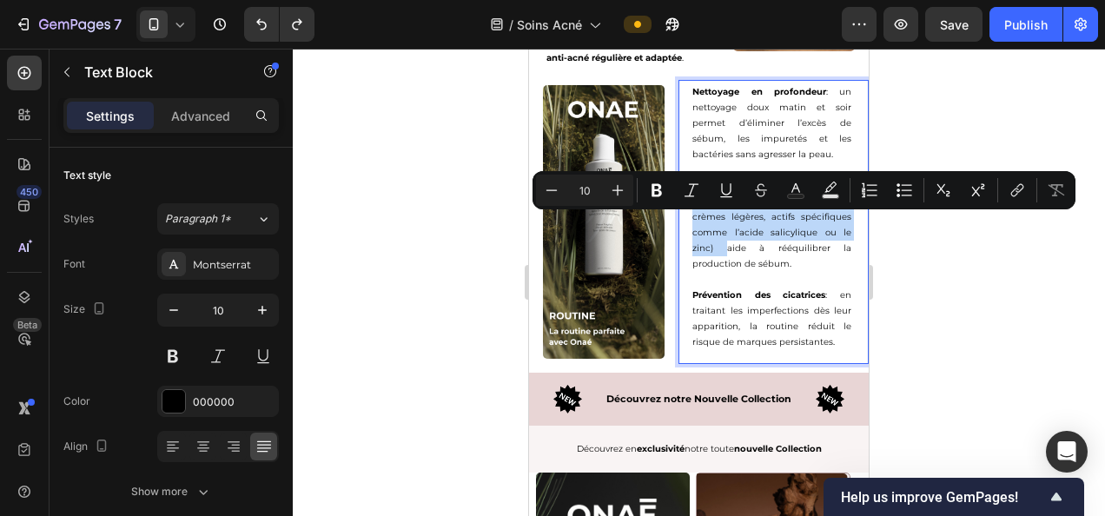
drag, startPoint x: 801, startPoint y: 251, endPoint x: 679, endPoint y: 226, distance: 124.2
click at [679, 226] on div "Nettoyage en profondeur : un nettoyage doux matin et soir permet d’éliminer l’e…" at bounding box center [771, 222] width 187 height 284
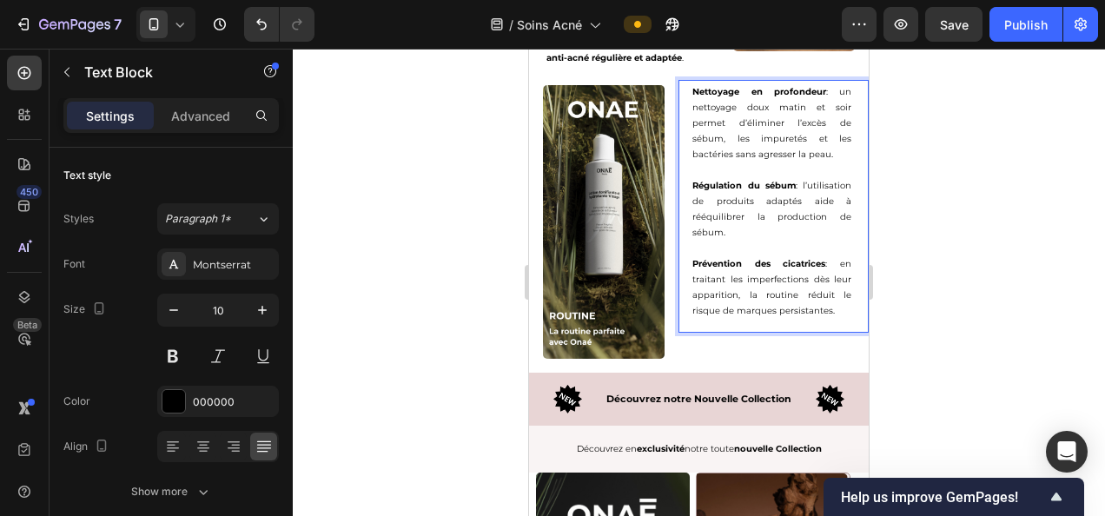
click at [832, 316] on p "Prévention des cicatrices : en traitant les imperfections dès leur apparition, …" at bounding box center [771, 287] width 159 height 63
click at [766, 346] on p "Rich Text Editor. Editing area: main" at bounding box center [771, 342] width 159 height 16
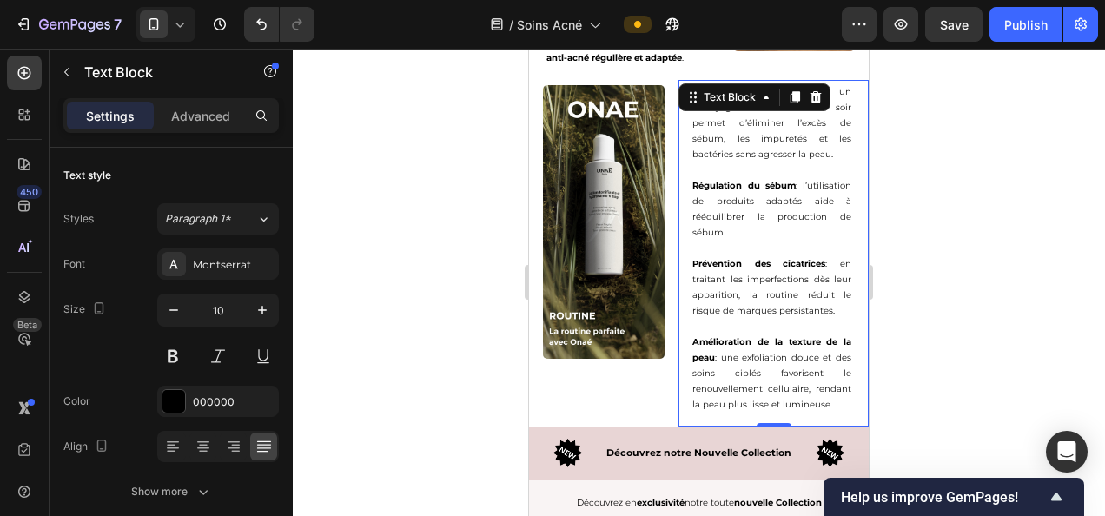
click at [971, 308] on div at bounding box center [699, 282] width 812 height 467
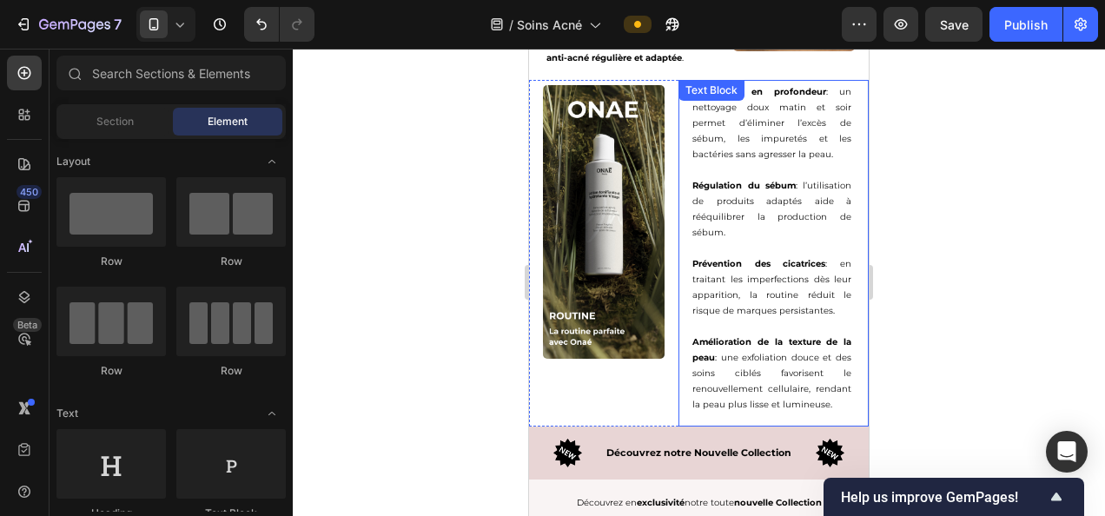
click at [784, 150] on p "Nettoyage en profondeur : un nettoyage doux matin et soir permet d’éliminer l’e…" at bounding box center [771, 123] width 159 height 78
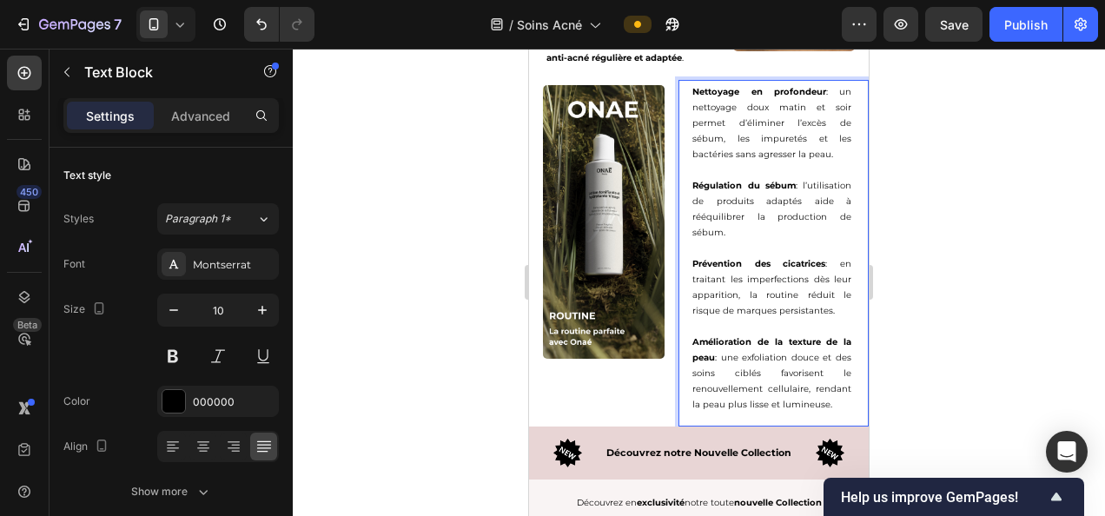
drag, startPoint x: 730, startPoint y: 127, endPoint x: 825, endPoint y: 163, distance: 101.5
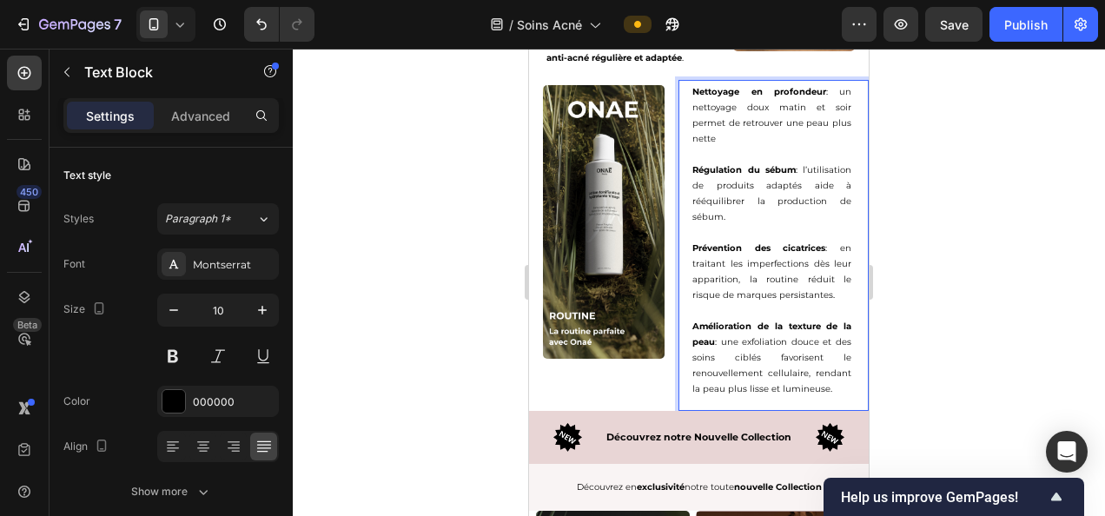
click at [979, 215] on div at bounding box center [699, 282] width 812 height 467
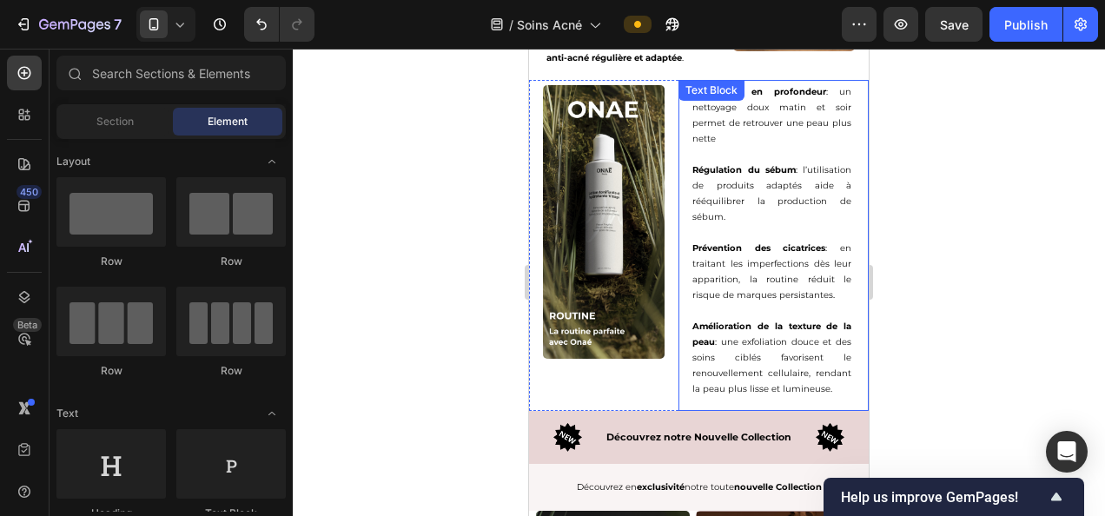
click at [750, 144] on p "Nettoyage en profondeur : un nettoyage doux matin et soir permet de retrouver u…" at bounding box center [771, 115] width 159 height 63
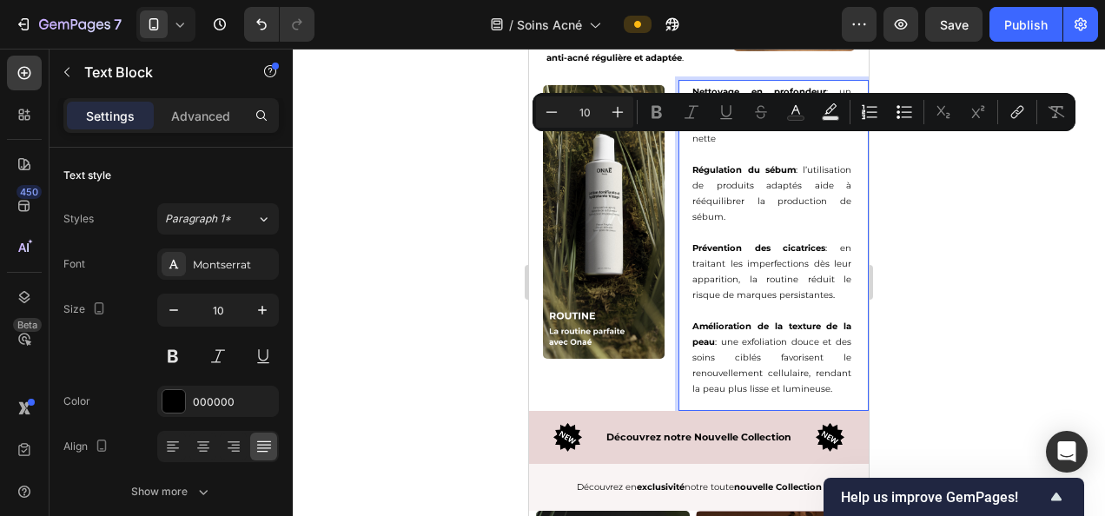
click at [750, 144] on p "Nettoyage en profondeur : un nettoyage doux matin et soir permet de retrouver u…" at bounding box center [771, 115] width 159 height 63
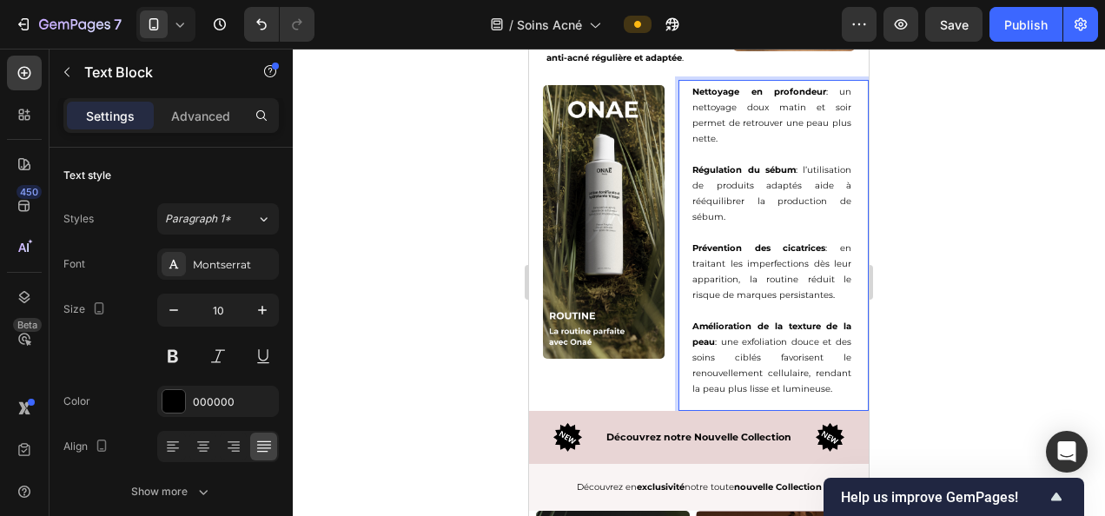
click at [943, 155] on div at bounding box center [699, 282] width 812 height 467
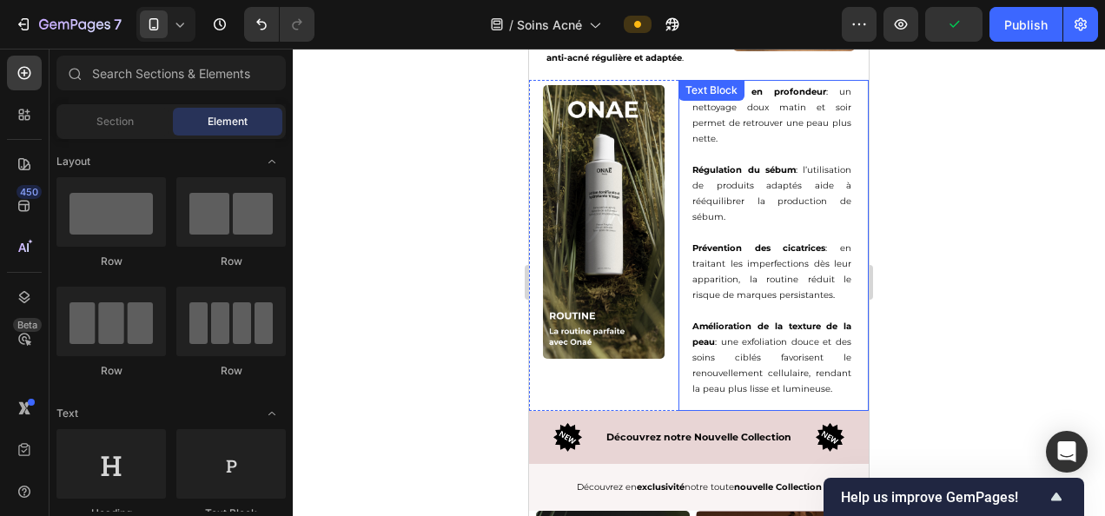
click at [797, 294] on p "Prévention des cicatrices : en traitant les imperfections dès leur apparition, …" at bounding box center [771, 272] width 159 height 63
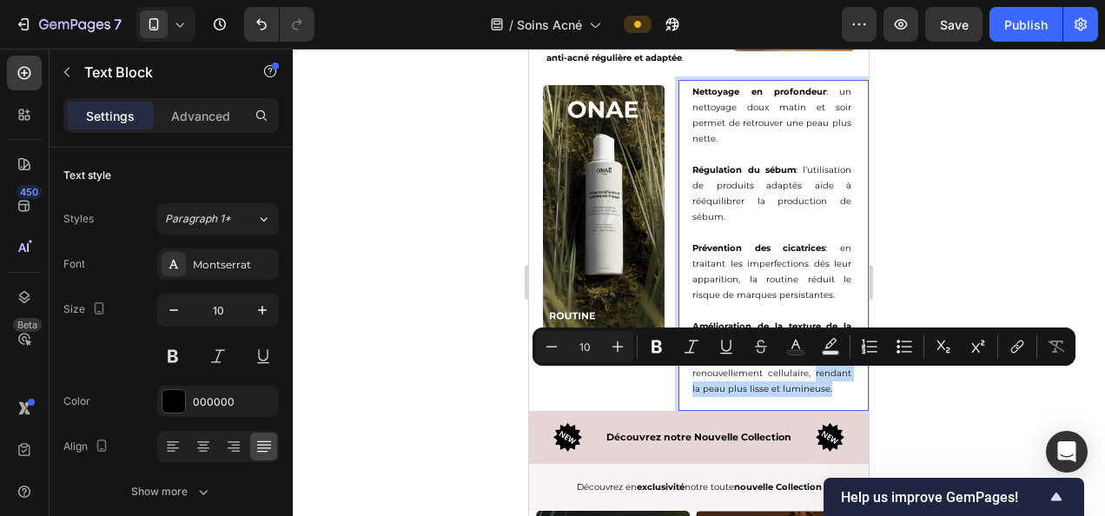
drag, startPoint x: 799, startPoint y: 375, endPoint x: 817, endPoint y: 391, distance: 24.0
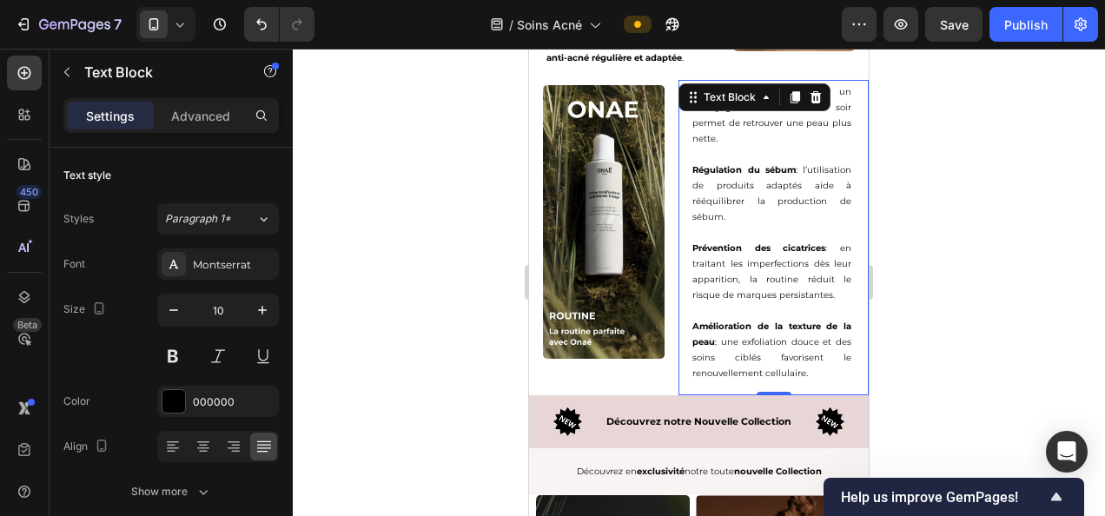
click at [952, 357] on div at bounding box center [699, 282] width 812 height 467
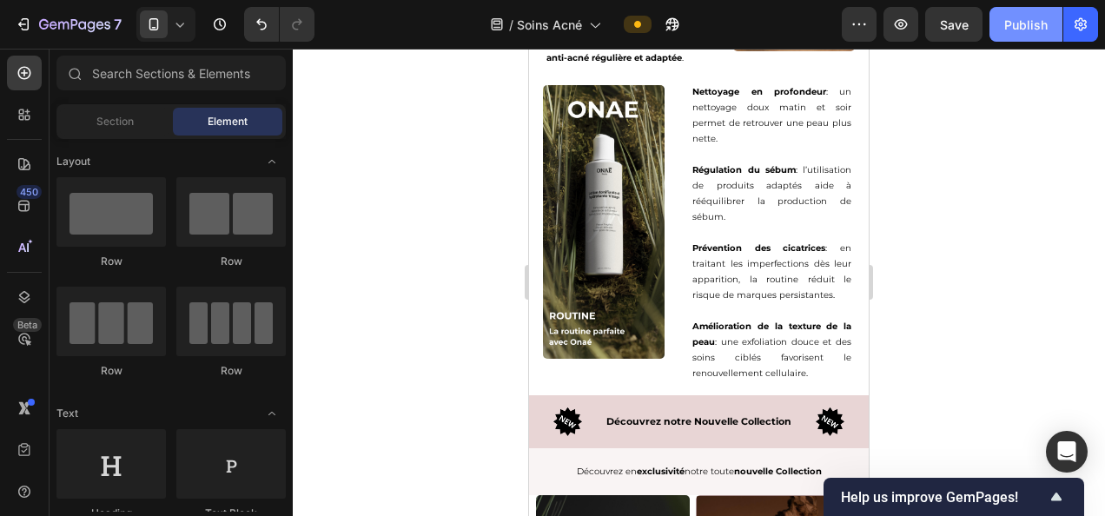
click at [1013, 25] on div "Publish" at bounding box center [1025, 25] width 43 height 18
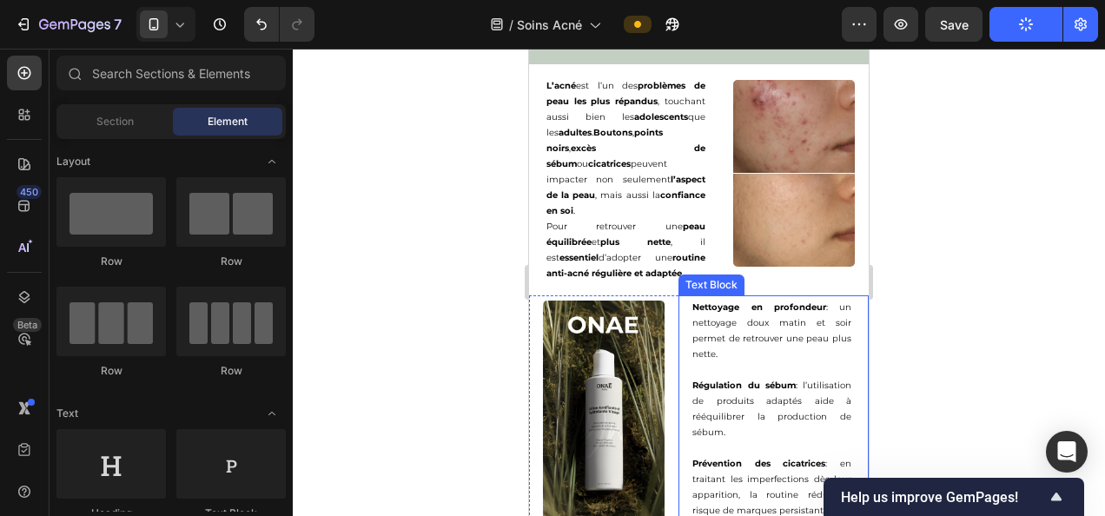
scroll to position [3674, 0]
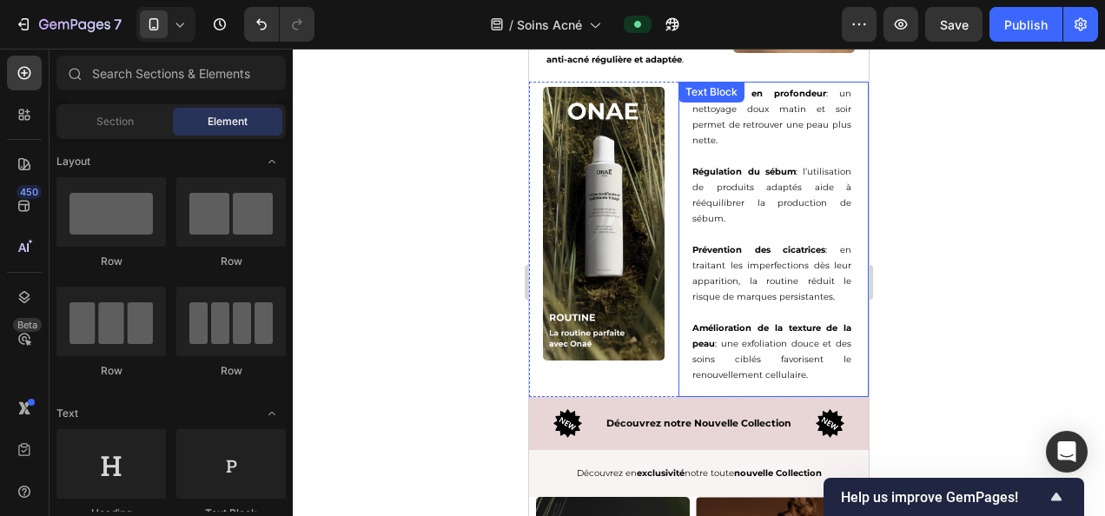
click at [732, 281] on p "Prévention des cicatrices : en traitant les imperfections dès leur apparition, …" at bounding box center [771, 273] width 159 height 63
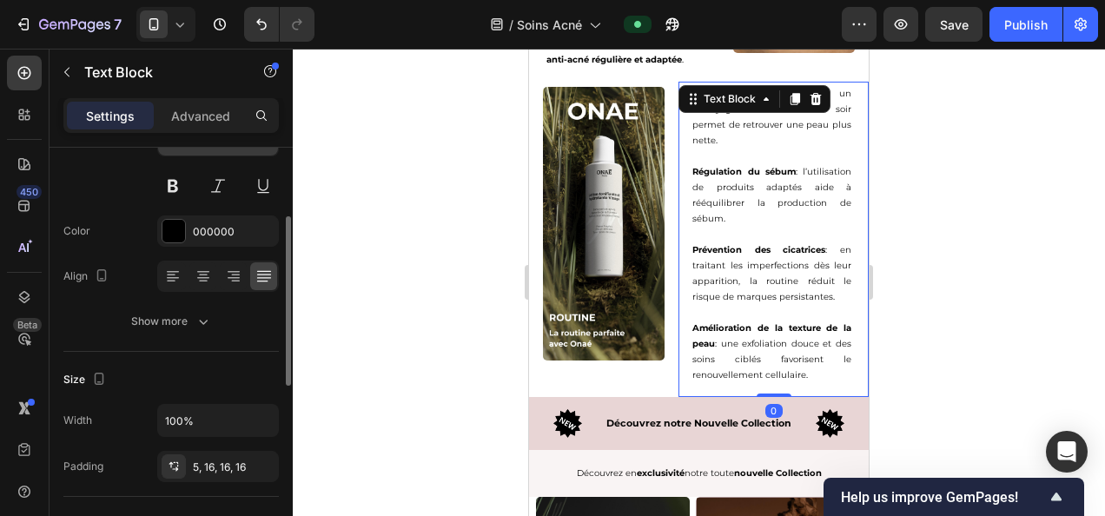
scroll to position [169, 0]
click at [203, 469] on div "5, 16, 16, 16" at bounding box center [218, 468] width 50 height 16
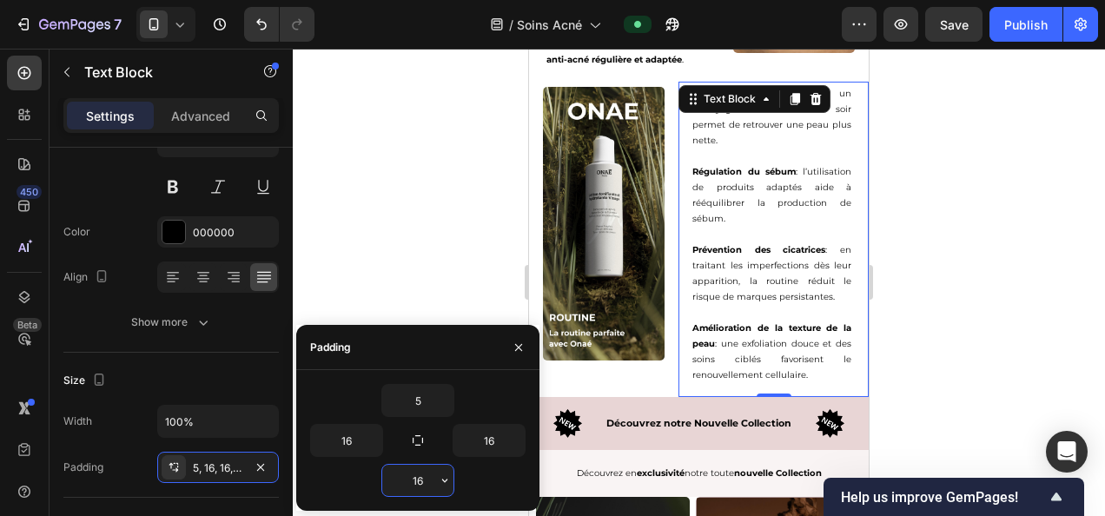
click at [424, 481] on input "16" at bounding box center [417, 480] width 71 height 31
type input "5"
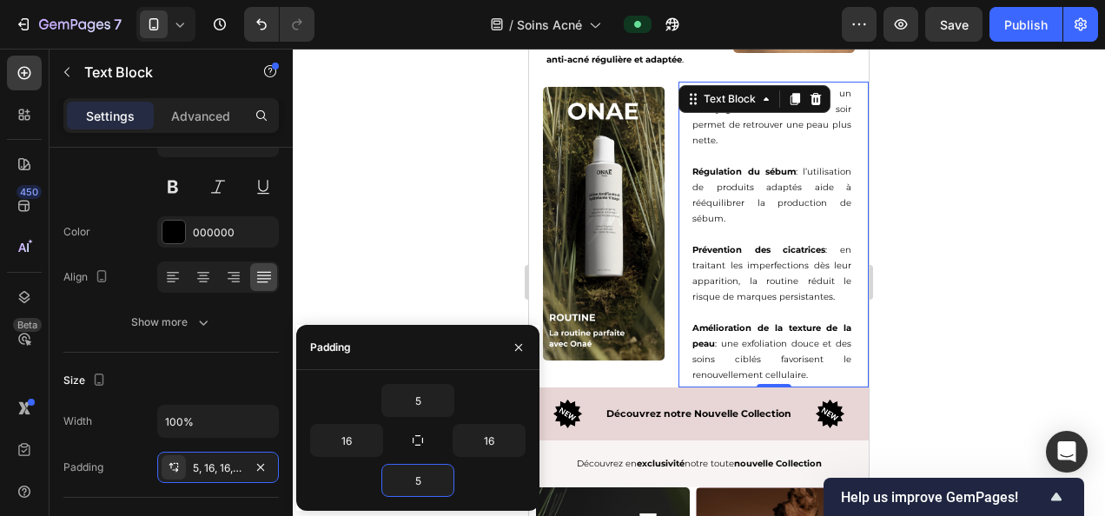
click at [922, 229] on div at bounding box center [699, 282] width 812 height 467
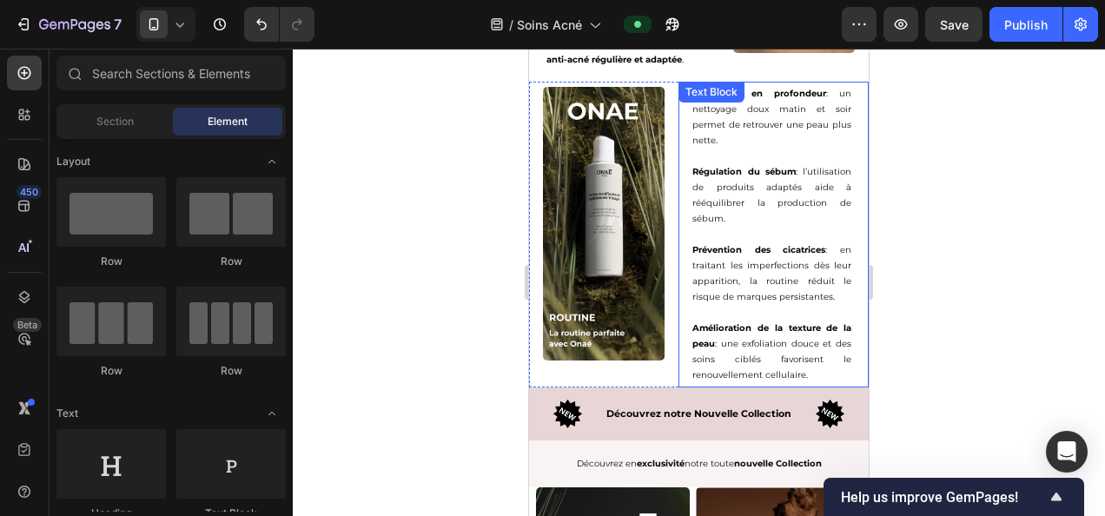
scroll to position [3618, 0]
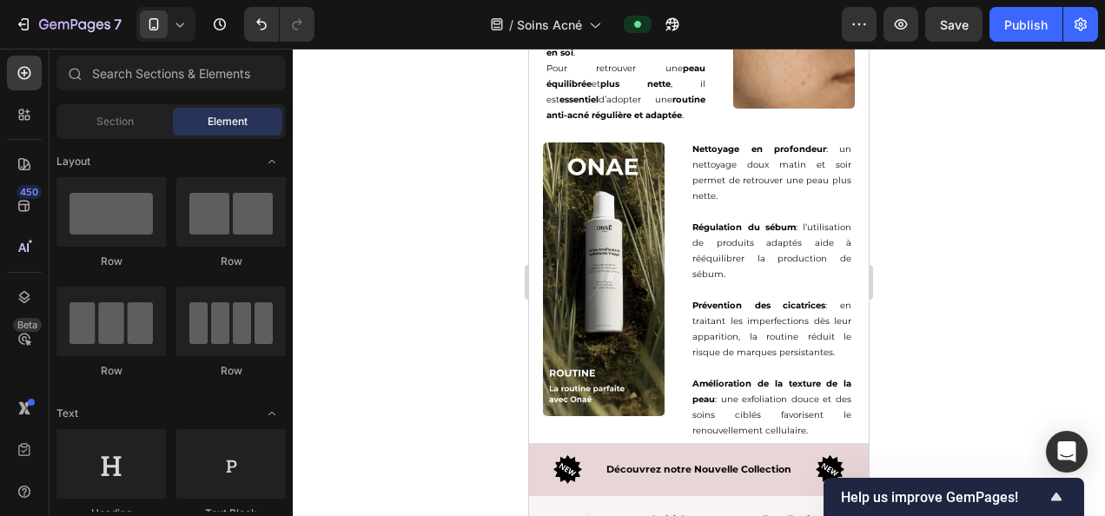
click at [974, 186] on div at bounding box center [699, 282] width 812 height 467
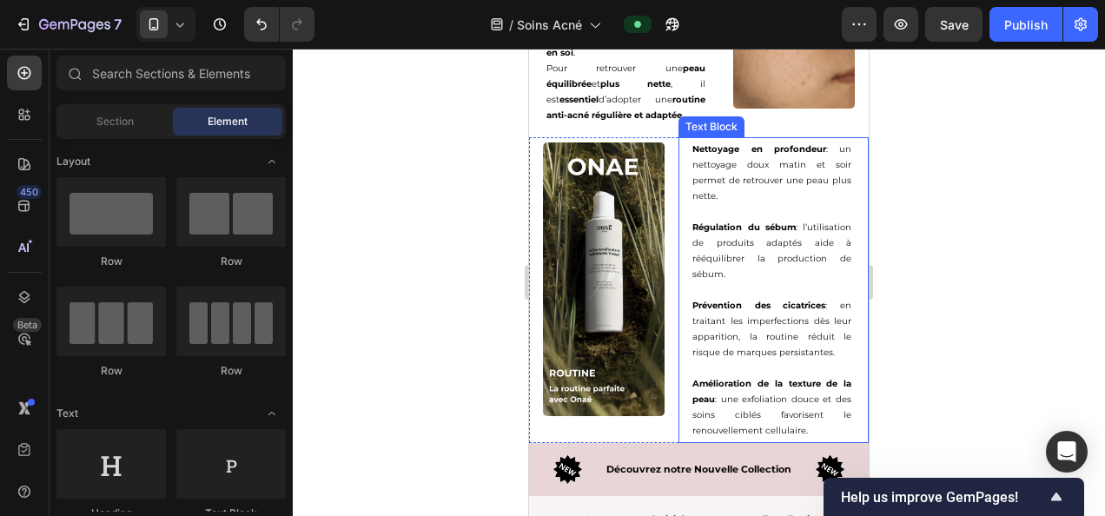
click at [746, 187] on p "Nettoyage en profondeur : un nettoyage doux matin et soir permet de retrouver u…" at bounding box center [771, 173] width 159 height 63
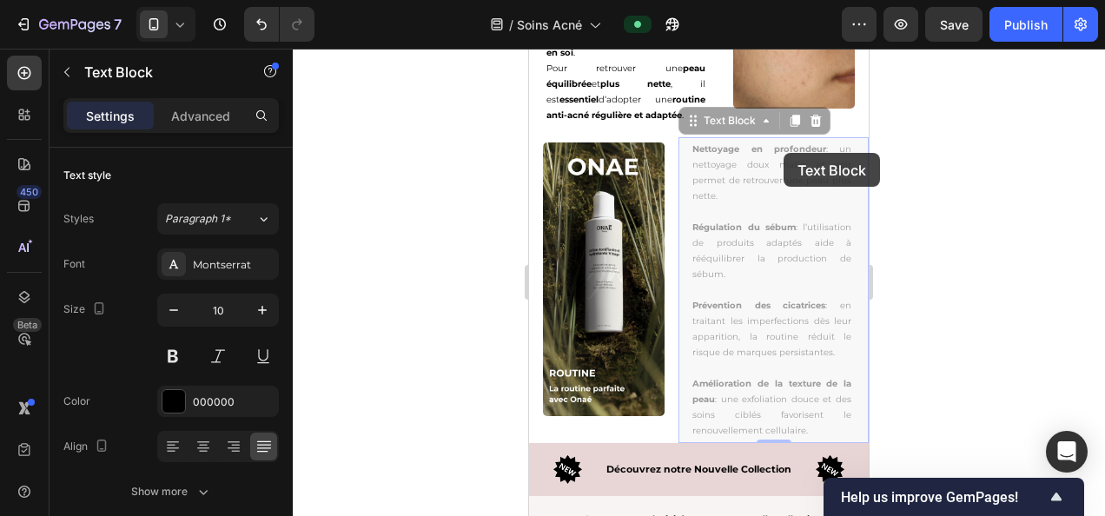
type input "16"
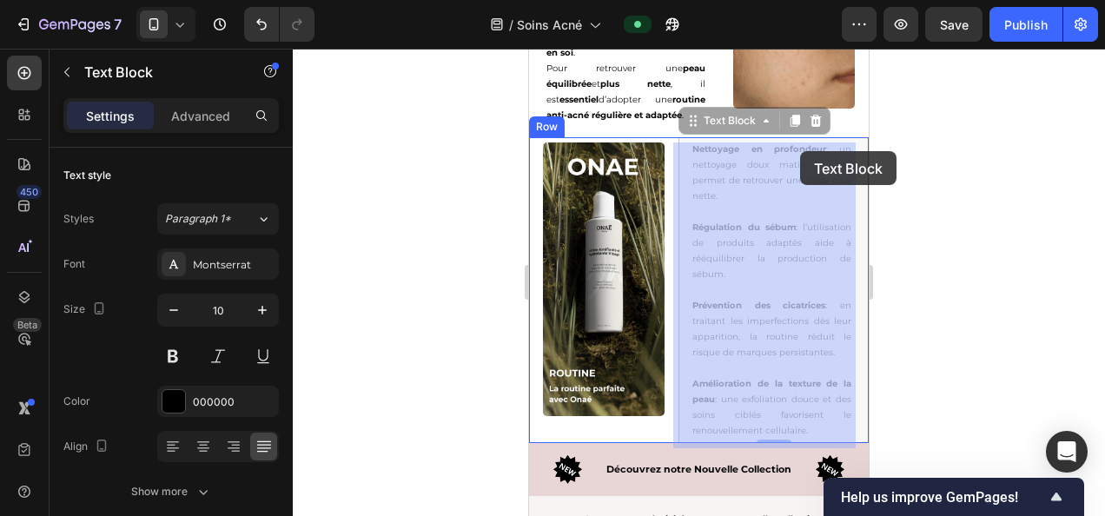
drag, startPoint x: 685, startPoint y: 152, endPoint x: 751, endPoint y: 161, distance: 66.6
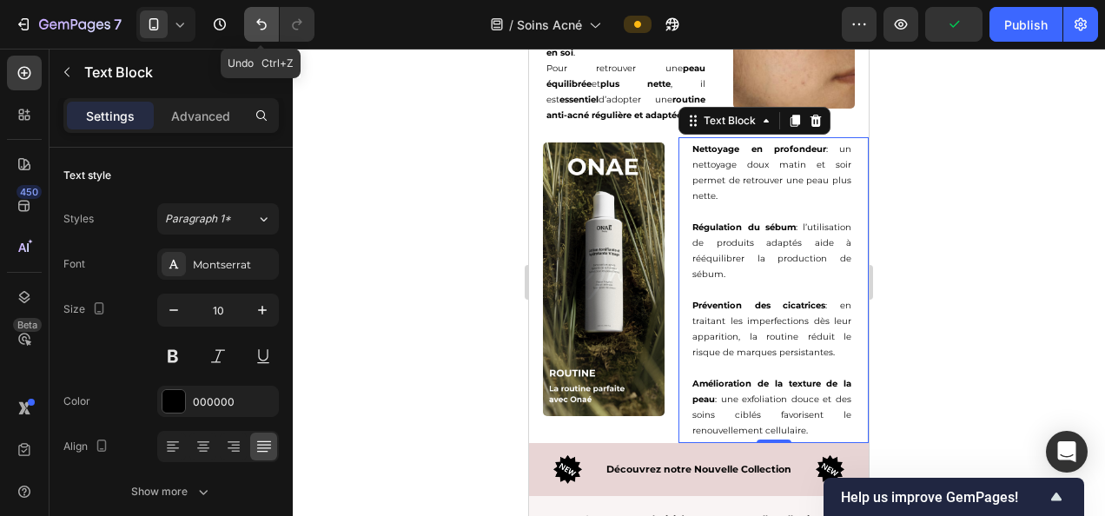
click at [268, 25] on icon "Undo/Redo" at bounding box center [261, 24] width 17 height 17
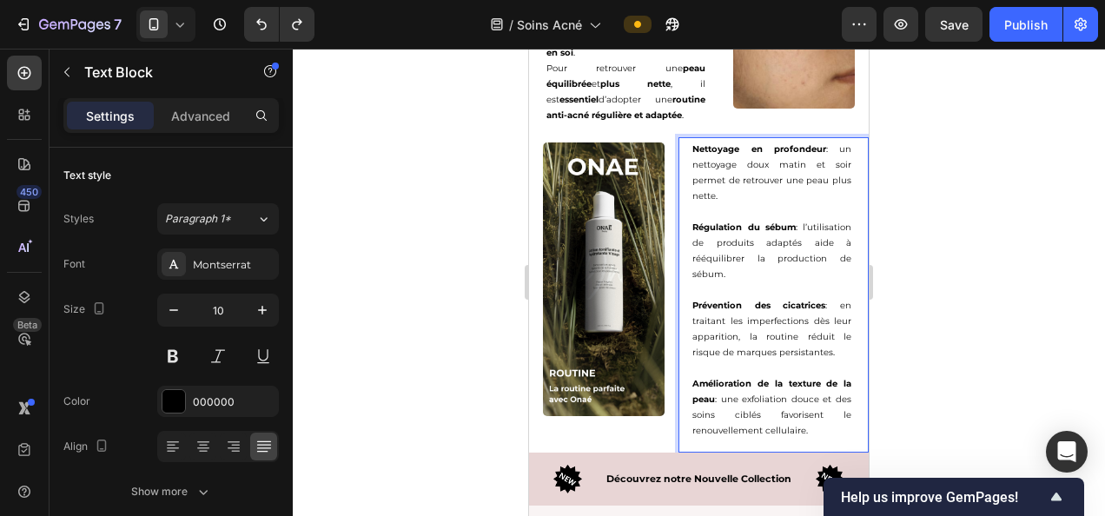
click at [742, 273] on p "Régulation du sébum : l’utilisation de produits adaptés aide à rééquilibrer la …" at bounding box center [771, 251] width 159 height 63
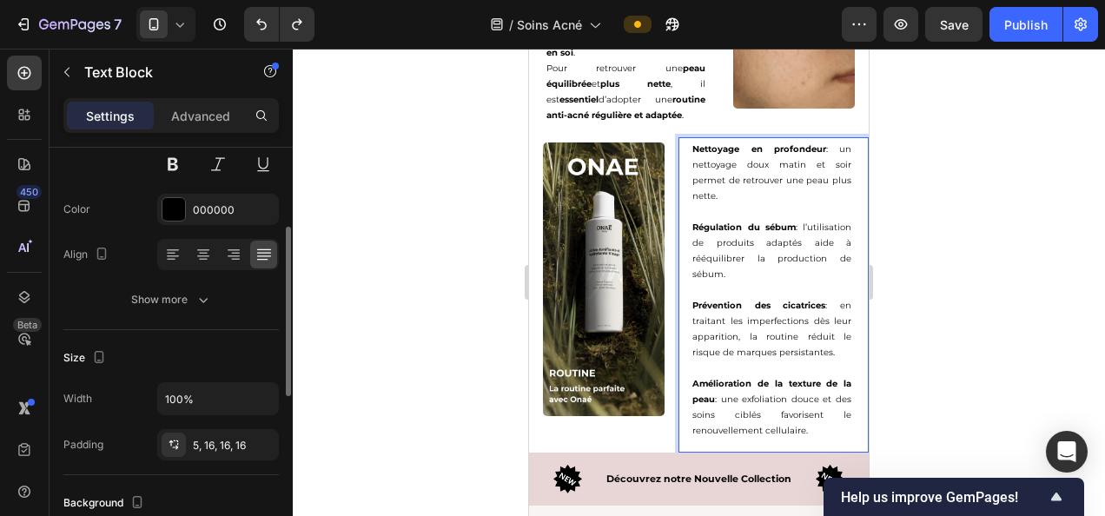
scroll to position [193, 0]
click at [301, 19] on icon "Undo/Redo" at bounding box center [296, 24] width 17 height 17
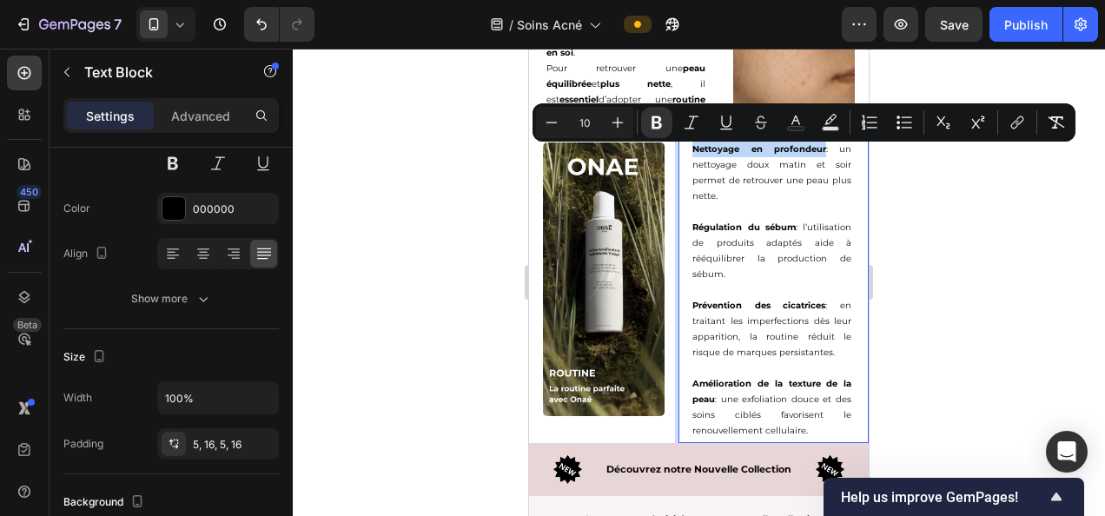
drag, startPoint x: 687, startPoint y: 154, endPoint x: 810, endPoint y: 153, distance: 123.3
click at [810, 153] on p "Nettoyage en profondeur : un nettoyage doux matin et soir permet de retrouver u…" at bounding box center [771, 173] width 159 height 63
click at [716, 122] on button "Underline" at bounding box center [725, 122] width 31 height 31
click at [742, 217] on p "Rich Text Editor. Editing area: main" at bounding box center [771, 212] width 159 height 16
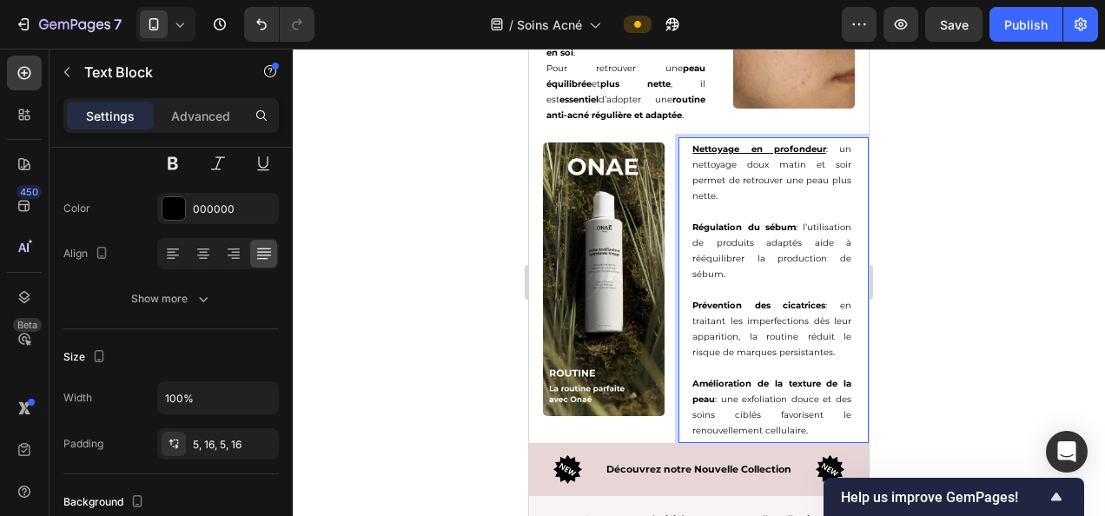
click at [692, 169] on p "Nettoyage en profondeur : un nettoyage doux matin et soir permet de retrouver u…" at bounding box center [771, 173] width 159 height 63
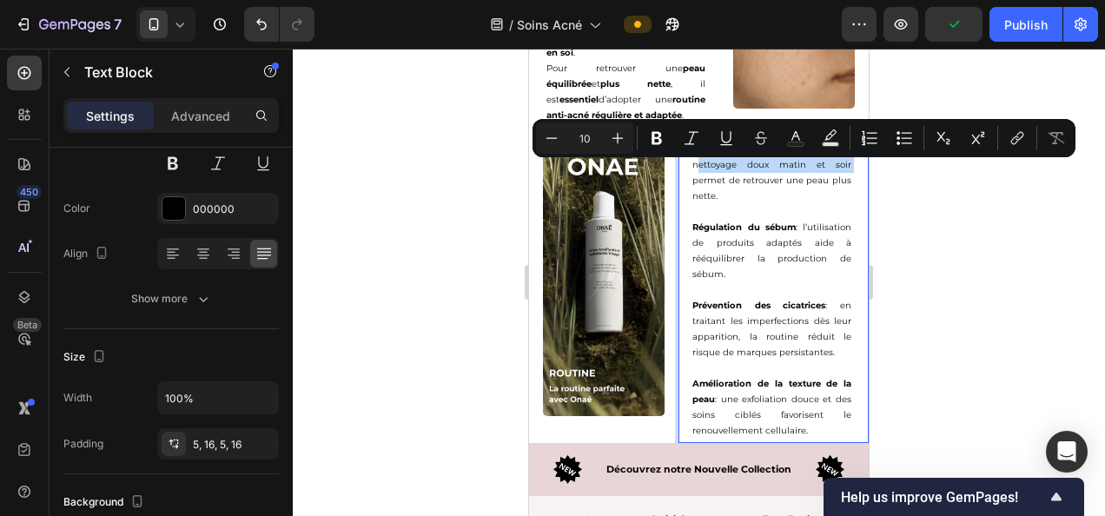
drag, startPoint x: 687, startPoint y: 169, endPoint x: 839, endPoint y: 168, distance: 152.0
click at [839, 168] on div "Nettoyage en profondeur : un nettoyage doux matin et soir permet de retrouver u…" at bounding box center [771, 290] width 187 height 306
click at [662, 136] on icon "Editor contextual toolbar" at bounding box center [656, 137] width 17 height 17
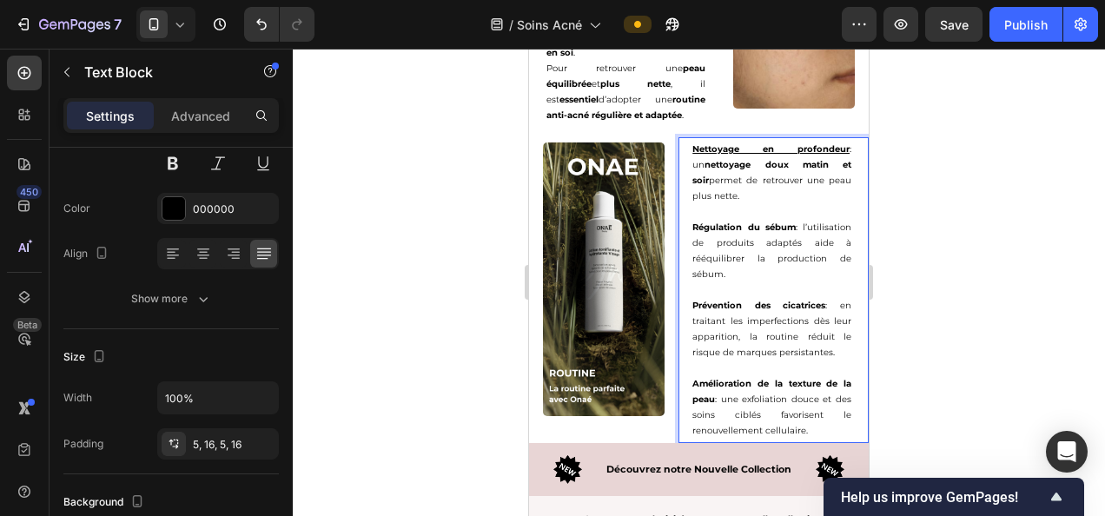
click at [739, 191] on p "Nettoyage en profondeur : un nettoyage doux matin et soir permet de retrouver u…" at bounding box center [771, 173] width 159 height 63
drag, startPoint x: 812, startPoint y: 184, endPoint x: 730, endPoint y: 205, distance: 84.3
click at [730, 204] on p "Nettoyage en profondeur : un nettoyage doux matin et soir permet de retrouver u…" at bounding box center [771, 173] width 159 height 63
click at [947, 232] on div at bounding box center [699, 282] width 812 height 467
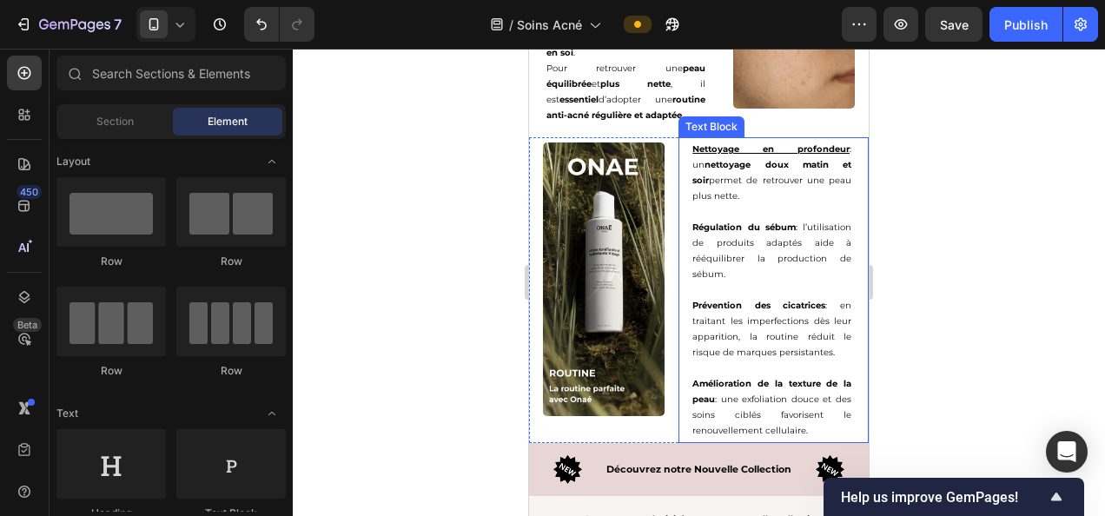
click at [754, 193] on p "Nettoyage en profondeur : un nettoyage doux matin et soir permet de retrouver u…" at bounding box center [771, 173] width 159 height 63
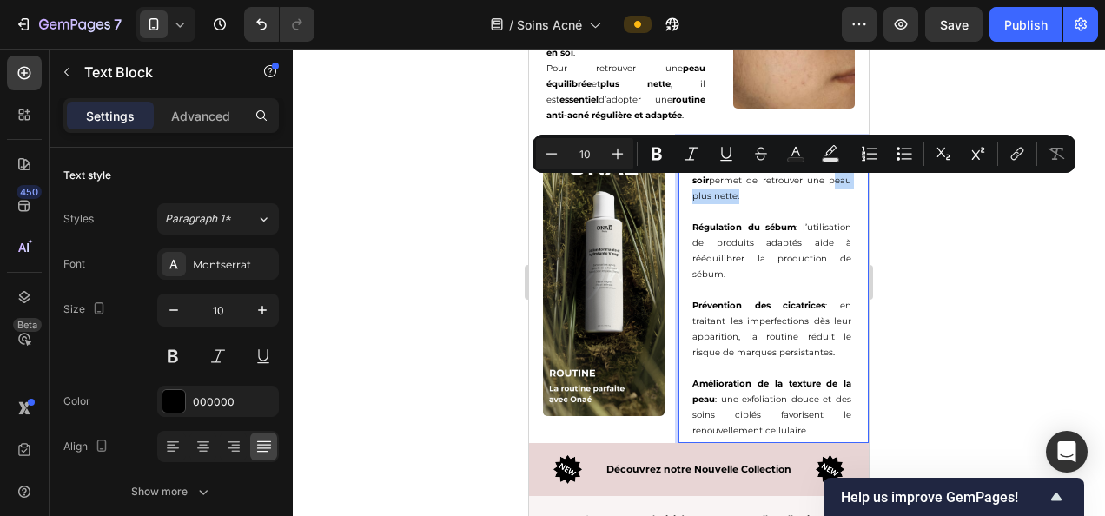
drag, startPoint x: 815, startPoint y: 183, endPoint x: 723, endPoint y: 203, distance: 94.2
click at [723, 203] on p "Nettoyage en profondeur : un nettoyage doux matin et soir permet de retrouver u…" at bounding box center [771, 173] width 159 height 63
click at [658, 160] on icon "Editor contextual toolbar" at bounding box center [656, 153] width 17 height 17
click at [916, 247] on div at bounding box center [699, 282] width 812 height 467
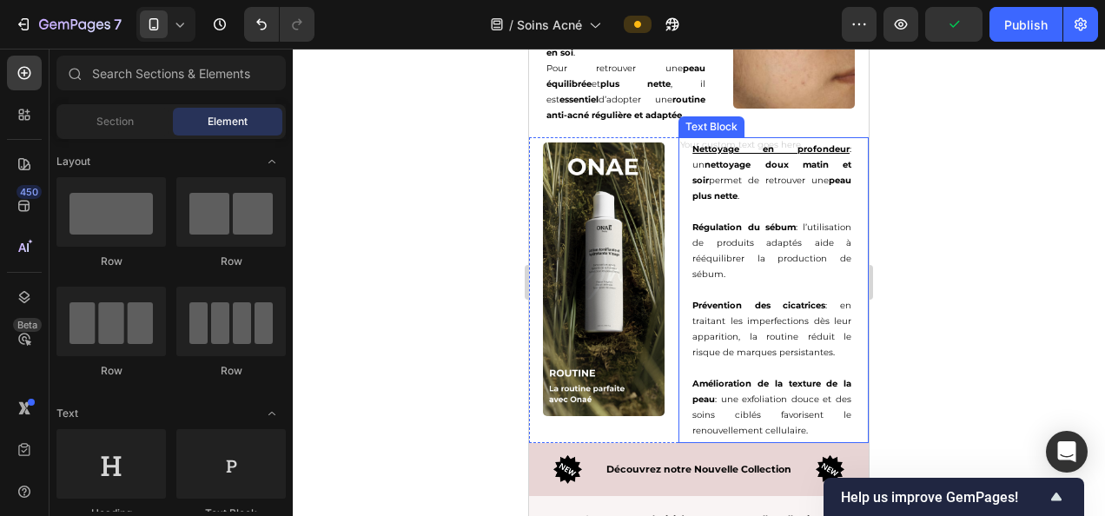
click at [721, 240] on p "Régulation du sébum : l’utilisation de produits adaptés aide à rééquilibrer la …" at bounding box center [771, 251] width 159 height 63
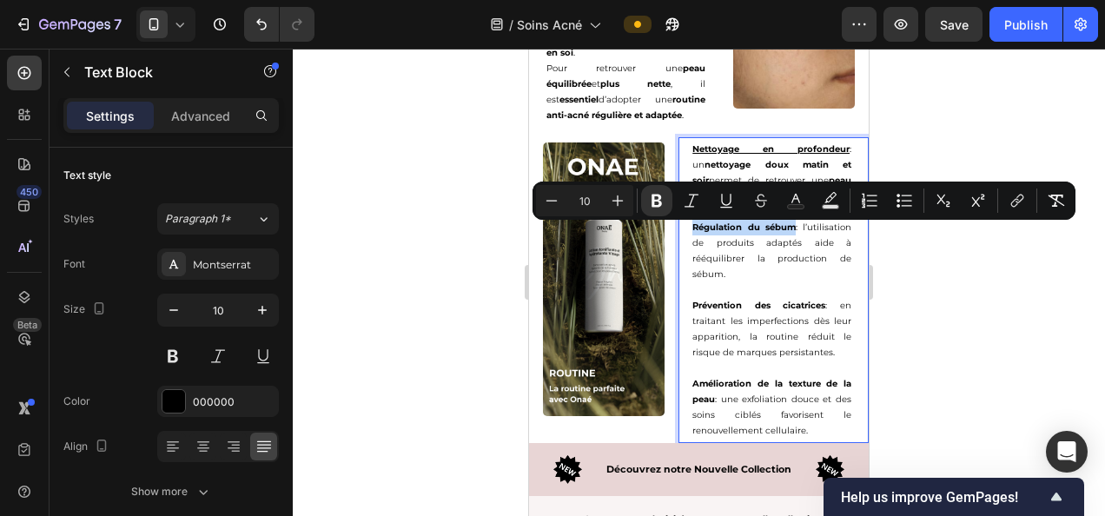
drag, startPoint x: 686, startPoint y: 232, endPoint x: 810, endPoint y: 233, distance: 123.3
click at [810, 233] on div "Nettoyage en profondeur : un nettoyage doux matin et soir permet de retrouver u…" at bounding box center [771, 290] width 187 height 306
click at [737, 195] on button "Underline" at bounding box center [725, 200] width 31 height 31
click at [965, 292] on div at bounding box center [699, 282] width 812 height 467
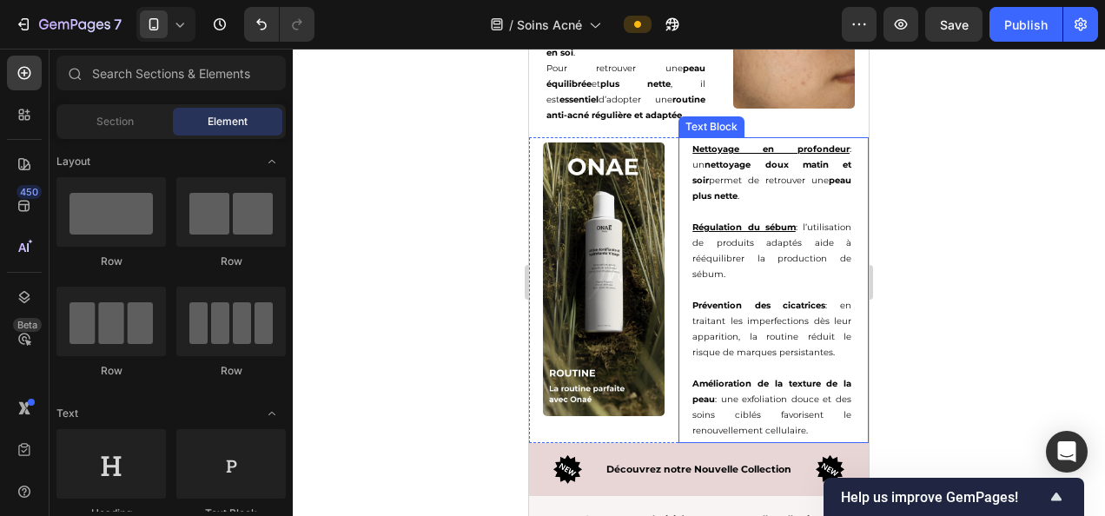
click at [778, 248] on p "Régulation du sébum : l’utilisation de produits adaptés aide à rééquilibrer la …" at bounding box center [771, 251] width 159 height 63
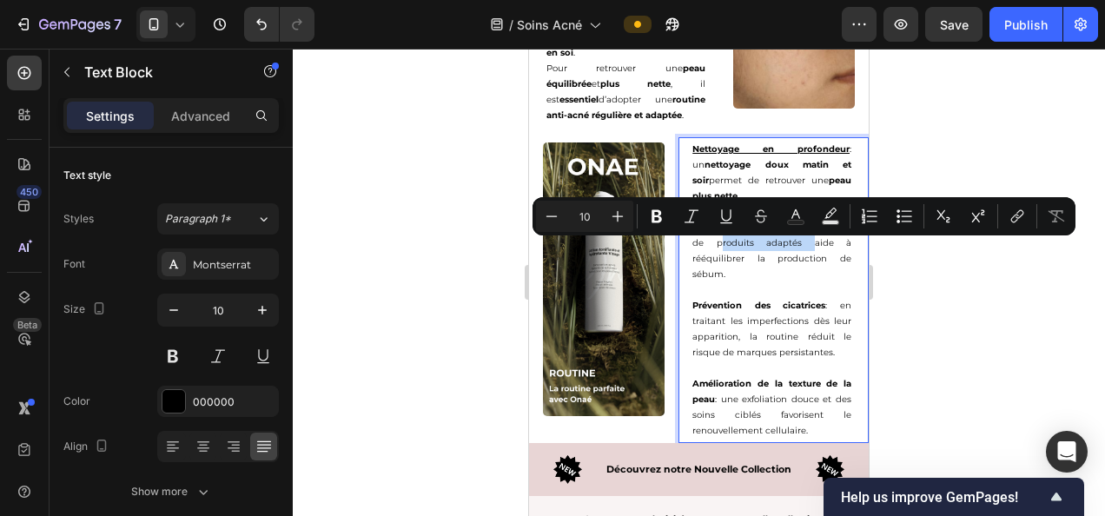
drag, startPoint x: 759, startPoint y: 249, endPoint x: 837, endPoint y: 254, distance: 78.3
click at [837, 254] on p "Régulation du sébum : l’utilisation de produits adaptés aide à rééquilibrer la …" at bounding box center [771, 251] width 159 height 63
click at [661, 214] on icon "Editor contextual toolbar" at bounding box center [656, 216] width 17 height 17
drag, startPoint x: 1023, startPoint y: 321, endPoint x: 331, endPoint y: 227, distance: 698.6
click at [1023, 321] on div at bounding box center [699, 282] width 812 height 467
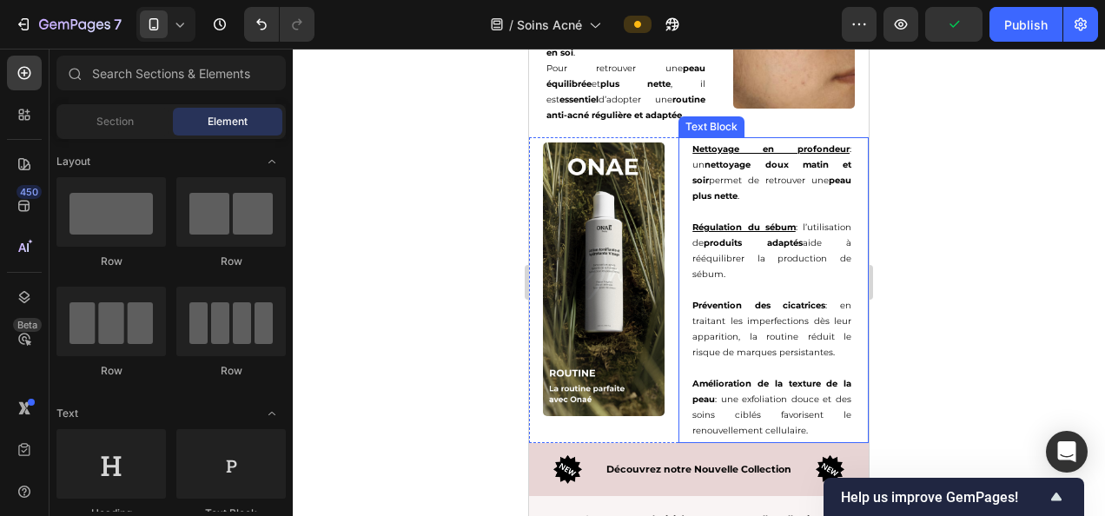
click at [720, 261] on p "Régulation du sébum : l’utilisation de produits adaptés aide à rééquilibrer la …" at bounding box center [771, 251] width 159 height 63
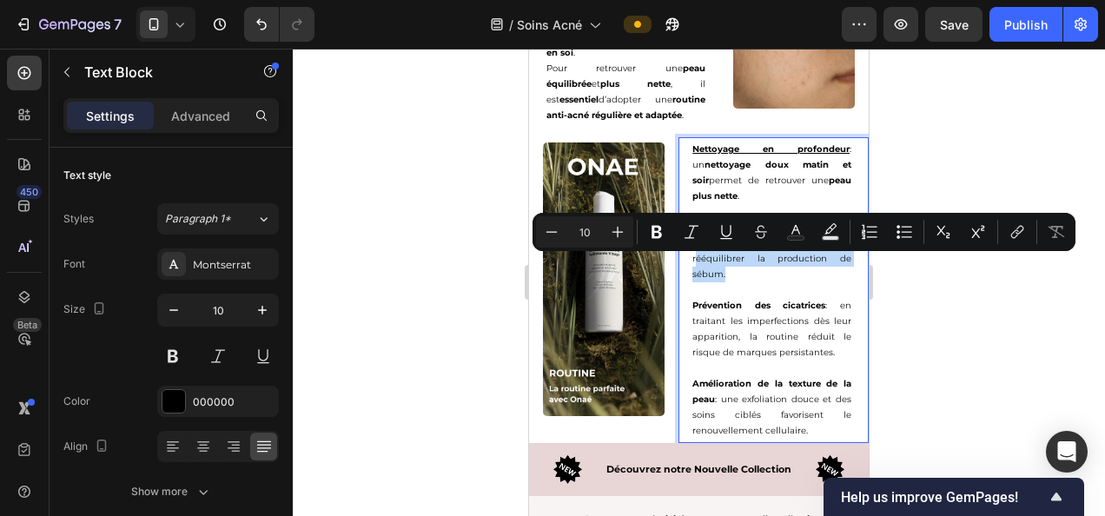
drag, startPoint x: 719, startPoint y: 263, endPoint x: 719, endPoint y: 281, distance: 17.4
click at [719, 281] on p "Régulation du sébum : l’utilisation de produits adaptés aide à rééquilibrer la …" at bounding box center [771, 251] width 159 height 63
click at [655, 233] on icon "Editor contextual toolbar" at bounding box center [656, 232] width 10 height 13
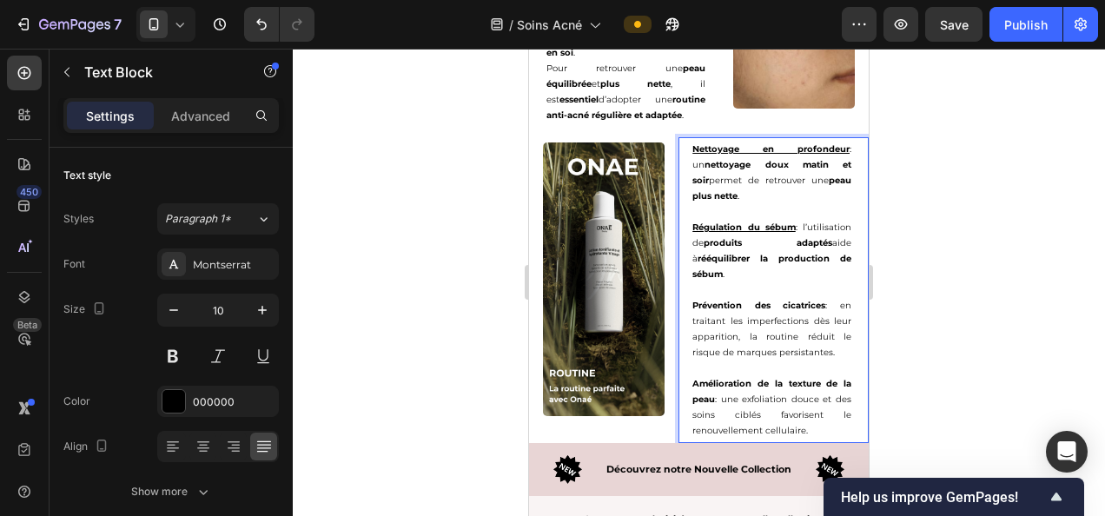
click at [1002, 344] on div at bounding box center [699, 282] width 812 height 467
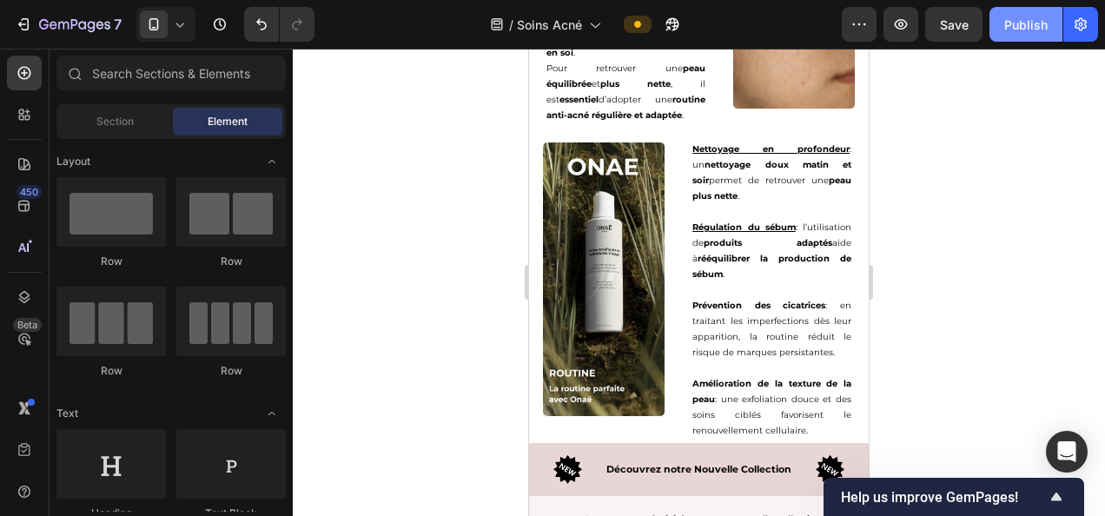
click at [1026, 24] on div "Publish" at bounding box center [1025, 25] width 43 height 18
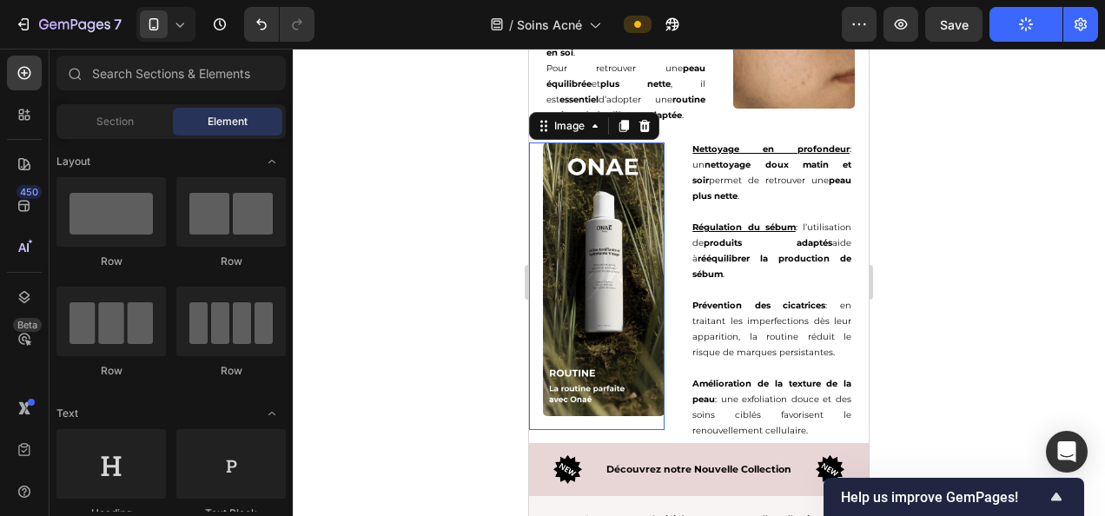
click at [612, 290] on img at bounding box center [604, 279] width 122 height 274
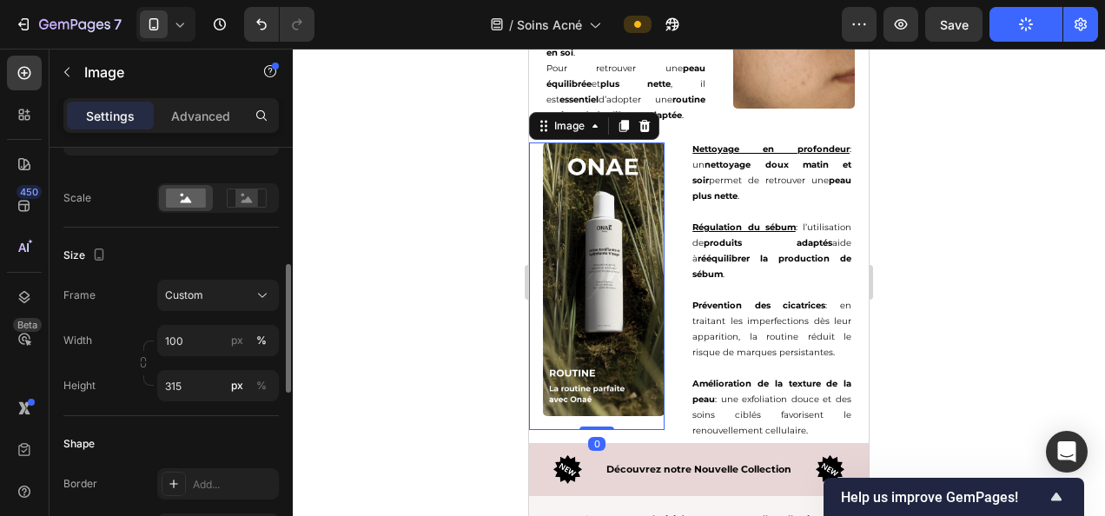
scroll to position [378, 0]
click at [193, 389] on input "315" at bounding box center [218, 384] width 122 height 31
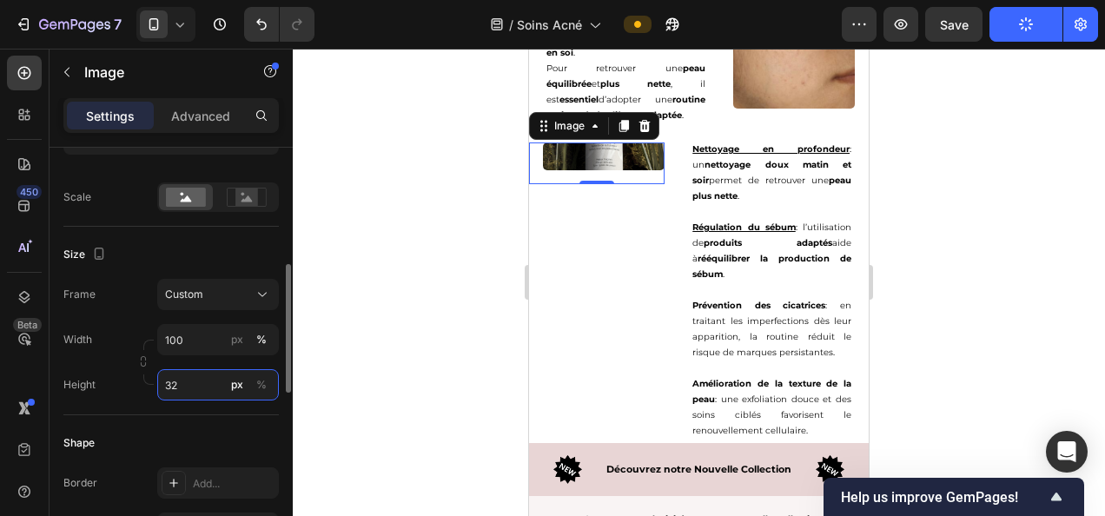
type input "325"
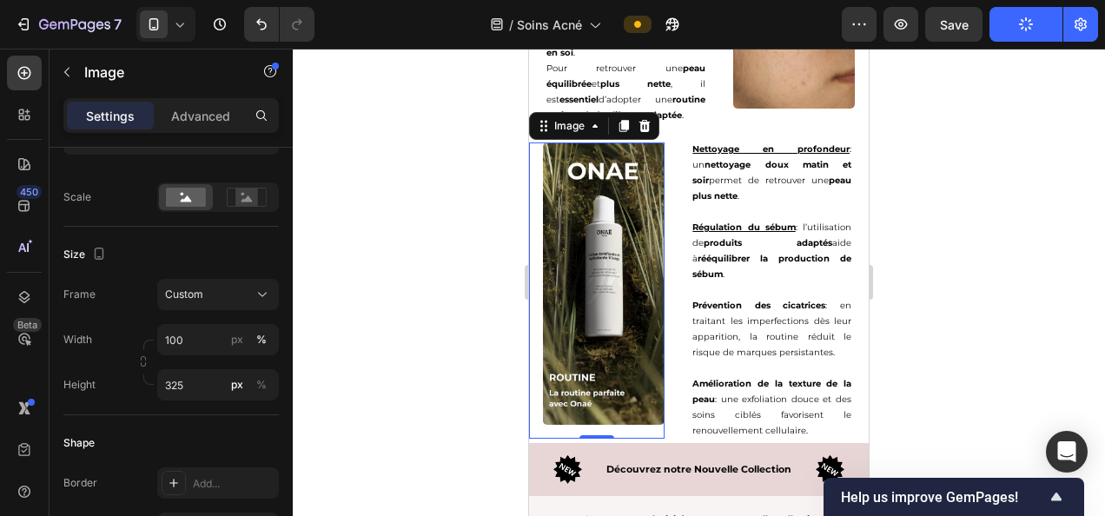
click at [962, 278] on div at bounding box center [699, 282] width 812 height 467
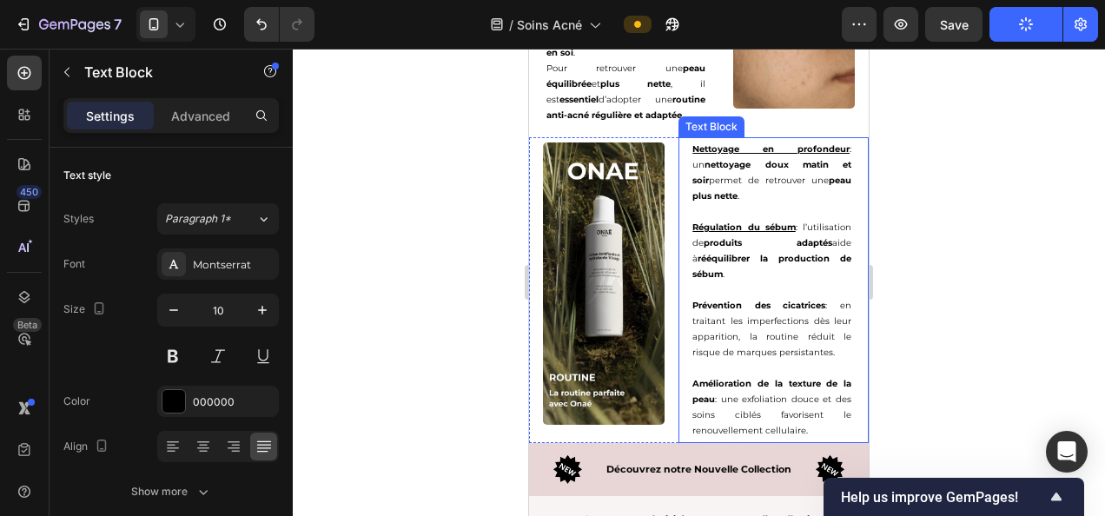
click at [753, 338] on p "Prévention des cicatrices : en traitant les imperfections dès leur apparition, …" at bounding box center [771, 329] width 159 height 63
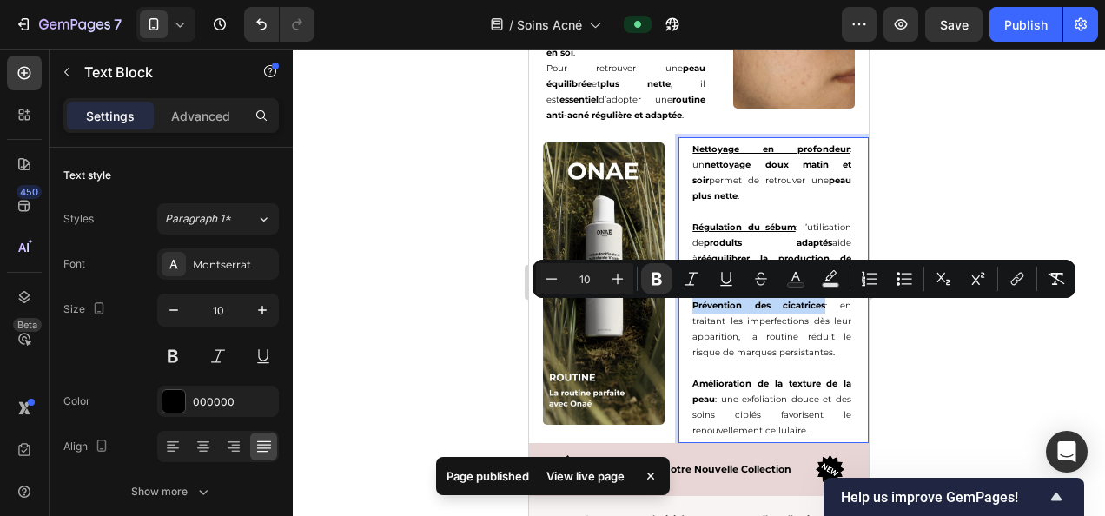
drag, startPoint x: 688, startPoint y: 310, endPoint x: 790, endPoint y: 304, distance: 102.7
click at [790, 304] on p "Prévention des cicatrices : en traitant les imperfections dès leur apparition, …" at bounding box center [771, 329] width 159 height 63
click at [723, 278] on icon "Editor contextual toolbar" at bounding box center [725, 278] width 17 height 17
click at [945, 358] on div at bounding box center [699, 282] width 812 height 467
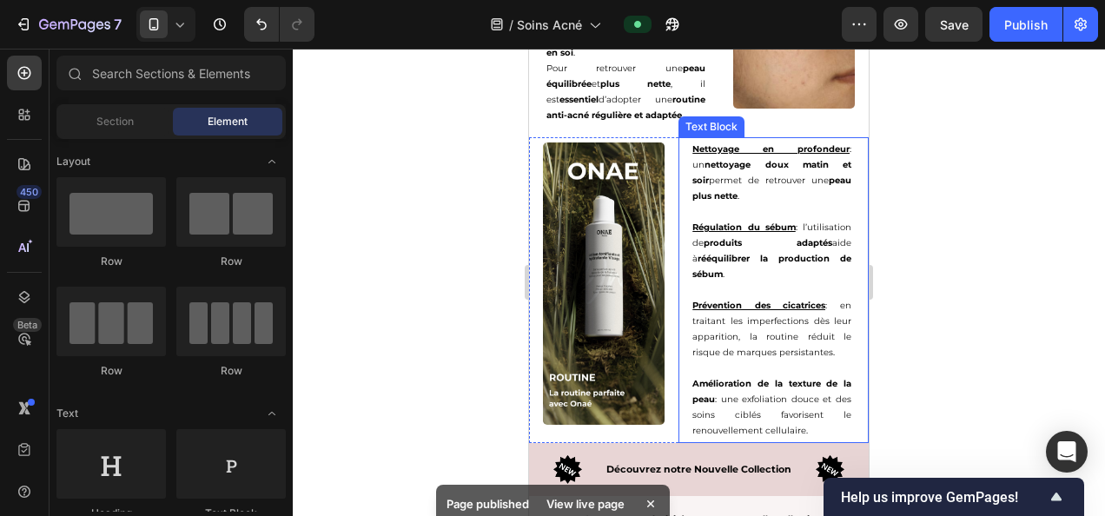
click at [737, 327] on p "Prévention des cicatrices : en traitant les imperfections dès leur apparition, …" at bounding box center [771, 329] width 159 height 63
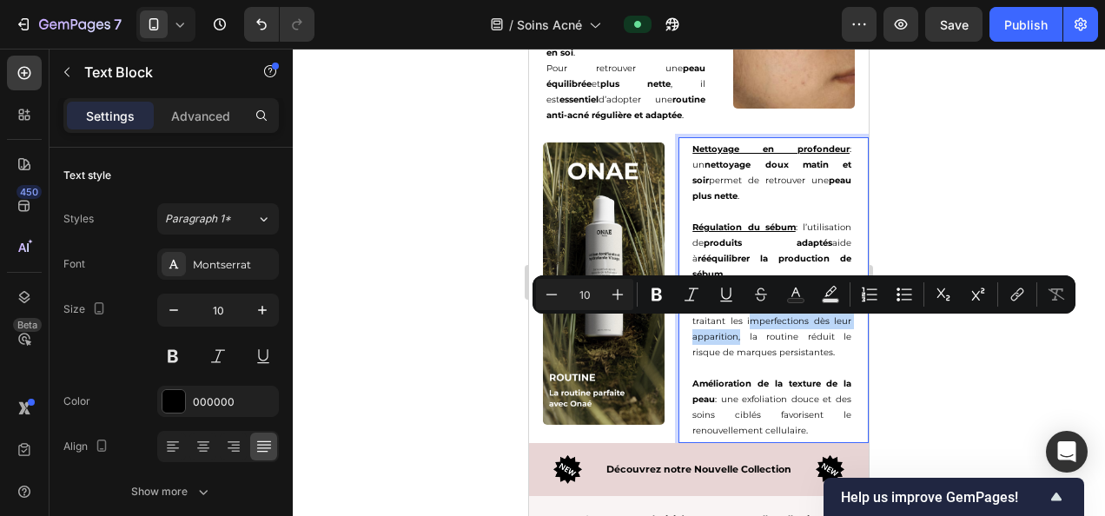
drag, startPoint x: 737, startPoint y: 325, endPoint x: 730, endPoint y: 349, distance: 25.3
click at [657, 301] on icon "Editor contextual toolbar" at bounding box center [656, 294] width 10 height 13
click at [945, 380] on div at bounding box center [699, 282] width 812 height 467
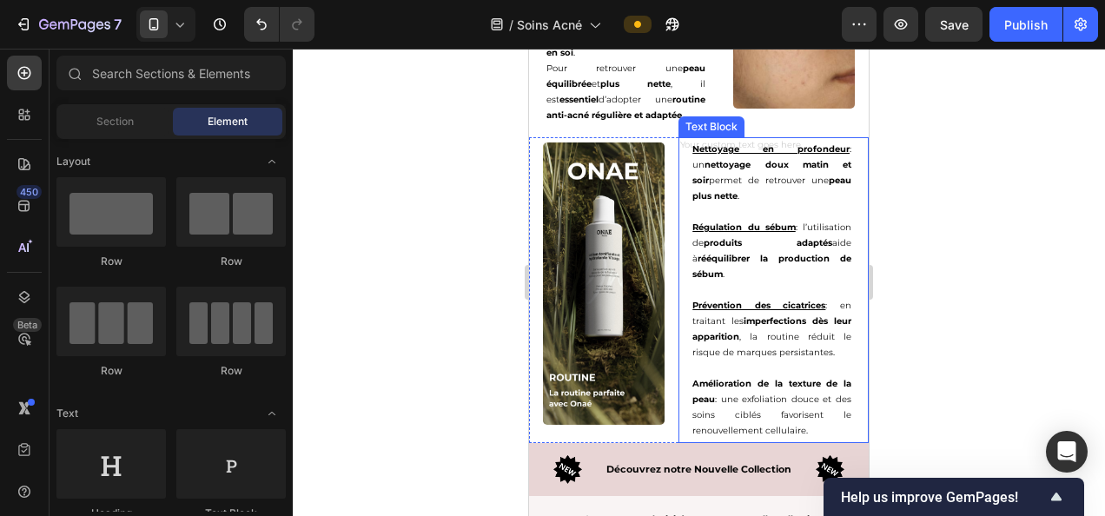
click at [777, 341] on p "Prévention des cicatrices : en traitant les imperfections dès leur apparition ,…" at bounding box center [771, 329] width 159 height 63
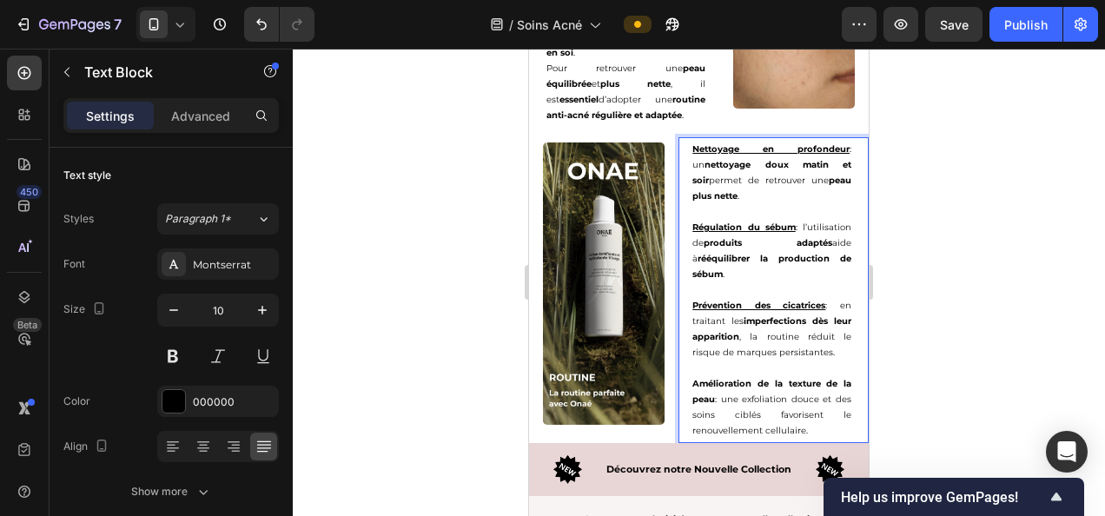
click at [777, 341] on p "Prévention des cicatrices : en traitant les imperfections dès leur apparition ,…" at bounding box center [771, 329] width 159 height 63
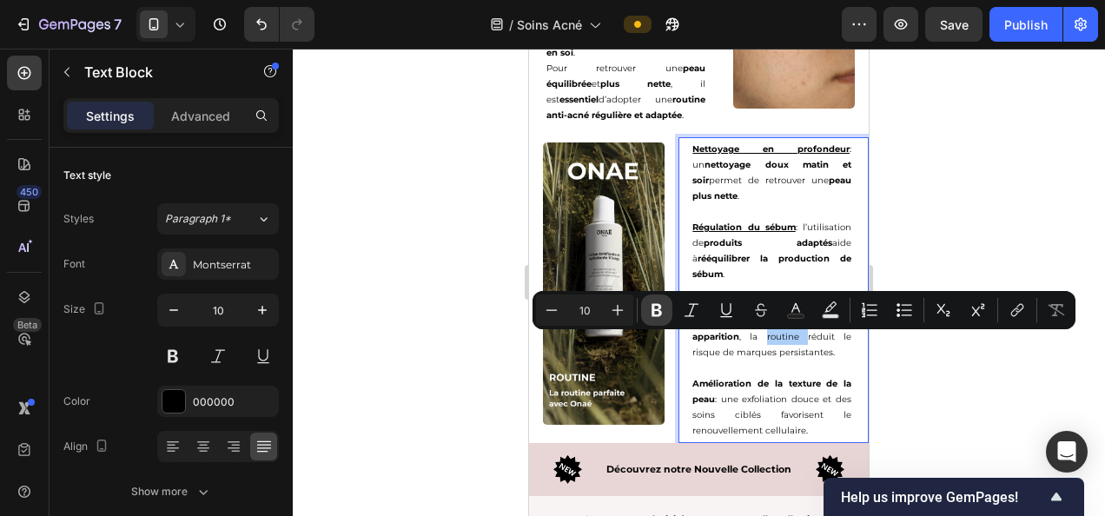
click at [653, 313] on icon "Editor contextual toolbar" at bounding box center [656, 310] width 10 height 13
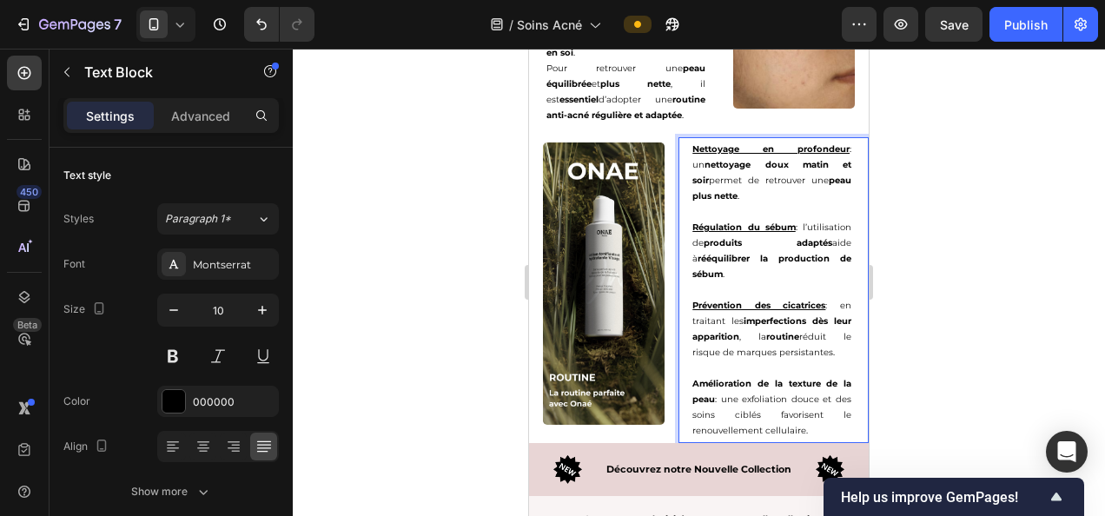
click at [983, 375] on div at bounding box center [699, 282] width 812 height 467
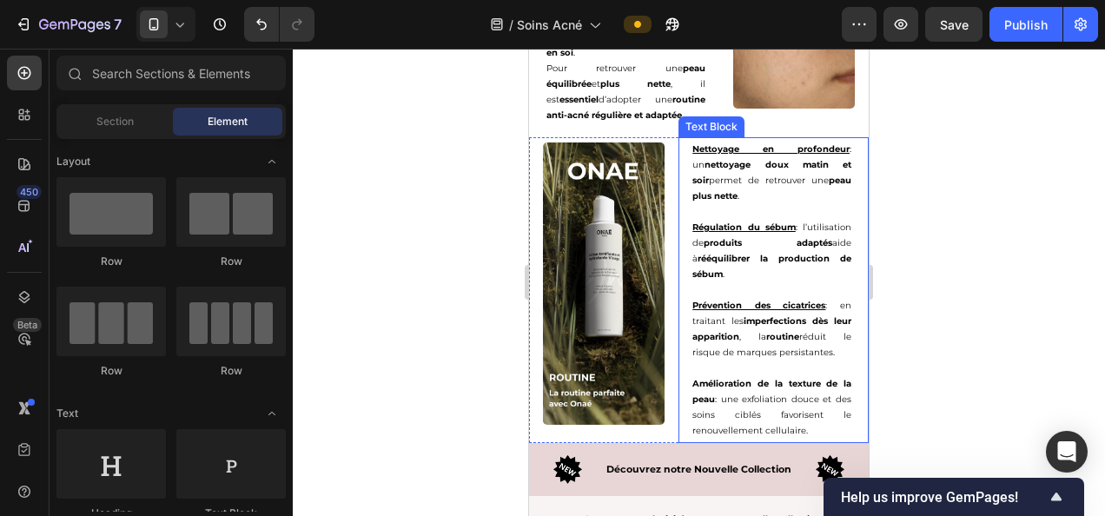
click at [727, 354] on p "Prévention des cicatrices : en traitant les imperfections dès leur apparition ,…" at bounding box center [771, 329] width 159 height 63
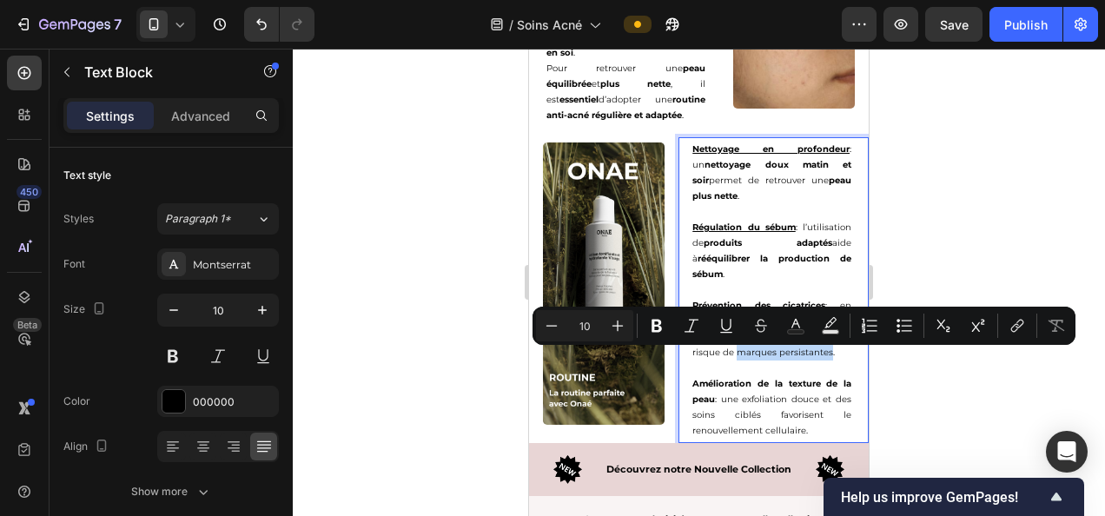
drag, startPoint x: 730, startPoint y: 358, endPoint x: 822, endPoint y: 360, distance: 92.1
click at [657, 324] on icon "Editor contextual toolbar" at bounding box center [656, 325] width 17 height 17
click at [916, 375] on div at bounding box center [699, 282] width 812 height 467
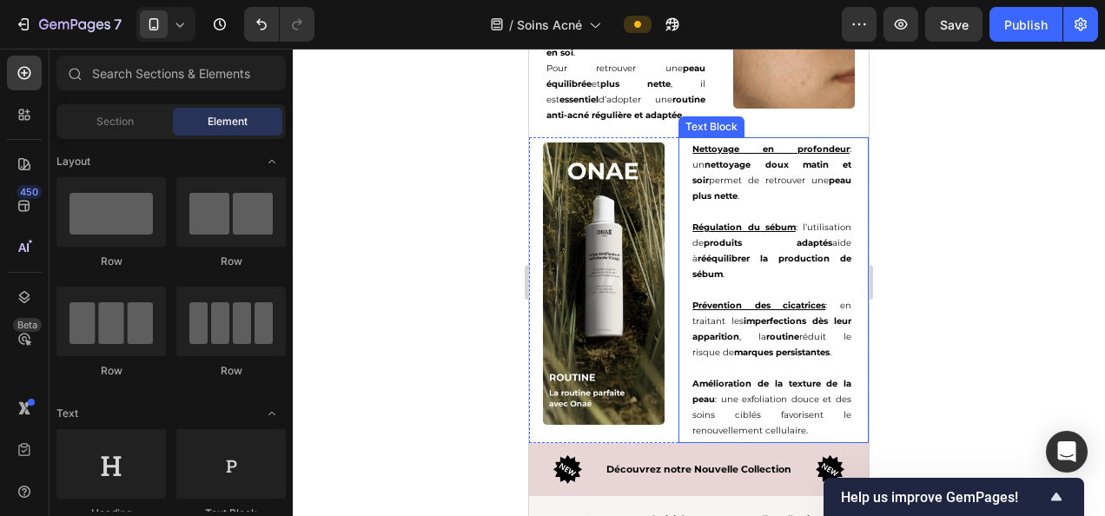
click at [685, 388] on div "Nettoyage en profondeur : un nettoyage doux matin et soir permet de retrouver u…" at bounding box center [771, 290] width 187 height 306
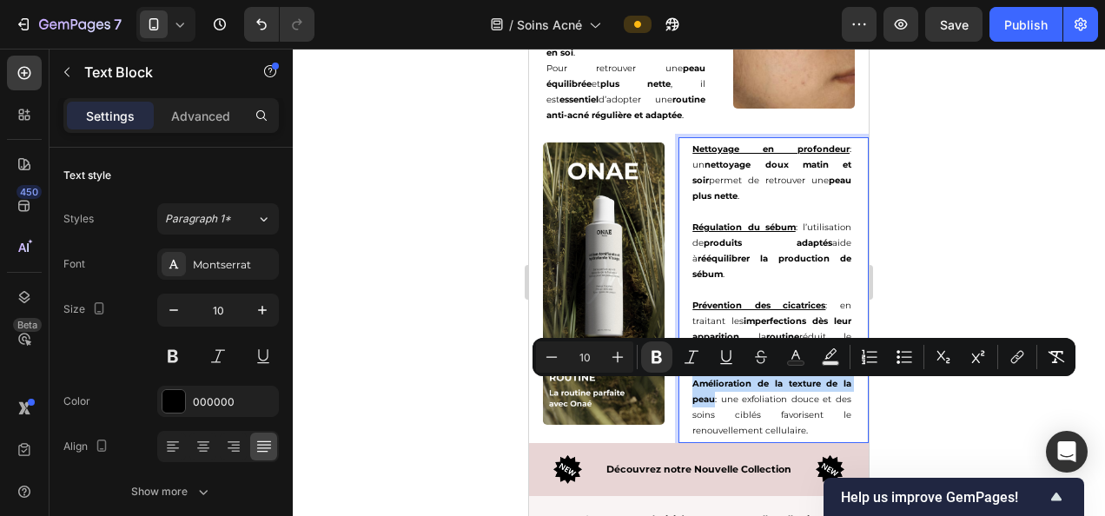
drag, startPoint x: 686, startPoint y: 387, endPoint x: 710, endPoint y: 411, distance: 33.8
click at [728, 360] on icon "Editor contextual toolbar" at bounding box center [725, 356] width 17 height 17
click at [926, 413] on div at bounding box center [699, 282] width 812 height 467
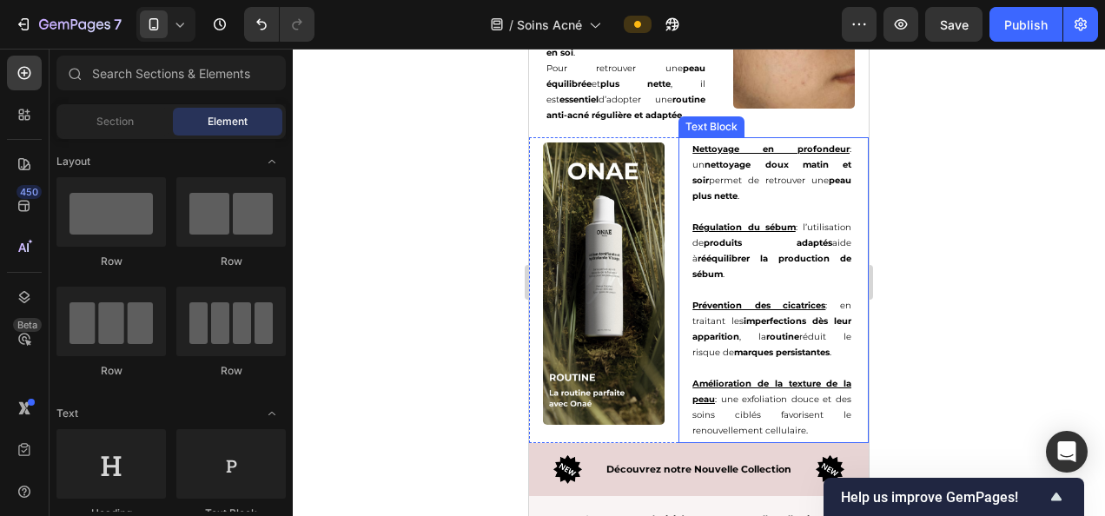
click at [749, 406] on p "Amélioration de la texture de la peau : une exfoliation douce et des soins cibl…" at bounding box center [771, 407] width 159 height 63
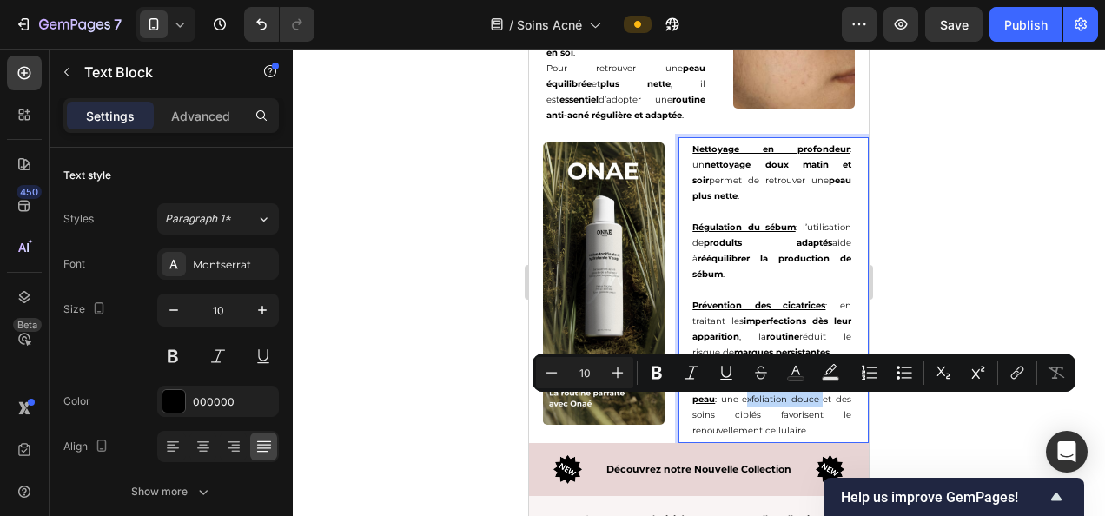
drag, startPoint x: 747, startPoint y: 406, endPoint x: 823, endPoint y: 403, distance: 75.6
click at [823, 403] on p "Amélioration de la texture de la peau : une exfoliation douce et des soins cibl…" at bounding box center [771, 407] width 159 height 63
click at [652, 377] on icon "Editor contextual toolbar" at bounding box center [656, 373] width 10 height 13
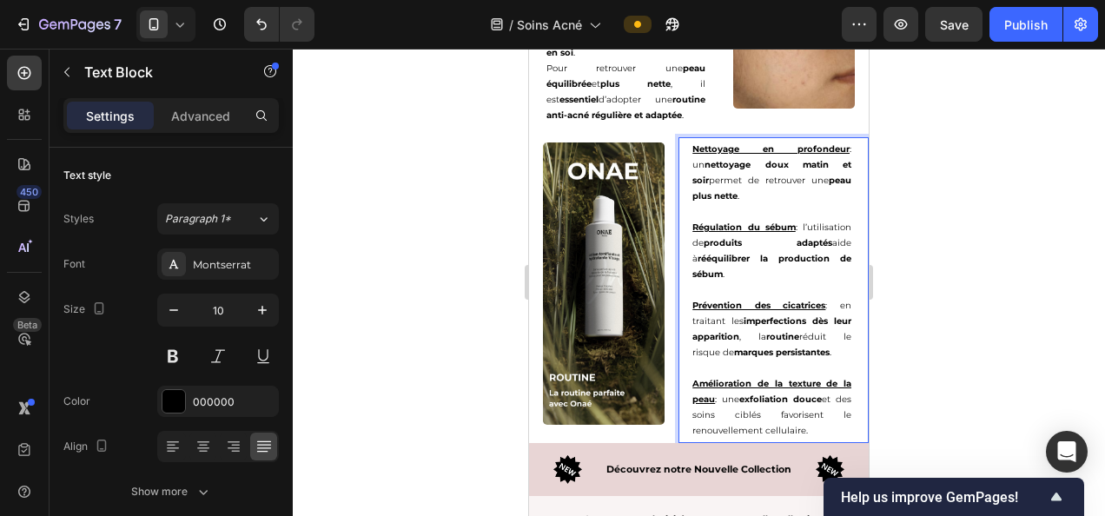
click at [984, 257] on div at bounding box center [699, 282] width 812 height 467
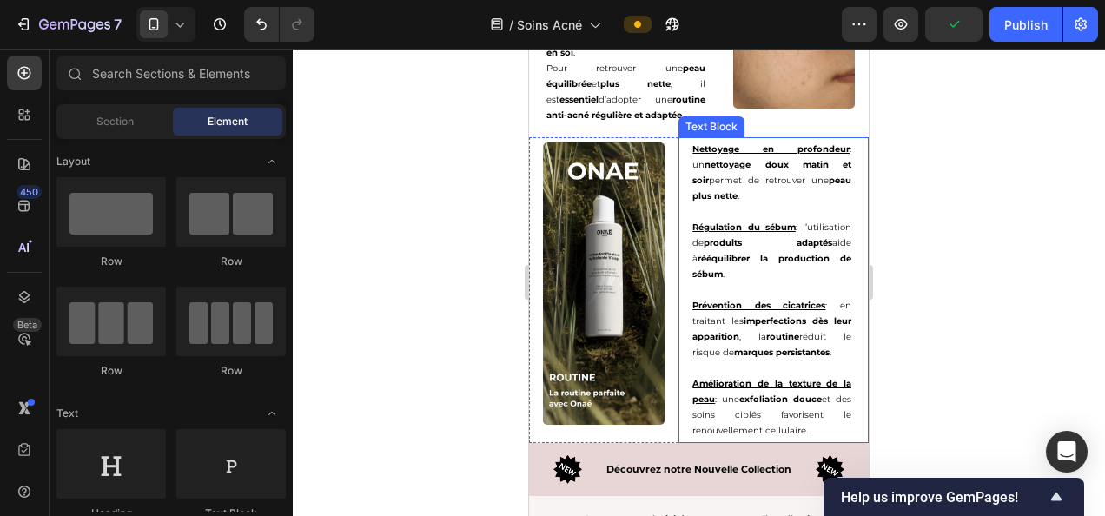
click at [710, 419] on p "Amélioration de la texture de la peau : une exfoliation douce et des soins cibl…" at bounding box center [771, 407] width 159 height 63
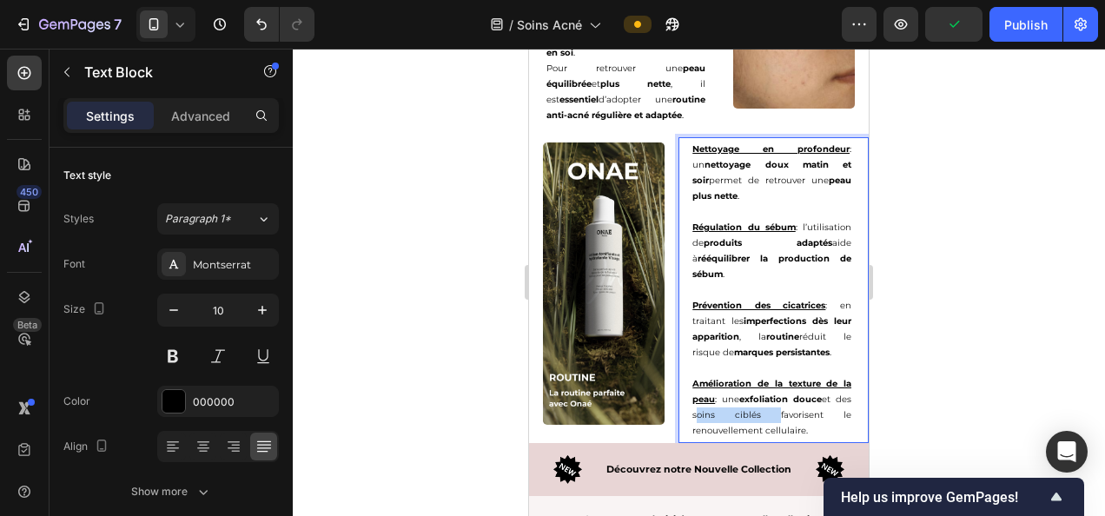
drag, startPoint x: 710, startPoint y: 419, endPoint x: 772, endPoint y: 419, distance: 61.7
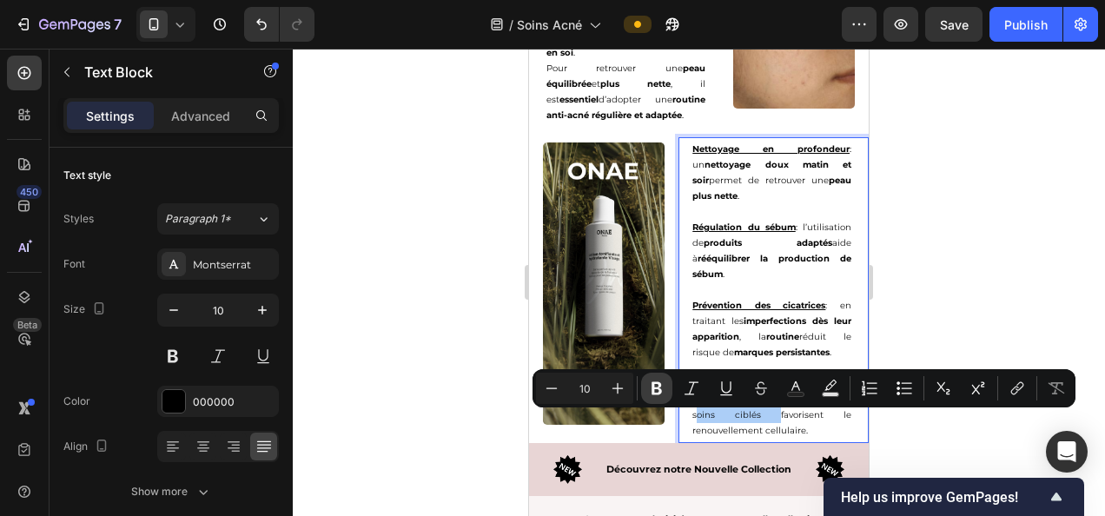
click at [651, 389] on icon "Editor contextual toolbar" at bounding box center [656, 388] width 17 height 17
click at [680, 439] on div "Nettoyage en profondeur : un nettoyage doux matin et soir permet de retrouver u…" at bounding box center [771, 290] width 187 height 306
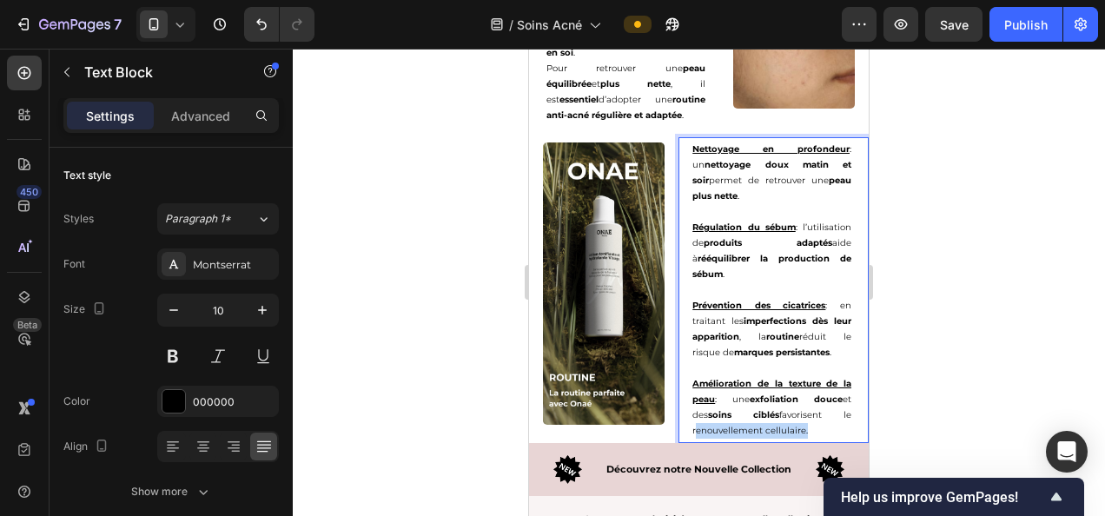
drag, startPoint x: 681, startPoint y: 438, endPoint x: 796, endPoint y: 434, distance: 114.7
click at [796, 434] on div "Nettoyage en profondeur : un nettoyage doux matin et soir permet de retrouver u…" at bounding box center [771, 290] width 187 height 306
click at [961, 354] on div at bounding box center [699, 282] width 812 height 467
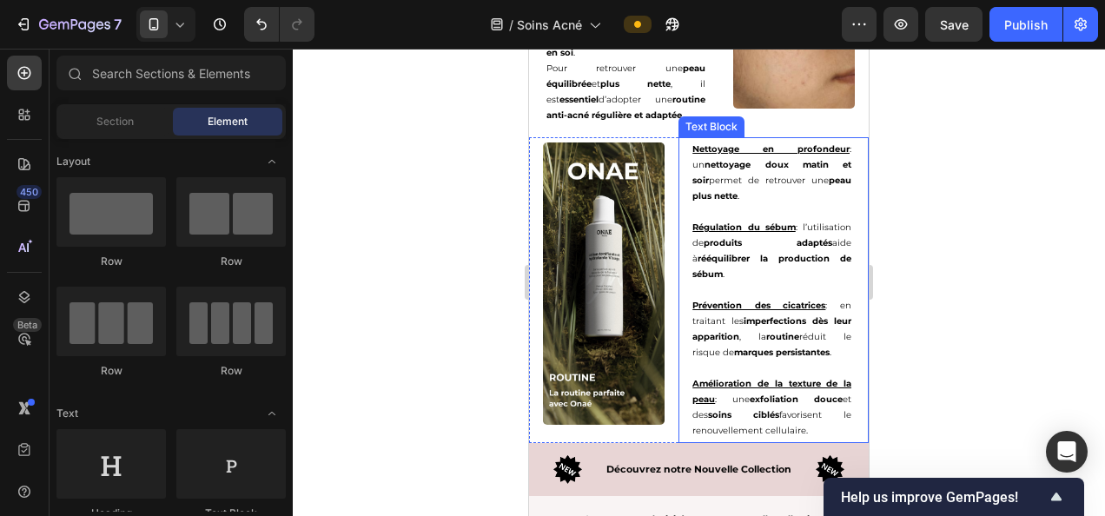
click at [705, 433] on p "Amélioration de la texture de la peau : une exfoliation douce et des soins cibl…" at bounding box center [771, 407] width 159 height 63
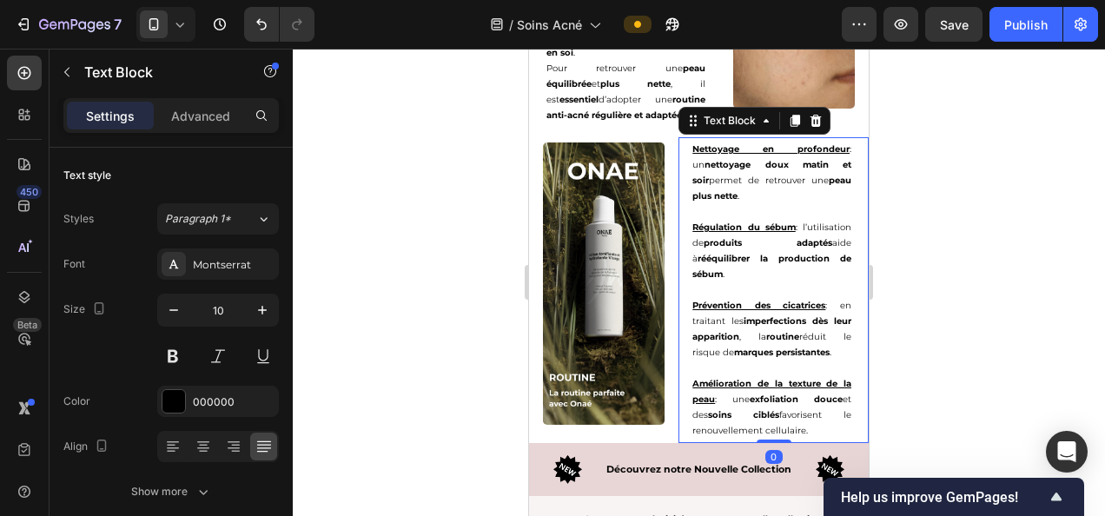
click at [685, 433] on div "Nettoyage en profondeur : un nettoyage doux matin et soir permet de retrouver u…" at bounding box center [771, 290] width 187 height 306
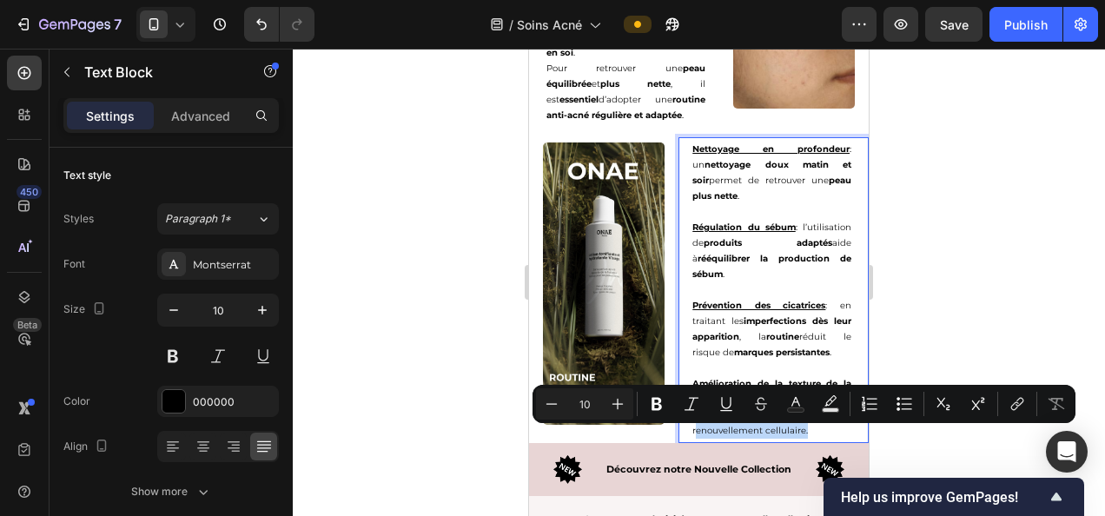
drag, startPoint x: 684, startPoint y: 434, endPoint x: 782, endPoint y: 431, distance: 97.3
click at [782, 431] on div "Nettoyage en profondeur : un nettoyage doux matin et soir permet de retrouver u…" at bounding box center [771, 290] width 187 height 306
click at [664, 400] on icon "Editor contextual toolbar" at bounding box center [656, 403] width 17 height 17
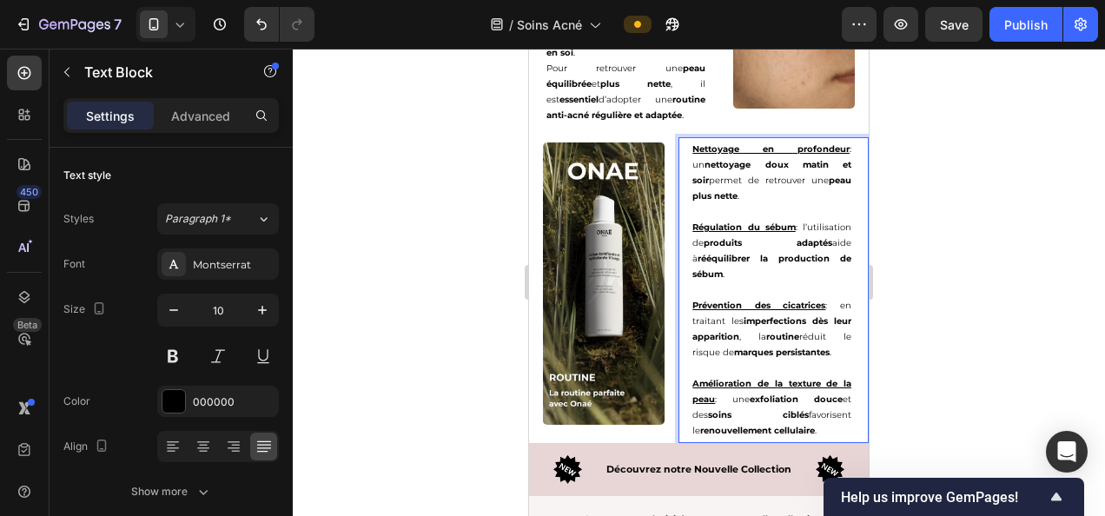
click at [948, 262] on div at bounding box center [699, 282] width 812 height 467
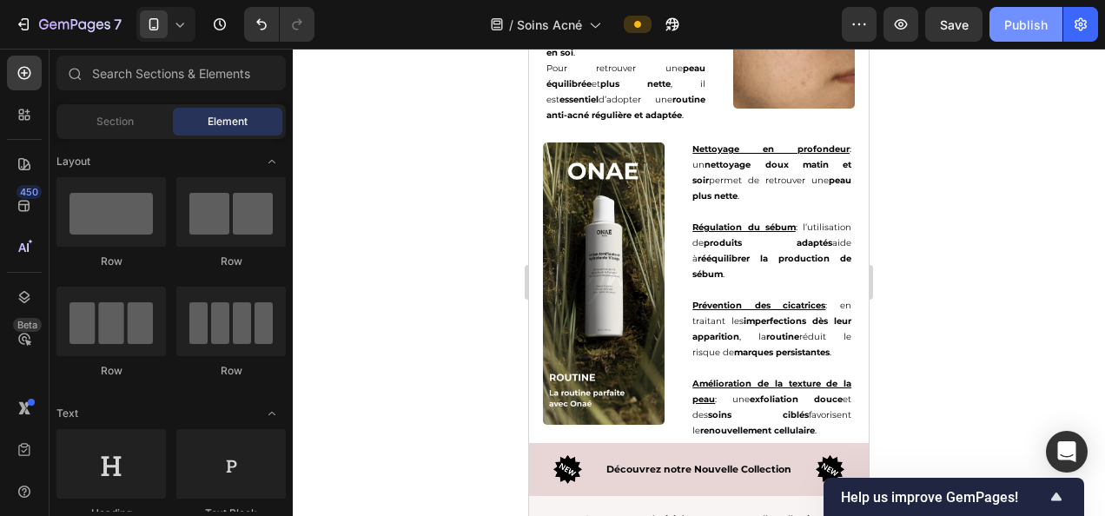
click at [1014, 27] on div "Publish" at bounding box center [1025, 25] width 43 height 18
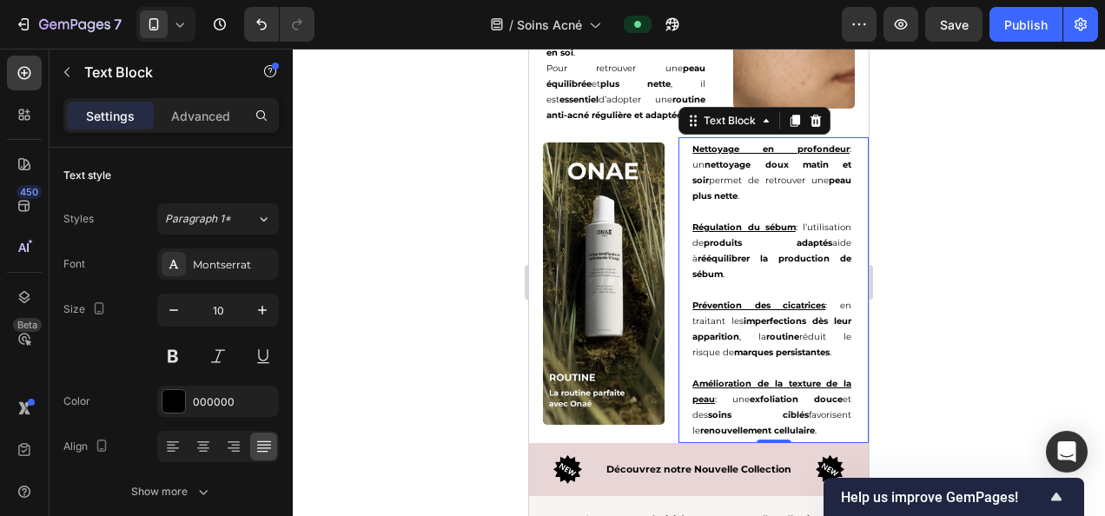
click at [715, 353] on p "Prévention des cicatrices : en traitant les imperfections dès leur apparition ,…" at bounding box center [771, 329] width 159 height 63
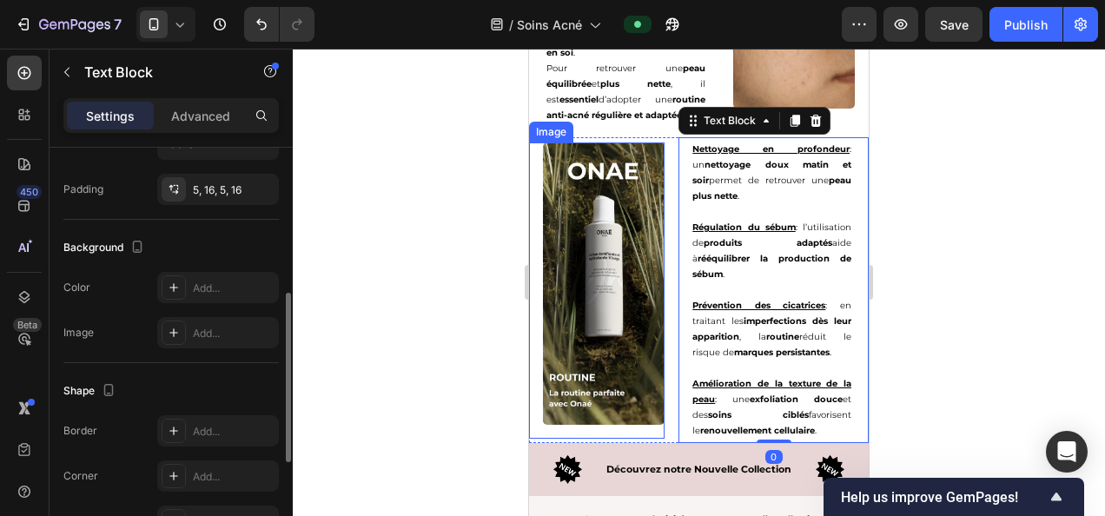
scroll to position [457, 0]
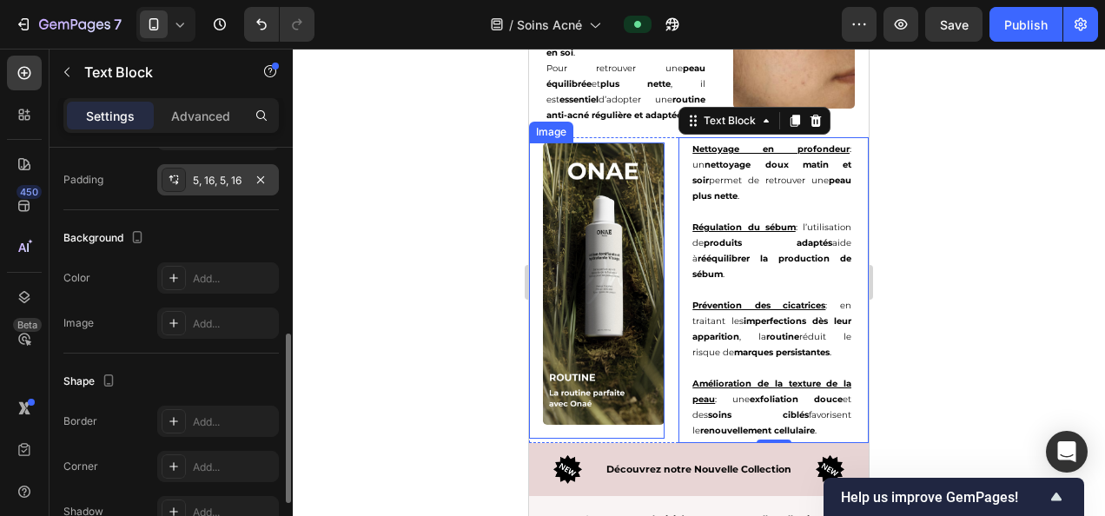
click at [214, 181] on div "5, 16, 5, 16" at bounding box center [218, 181] width 50 height 16
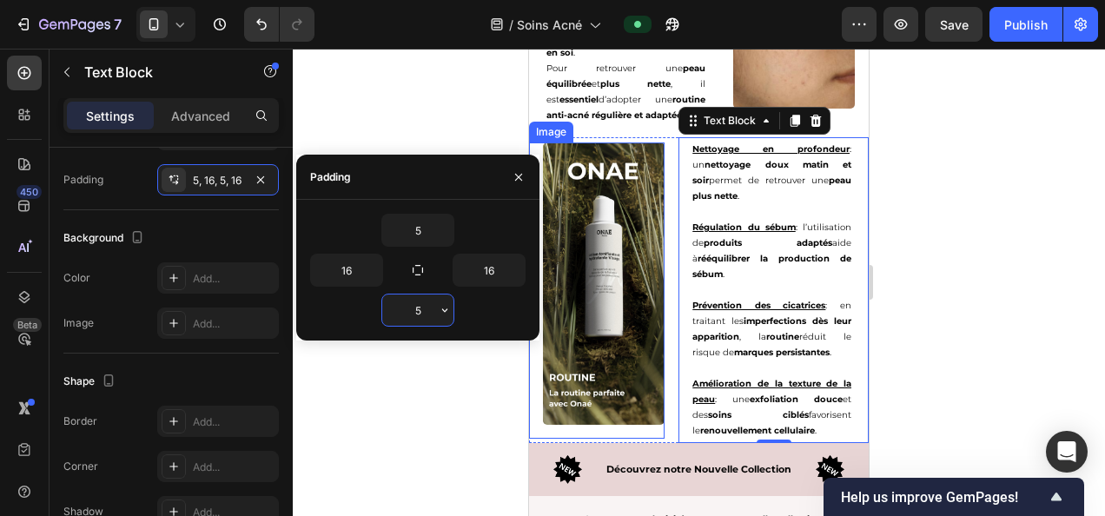
click at [417, 306] on input "5" at bounding box center [417, 309] width 71 height 31
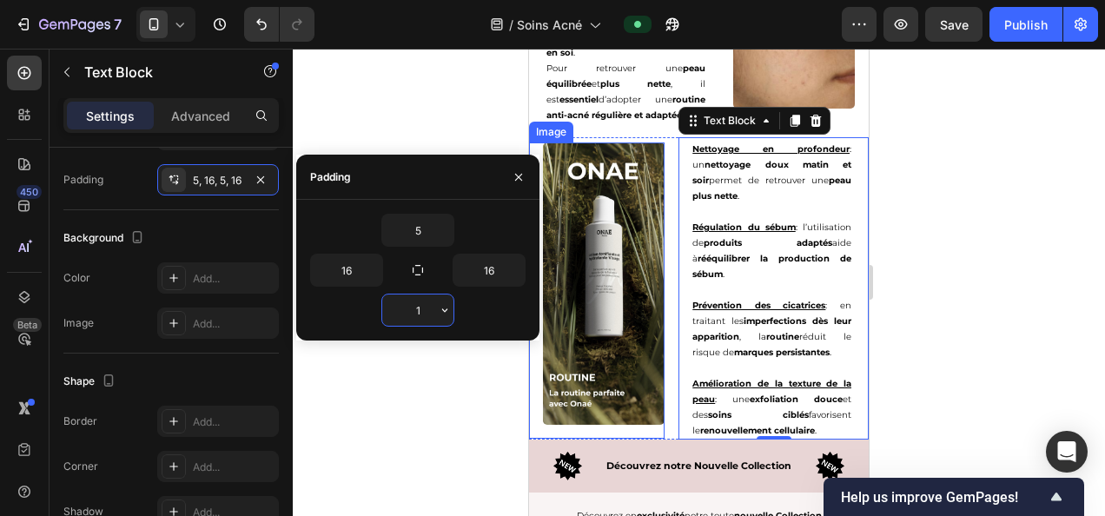
type input "10"
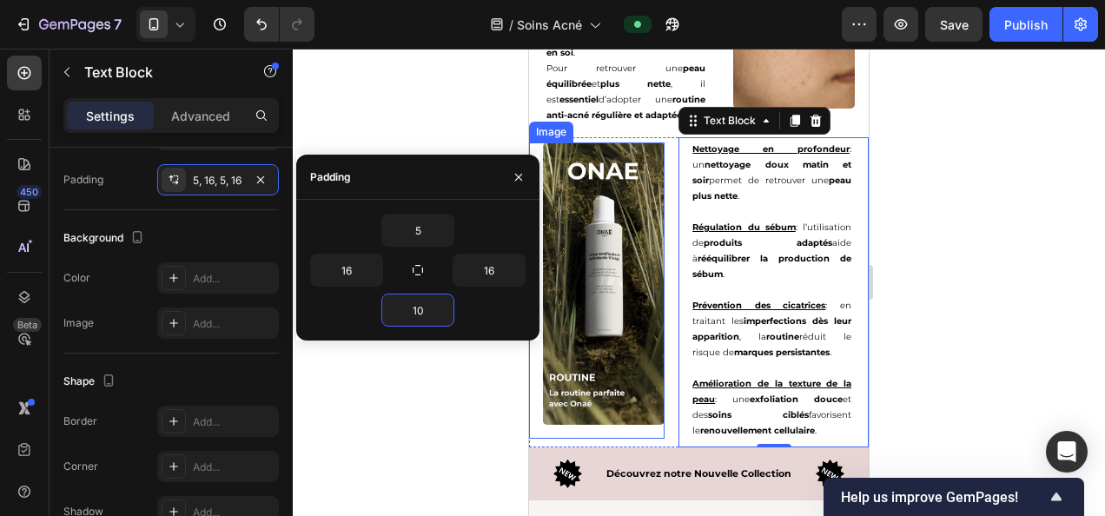
click at [618, 389] on img at bounding box center [604, 283] width 122 height 282
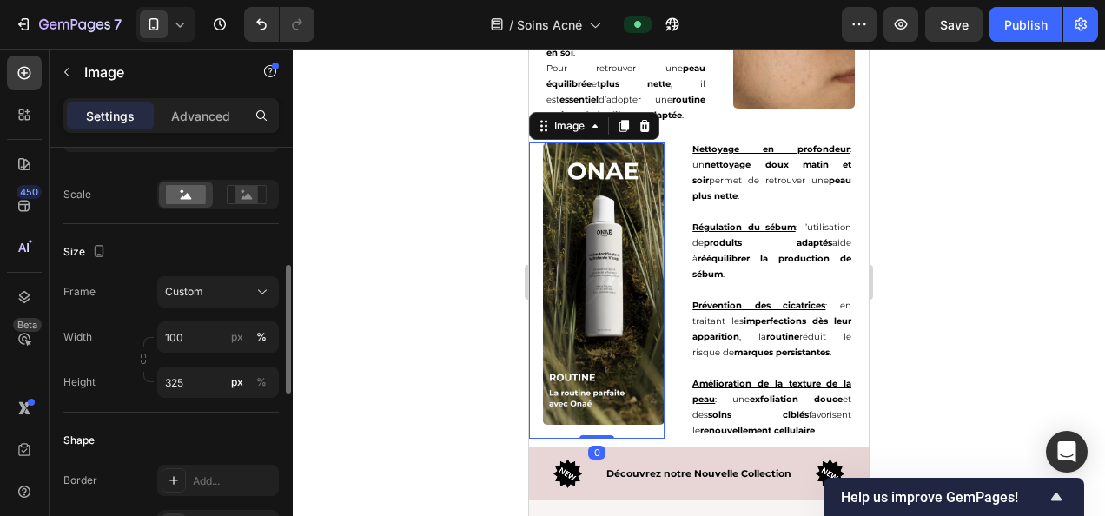
scroll to position [384, 0]
click at [191, 380] on input "325" at bounding box center [218, 378] width 122 height 31
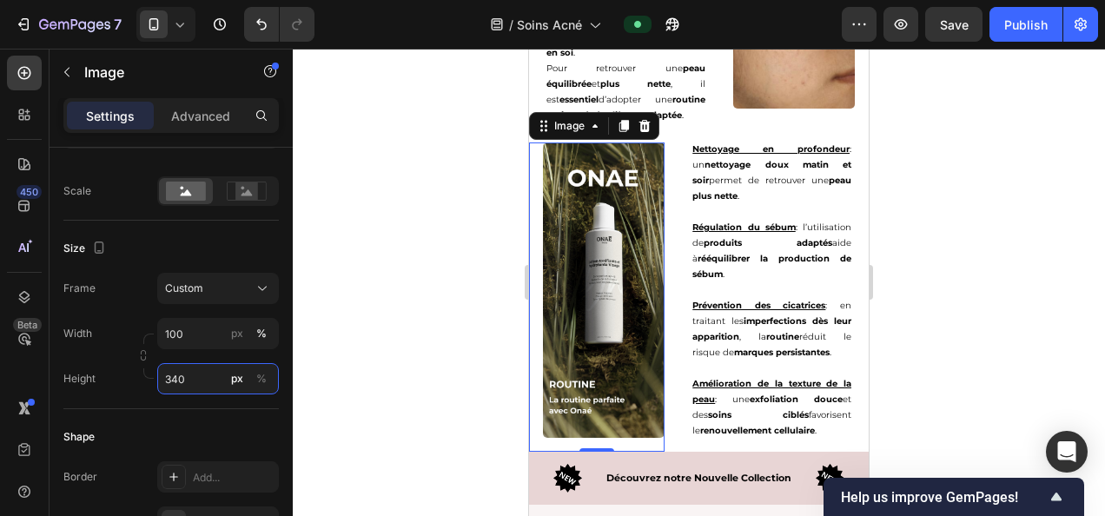
type input "340"
click at [429, 320] on div at bounding box center [699, 282] width 812 height 467
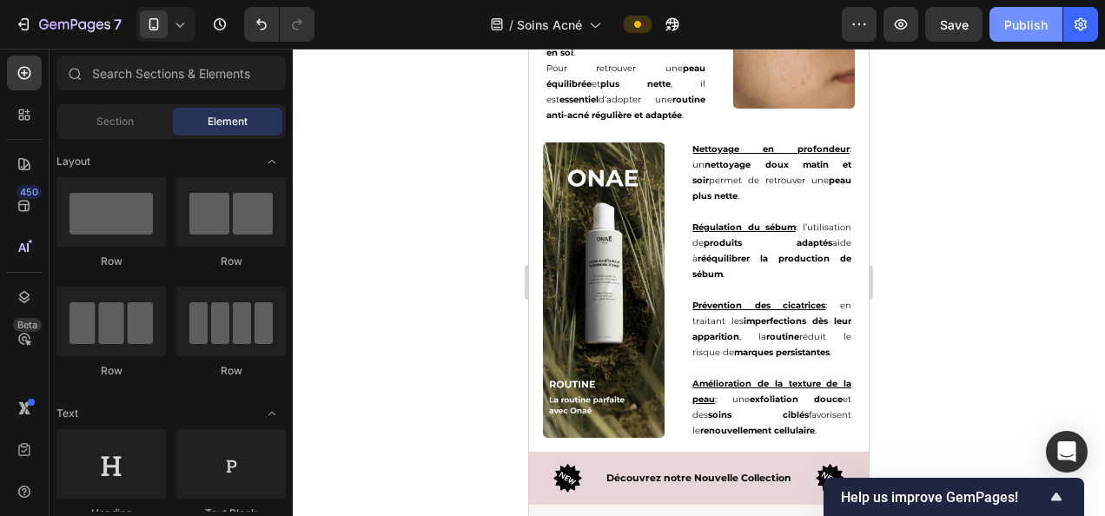
click at [1008, 25] on div "Publish" at bounding box center [1025, 25] width 43 height 18
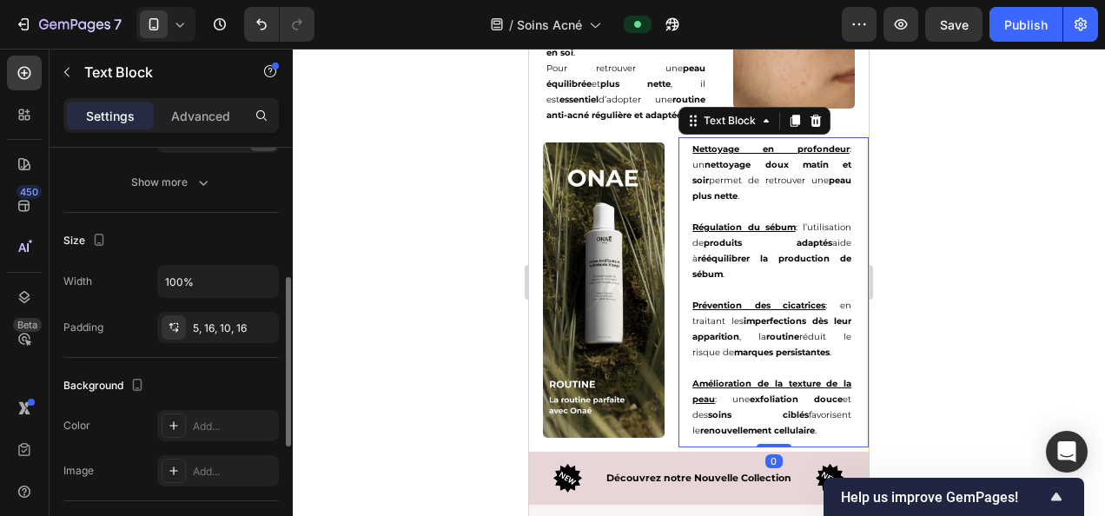
scroll to position [312, 0]
click at [214, 332] on div "5, 16, 10, 16" at bounding box center [218, 324] width 122 height 31
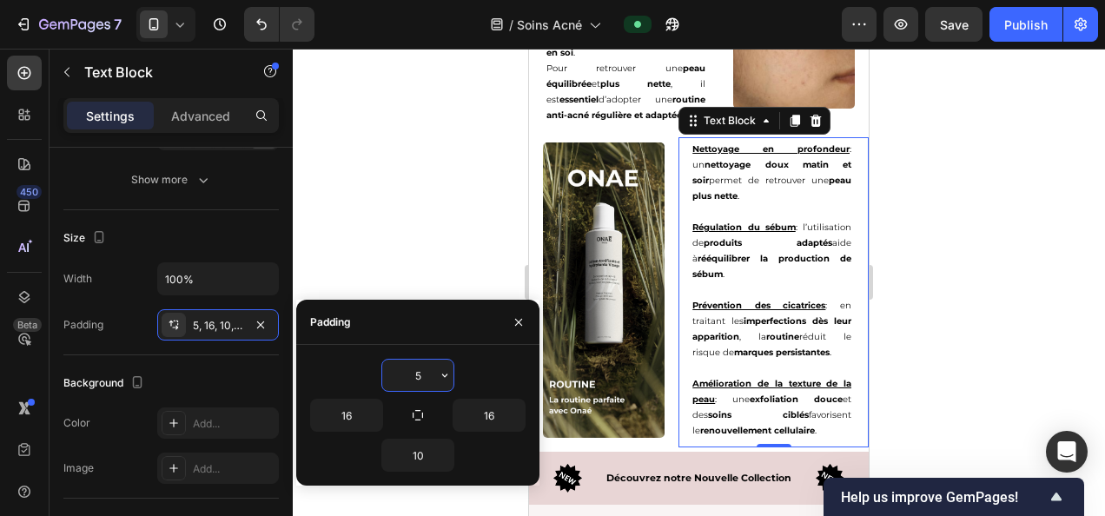
click at [416, 366] on input "5" at bounding box center [417, 375] width 71 height 31
type input "0"
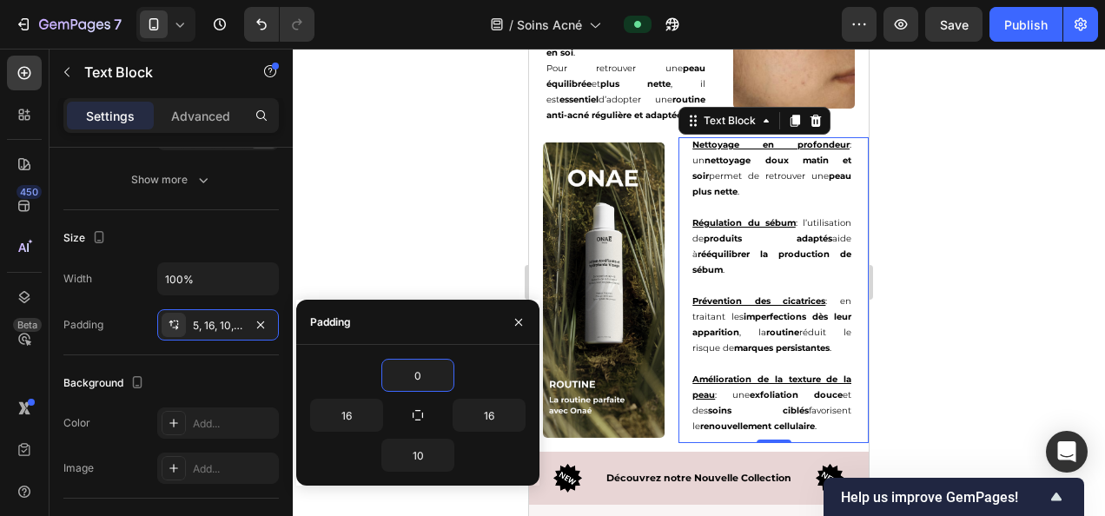
click at [441, 212] on div at bounding box center [699, 282] width 812 height 467
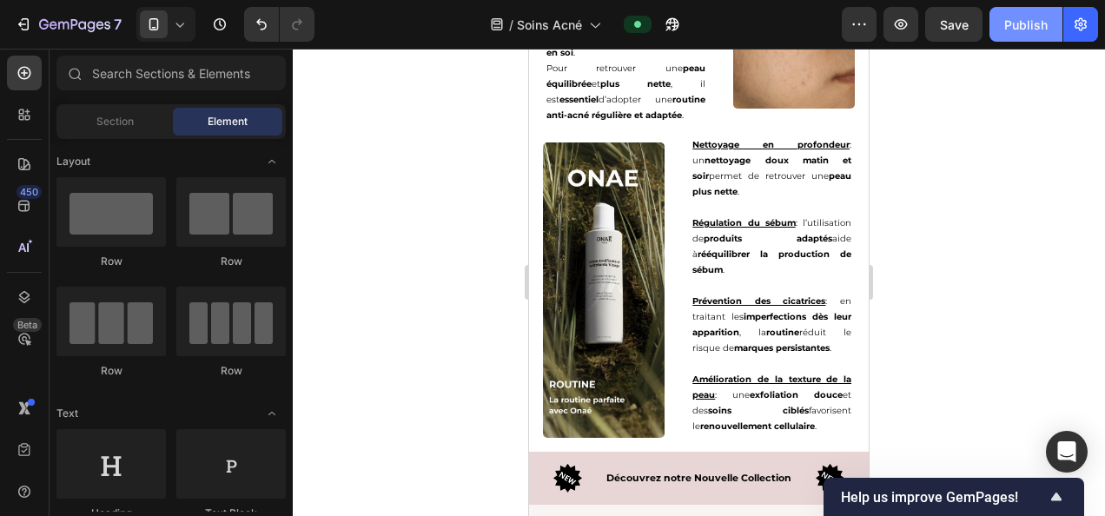
click at [1018, 14] on button "Publish" at bounding box center [1025, 24] width 73 height 35
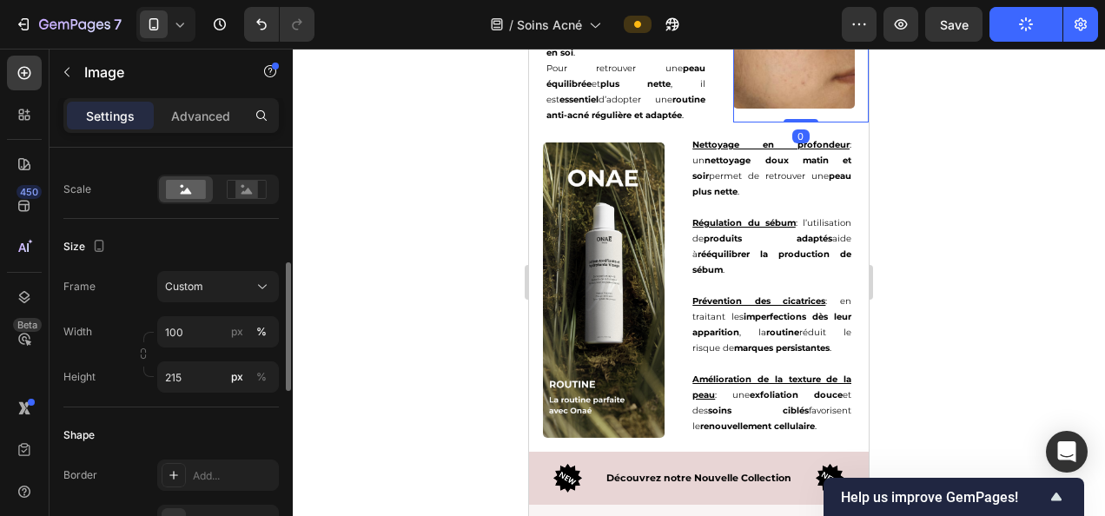
scroll to position [387, 0]
click at [182, 375] on input "215" at bounding box center [218, 375] width 122 height 31
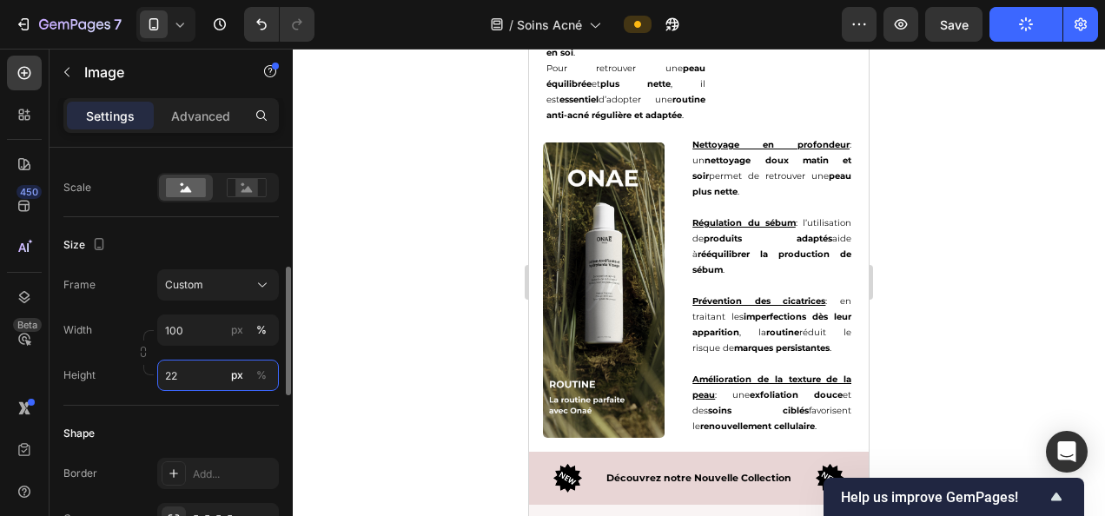
type input "225"
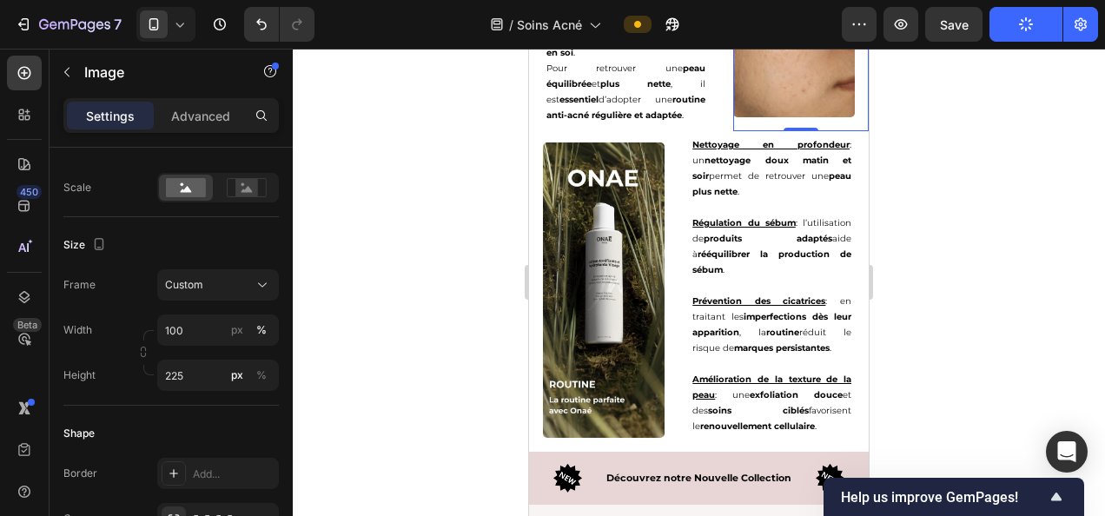
click at [968, 233] on div at bounding box center [699, 282] width 812 height 467
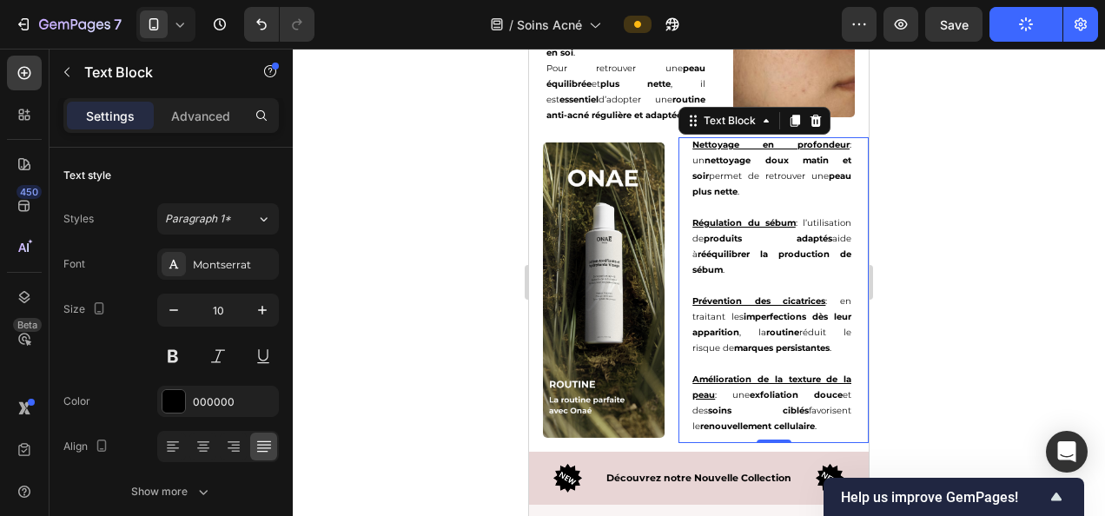
click at [782, 294] on p "Rich Text Editor. Editing area: main" at bounding box center [771, 286] width 159 height 16
click at [461, 306] on div at bounding box center [699, 282] width 812 height 467
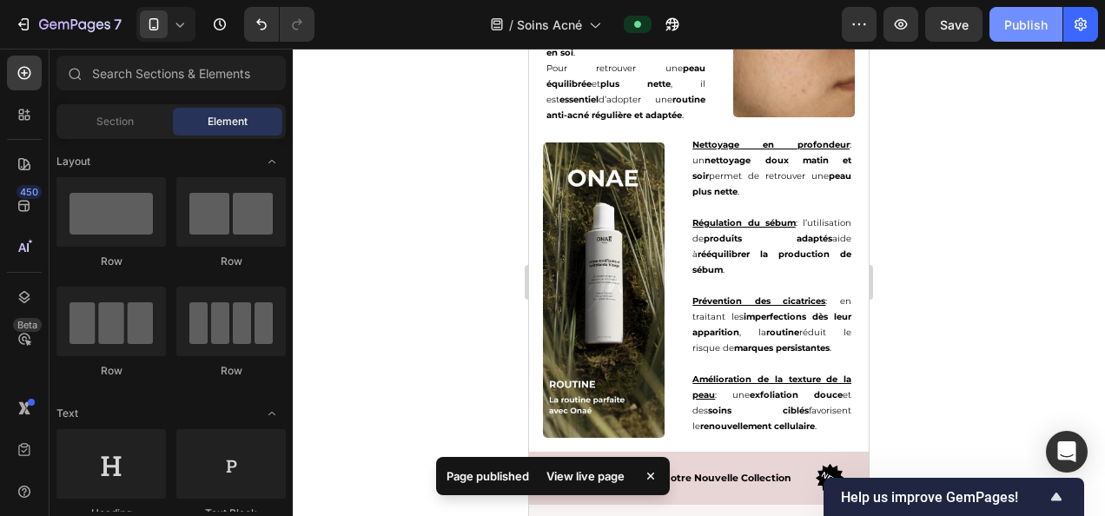
click at [1009, 26] on div "Publish" at bounding box center [1025, 25] width 43 height 18
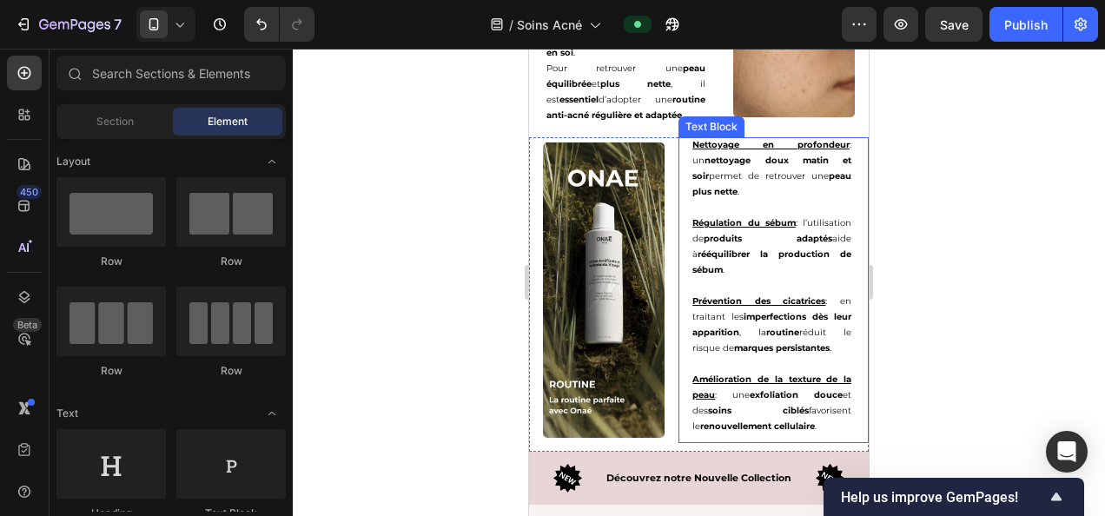
scroll to position [3653, 0]
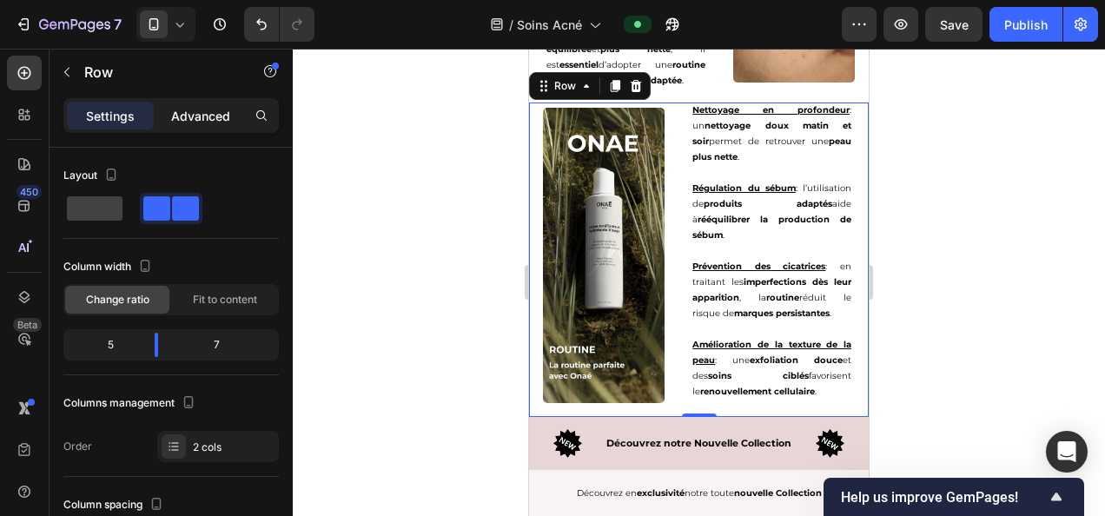
click at [197, 103] on div "Advanced" at bounding box center [200, 116] width 87 height 28
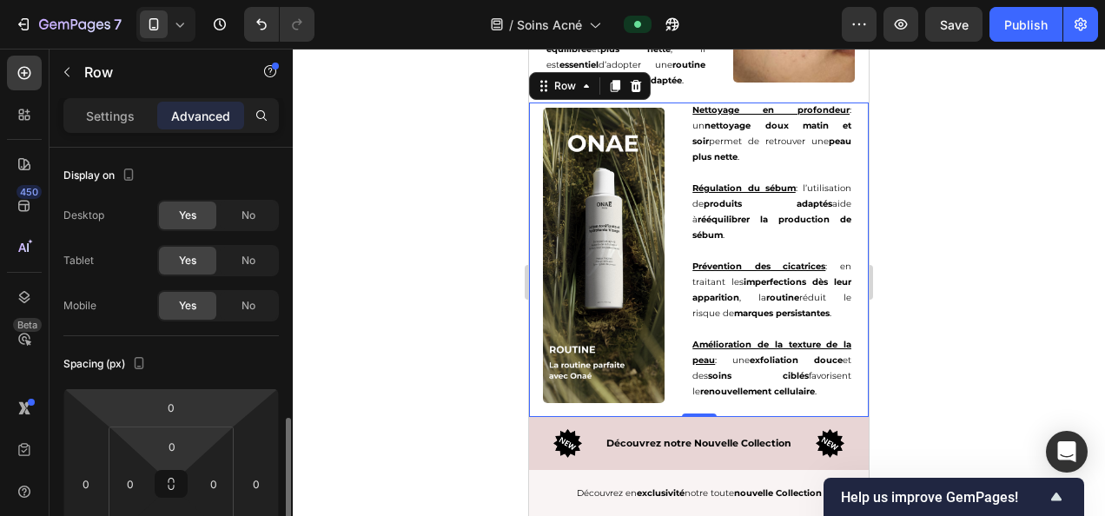
scroll to position [199, 0]
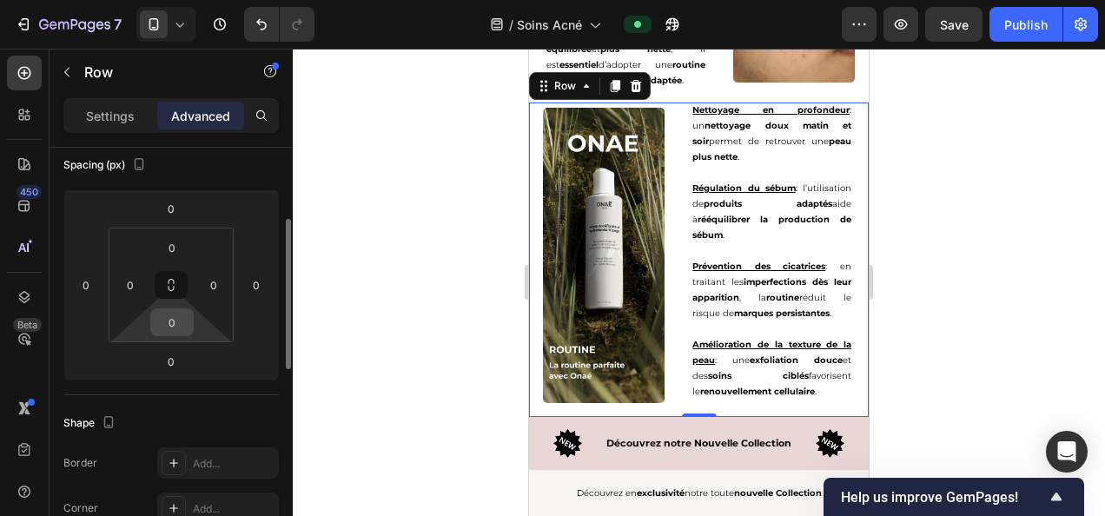
click at [172, 326] on input "0" at bounding box center [172, 322] width 35 height 26
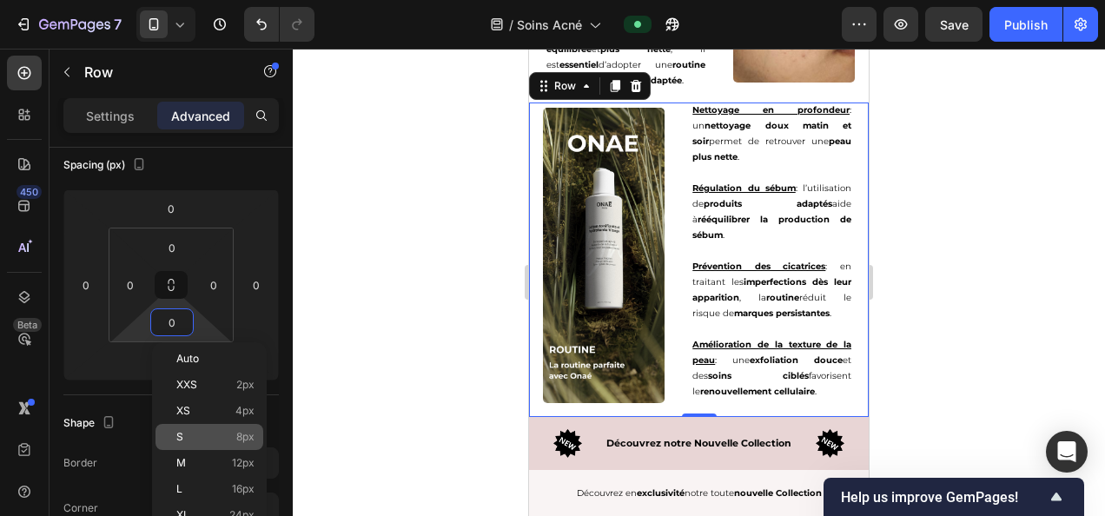
click at [228, 431] on p "S 8px" at bounding box center [215, 437] width 78 height 12
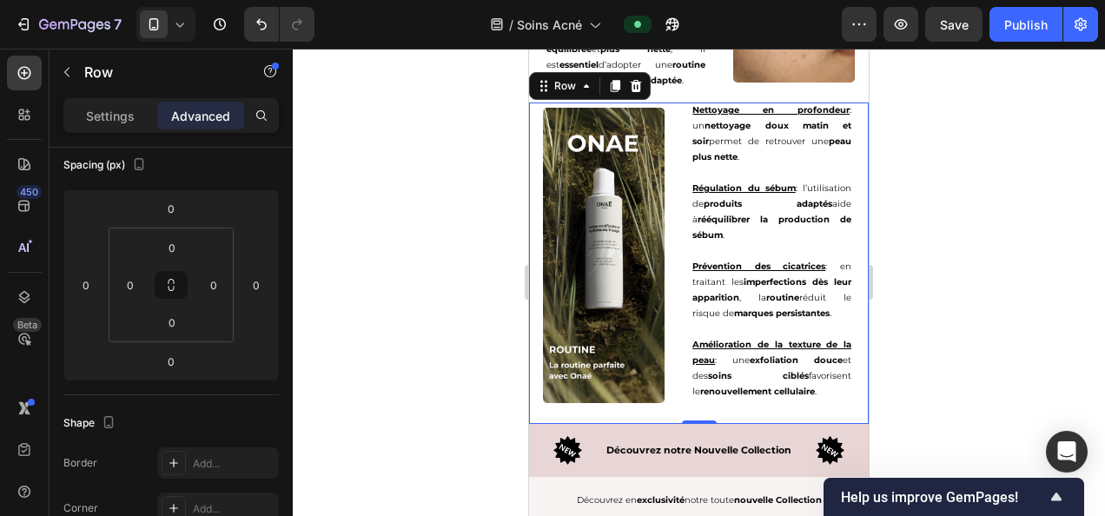
type input "8"
click at [426, 337] on div at bounding box center [699, 282] width 812 height 467
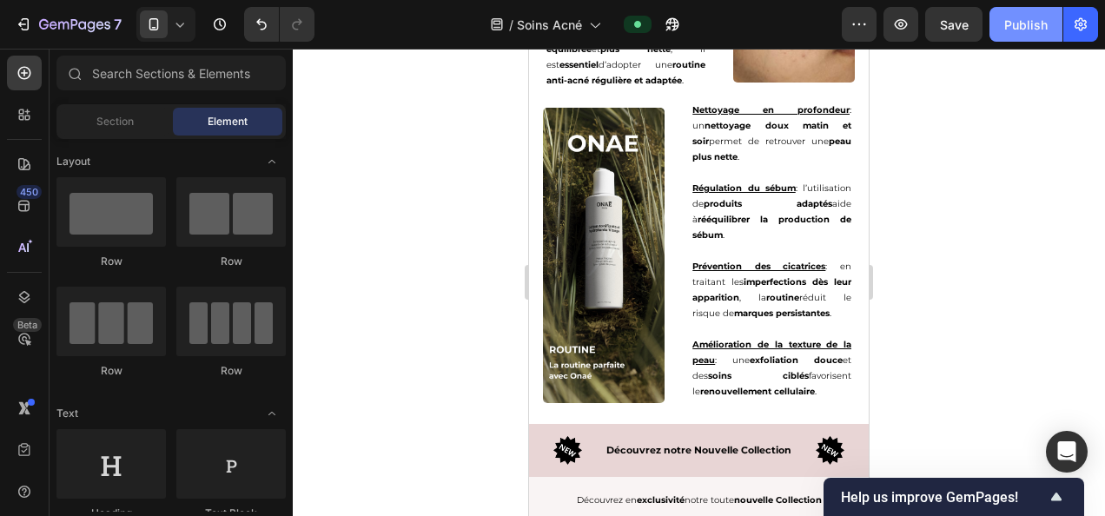
click at [1021, 32] on div "Publish" at bounding box center [1025, 25] width 43 height 18
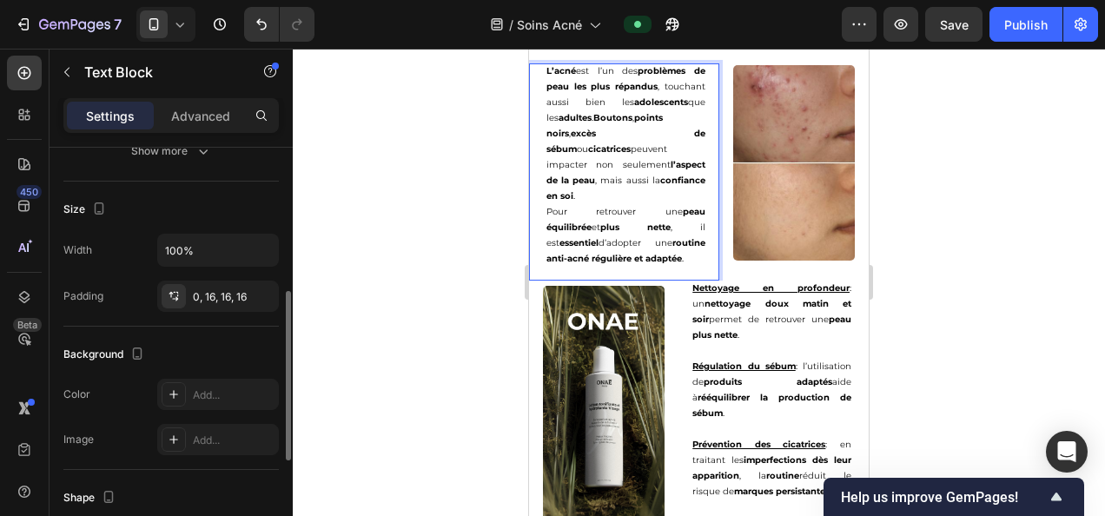
scroll to position [346, 0]
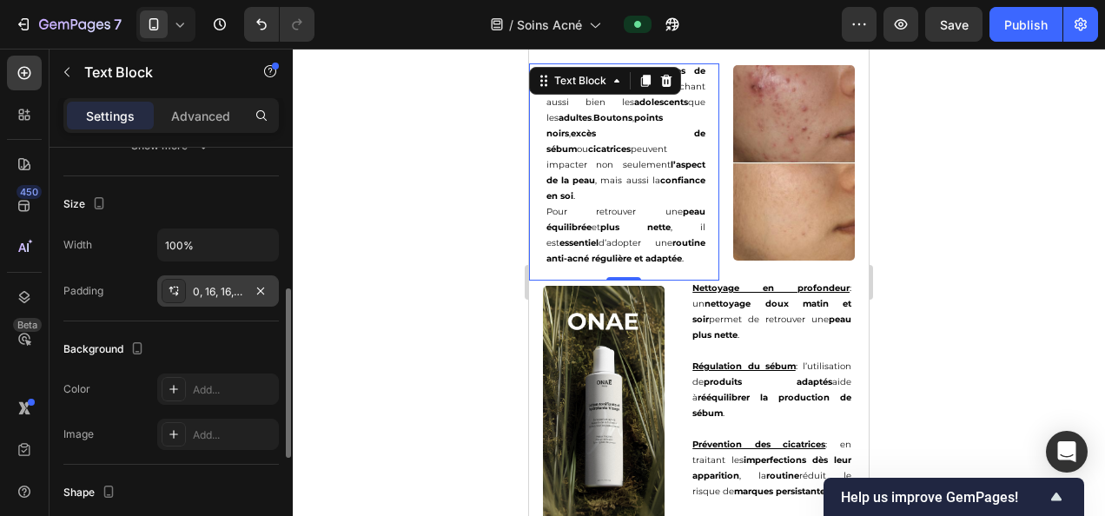
click at [215, 297] on div "0, 16, 16, 16" at bounding box center [218, 292] width 50 height 16
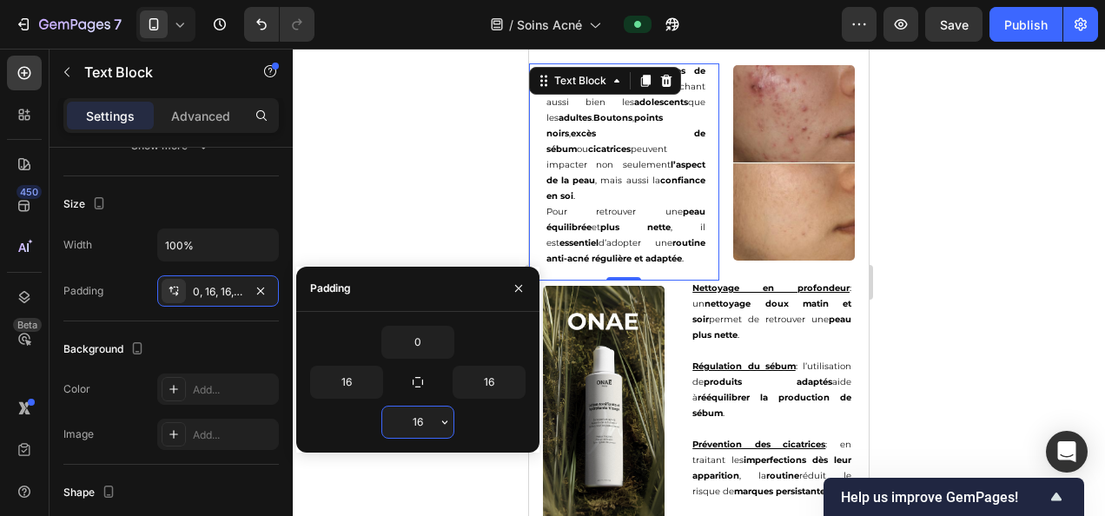
click at [412, 420] on input "16" at bounding box center [417, 421] width 71 height 31
type input "0"
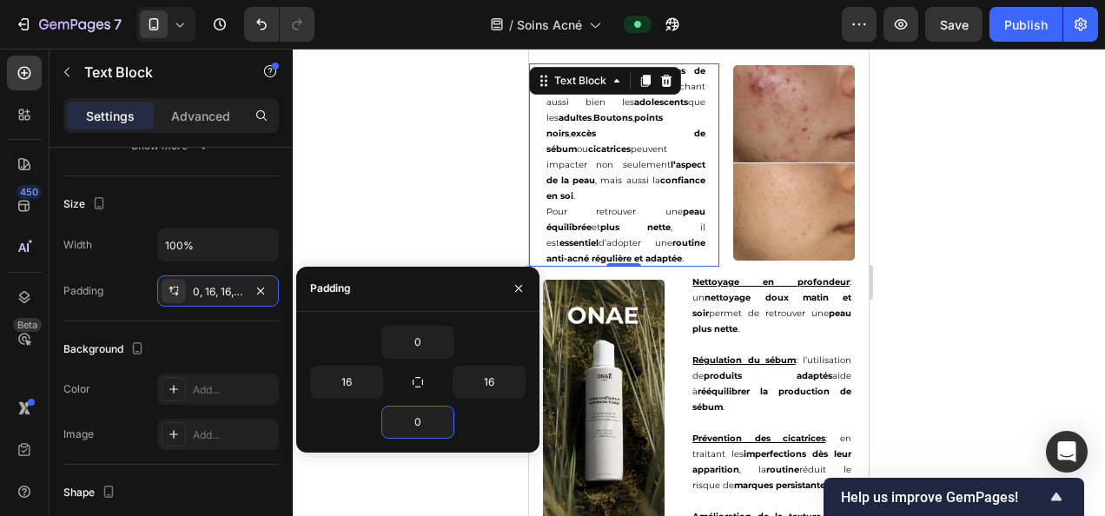
click at [987, 292] on div at bounding box center [699, 282] width 812 height 467
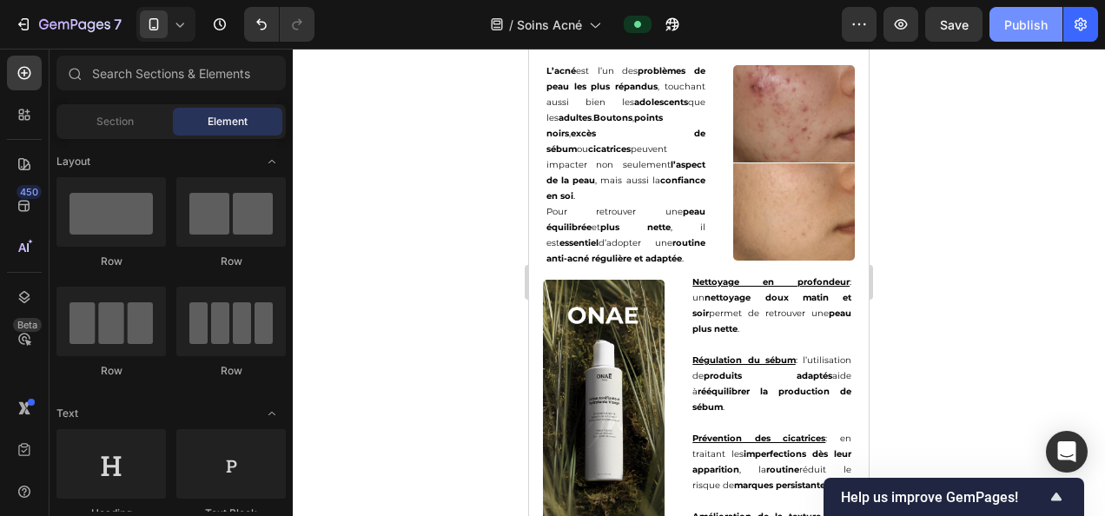
click at [1011, 36] on button "Publish" at bounding box center [1025, 24] width 73 height 35
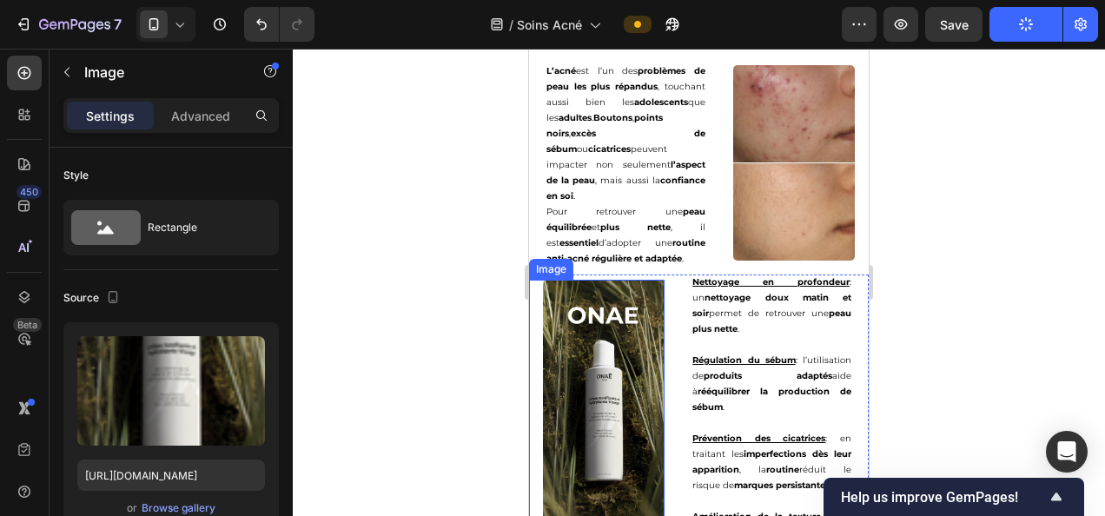
click at [624, 323] on img at bounding box center [604, 427] width 122 height 295
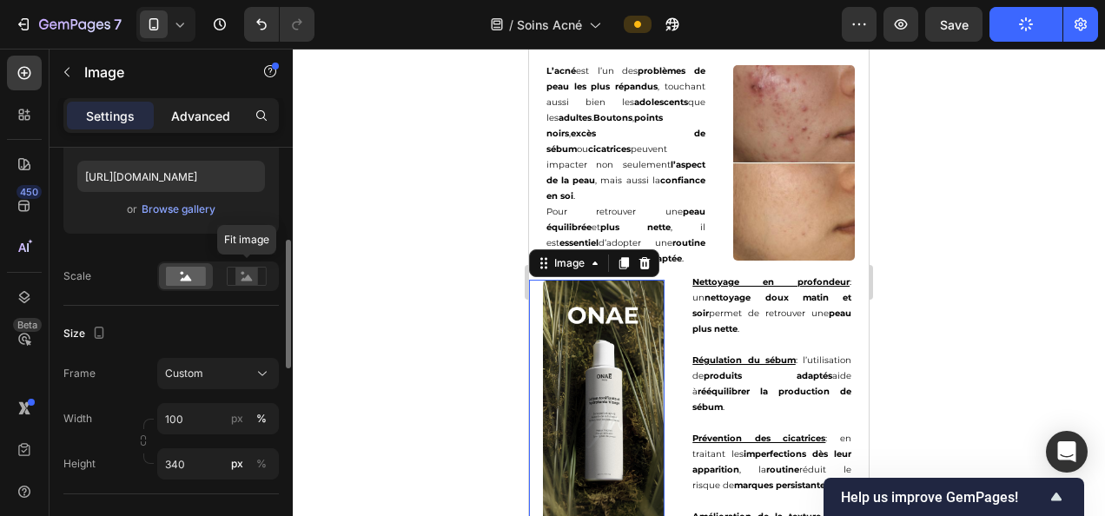
scroll to position [322, 0]
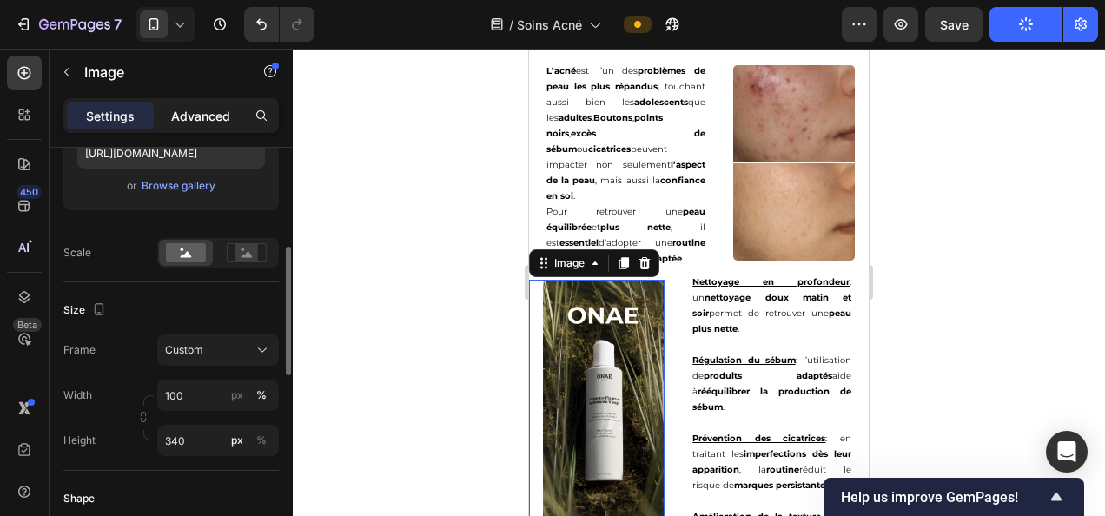
click at [191, 110] on p "Advanced" at bounding box center [200, 116] width 59 height 18
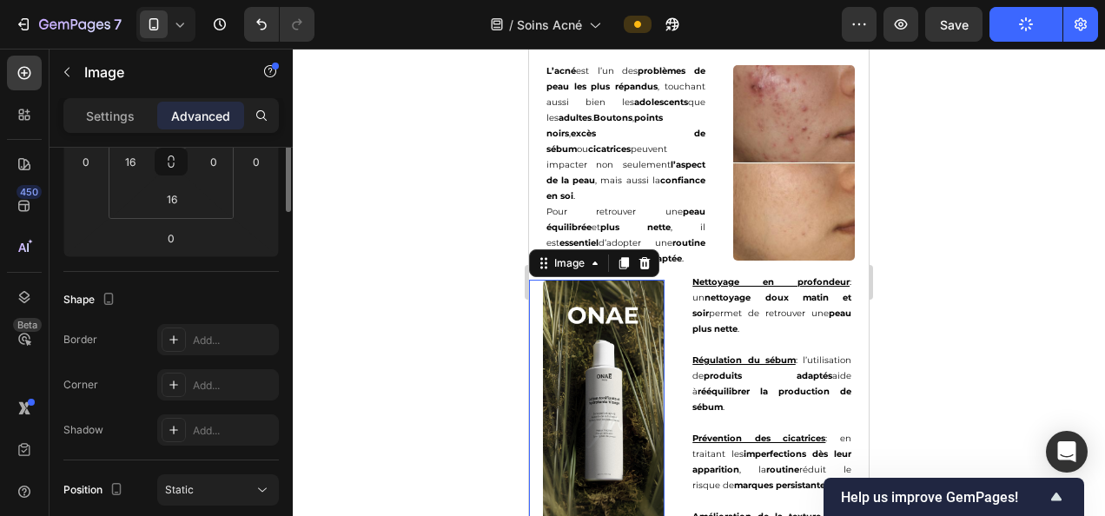
scroll to position [174, 0]
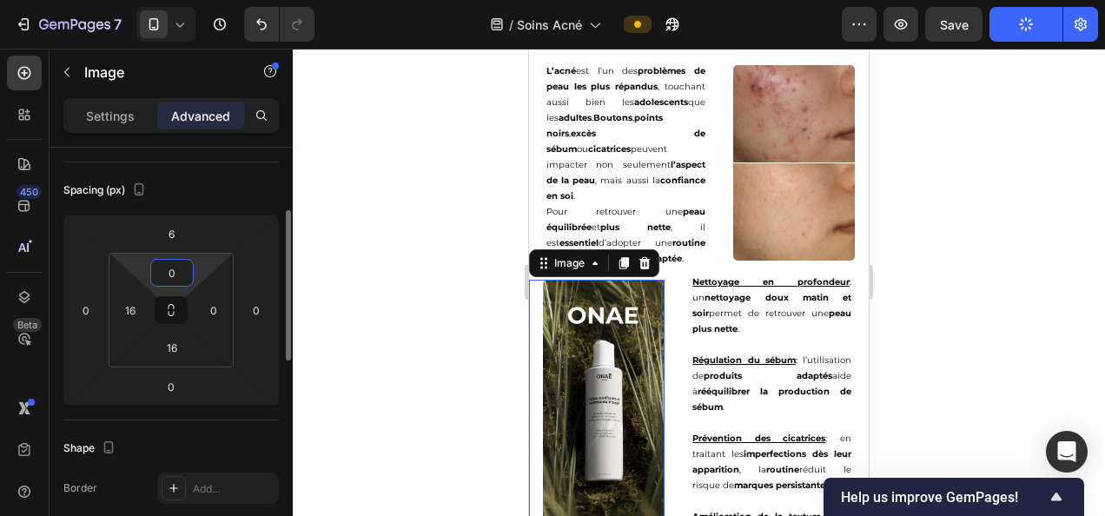
click at [170, 280] on input "0" at bounding box center [172, 273] width 35 height 26
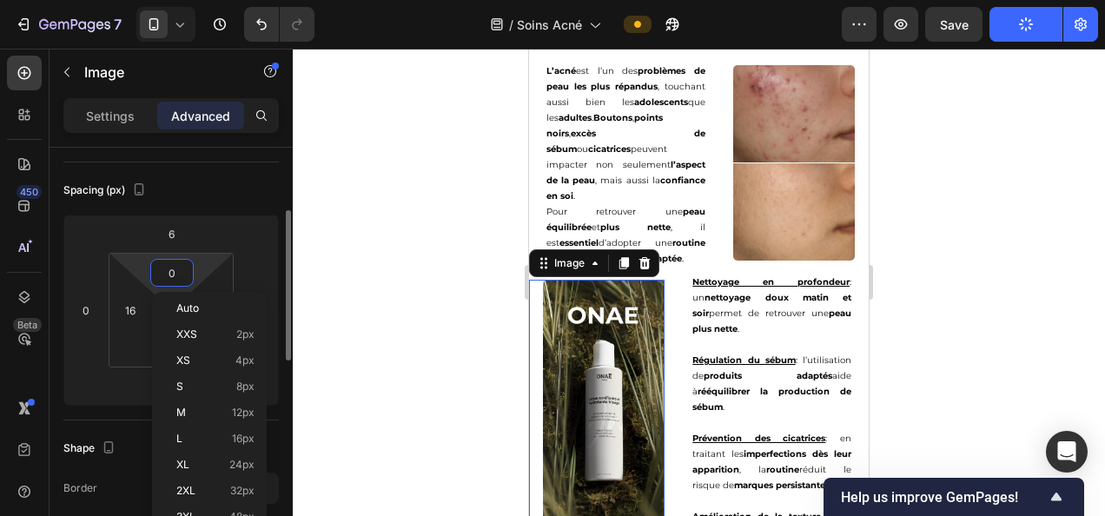
scroll to position [193, 0]
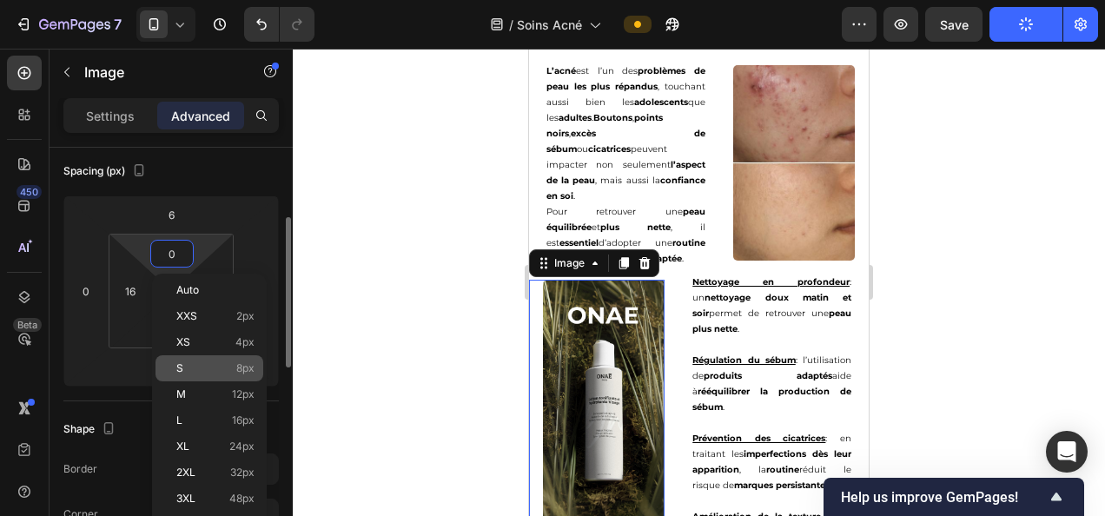
click at [241, 372] on span "8px" at bounding box center [245, 368] width 18 height 12
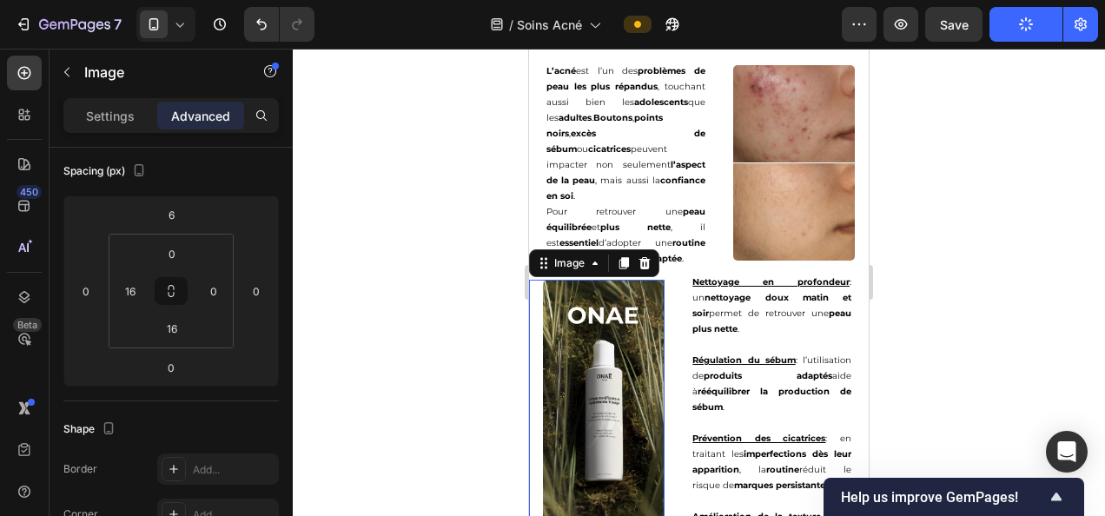
type input "8"
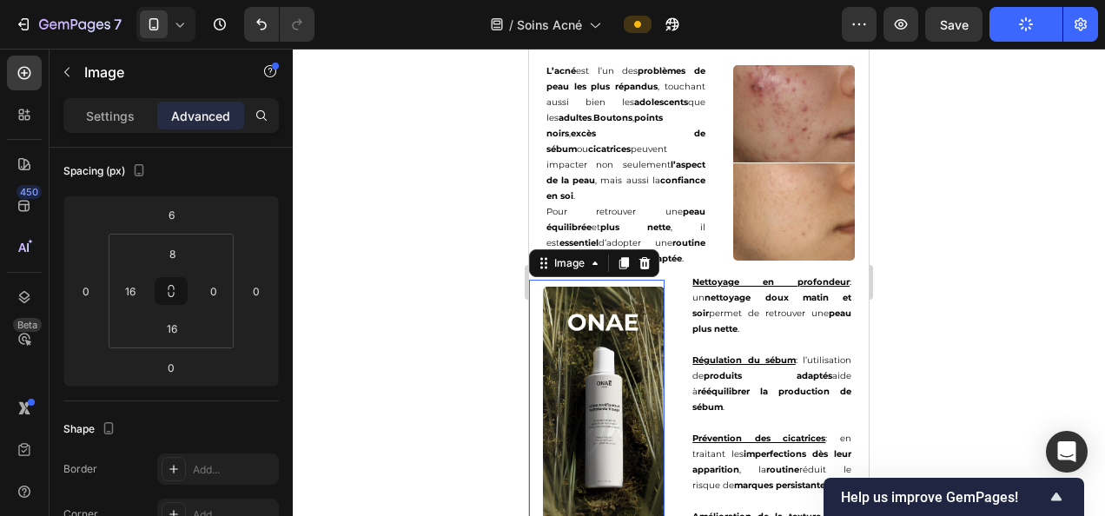
click at [985, 235] on div at bounding box center [699, 282] width 812 height 467
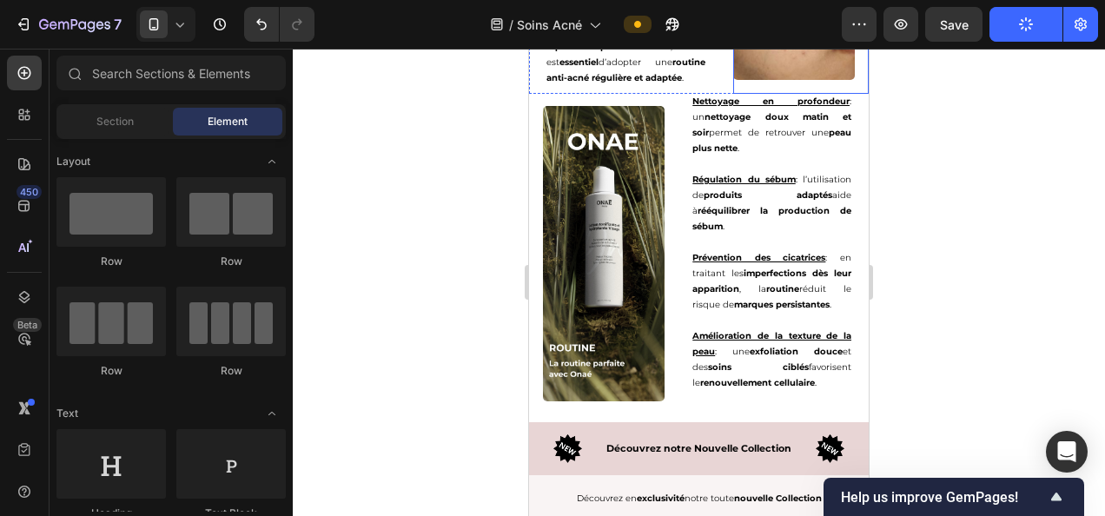
scroll to position [3517, 0]
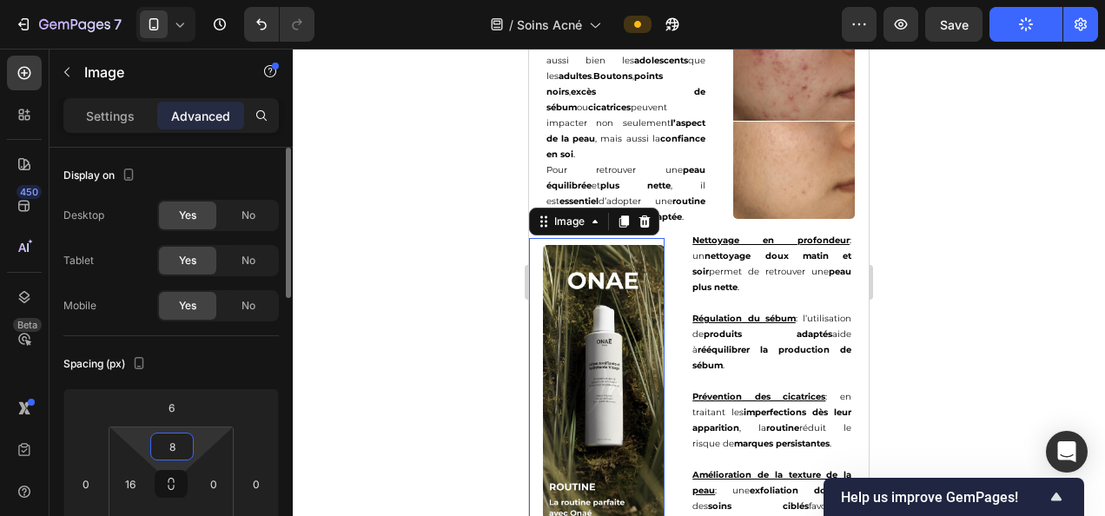
click at [175, 437] on input "8" at bounding box center [172, 446] width 35 height 26
type input "4"
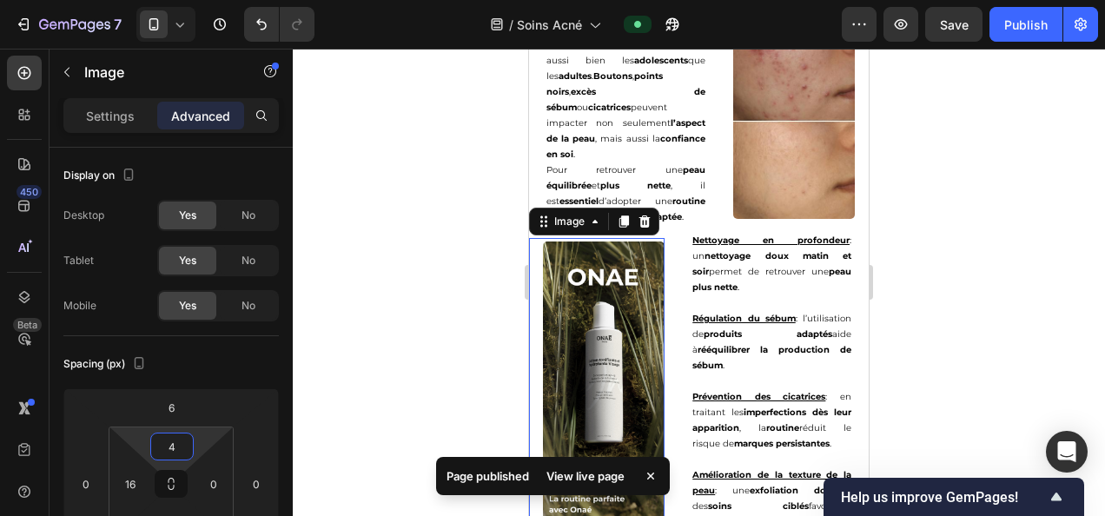
click at [417, 236] on div at bounding box center [699, 282] width 812 height 467
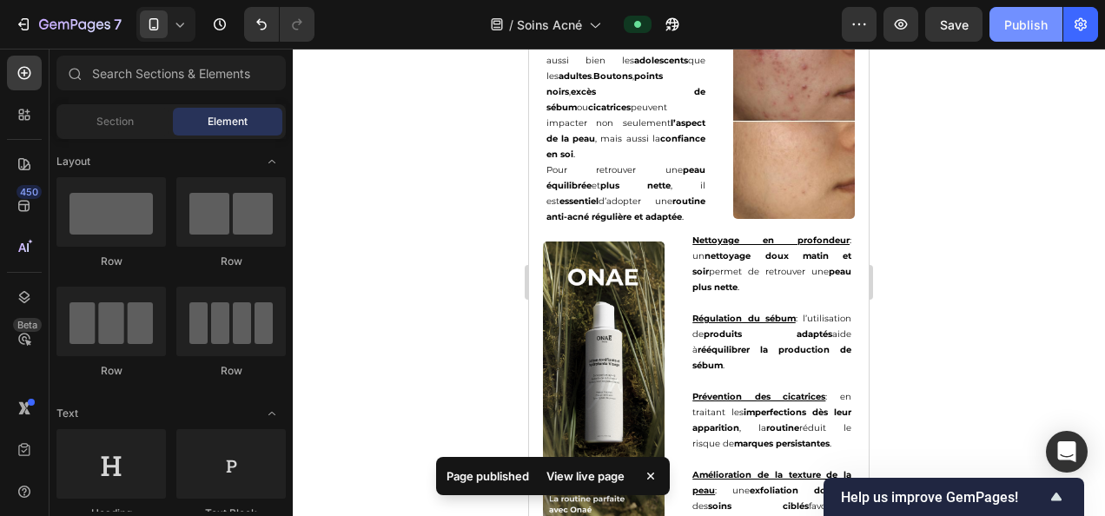
click at [1021, 26] on div "Publish" at bounding box center [1025, 25] width 43 height 18
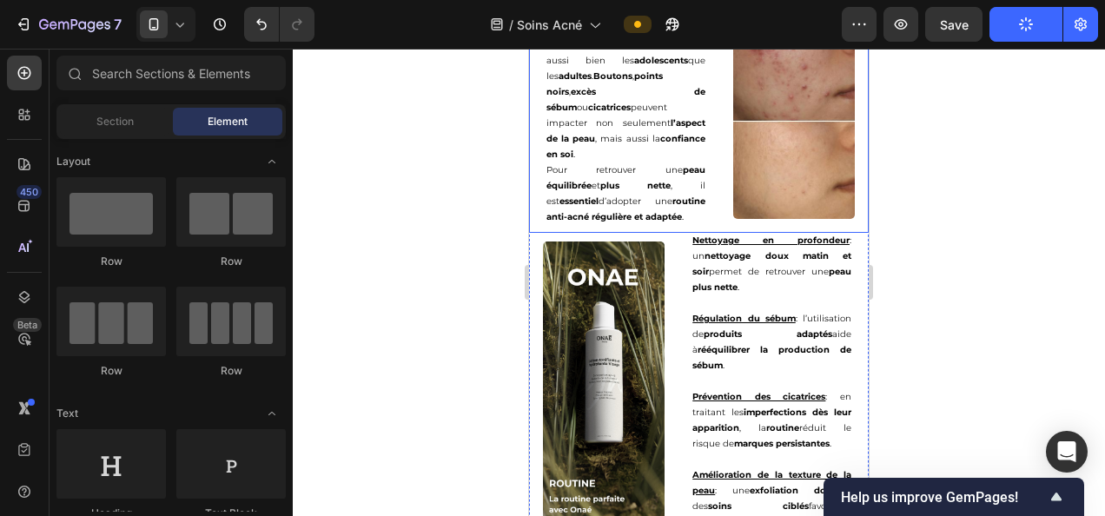
click at [674, 233] on div "L’acné est l’un des problèmes de peau les plus répandus , touchant aussi bien l…" at bounding box center [624, 127] width 190 height 211
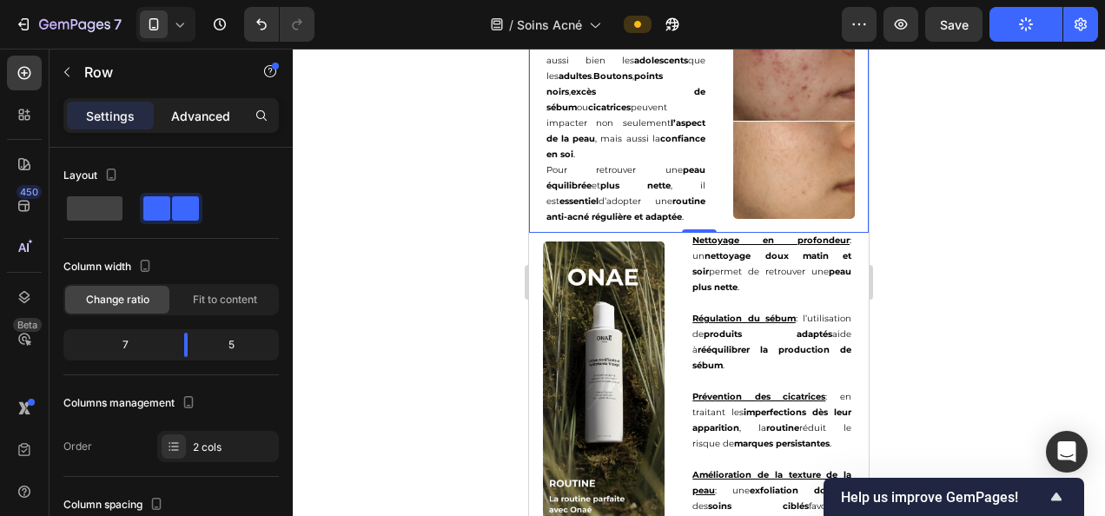
click at [194, 115] on p "Advanced" at bounding box center [200, 116] width 59 height 18
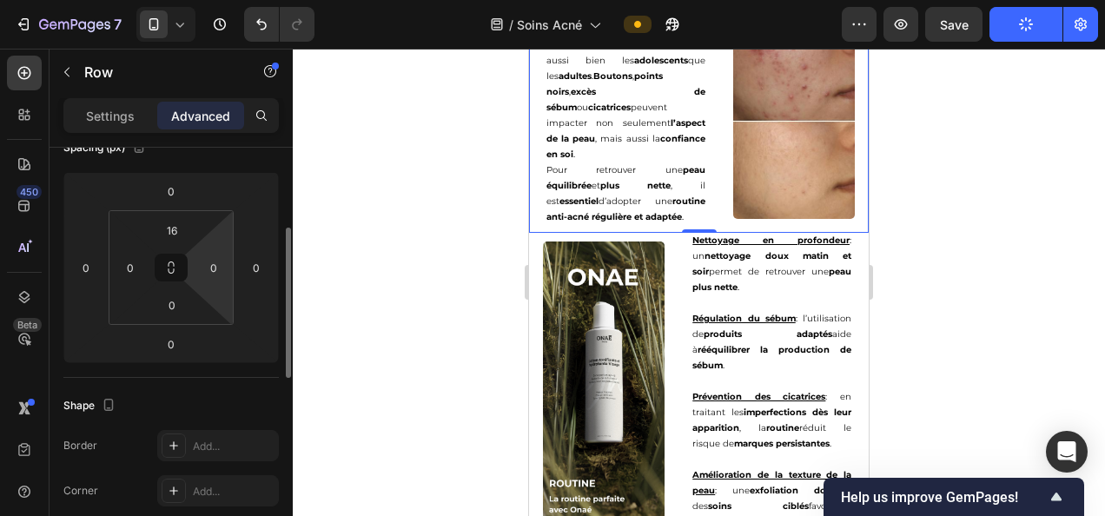
scroll to position [218, 0]
click at [170, 314] on input "0" at bounding box center [172, 303] width 35 height 26
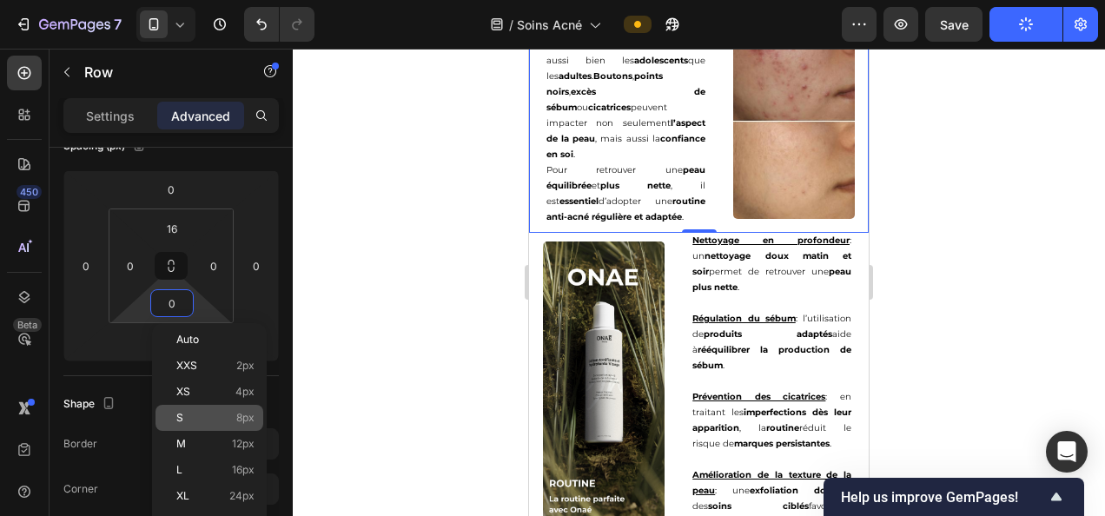
click at [224, 420] on p "S 8px" at bounding box center [215, 418] width 78 height 12
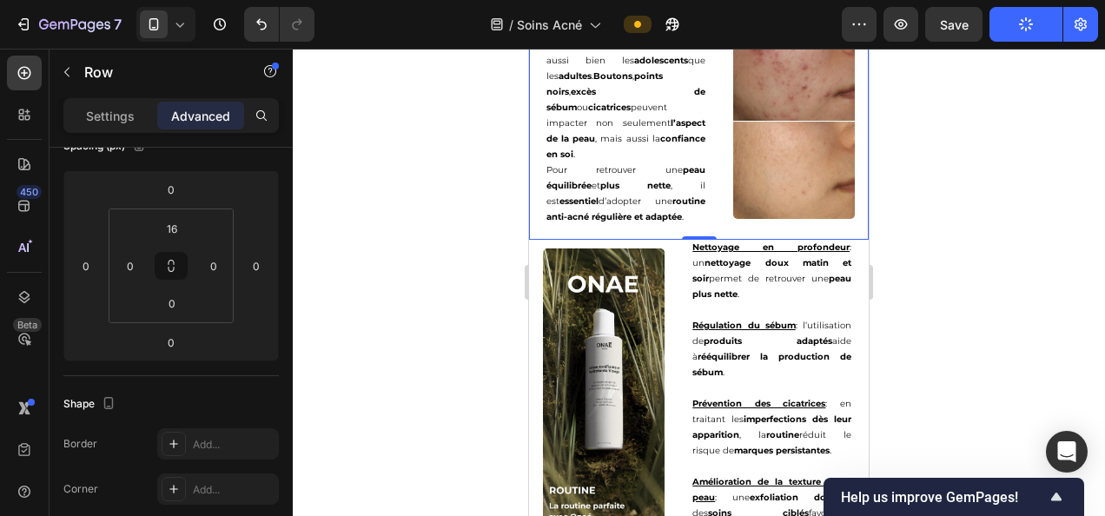
type input "8"
click at [393, 315] on div at bounding box center [699, 282] width 812 height 467
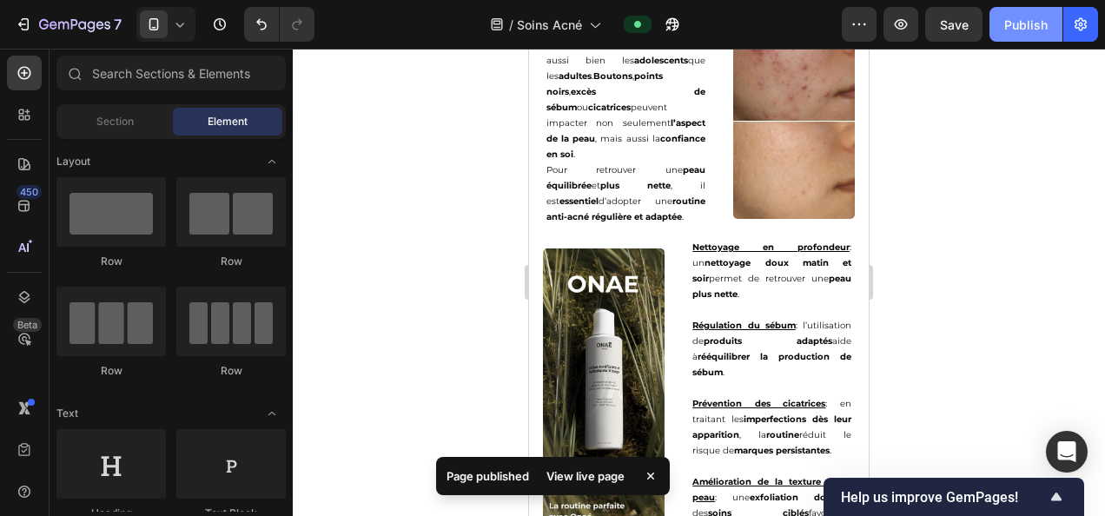
click at [1039, 23] on div "Publish" at bounding box center [1025, 25] width 43 height 18
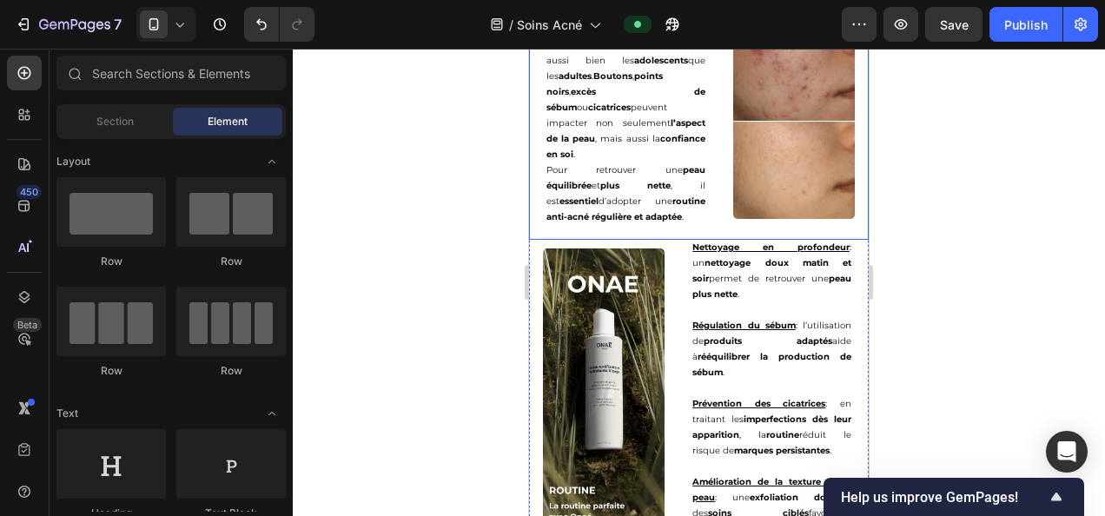
scroll to position [3405, 0]
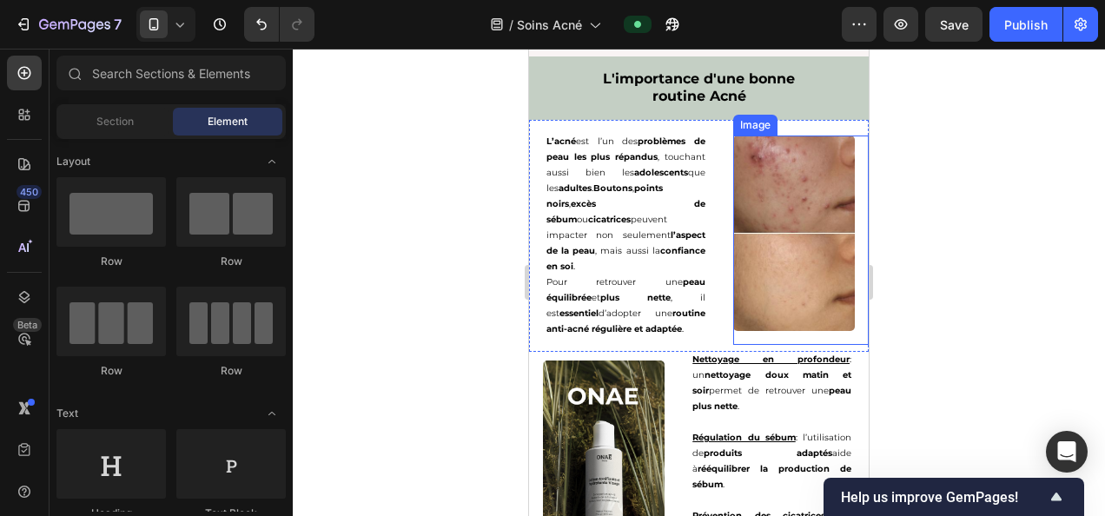
click at [752, 198] on img at bounding box center [794, 232] width 122 height 195
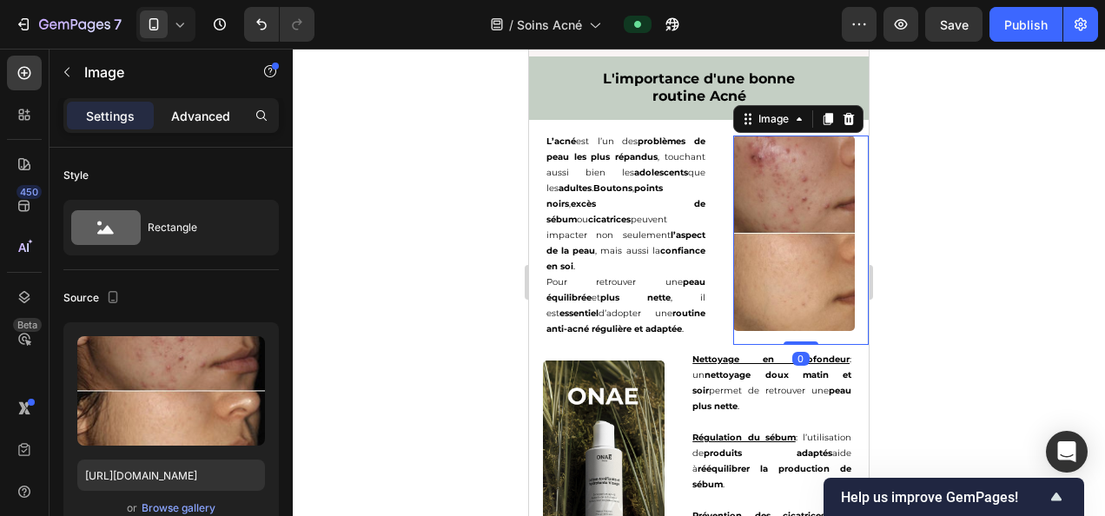
click at [189, 109] on p "Advanced" at bounding box center [200, 116] width 59 height 18
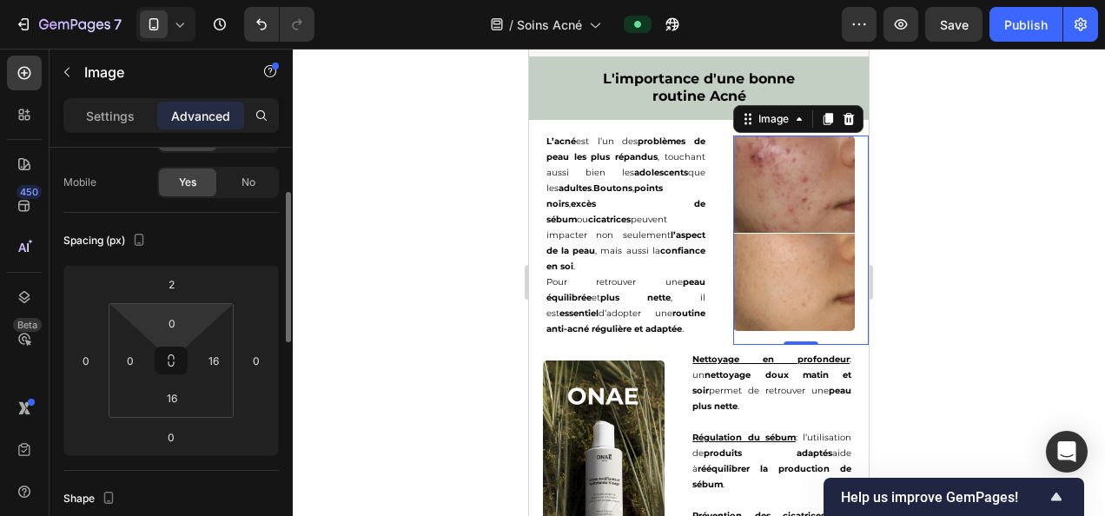
scroll to position [125, 0]
click at [166, 319] on input "0" at bounding box center [172, 321] width 35 height 26
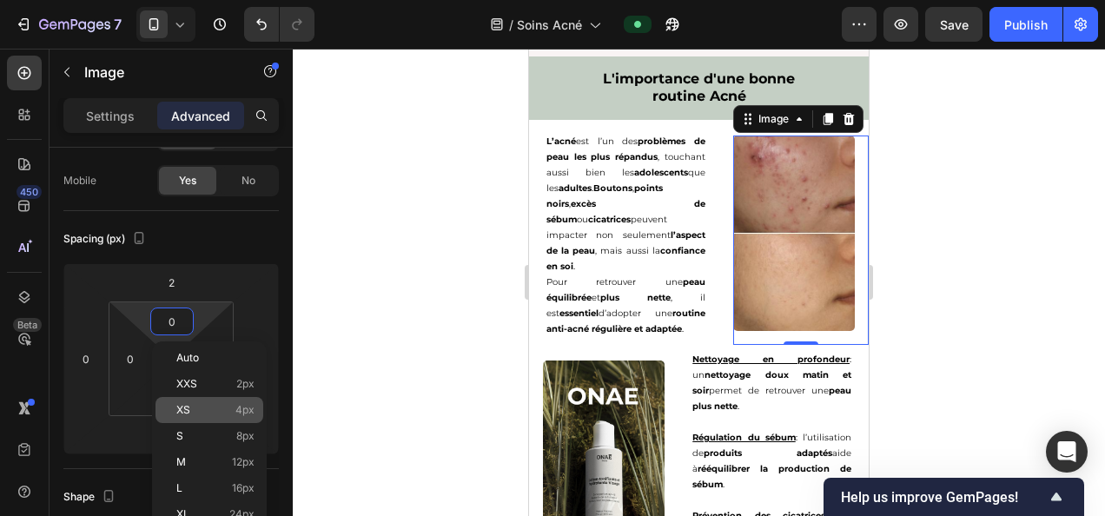
click at [229, 403] on div "XS 4px" at bounding box center [209, 410] width 108 height 26
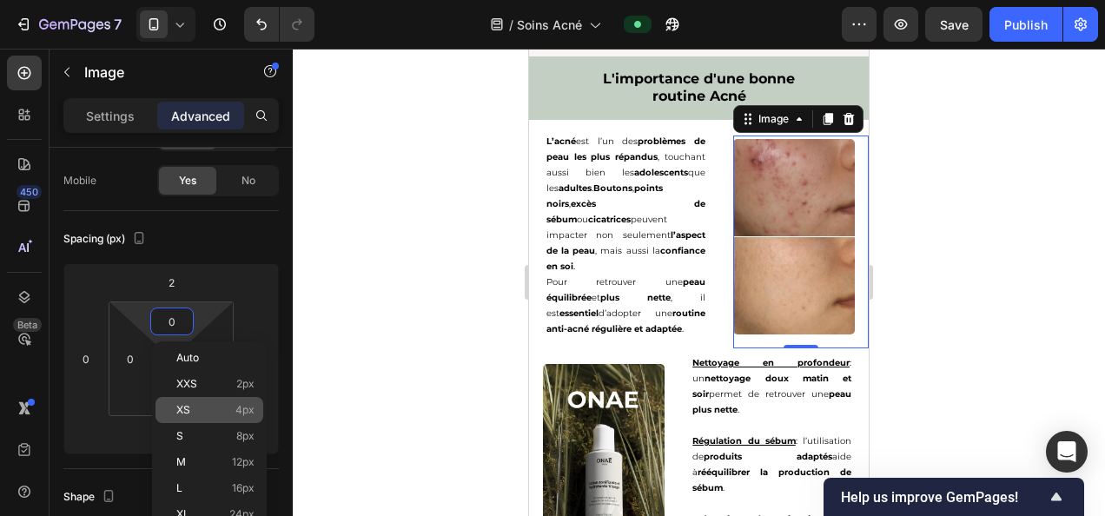
type input "4"
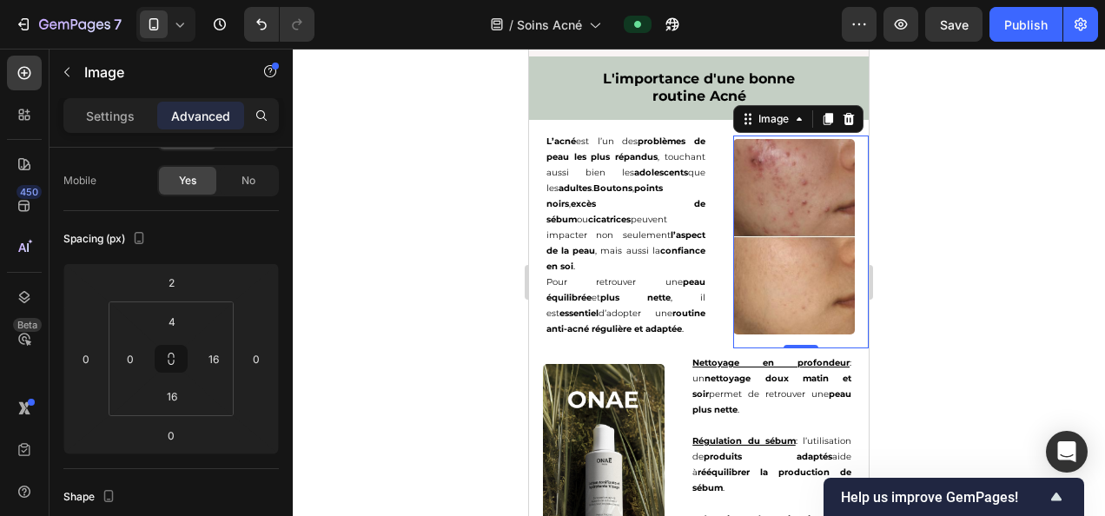
click at [452, 330] on div at bounding box center [699, 282] width 812 height 467
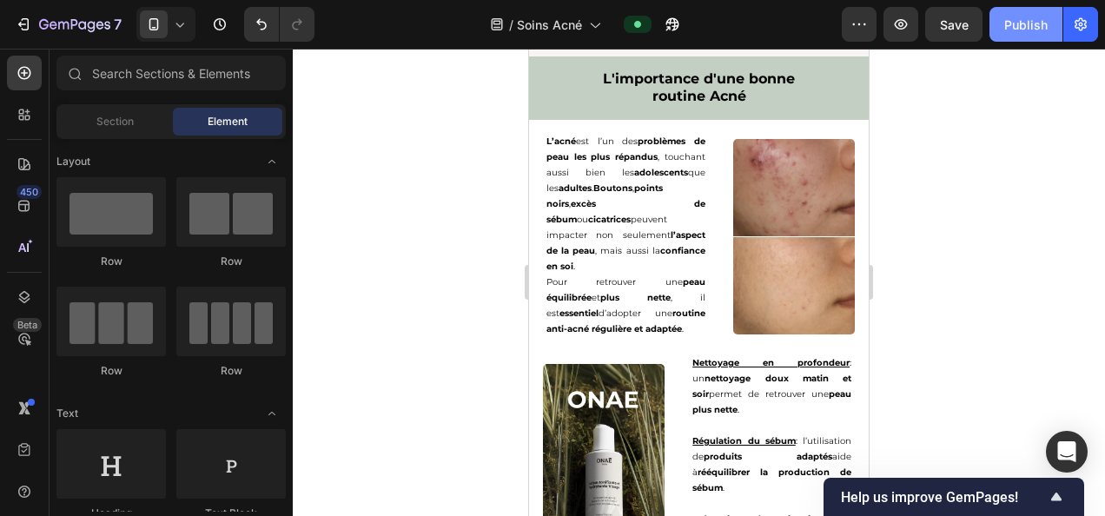
click at [1028, 29] on div "Publish" at bounding box center [1025, 25] width 43 height 18
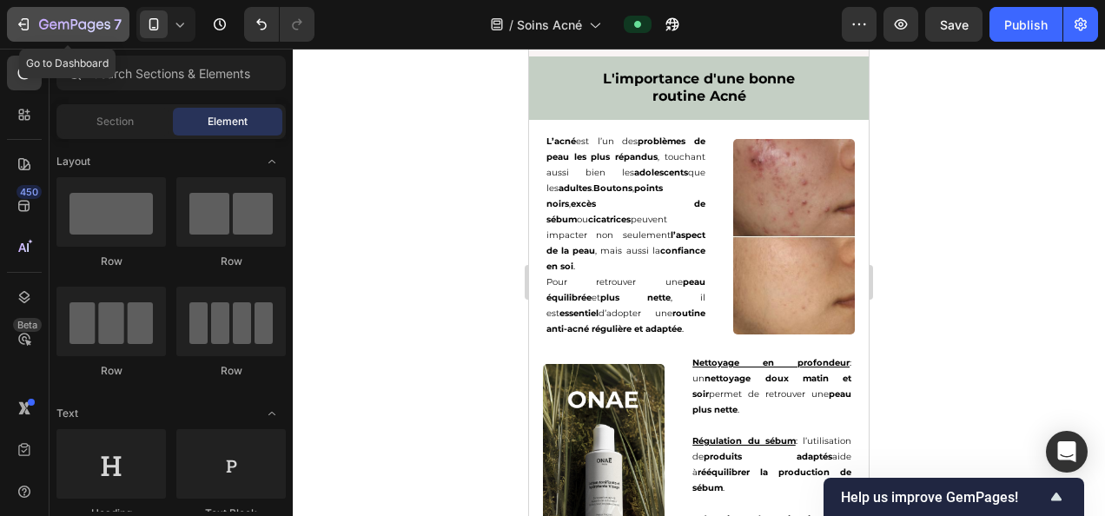
click at [87, 28] on icon "button" at bounding box center [74, 25] width 71 height 15
